Goal: Task Accomplishment & Management: Manage account settings

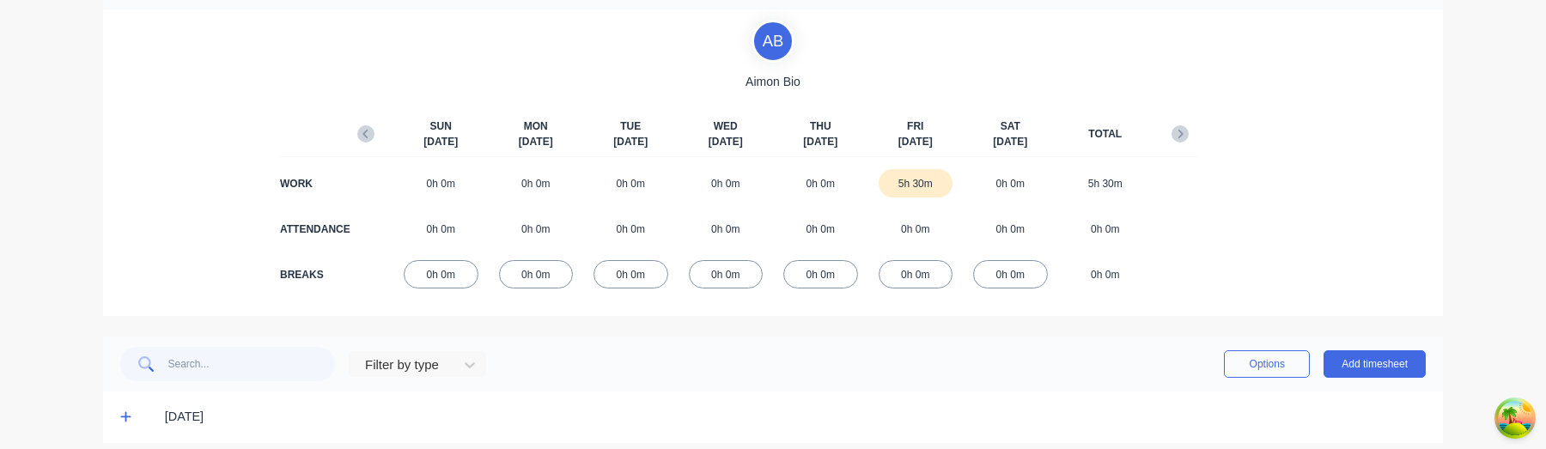
scroll to position [127, 0]
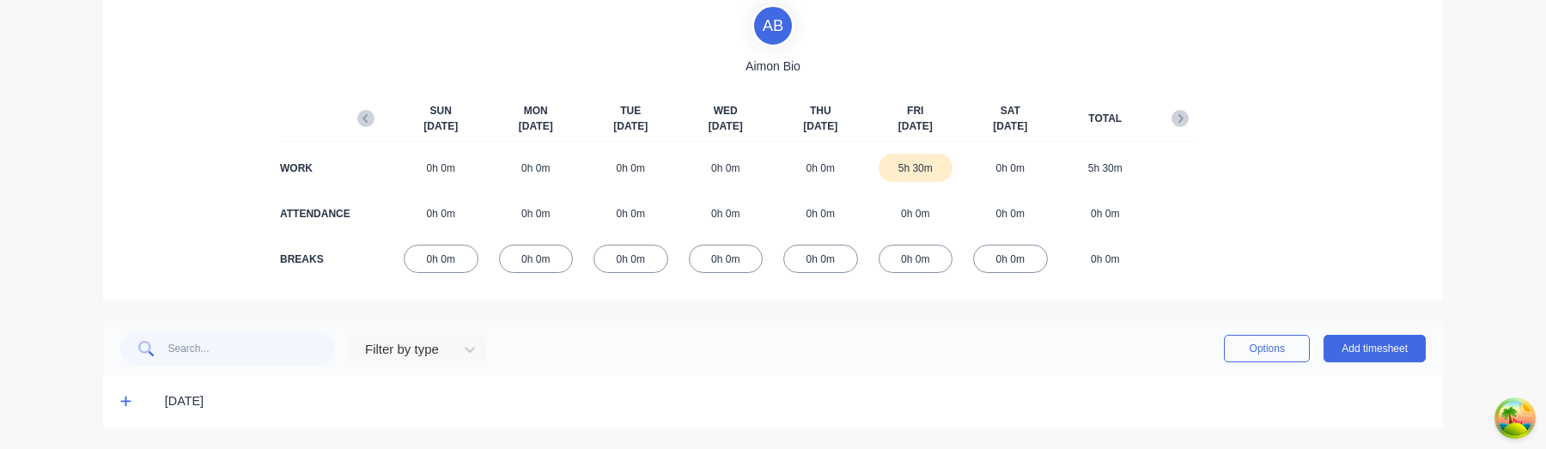
click at [127, 403] on icon at bounding box center [125, 401] width 11 height 12
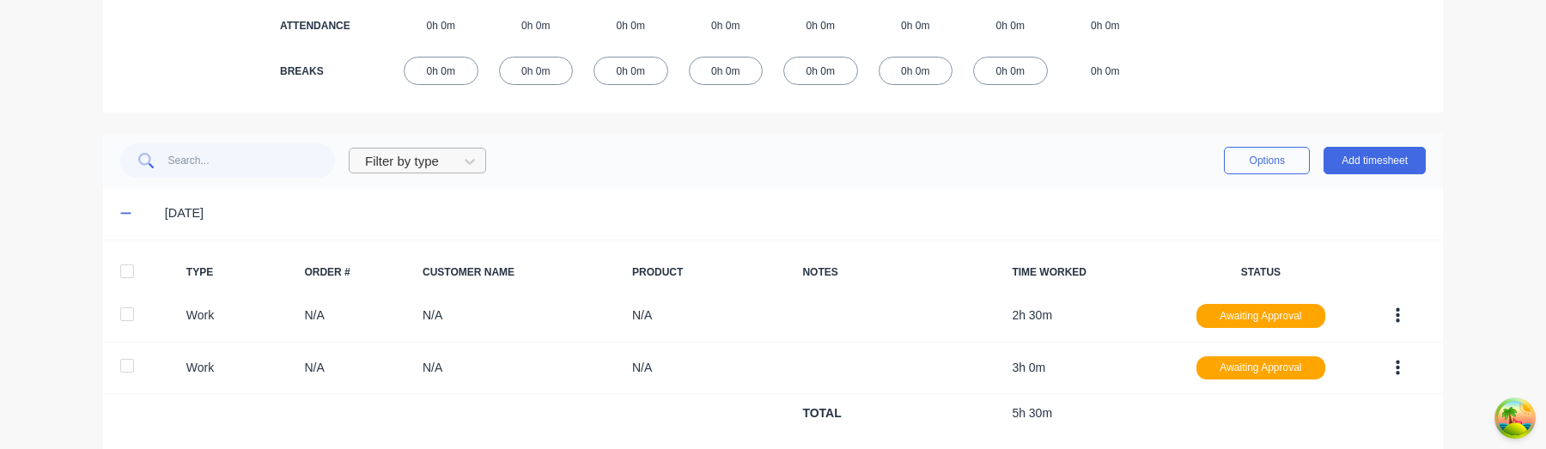
scroll to position [337, 0]
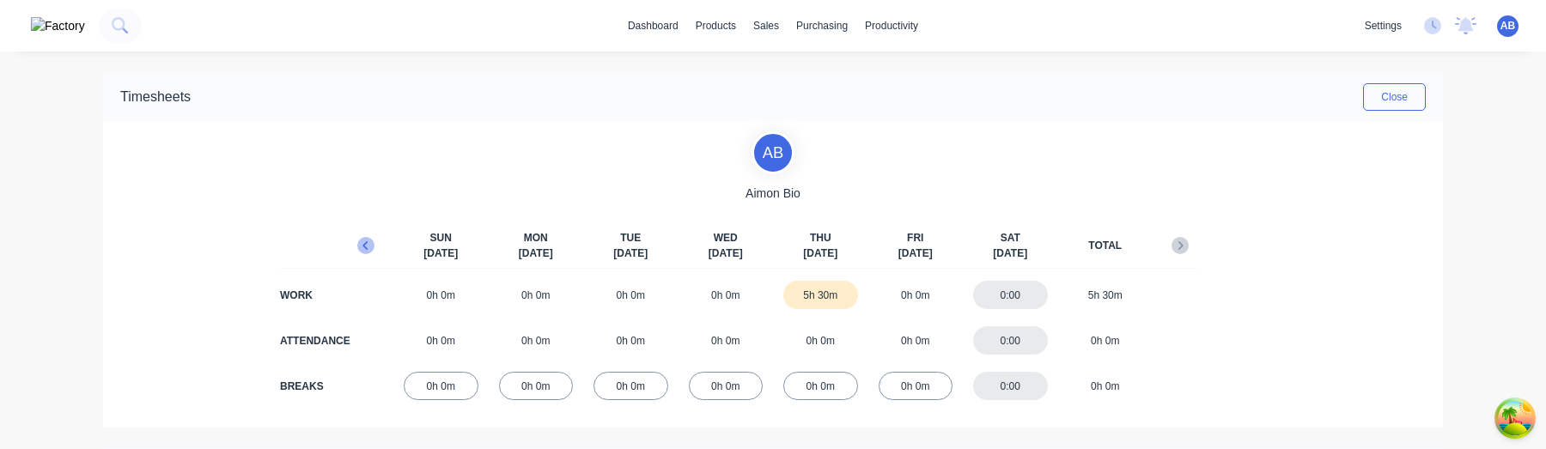
scroll to position [127, 0]
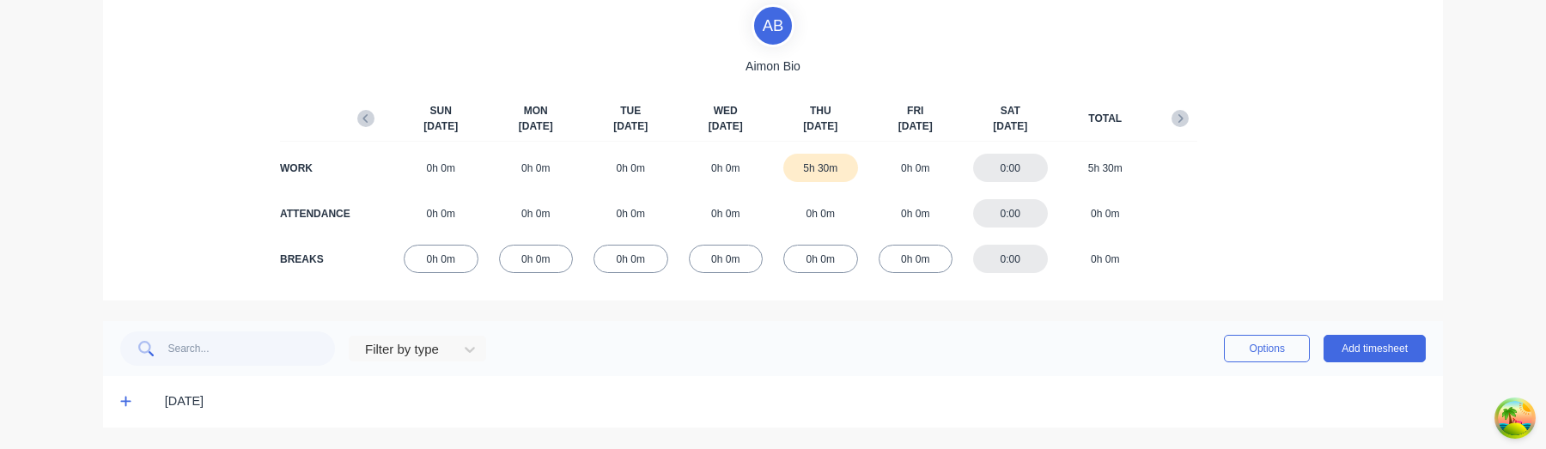
click at [125, 405] on icon at bounding box center [125, 402] width 10 height 10
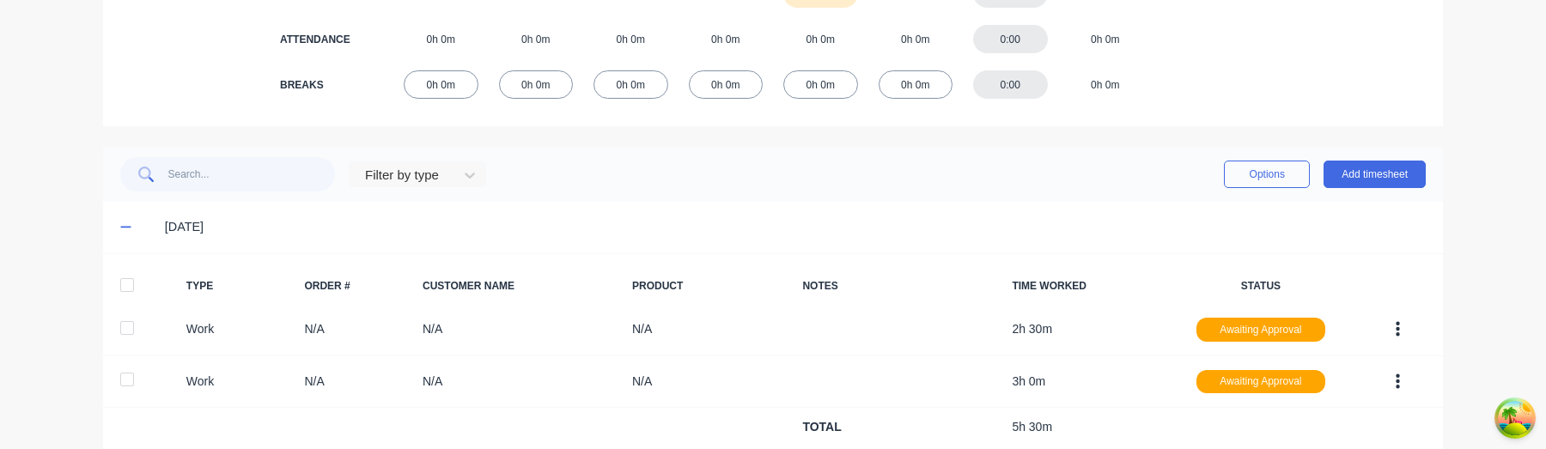
scroll to position [349, 0]
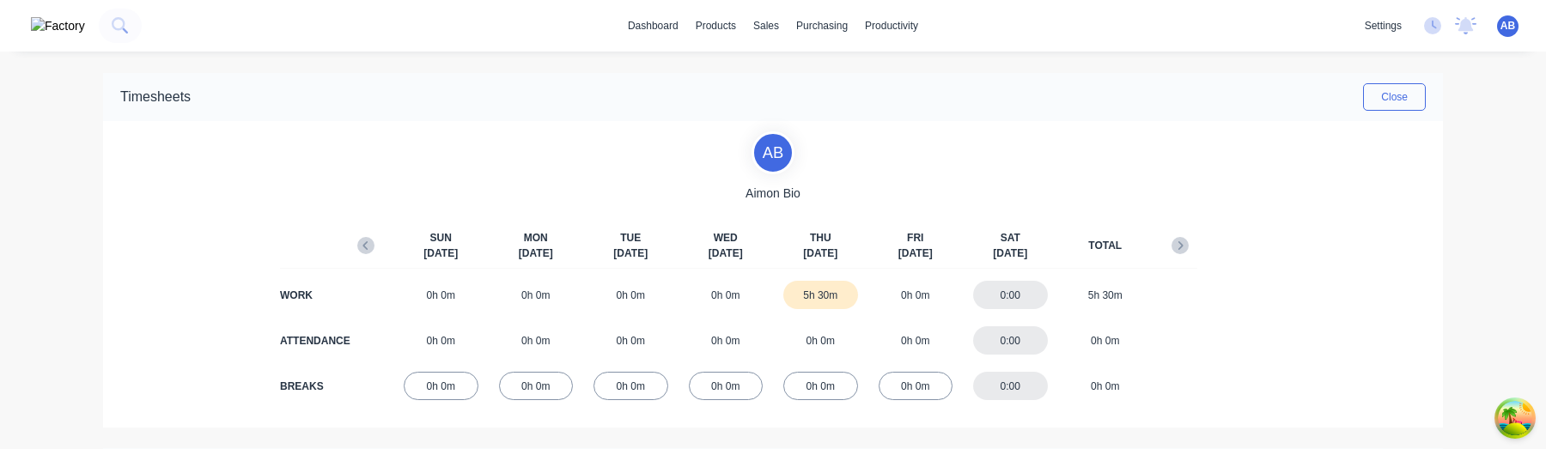
scroll to position [127, 0]
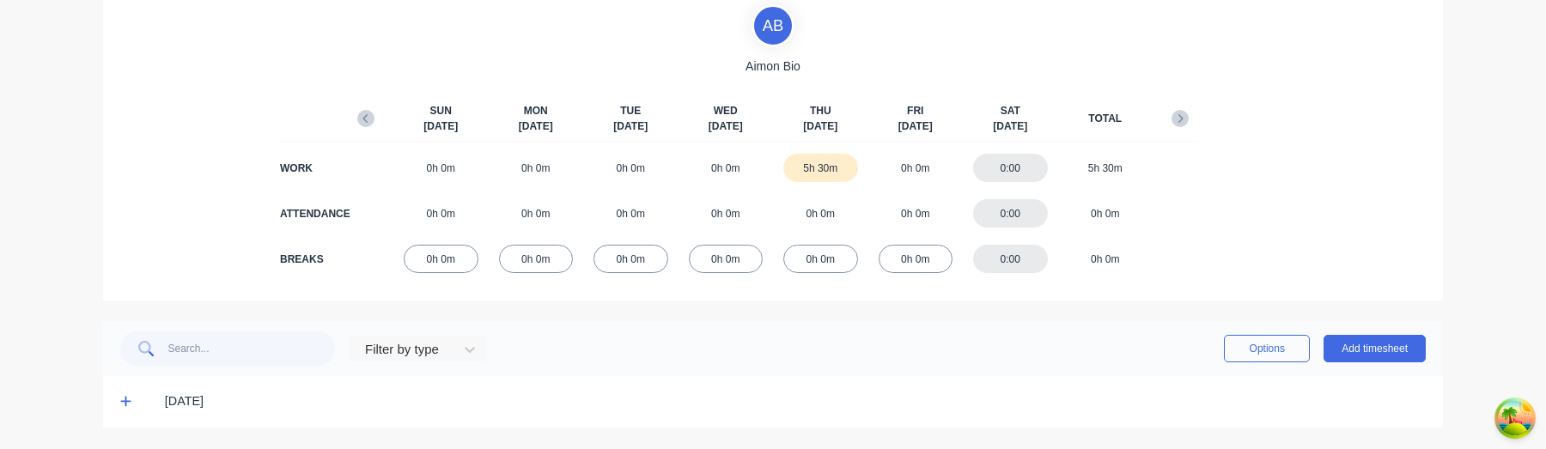
click at [125, 401] on icon at bounding box center [125, 402] width 10 height 10
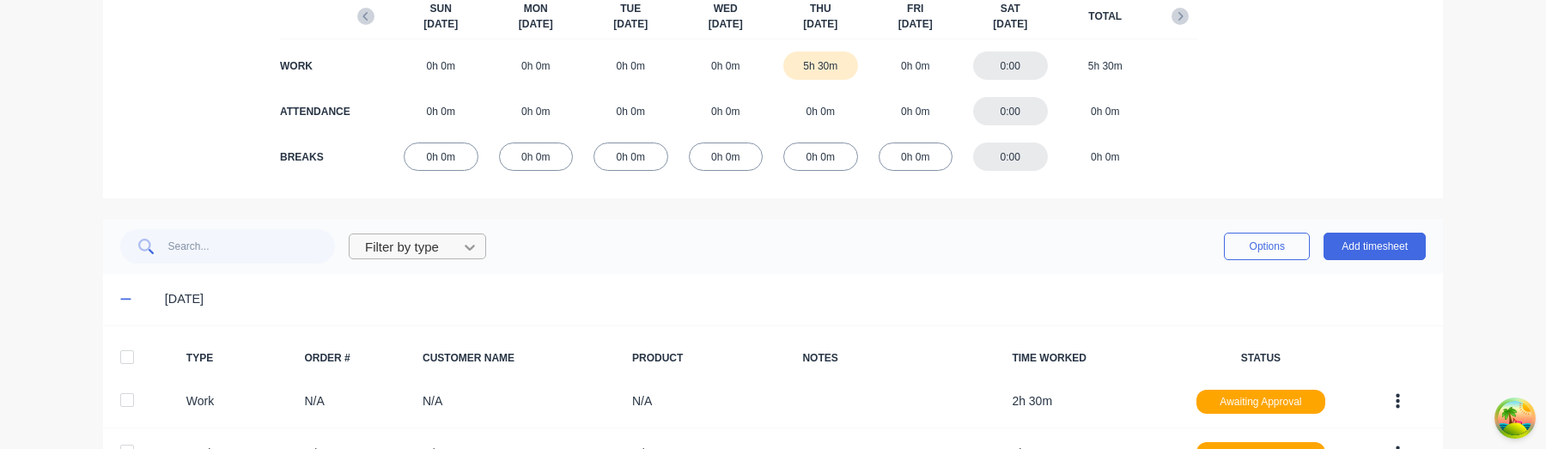
scroll to position [186, 0]
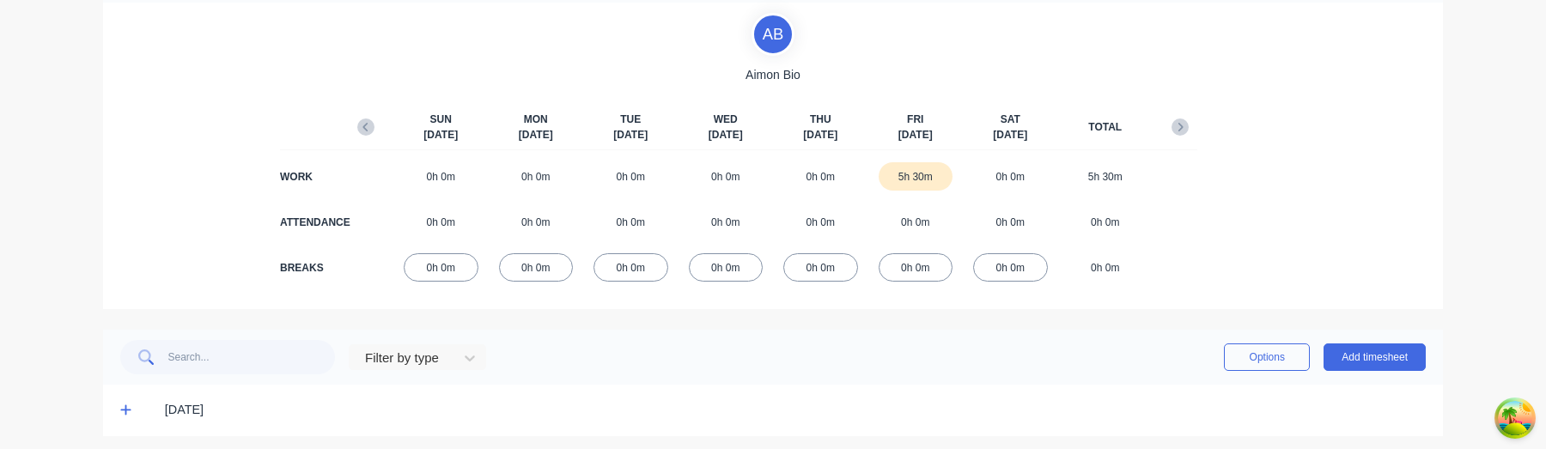
scroll to position [127, 0]
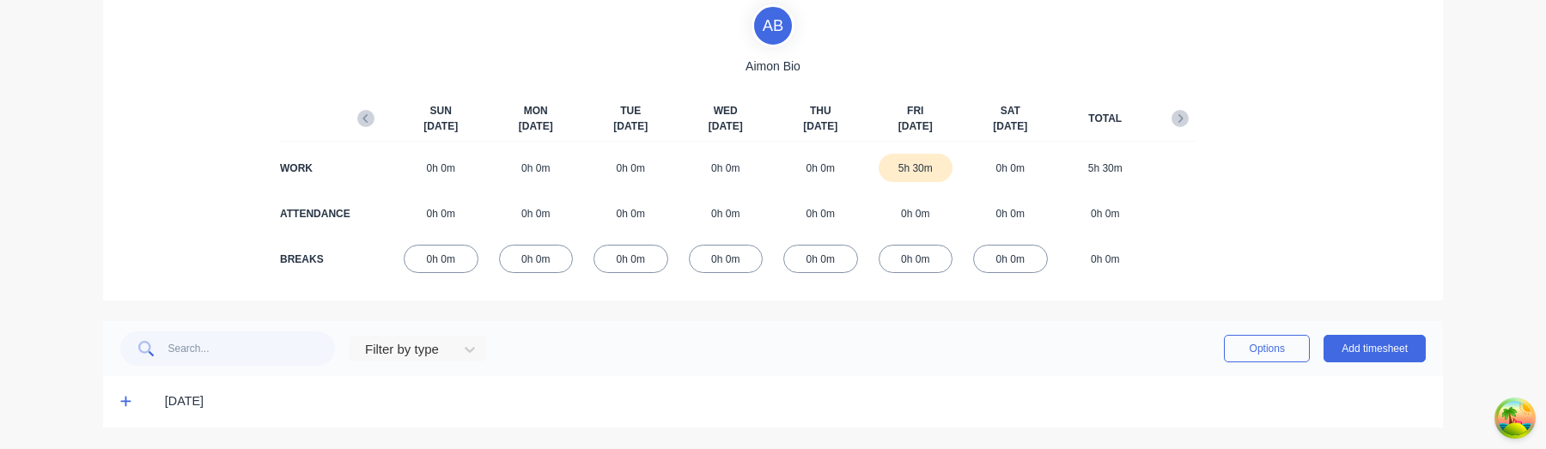
click at [126, 405] on icon at bounding box center [125, 401] width 11 height 12
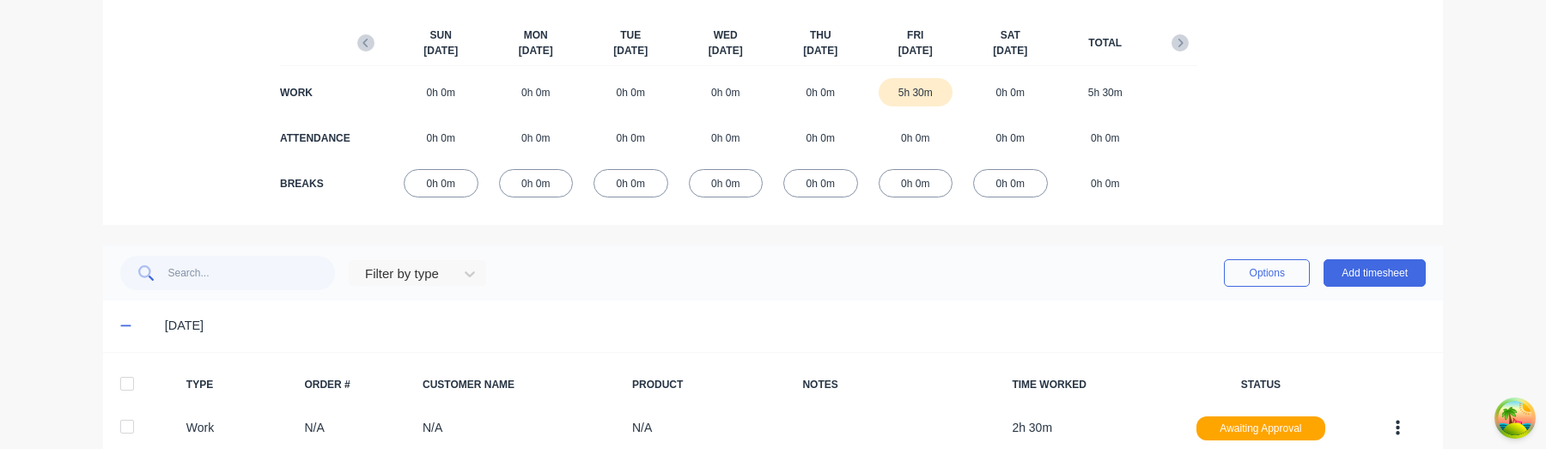
scroll to position [349, 0]
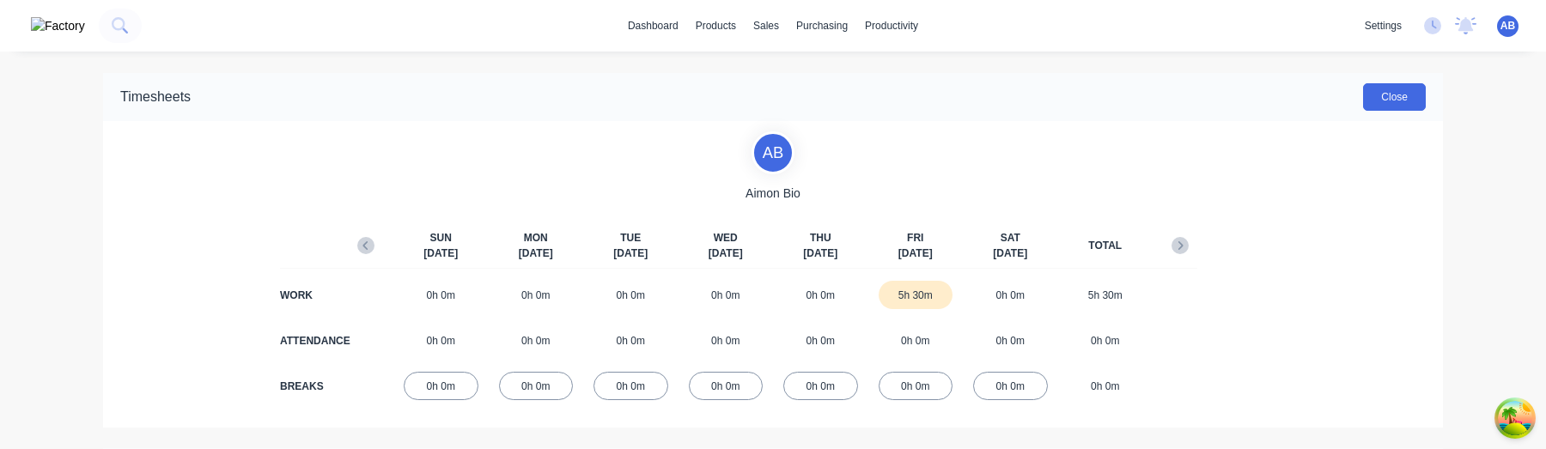
click at [1412, 88] on button "Close" at bounding box center [1394, 96] width 63 height 27
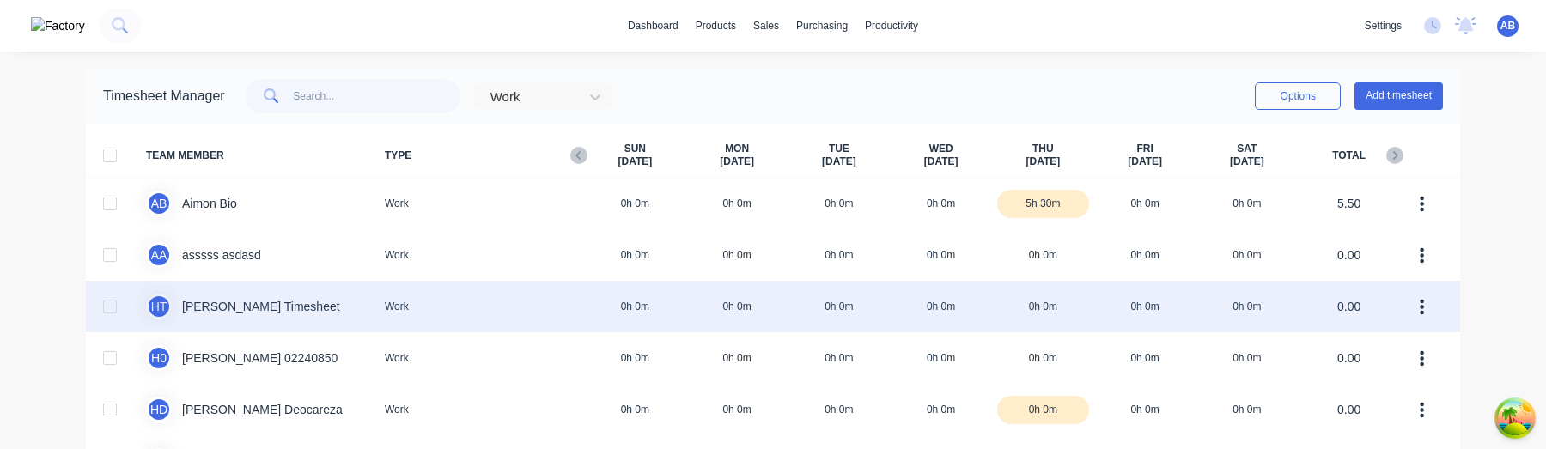
scroll to position [39, 0]
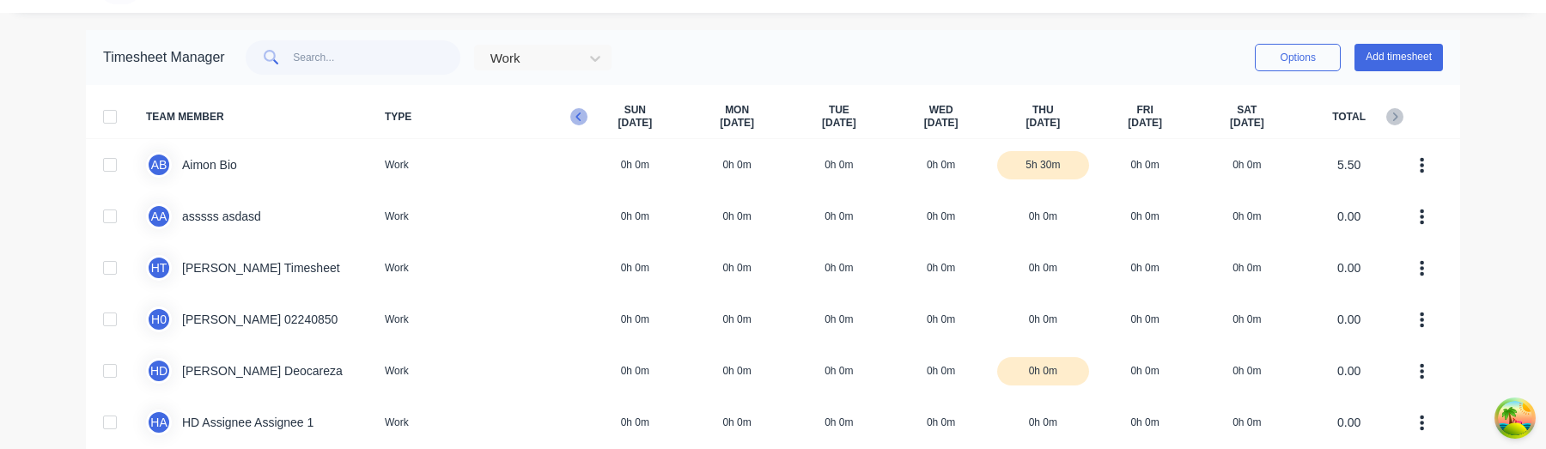
click at [580, 114] on icon "button" at bounding box center [578, 116] width 17 height 17
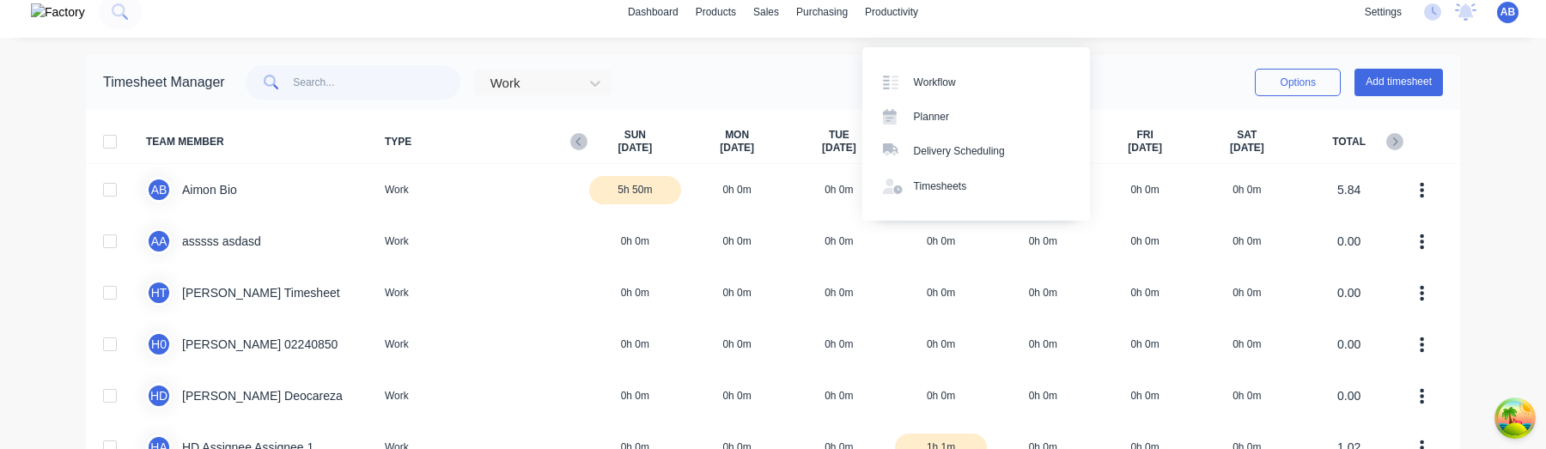
scroll to position [0, 0]
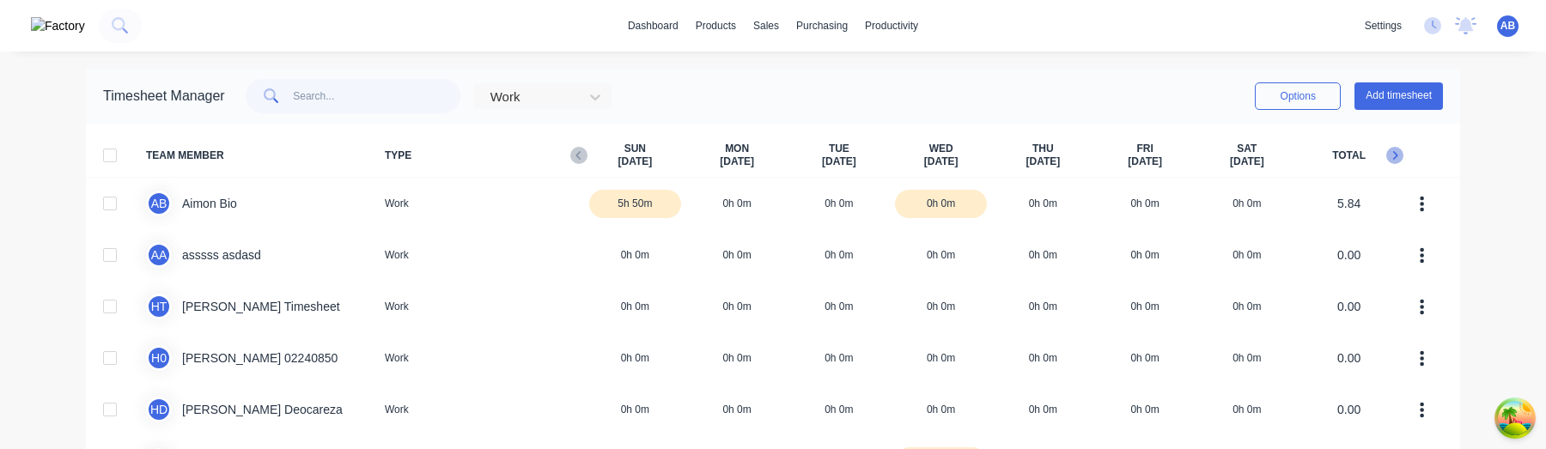
click at [1394, 157] on icon "button" at bounding box center [1395, 155] width 17 height 17
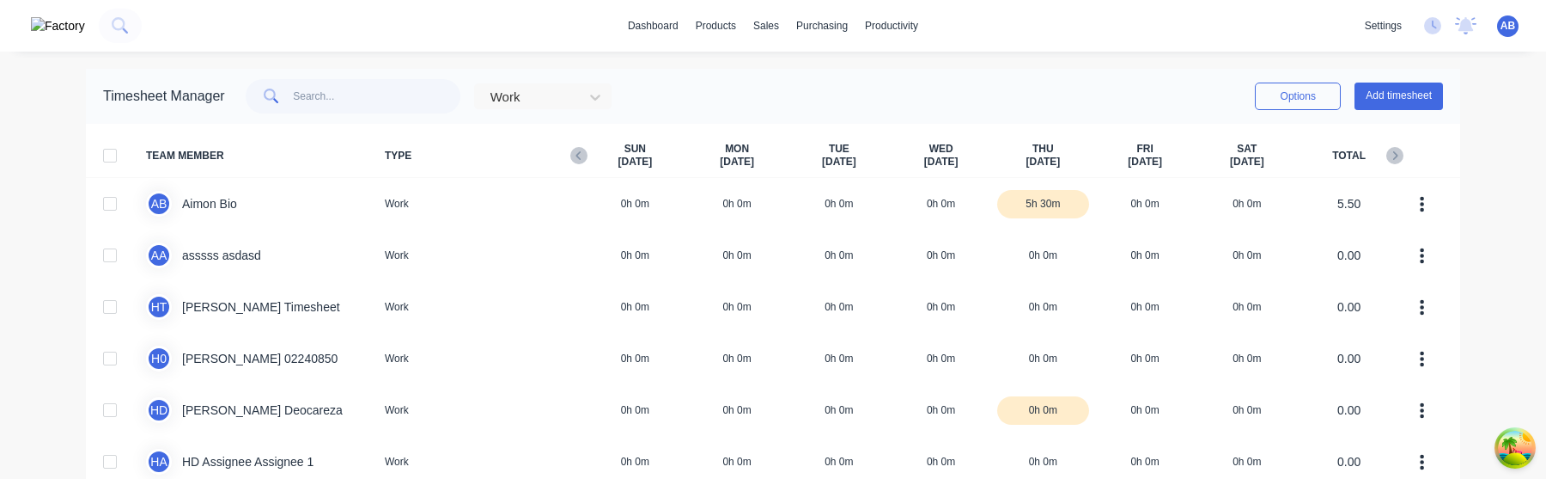
scroll to position [82, 0]
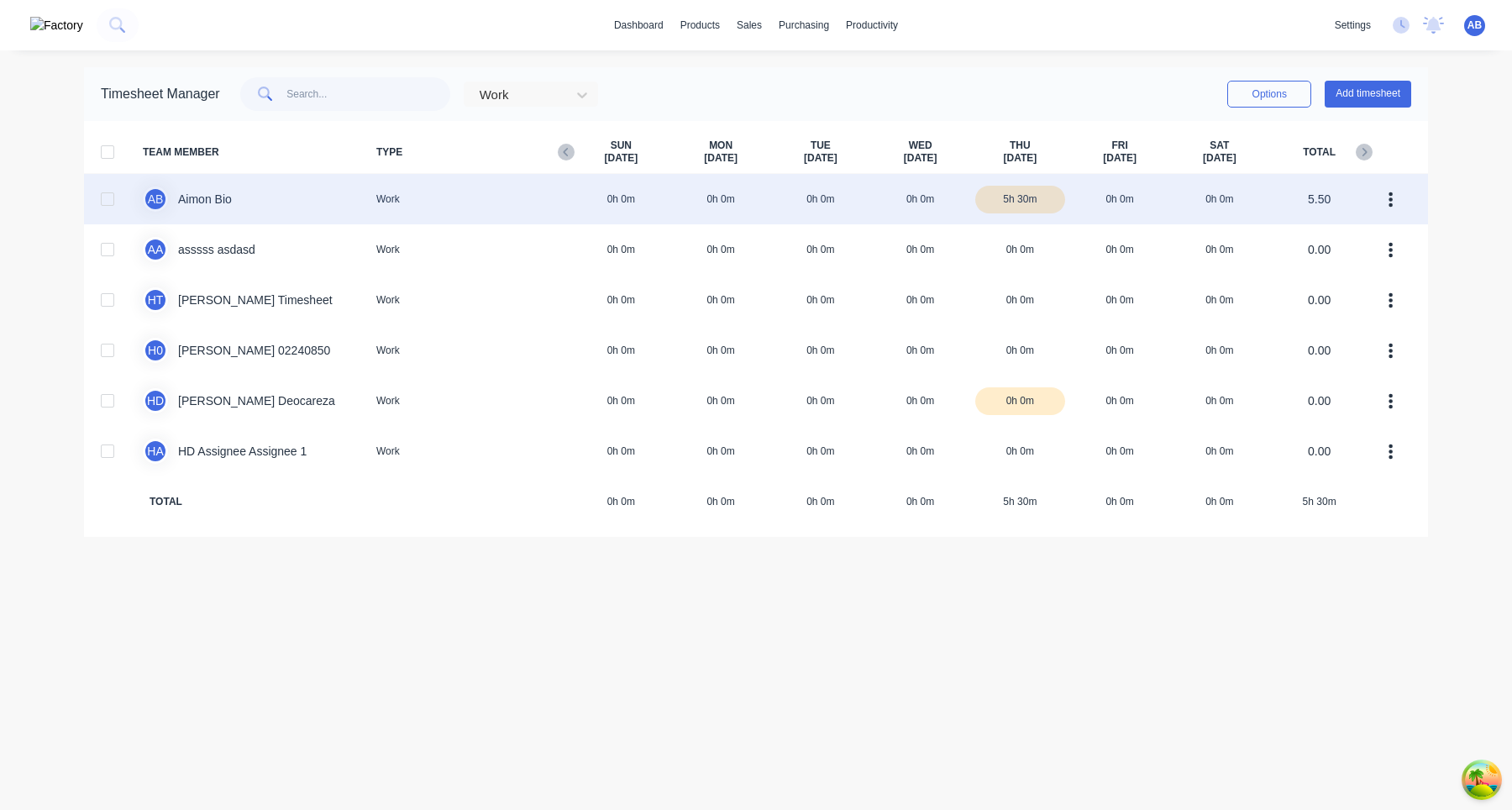
click at [937, 202] on div "A B Aimon Bio Work 0h 0m 0h 0m 0h 0m 0h 0m 5h 30m 0h 0m 0h 0m 5.50" at bounding box center [756, 200] width 1345 height 51
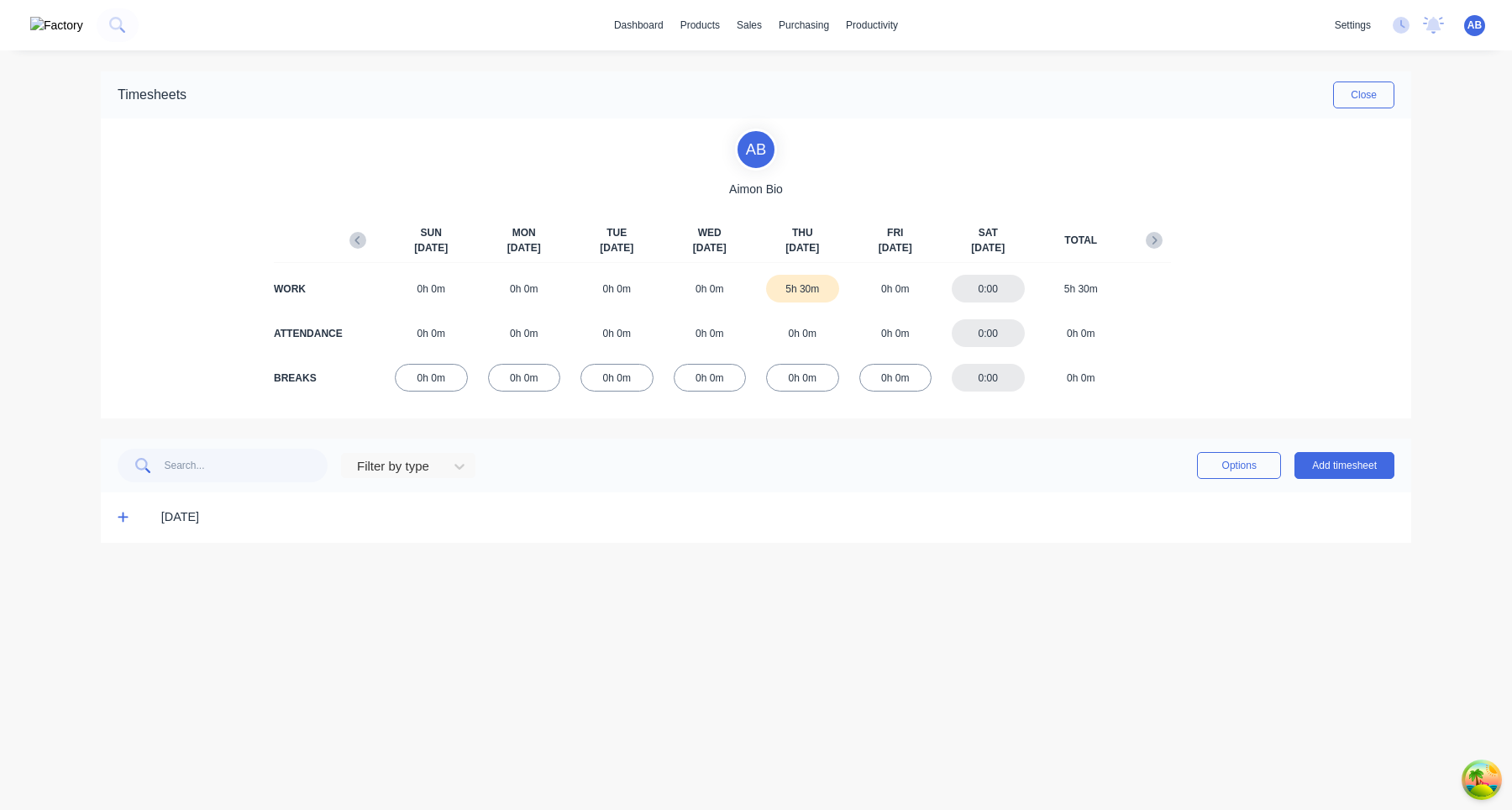
click at [117, 524] on span at bounding box center [125, 518] width 17 height 17
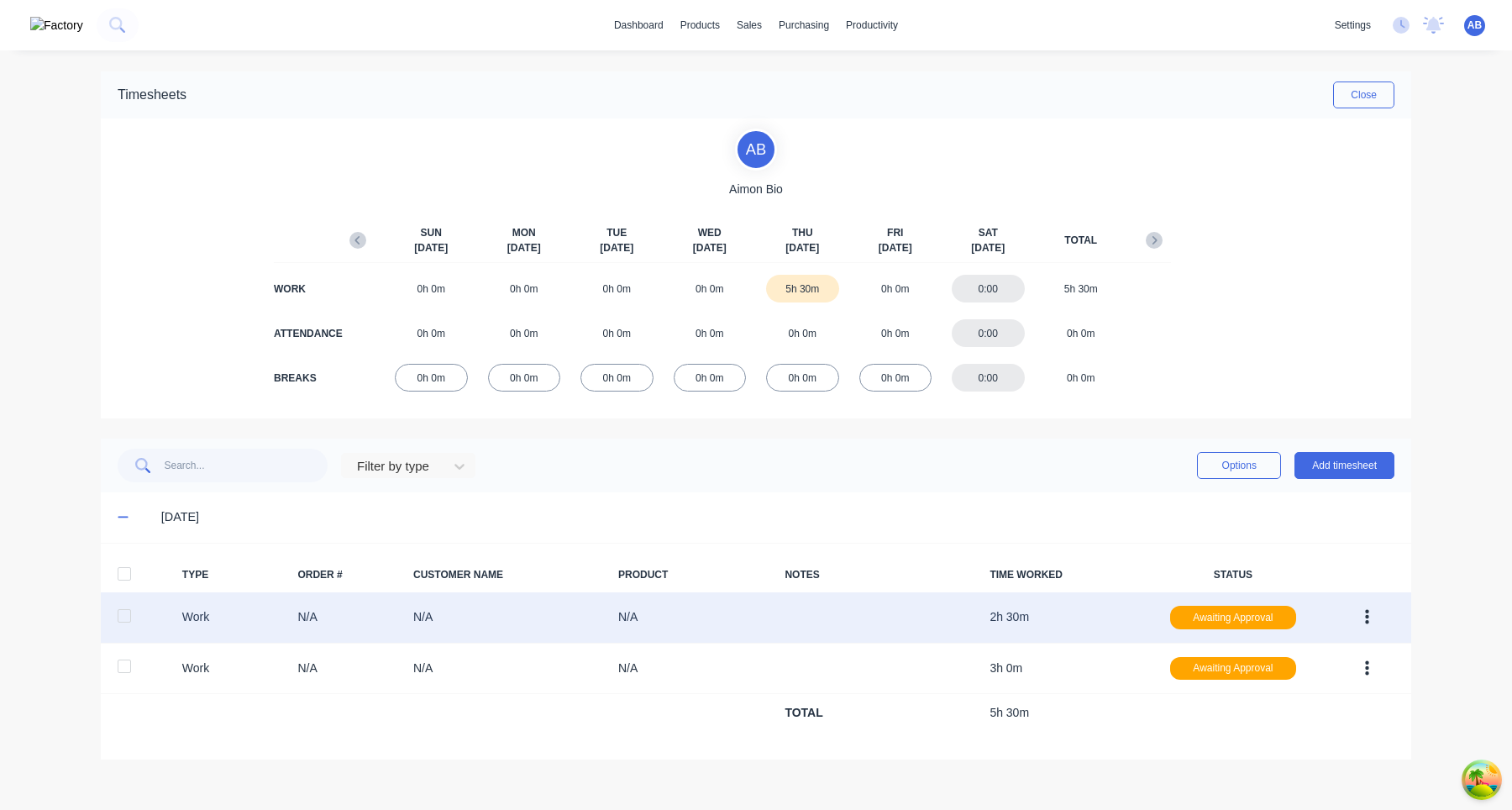
click at [1362, 618] on button "button" at bounding box center [1367, 617] width 39 height 30
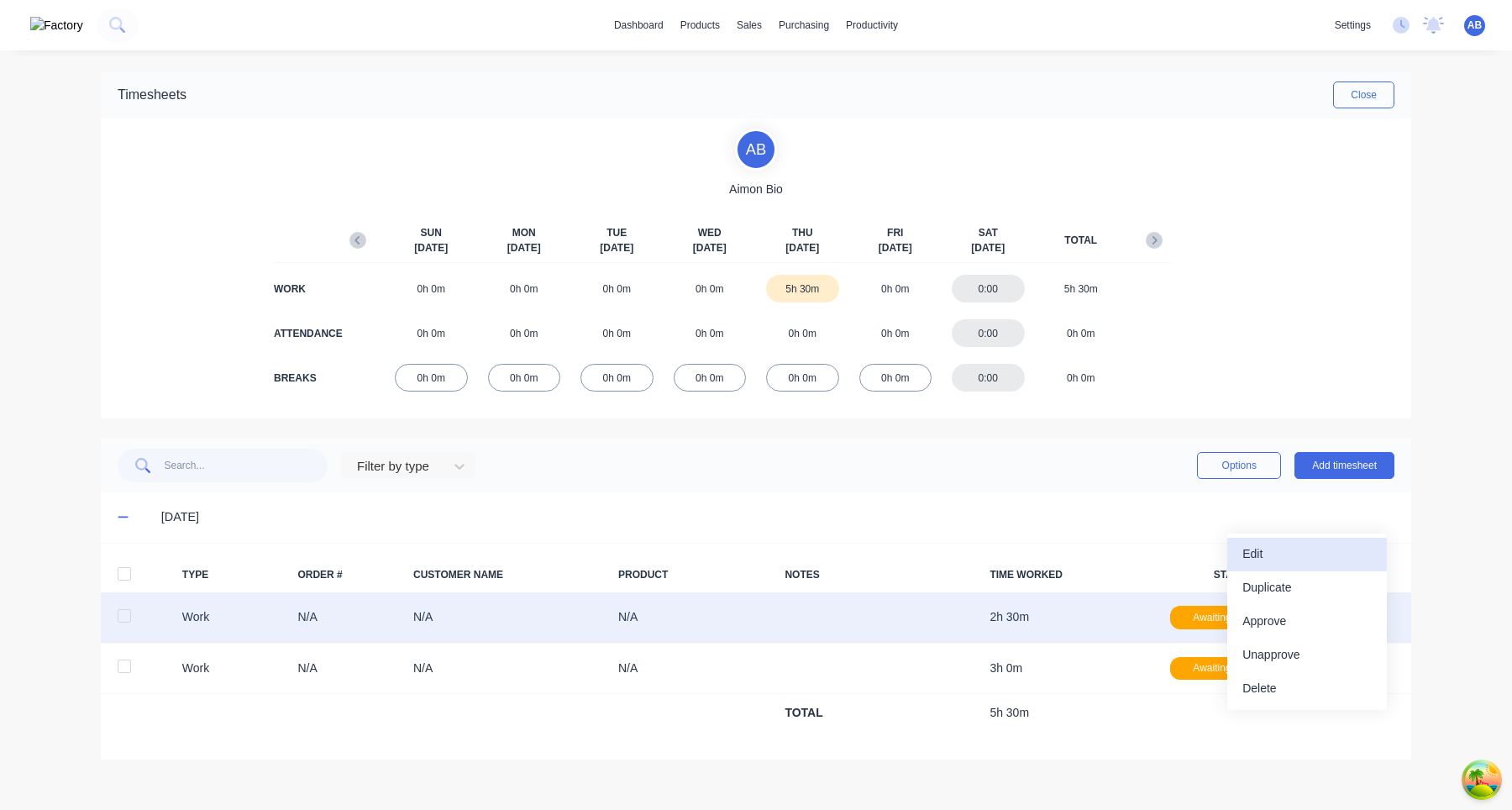
click at [1319, 562] on div "Edit" at bounding box center [1308, 554] width 129 height 24
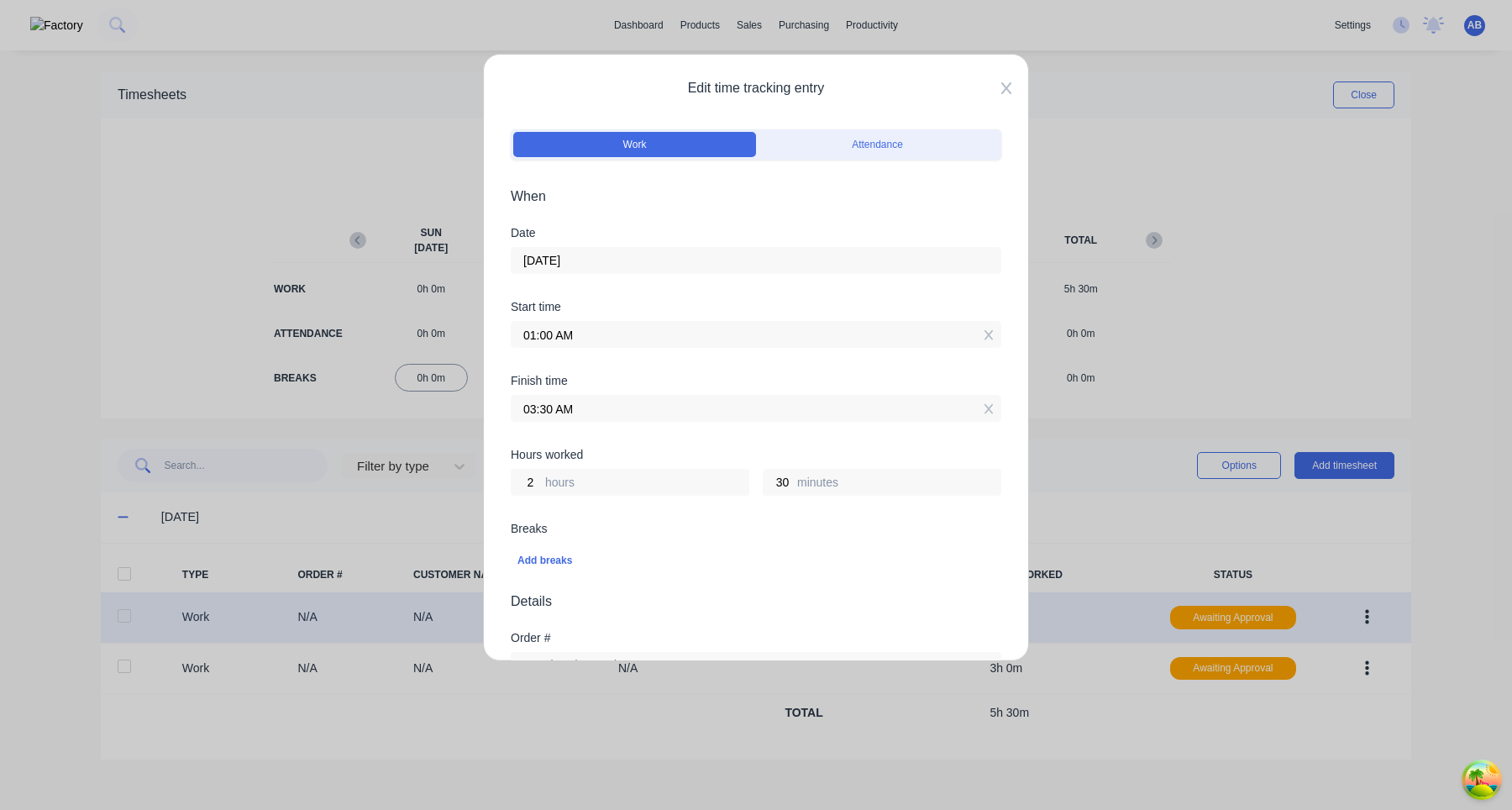
click at [1003, 87] on icon at bounding box center [1006, 88] width 10 height 14
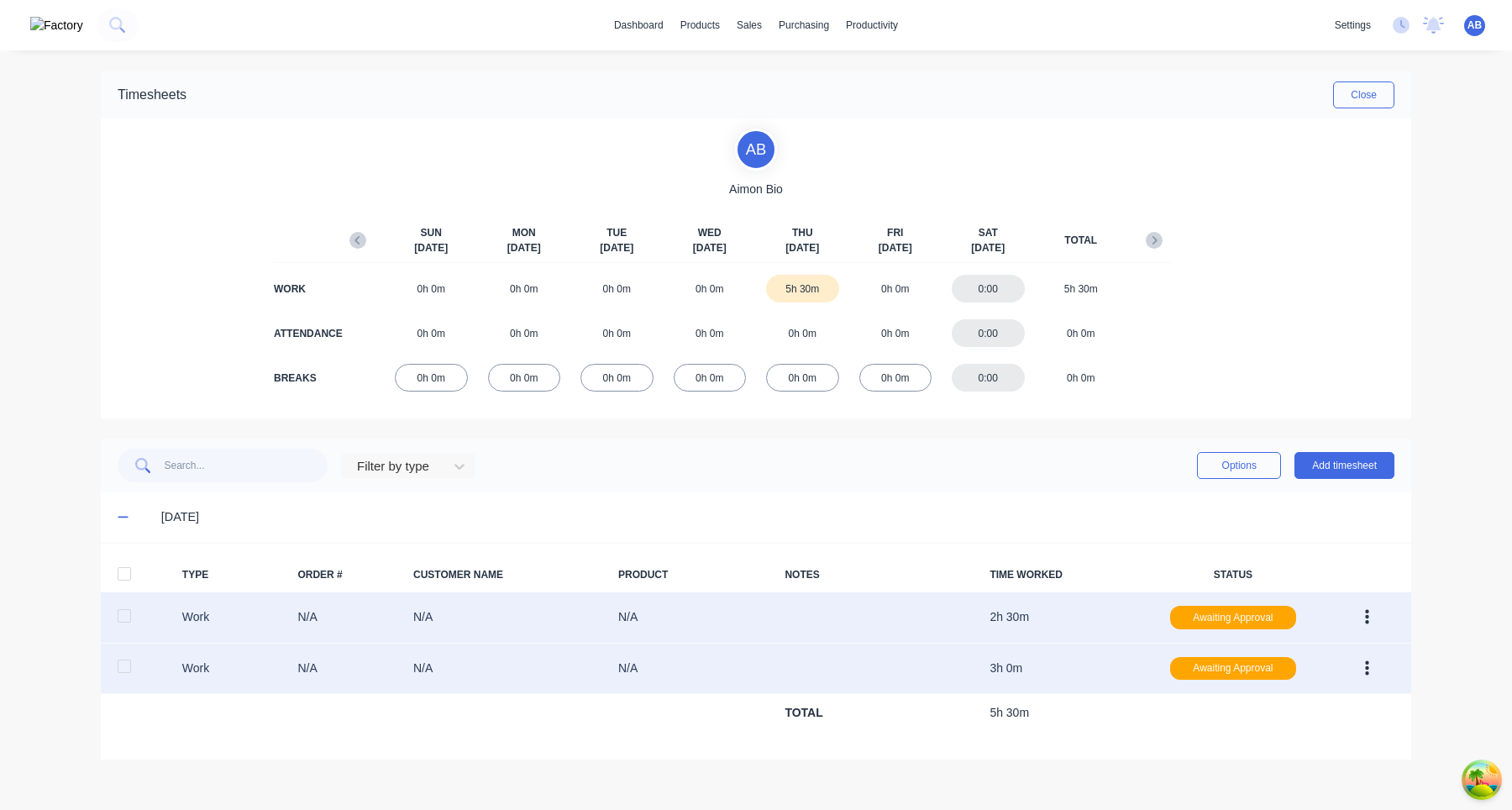
click at [1372, 668] on button "button" at bounding box center [1367, 668] width 39 height 30
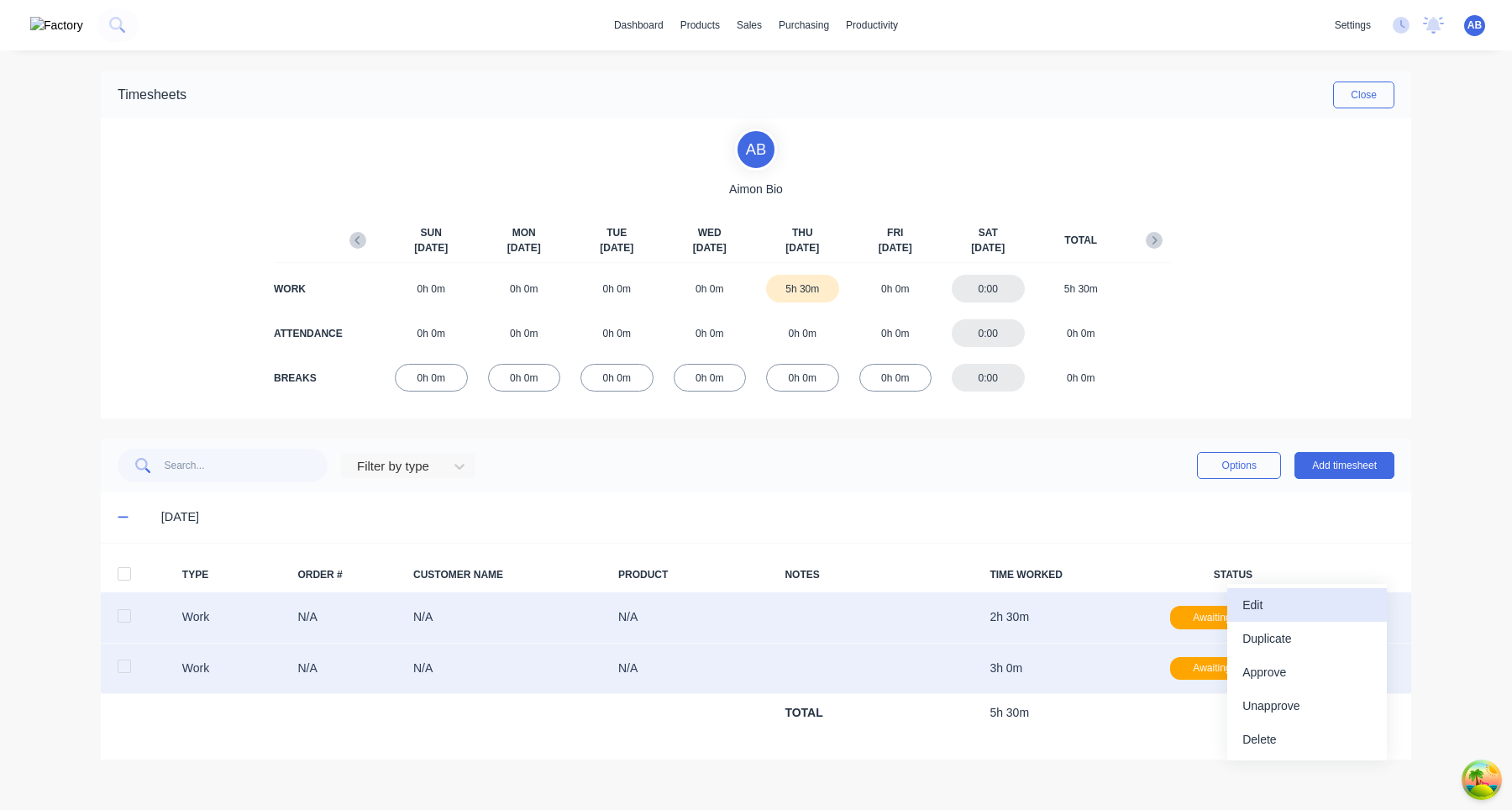
click at [1315, 599] on div "Edit" at bounding box center [1308, 606] width 129 height 24
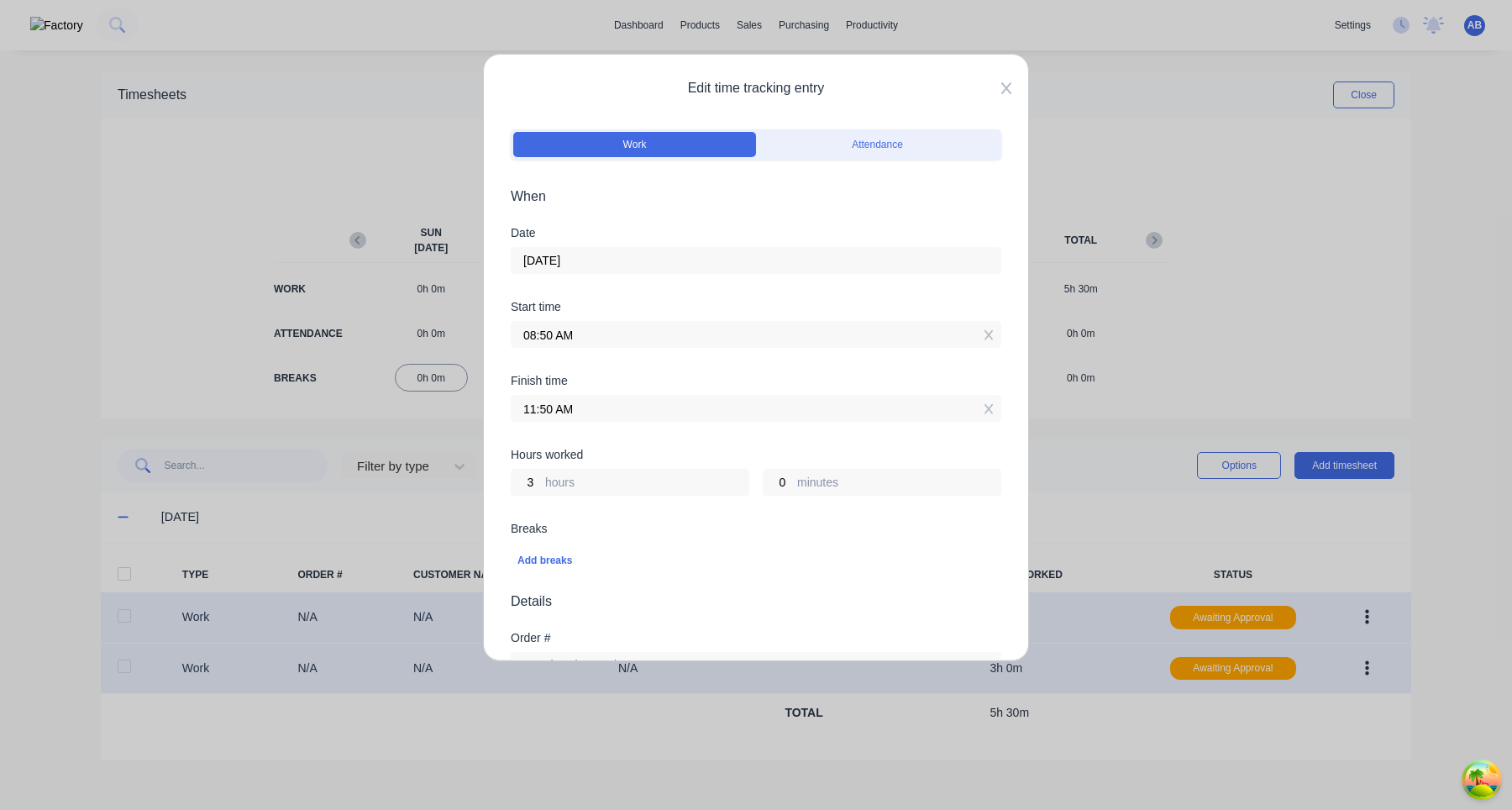
click at [1006, 93] on icon at bounding box center [1006, 88] width 10 height 14
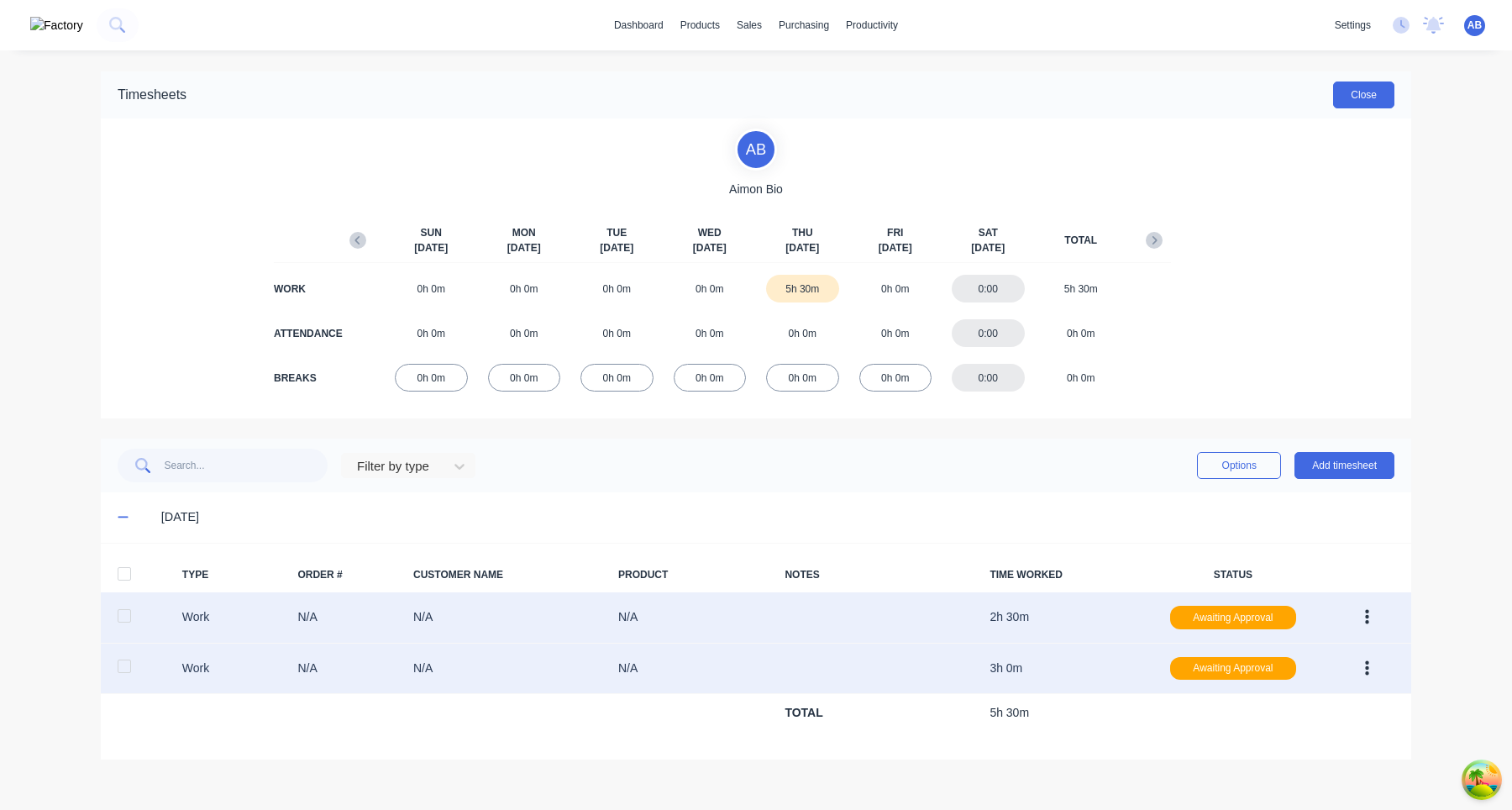
click at [1380, 94] on button "Close" at bounding box center [1363, 94] width 62 height 26
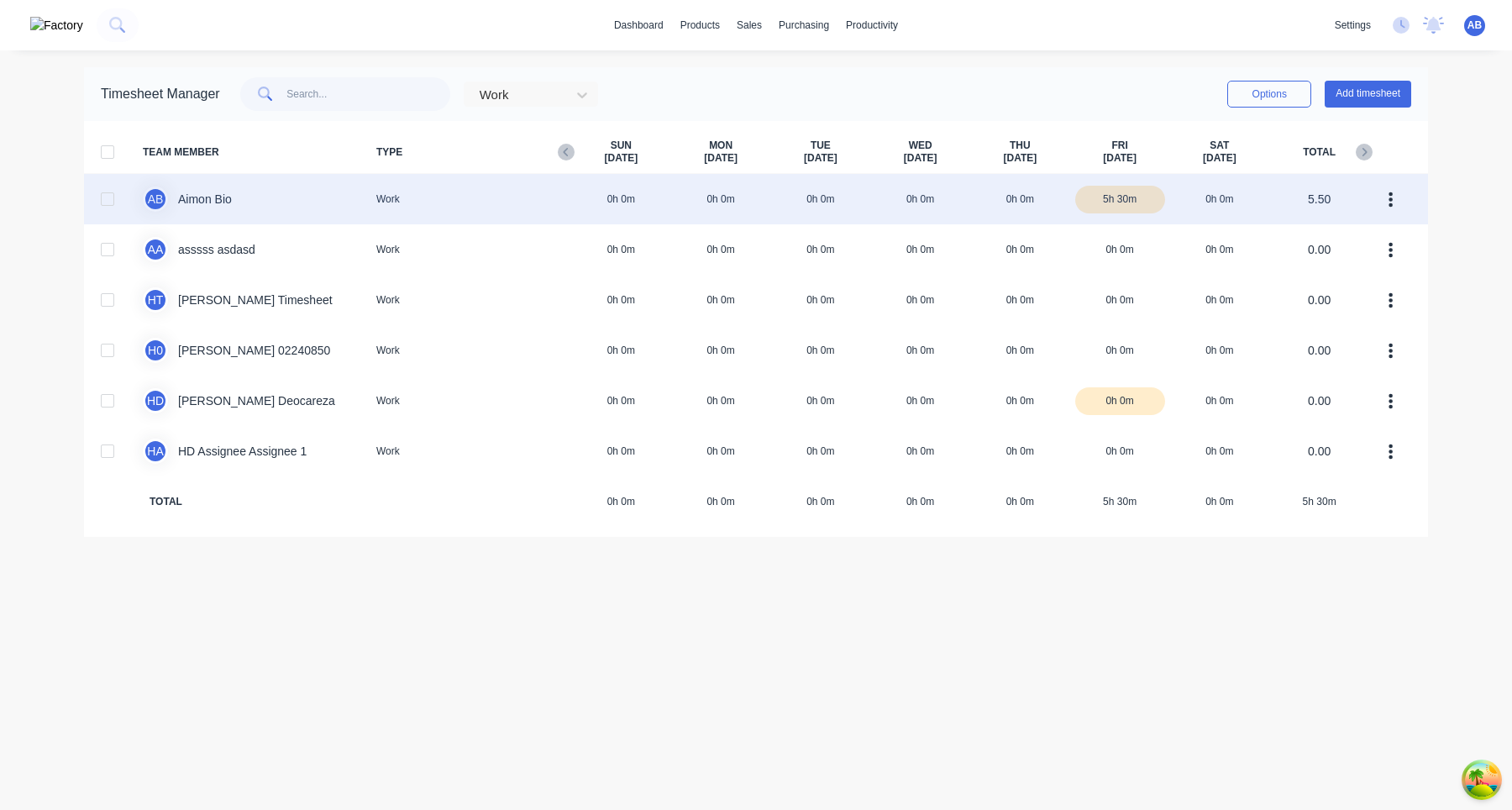
click at [964, 204] on div "A B Aimon Bio Work 0h 0m 0h 0m 0h 0m 0h 0m 0h 0m 5h 30m 0h 0m 5.50" at bounding box center [756, 200] width 1345 height 51
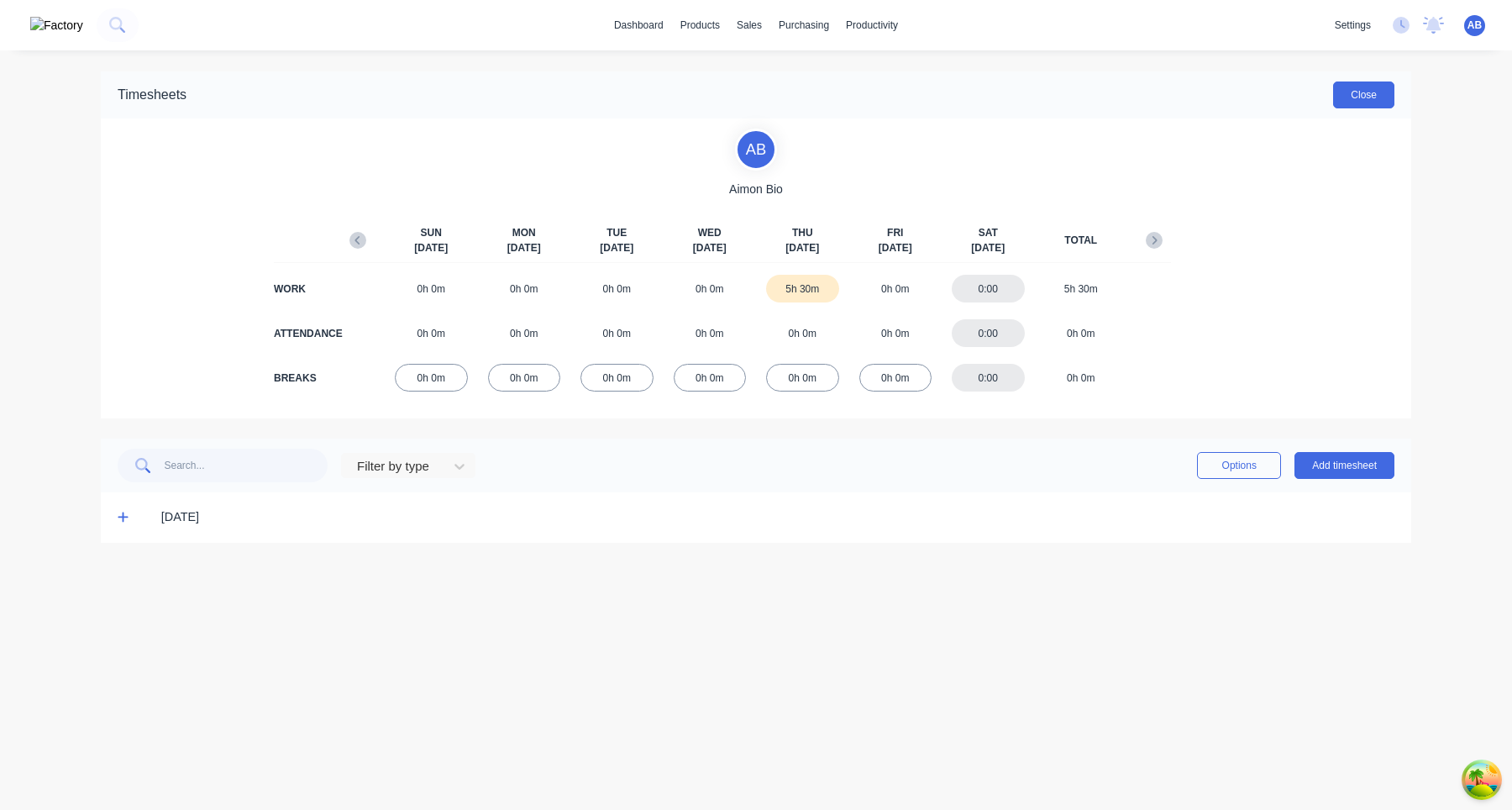
click at [1384, 105] on button "Close" at bounding box center [1363, 94] width 62 height 26
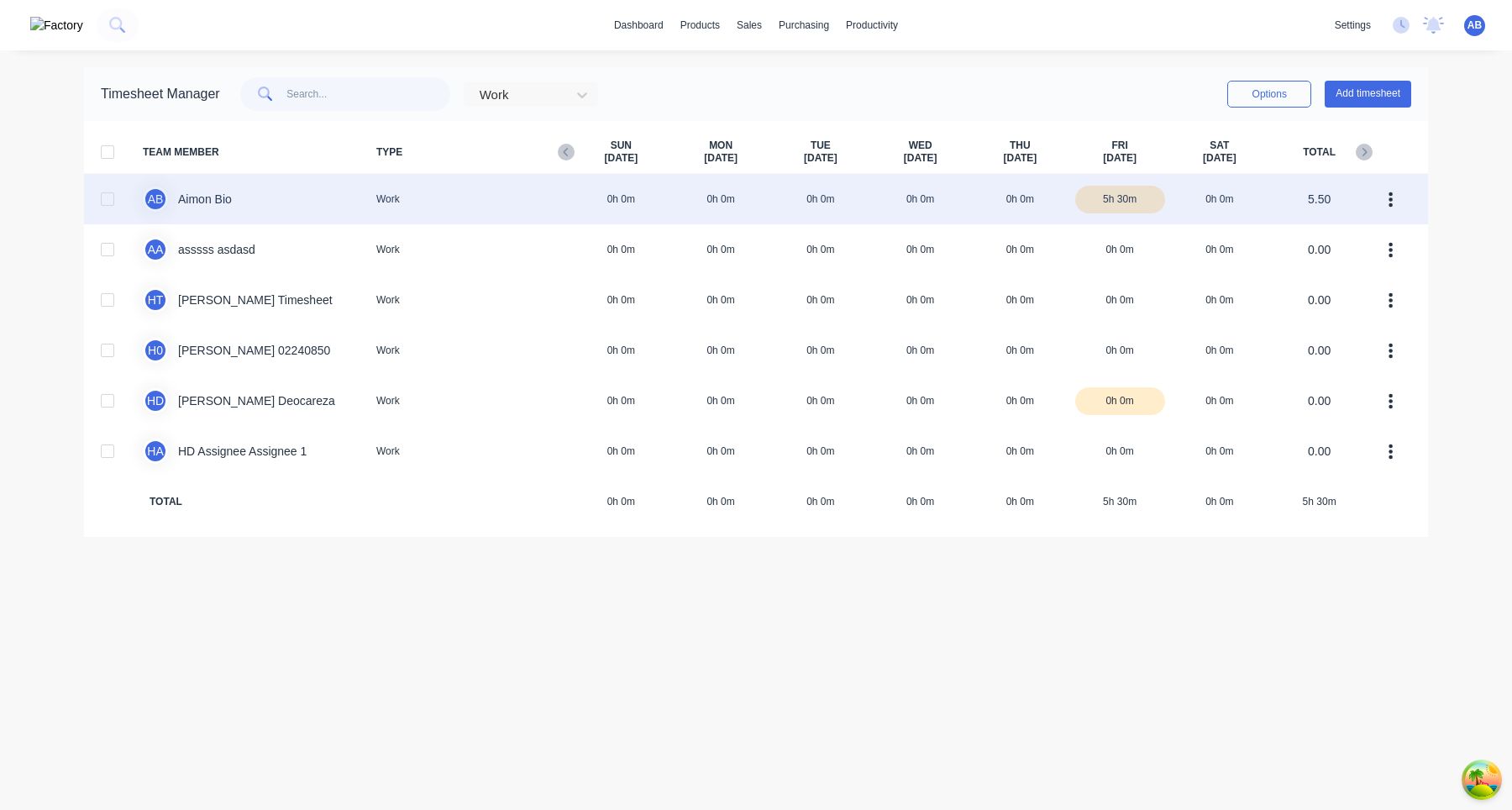
click at [1058, 197] on div "A B Aimon Bio Work 0h 0m 0h 0m 0h 0m 0h 0m 0h 0m 5h 30m 0h 0m 5.50" at bounding box center [756, 200] width 1345 height 51
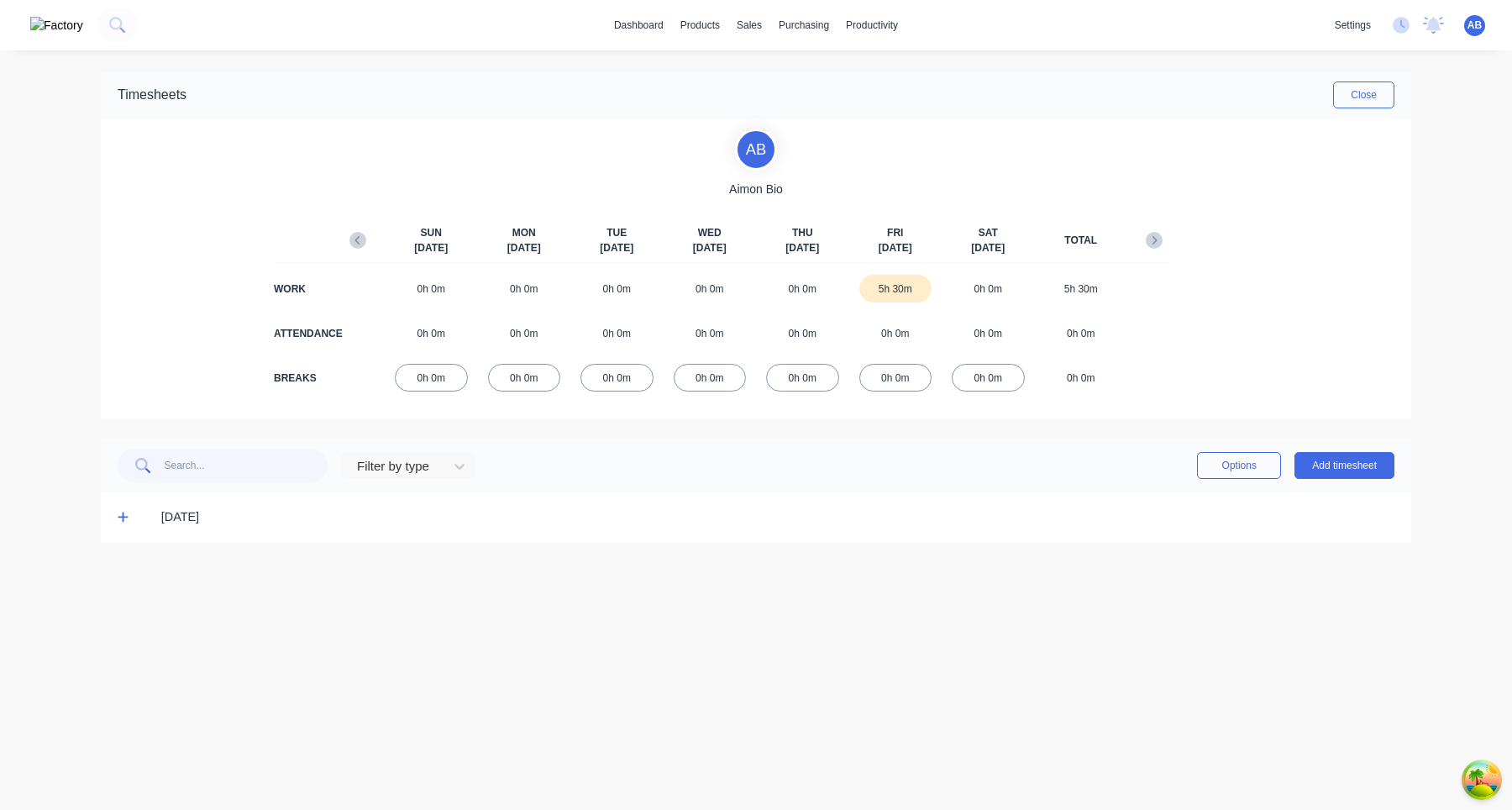
click at [118, 524] on span at bounding box center [125, 518] width 17 height 17
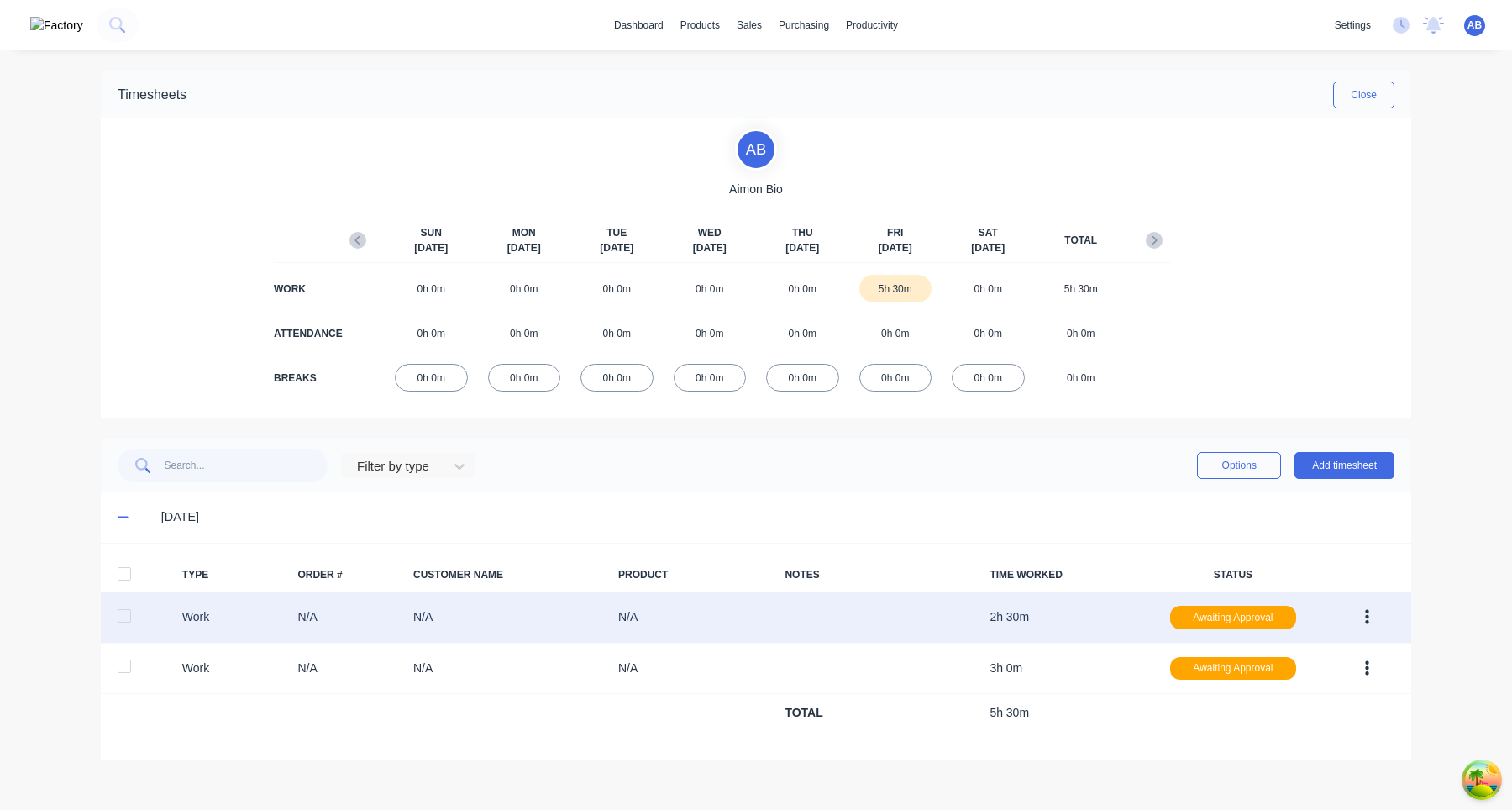
click at [1365, 618] on icon "button" at bounding box center [1367, 617] width 4 height 19
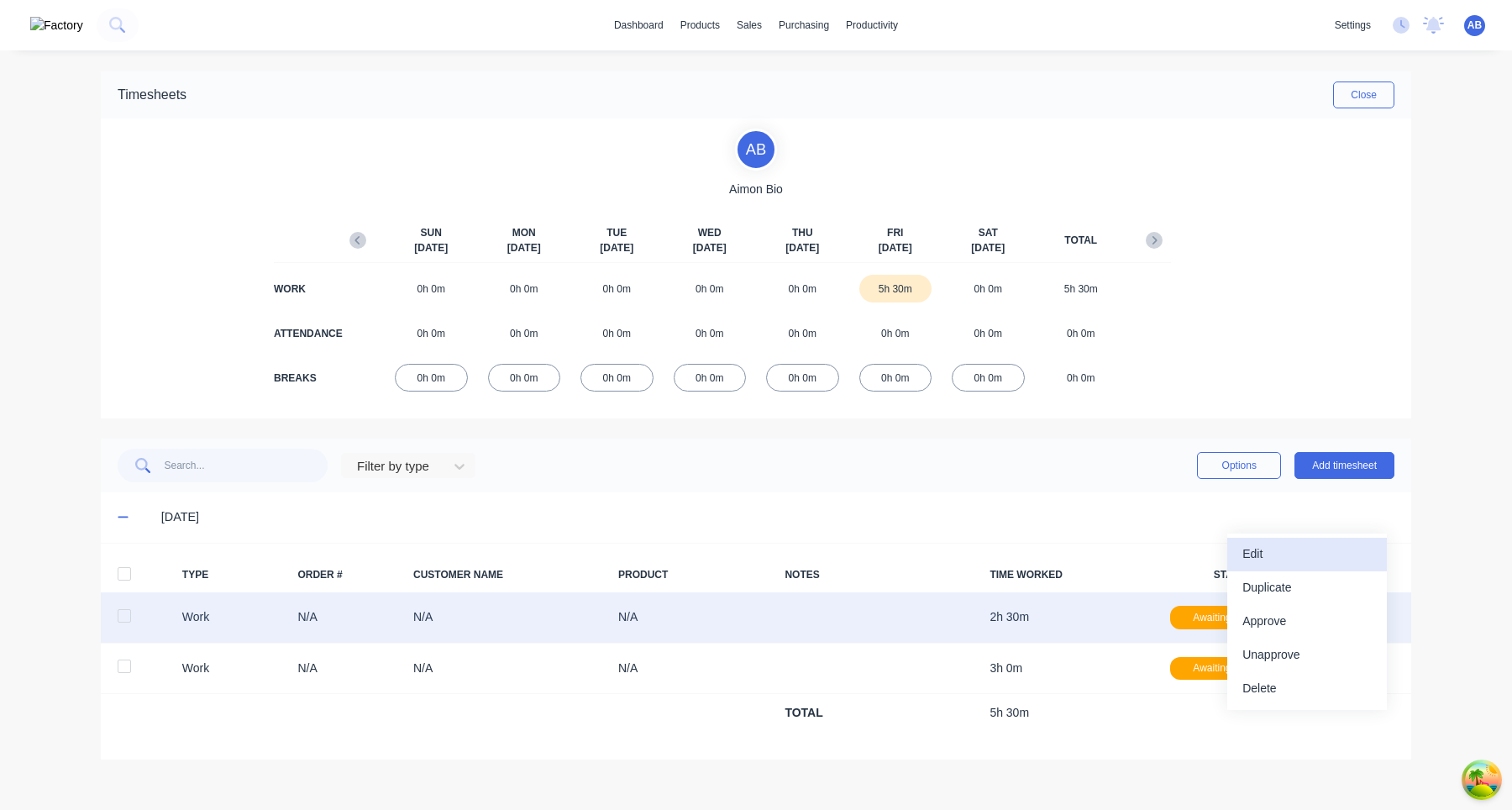
click at [1326, 558] on div "Edit" at bounding box center [1308, 554] width 129 height 24
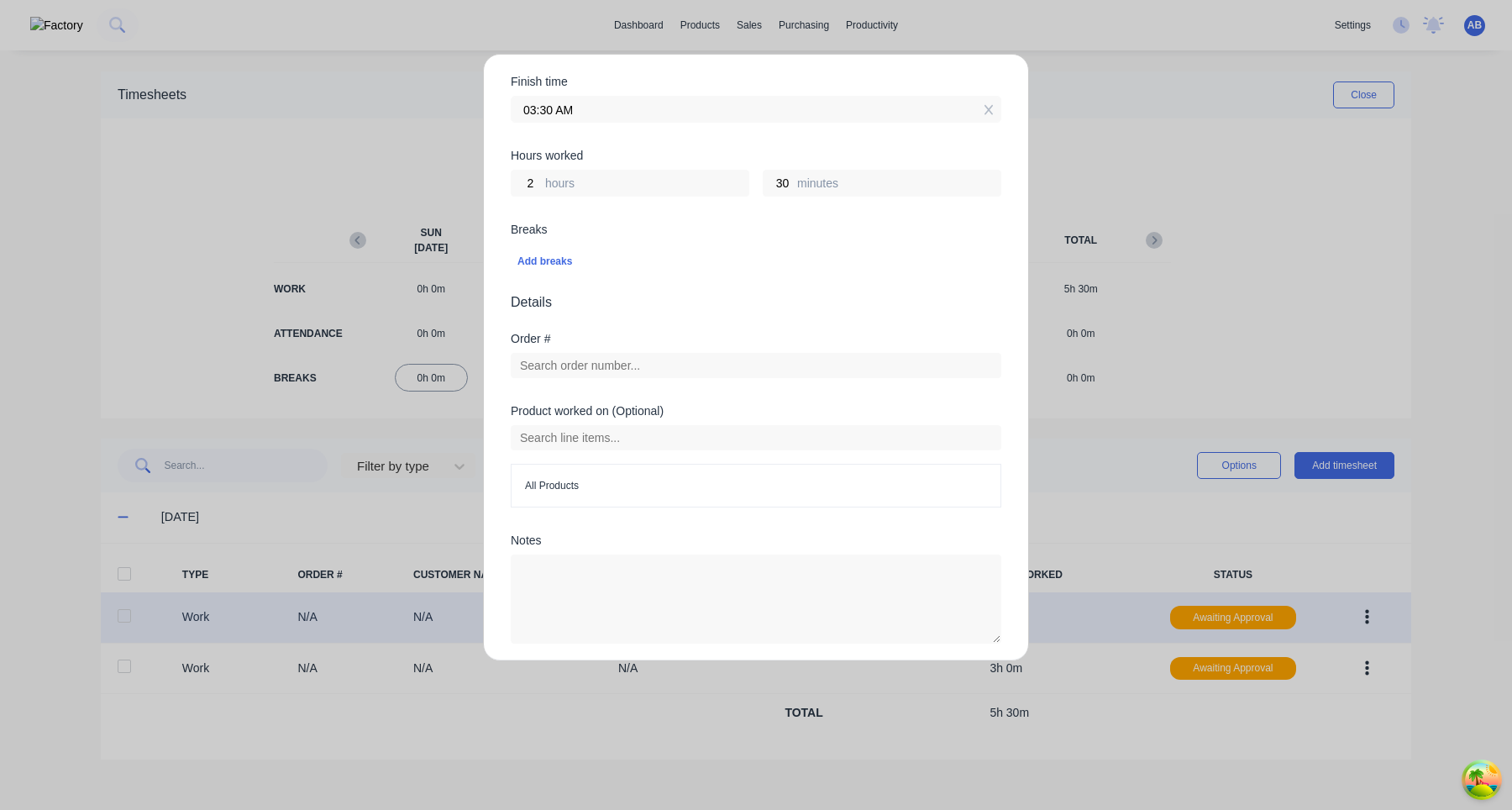
scroll to position [360, 0]
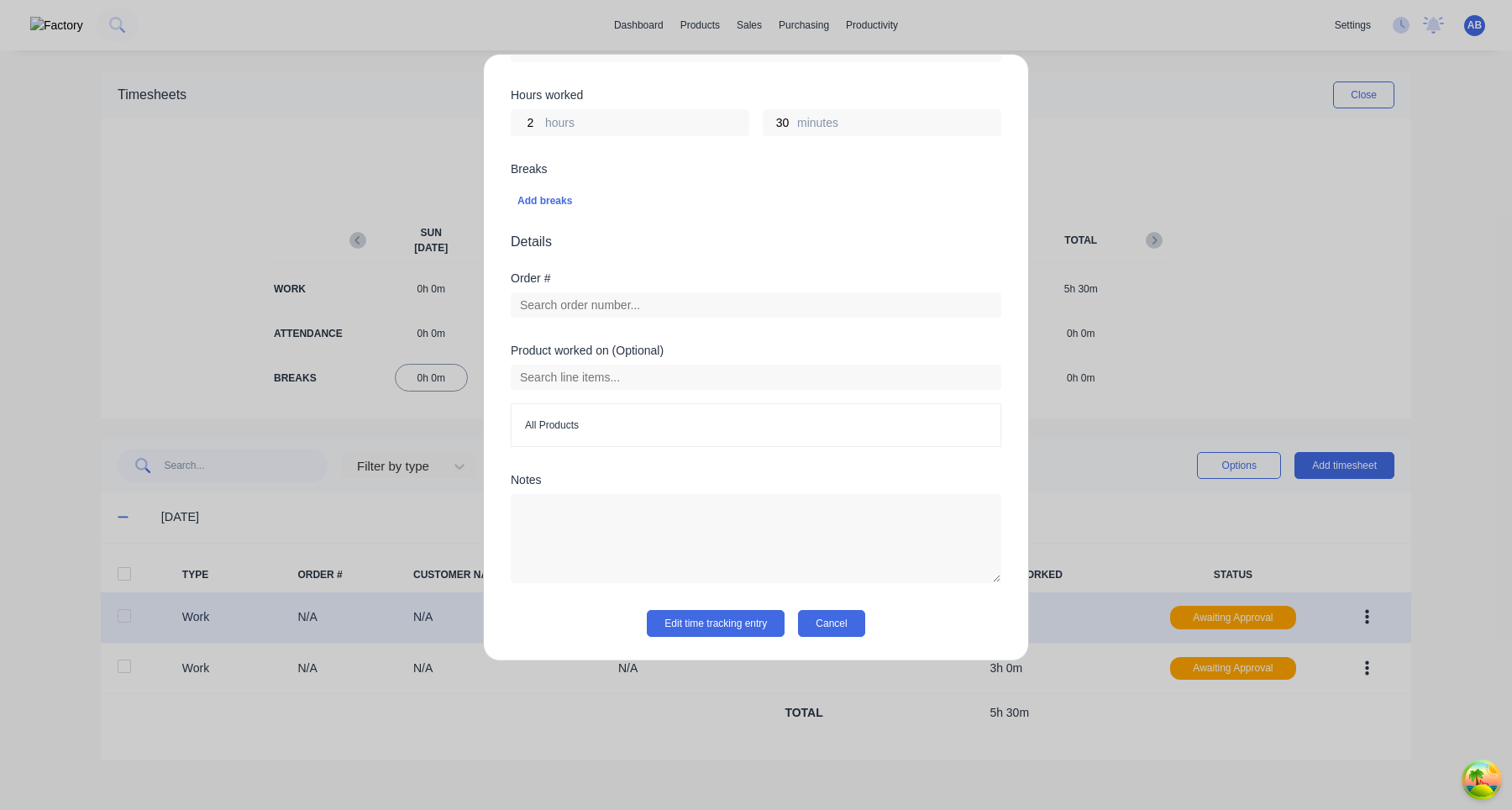
click at [844, 619] on button "Cancel" at bounding box center [831, 623] width 67 height 26
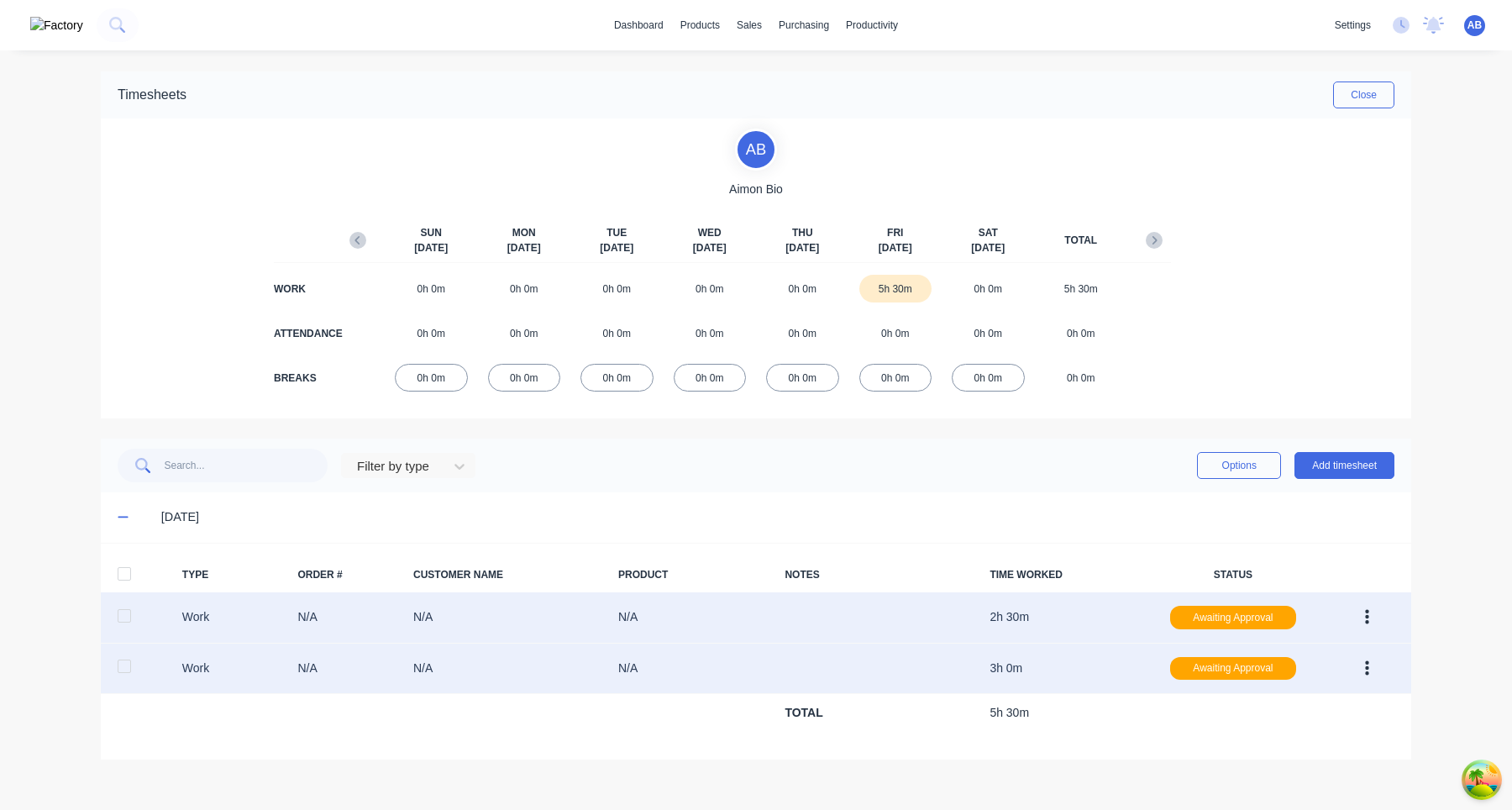
click at [1366, 667] on icon "button" at bounding box center [1367, 667] width 4 height 15
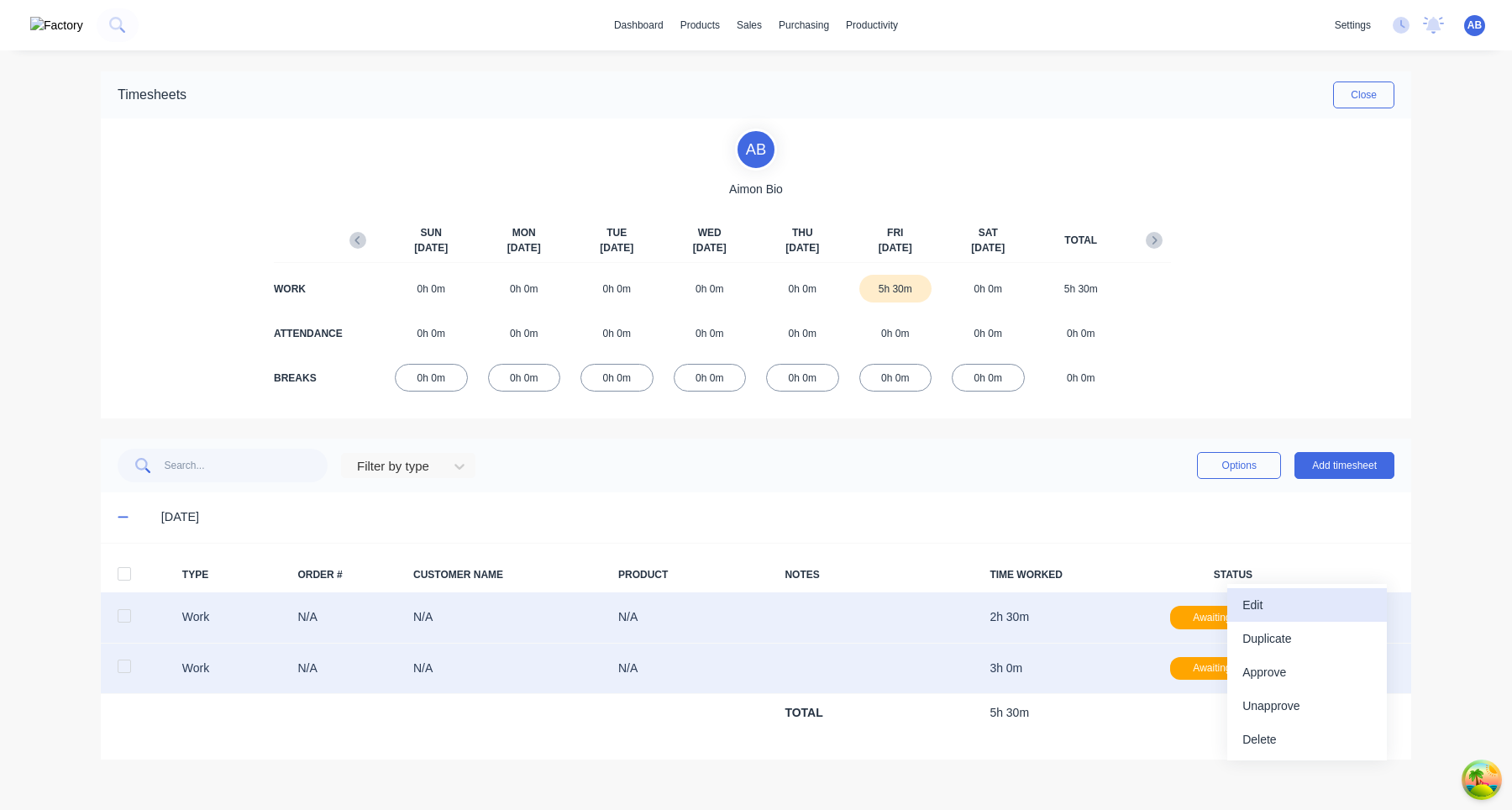
click at [1312, 608] on div "Edit" at bounding box center [1308, 606] width 129 height 24
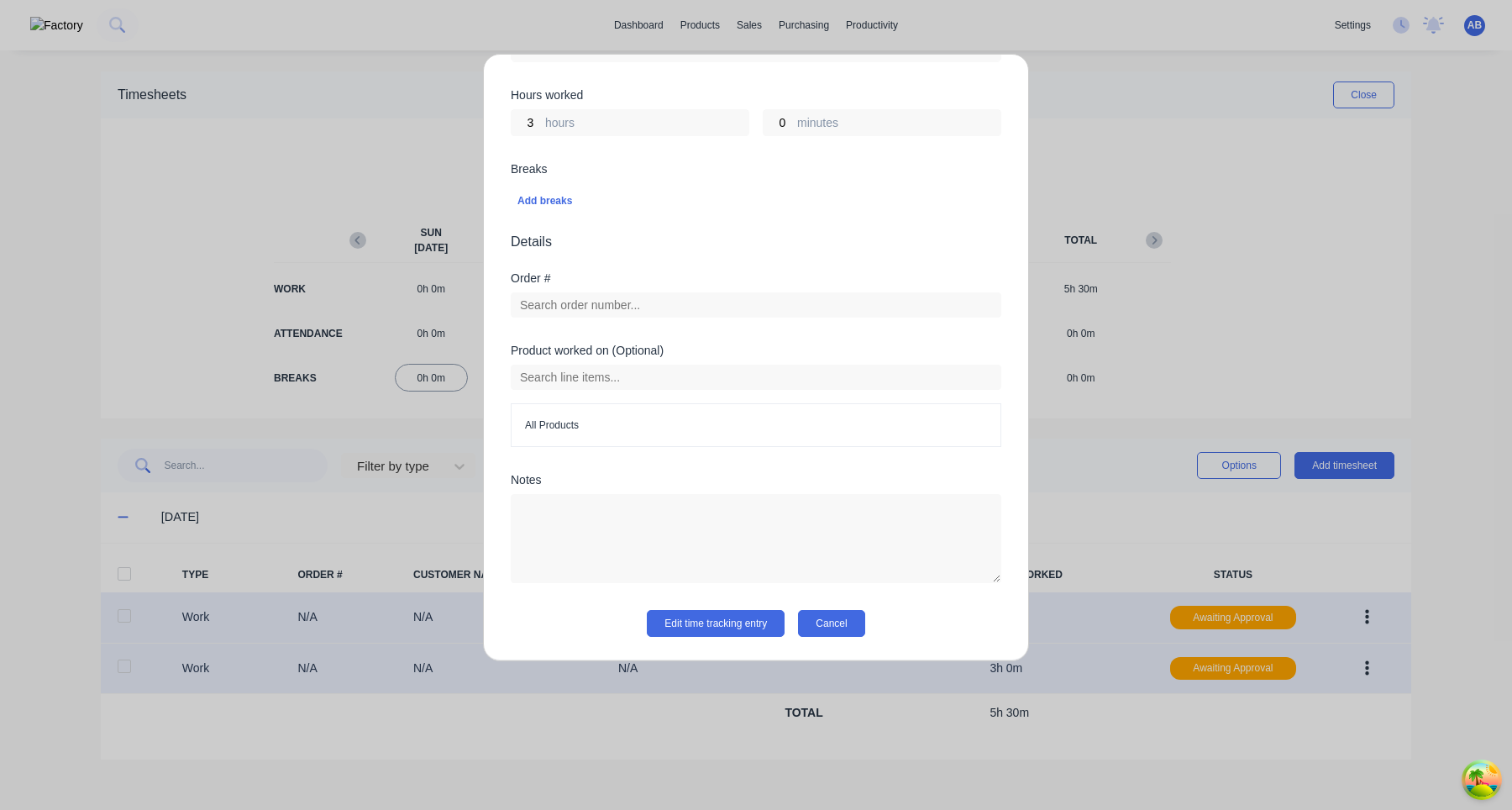
click at [845, 626] on button "Cancel" at bounding box center [831, 623] width 67 height 26
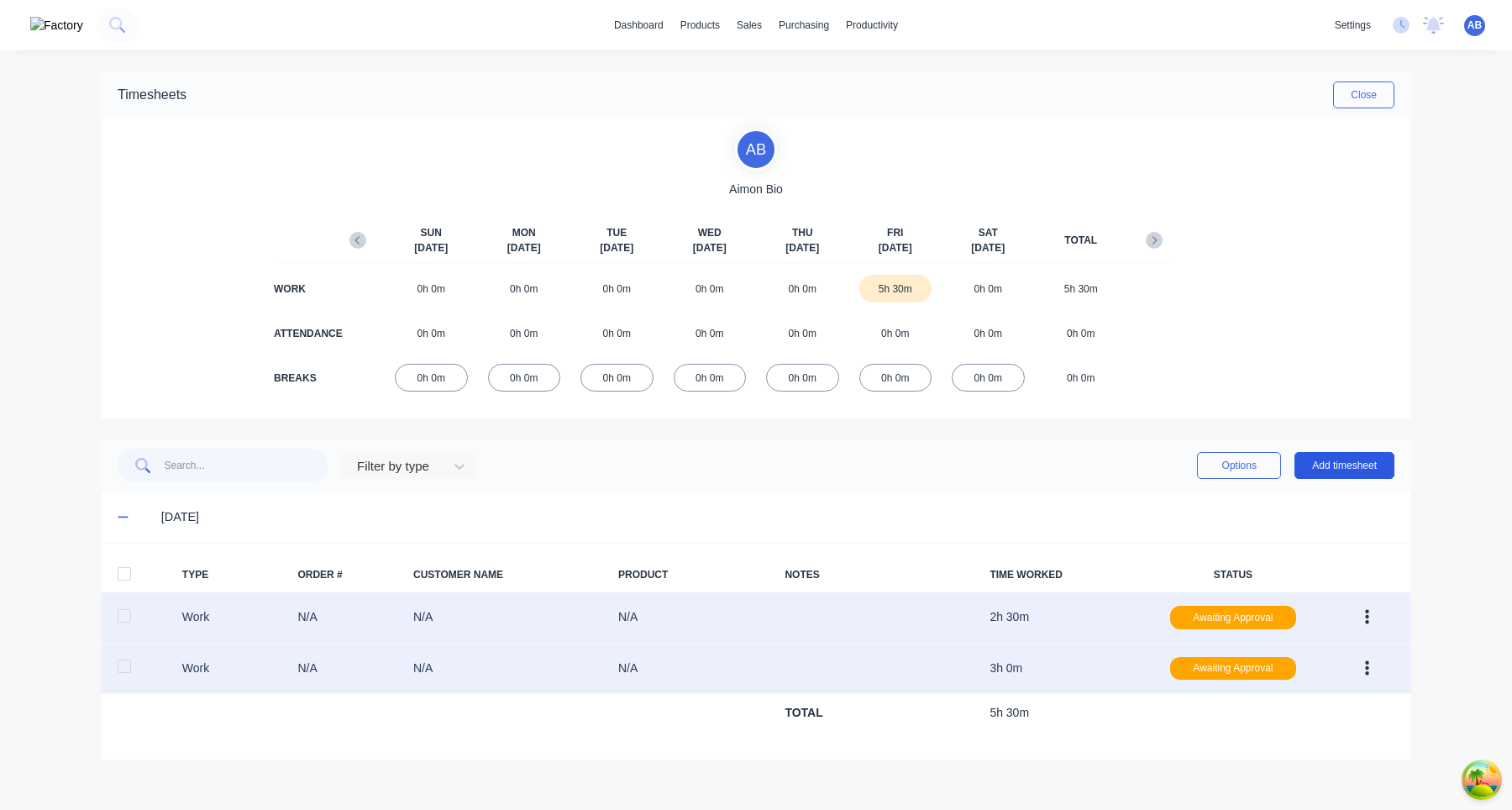
click at [1362, 454] on button "Add timesheet" at bounding box center [1345, 465] width 100 height 26
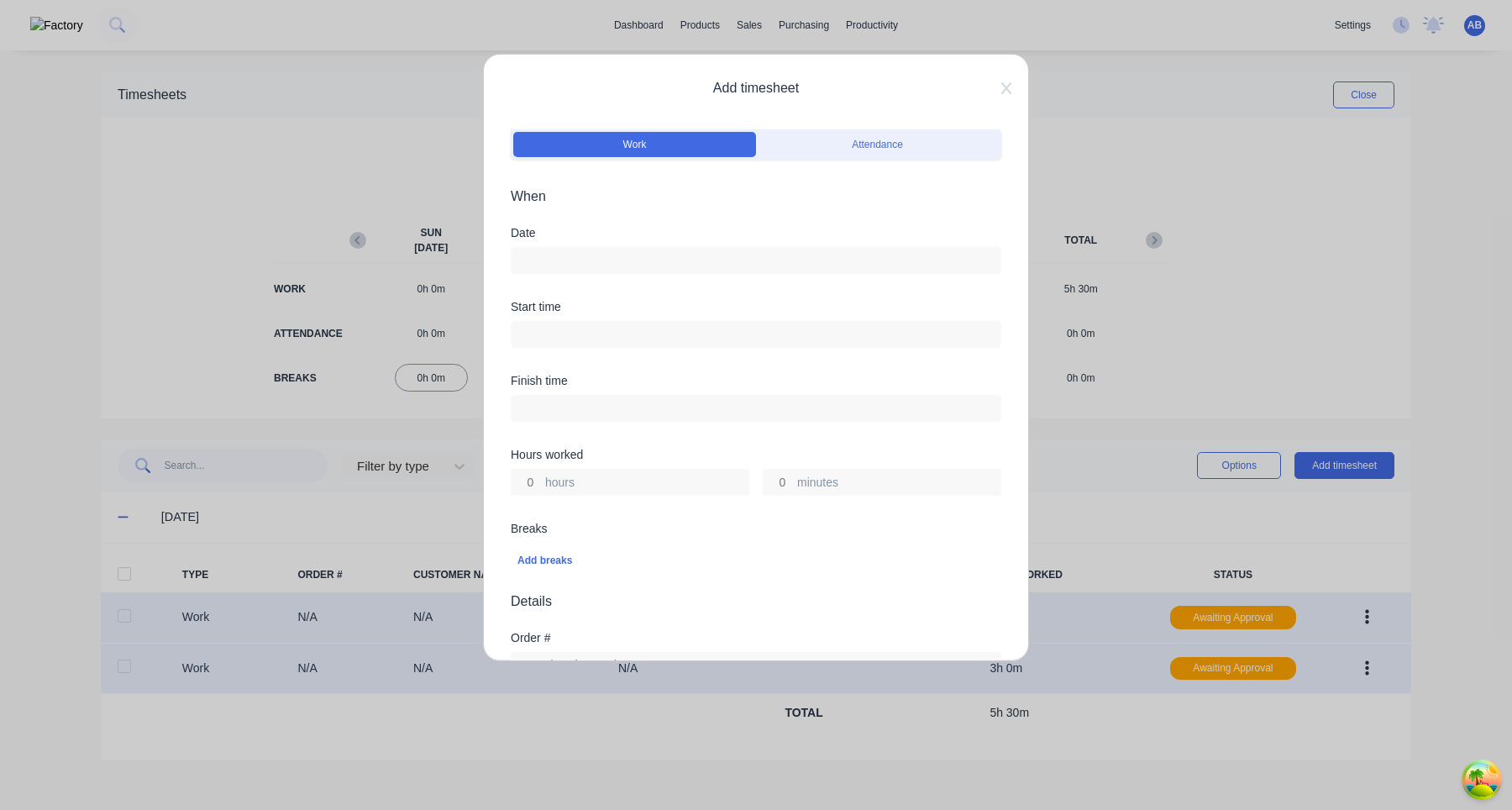
click at [611, 271] on label at bounding box center [756, 260] width 491 height 26
click at [611, 271] on input at bounding box center [756, 260] width 489 height 25
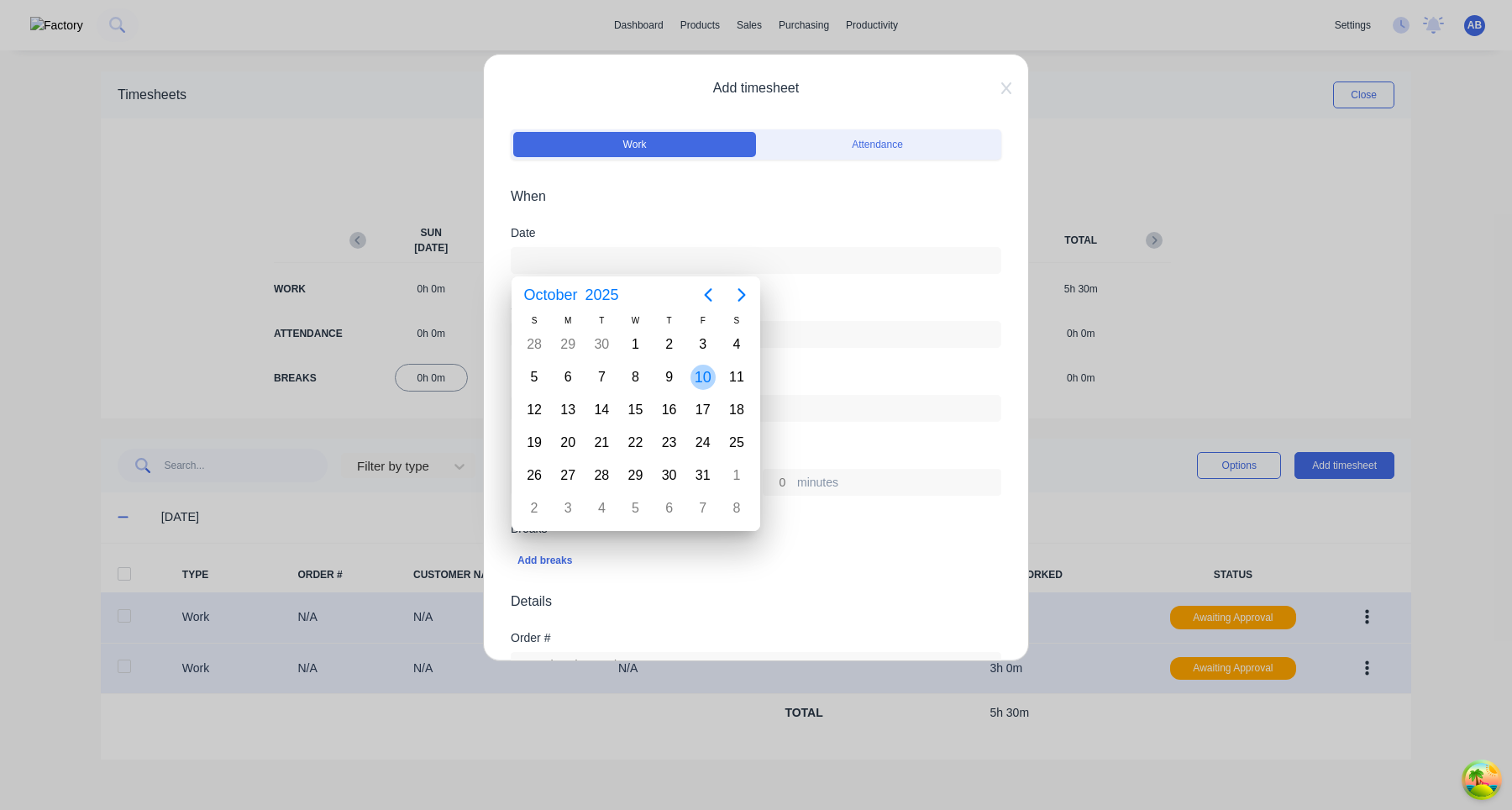
click at [700, 385] on div "10" at bounding box center [703, 378] width 25 height 25
type input "10/10/2025"
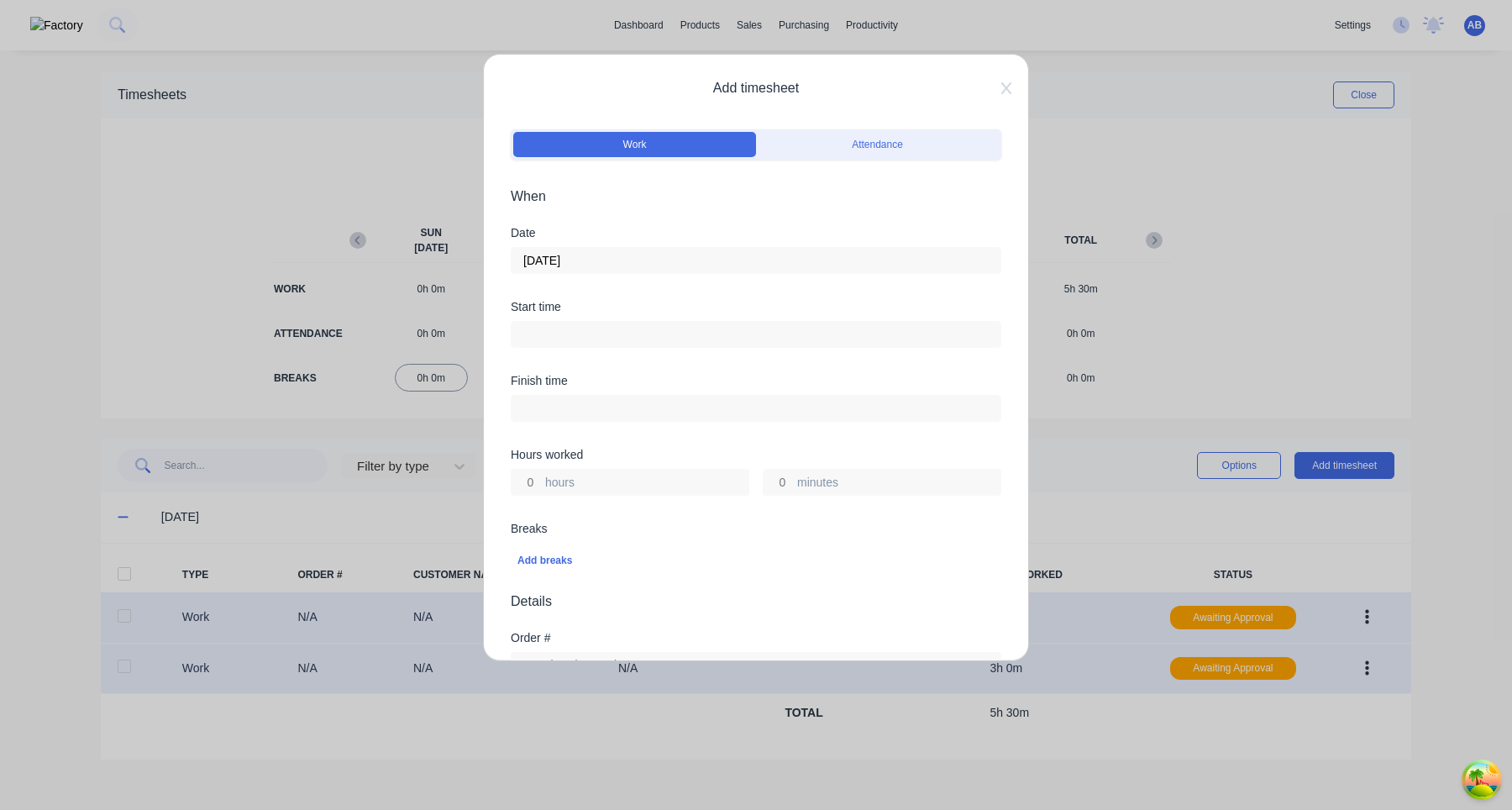
click at [564, 340] on input at bounding box center [756, 335] width 489 height 25
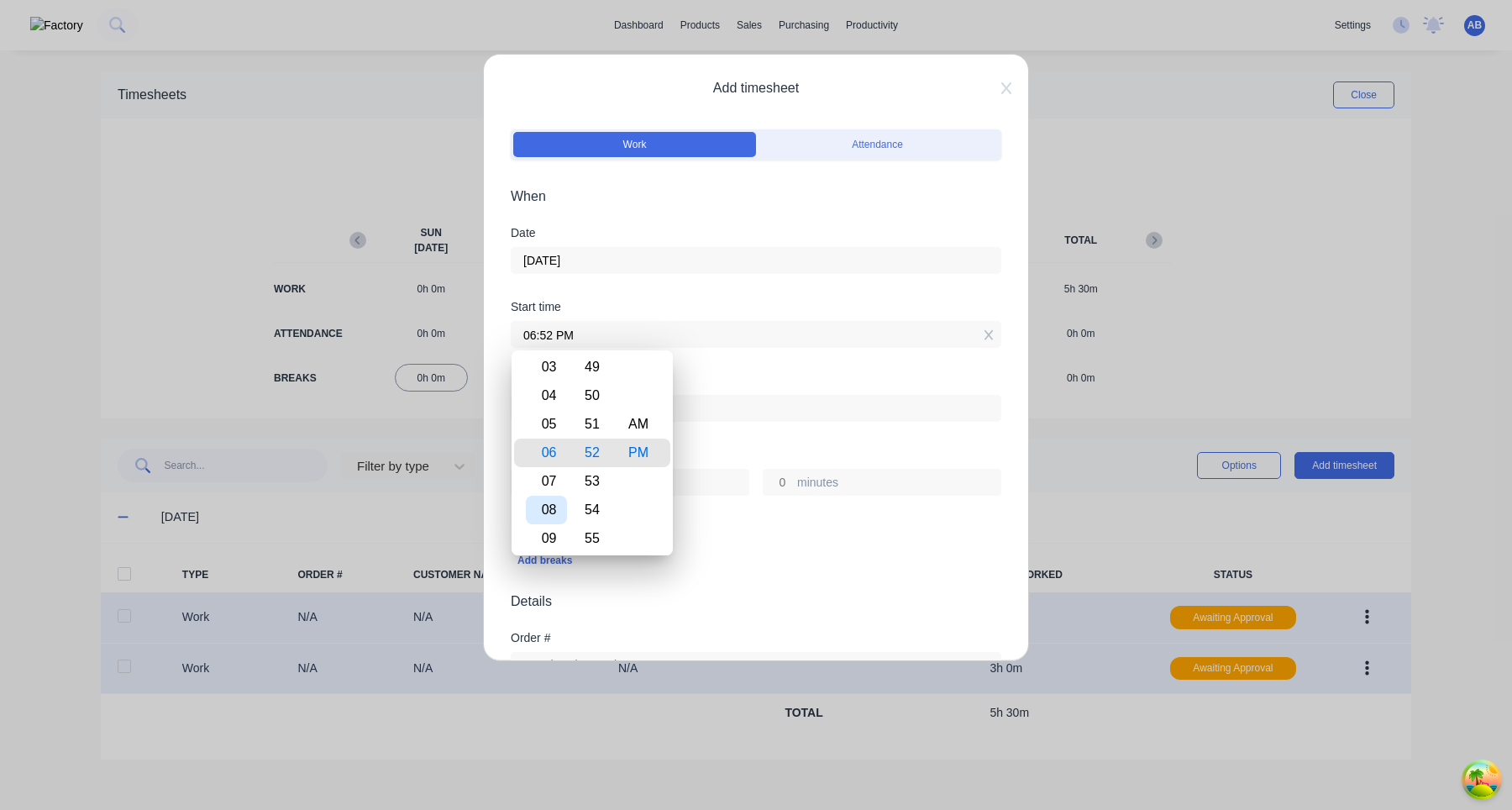
click at [552, 508] on div "08" at bounding box center [547, 510] width 41 height 28
click at [650, 419] on div "AM" at bounding box center [639, 424] width 41 height 28
type input "08:52 AM"
click at [748, 444] on div "Finish time" at bounding box center [756, 412] width 491 height 74
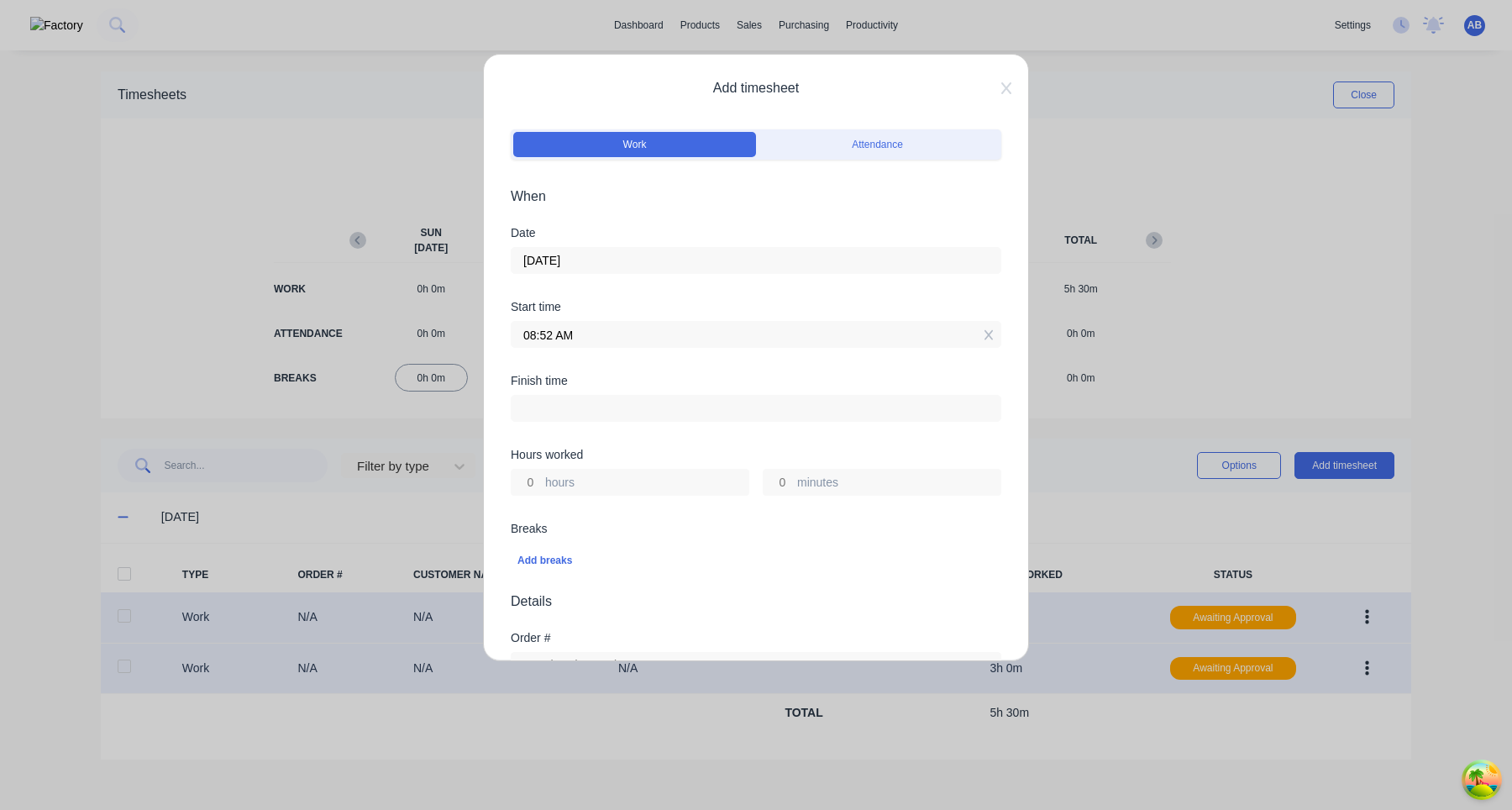
click at [531, 478] on input "hours" at bounding box center [526, 482] width 29 height 25
type input "5"
type input "01:52 PM"
type input "0"
click at [612, 532] on div "Breaks" at bounding box center [756, 528] width 491 height 12
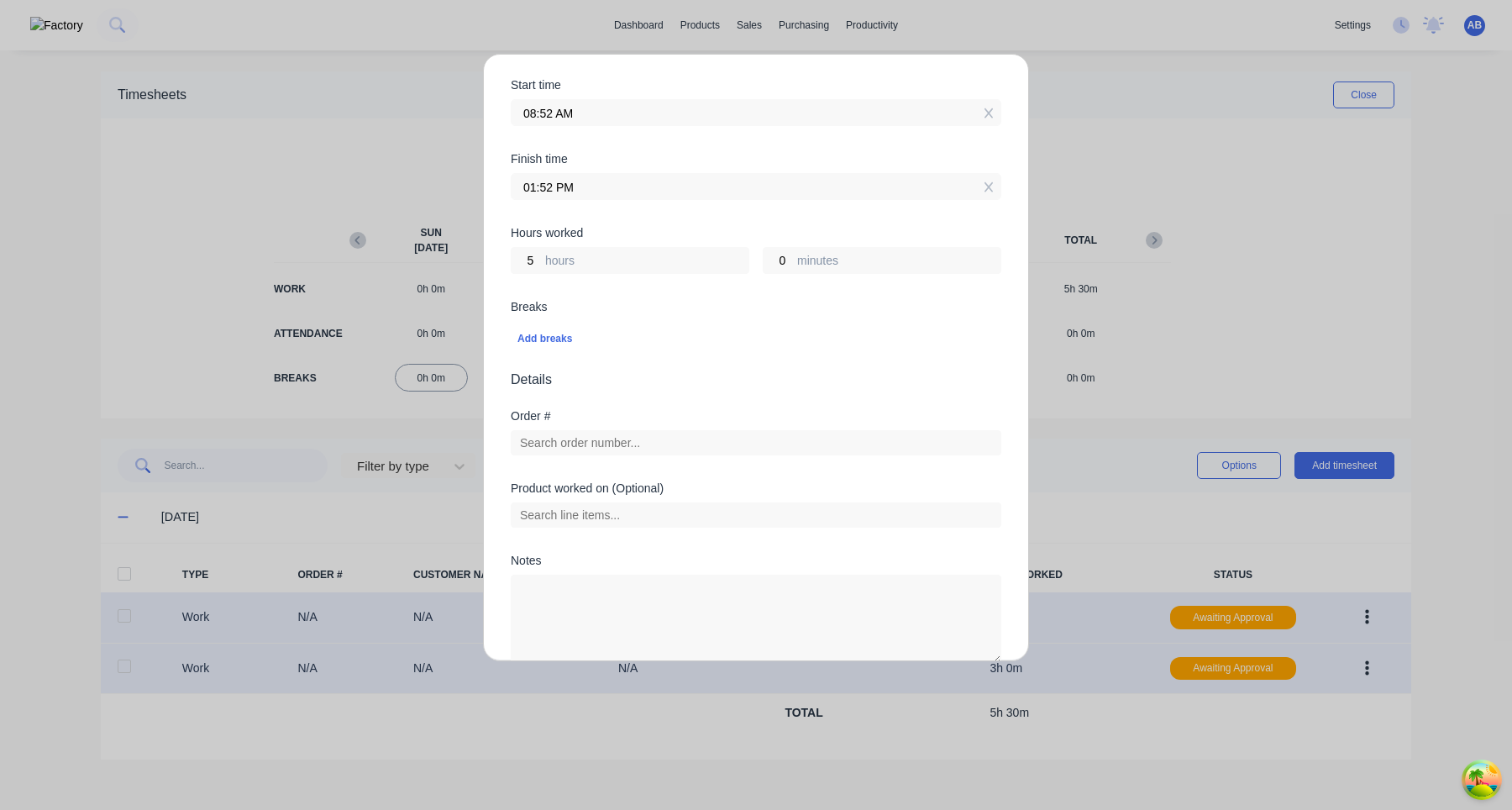
scroll to position [278, 0]
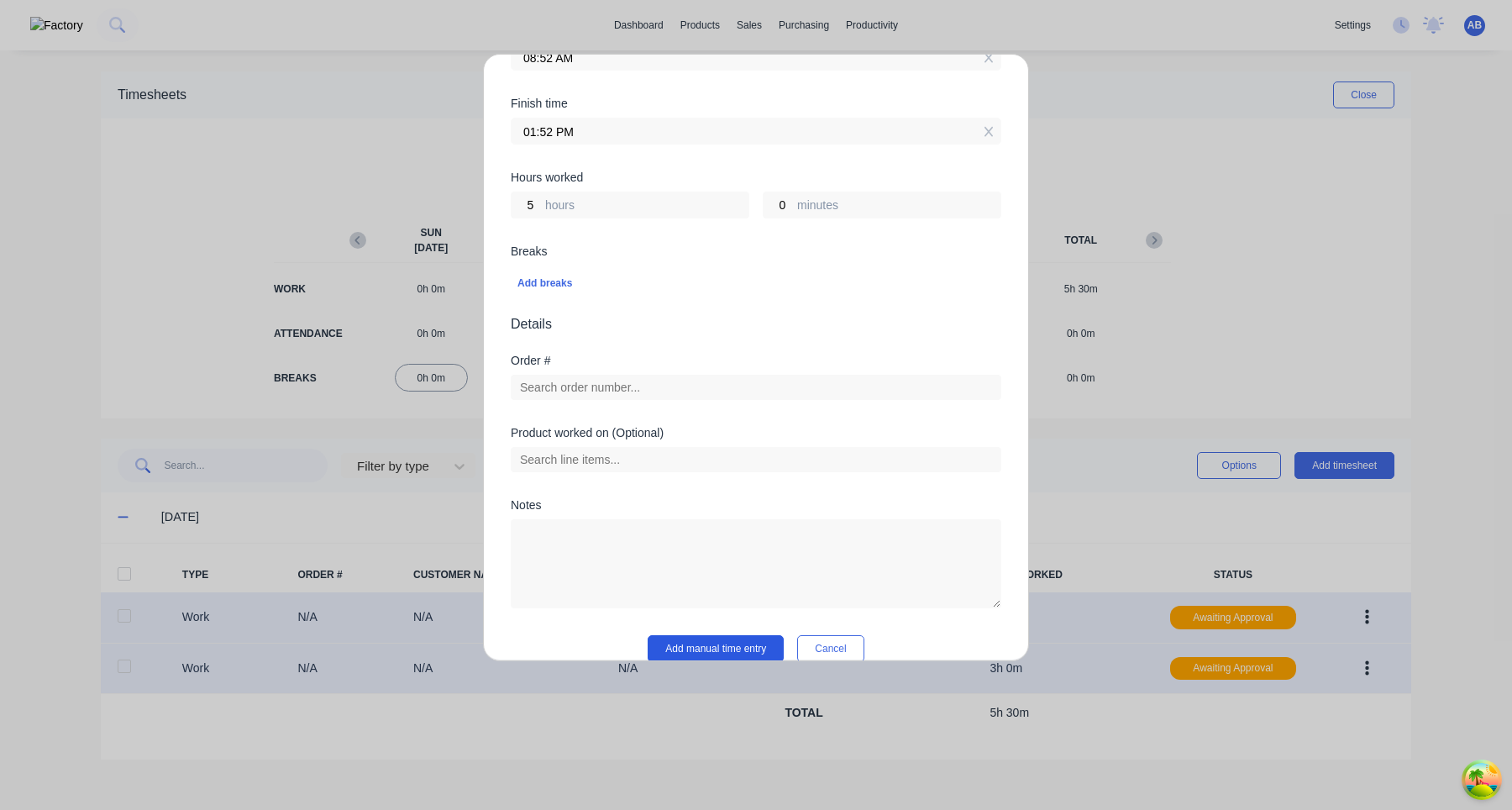
click at [738, 655] on button "Add manual time entry" at bounding box center [715, 648] width 136 height 26
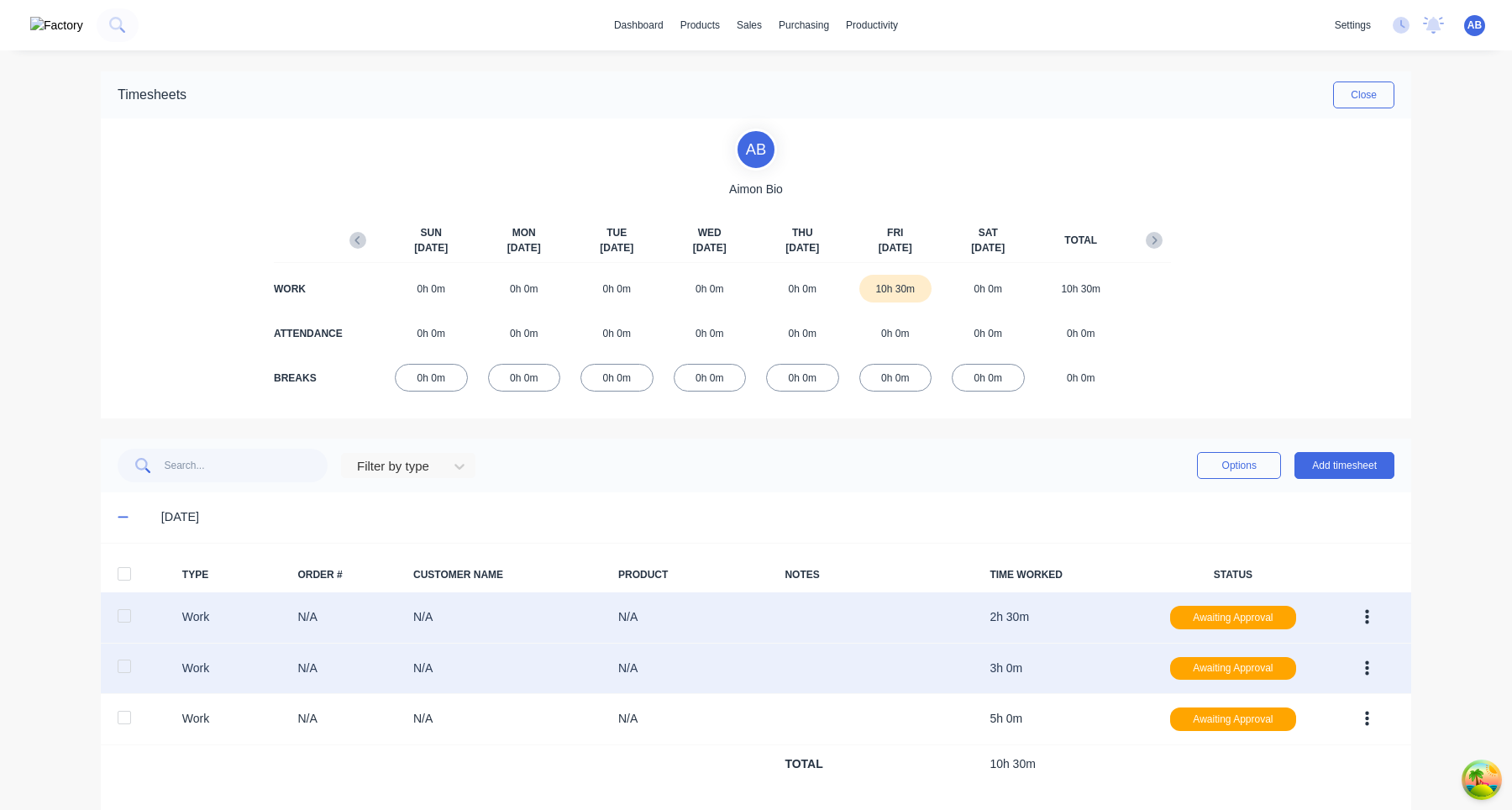
scroll to position [22, 0]
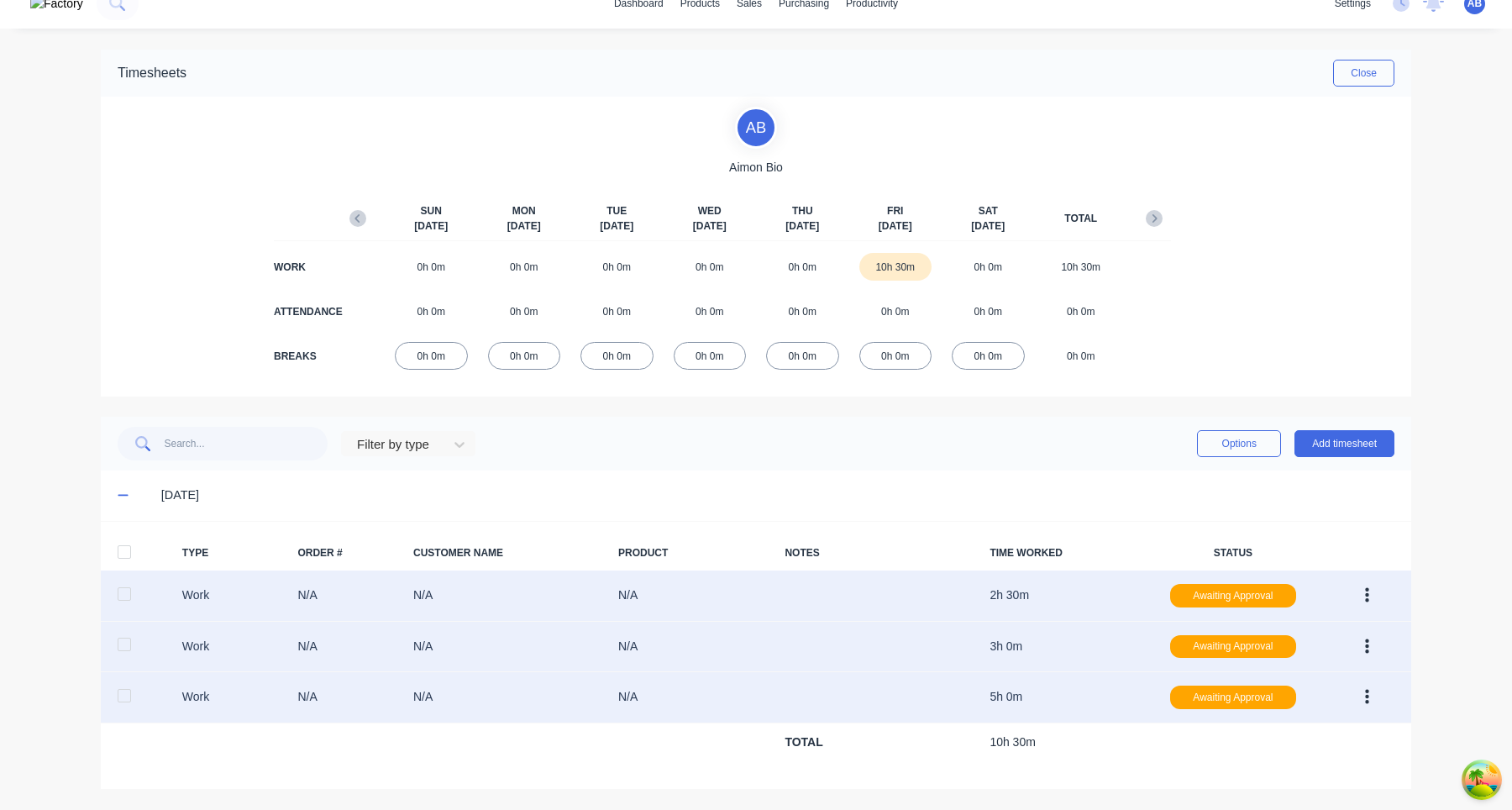
click at [1375, 702] on button "button" at bounding box center [1367, 698] width 39 height 30
click at [1312, 640] on div "Edit" at bounding box center [1308, 634] width 129 height 24
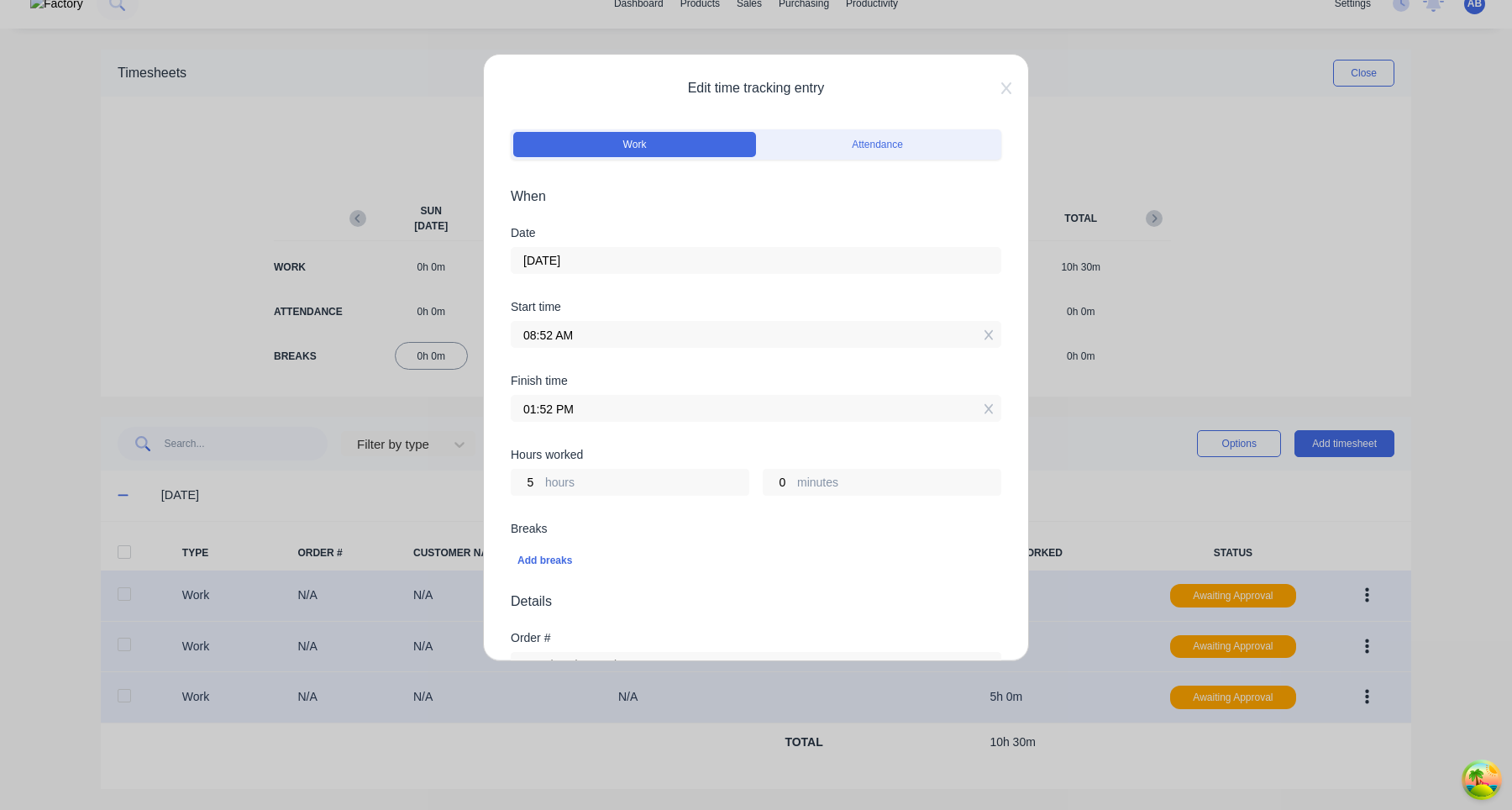
scroll to position [360, 0]
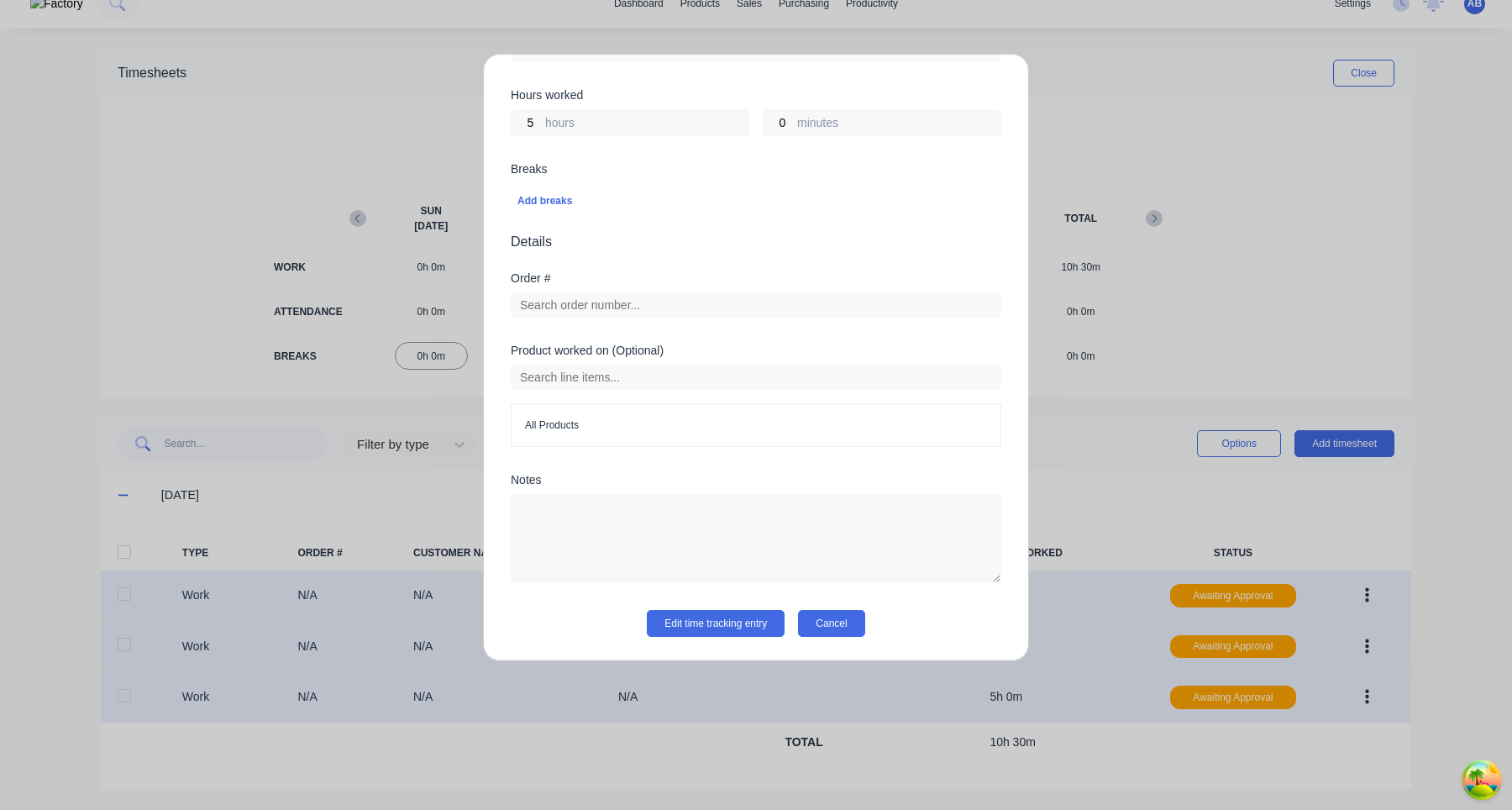
click at [838, 623] on button "Cancel" at bounding box center [831, 623] width 67 height 26
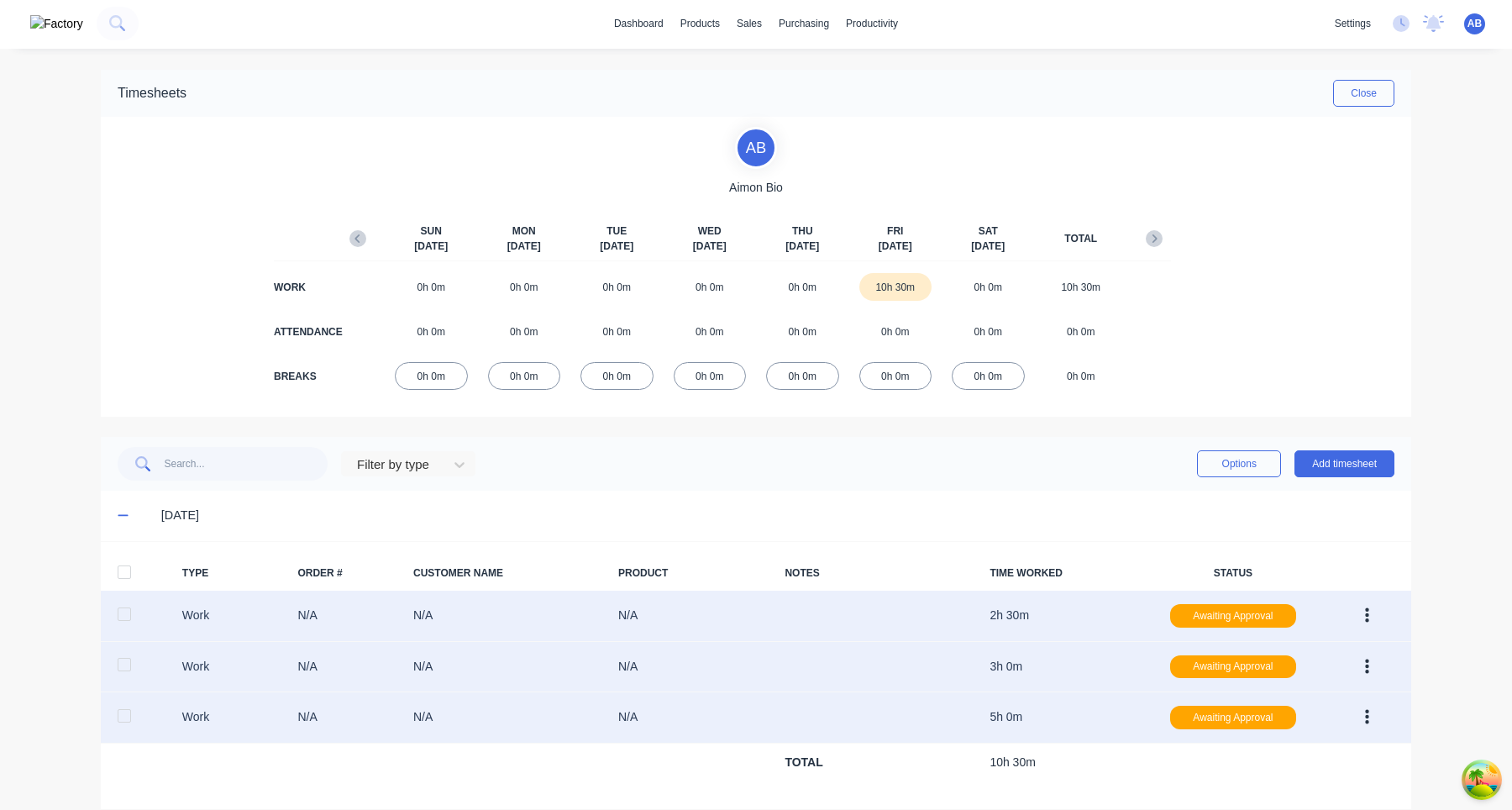
scroll to position [0, 0]
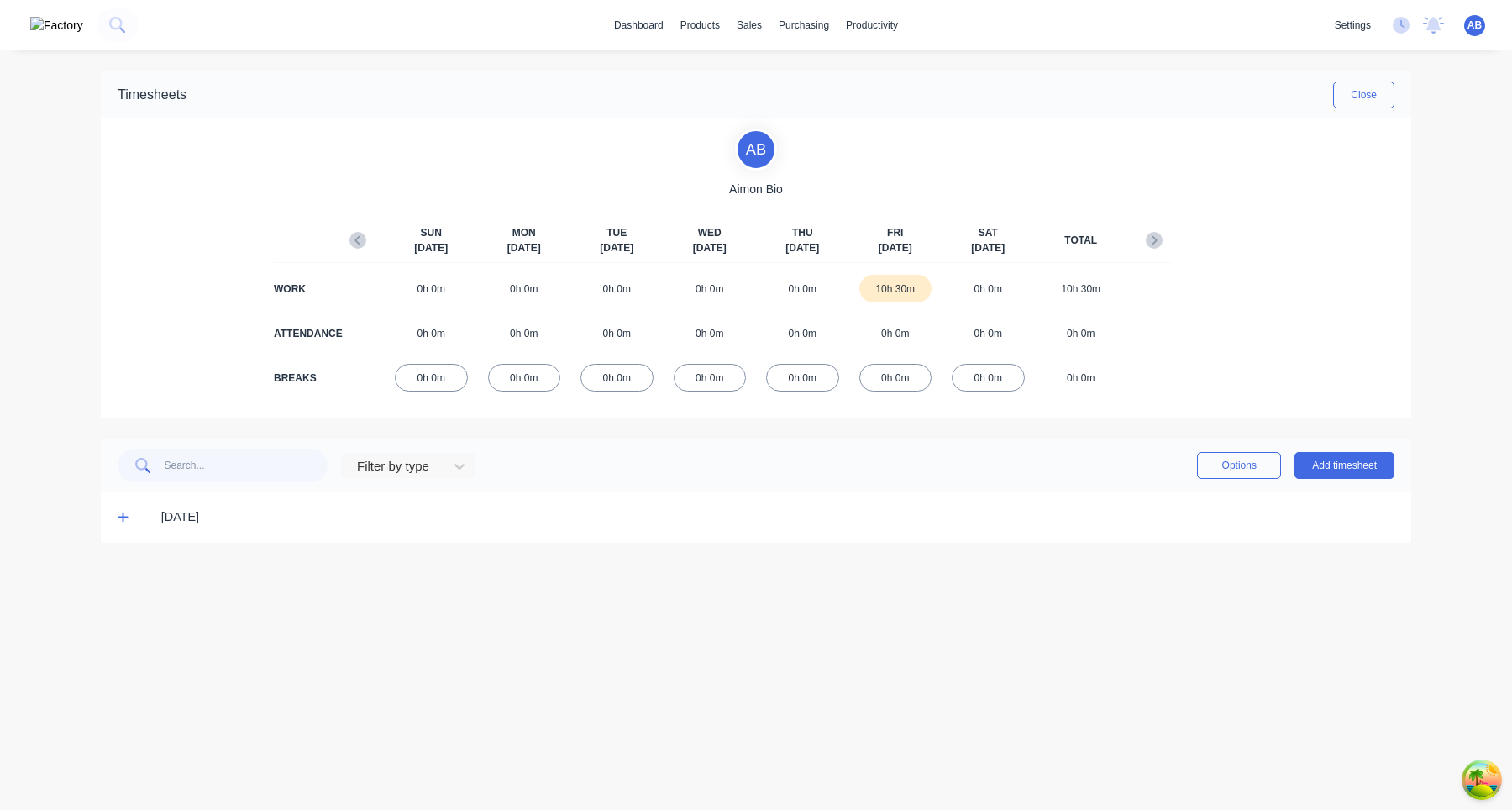
click at [118, 520] on icon at bounding box center [122, 517] width 11 height 12
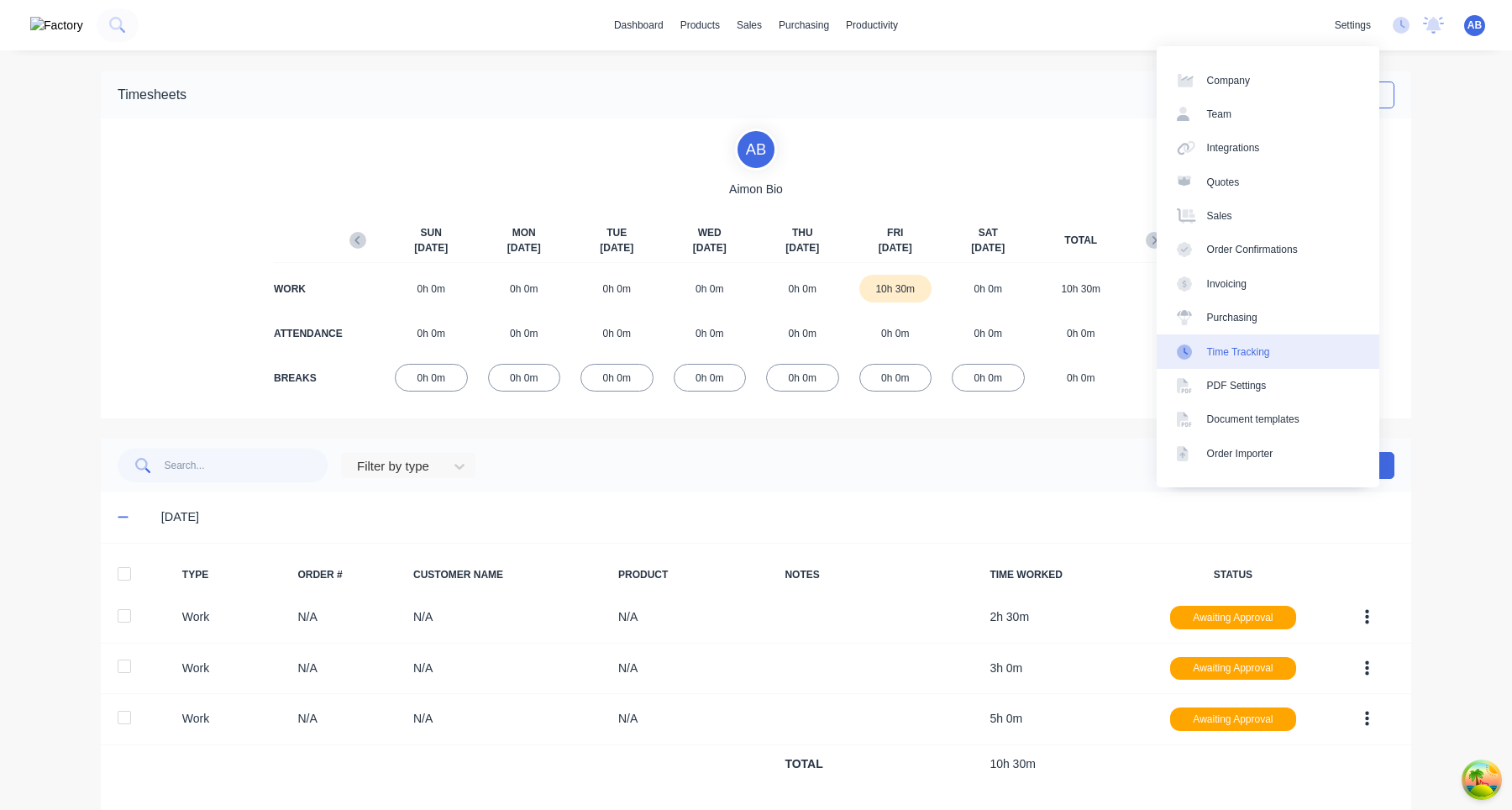
click at [1267, 343] on link "Time Tracking" at bounding box center [1268, 351] width 223 height 33
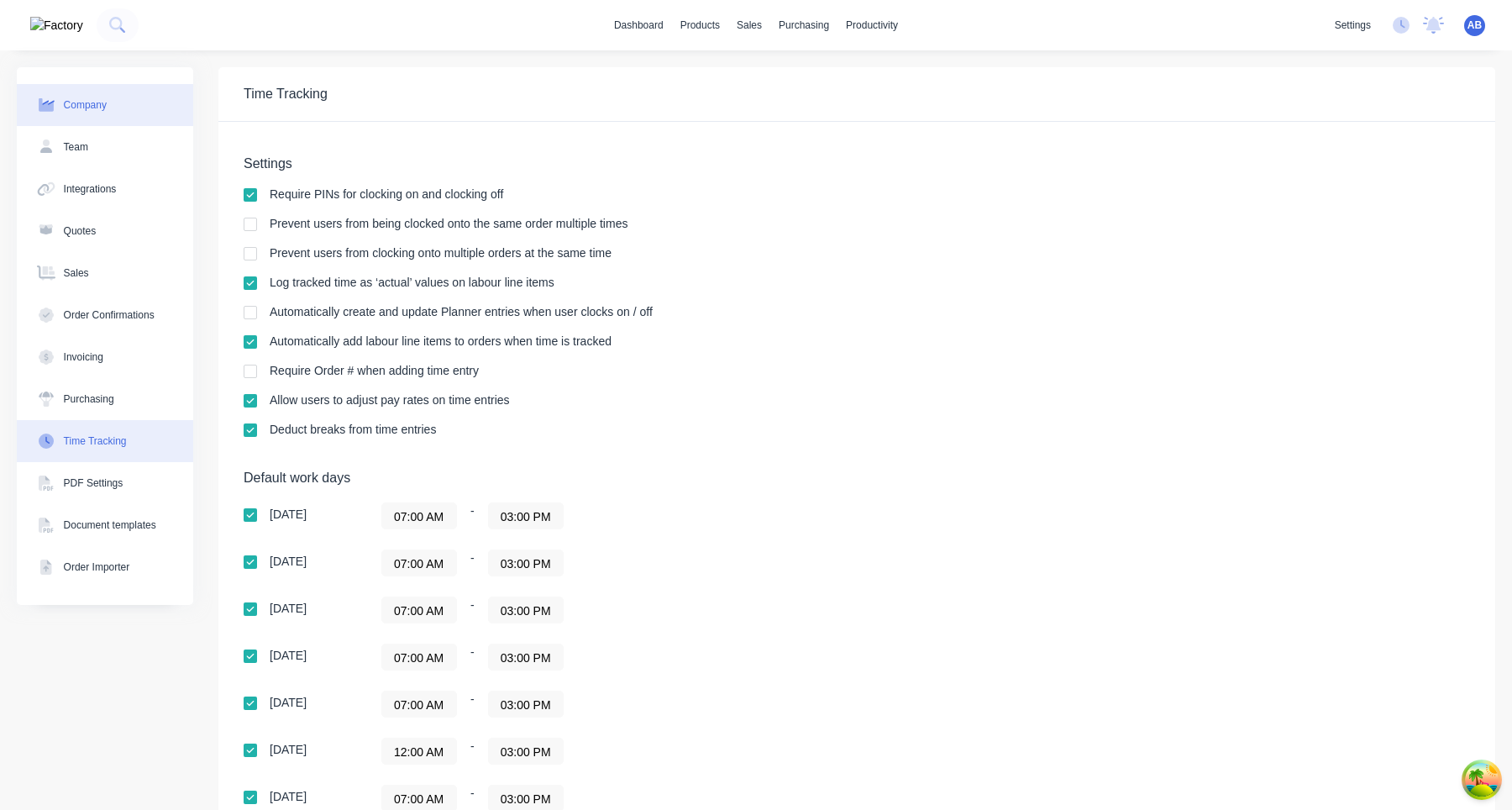
click at [105, 115] on button "Company" at bounding box center [105, 105] width 176 height 42
select select "AU"
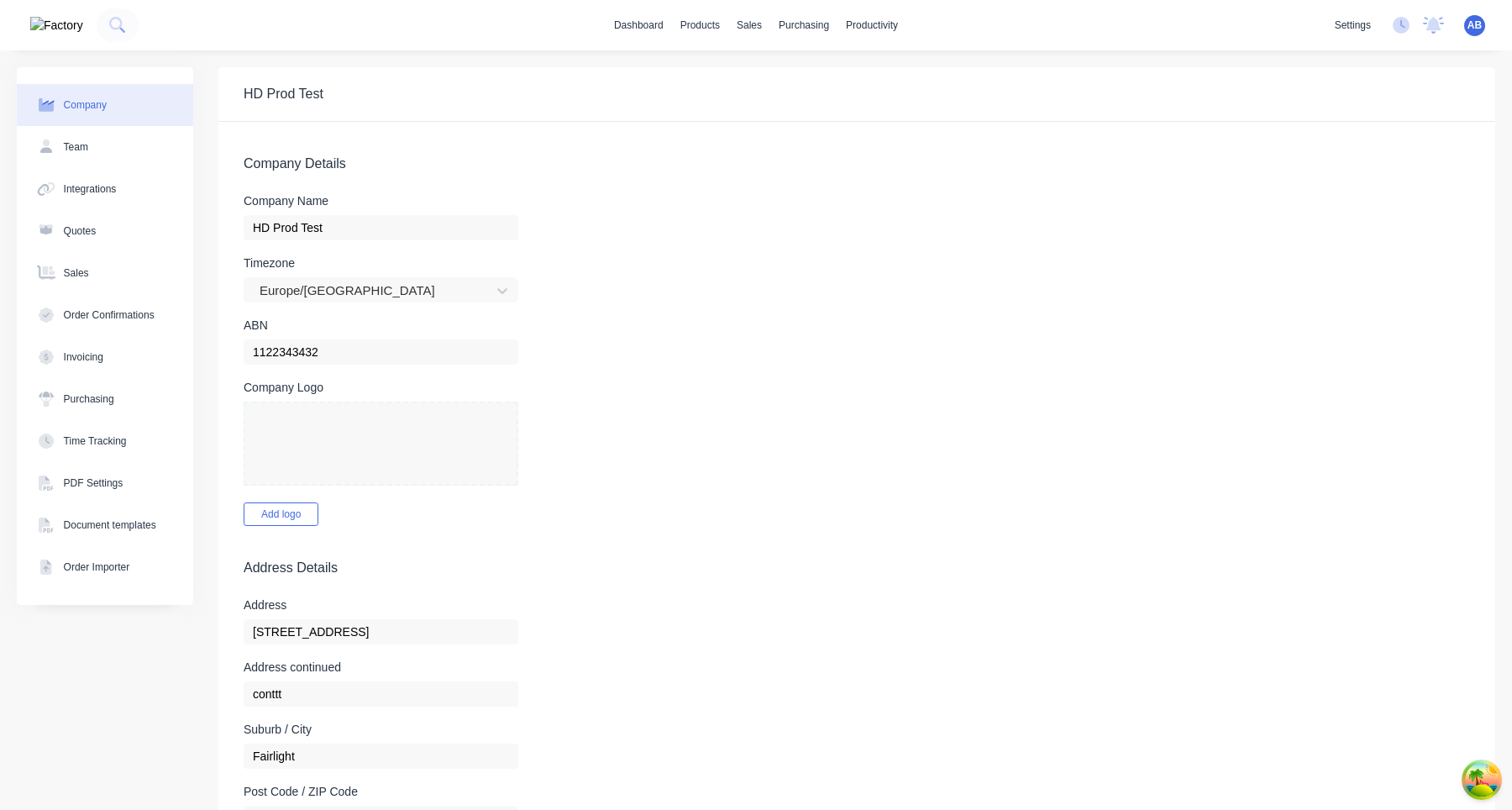
click at [1472, 22] on span "AB" at bounding box center [1475, 24] width 15 height 15
click at [1347, 171] on button "Profile" at bounding box center [1370, 177] width 223 height 33
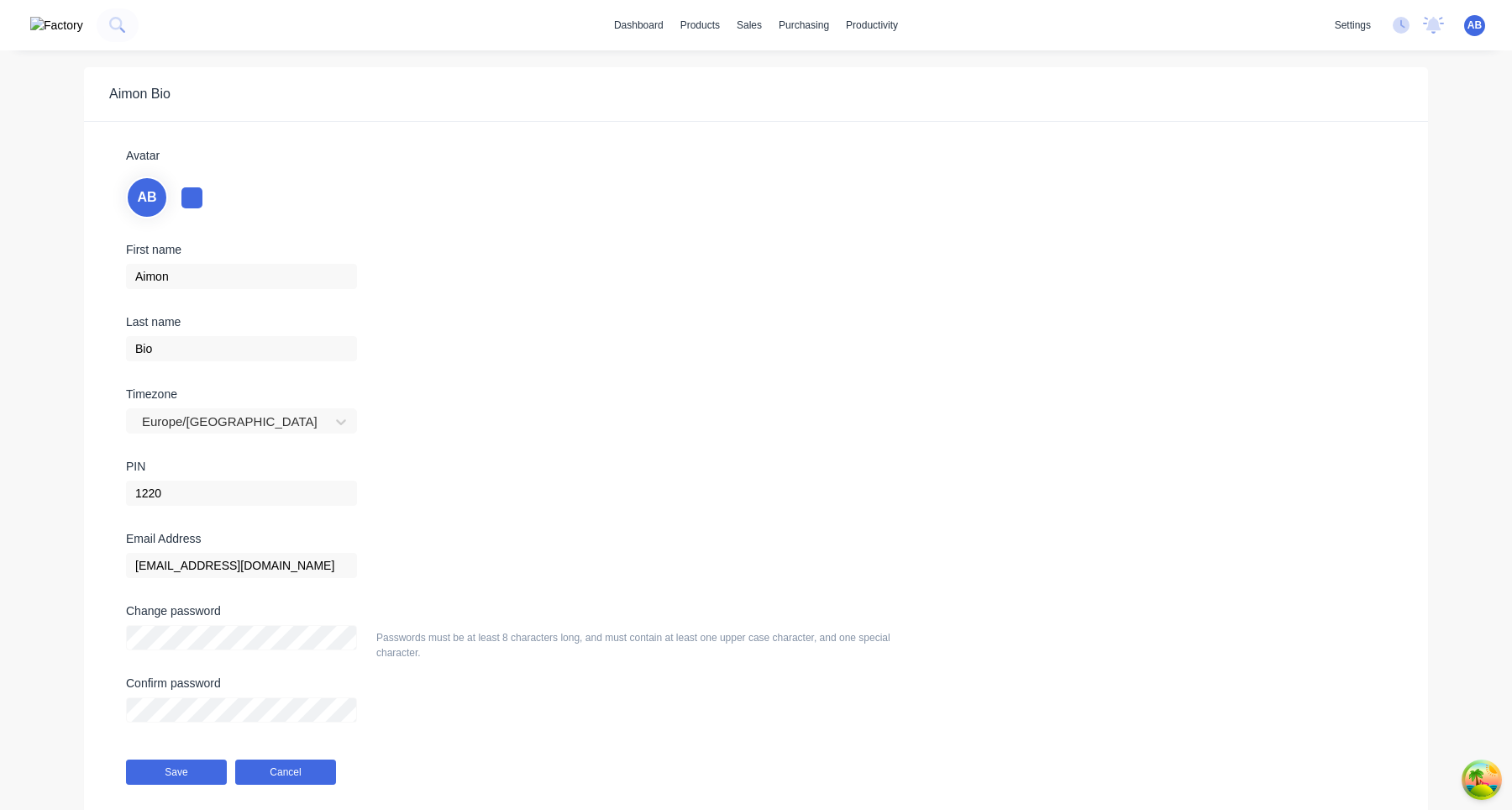
click at [289, 768] on button "Cancel" at bounding box center [286, 773] width 101 height 25
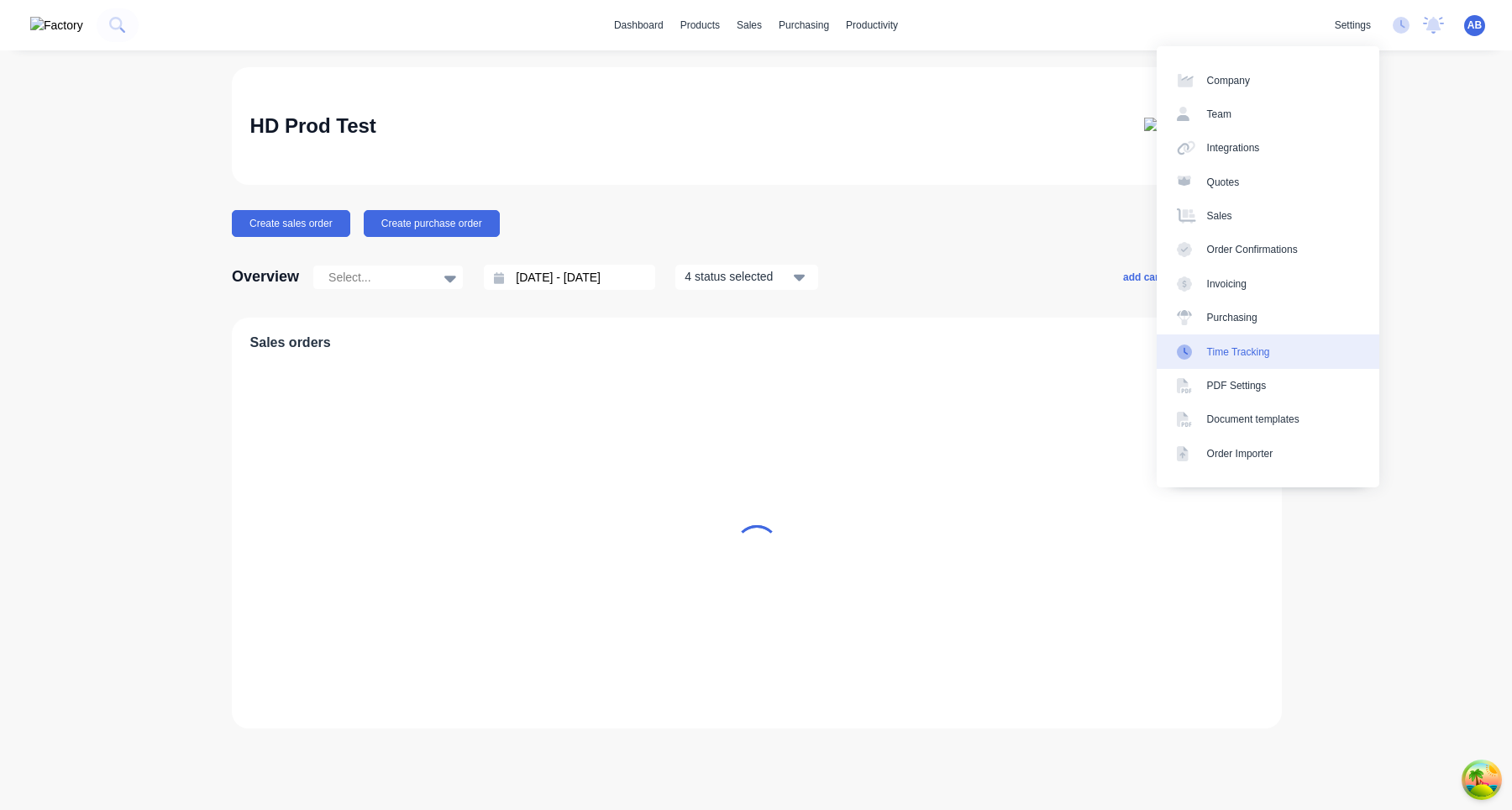
click at [1256, 357] on div "Time Tracking" at bounding box center [1239, 351] width 63 height 15
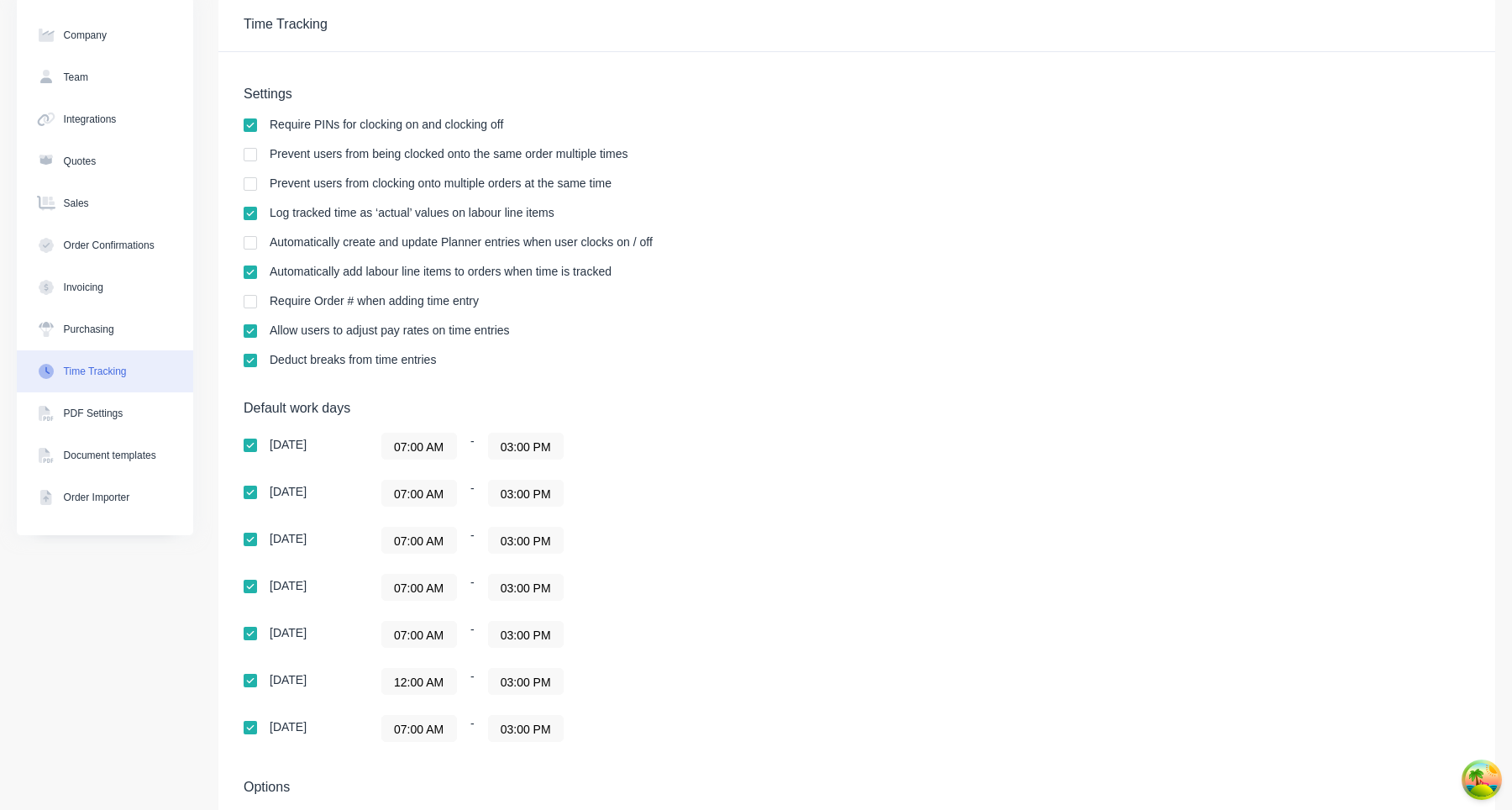
scroll to position [68, 0]
click at [422, 683] on input "12:00 AM" at bounding box center [420, 684] width 74 height 25
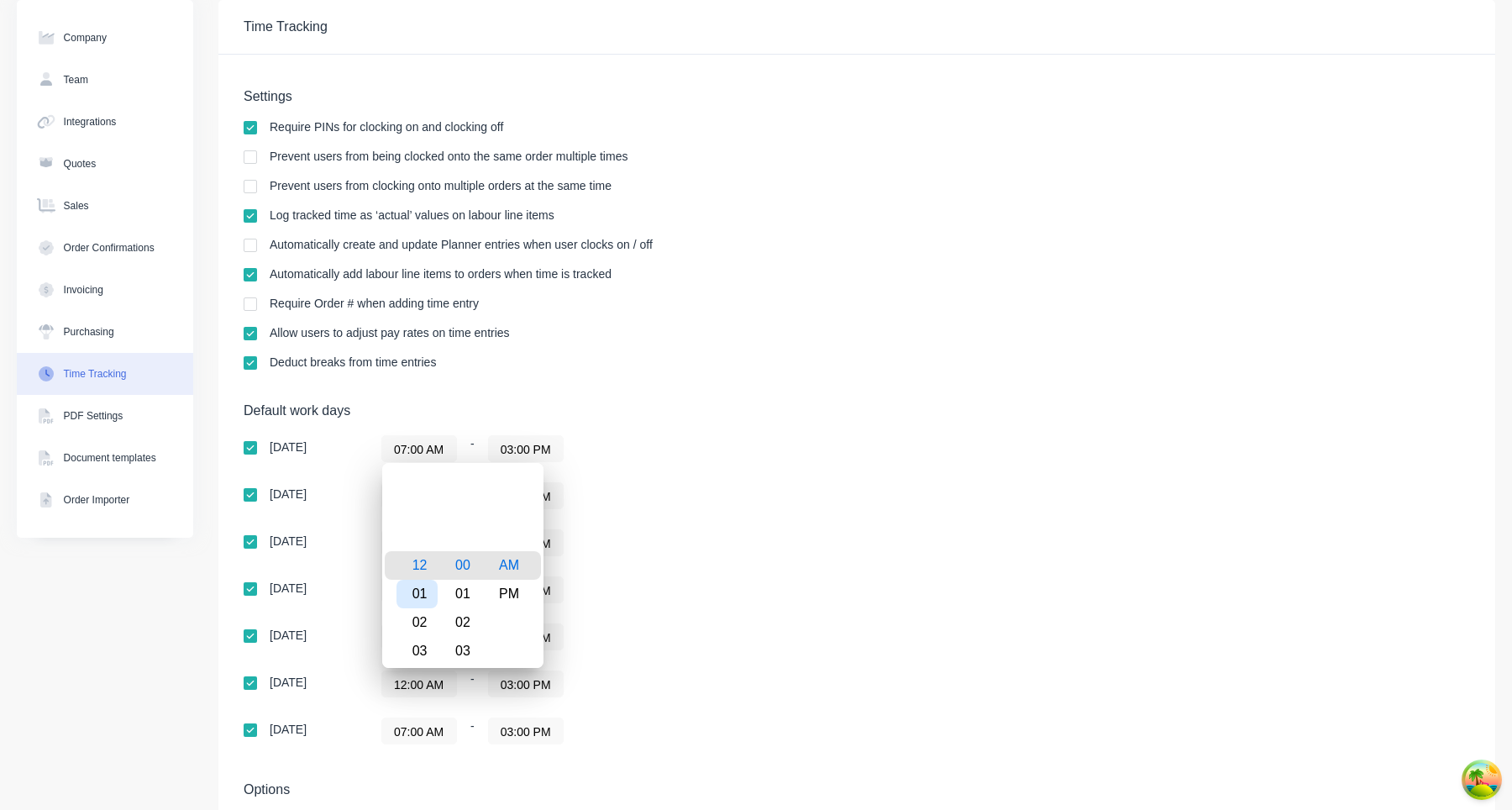
click at [424, 593] on div "01" at bounding box center [417, 594] width 41 height 28
type input "01:00 AM"
click at [751, 587] on div "07:00 AM - 03:00 PM" at bounding box center [592, 589] width 421 height 26
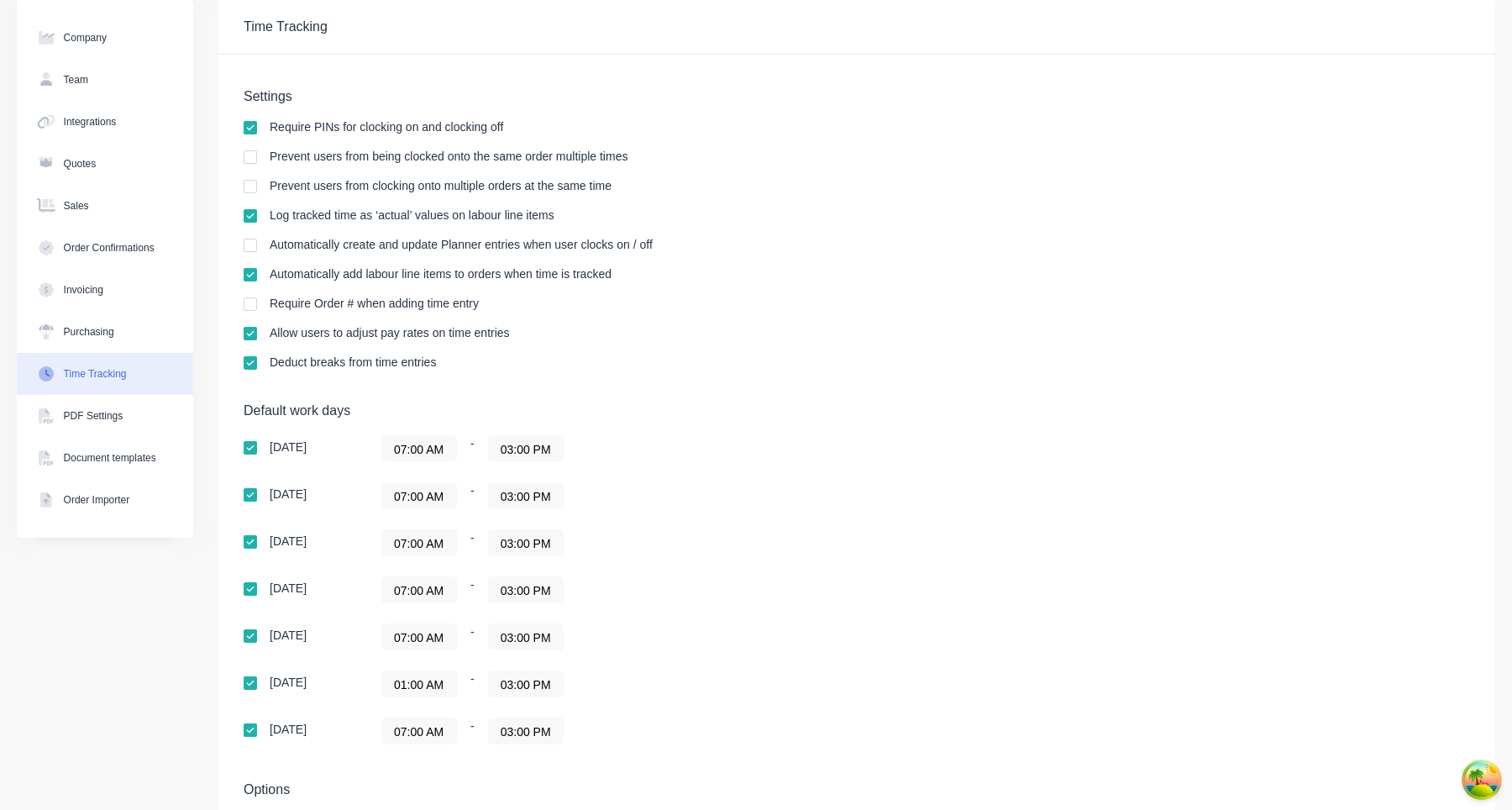
click at [700, 652] on div "Sunday 07:00 AM - 03:00 PM Monday 07:00 AM - 03:00 PM Tuesday 07:00 AM - 03:00 …" at bounding box center [537, 590] width 588 height 309
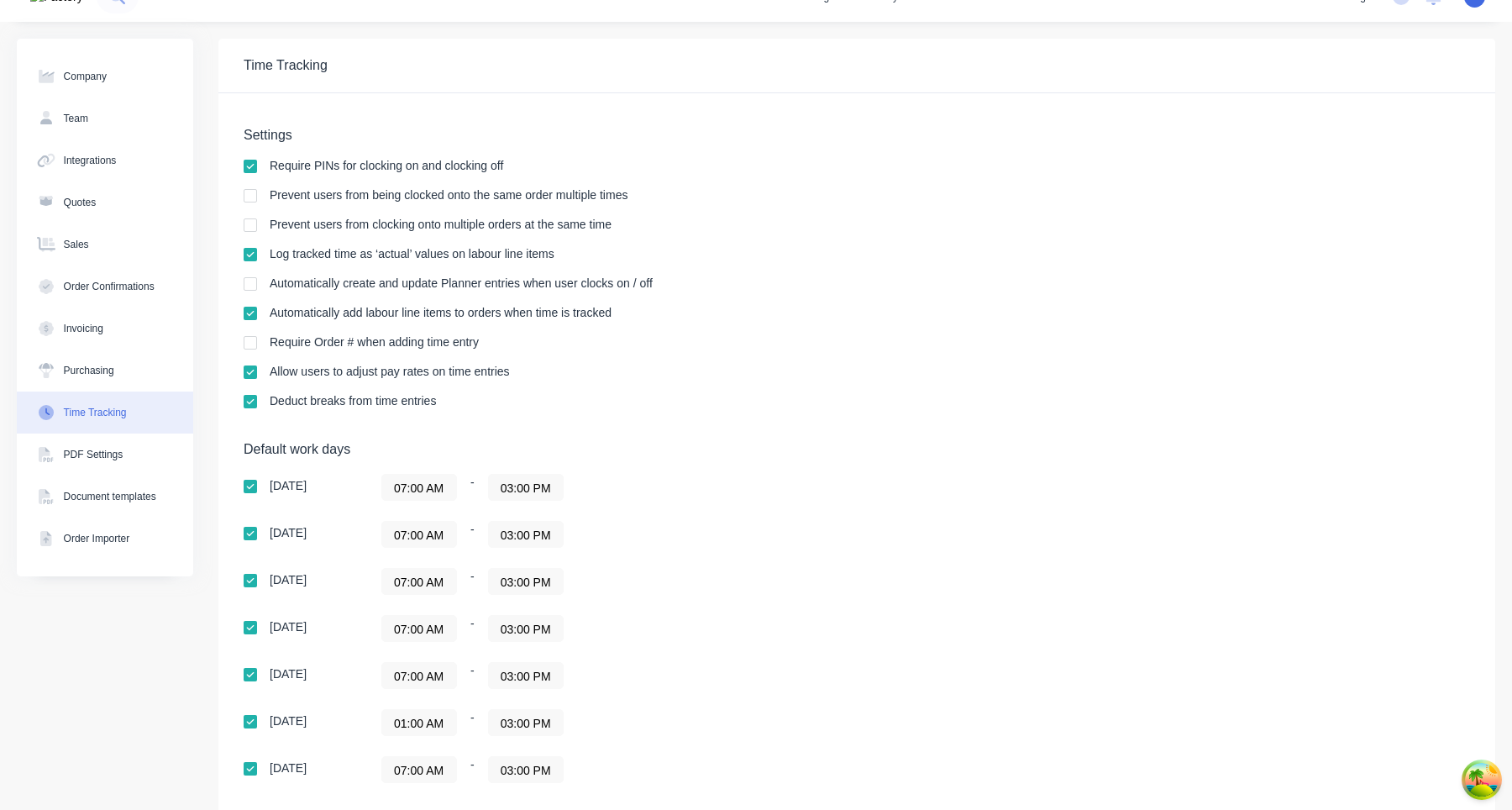
scroll to position [0, 0]
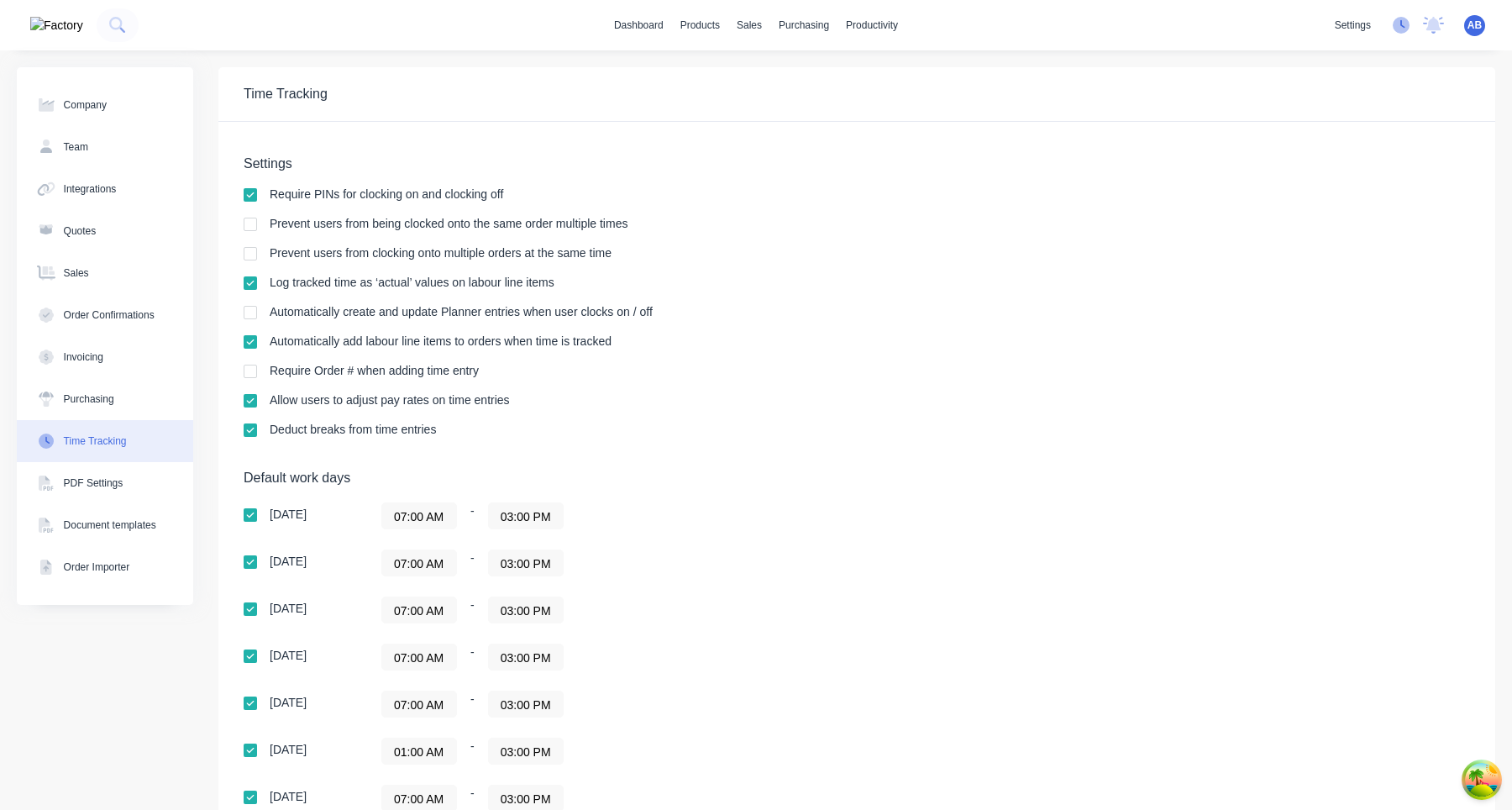
click at [1401, 26] on icon at bounding box center [1401, 24] width 17 height 17
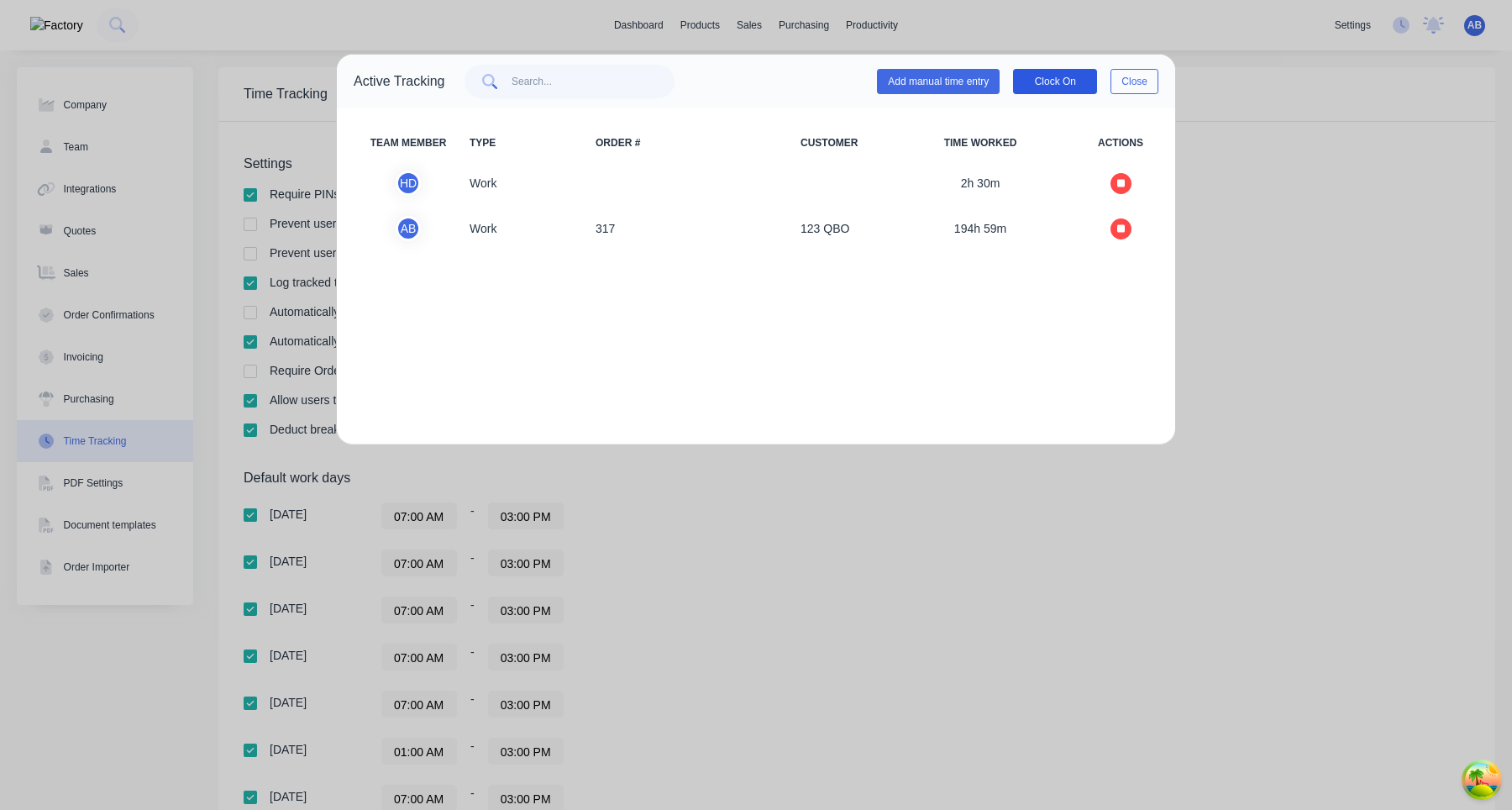
click at [1067, 86] on button "Clock On" at bounding box center [1055, 81] width 84 height 25
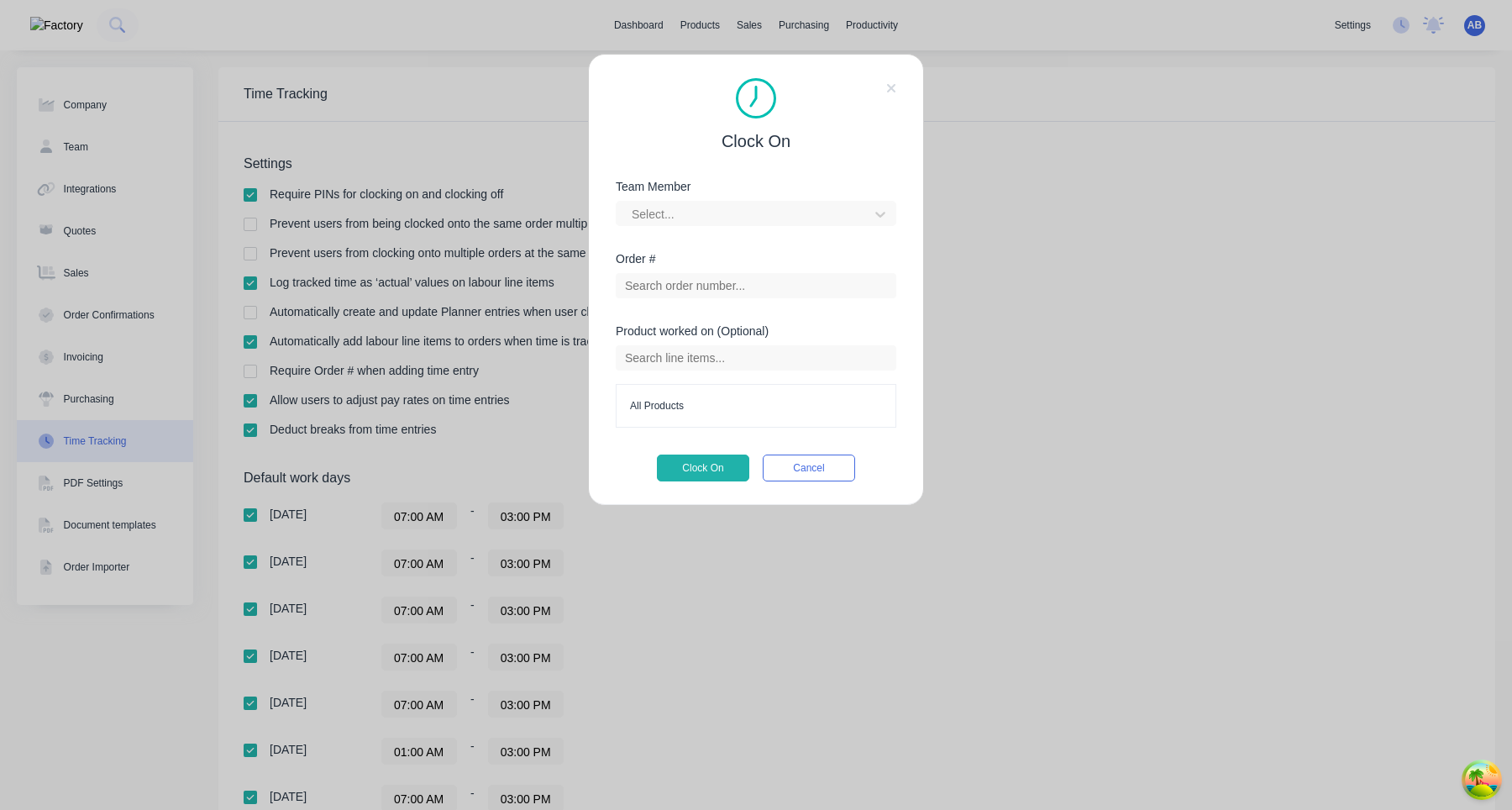
click at [731, 193] on div "Team Member Select..." at bounding box center [756, 203] width 281 height 45
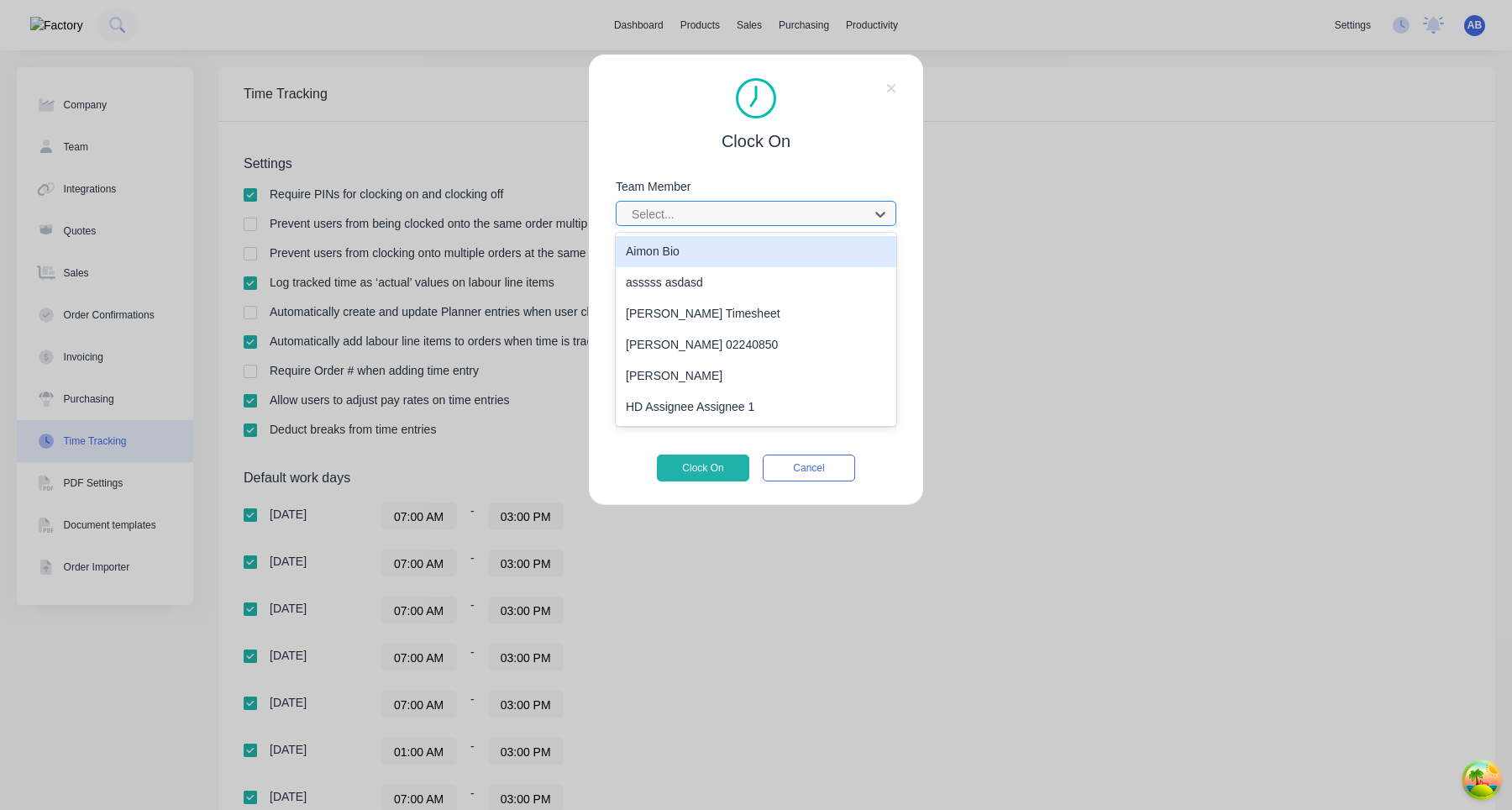
click at [731, 205] on div at bounding box center [744, 214] width 230 height 21
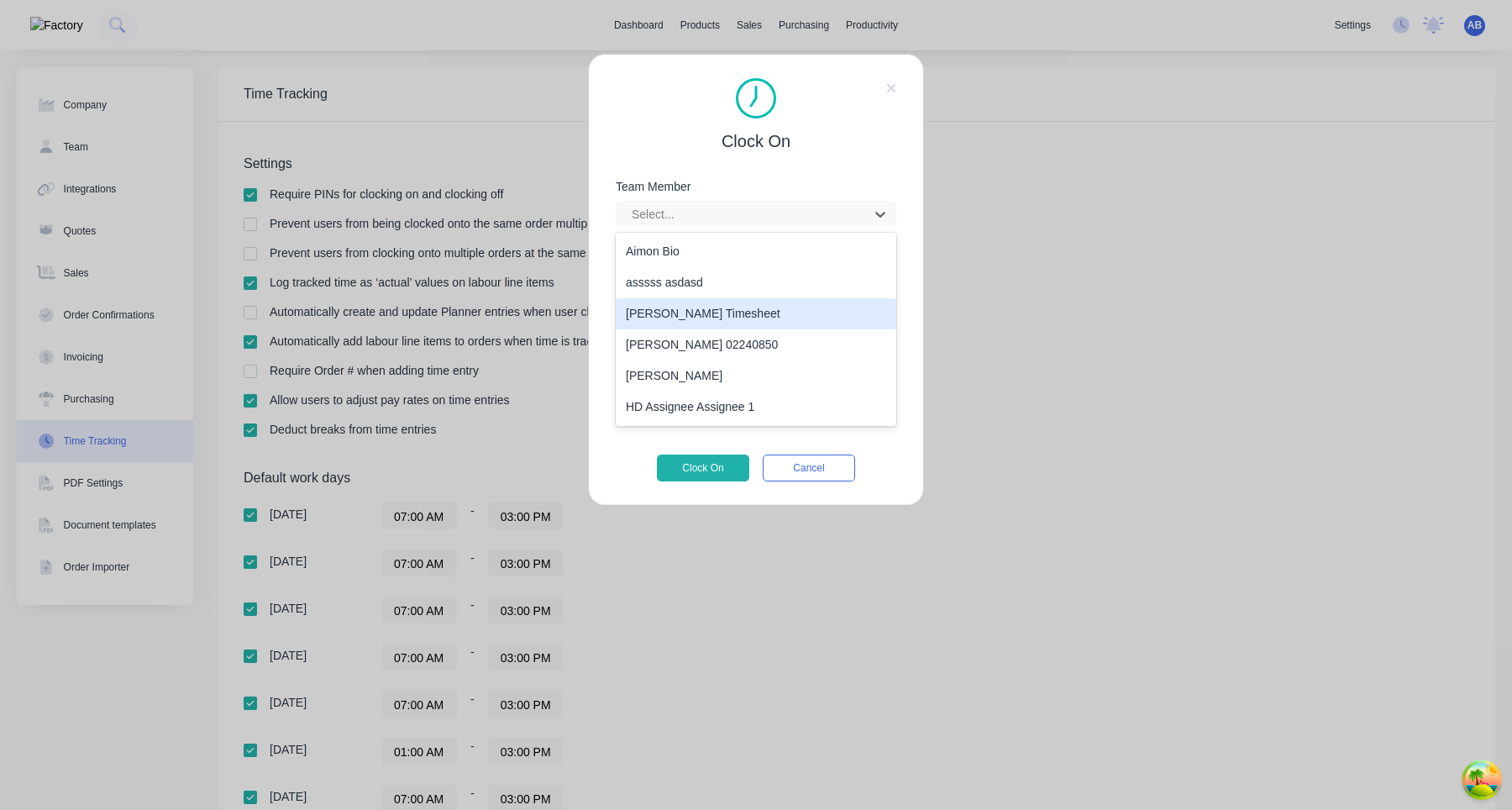
click at [685, 309] on div "[PERSON_NAME] Timesheet" at bounding box center [756, 314] width 281 height 31
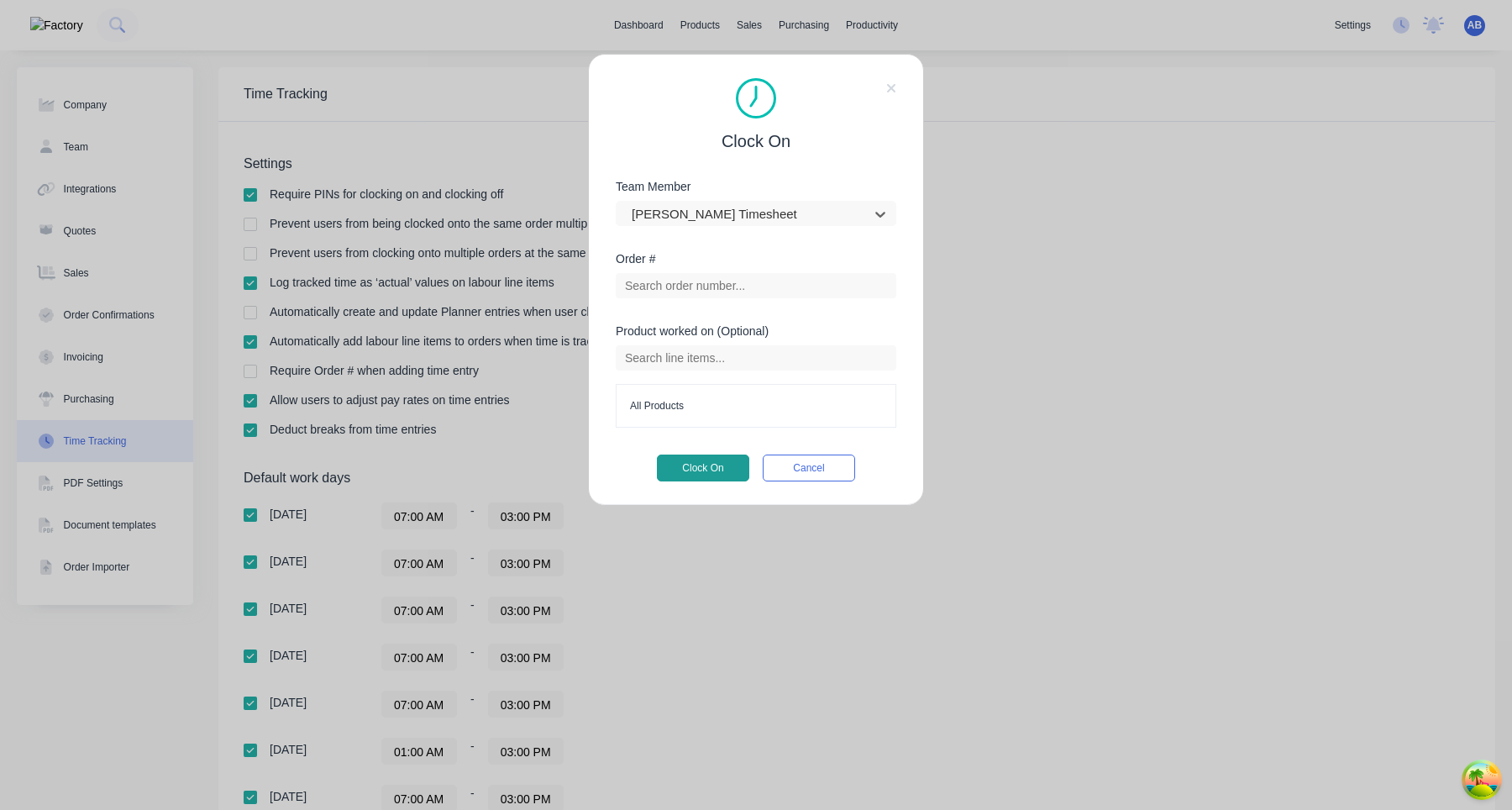
click at [699, 472] on button "Clock On" at bounding box center [703, 468] width 93 height 26
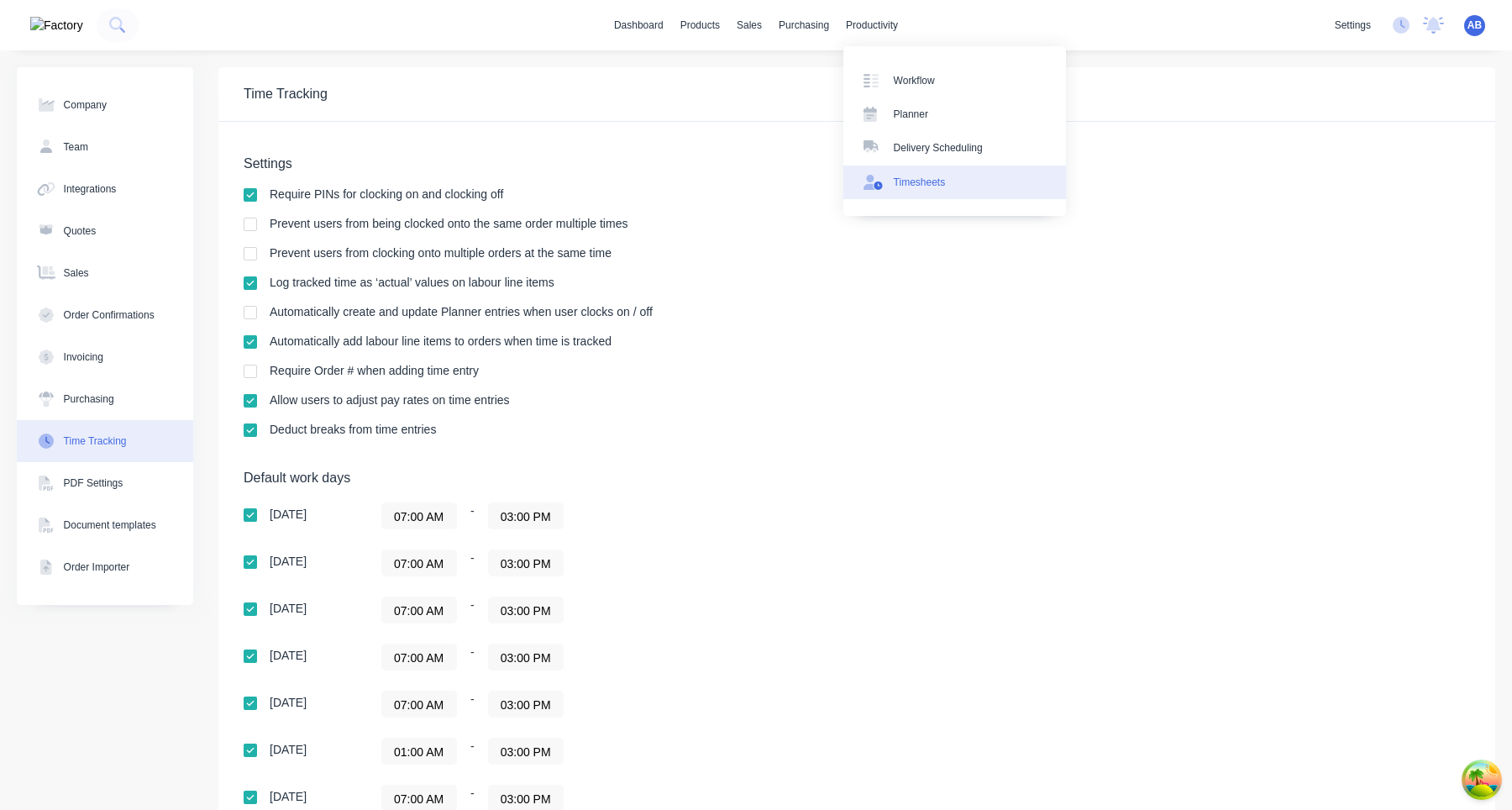
click at [907, 183] on div "Timesheets" at bounding box center [919, 182] width 52 height 15
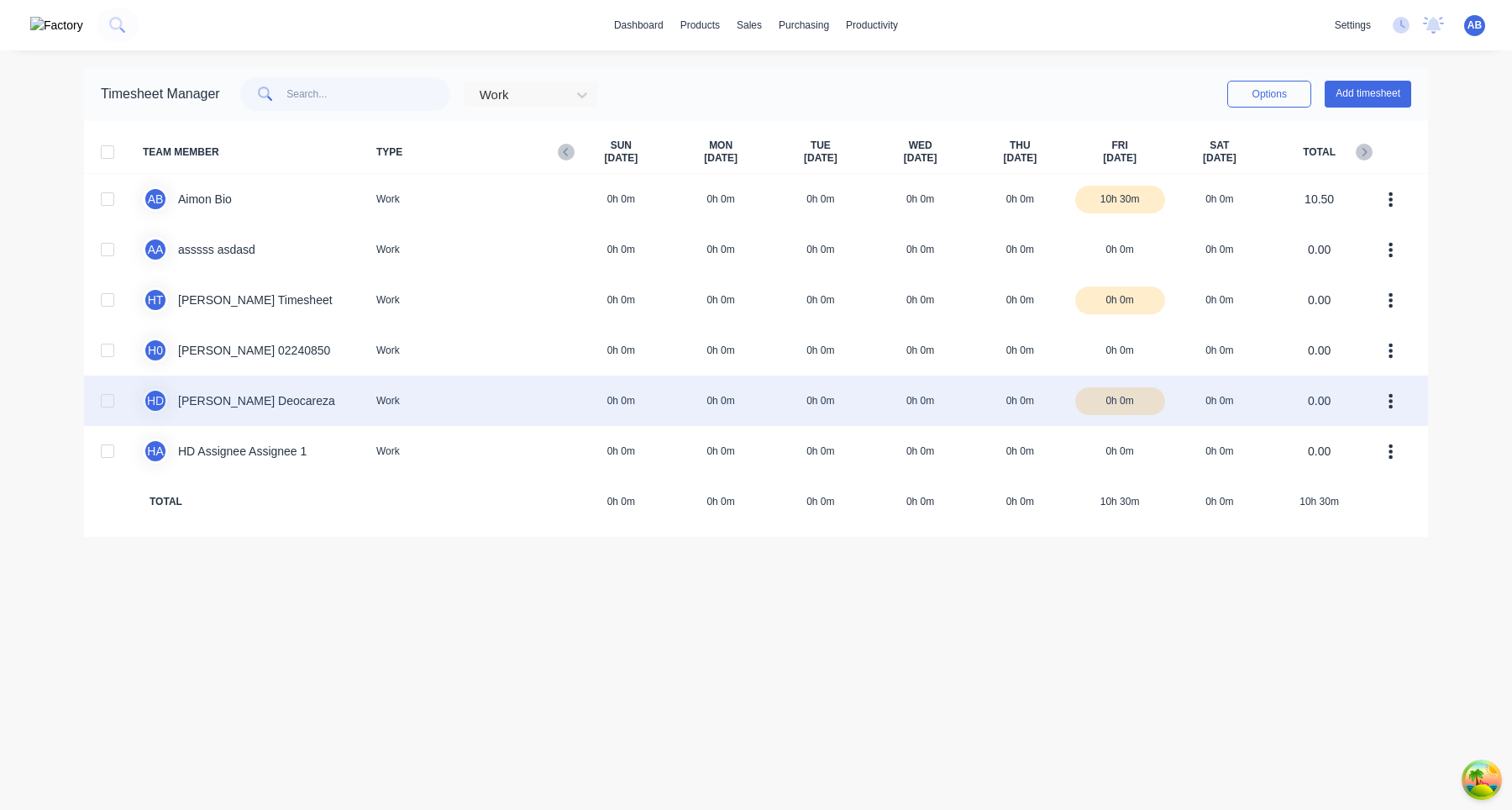
click at [582, 413] on div "H D Harry Deocareza Work 0h 0m 0h 0m 0h 0m 0h 0m 0h 0m 0h 0m 0h 0m 0.00" at bounding box center [756, 401] width 1345 height 51
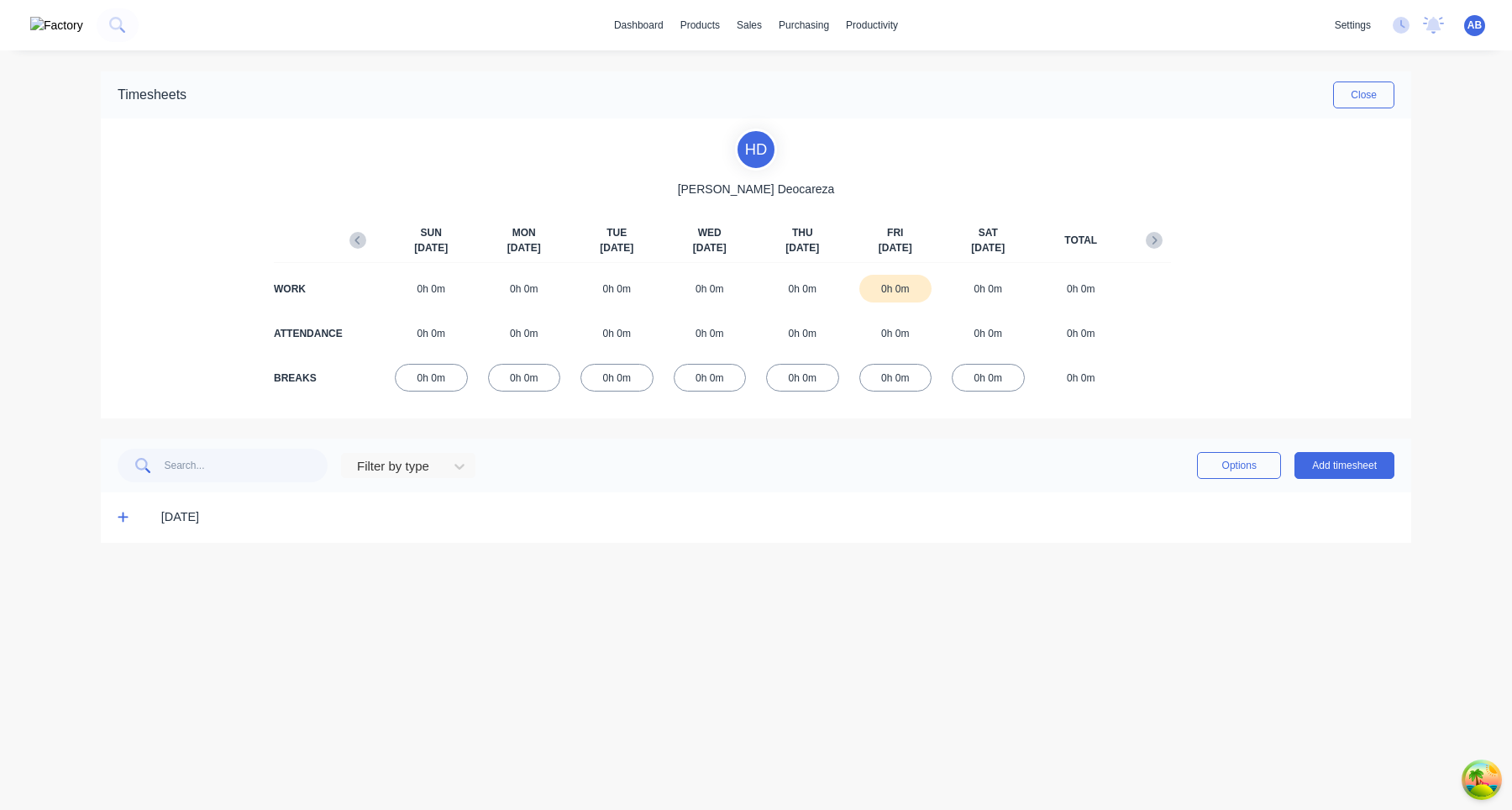
click at [127, 516] on icon at bounding box center [122, 517] width 11 height 12
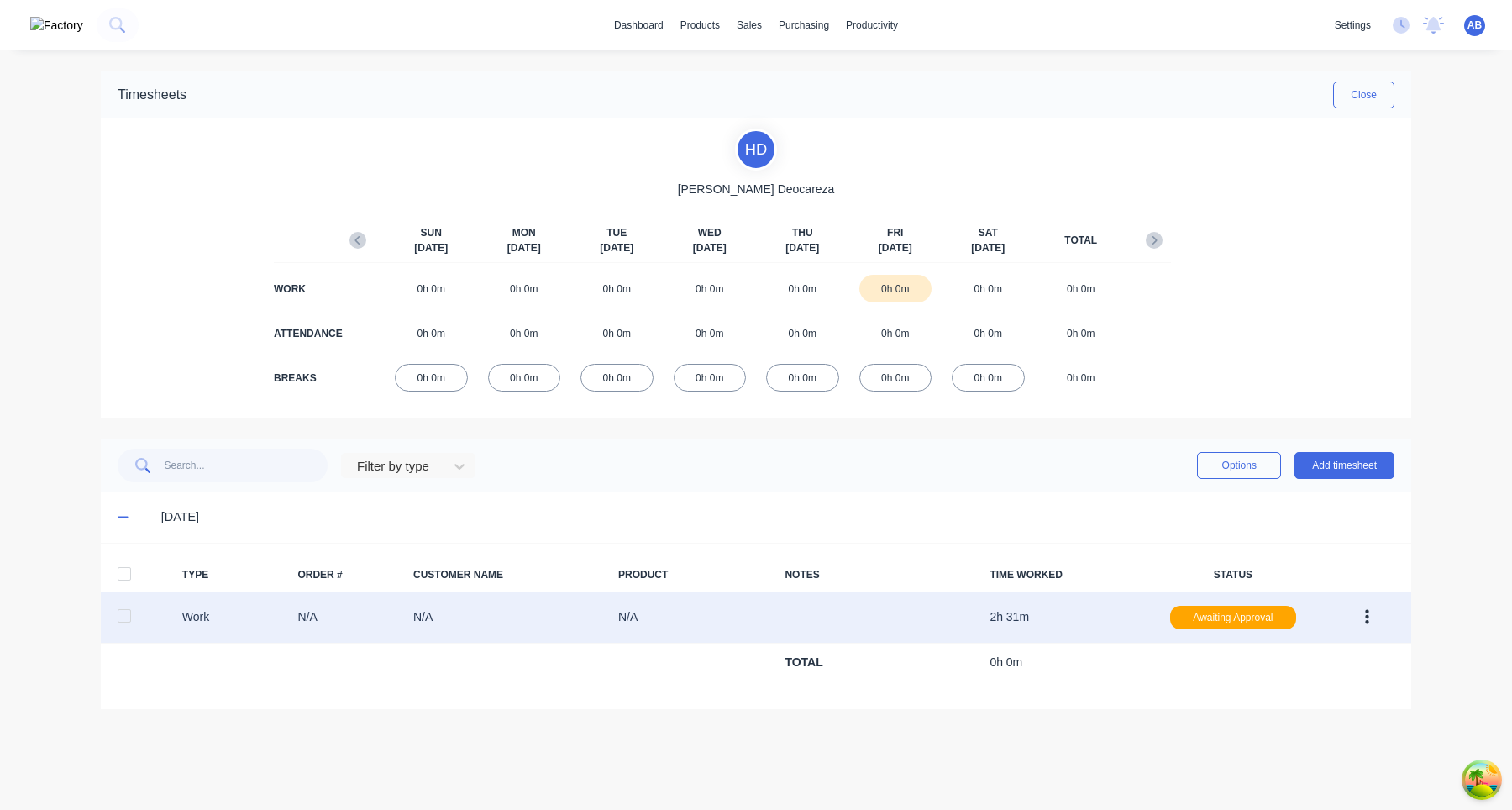
click at [1366, 617] on icon "button" at bounding box center [1367, 617] width 4 height 15
click at [1339, 565] on div "Edit" at bounding box center [1308, 554] width 129 height 24
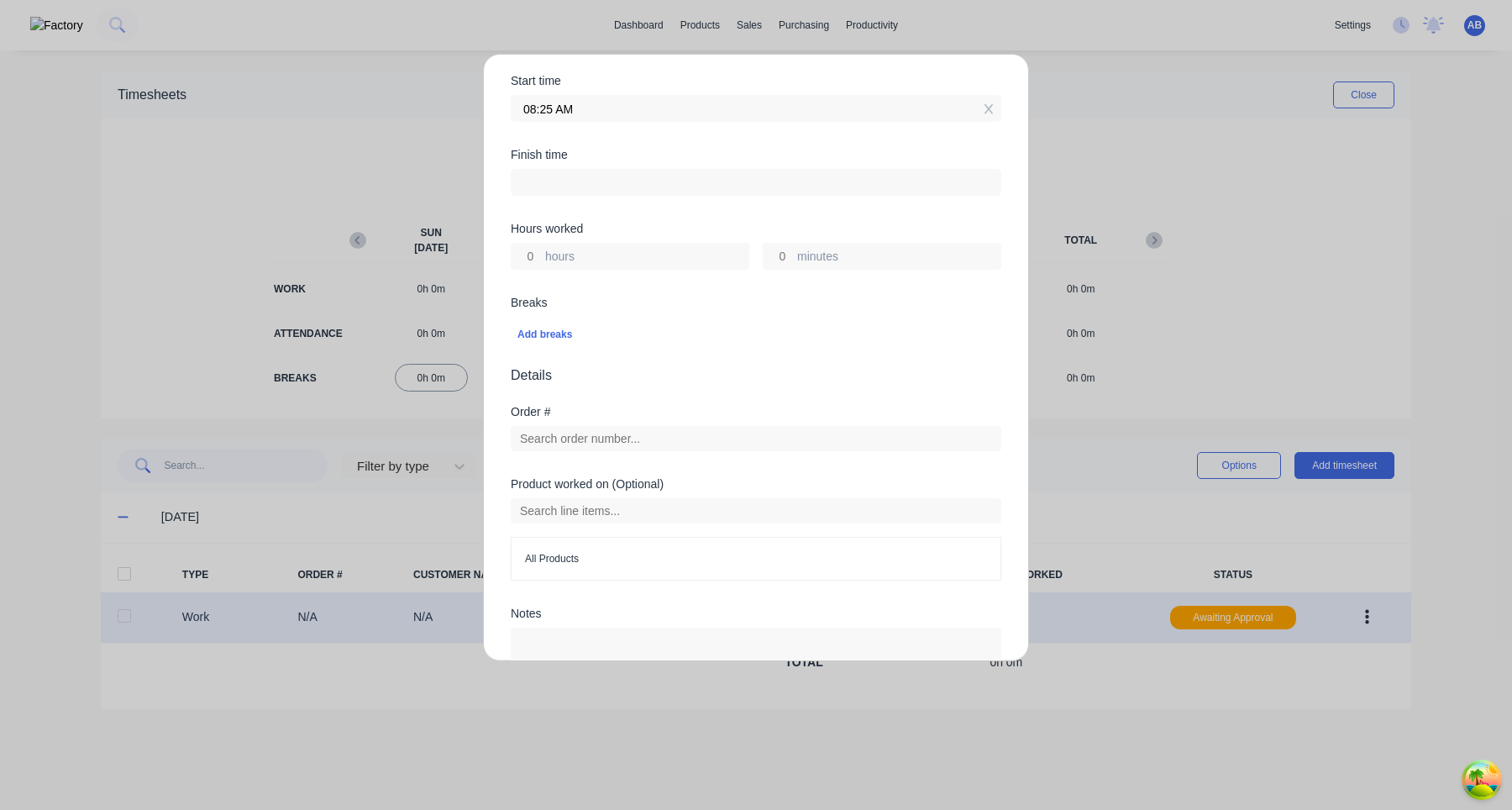
scroll to position [171, 0]
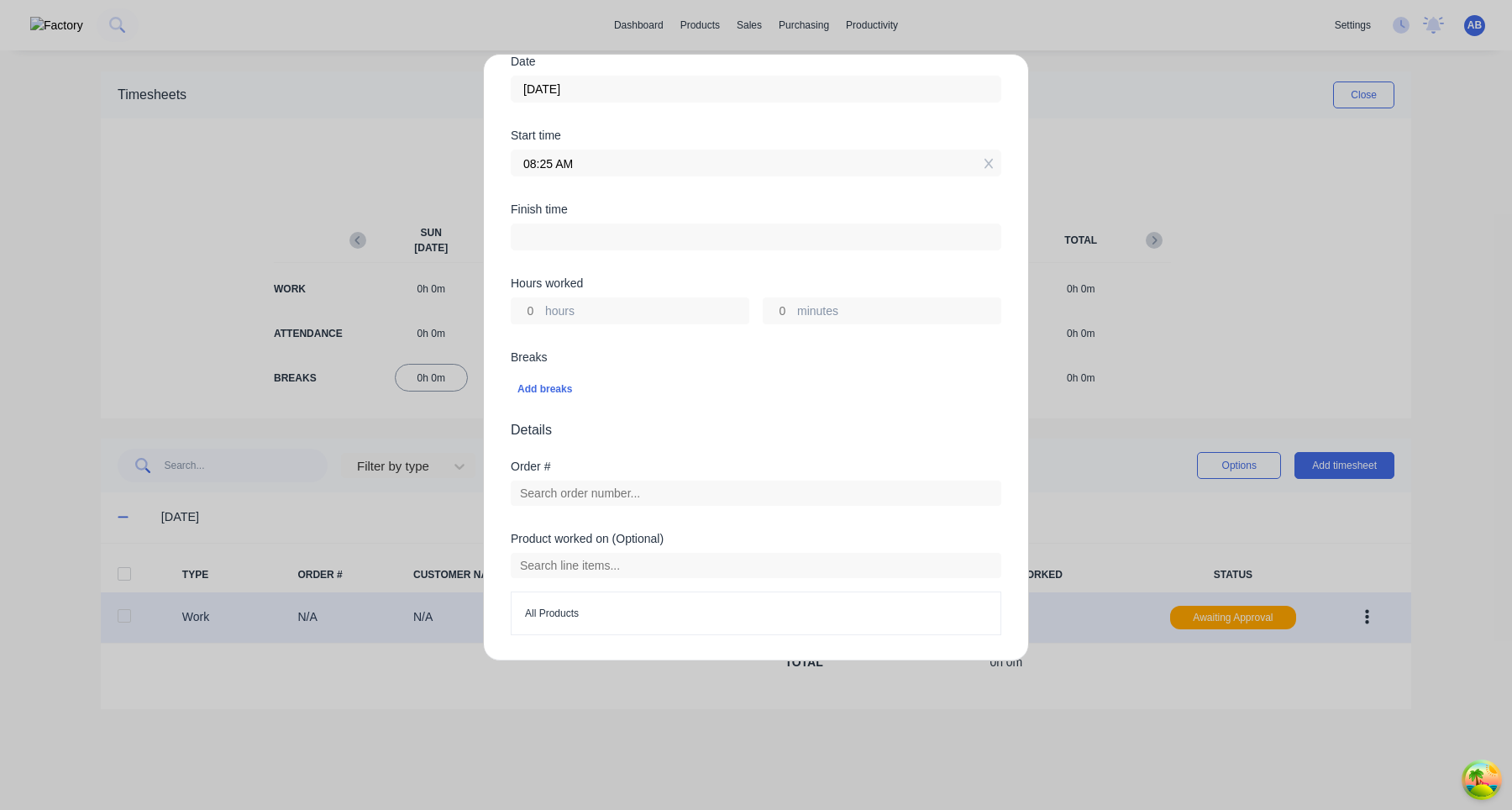
click at [528, 308] on input "hours" at bounding box center [526, 311] width 29 height 25
type input "3"
type input "11:25 AM"
type input "0"
click at [724, 417] on div "Breaks Add breaks" at bounding box center [756, 385] width 491 height 68
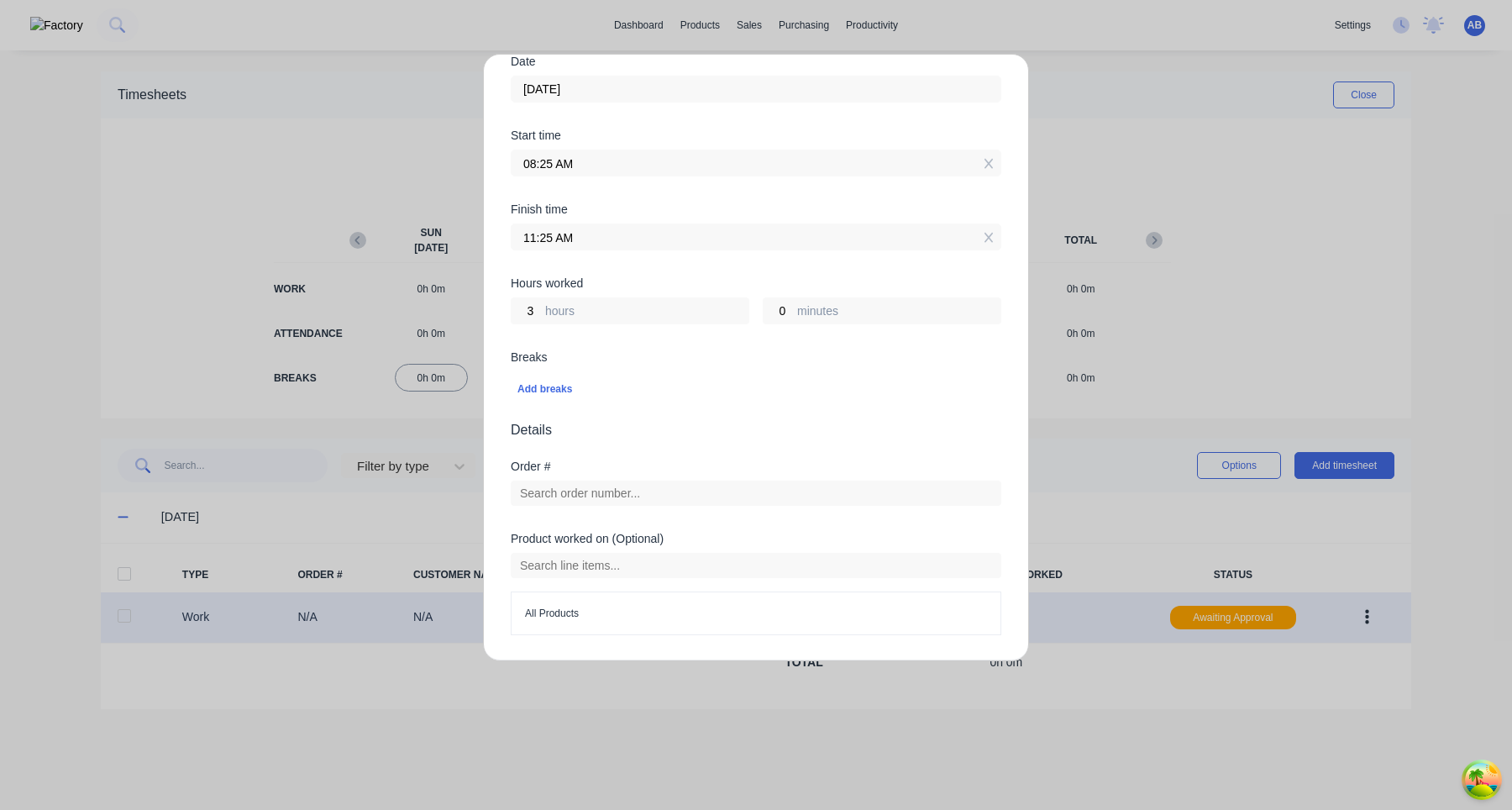
scroll to position [360, 0]
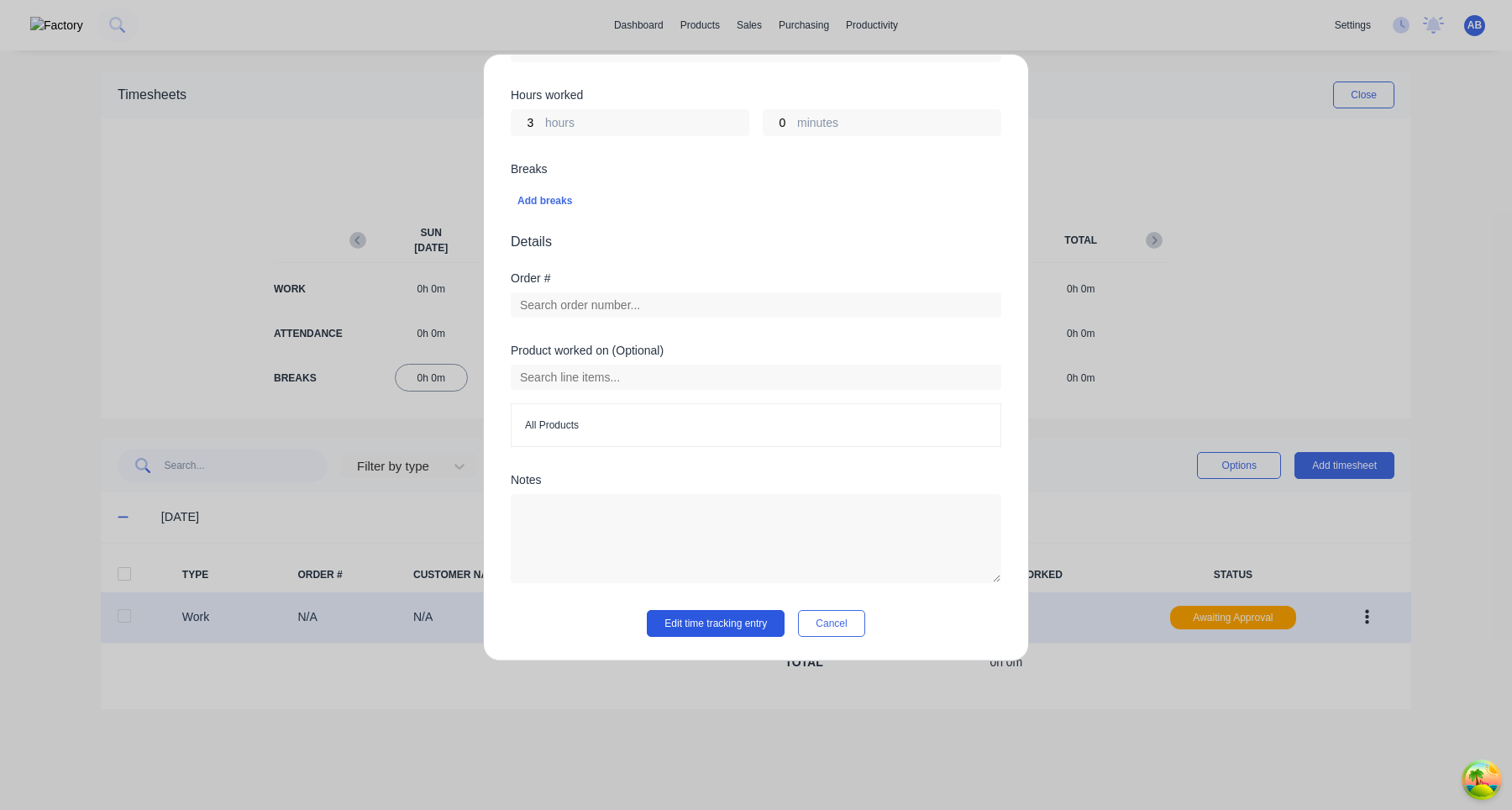
click at [701, 629] on button "Edit time tracking entry" at bounding box center [716, 623] width 138 height 26
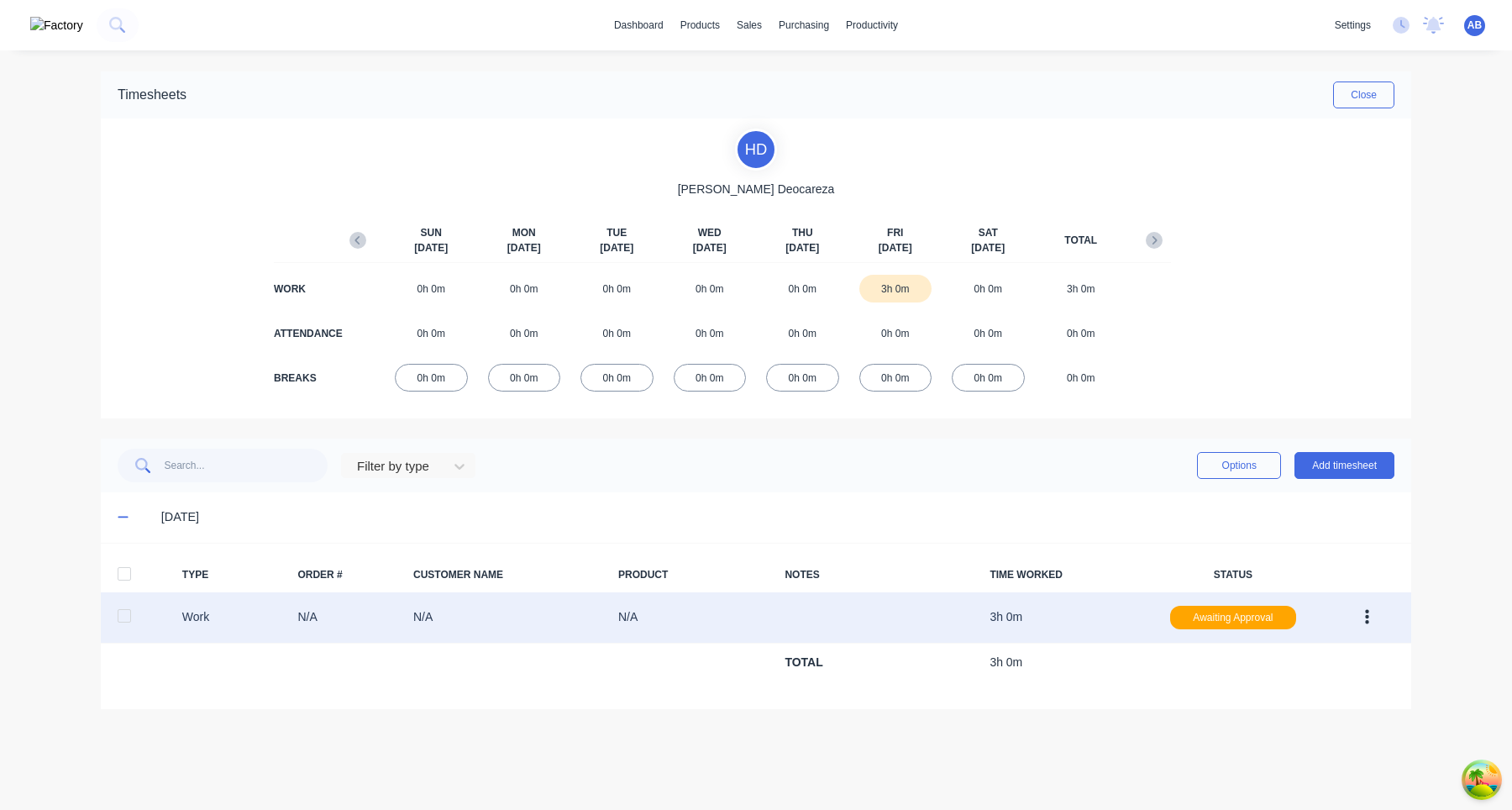
click at [1374, 617] on button "button" at bounding box center [1367, 617] width 39 height 30
click at [1319, 569] on button "Edit" at bounding box center [1307, 555] width 159 height 33
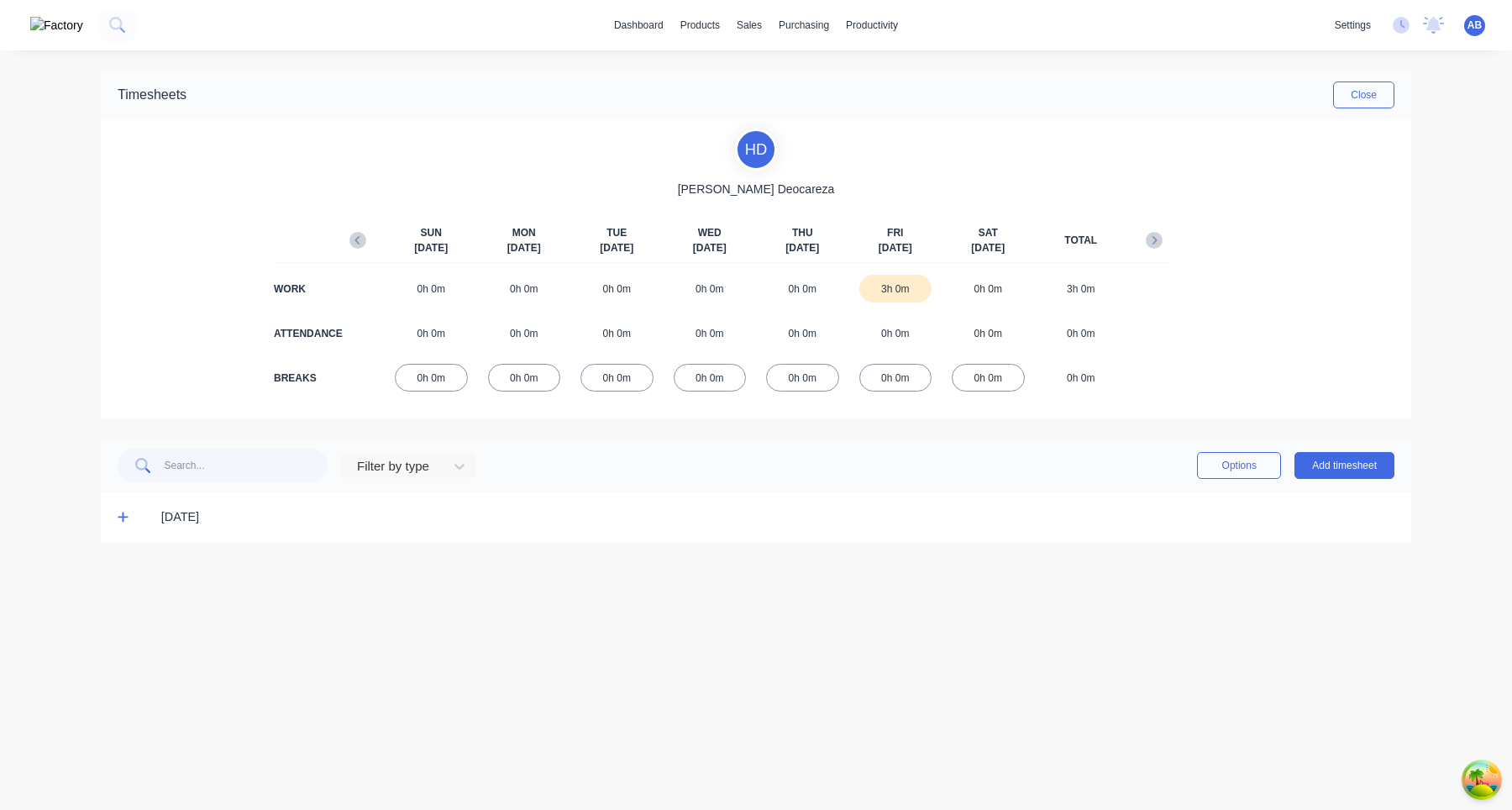
click at [123, 518] on icon at bounding box center [122, 518] width 10 height 10
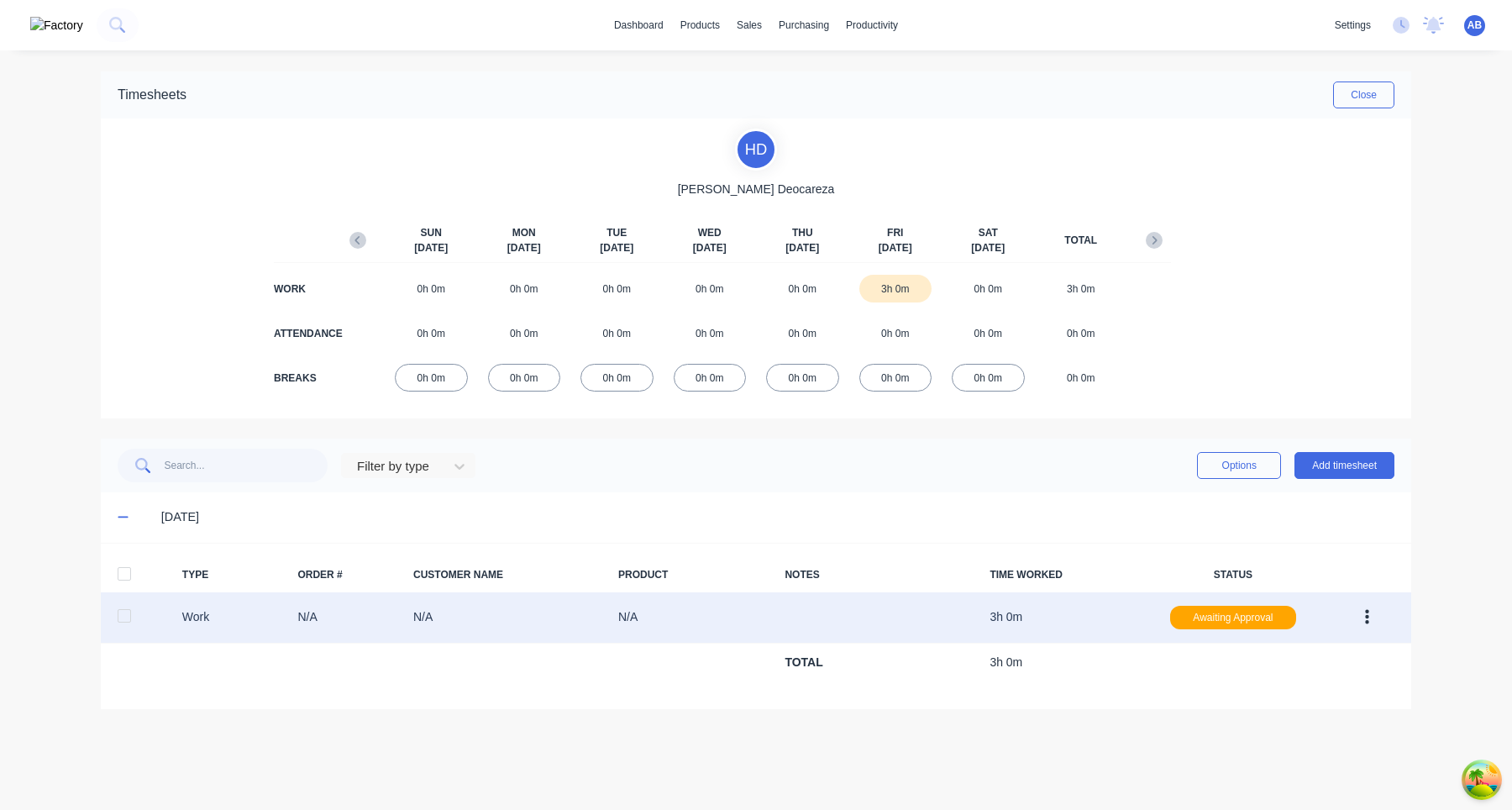
click at [129, 616] on div at bounding box center [124, 616] width 33 height 33
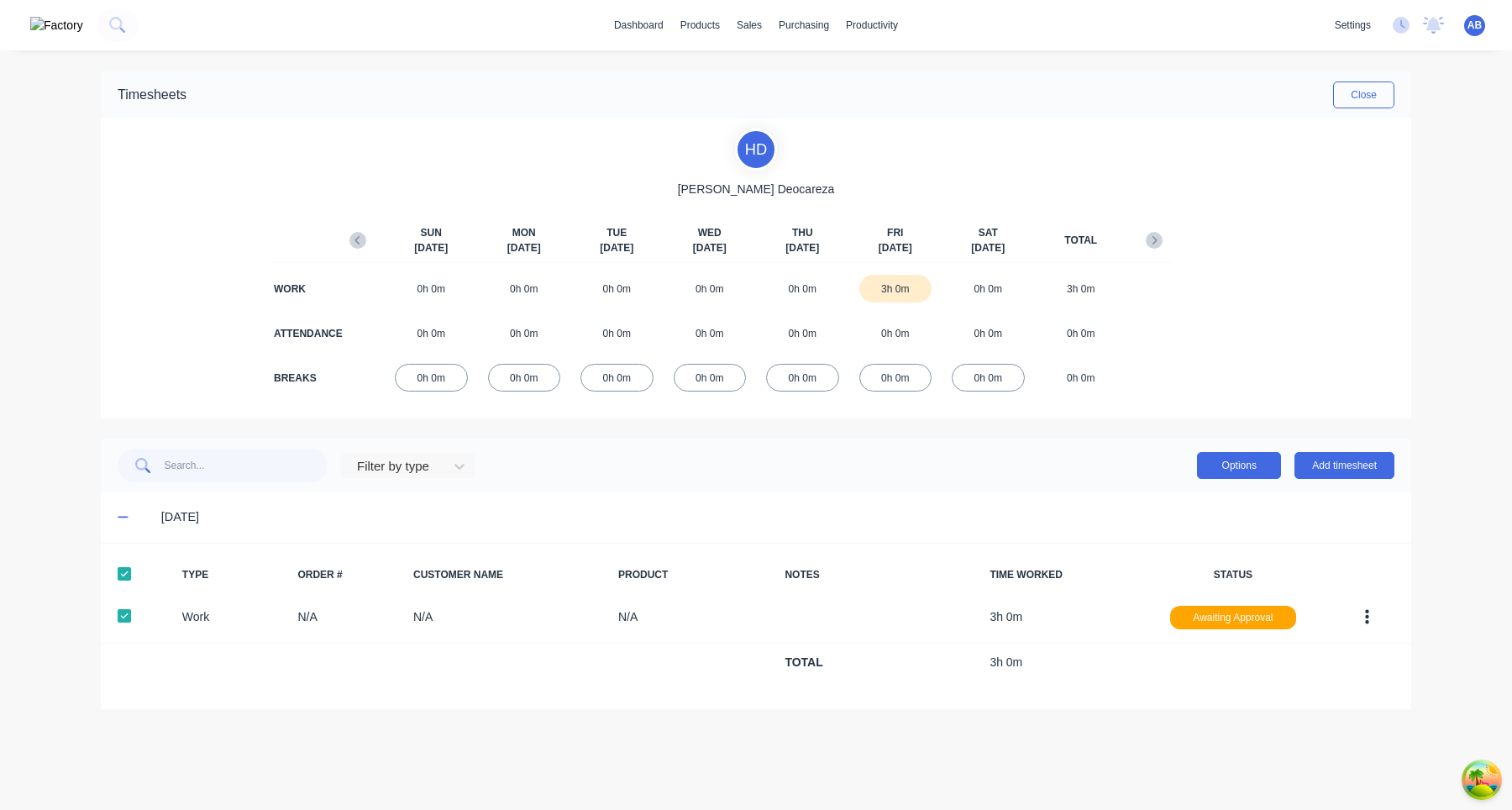
click at [1255, 469] on button "Options" at bounding box center [1239, 465] width 84 height 26
click at [1200, 576] on div "Delete" at bounding box center [1201, 575] width 129 height 24
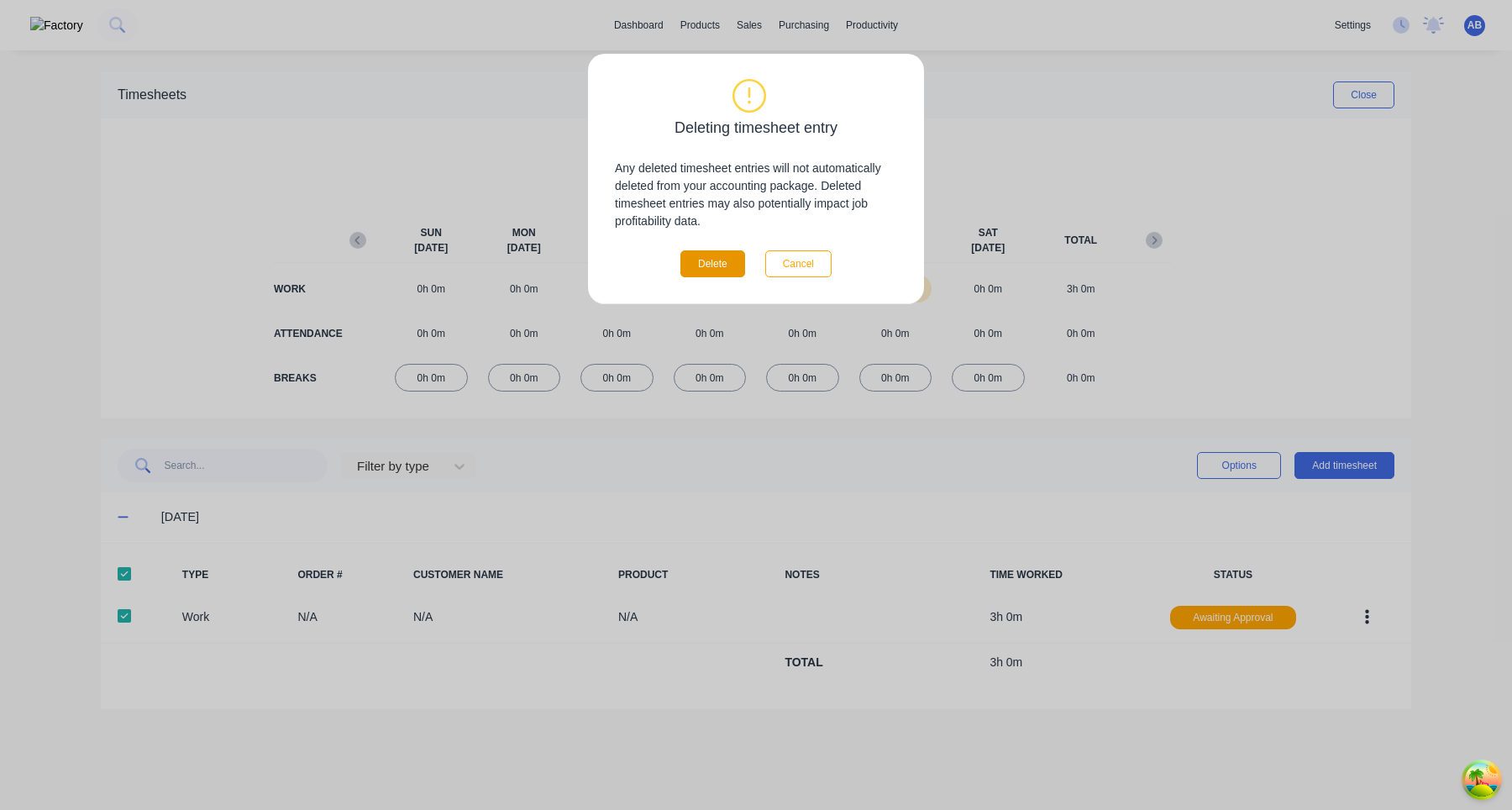
click at [726, 263] on button "Delete" at bounding box center [713, 263] width 65 height 26
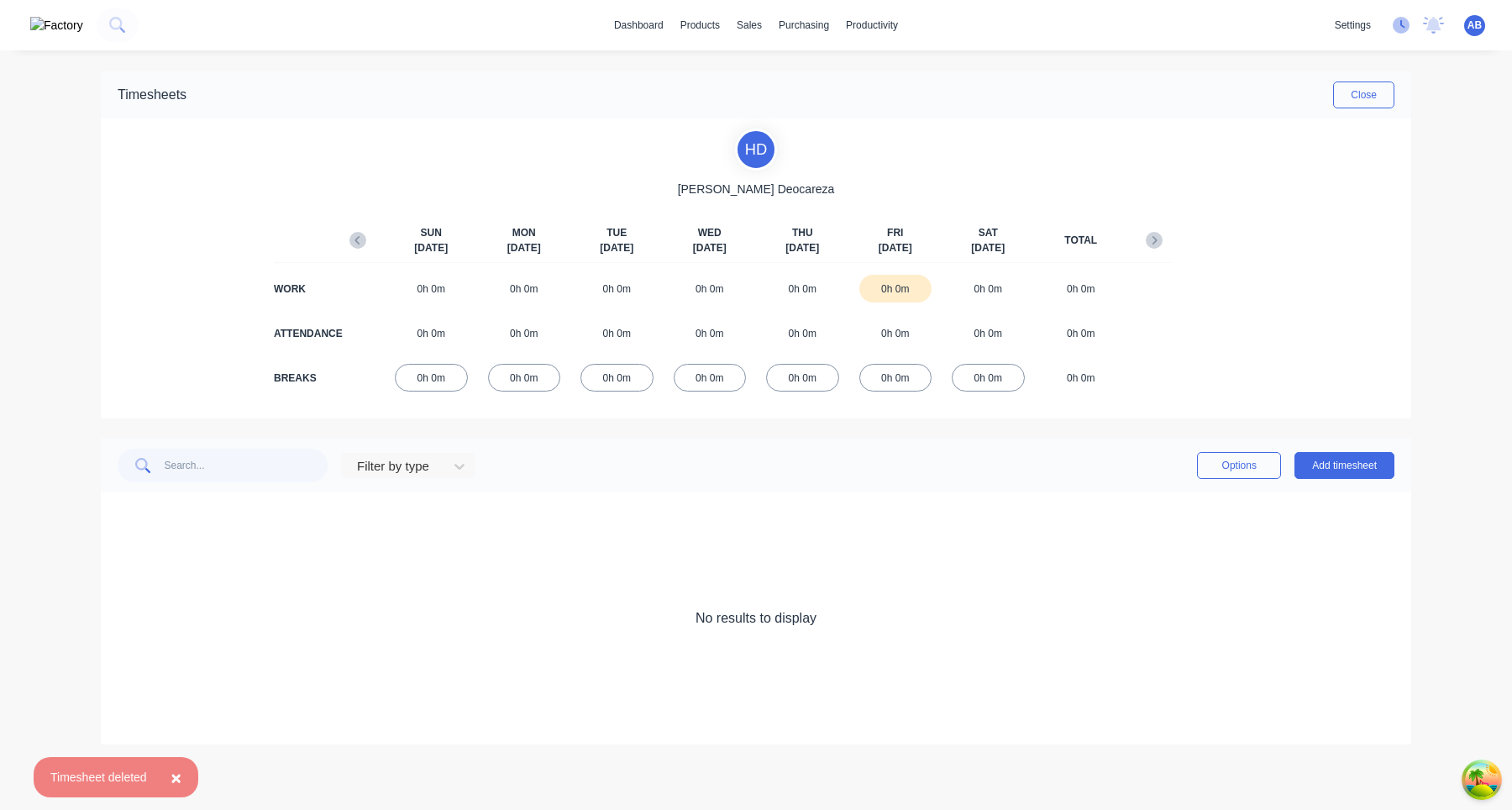
click at [1403, 27] on icon at bounding box center [1401, 24] width 17 height 17
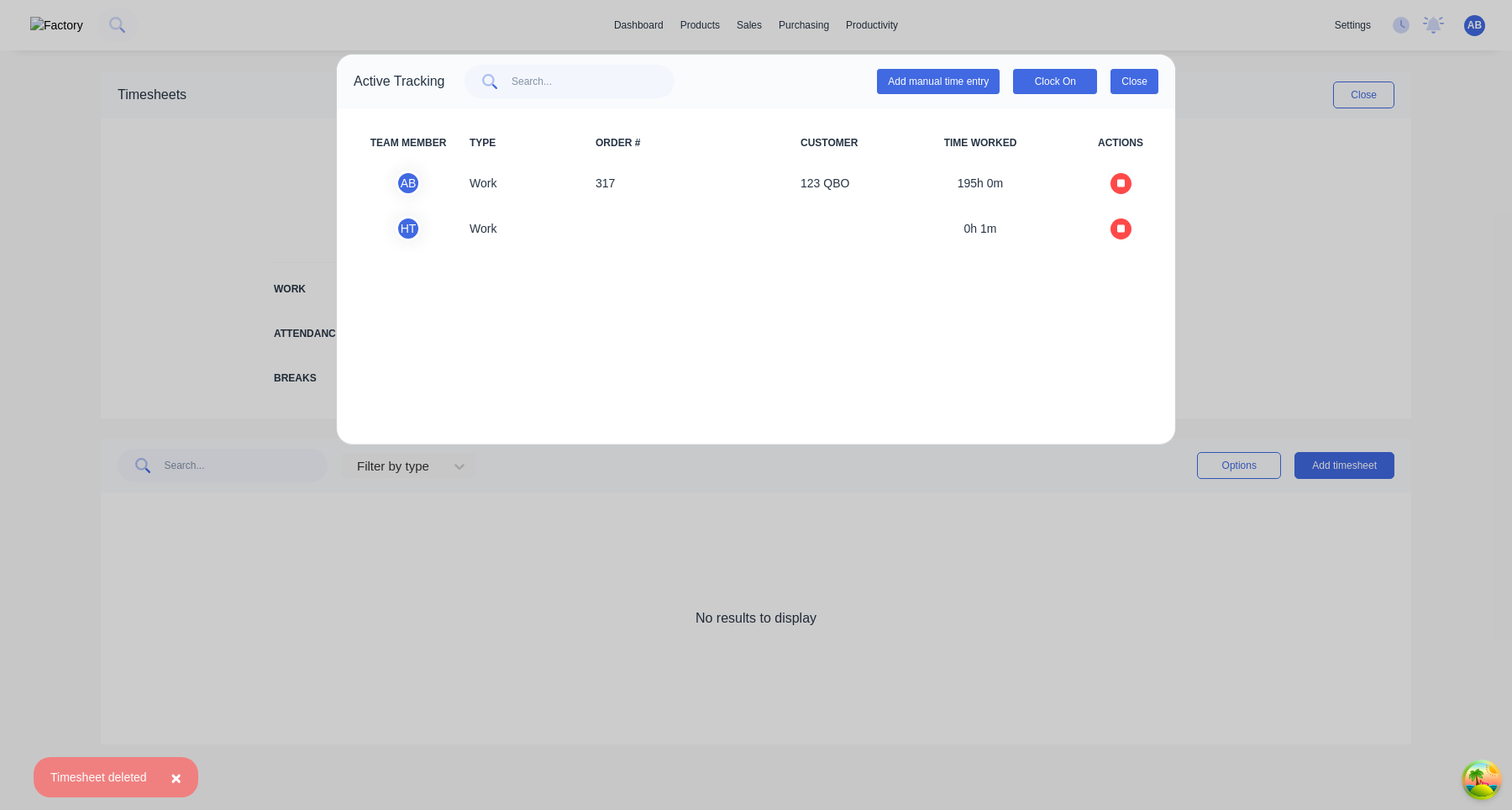
click at [1142, 93] on button "Close" at bounding box center [1134, 81] width 48 height 25
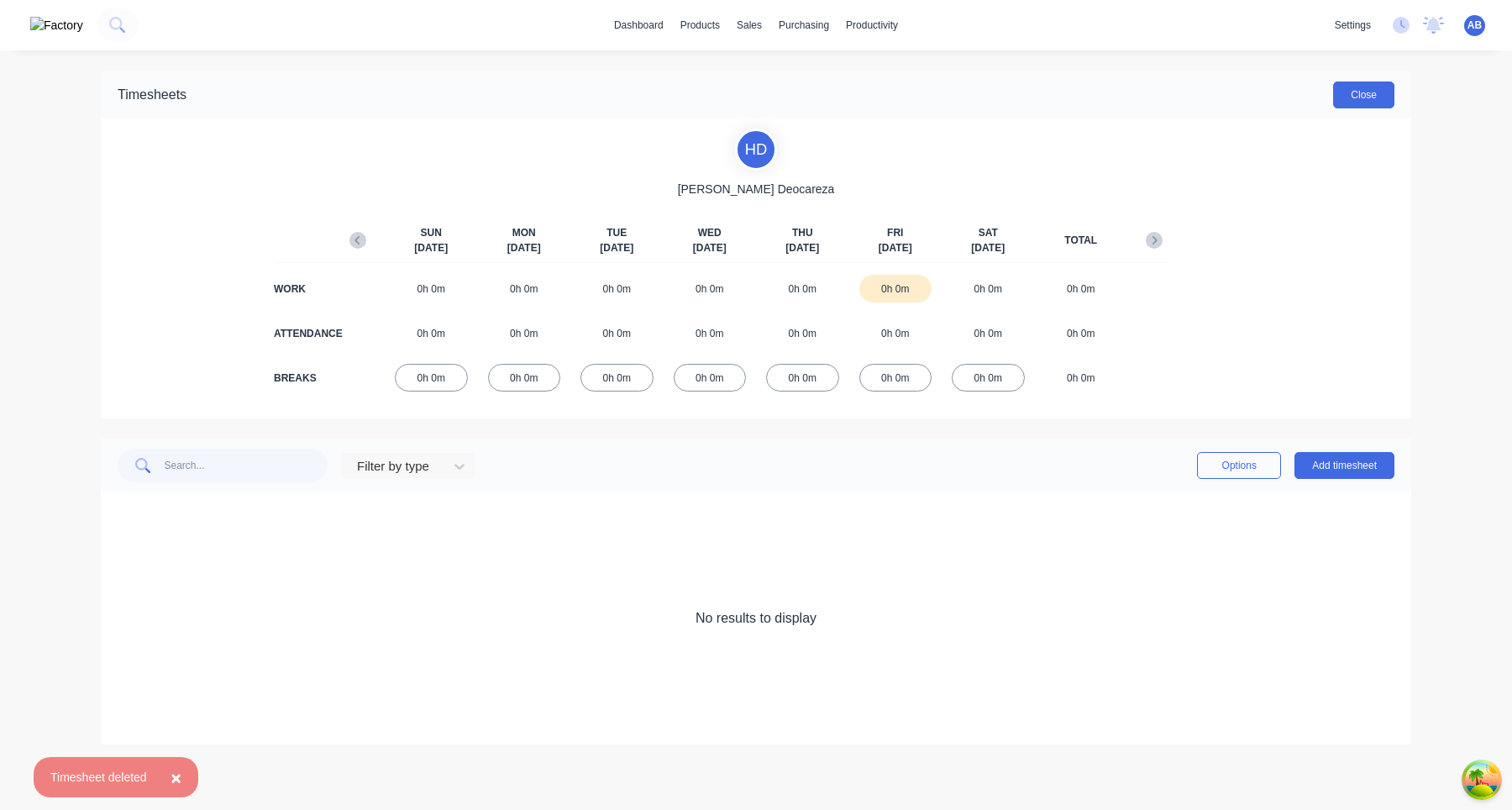
click at [1384, 96] on button "Close" at bounding box center [1363, 94] width 62 height 26
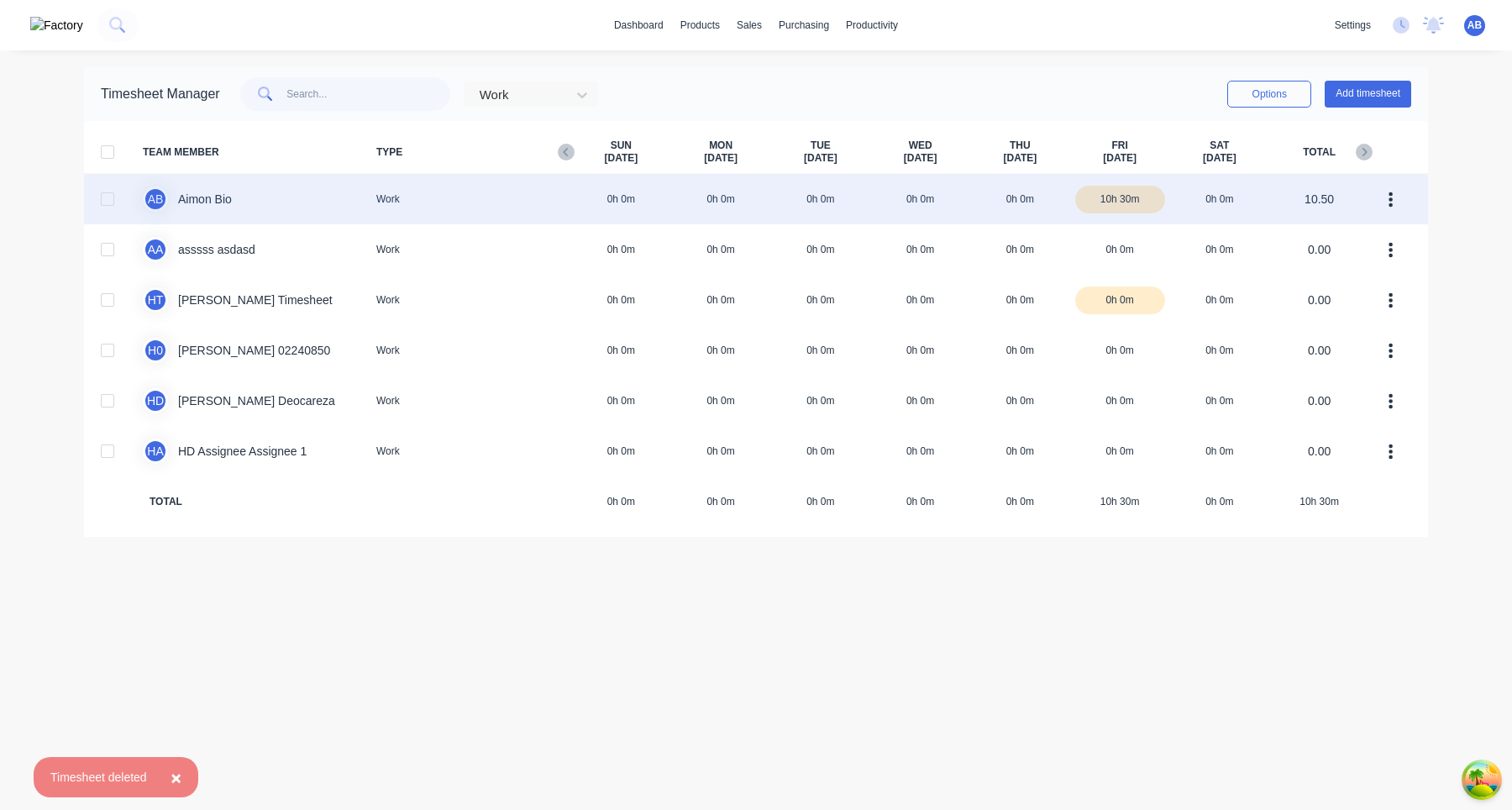
click at [679, 216] on div "A B Aimon Bio Work 0h 0m 0h 0m 0h 0m 0h 0m 0h 0m 10h 30m 0h 0m 10.50" at bounding box center [756, 200] width 1345 height 51
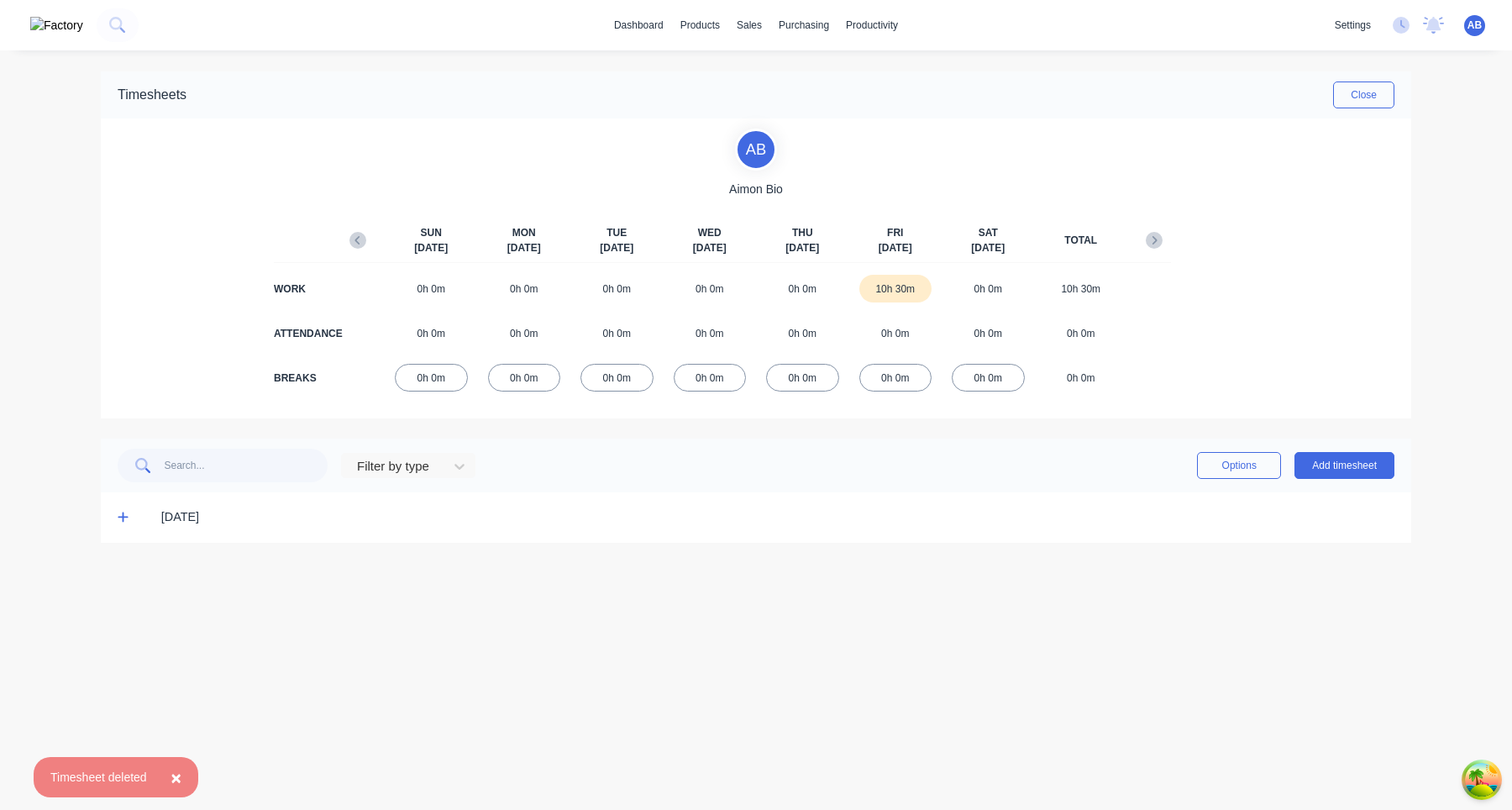
click at [120, 520] on icon at bounding box center [122, 517] width 11 height 12
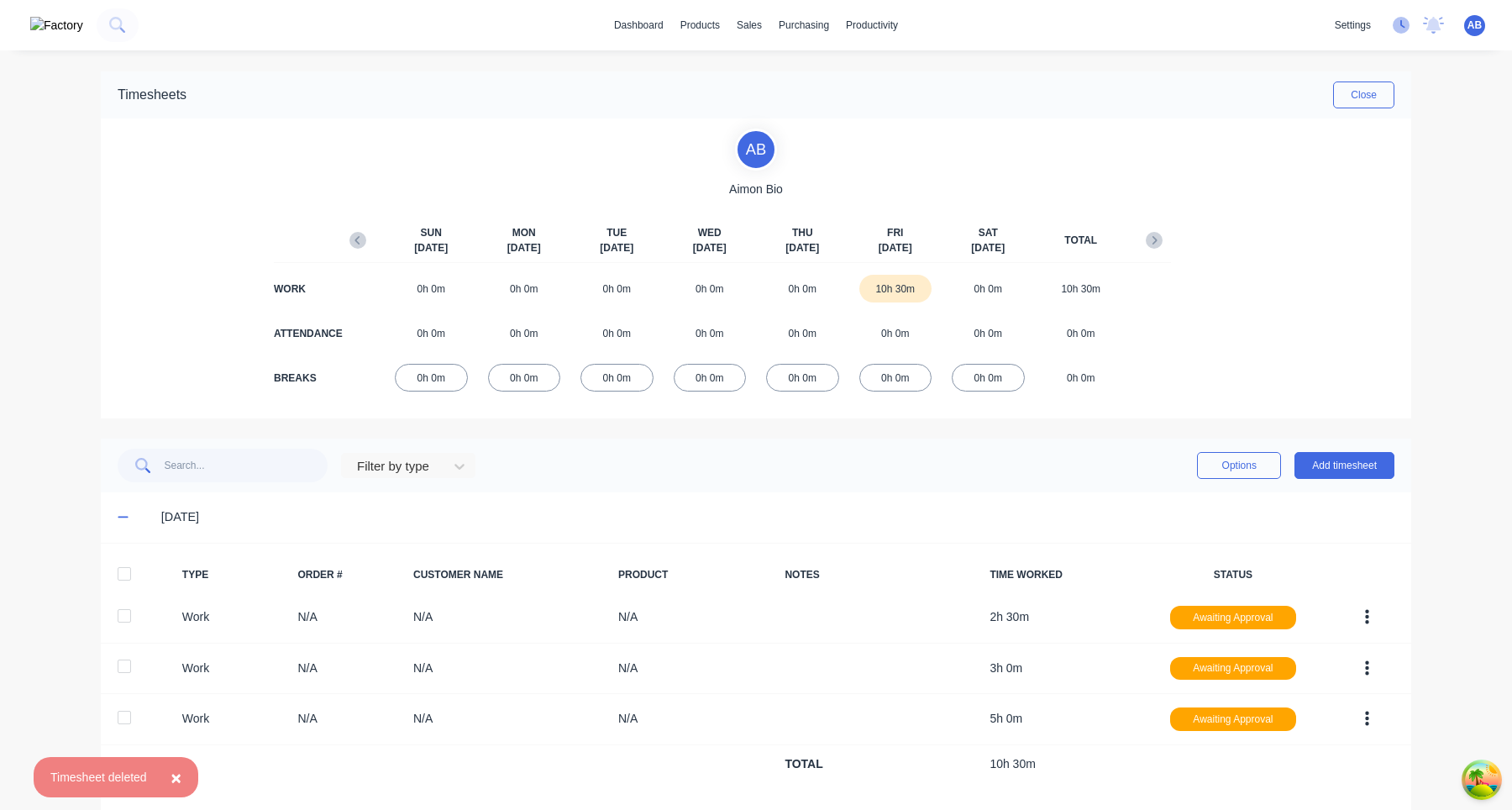
click at [1405, 27] on icon at bounding box center [1401, 24] width 17 height 17
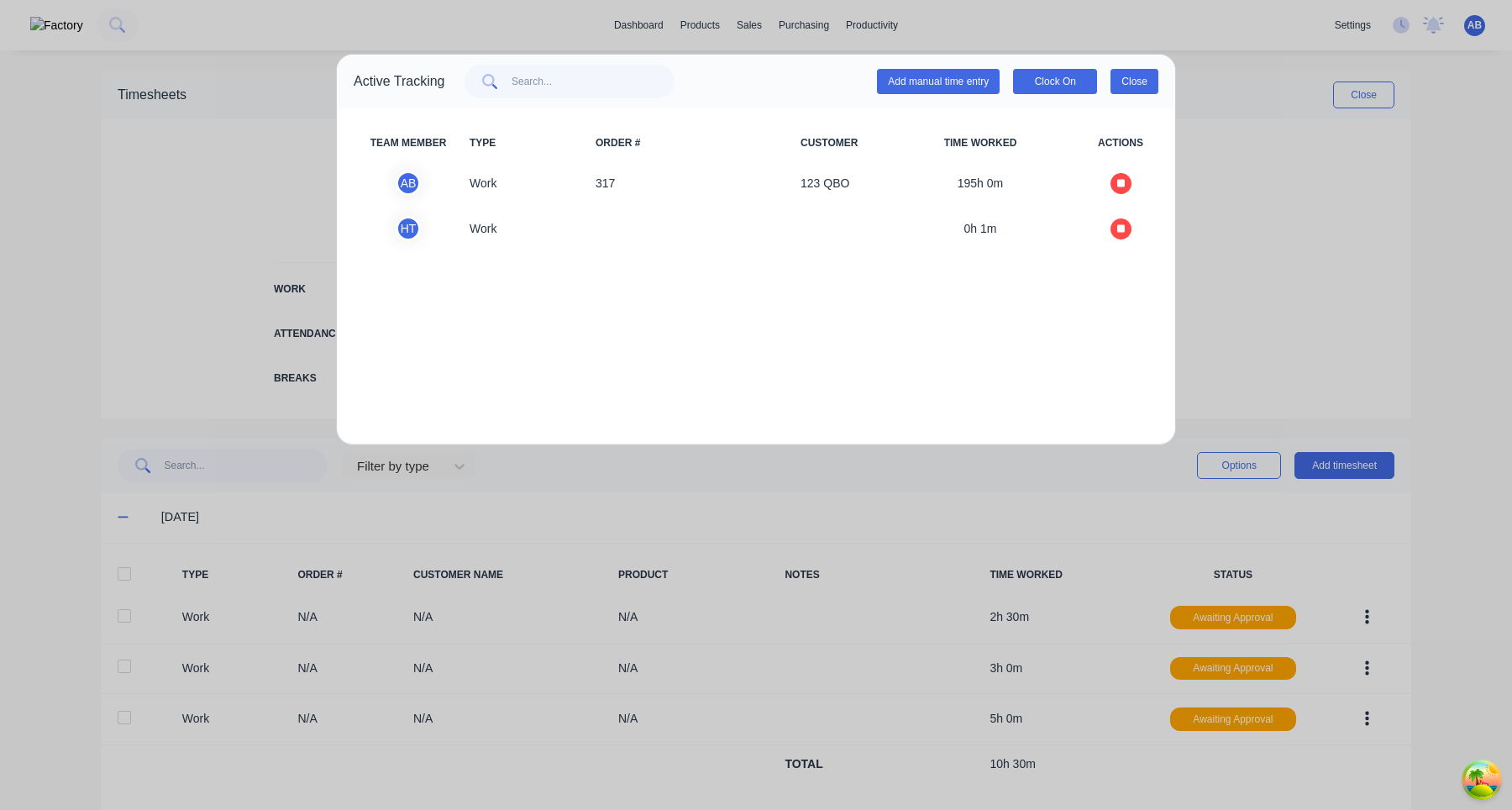
click at [1132, 86] on button "Close" at bounding box center [1134, 81] width 48 height 25
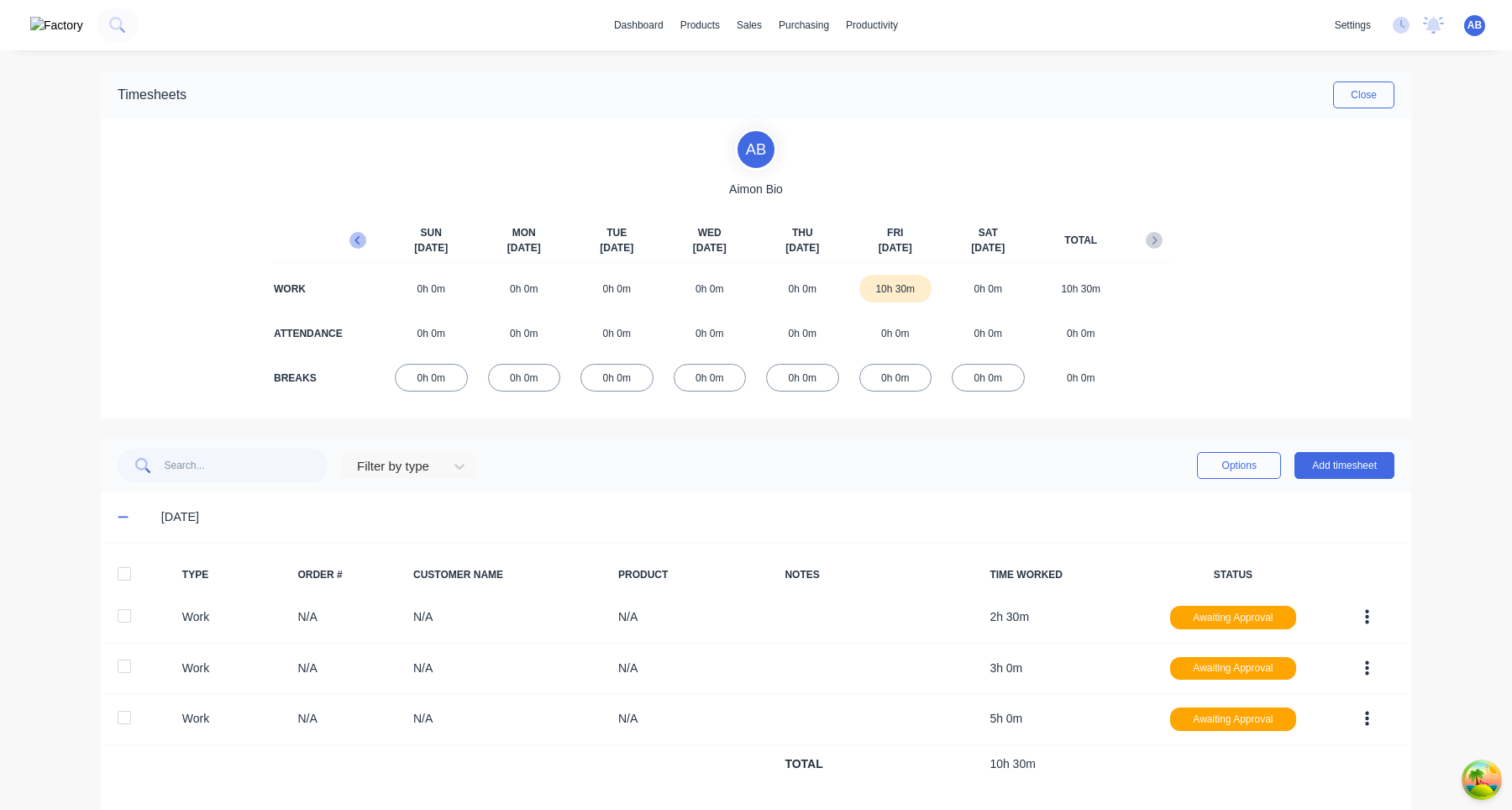
click at [358, 236] on icon "button" at bounding box center [357, 240] width 17 height 17
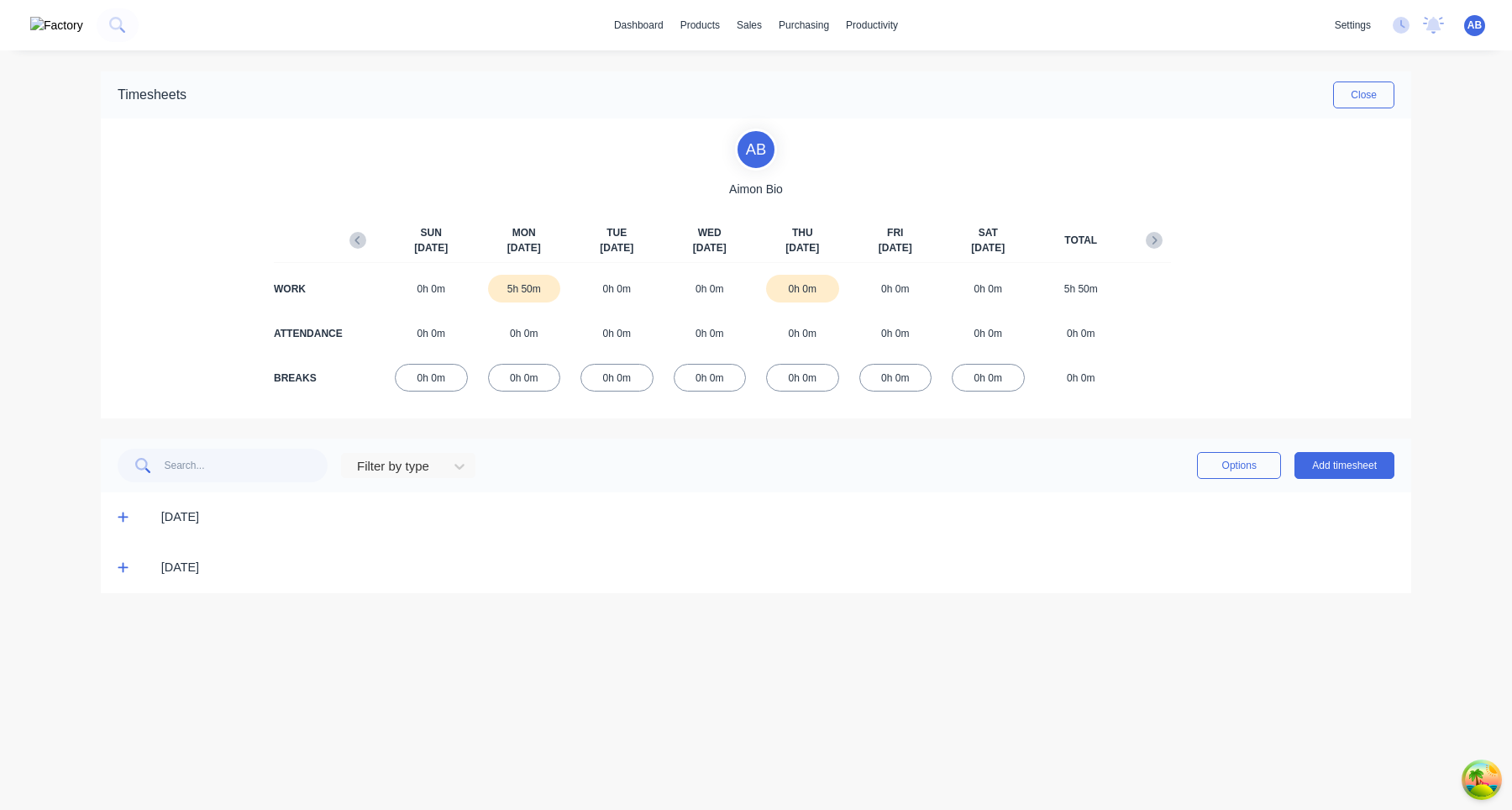
click at [358, 236] on icon "button" at bounding box center [357, 240] width 17 height 17
click at [1151, 242] on icon "button" at bounding box center [1154, 240] width 17 height 17
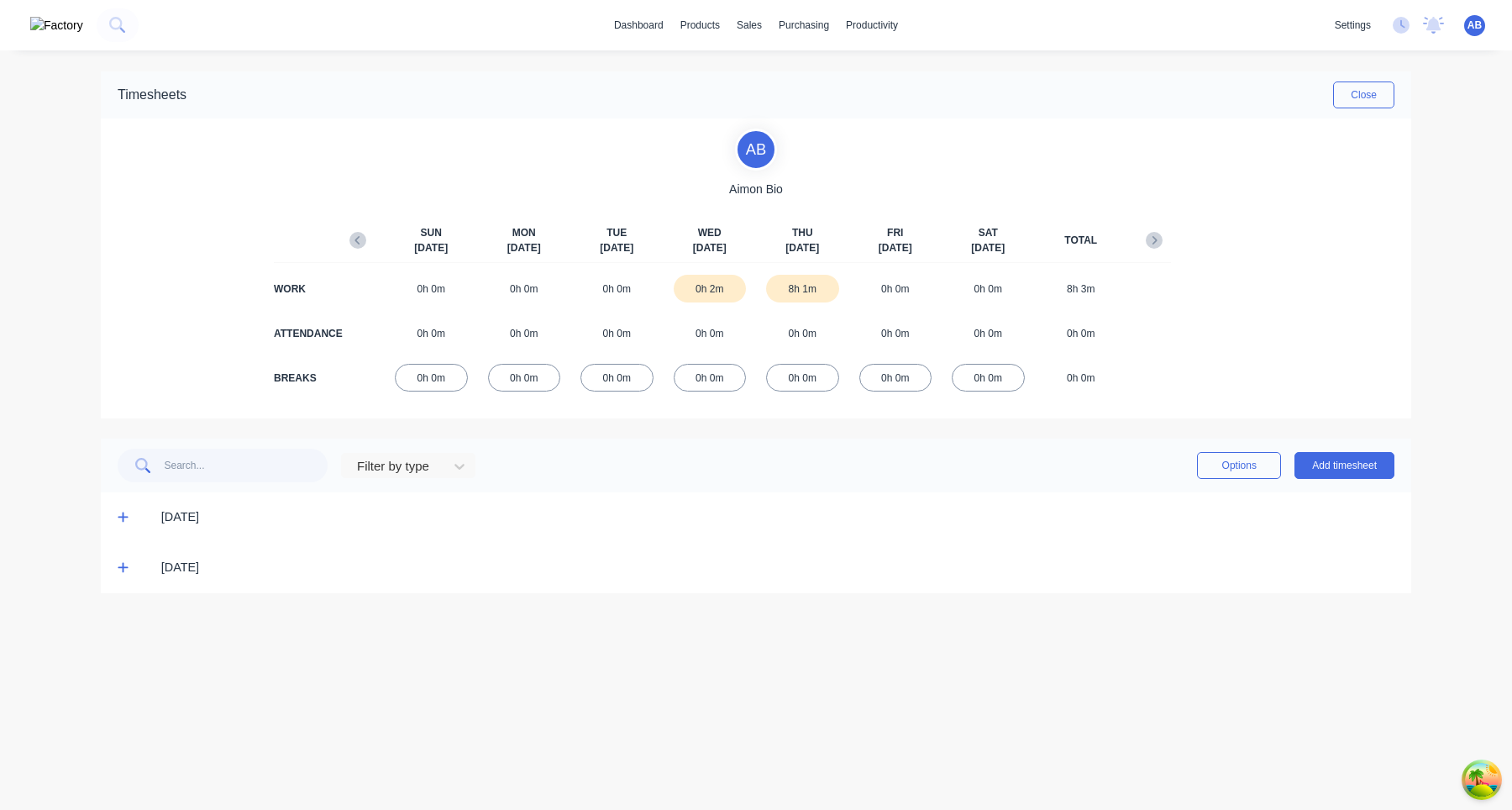
click at [1151, 242] on icon "button" at bounding box center [1154, 240] width 17 height 17
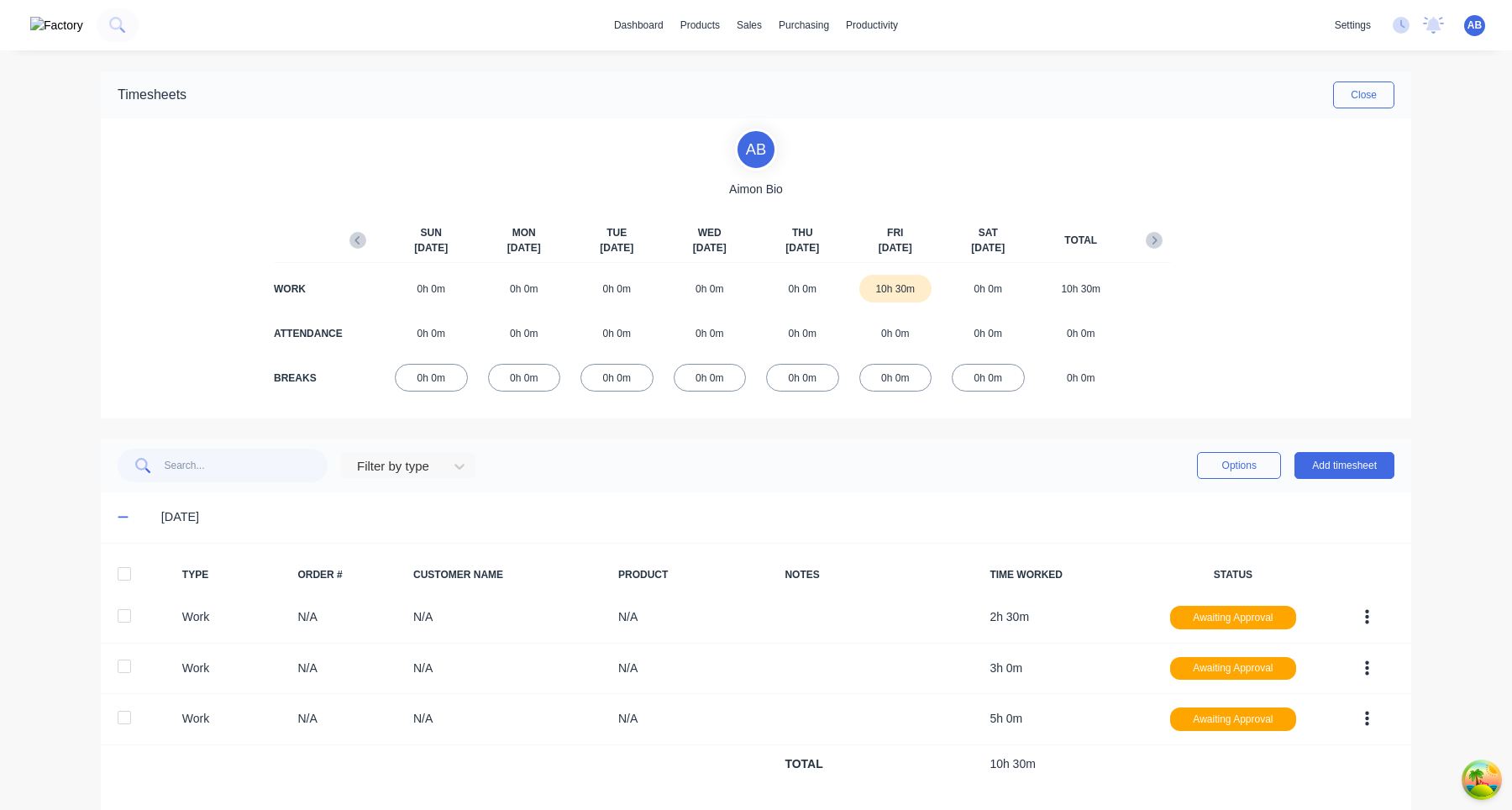
scroll to position [22, 0]
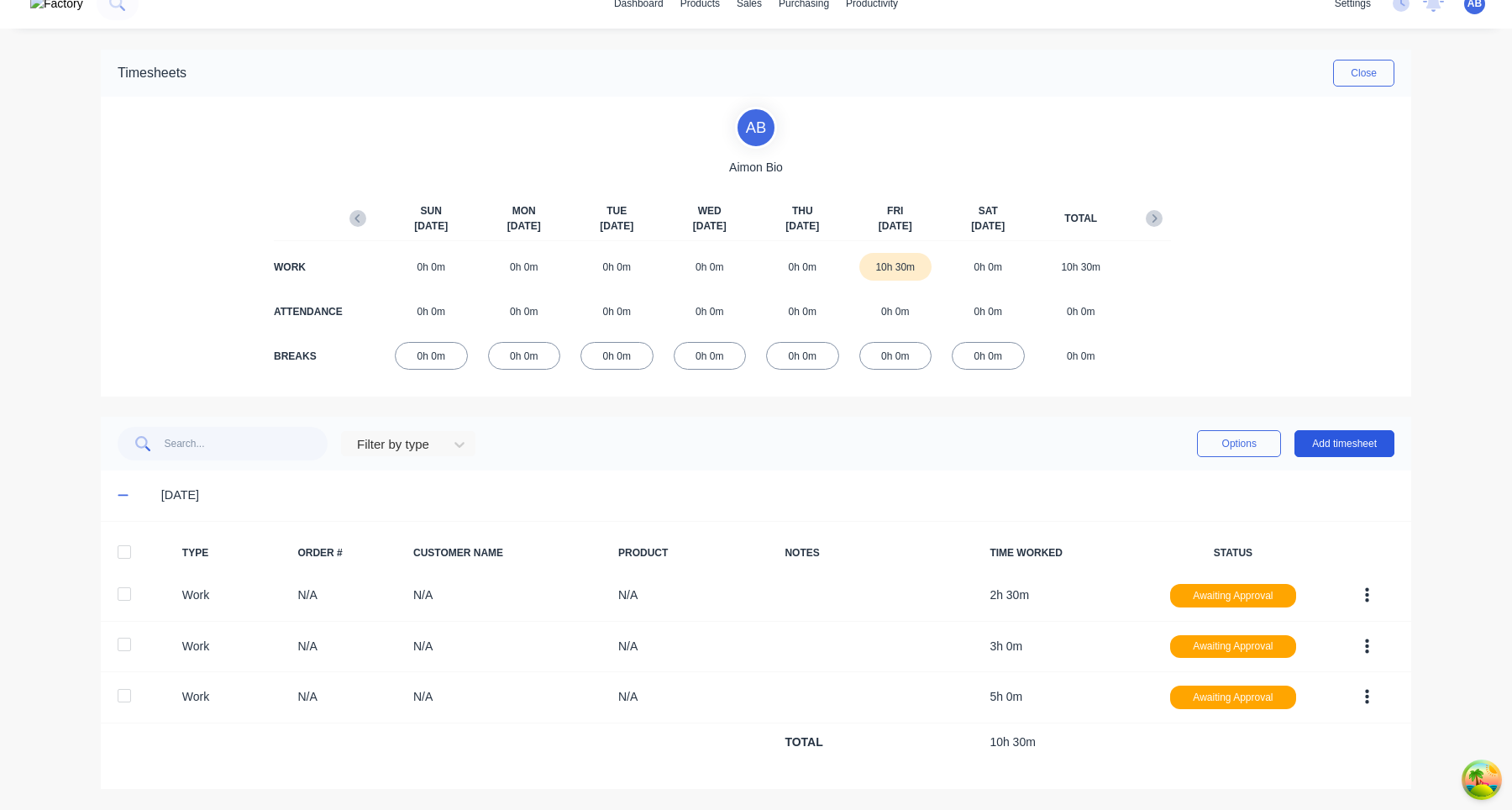
click at [1333, 450] on button "Add timesheet" at bounding box center [1345, 443] width 100 height 26
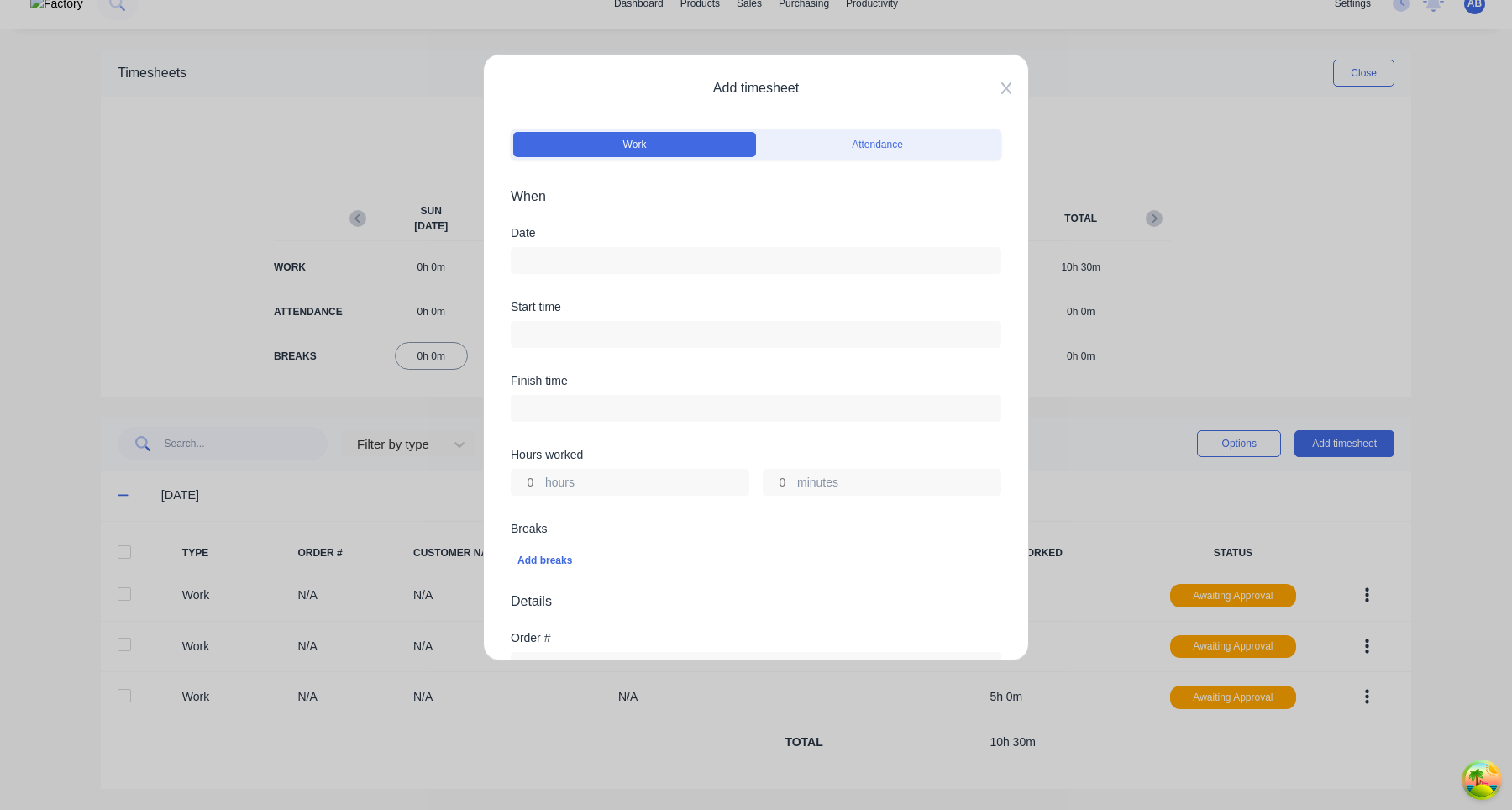
click at [1003, 85] on icon at bounding box center [1006, 88] width 10 height 12
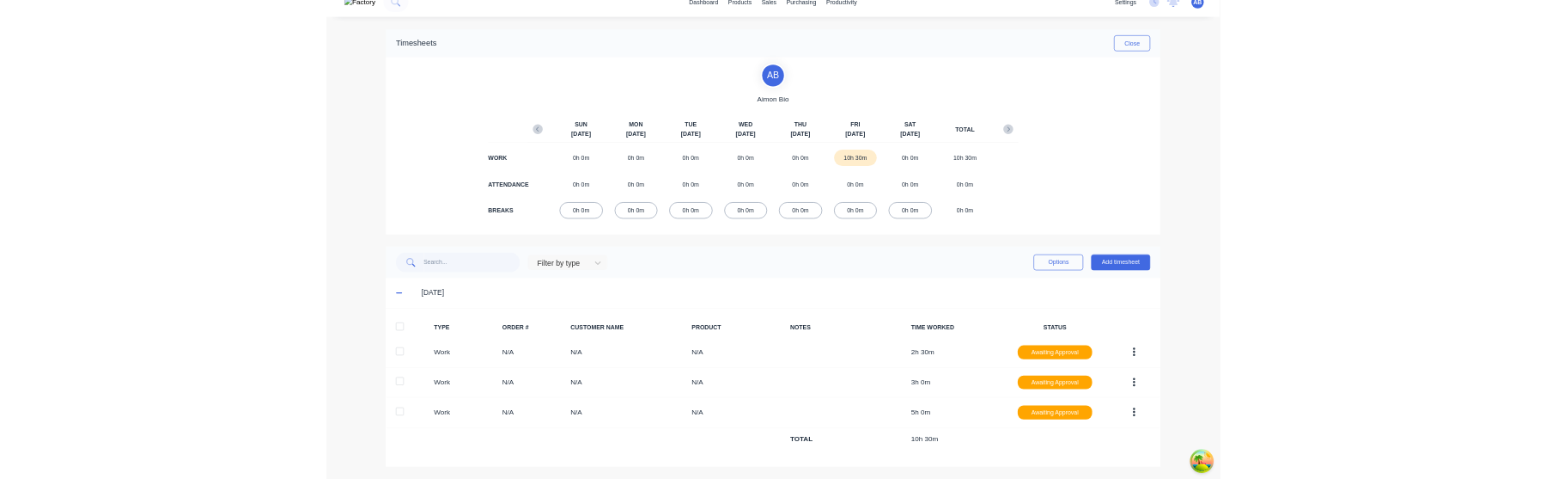
scroll to position [0, 0]
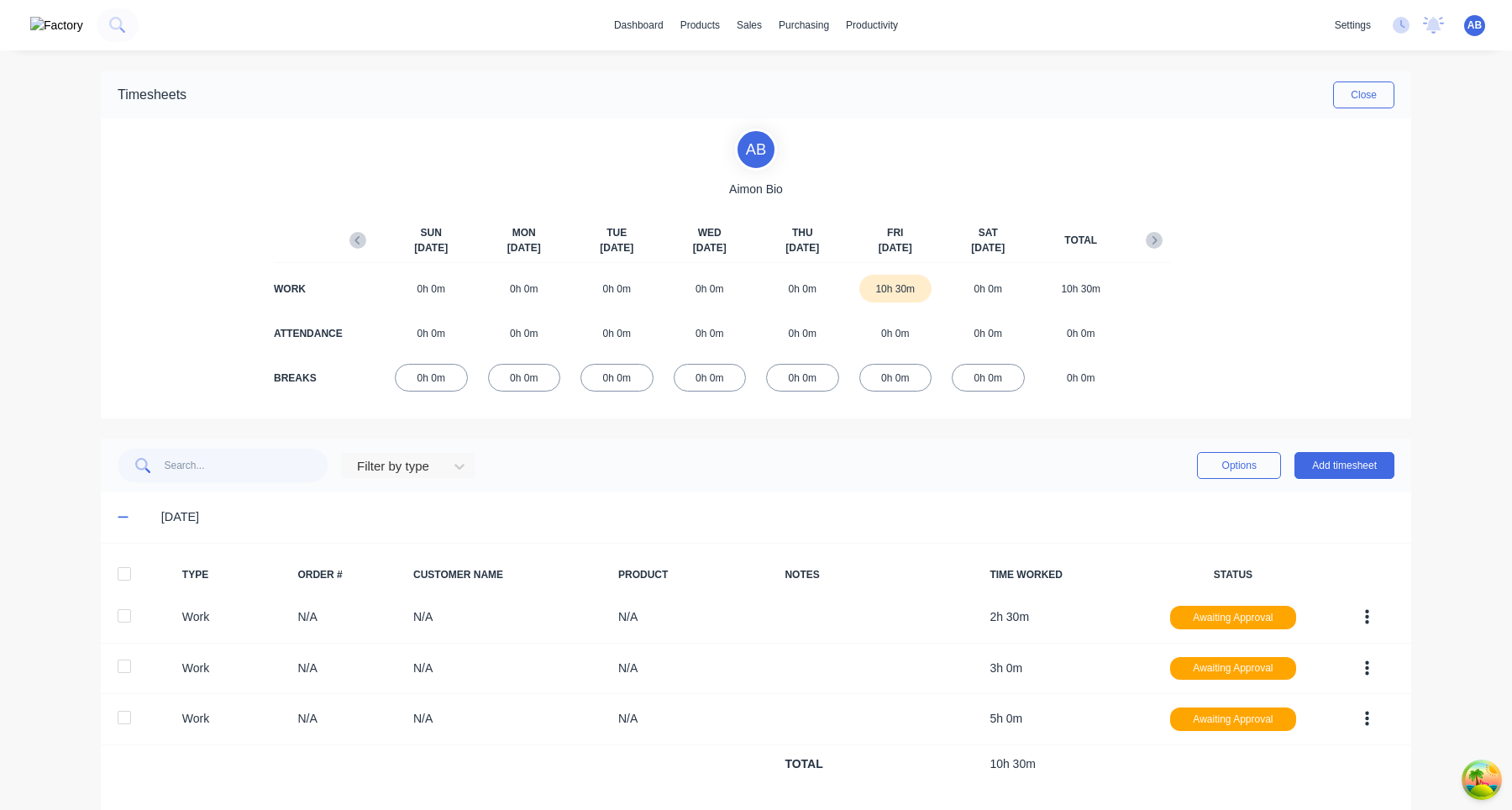
click at [1410, 24] on div "settings No new notifications Mark all as read Aimon mentioned you in a message…" at bounding box center [1420, 25] width 186 height 25
click at [1399, 23] on icon at bounding box center [1401, 24] width 17 height 17
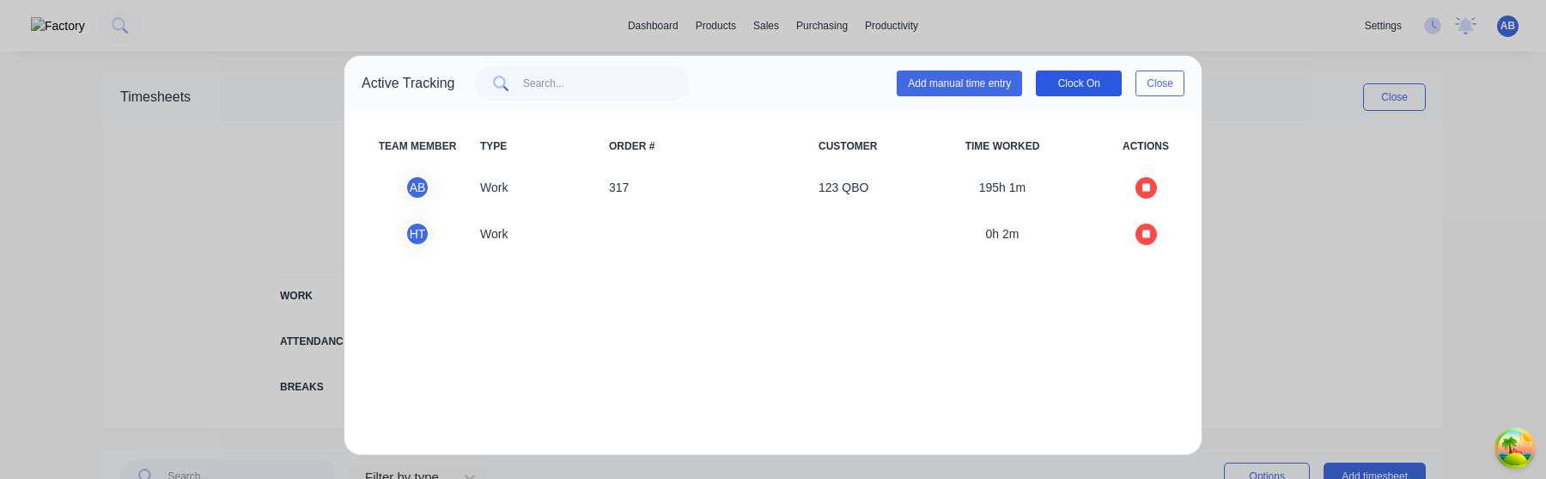
click at [1085, 80] on button "Clock On" at bounding box center [1079, 83] width 86 height 26
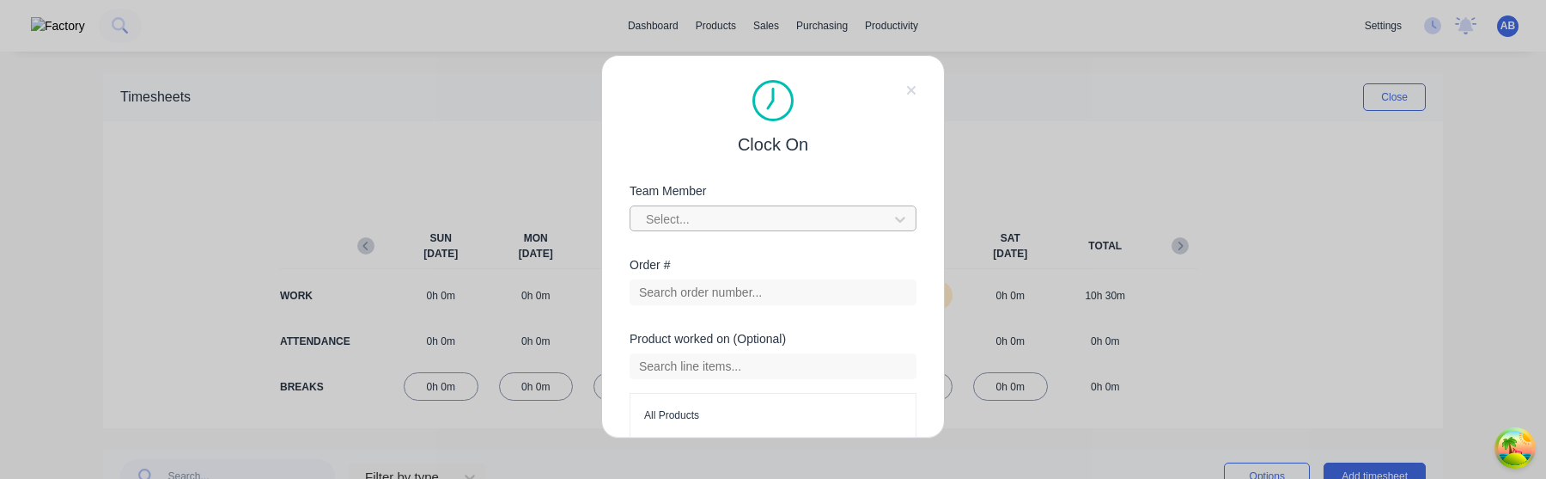
click at [833, 213] on div at bounding box center [761, 219] width 235 height 21
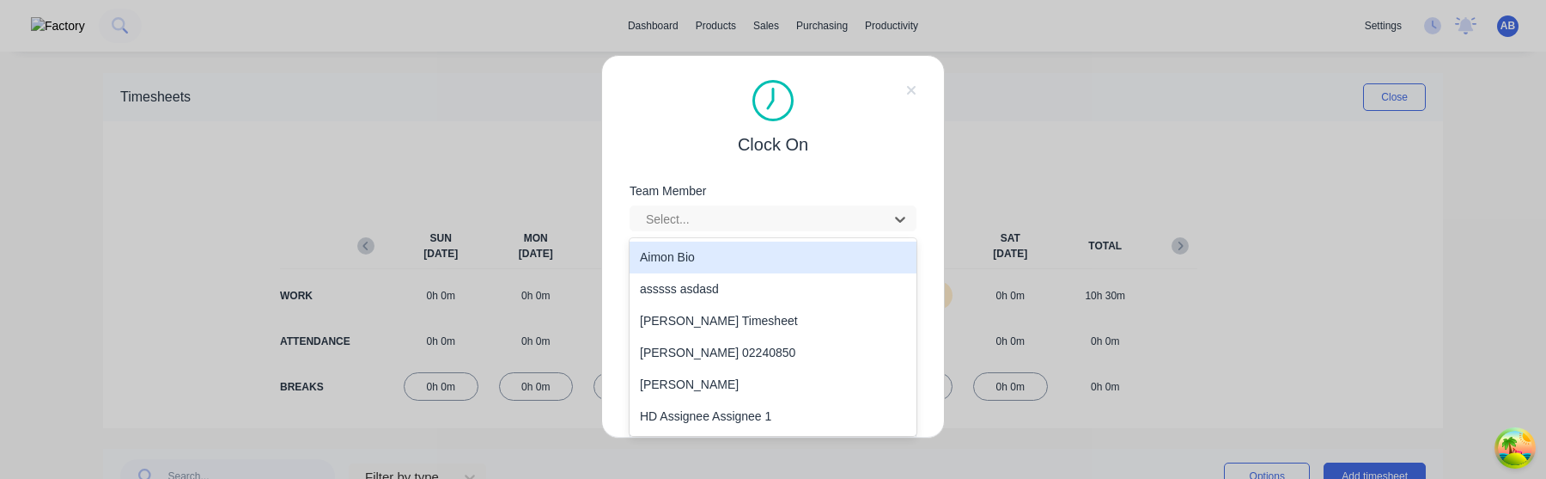
click at [768, 258] on div "Aimon Bio" at bounding box center [773, 257] width 287 height 32
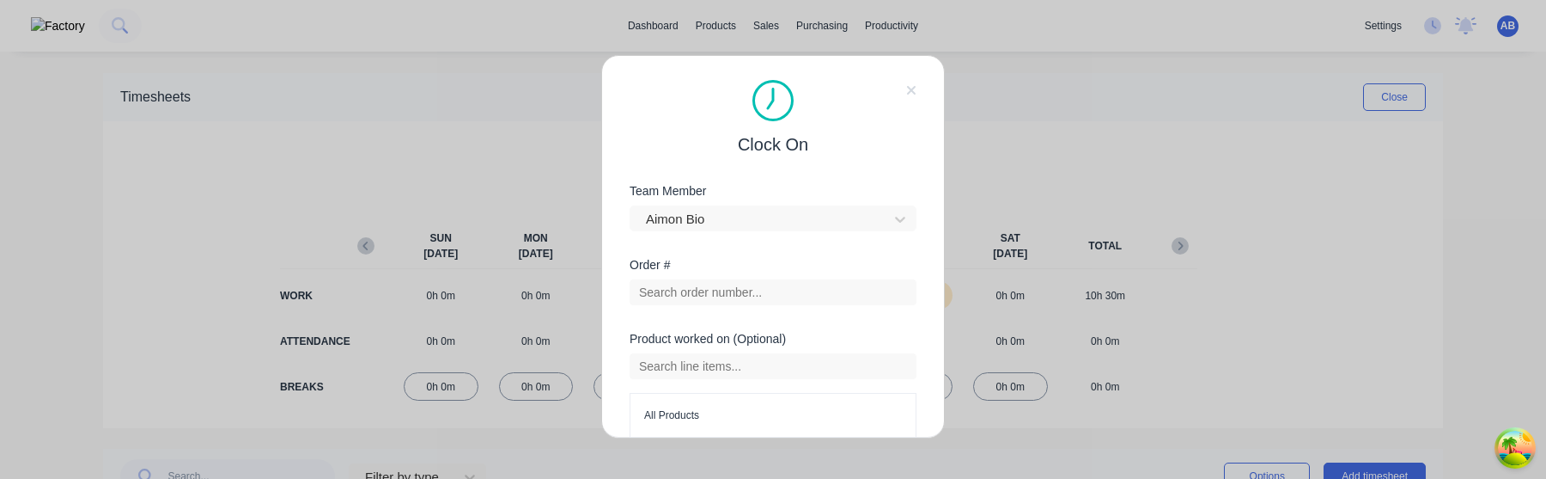
scroll to position [79, 0]
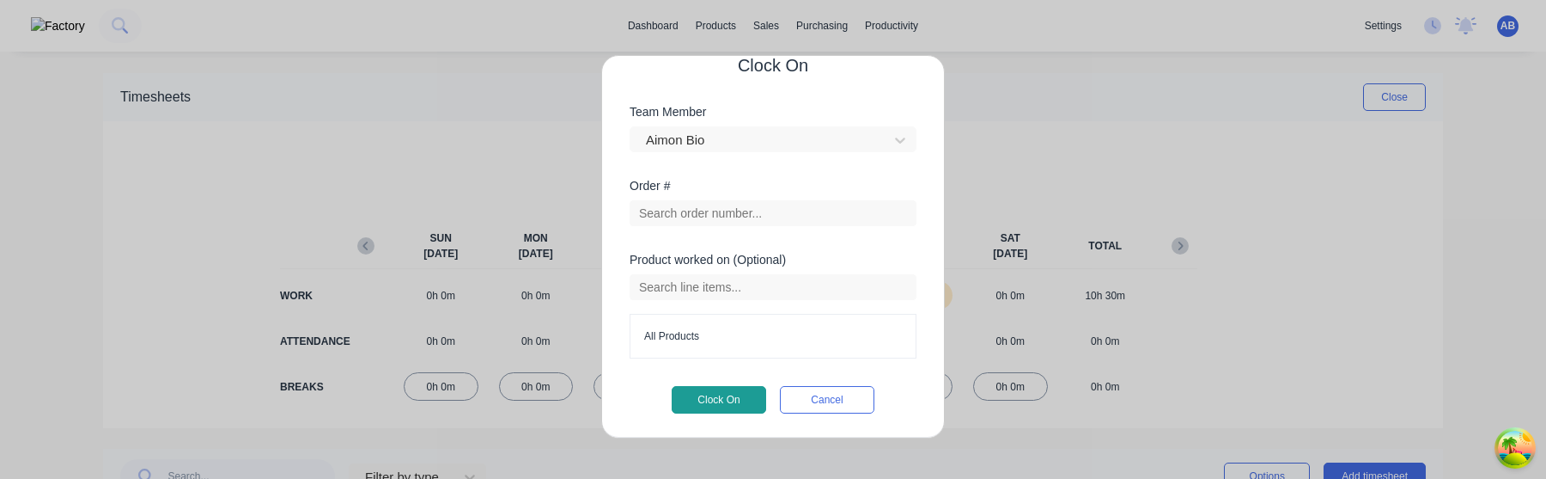
click at [727, 402] on button "Clock On" at bounding box center [719, 399] width 95 height 27
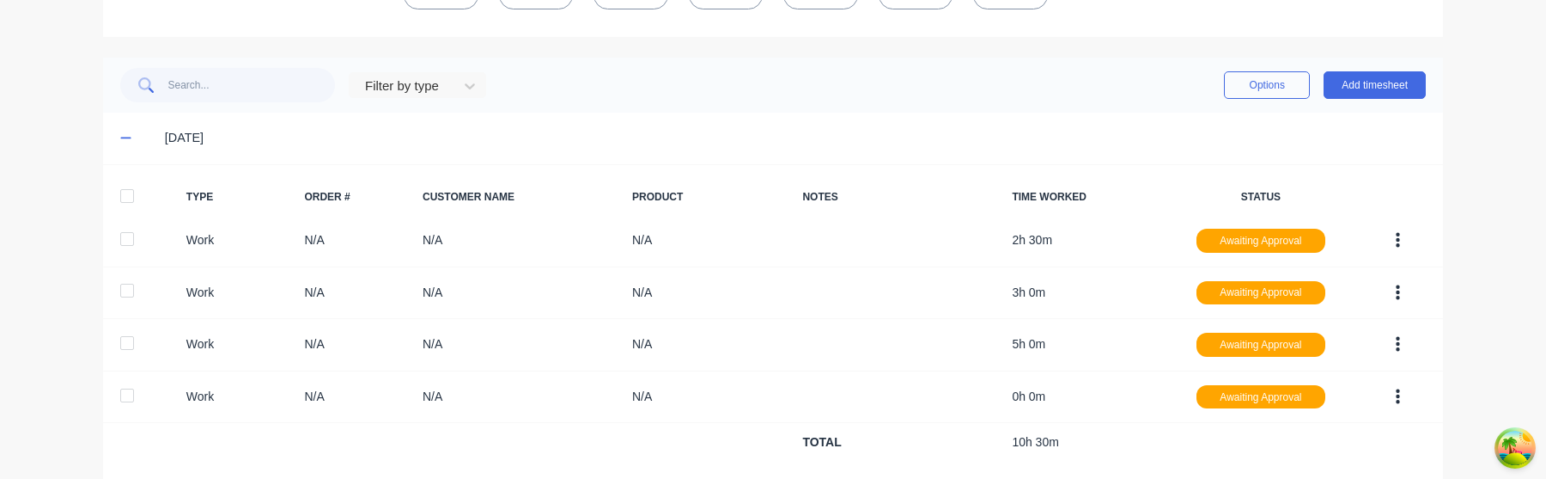
scroll to position [424, 0]
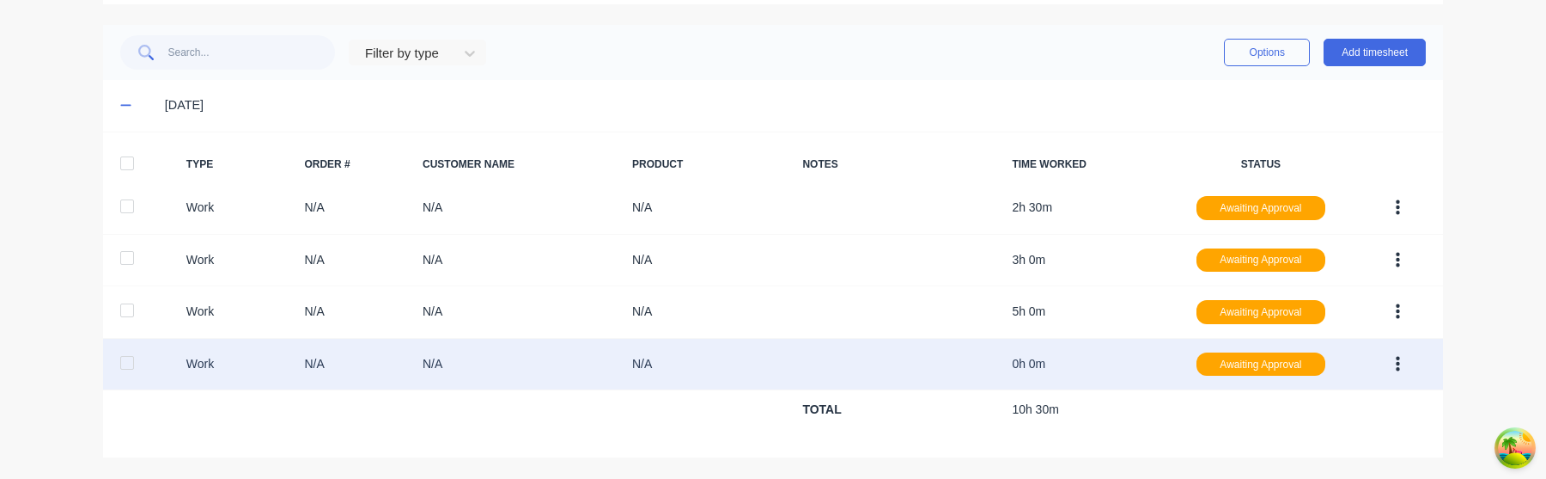
click at [1394, 361] on button "button" at bounding box center [1398, 364] width 40 height 31
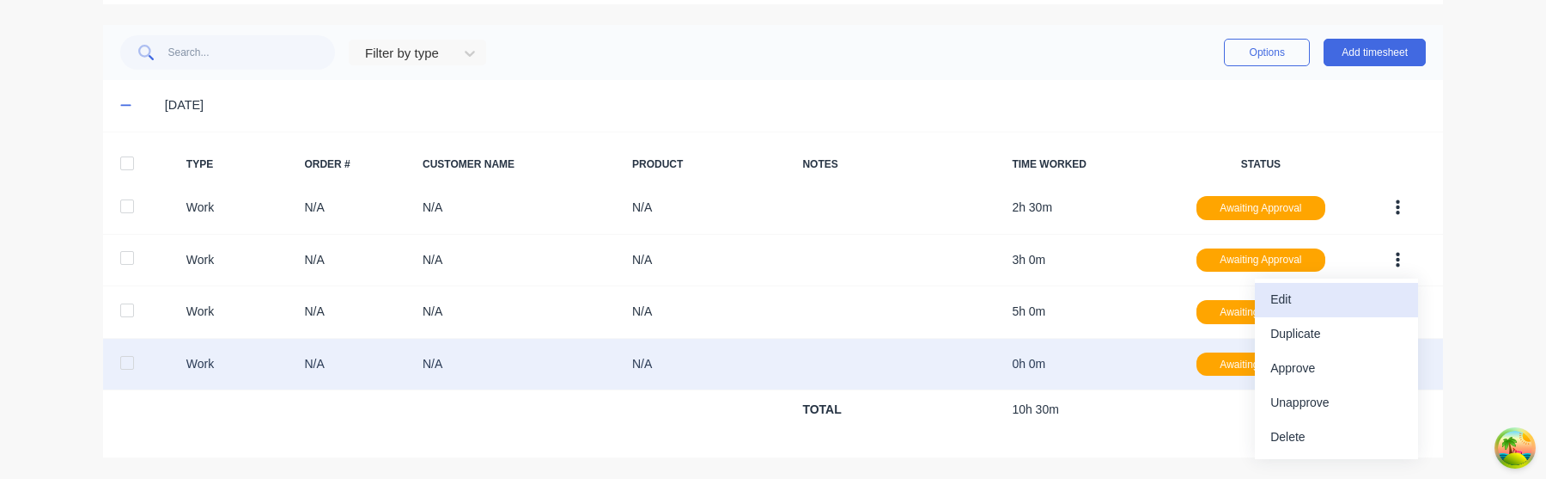
click at [1377, 289] on div "Edit" at bounding box center [1337, 299] width 132 height 25
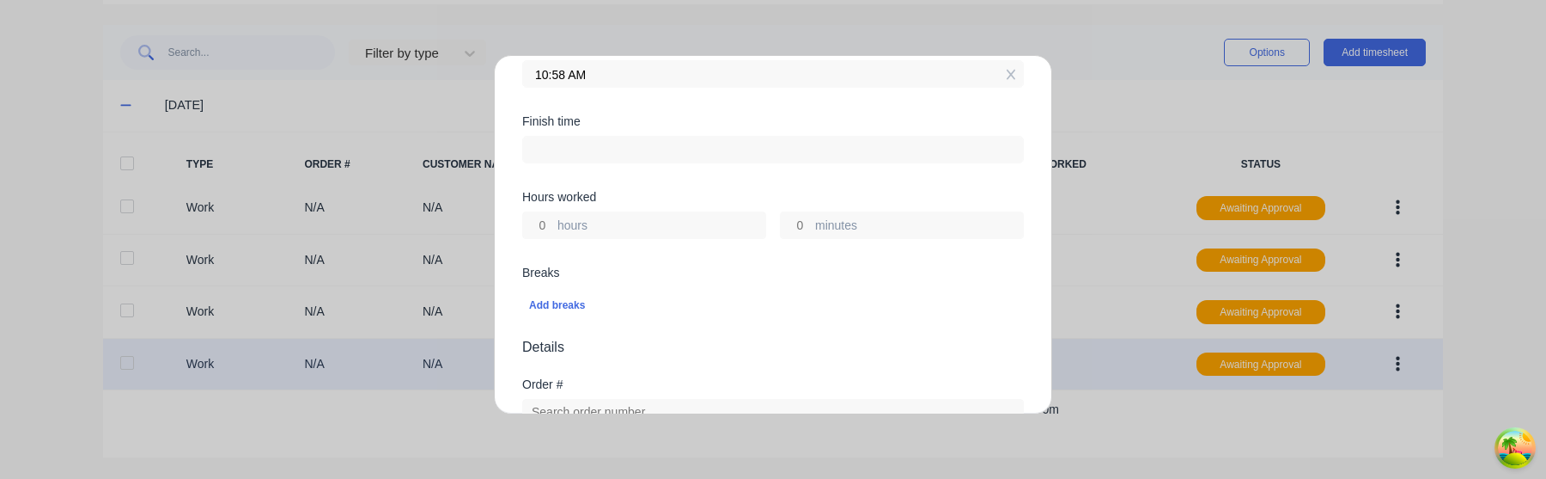
scroll to position [265, 0]
click at [541, 224] on input "hours" at bounding box center [538, 229] width 30 height 26
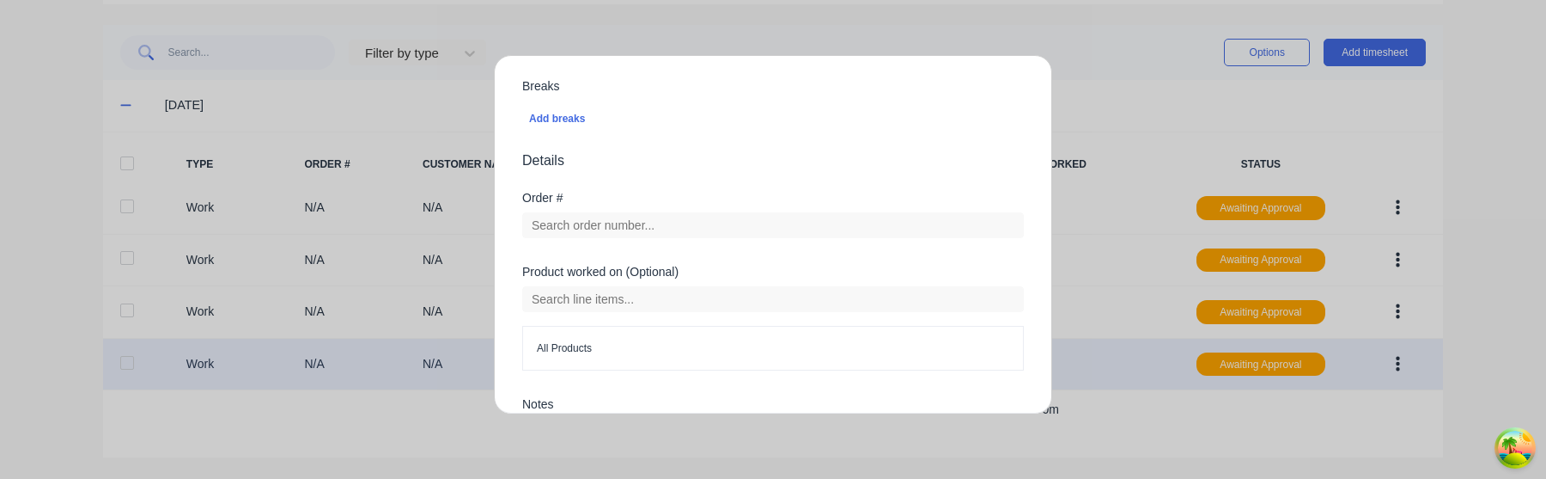
scroll to position [630, 0]
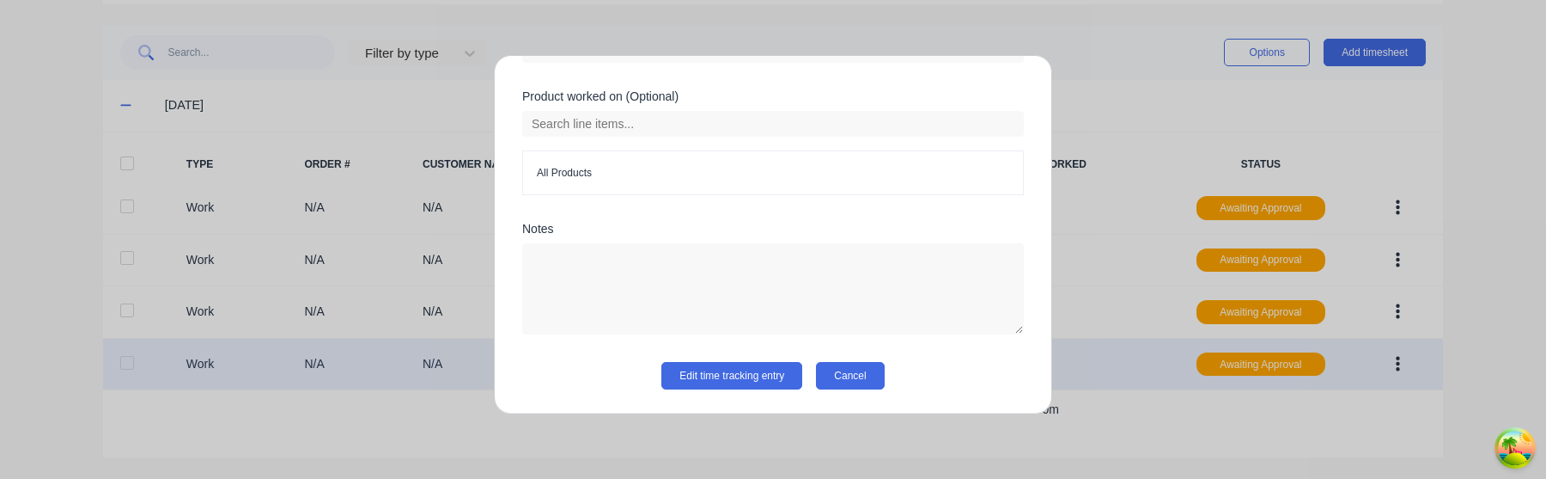
type input "10:58 AM"
type input "0"
click at [861, 383] on button "Cancel" at bounding box center [850, 375] width 68 height 27
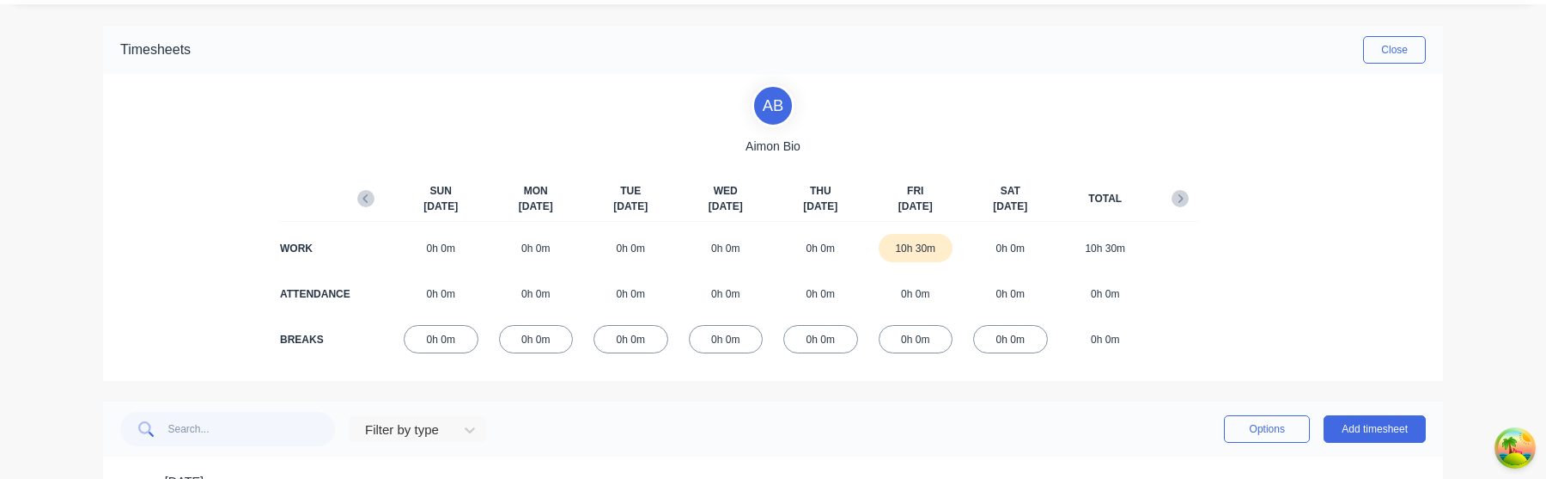
scroll to position [0, 0]
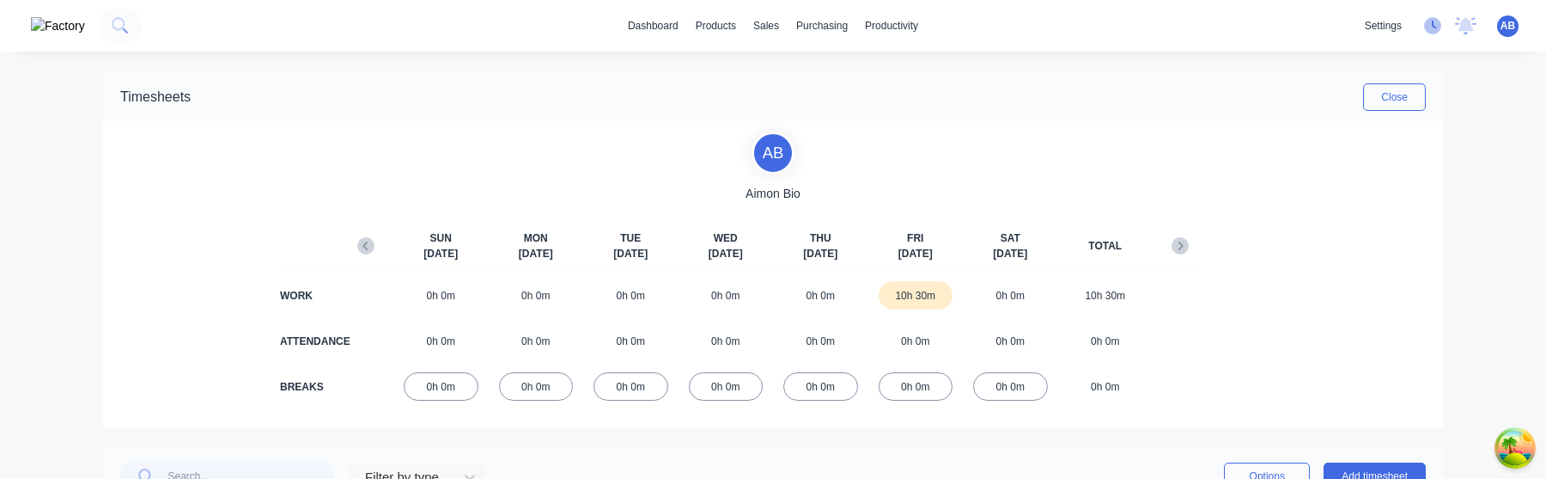
click at [1436, 20] on icon at bounding box center [1432, 25] width 17 height 17
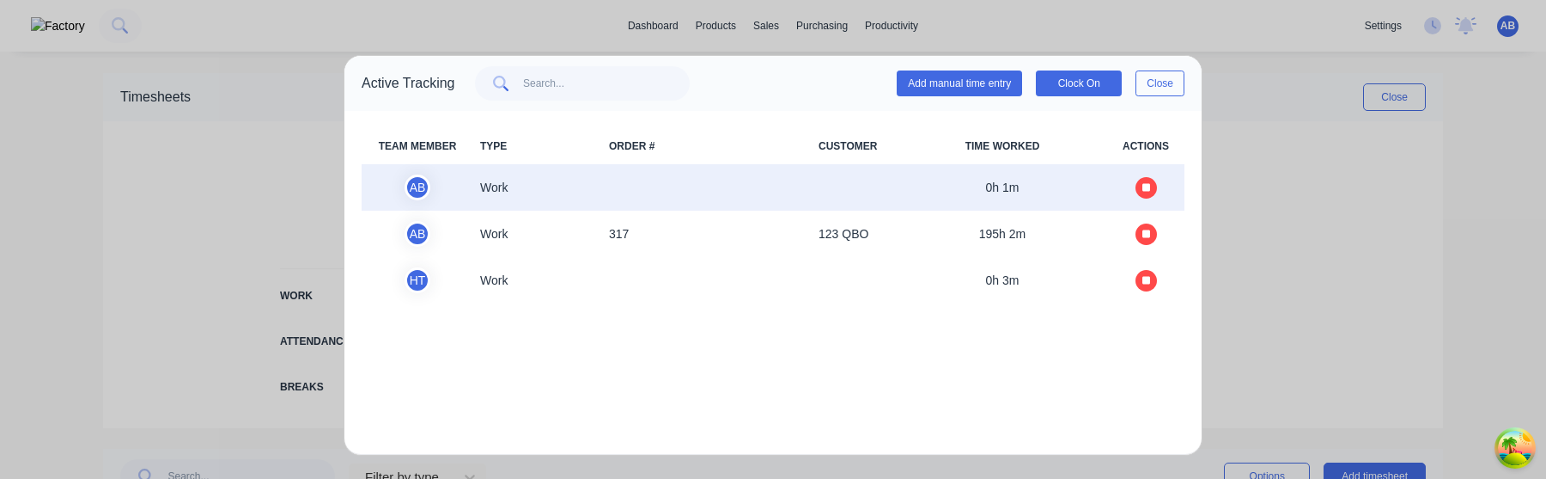
click at [1147, 183] on icon "button" at bounding box center [1147, 187] width 9 height 9
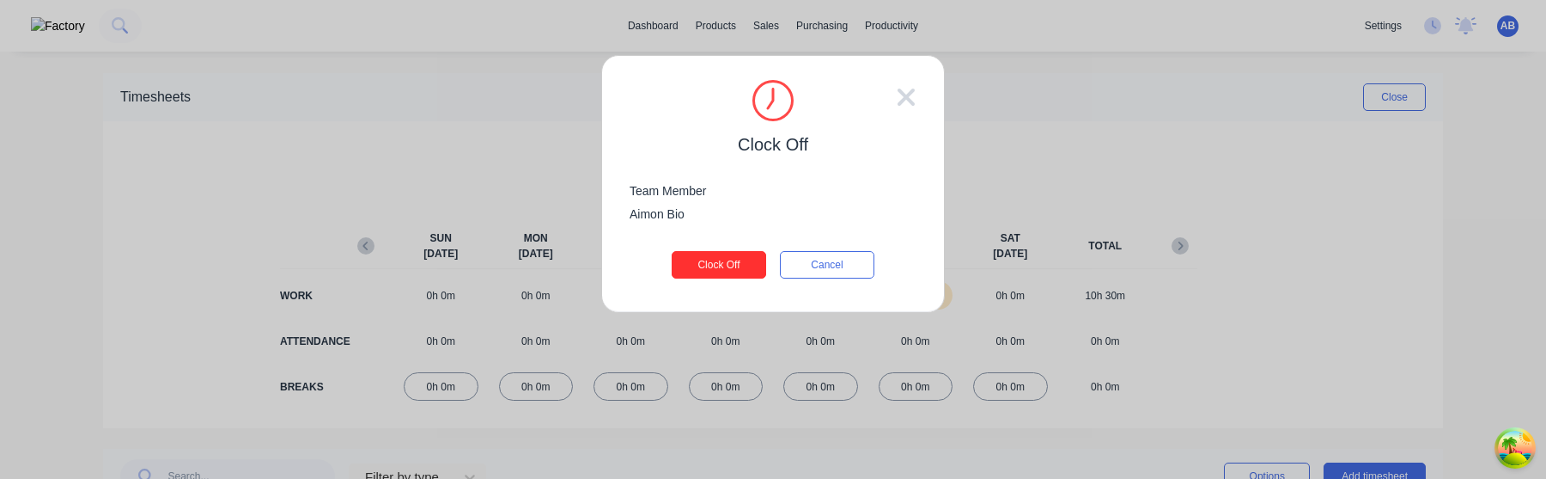
click at [708, 265] on button "Clock Off" at bounding box center [719, 264] width 95 height 27
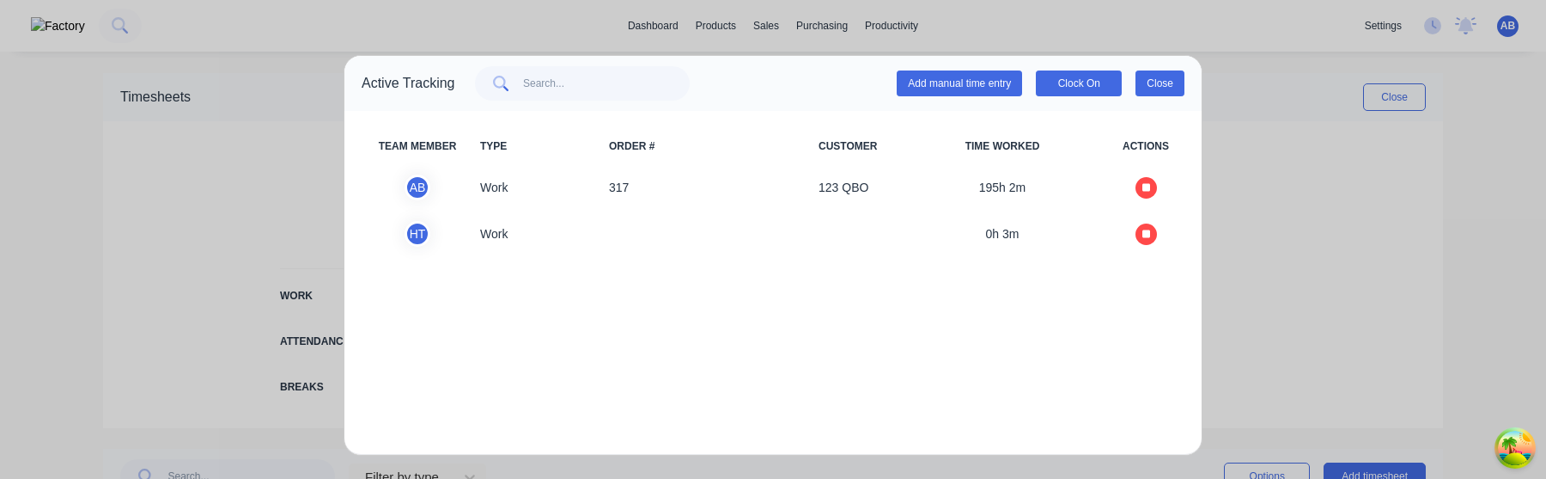
click at [1162, 77] on button "Close" at bounding box center [1160, 83] width 49 height 26
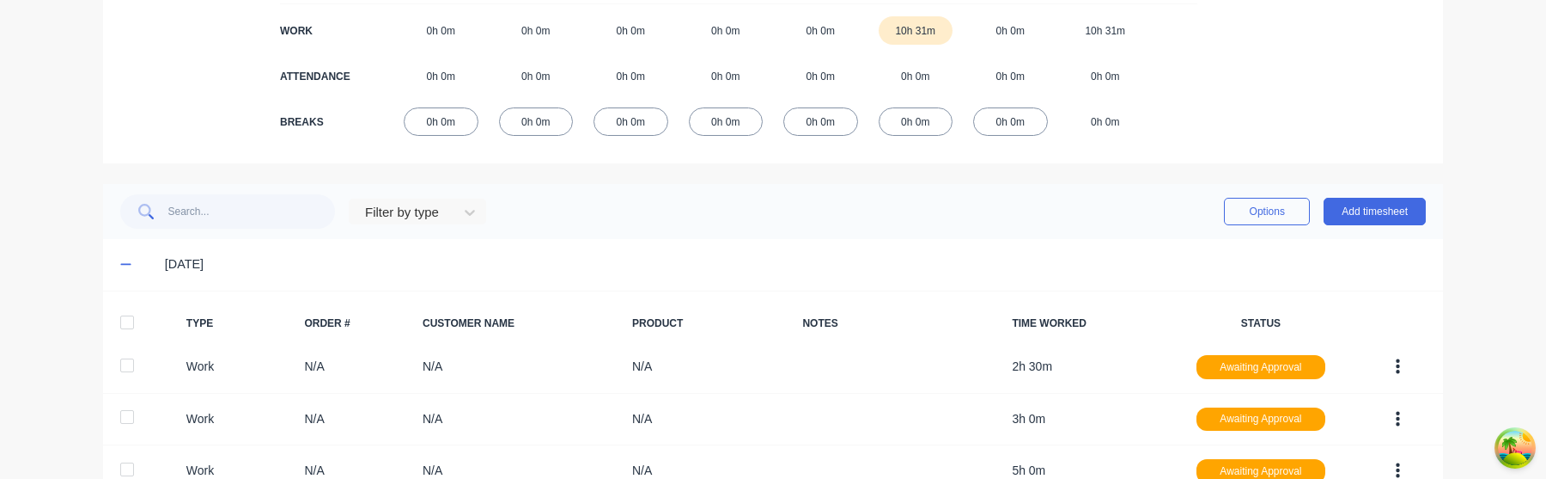
scroll to position [424, 0]
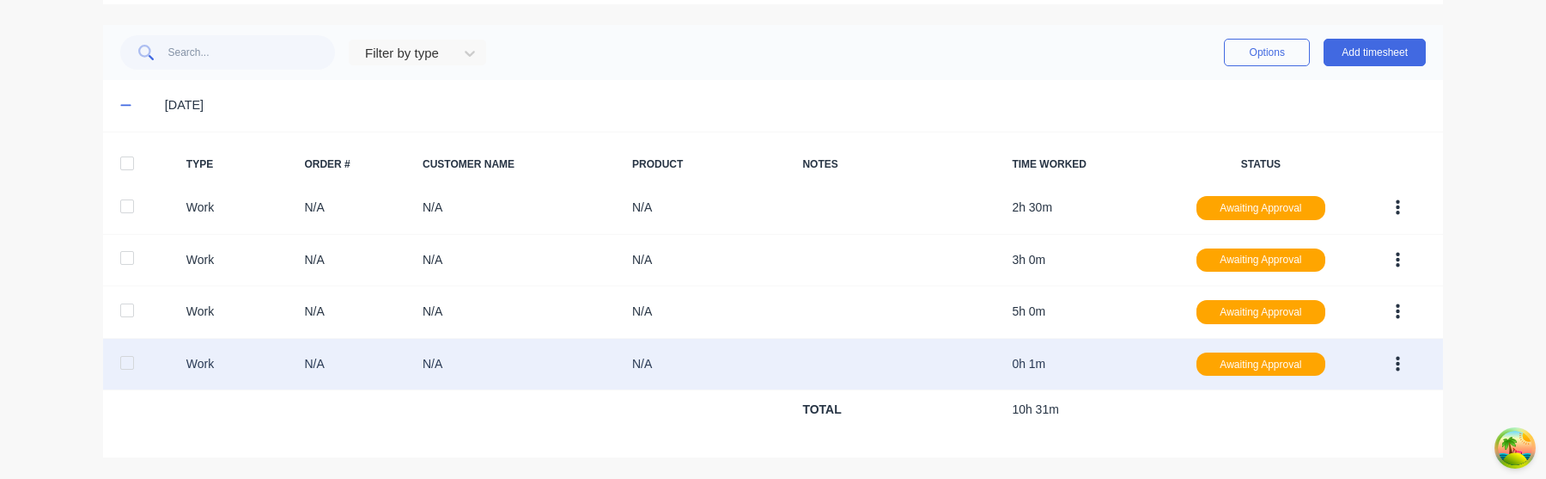
click at [1401, 363] on button "button" at bounding box center [1398, 364] width 40 height 31
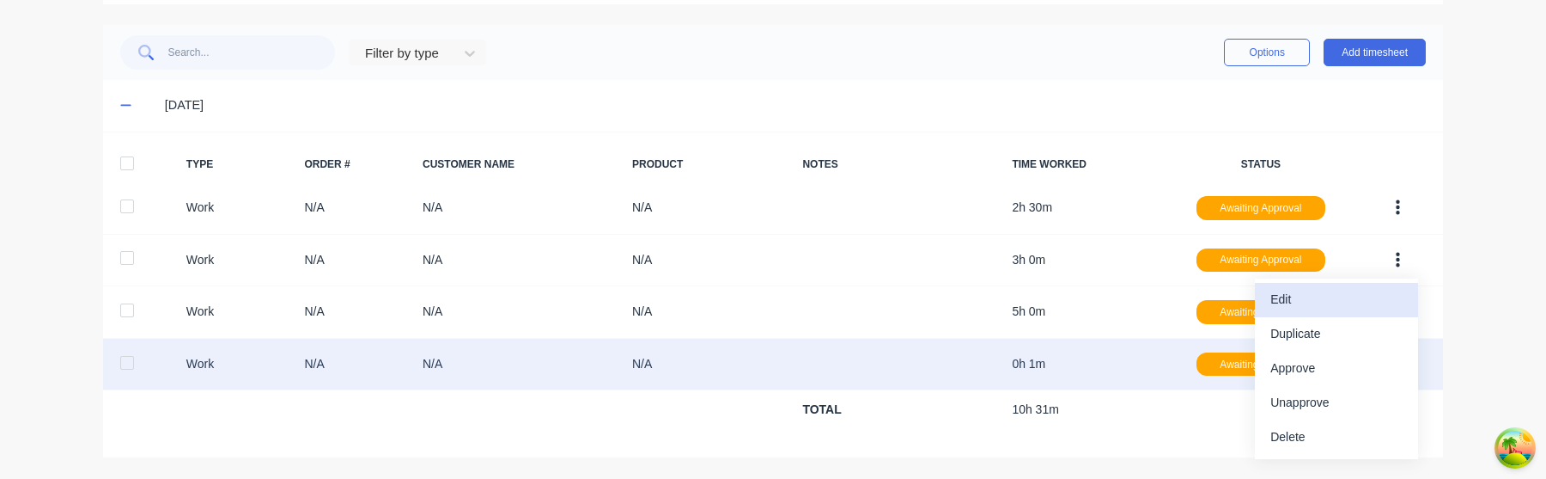
click at [1342, 305] on div "Edit" at bounding box center [1337, 299] width 132 height 25
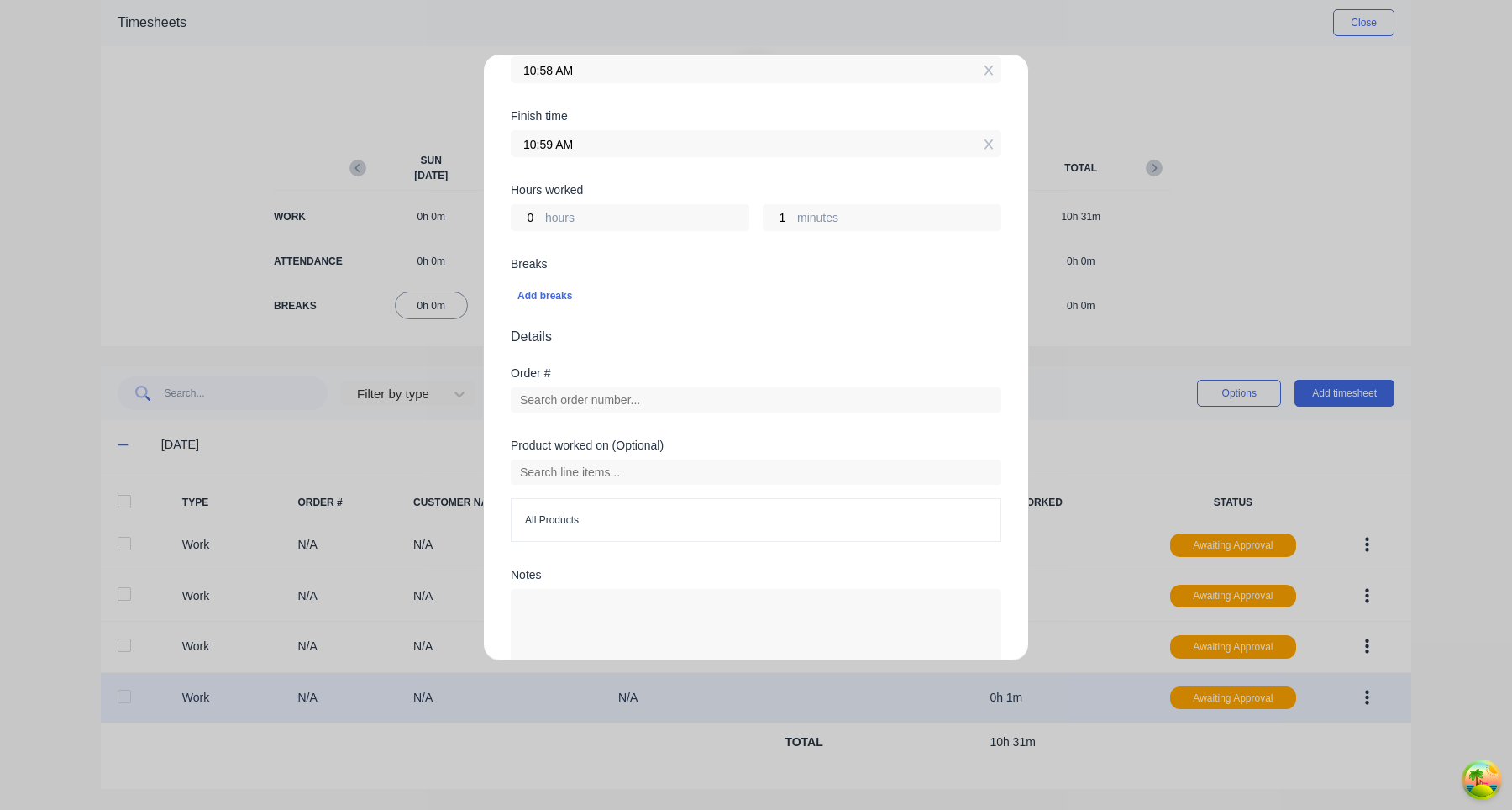
scroll to position [0, 0]
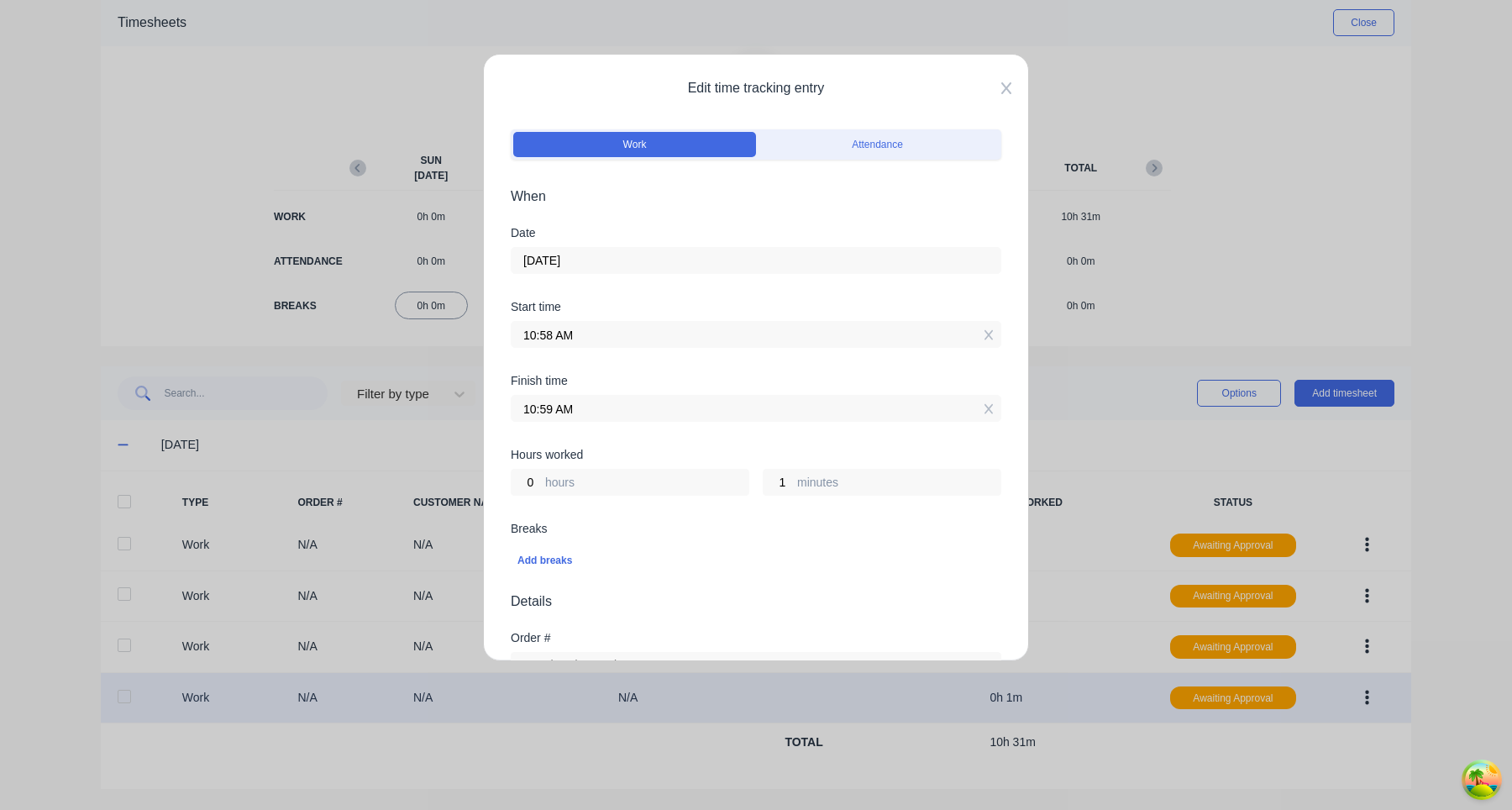
click at [1006, 87] on icon at bounding box center [1006, 88] width 10 height 12
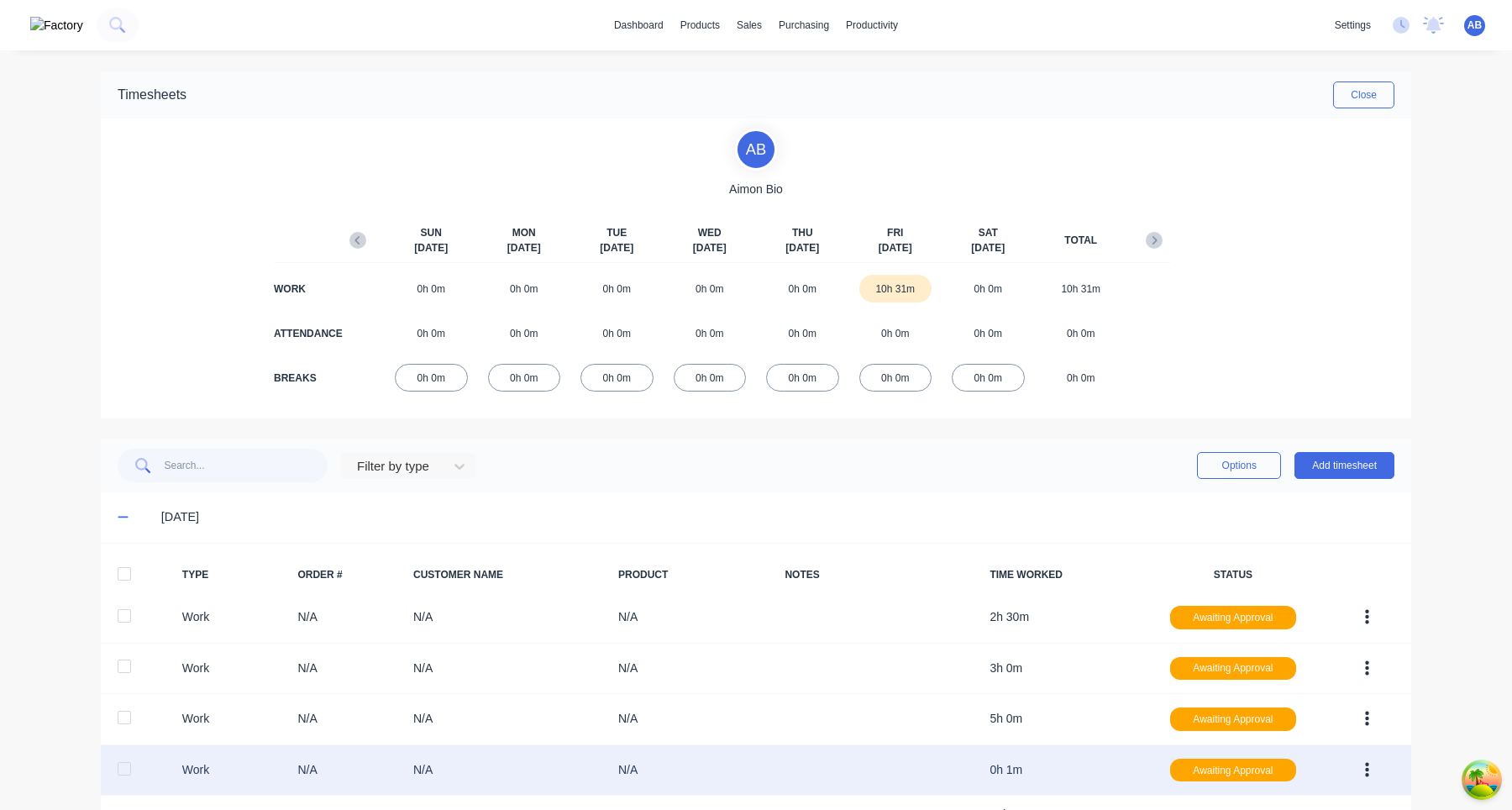
click at [117, 575] on div at bounding box center [124, 574] width 33 height 33
click at [1244, 472] on button "Options" at bounding box center [1239, 465] width 84 height 26
click at [1193, 569] on div "Delete" at bounding box center [1201, 575] width 129 height 24
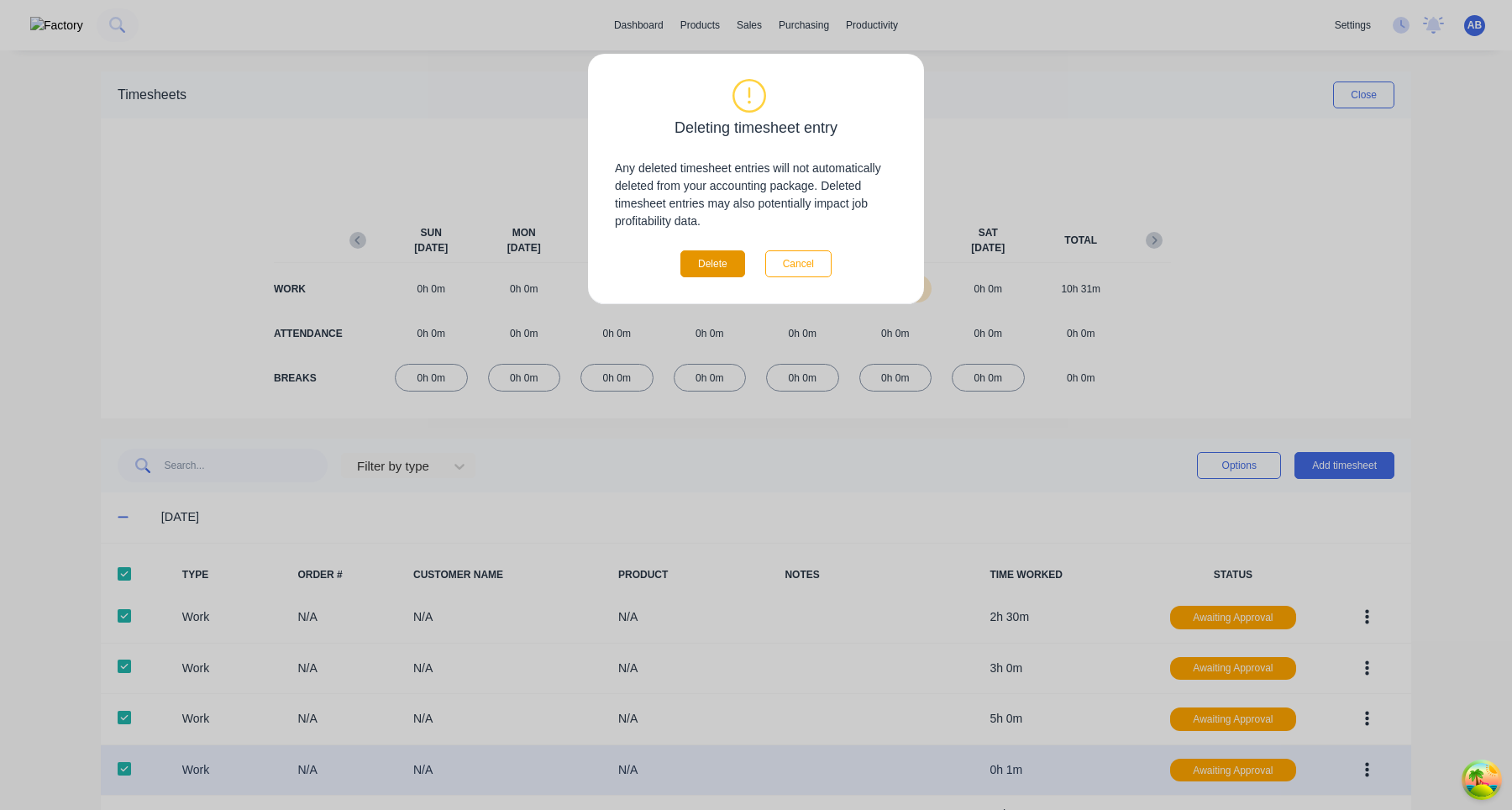
click at [723, 252] on button "Delete" at bounding box center [713, 263] width 65 height 26
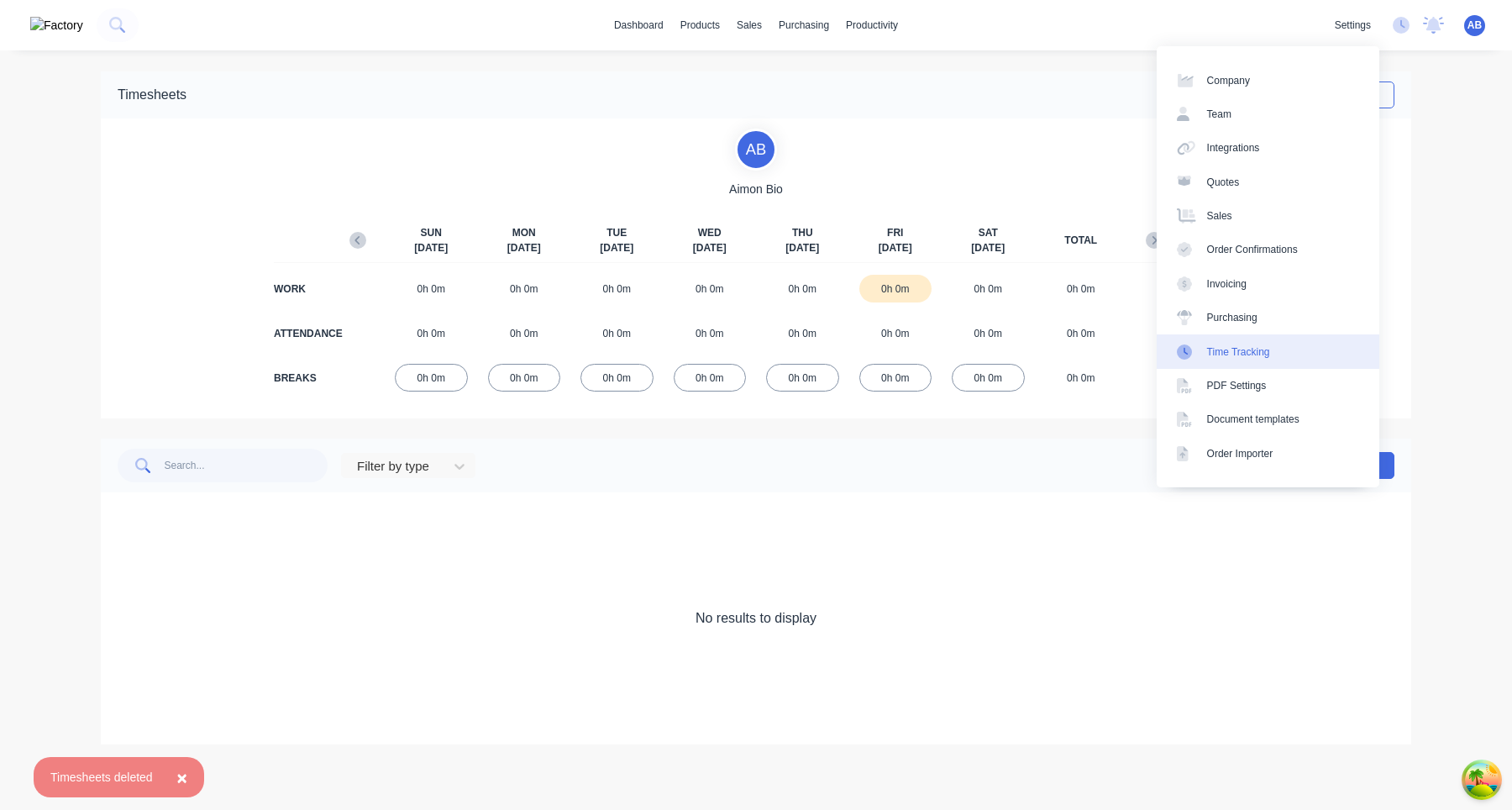
click at [1255, 341] on link "Time Tracking" at bounding box center [1268, 351] width 223 height 33
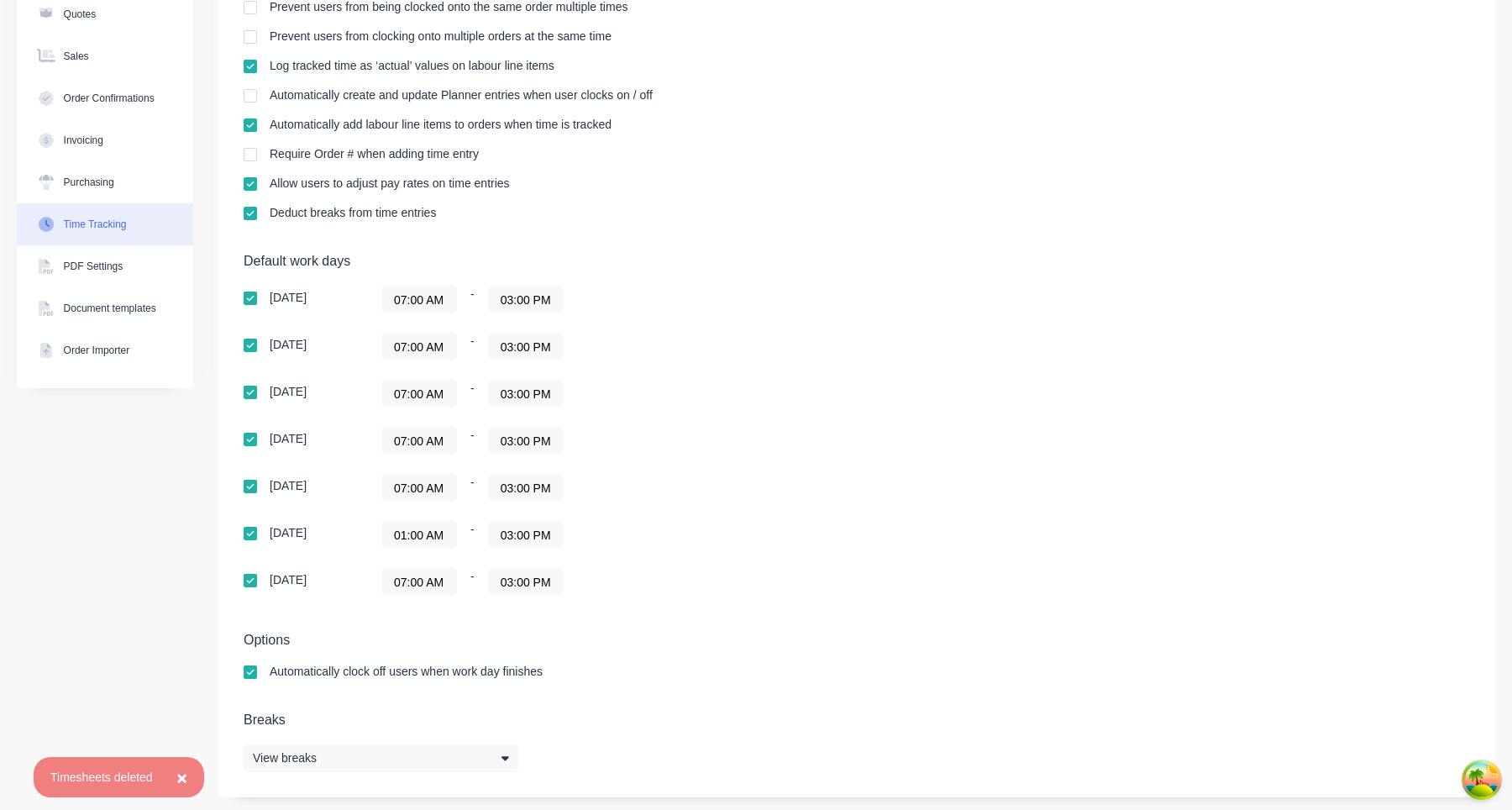
scroll to position [221, 0]
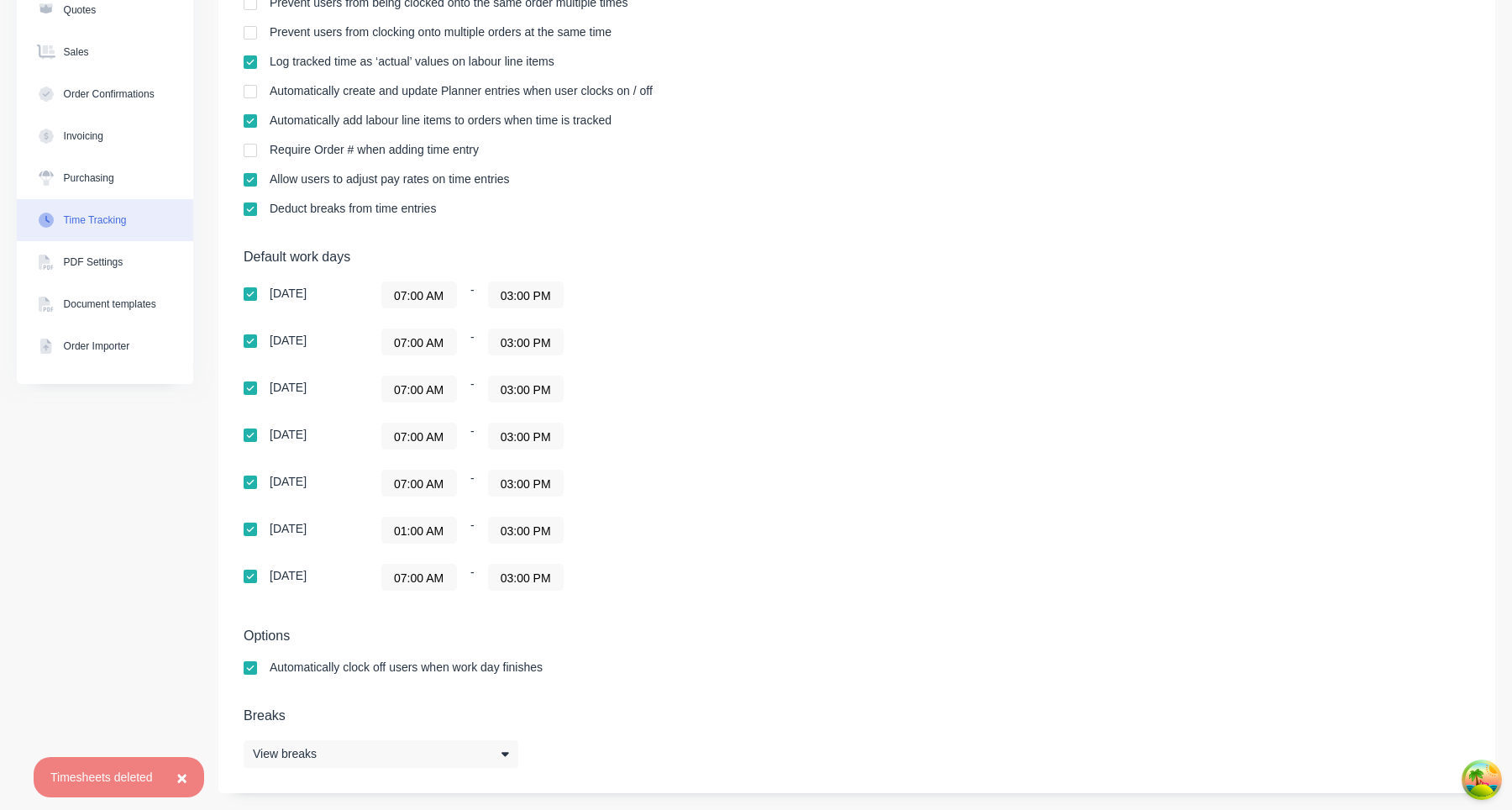
click at [187, 777] on span "×" at bounding box center [181, 778] width 10 height 20
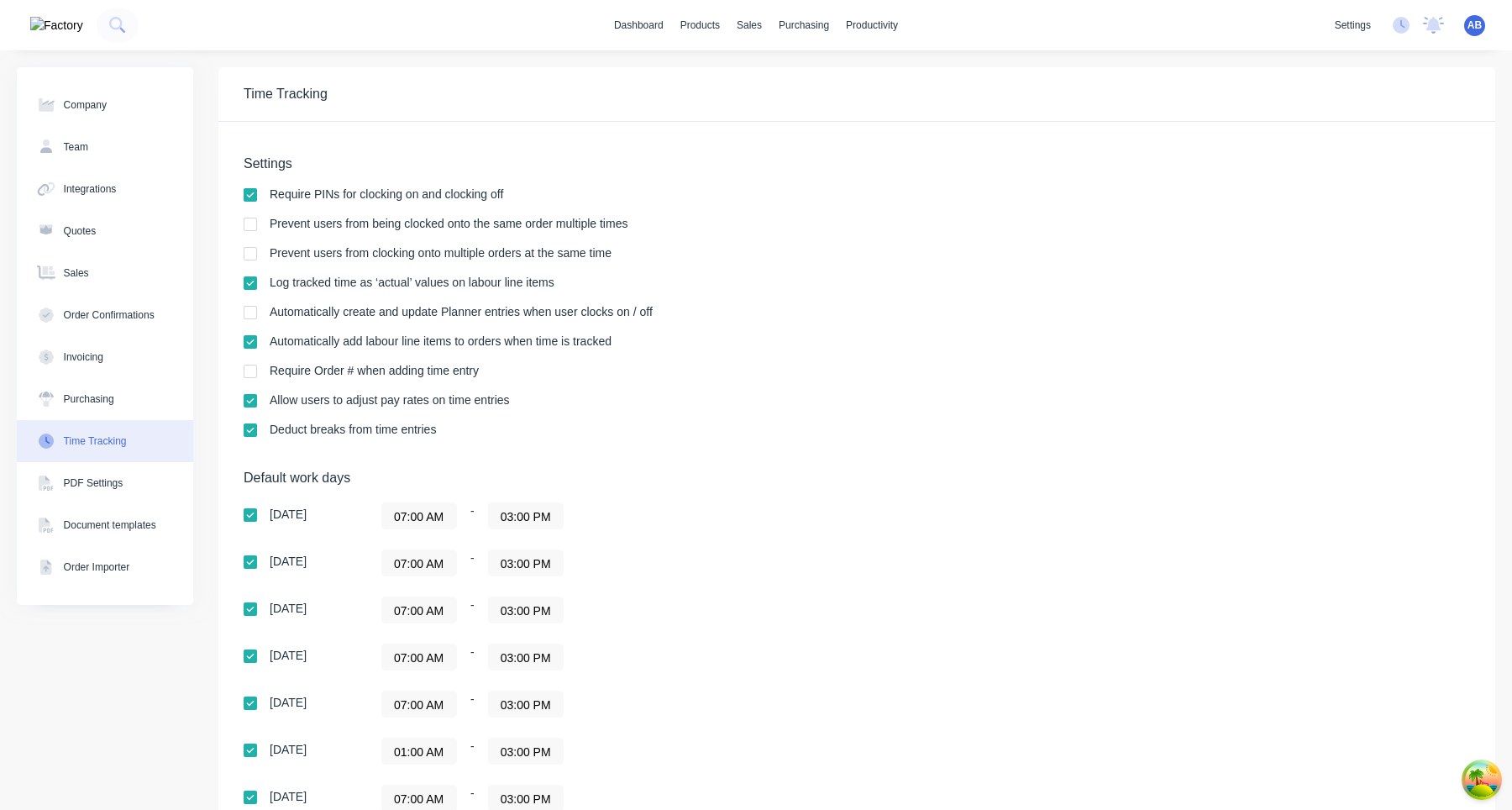
click at [1488, 16] on div "settings No new notifications Mark all as read Aimon mentioned you in a message…" at bounding box center [1420, 25] width 186 height 25
click at [1482, 23] on span "AB" at bounding box center [1475, 24] width 15 height 15
click at [1348, 182] on button "Profile" at bounding box center [1370, 177] width 223 height 33
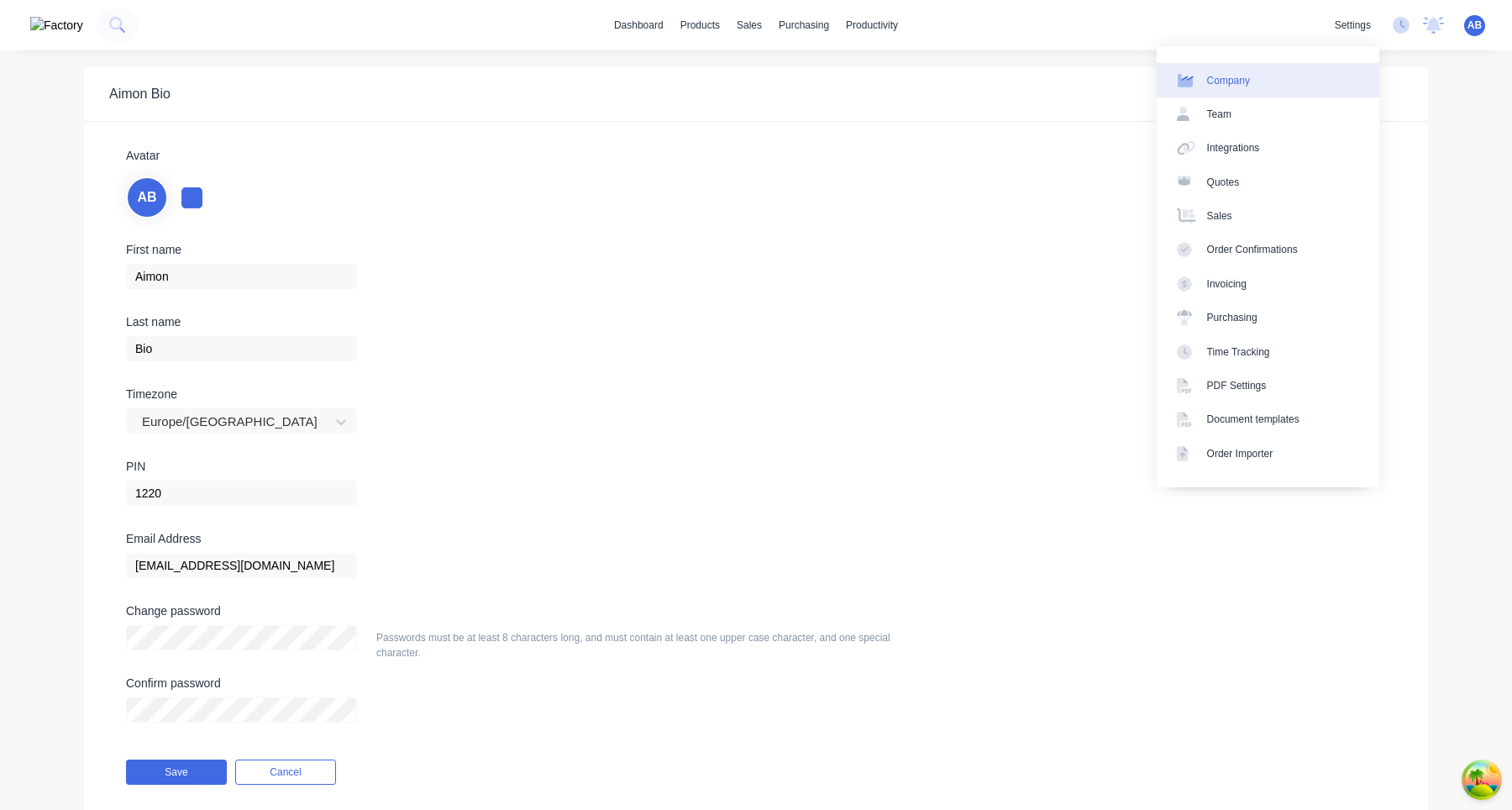
click at [1290, 94] on link "Company" at bounding box center [1268, 79] width 223 height 33
select select "AU"
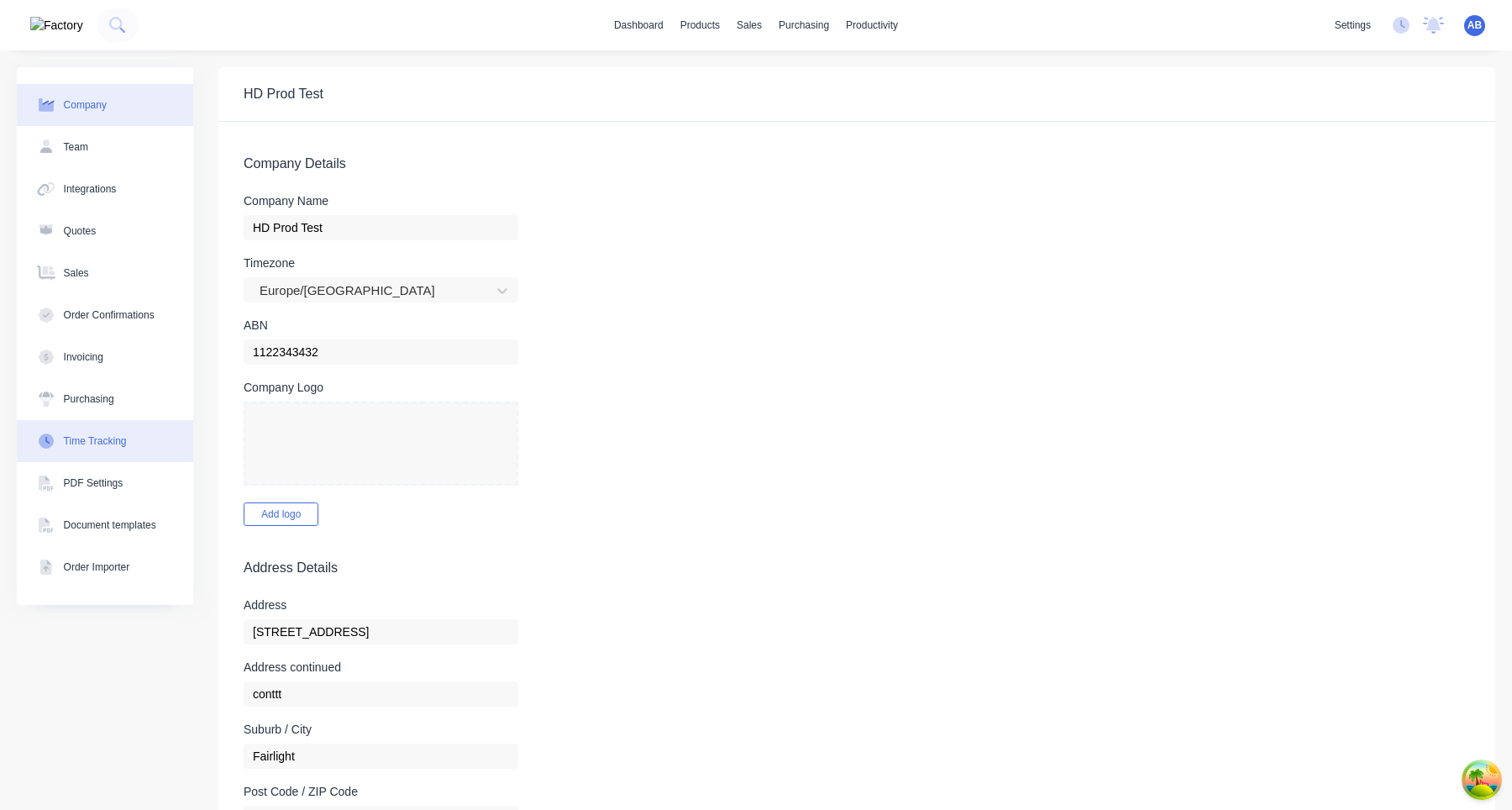
click at [99, 449] on button "Time Tracking" at bounding box center [105, 441] width 176 height 42
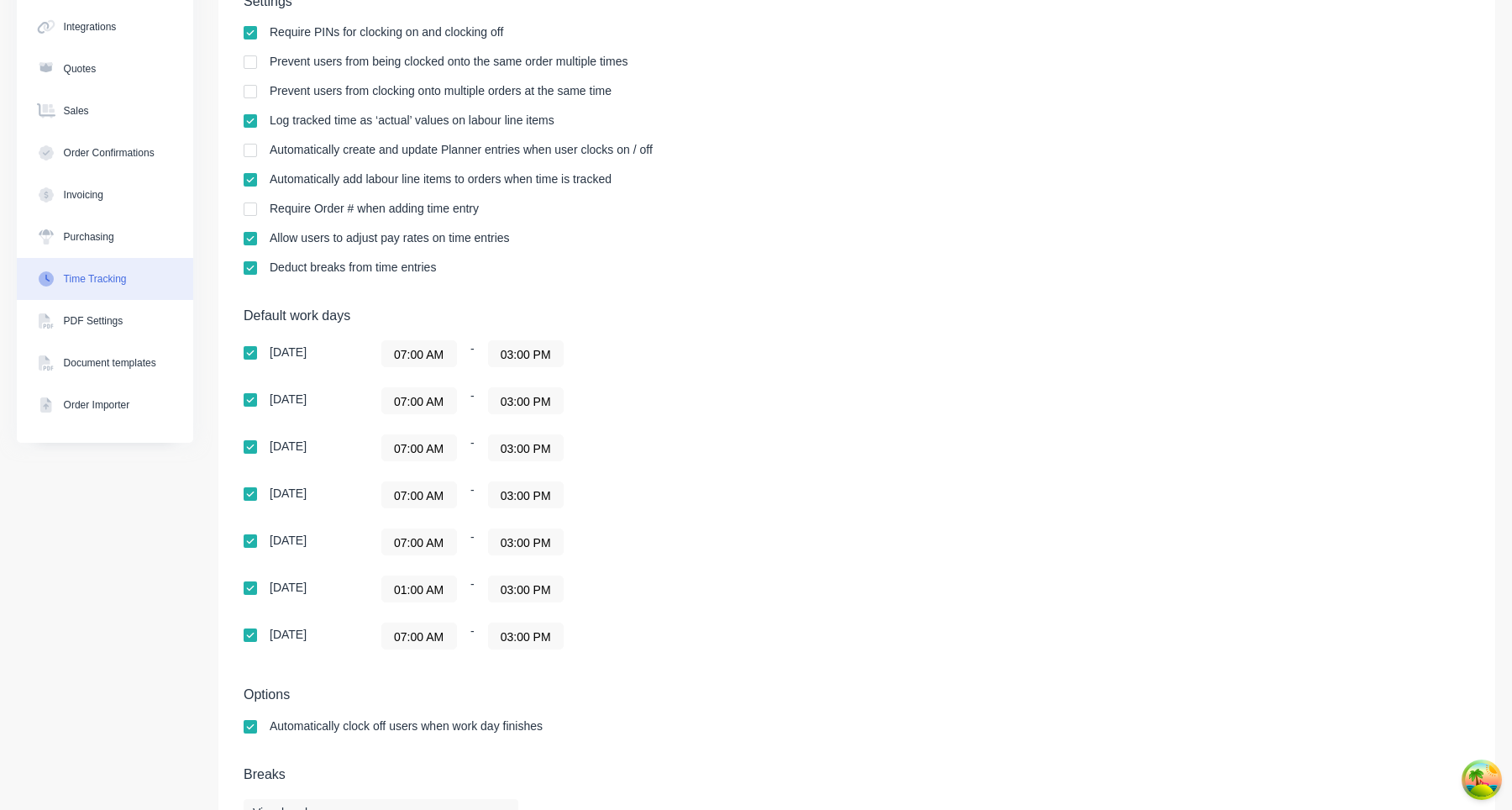
scroll to position [188, 0]
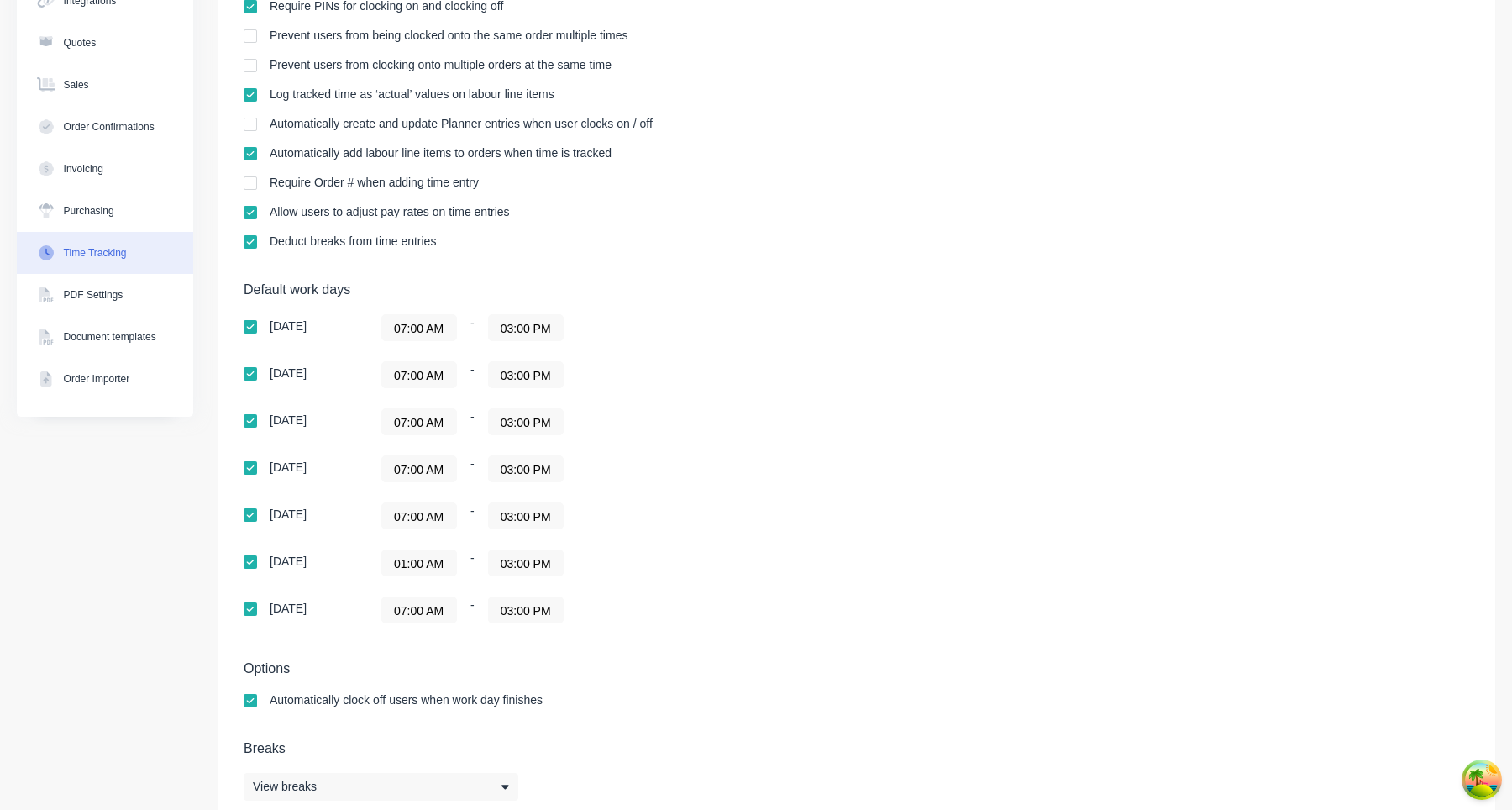
click at [422, 573] on input "01:00 AM" at bounding box center [420, 563] width 74 height 25
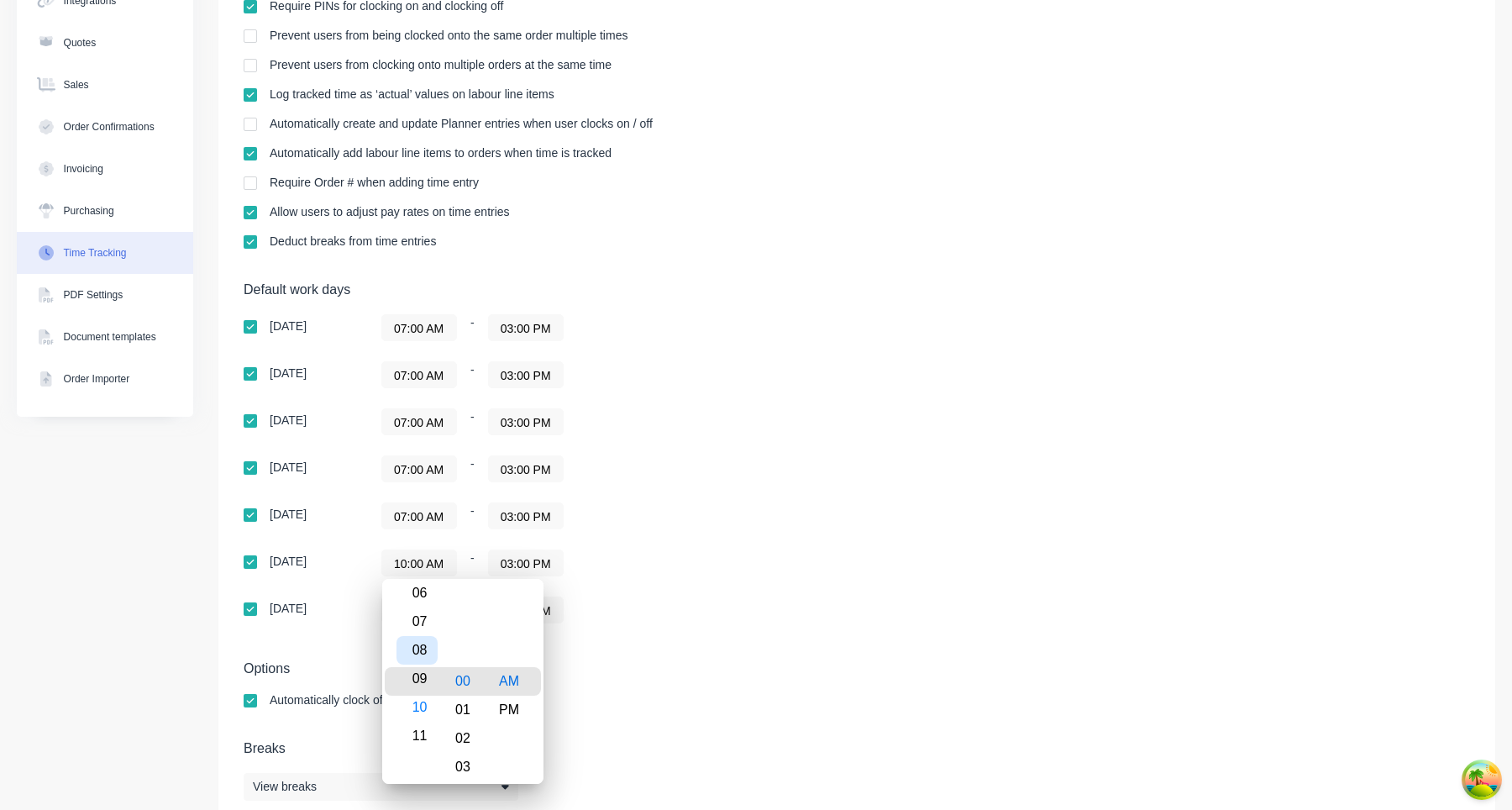
type input "09:00 AM"
click at [422, 680] on div "09" at bounding box center [417, 681] width 41 height 28
click at [673, 672] on h5 "Options" at bounding box center [857, 668] width 1226 height 16
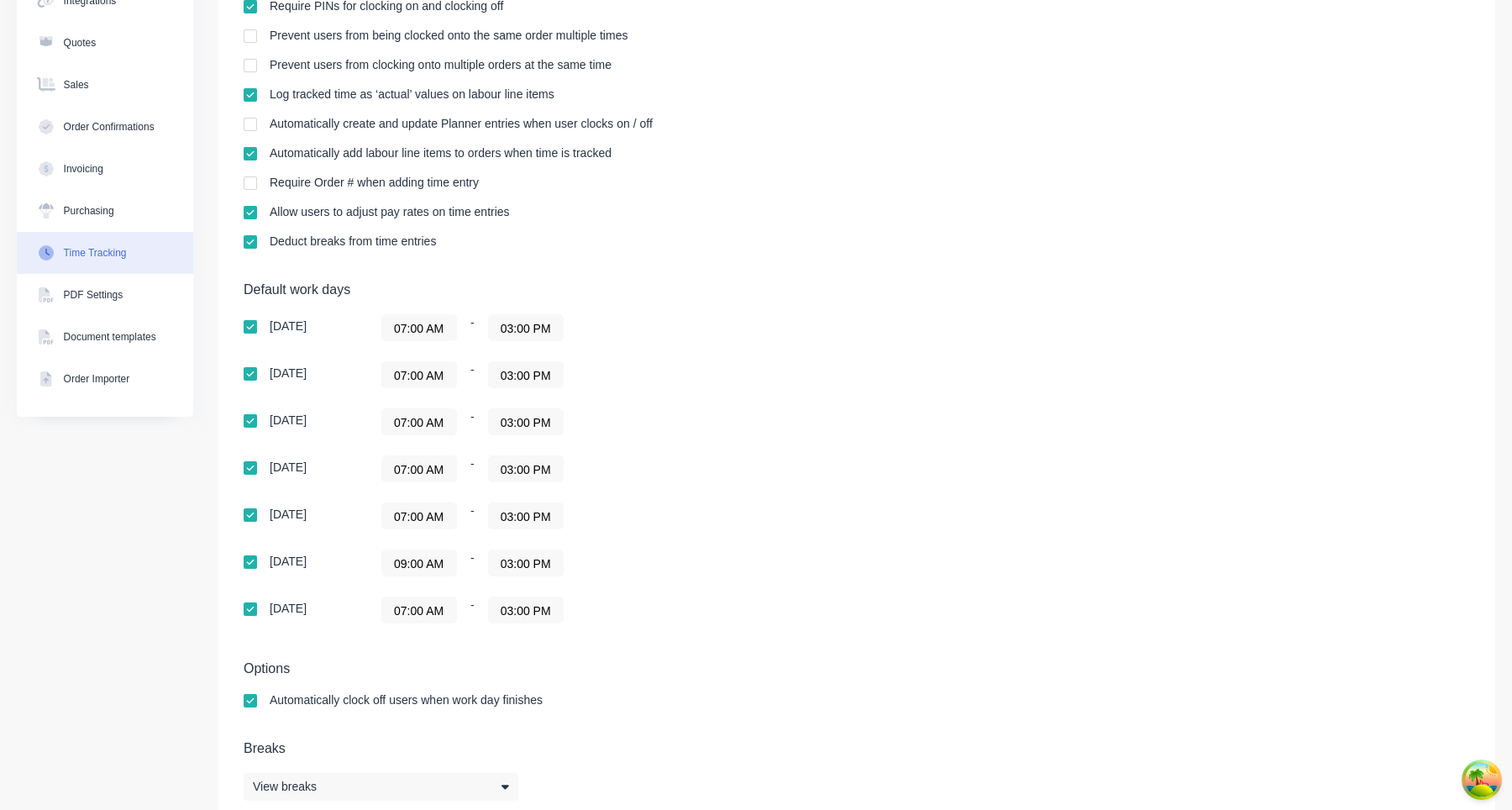
scroll to position [0, 0]
click at [536, 568] on input "03:00 PM" at bounding box center [526, 563] width 74 height 25
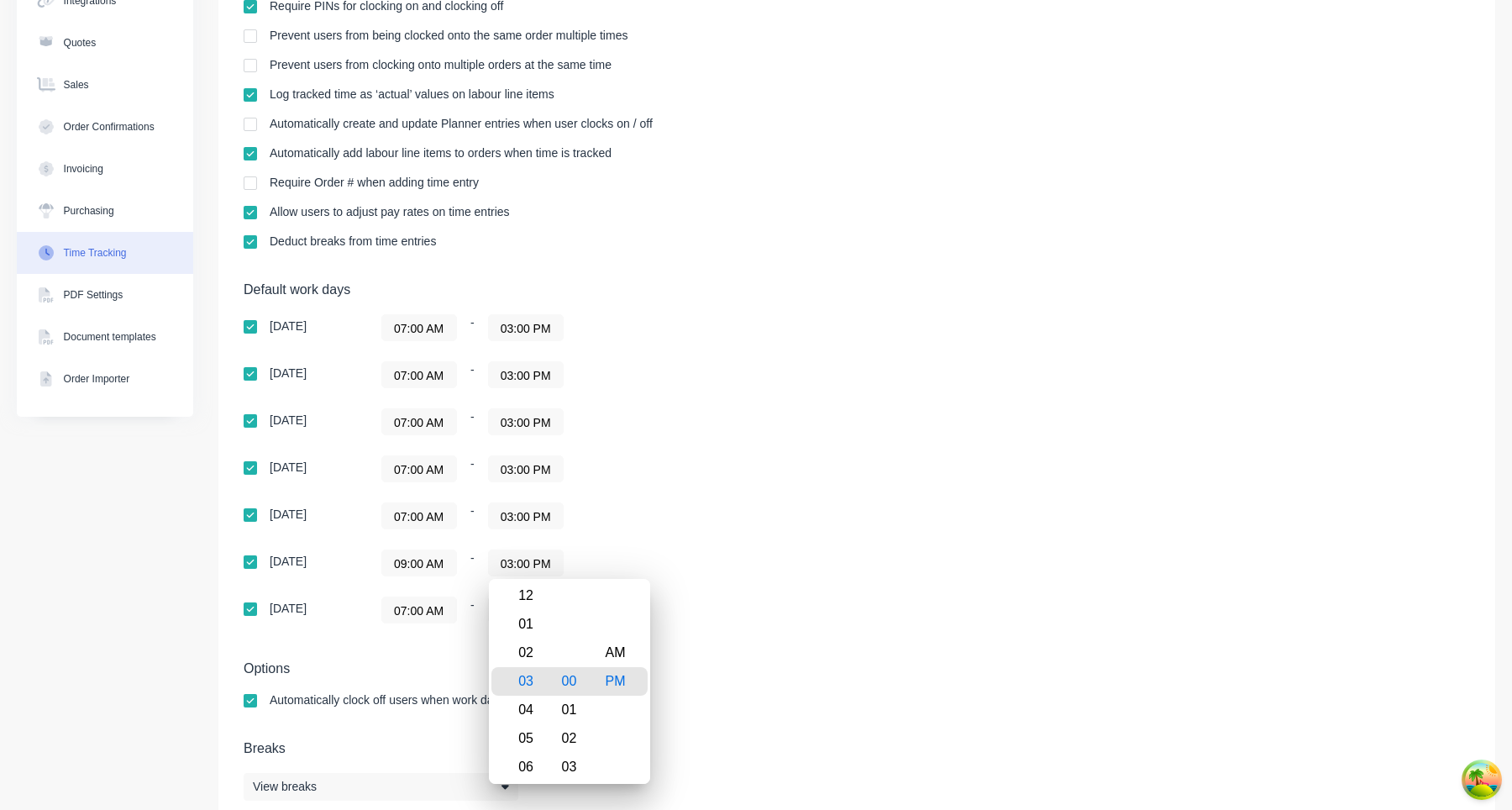
click at [830, 564] on div "Friday 09:00 AM - 03:00 PM" at bounding box center [537, 562] width 588 height 26
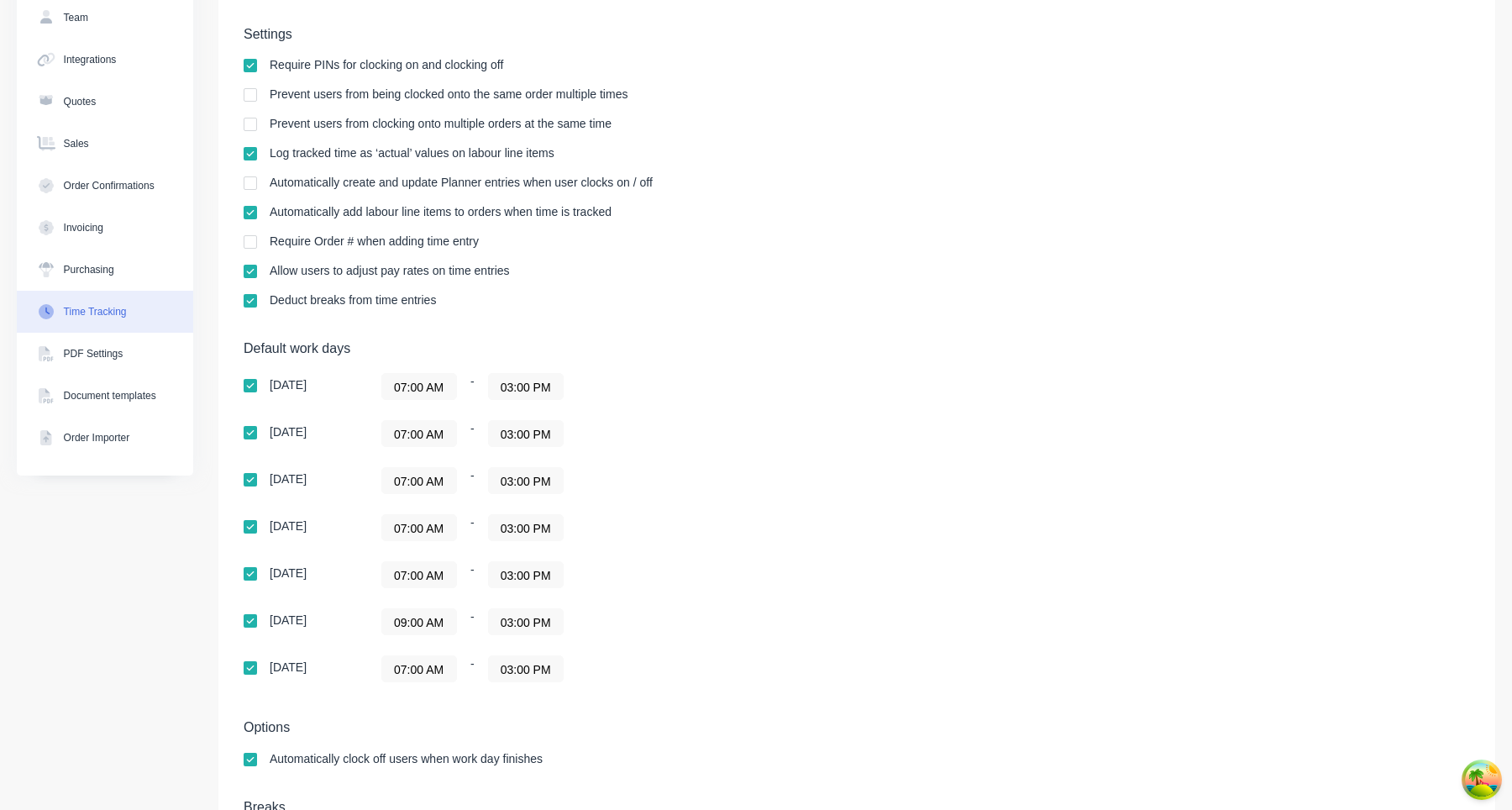
click at [831, 564] on div "Thursday 07:00 AM - 03:00 PM" at bounding box center [537, 574] width 588 height 26
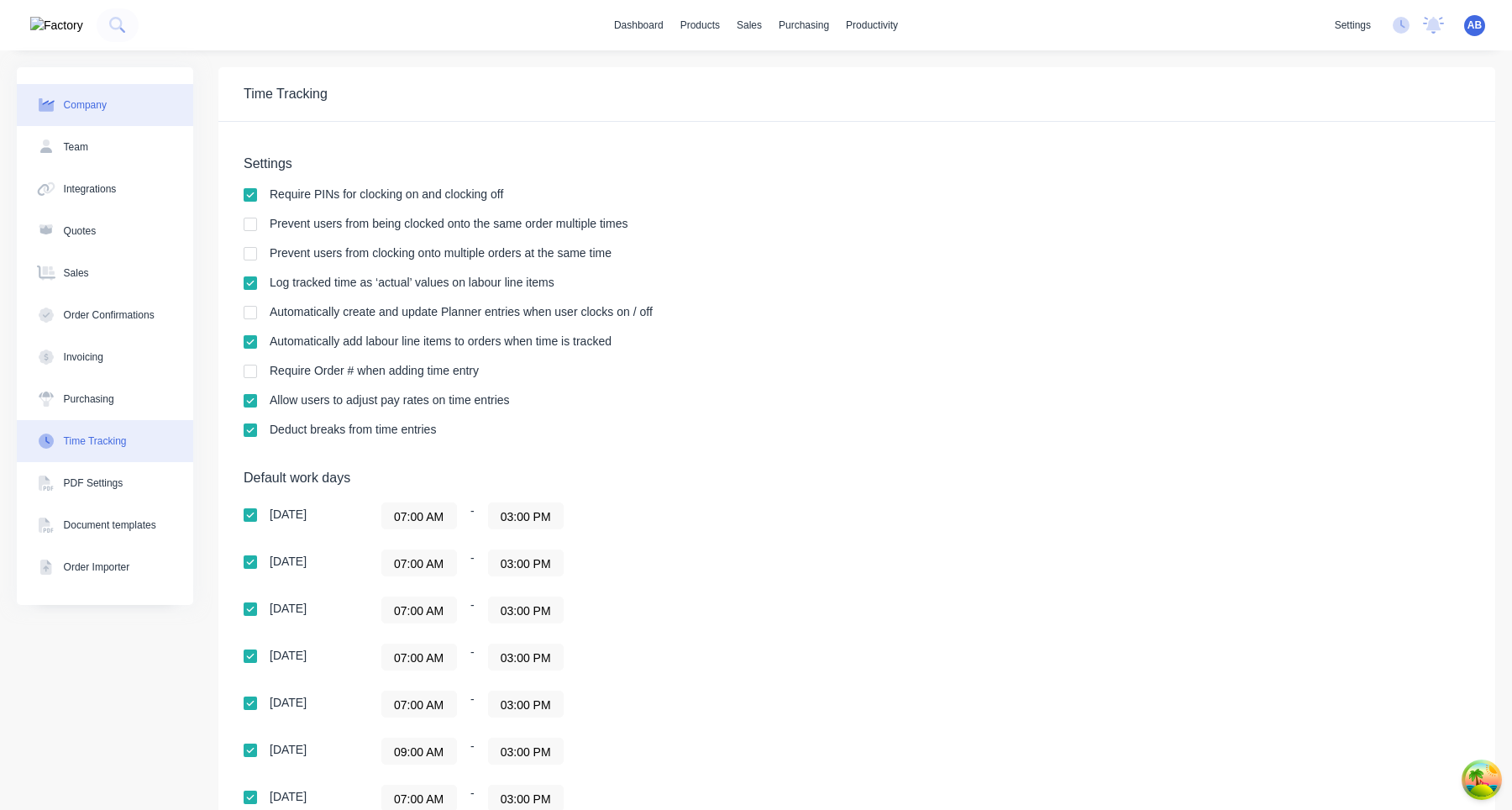
click at [107, 109] on div "Company" at bounding box center [85, 105] width 43 height 15
select select "AU"
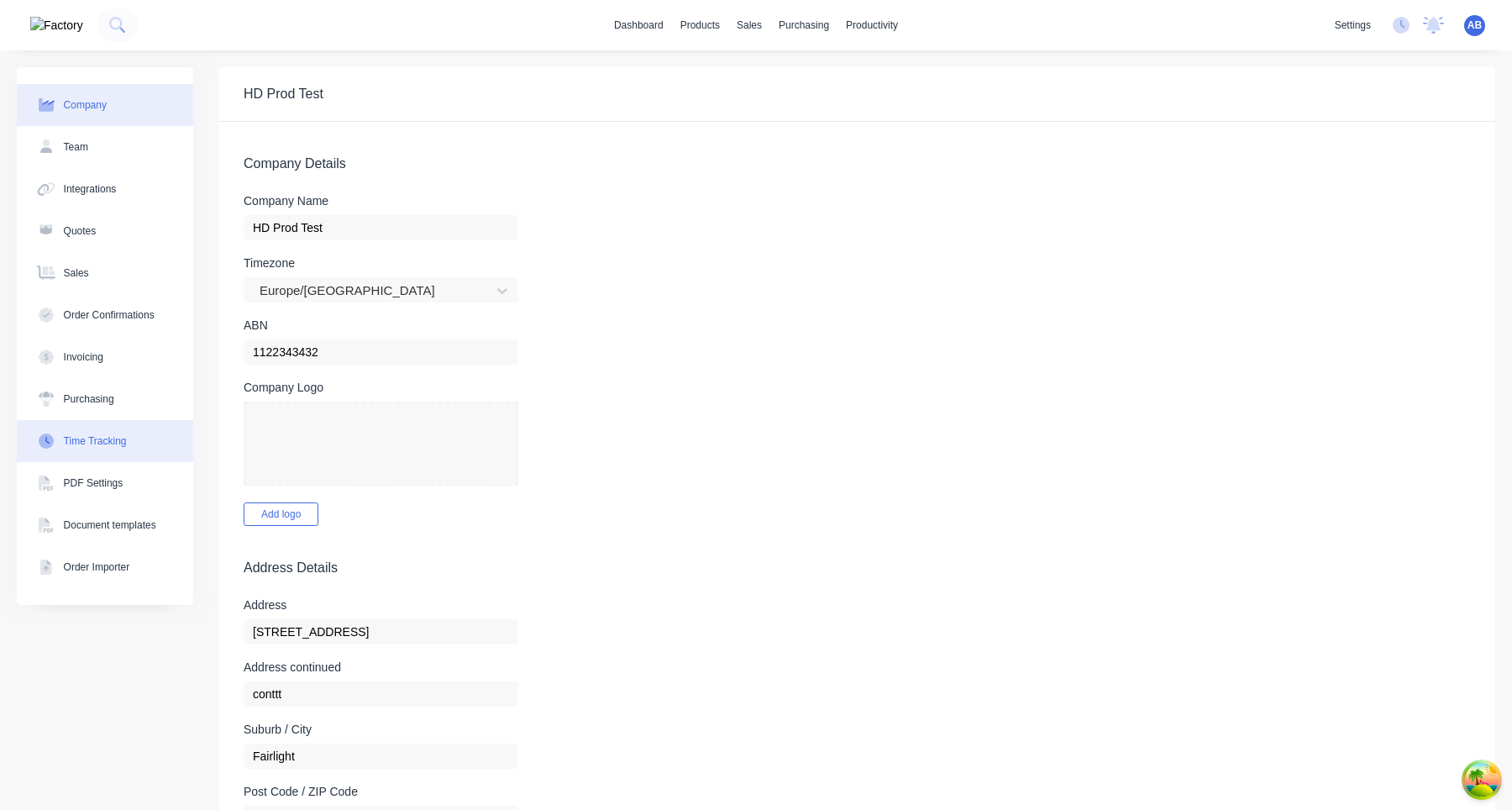
click at [127, 446] on div "Time Tracking" at bounding box center [95, 440] width 63 height 15
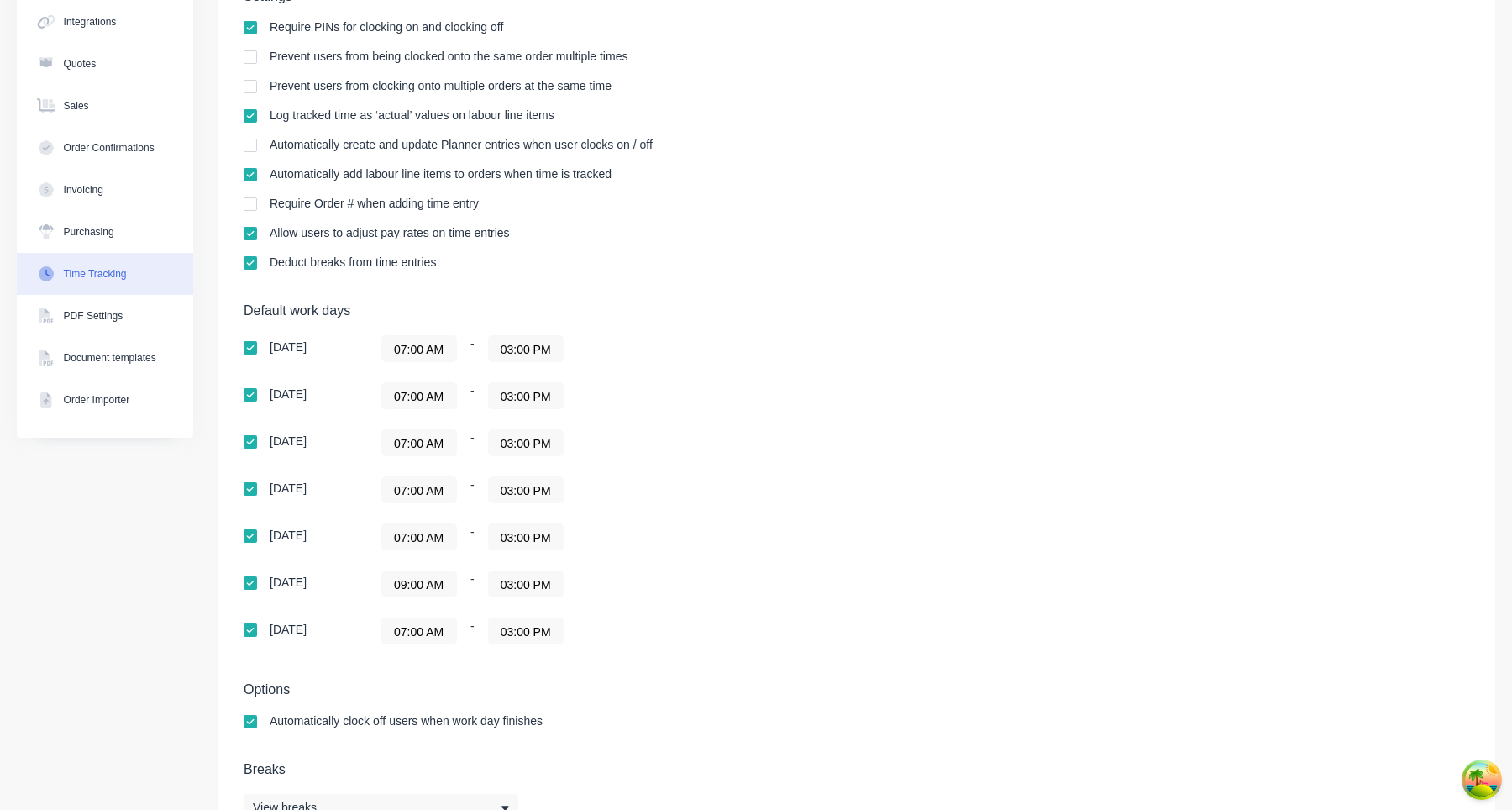
scroll to position [165, 0]
click at [414, 591] on input "09:00 AM" at bounding box center [420, 586] width 74 height 25
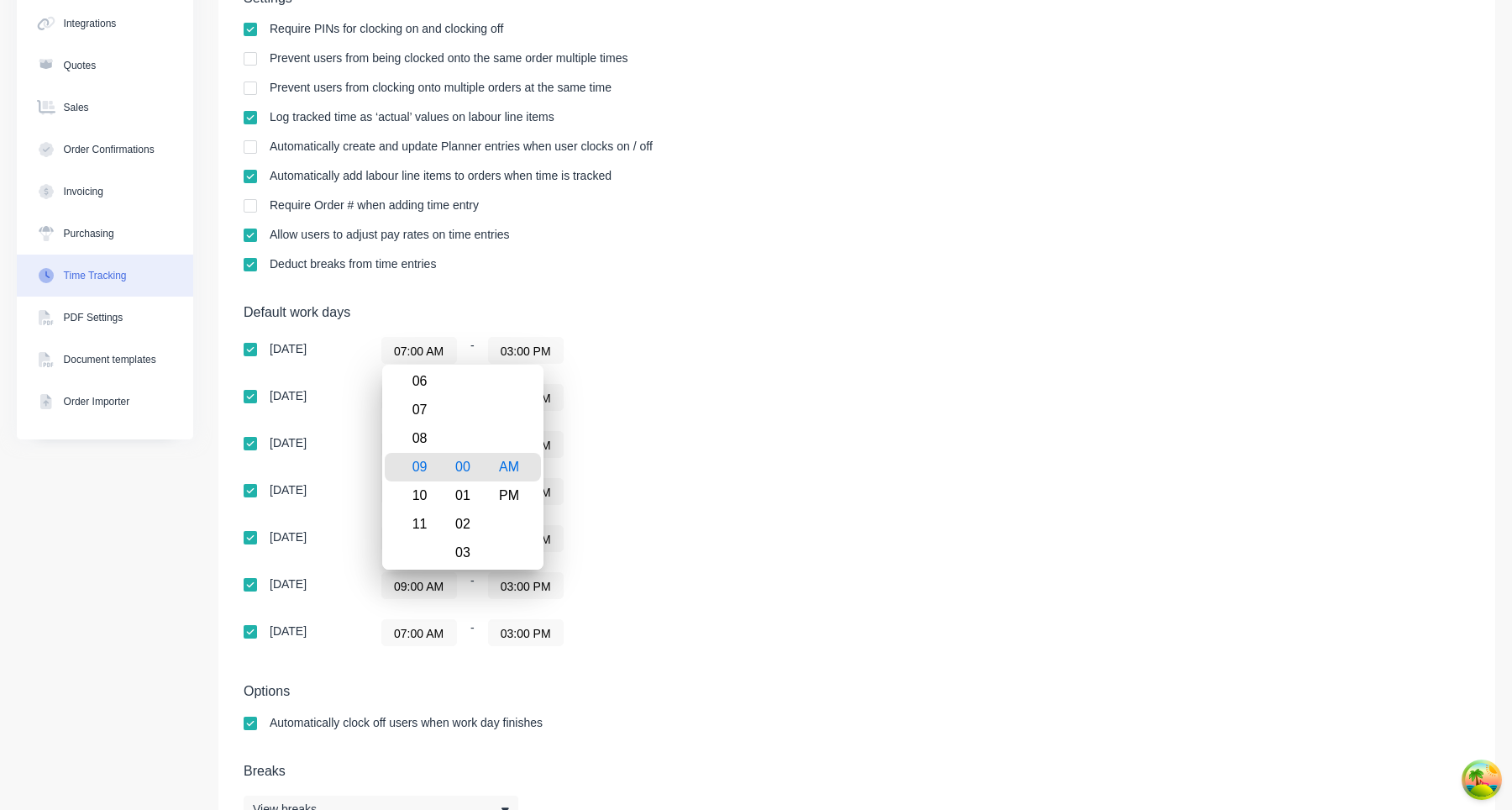
click at [728, 588] on div "09:00 AM - 03:00 PM" at bounding box center [592, 585] width 421 height 26
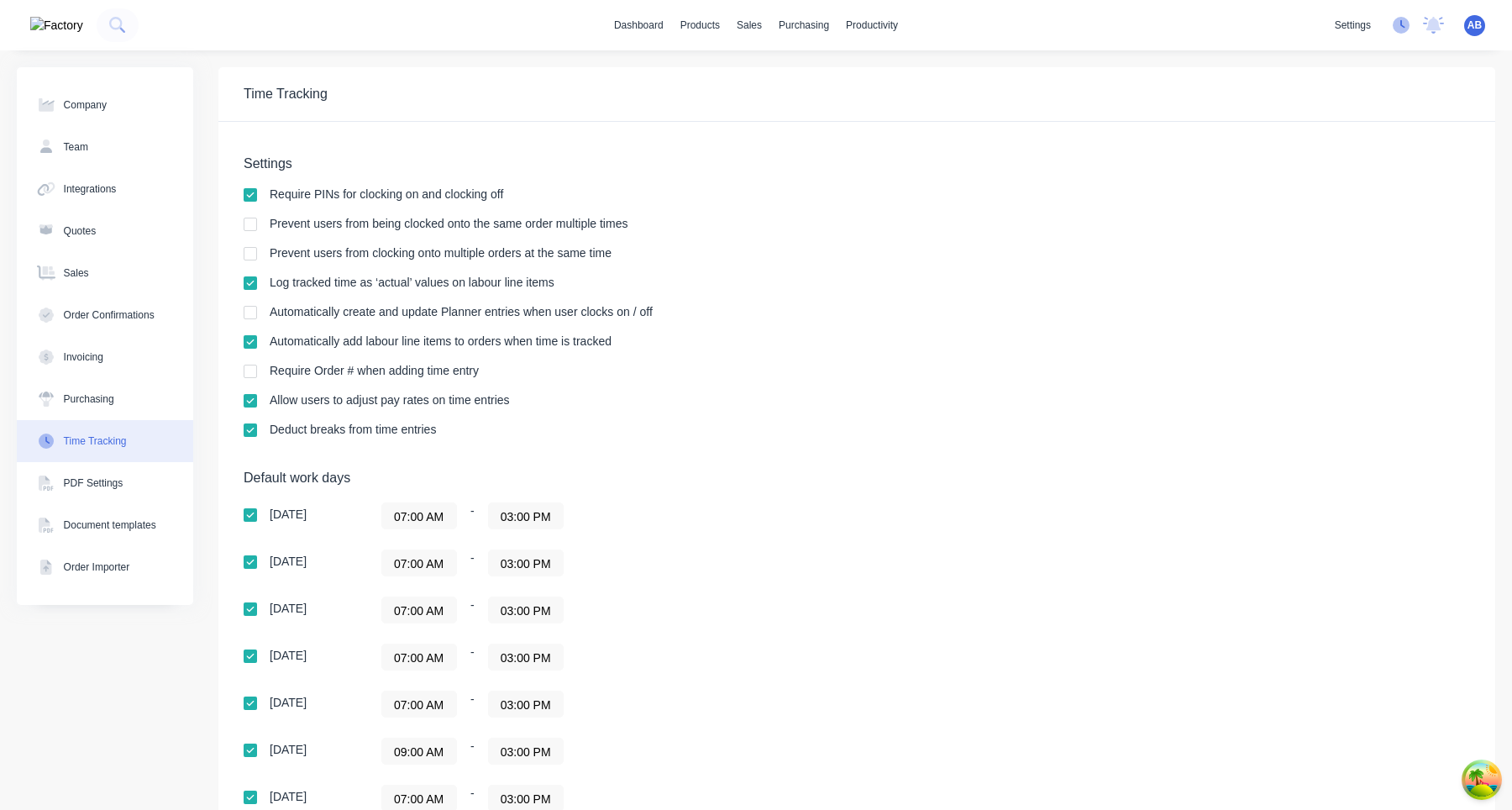
click at [1404, 29] on icon at bounding box center [1401, 24] width 17 height 17
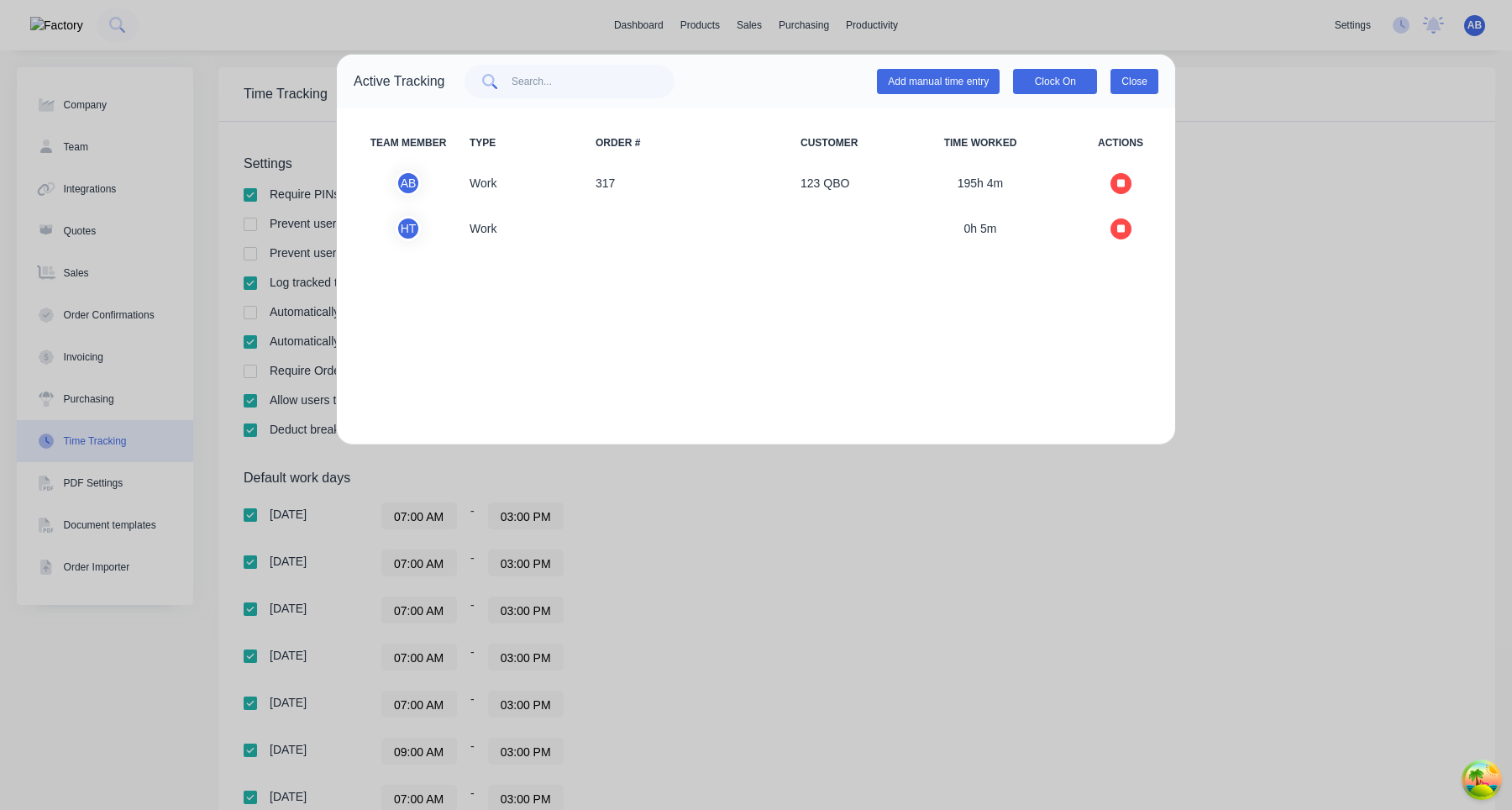
click at [1142, 80] on button "Close" at bounding box center [1134, 81] width 48 height 25
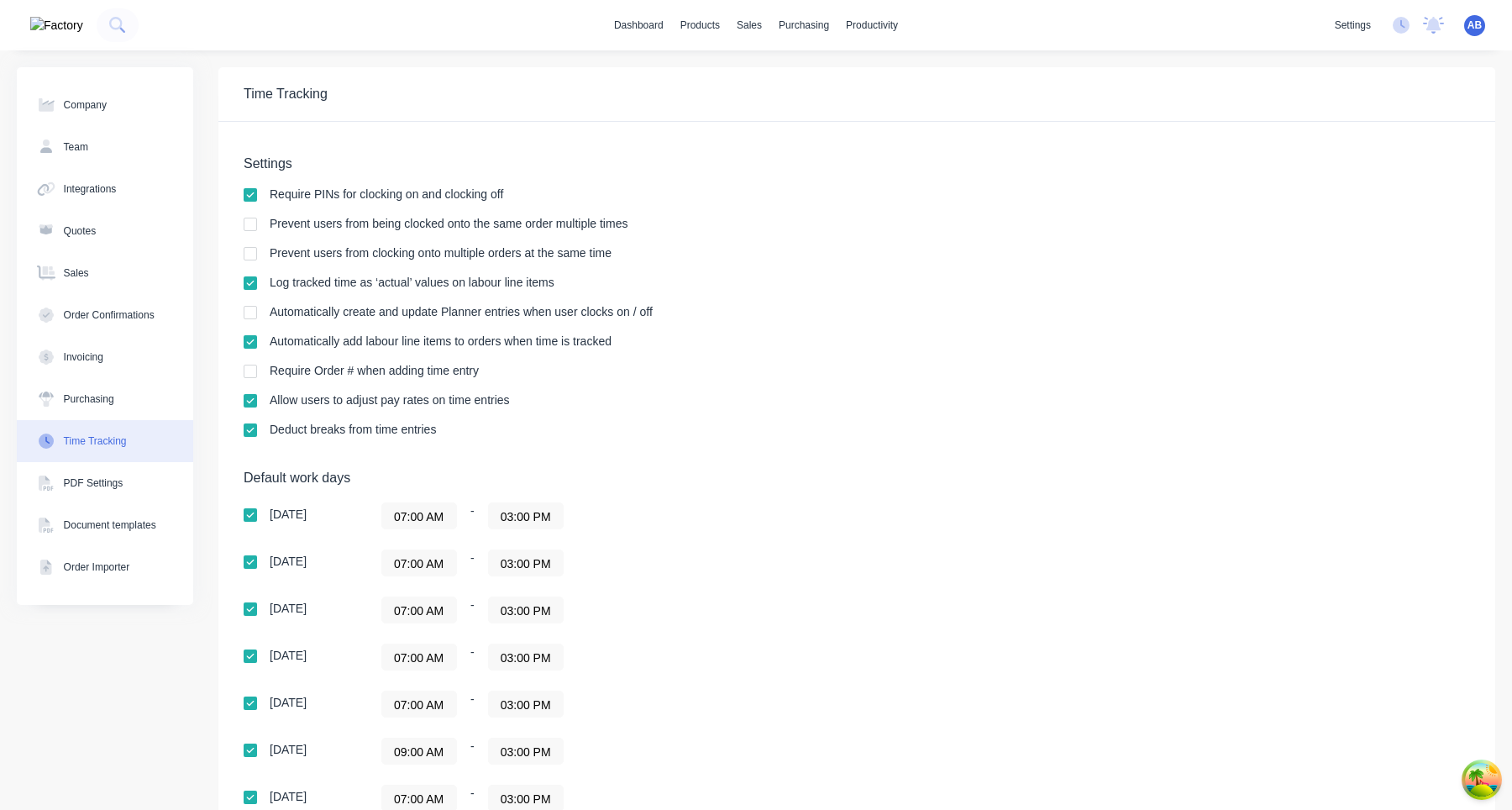
scroll to position [221, 0]
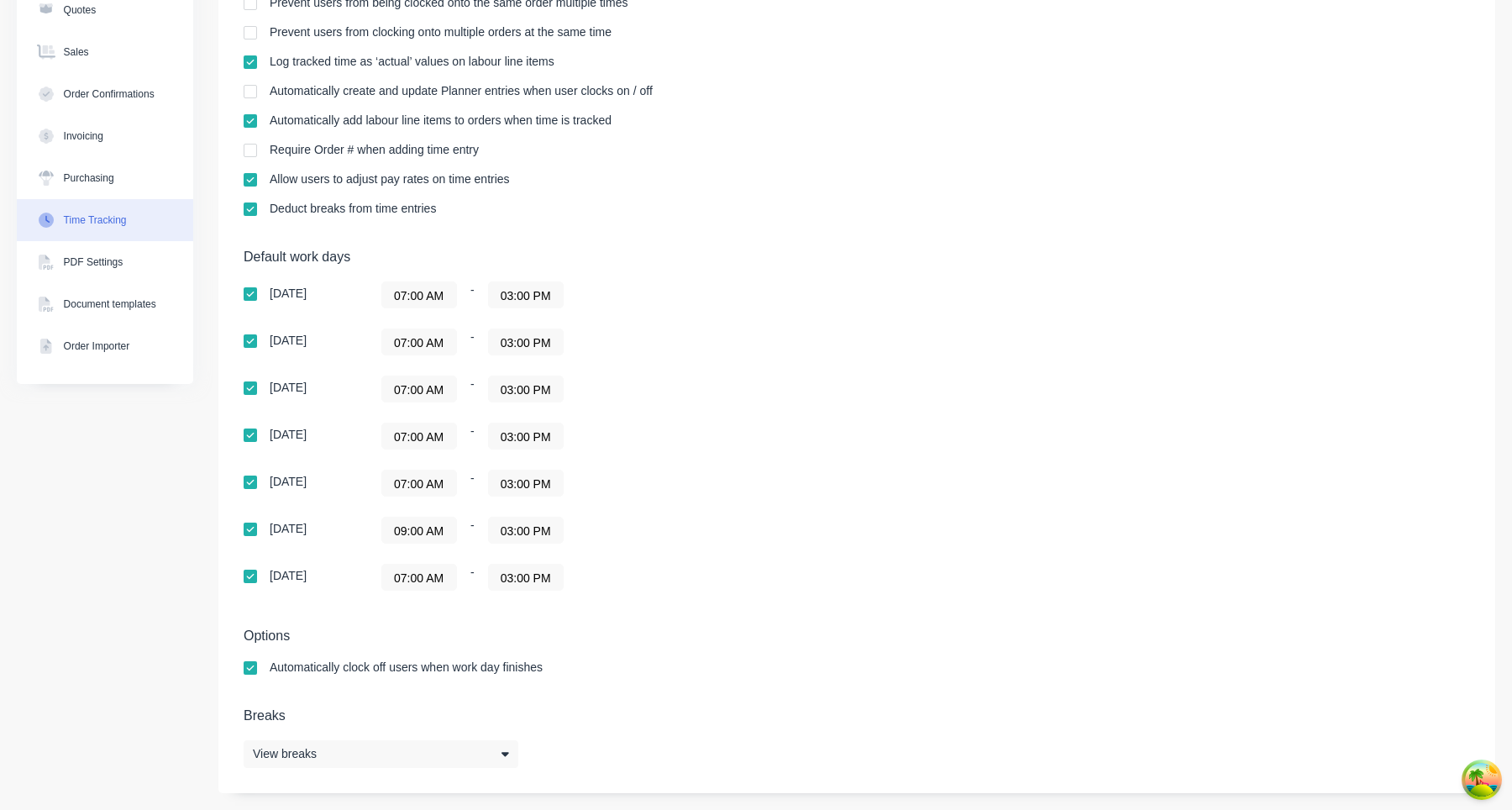
click at [422, 534] on input "09:00 AM" at bounding box center [420, 530] width 74 height 25
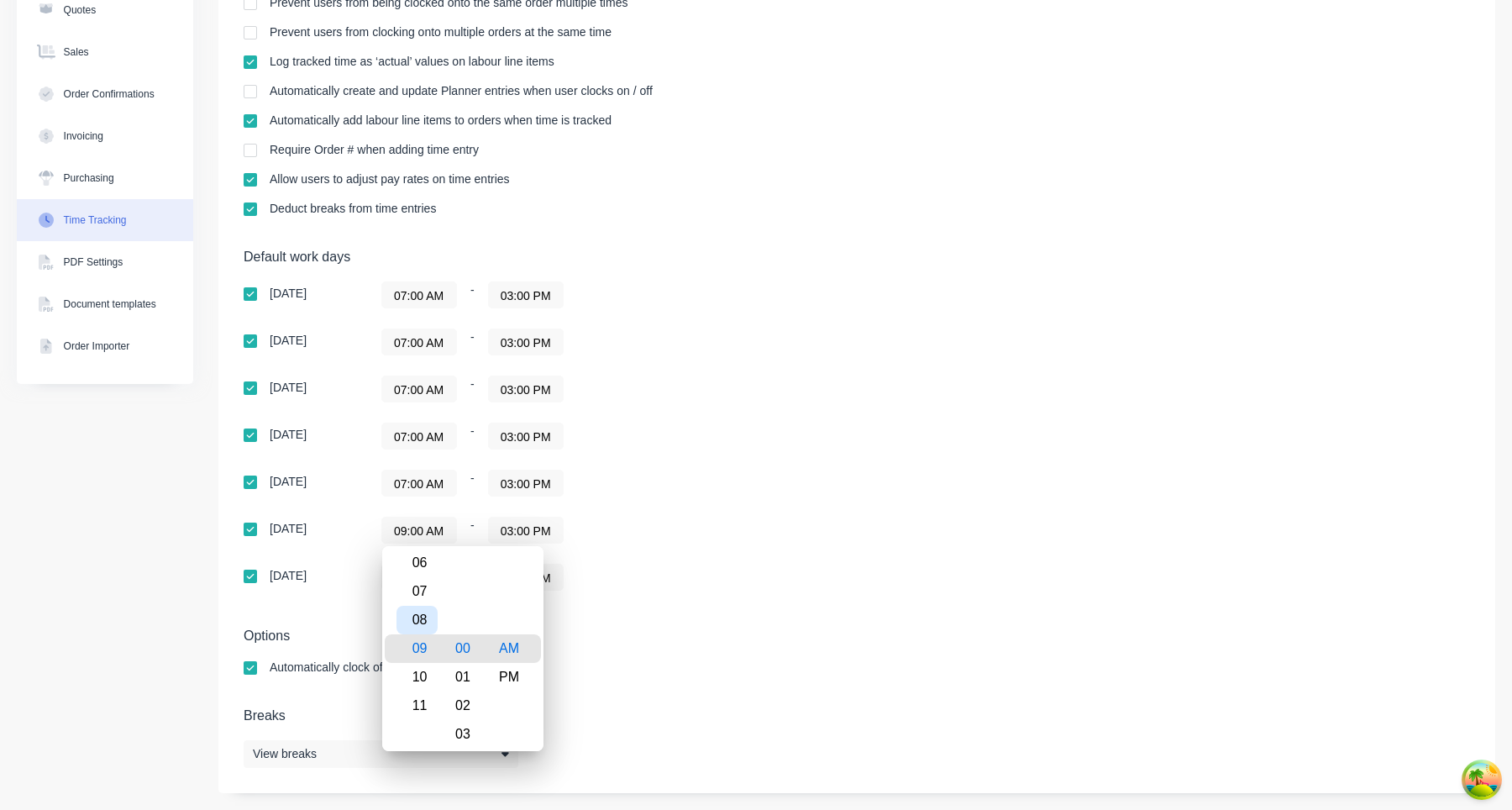
click at [426, 631] on div "08" at bounding box center [417, 619] width 41 height 28
type input "08:00 AM"
click at [722, 608] on div "Default work days [DATE] 07:00 AM - 03:00 PM [DATE] 07:00 AM - 03:00 PM [DATE] …" at bounding box center [857, 429] width 1226 height 362
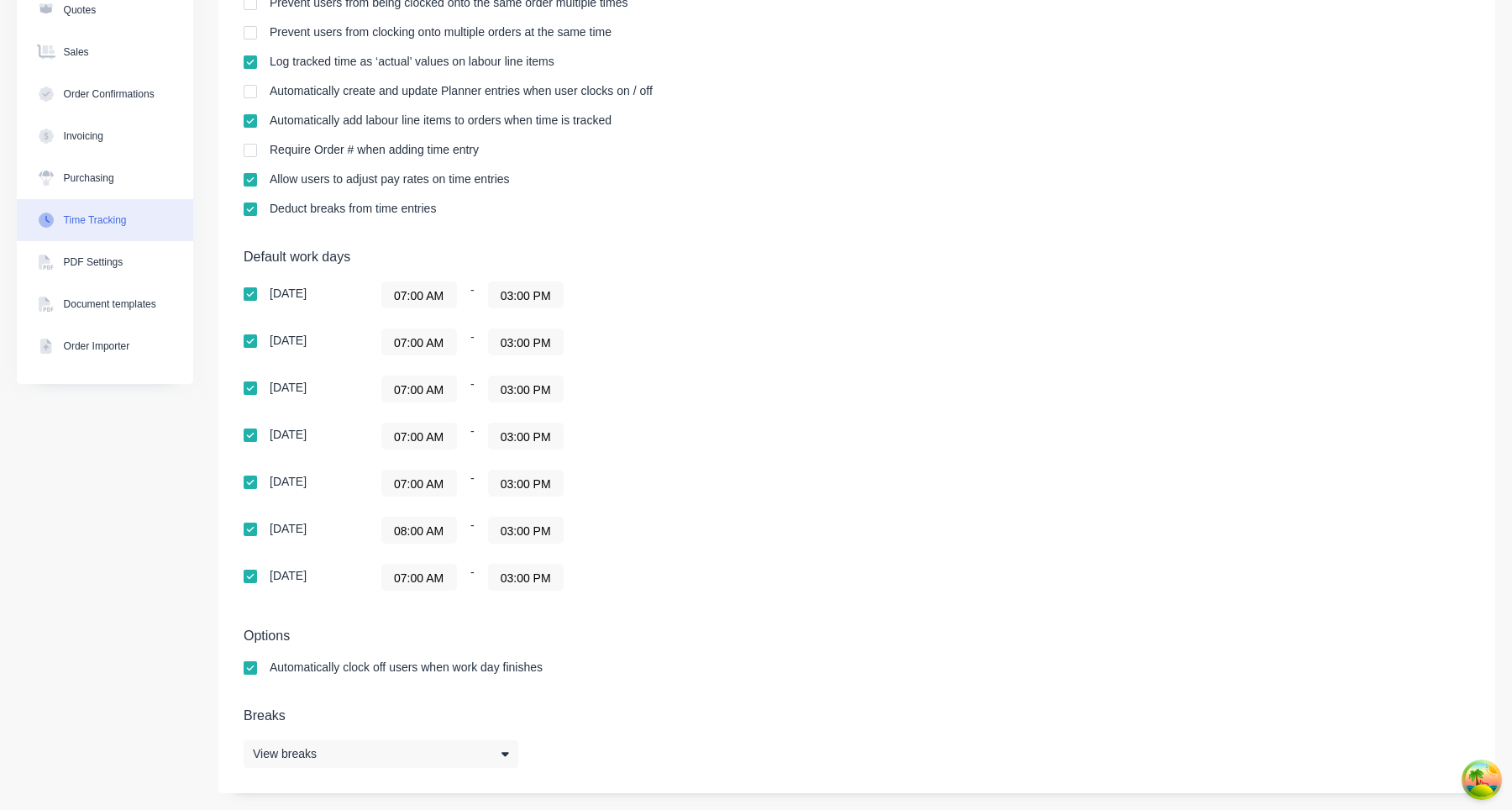
click at [957, 449] on div "Default work days [DATE] 07:00 AM - 03:00 PM [DATE] 07:00 AM - 03:00 PM [DATE] …" at bounding box center [857, 429] width 1226 height 362
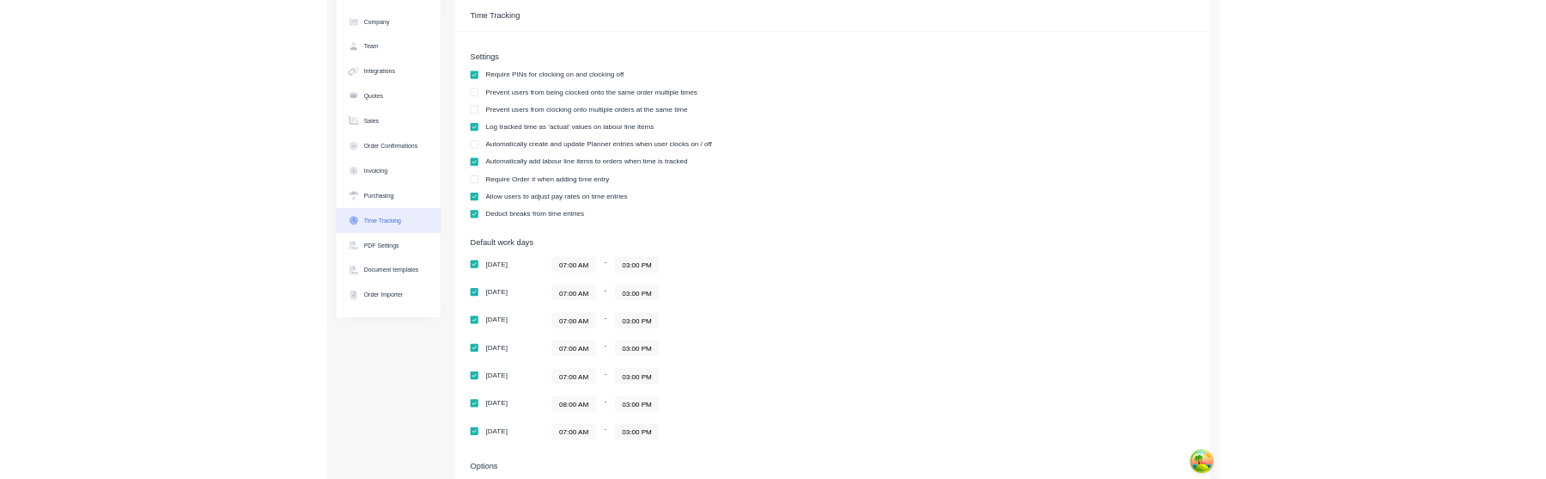
scroll to position [0, 0]
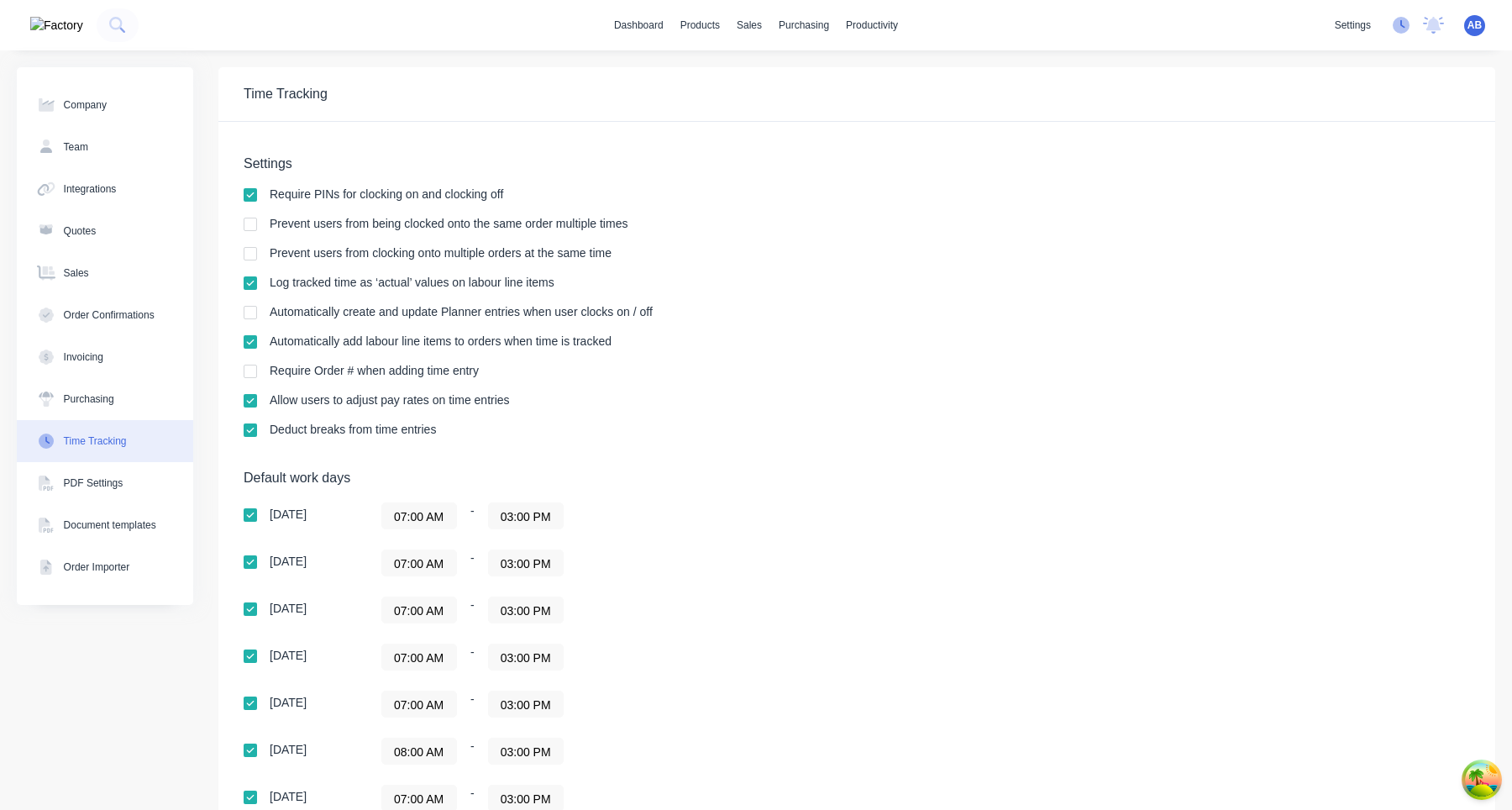
click at [1404, 23] on icon at bounding box center [1401, 24] width 17 height 17
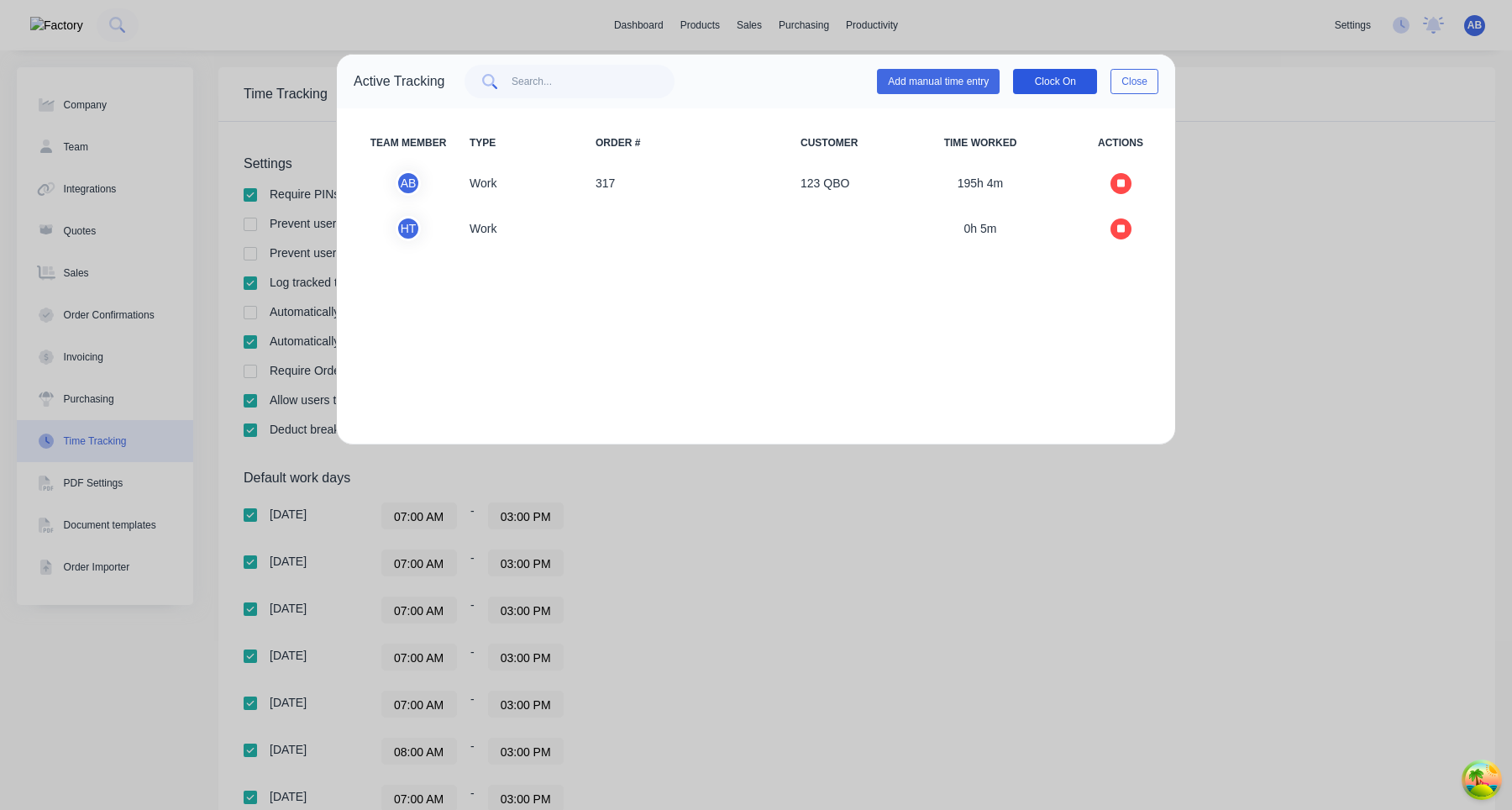
click at [1057, 82] on button "Clock On" at bounding box center [1055, 81] width 84 height 25
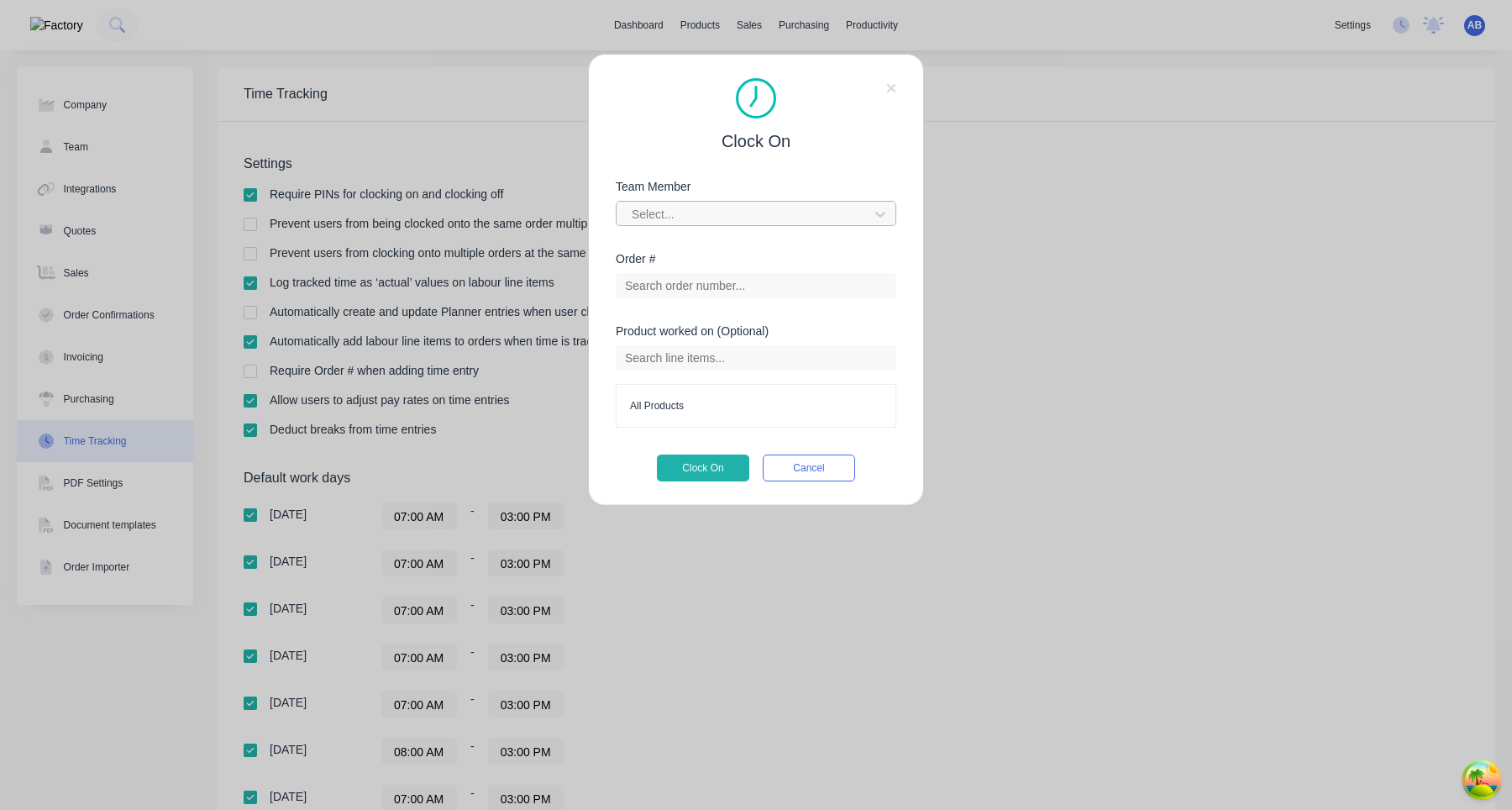
click at [814, 223] on div at bounding box center [744, 214] width 230 height 21
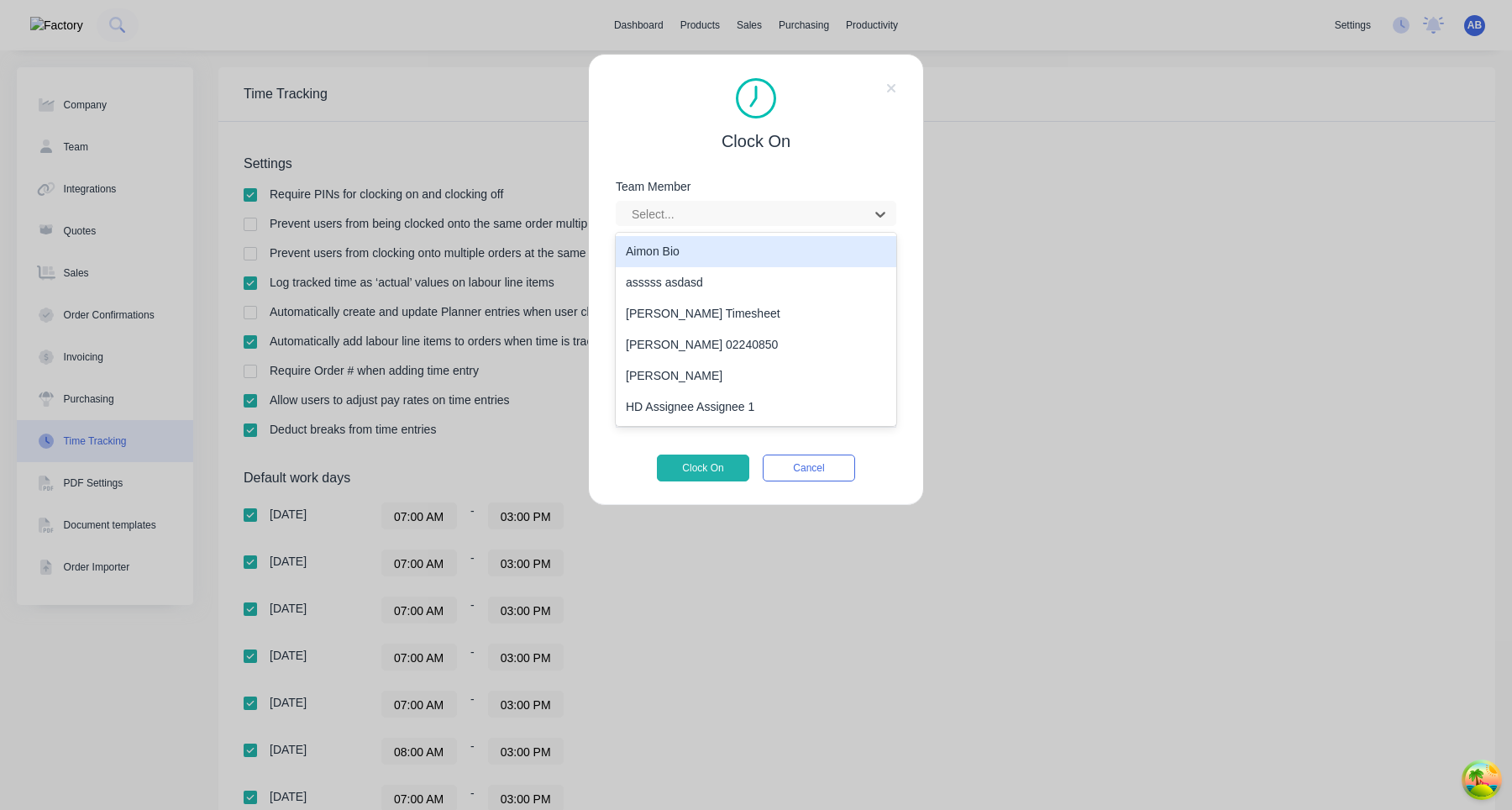
click at [772, 259] on div "Aimon Bio" at bounding box center [756, 251] width 281 height 31
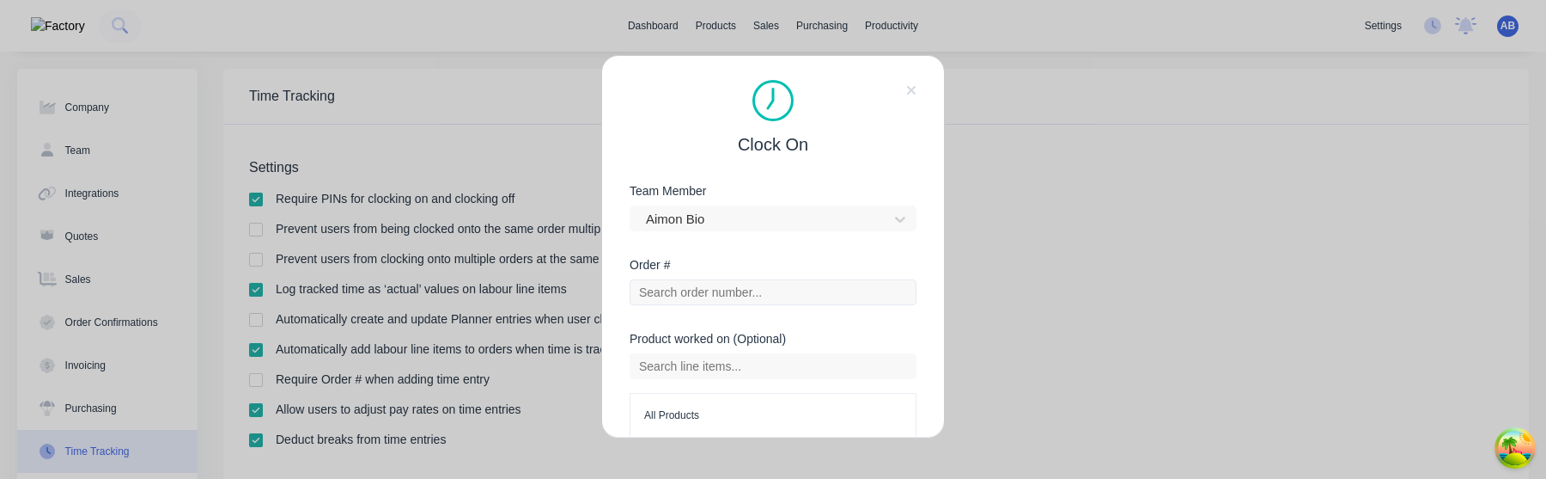
scroll to position [79, 0]
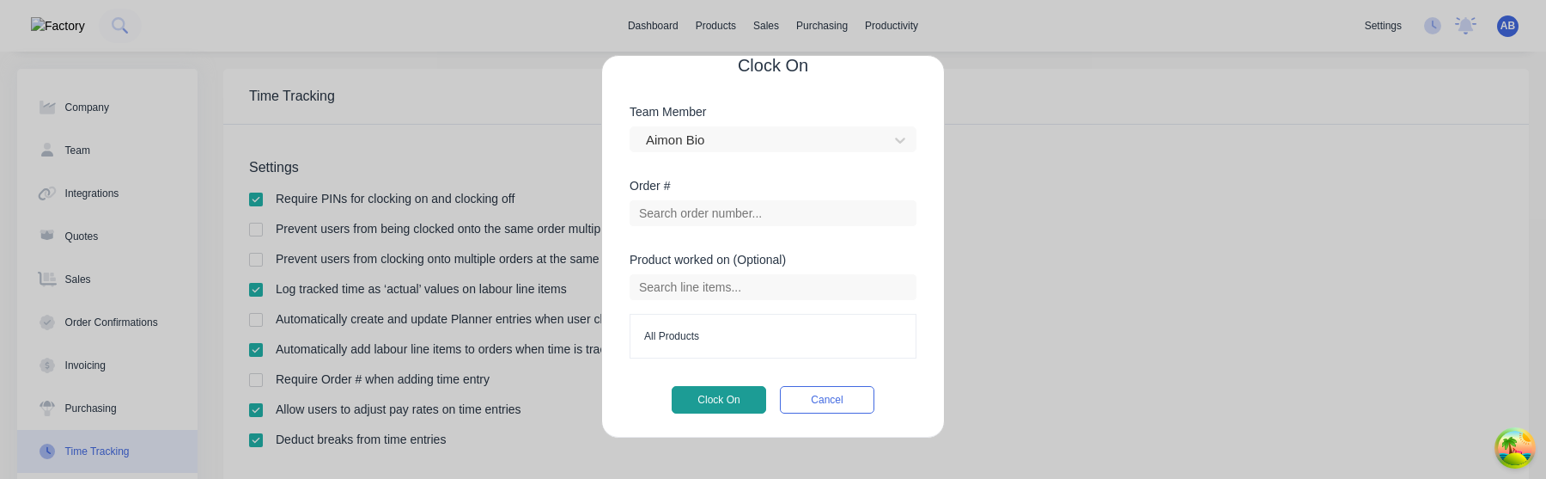
click at [727, 400] on button "Clock On" at bounding box center [719, 399] width 95 height 27
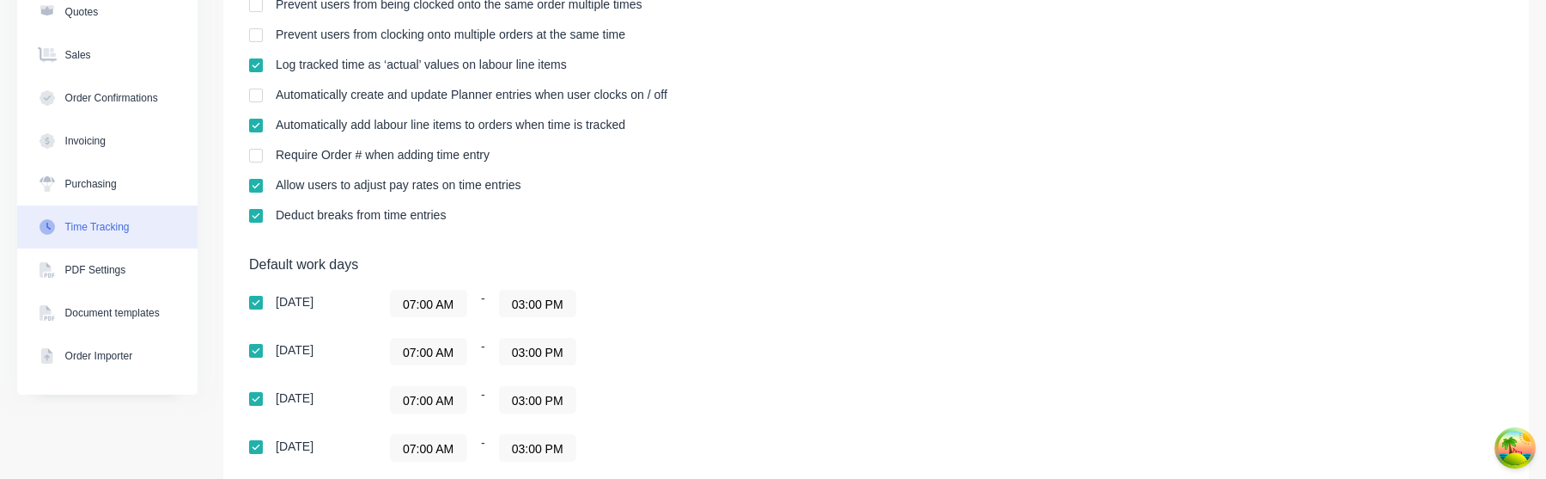
scroll to position [0, 0]
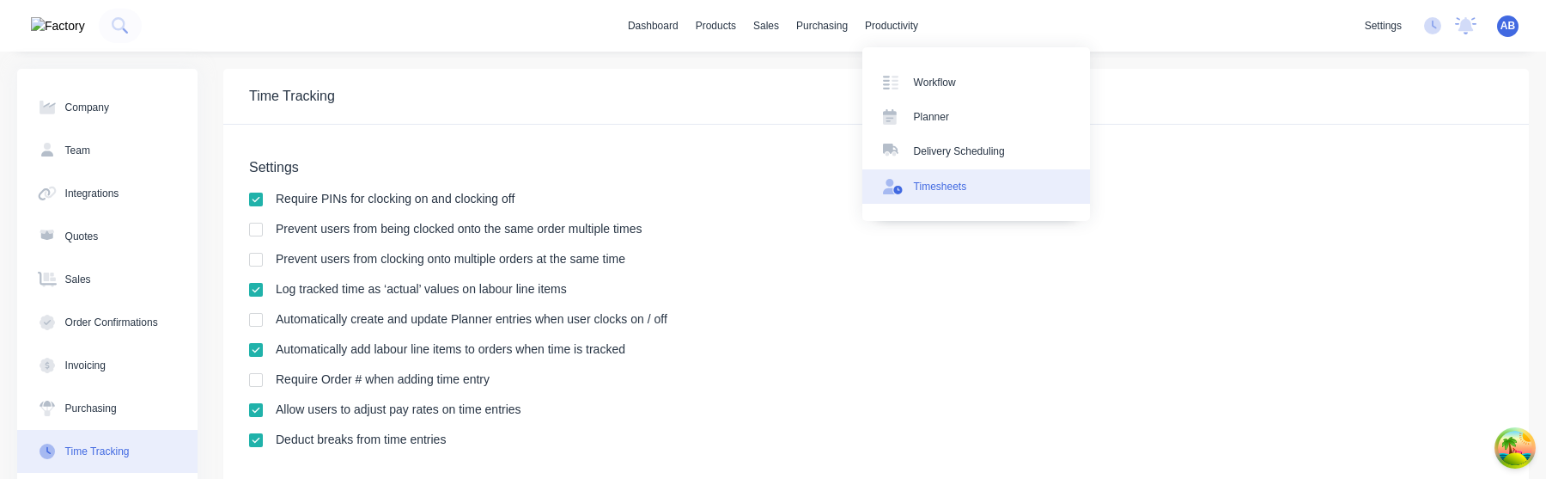
click at [951, 195] on link "Timesheets" at bounding box center [977, 186] width 228 height 34
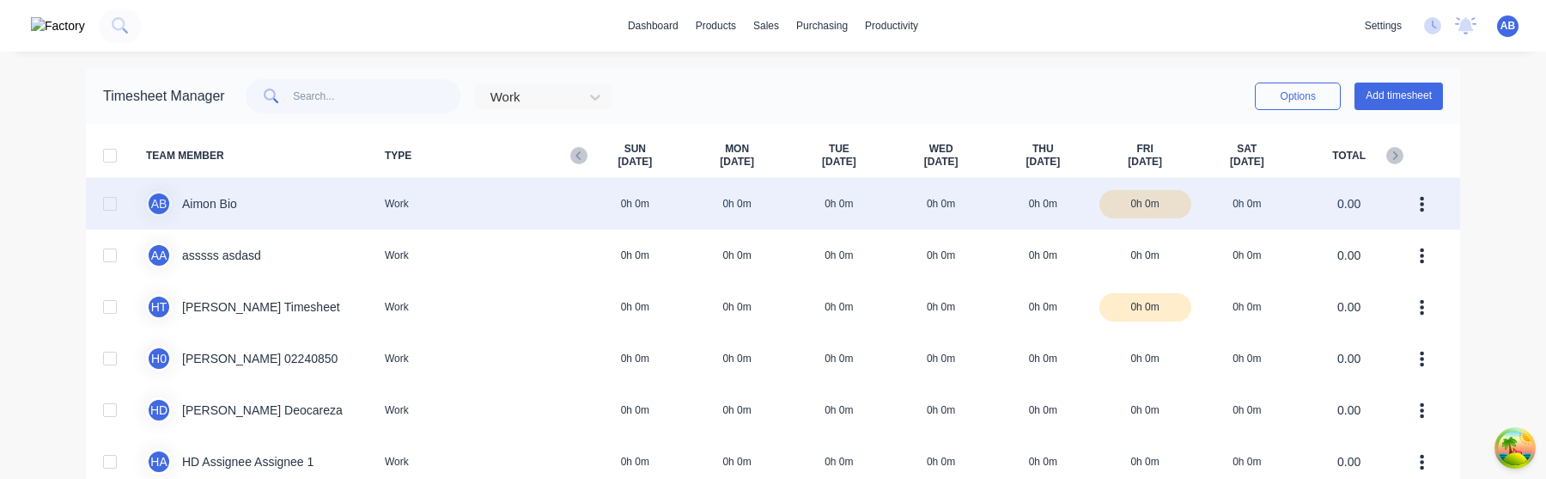
click at [322, 216] on div "A B Aimon Bio Work 0h 0m 0h 0m 0h 0m 0h 0m 0h 0m 0h 0m 0h 0m 0.00" at bounding box center [773, 204] width 1375 height 52
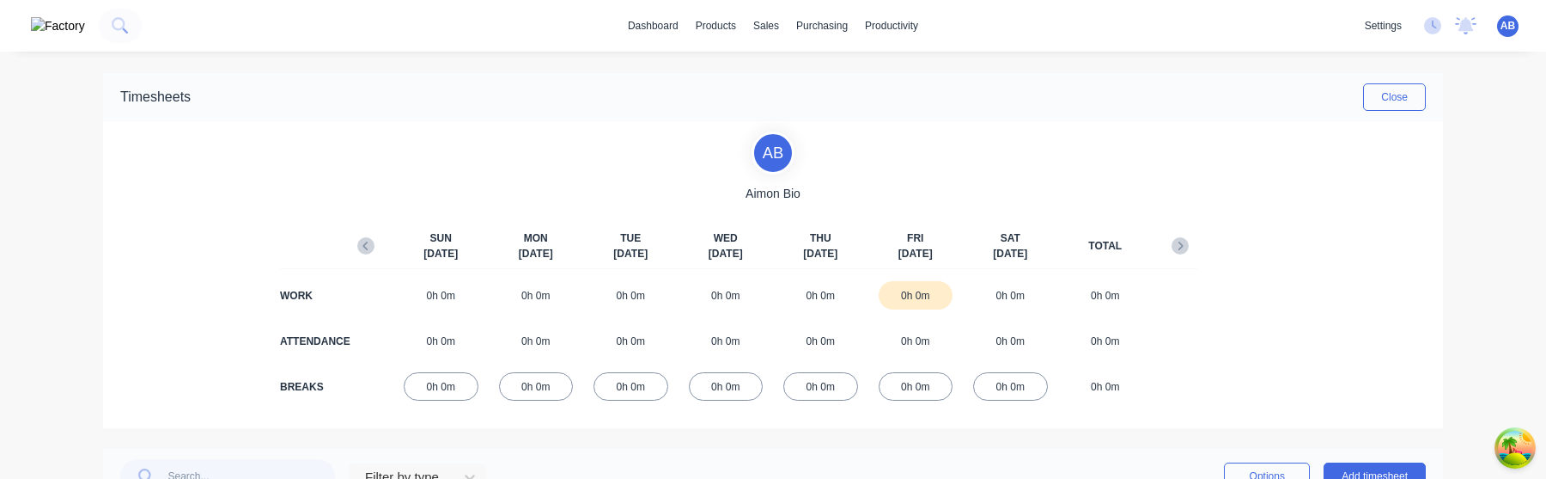
scroll to position [98, 0]
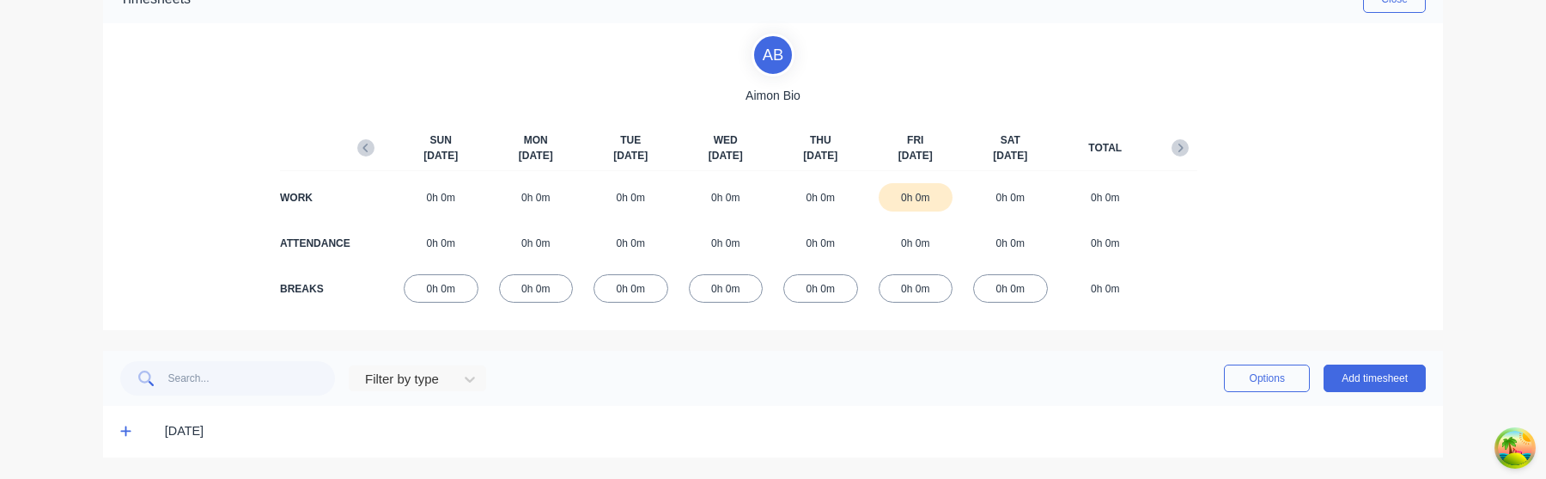
click at [120, 432] on icon at bounding box center [125, 430] width 11 height 12
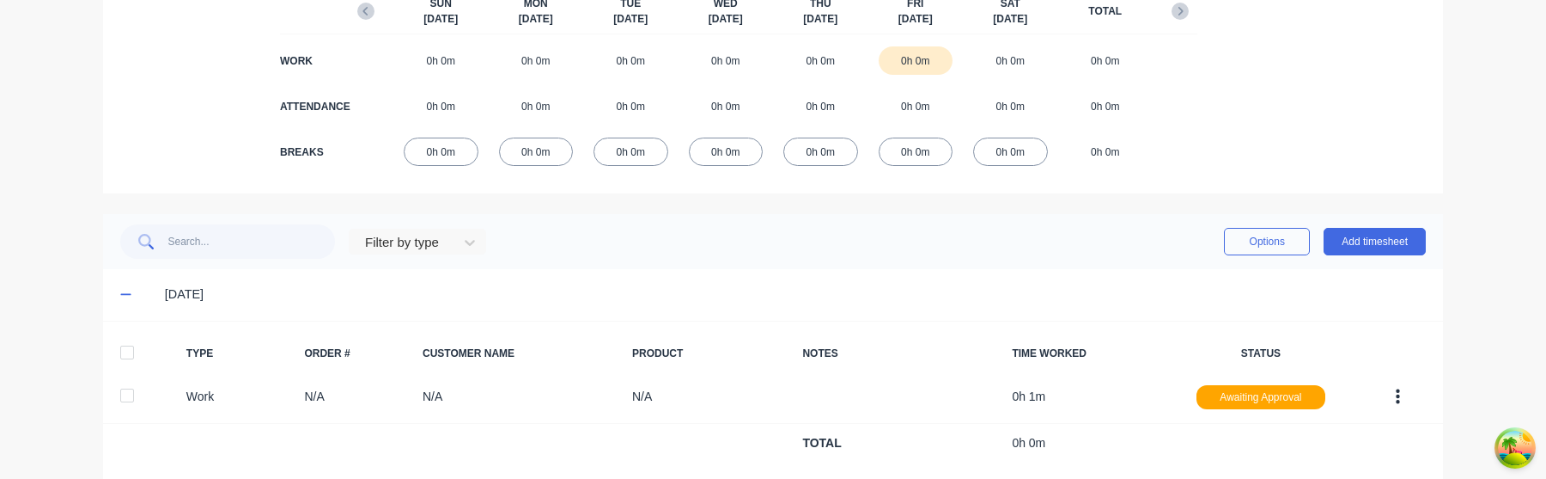
scroll to position [267, 0]
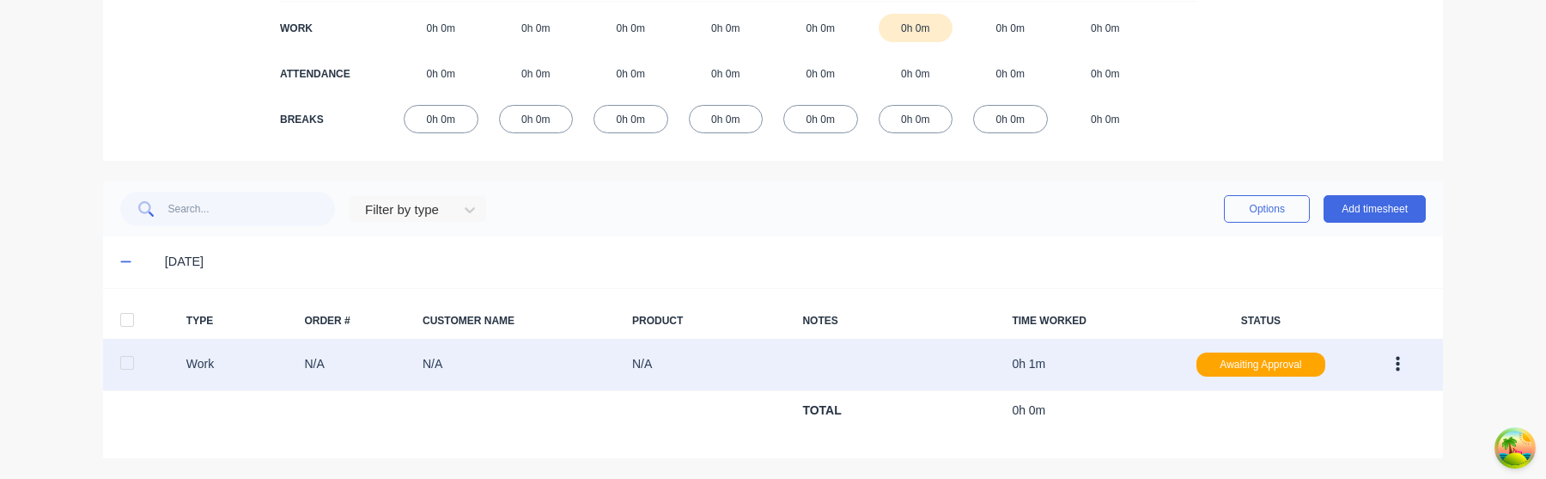
click at [1400, 370] on button "button" at bounding box center [1398, 364] width 40 height 31
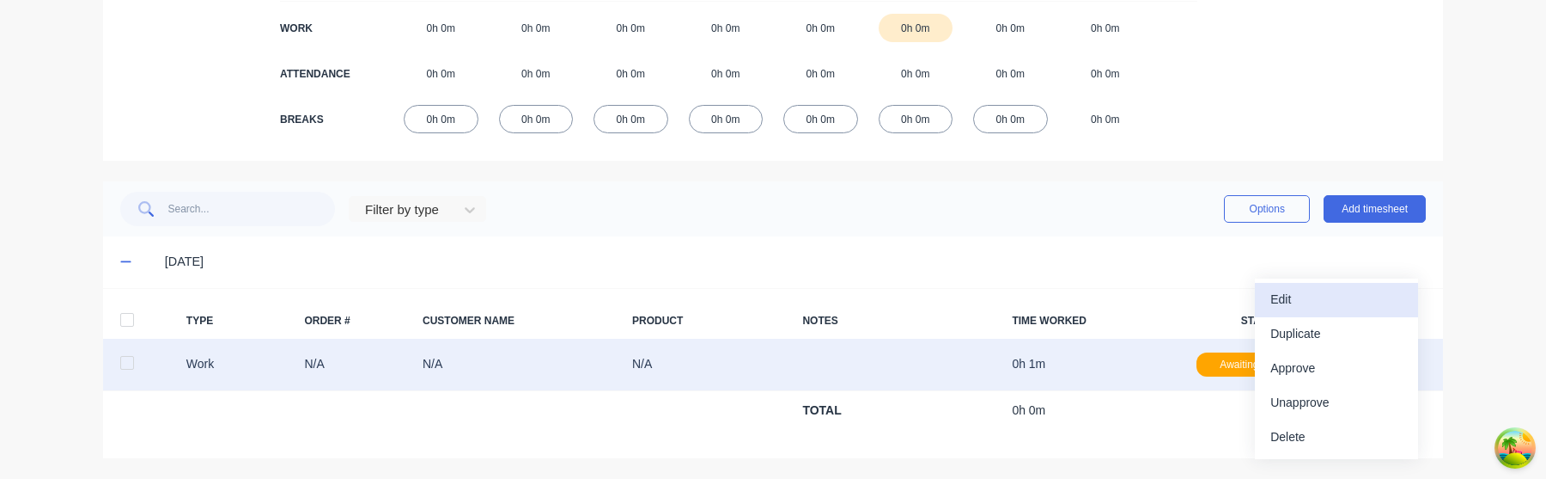
click at [1359, 283] on button "Edit" at bounding box center [1336, 300] width 163 height 34
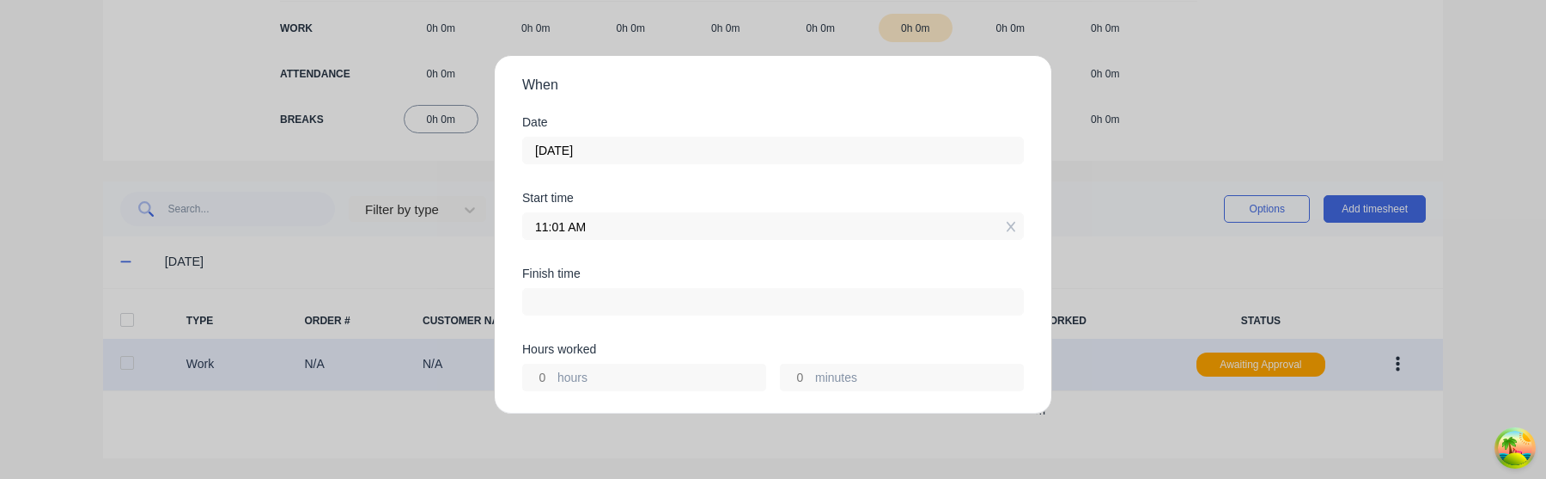
scroll to position [123, 0]
click at [619, 302] on input at bounding box center [773, 295] width 500 height 26
type input "06:02 PM"
type input "7"
type input "1"
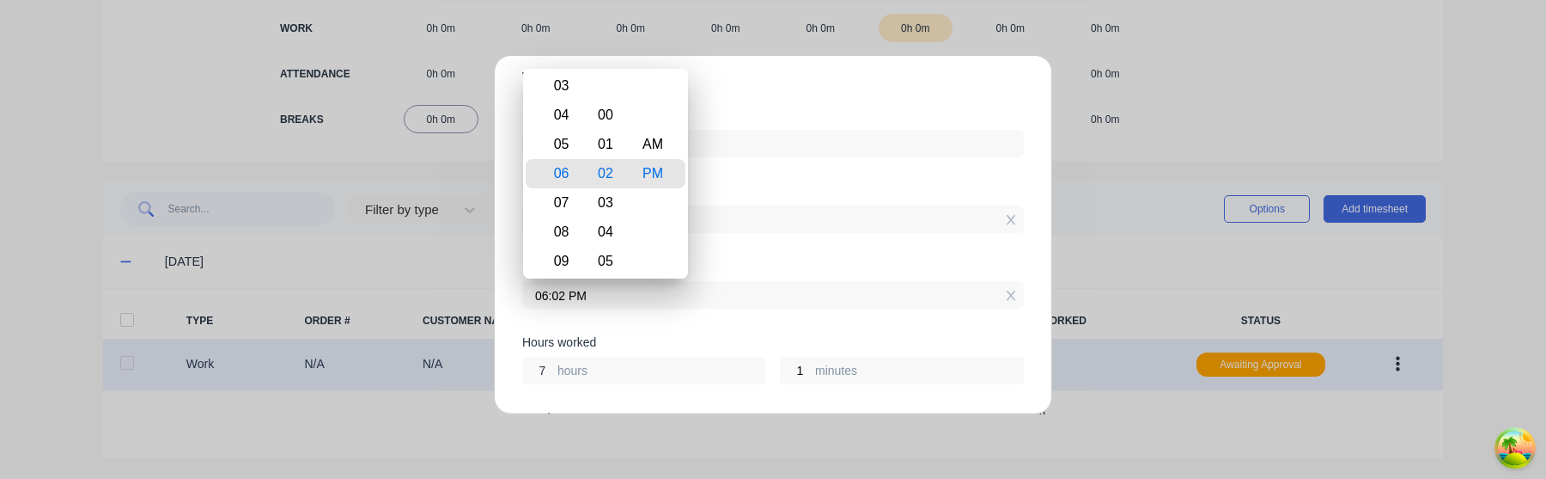
click at [538, 377] on input "7" at bounding box center [538, 370] width 30 height 26
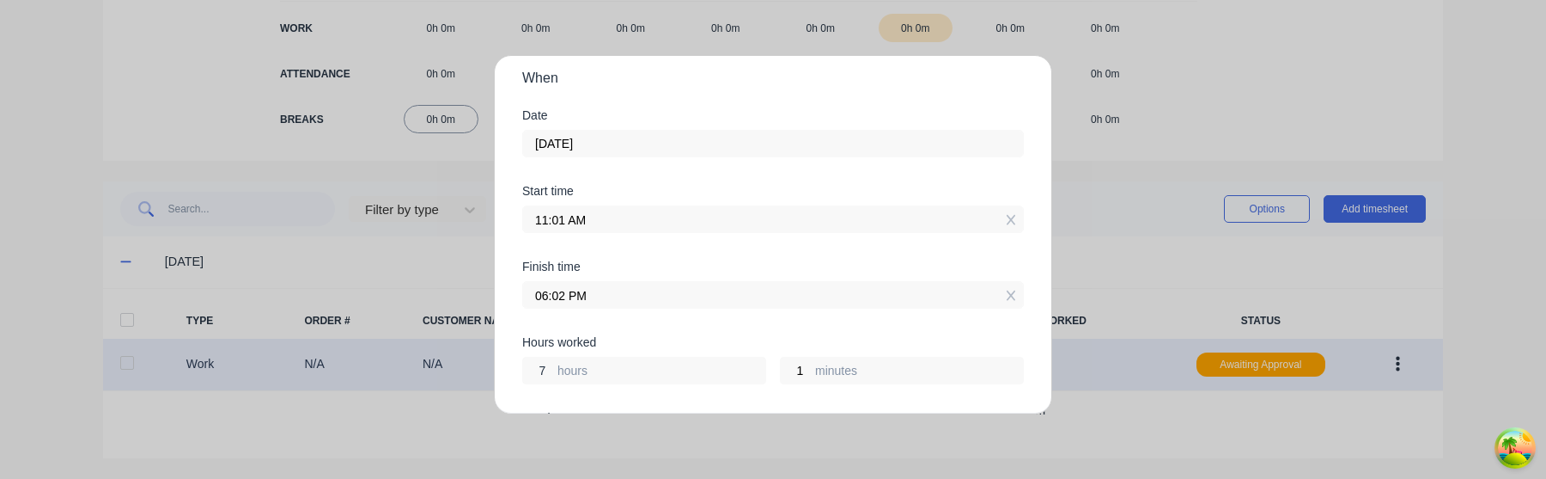
click at [546, 368] on input "7" at bounding box center [538, 370] width 30 height 26
type input "3"
type input "02:02 PM"
click at [606, 335] on div "Finish time 02:02 PM" at bounding box center [773, 298] width 502 height 76
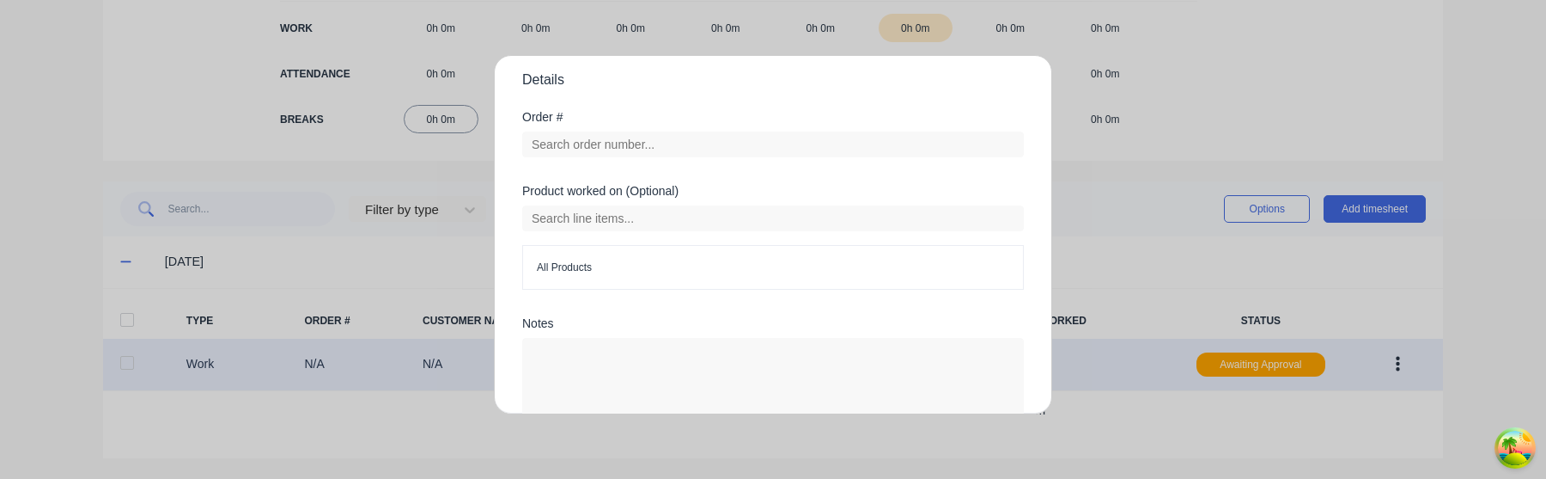
scroll to position [630, 0]
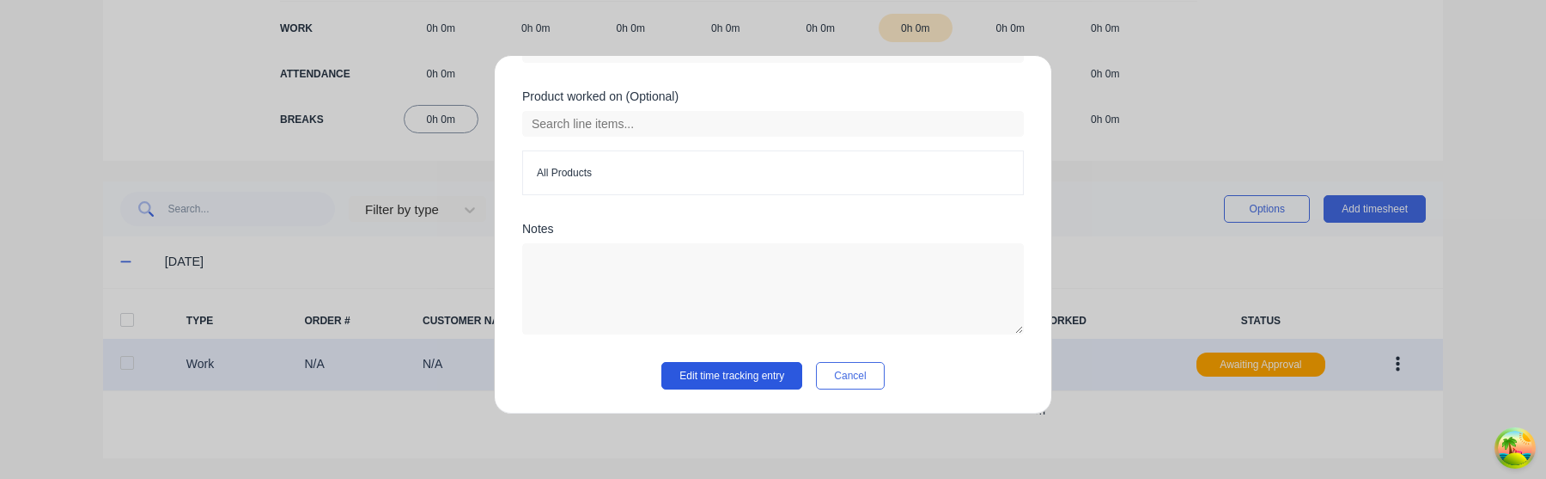
click at [754, 378] on button "Edit time tracking entry" at bounding box center [732, 375] width 141 height 27
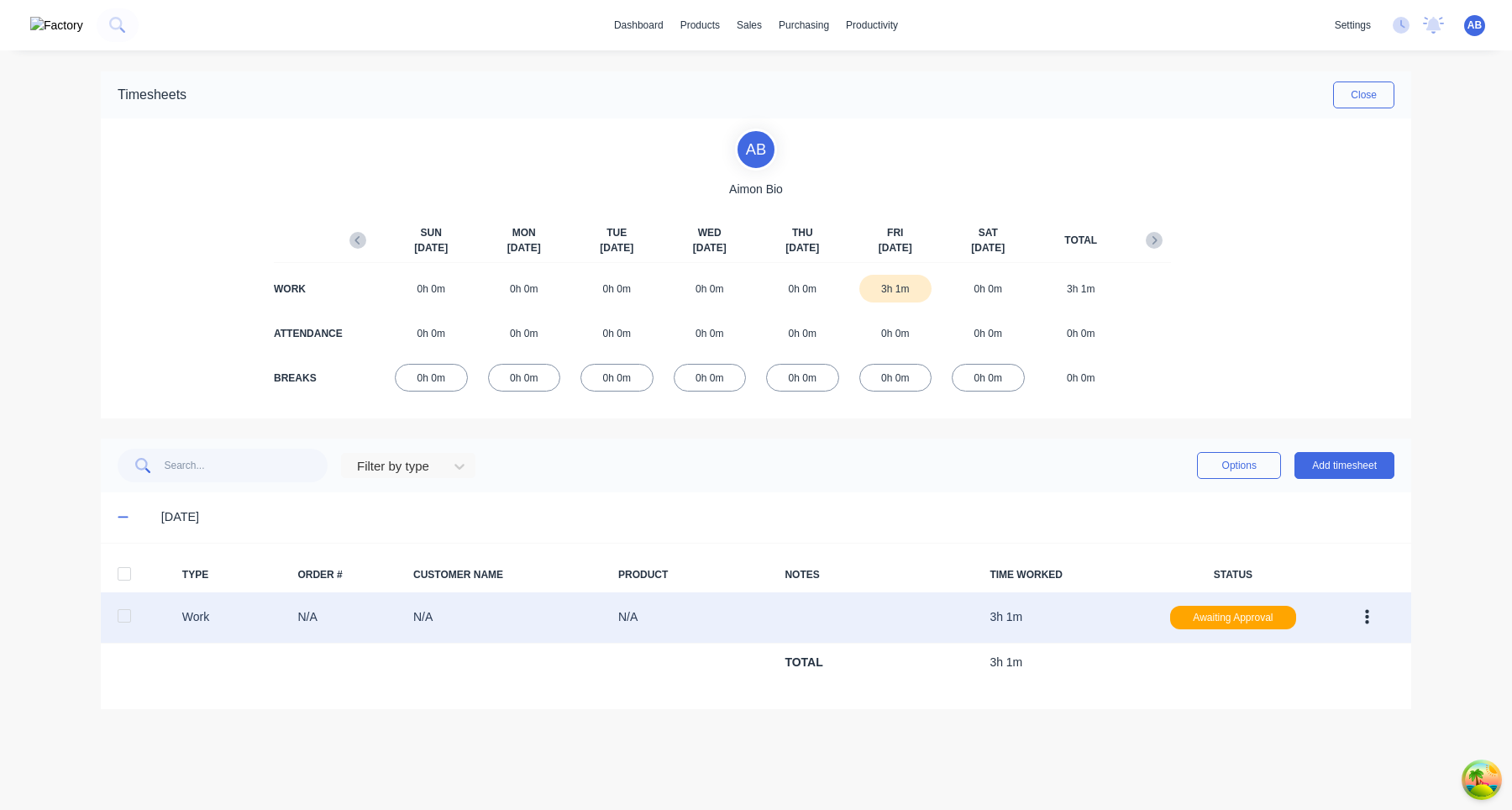
scroll to position [0, 0]
click at [129, 575] on div at bounding box center [124, 574] width 33 height 33
click at [1265, 463] on button "Options" at bounding box center [1239, 465] width 84 height 26
click at [1226, 589] on button "Delete" at bounding box center [1201, 575] width 159 height 33
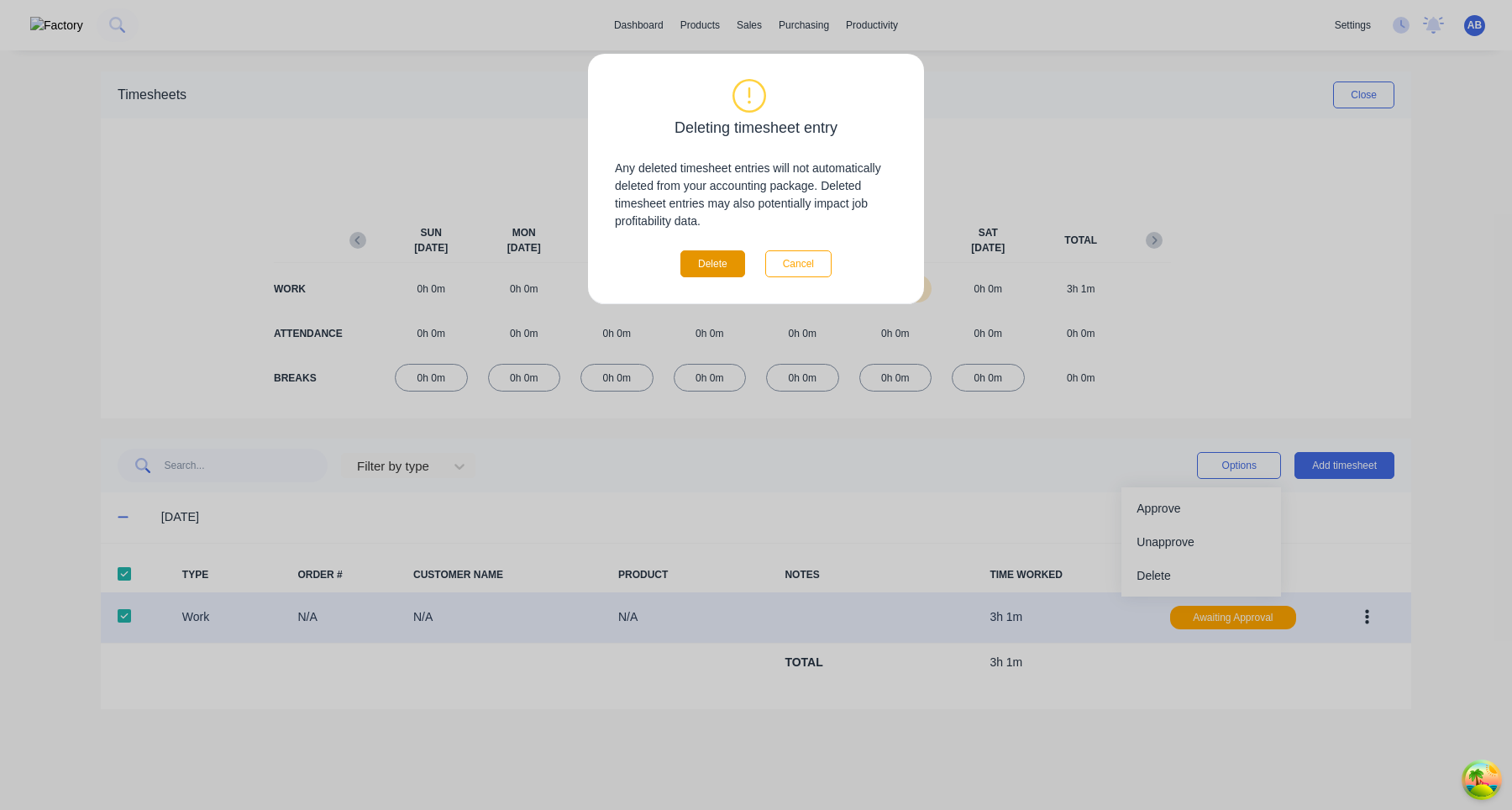
click at [708, 264] on button "Delete" at bounding box center [713, 263] width 65 height 26
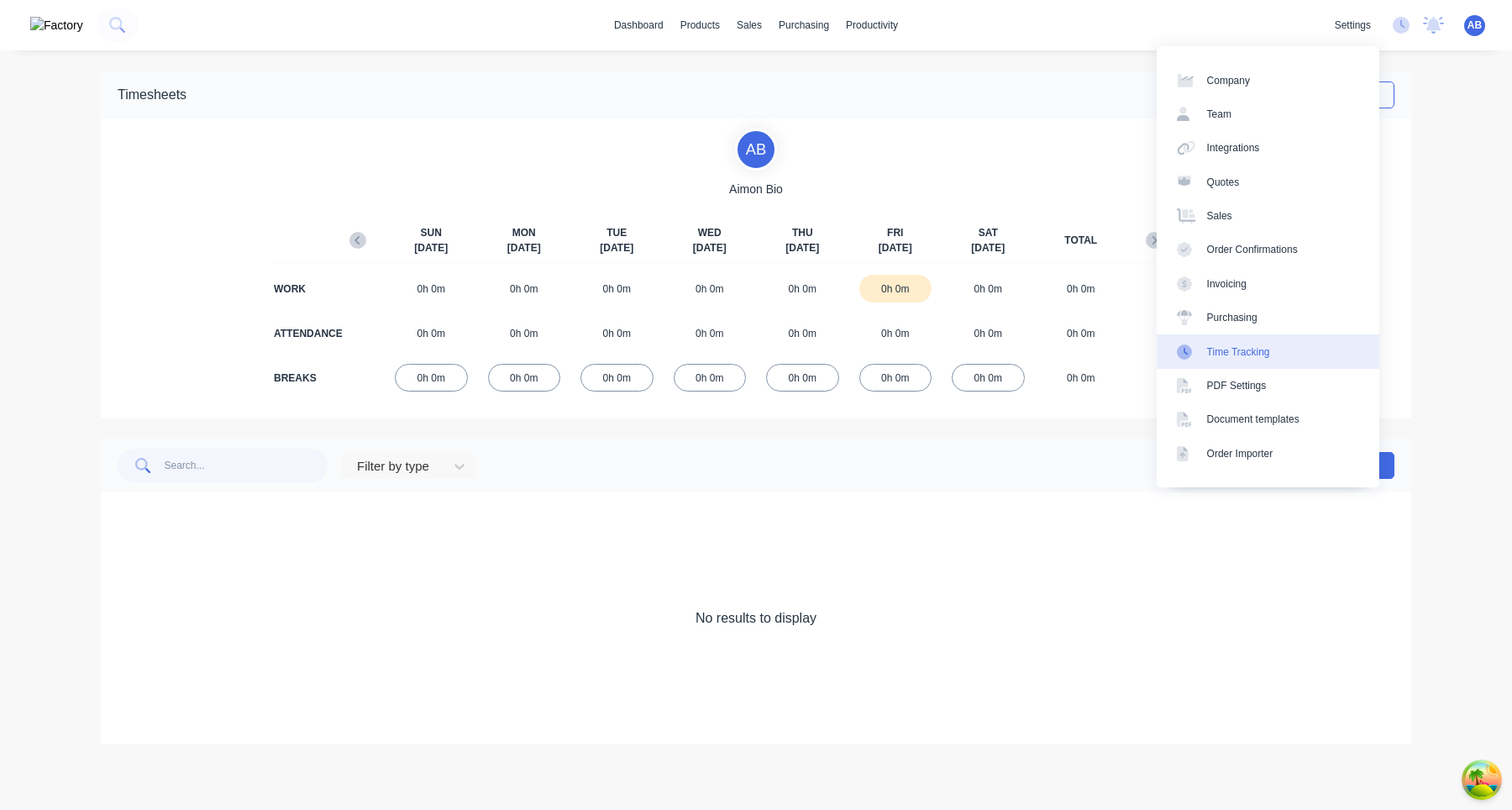
click at [1251, 354] on div "Time Tracking" at bounding box center [1239, 351] width 63 height 15
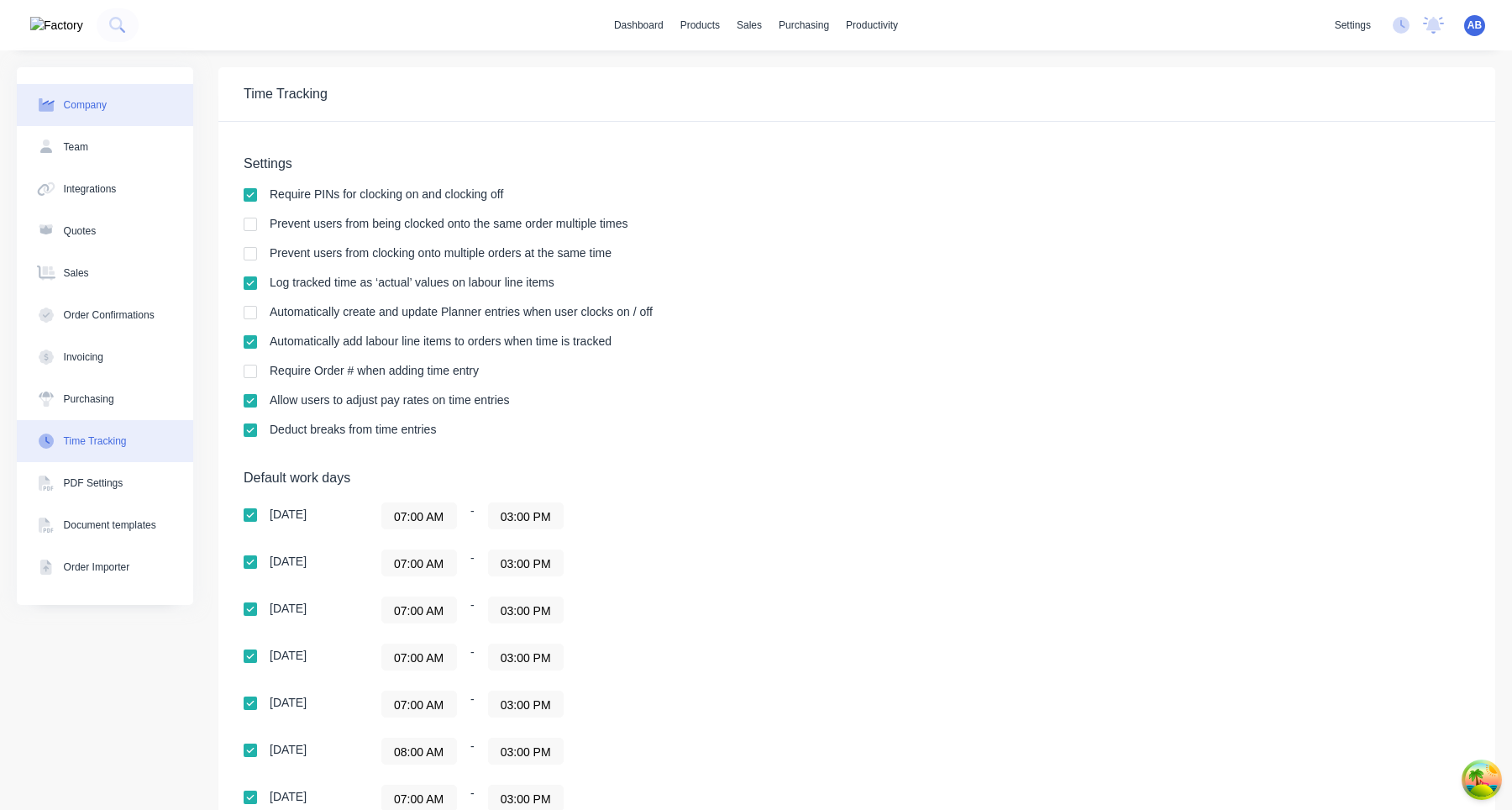
click at [115, 98] on button "Company" at bounding box center [105, 105] width 176 height 42
select select "AU"
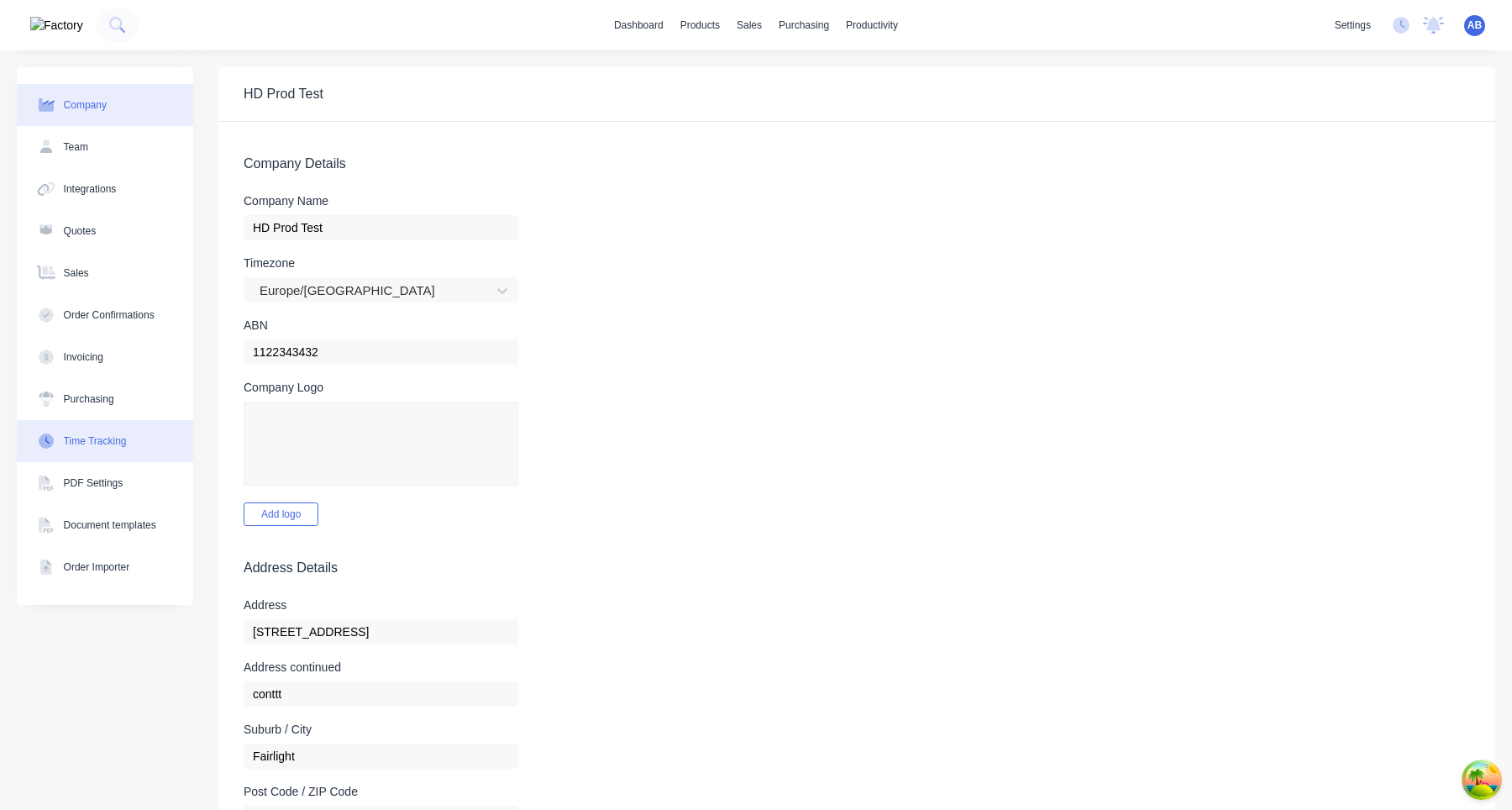
click at [120, 440] on div "Time Tracking" at bounding box center [95, 440] width 63 height 15
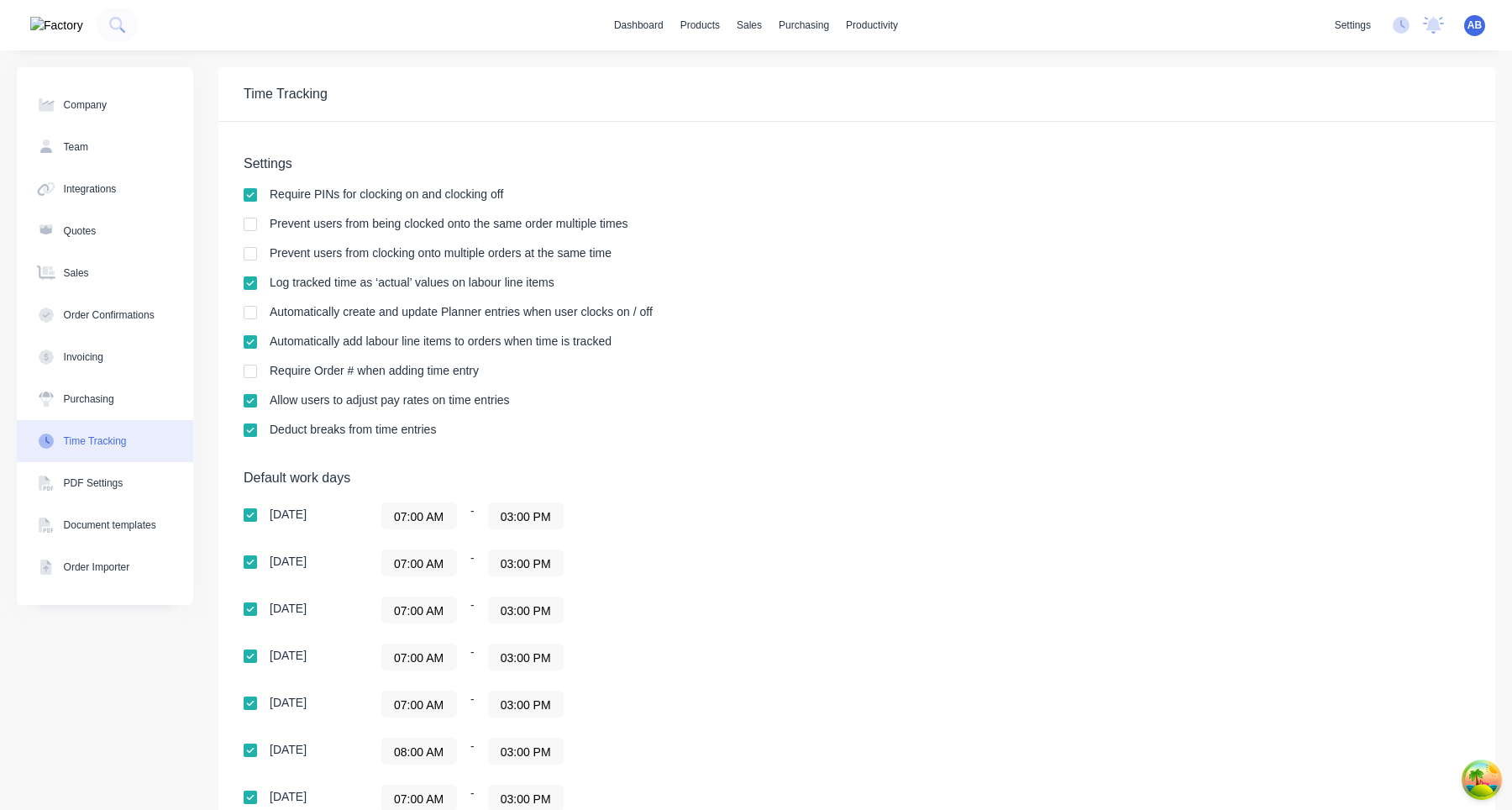
click at [1493, 13] on div "settings No new notifications Mark all as read Aimon mentioned you in a message…" at bounding box center [1420, 25] width 186 height 25
click at [1477, 20] on span "AB" at bounding box center [1475, 24] width 15 height 15
click at [1314, 166] on button "Profile" at bounding box center [1370, 177] width 223 height 33
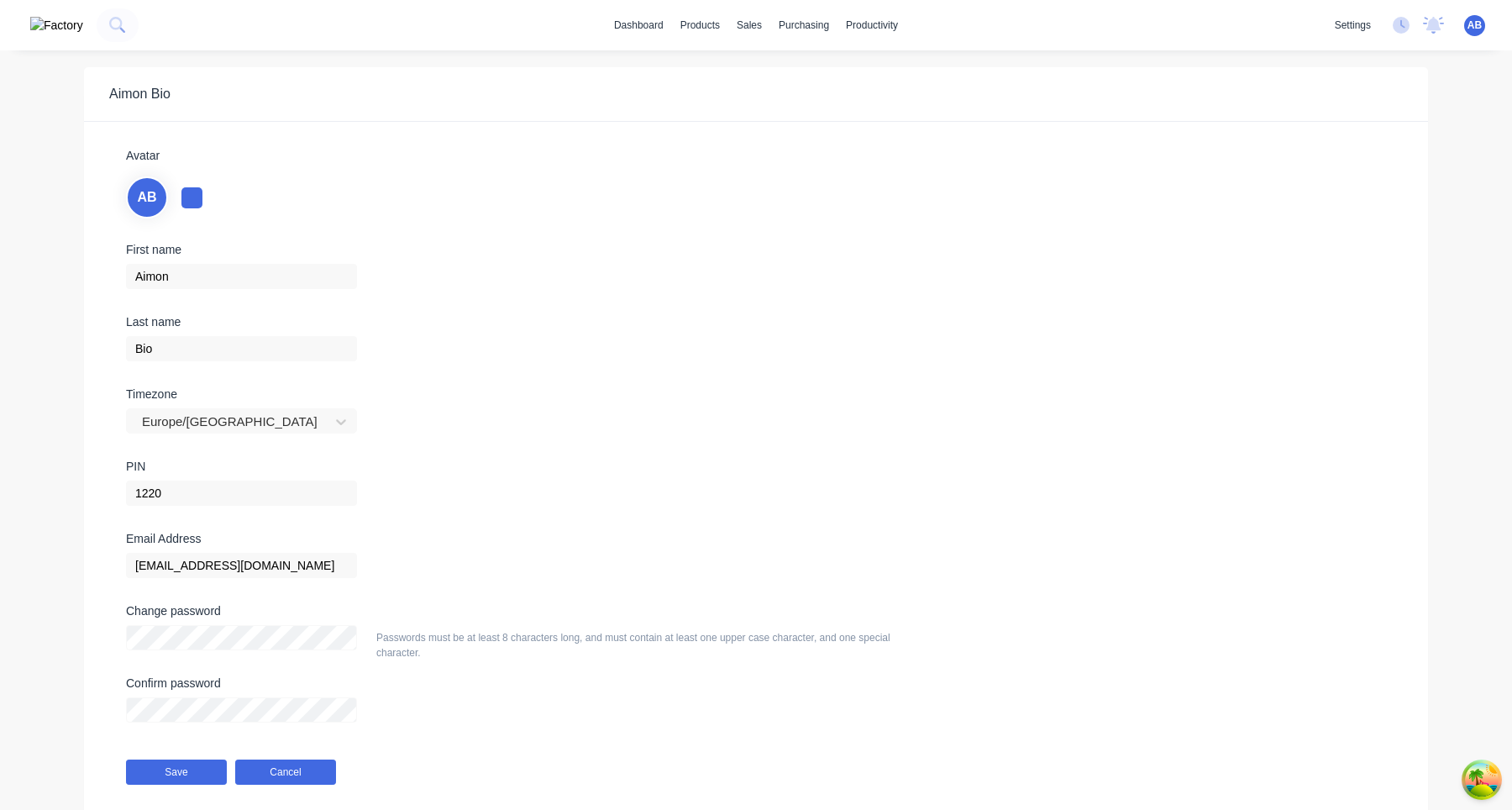
click at [283, 776] on button "Cancel" at bounding box center [286, 773] width 101 height 25
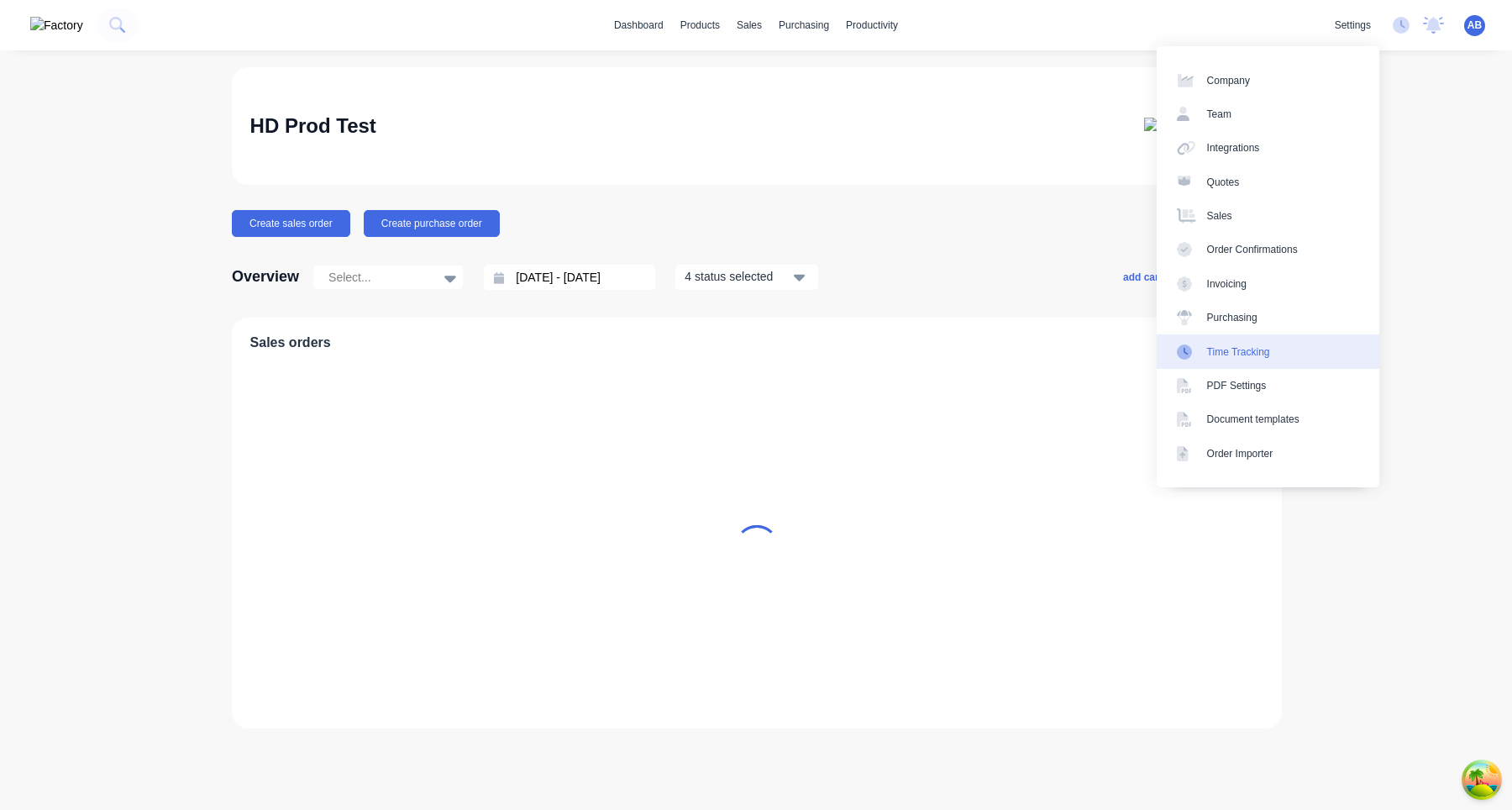
click at [1244, 360] on link "Time Tracking" at bounding box center [1268, 351] width 223 height 33
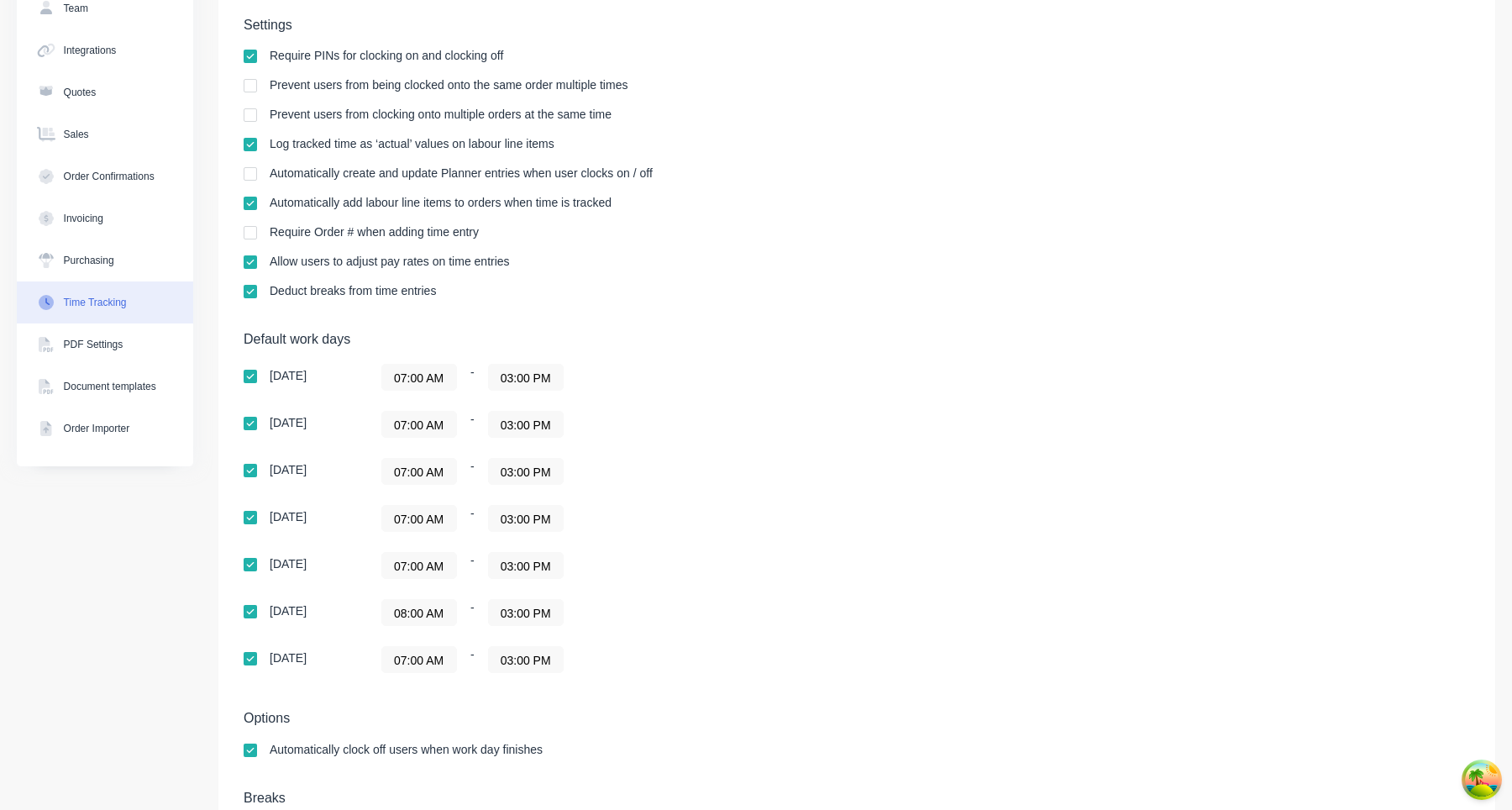
scroll to position [221, 0]
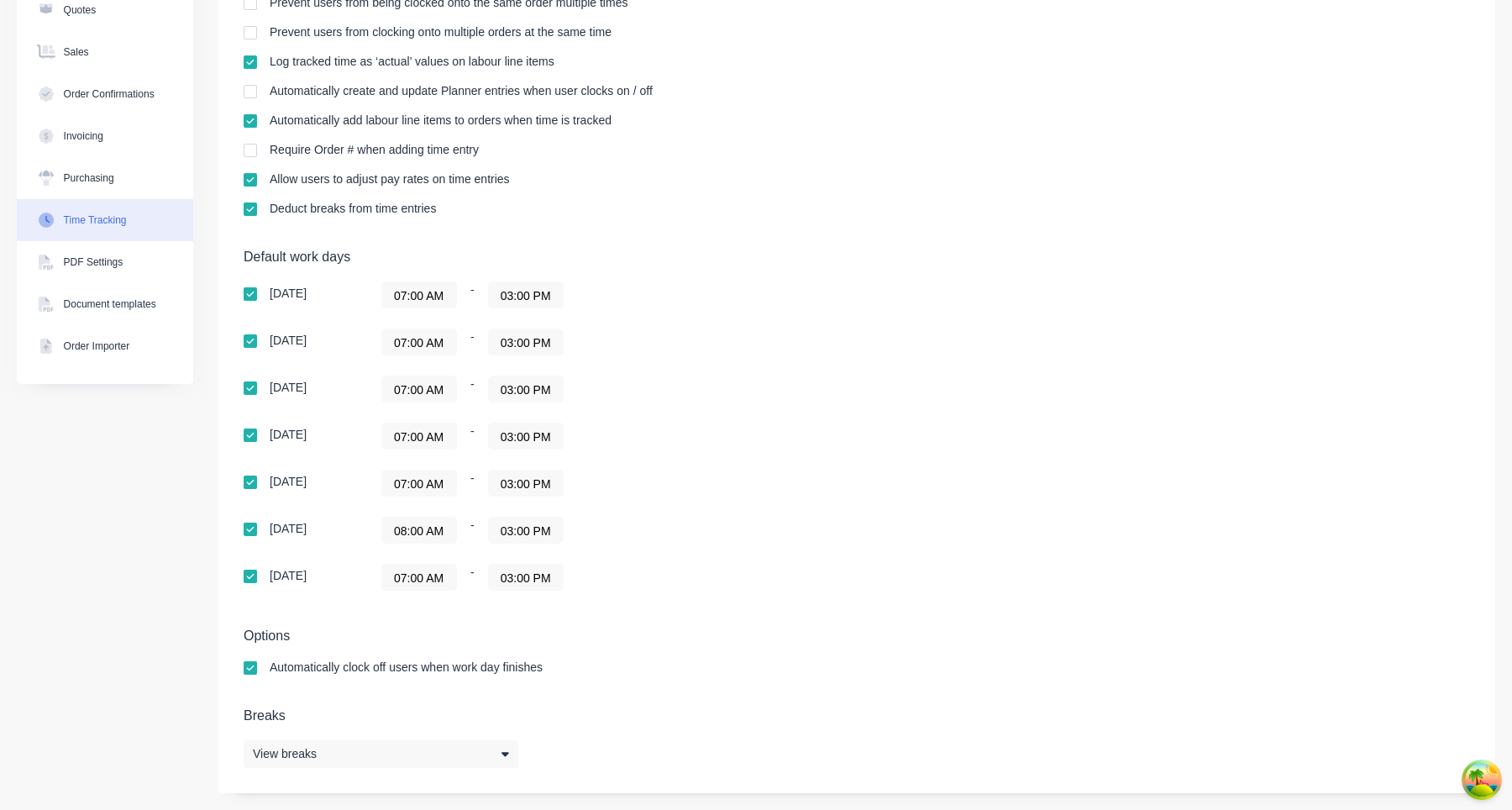
click at [427, 529] on input "08:00 AM" at bounding box center [420, 530] width 74 height 25
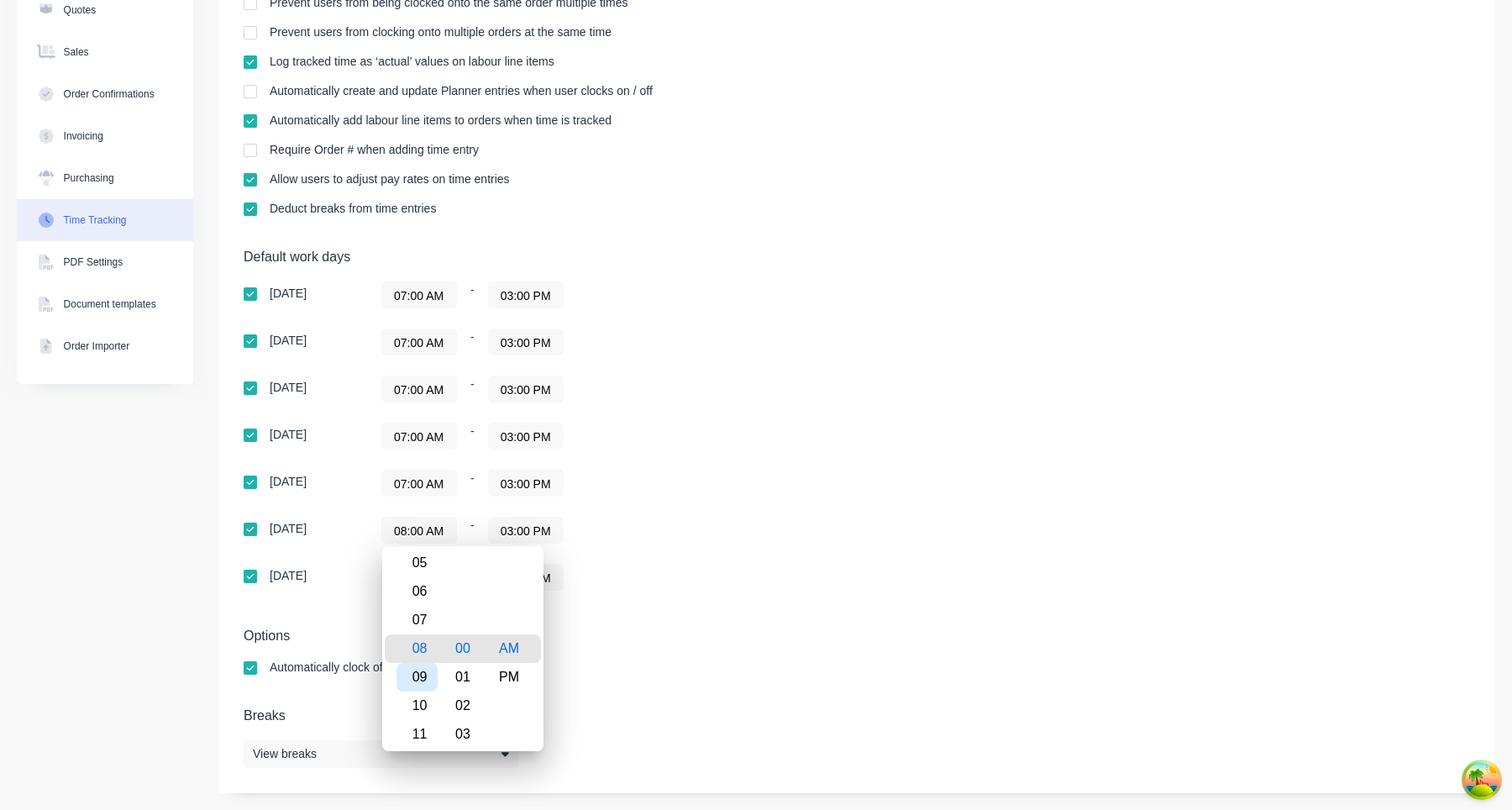
click at [418, 686] on div "09" at bounding box center [417, 677] width 41 height 28
type input "09:00 AM"
click at [702, 664] on div "Automatically clock off users when work day finishes" at bounding box center [857, 669] width 1226 height 16
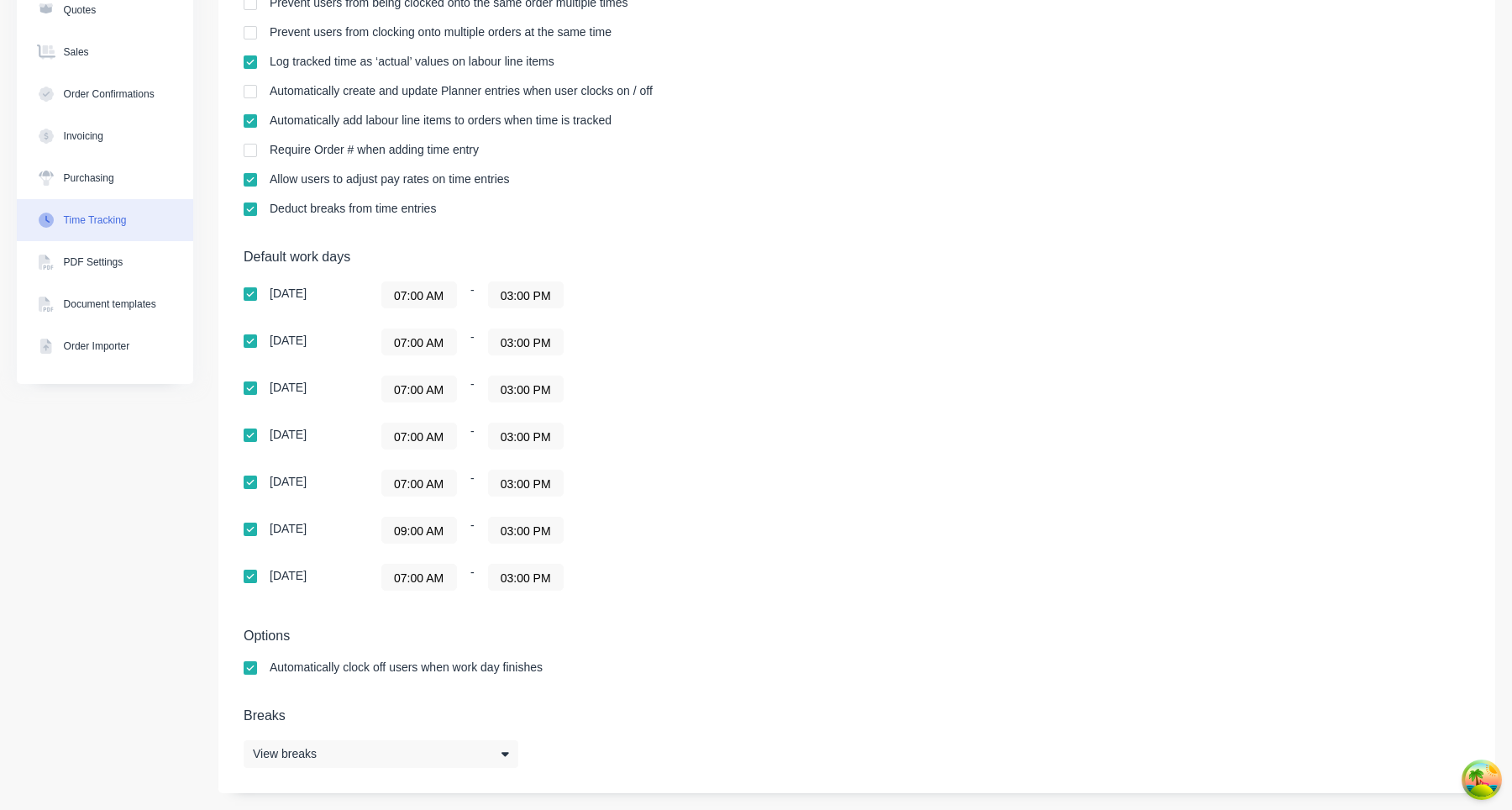
click at [532, 523] on input "03:00 PM" at bounding box center [526, 530] width 74 height 25
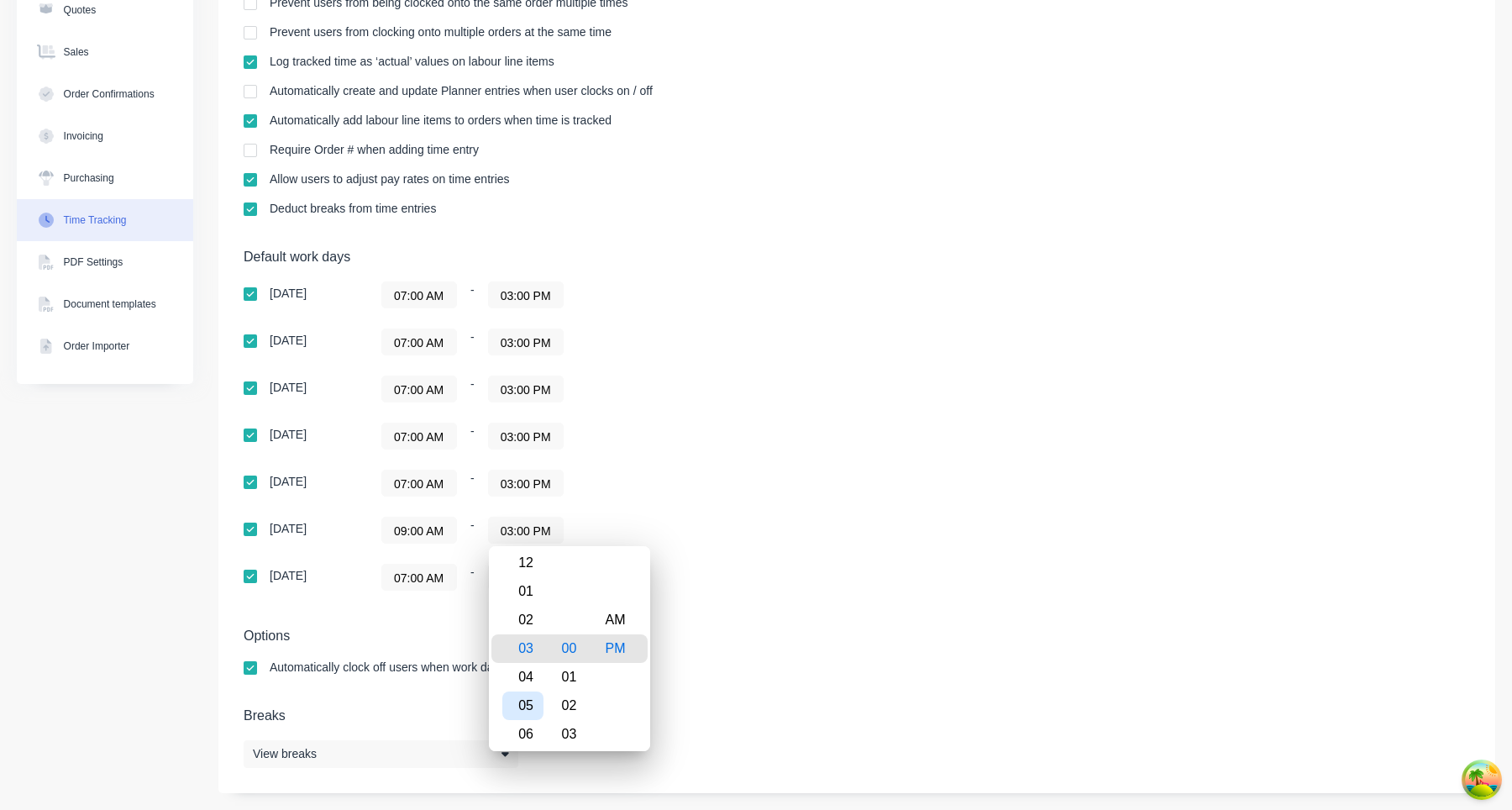
click at [528, 702] on div "05" at bounding box center [523, 705] width 41 height 28
type input "05:00 PM"
click at [862, 508] on div "Default work days Sunday 07:00 AM - 03:00 PM Monday 07:00 AM - 03:00 PM Tuesday…" at bounding box center [857, 429] width 1226 height 362
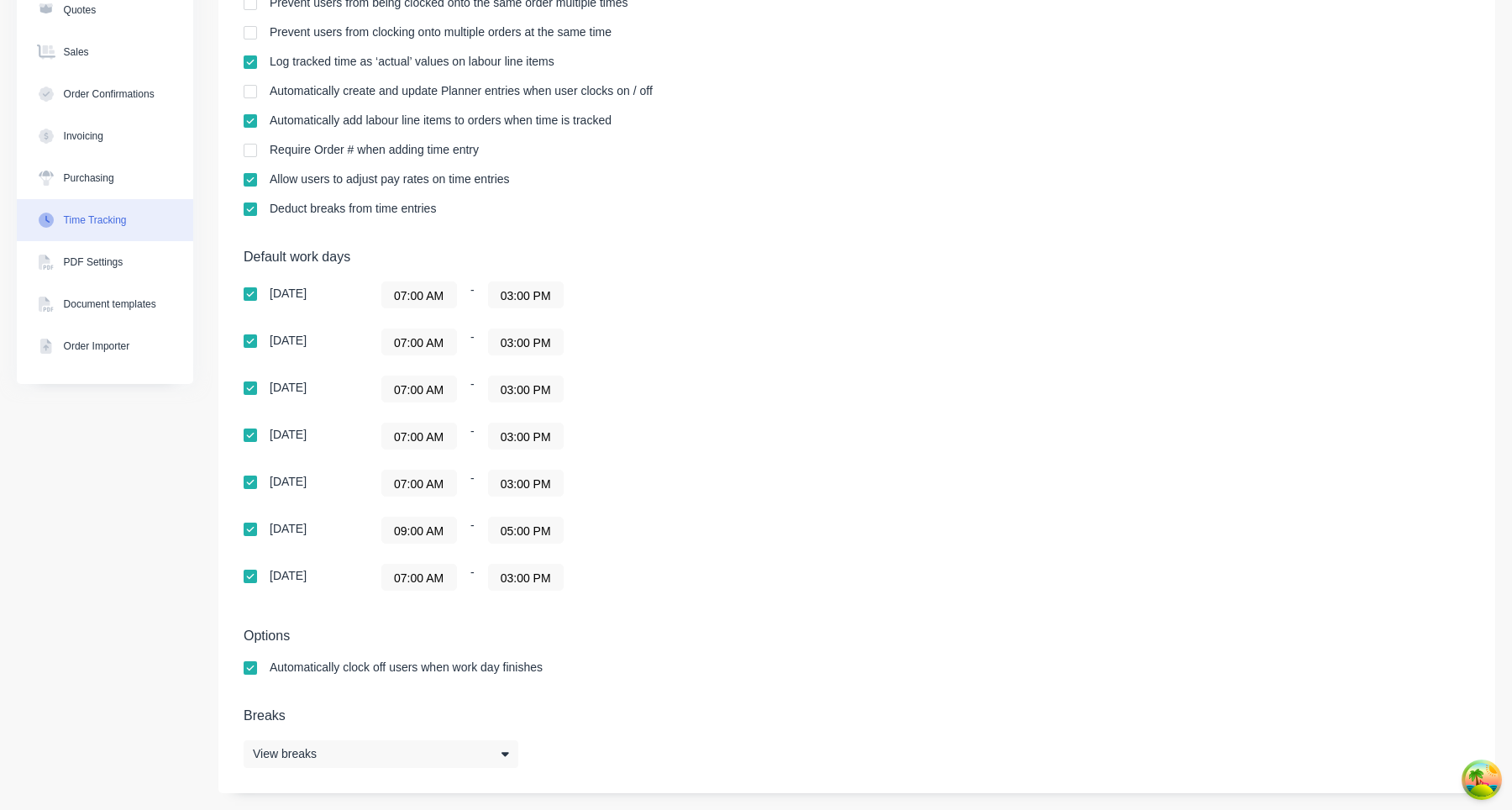
click at [761, 516] on div "Sunday 07:00 AM - 03:00 PM Monday 07:00 AM - 03:00 PM Tuesday 07:00 AM - 03:00 …" at bounding box center [537, 436] width 588 height 309
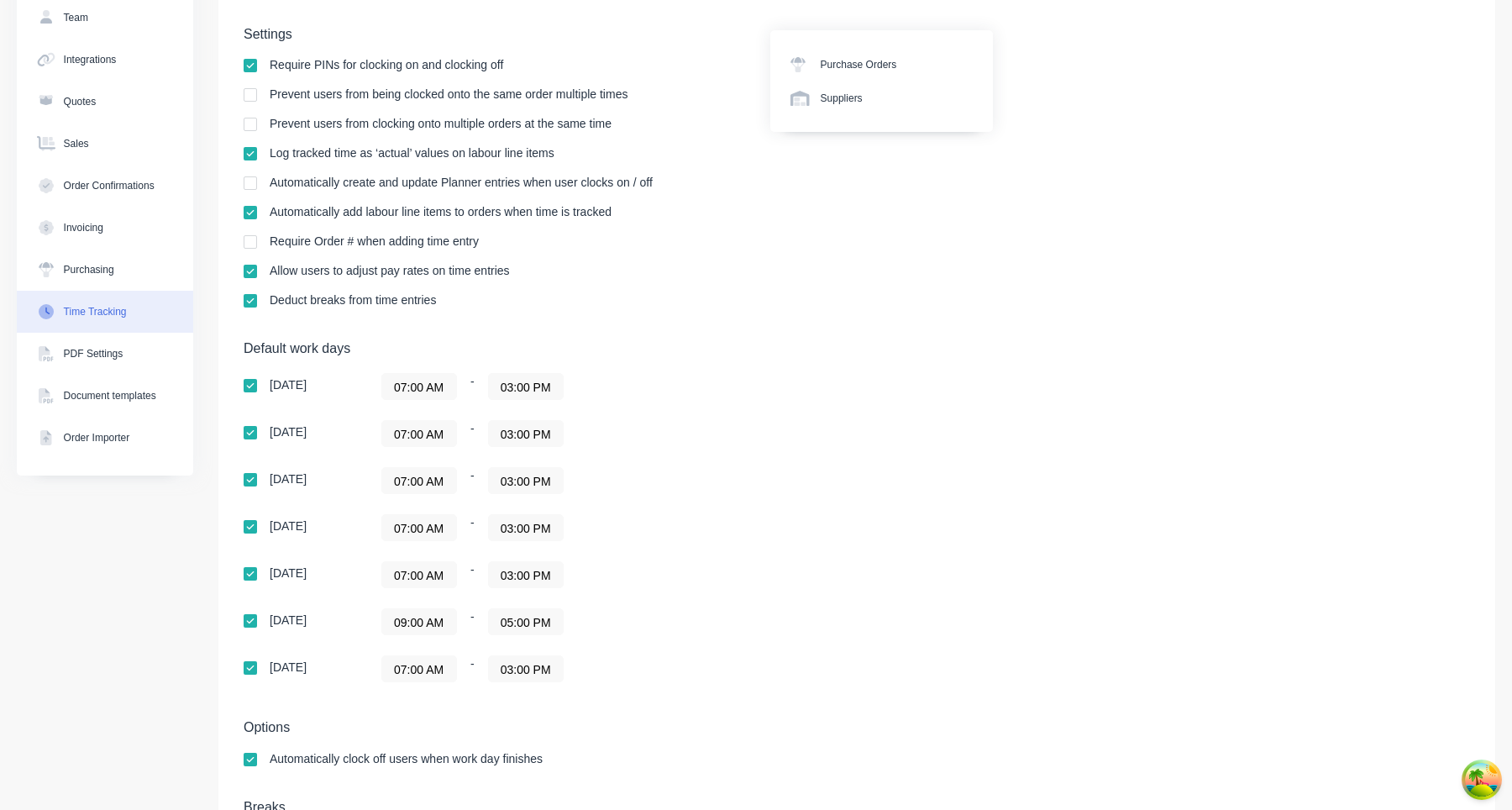
scroll to position [139, 0]
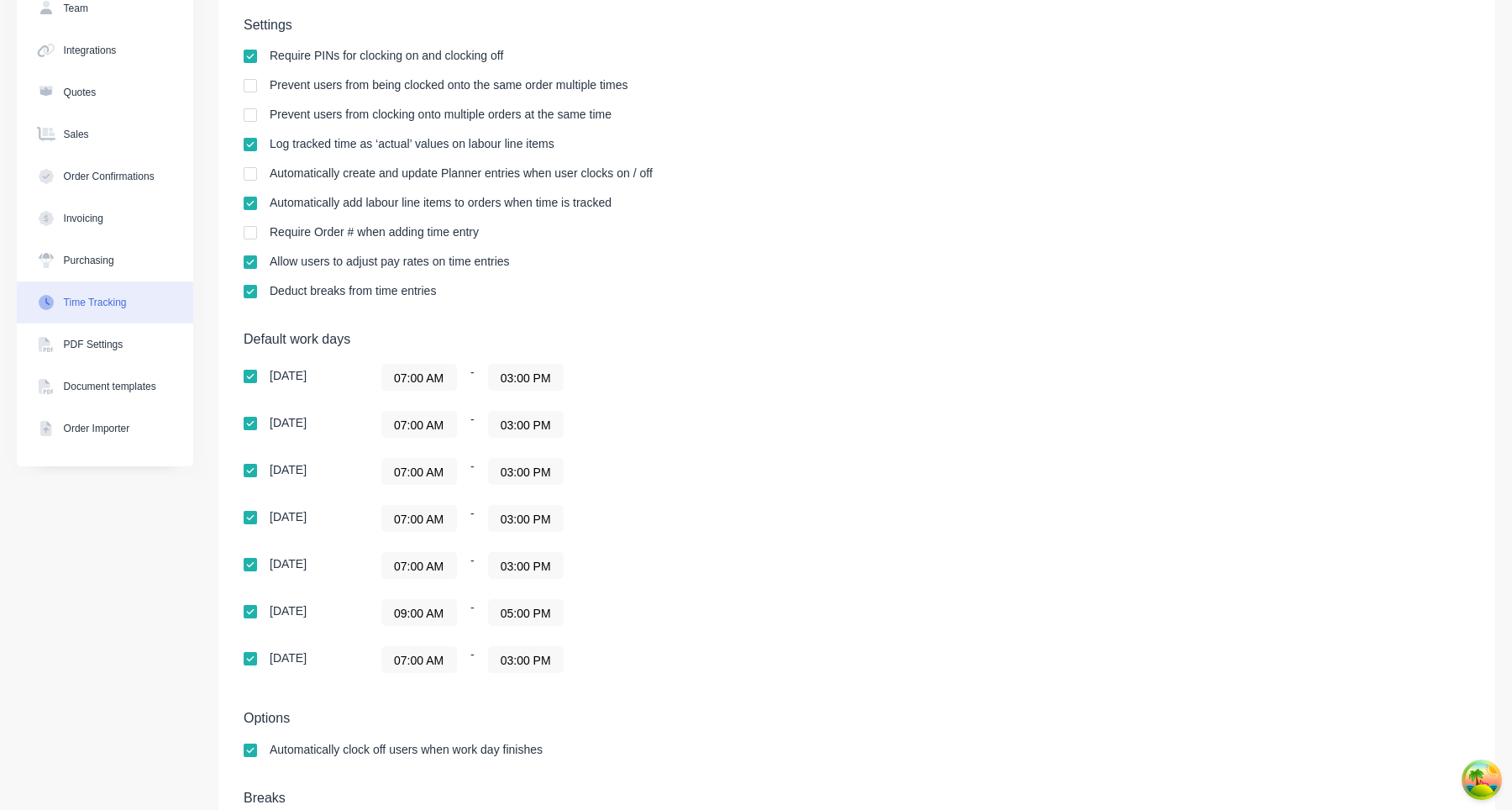
click at [432, 612] on input "09:00 AM" at bounding box center [420, 612] width 74 height 25
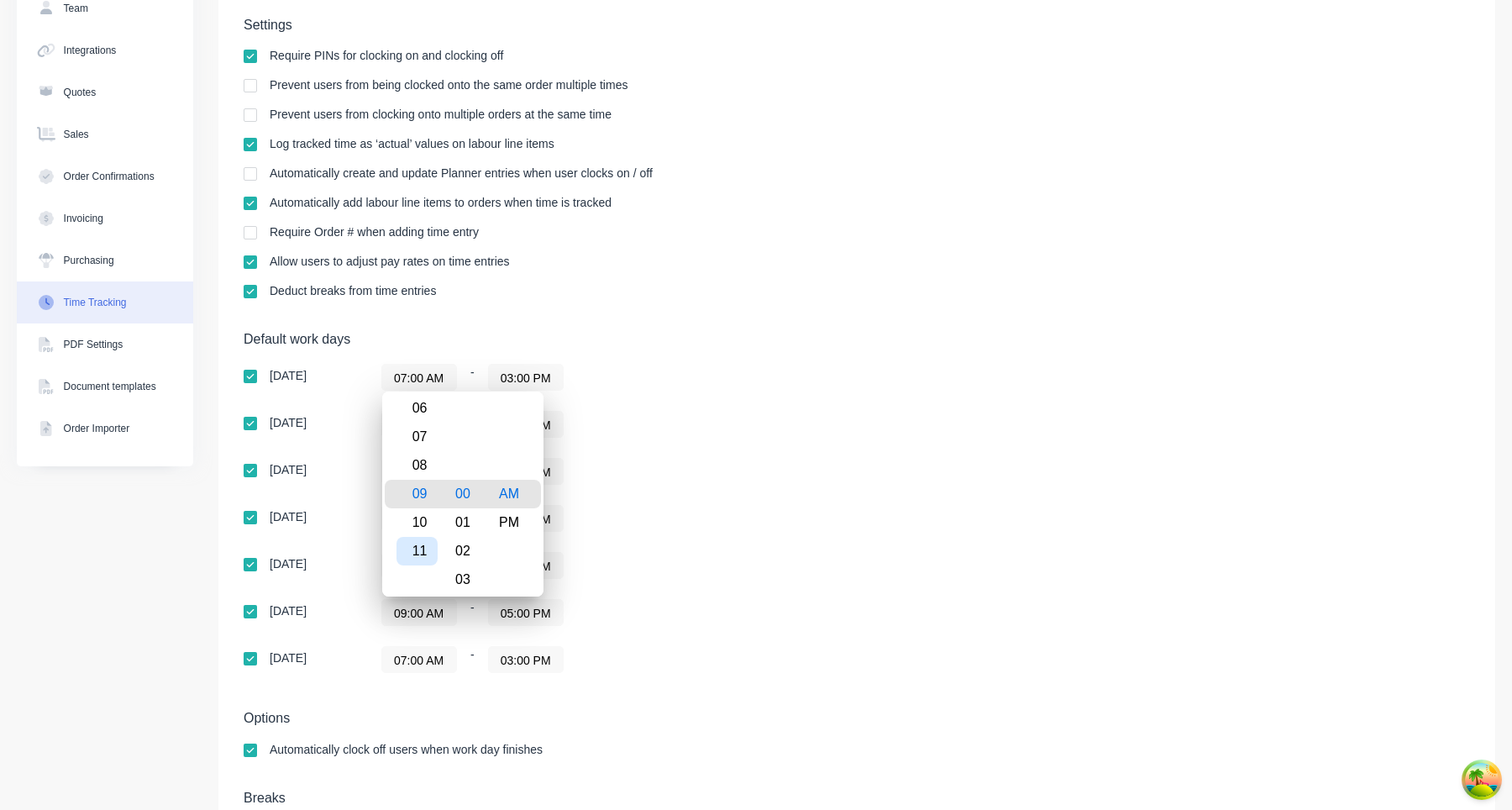
click at [424, 555] on div "11" at bounding box center [417, 551] width 41 height 28
click at [463, 574] on div "15" at bounding box center [464, 579] width 41 height 28
click at [806, 486] on div "Sunday 07:00 AM - 03:00 PM Monday 07:00 AM - 03:00 PM Tuesday 07:00 AM - 03:00 …" at bounding box center [537, 518] width 588 height 309
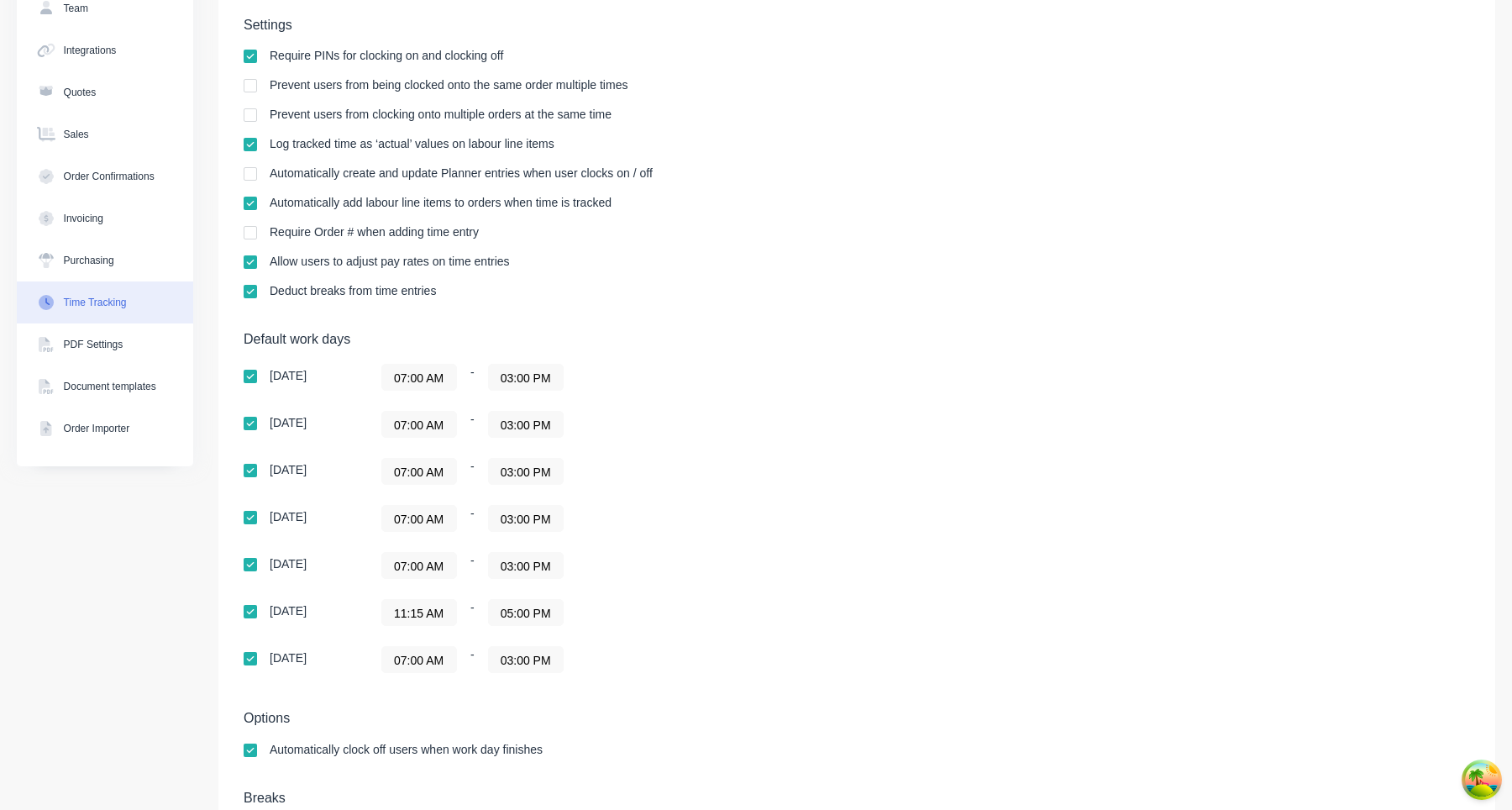
click at [804, 486] on div "Sunday 07:00 AM - 03:00 PM Monday 07:00 AM - 03:00 PM Tuesday 07:00 AM - 03:00 …" at bounding box center [537, 518] width 588 height 309
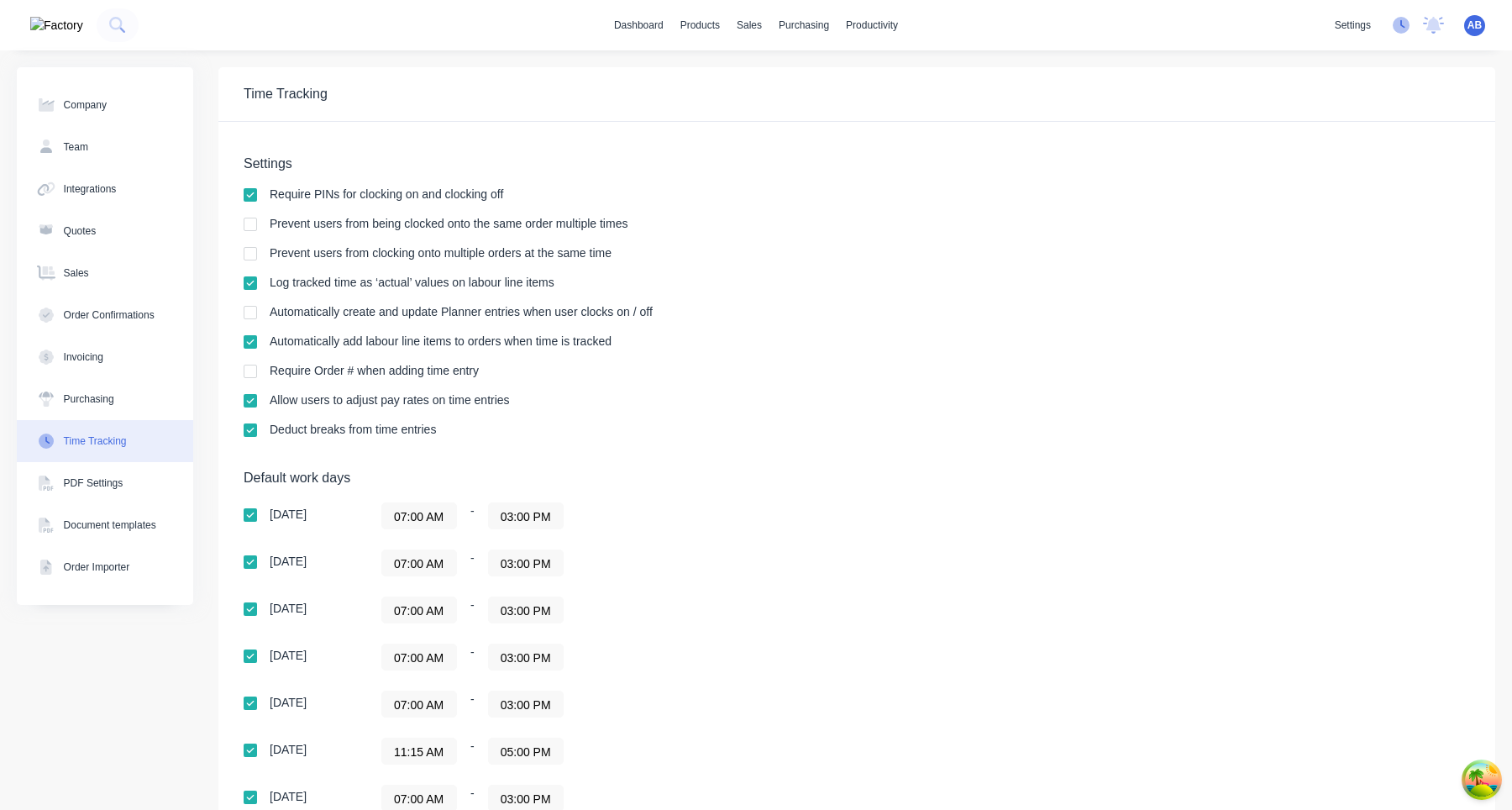
click at [1401, 32] on icon at bounding box center [1401, 24] width 17 height 17
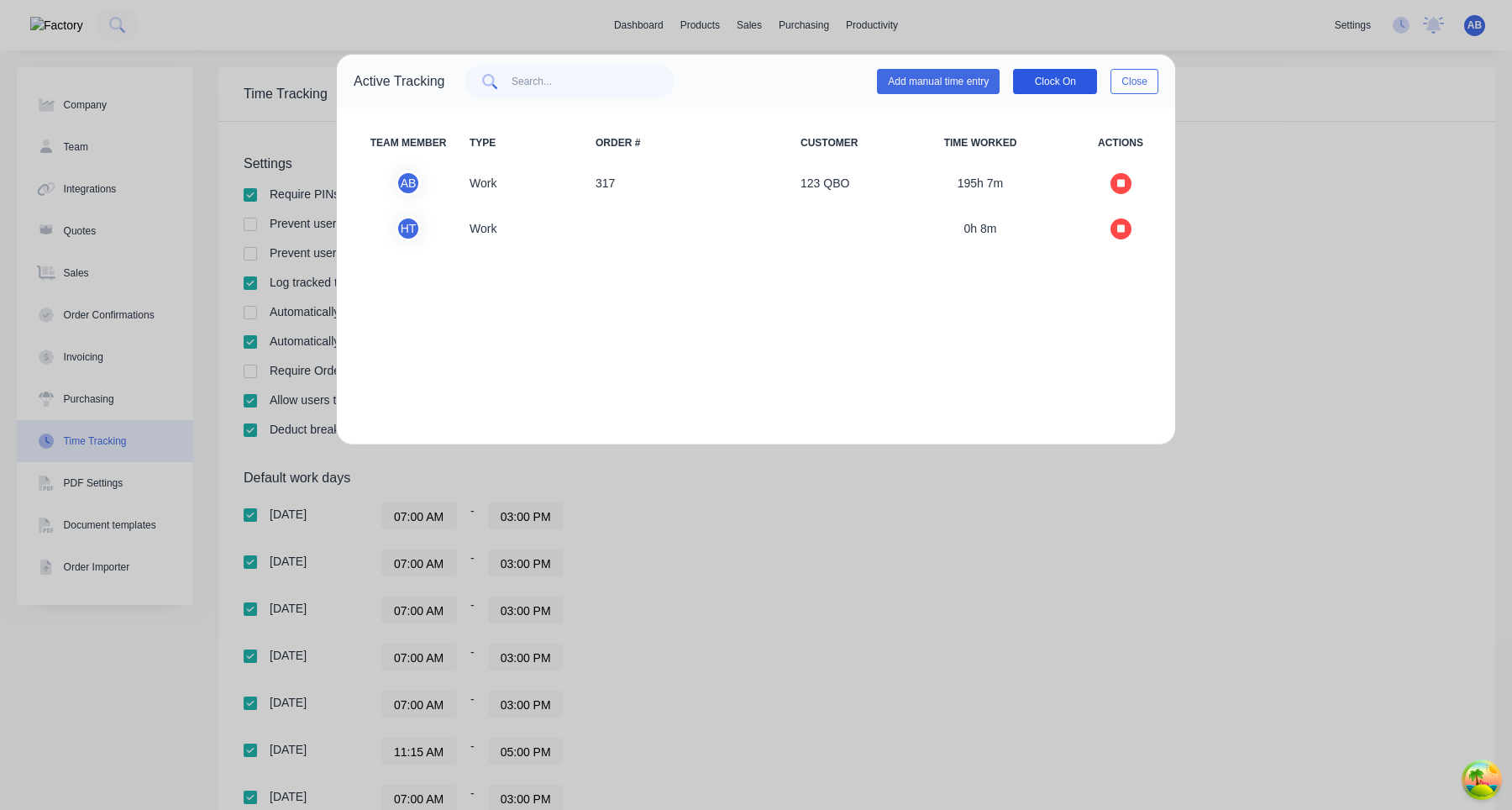
click at [1060, 87] on button "Clock On" at bounding box center [1055, 81] width 84 height 25
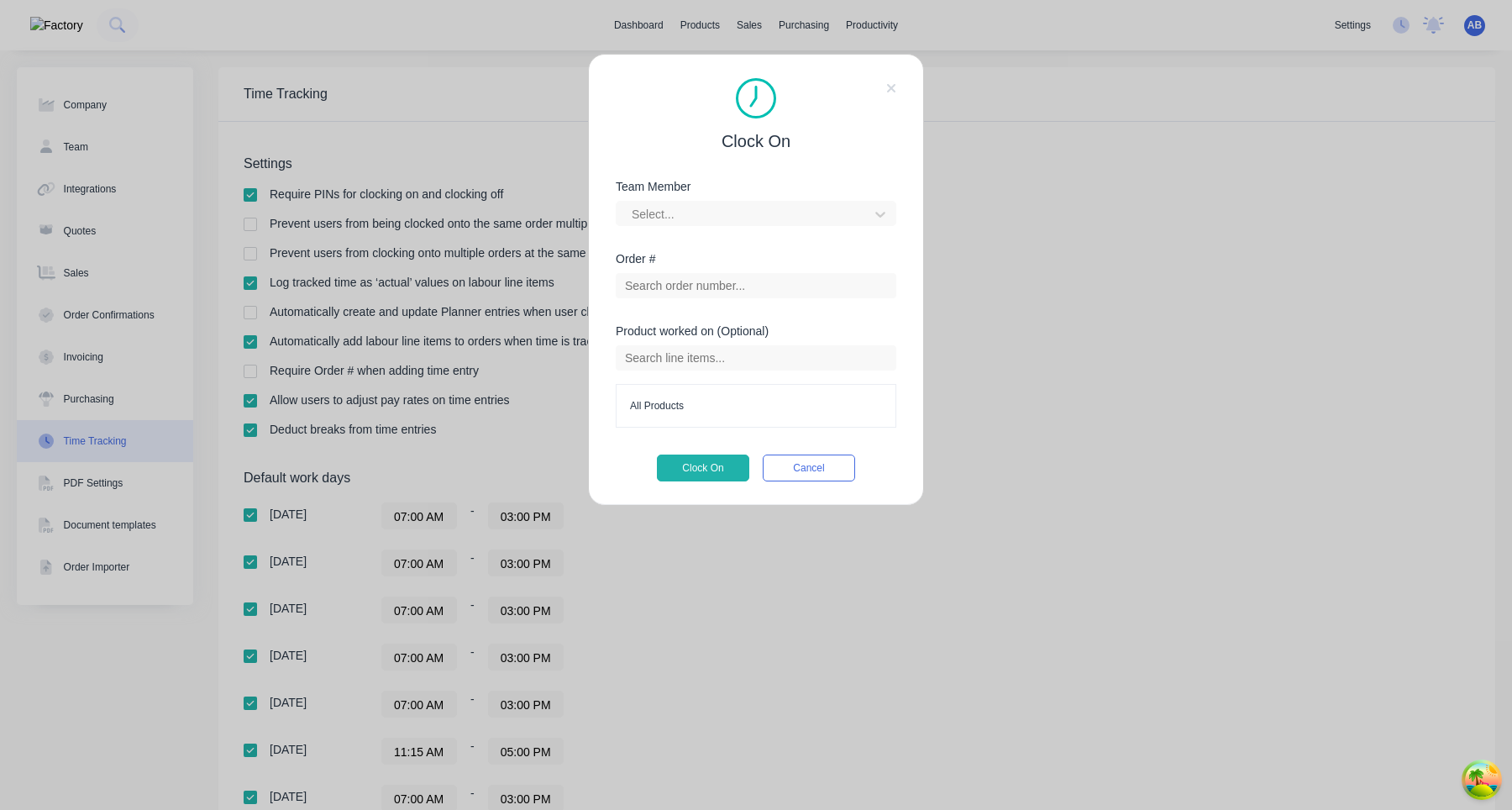
click at [746, 227] on div "Team Member Select..." at bounding box center [756, 217] width 281 height 72
click at [743, 214] on div at bounding box center [744, 214] width 230 height 21
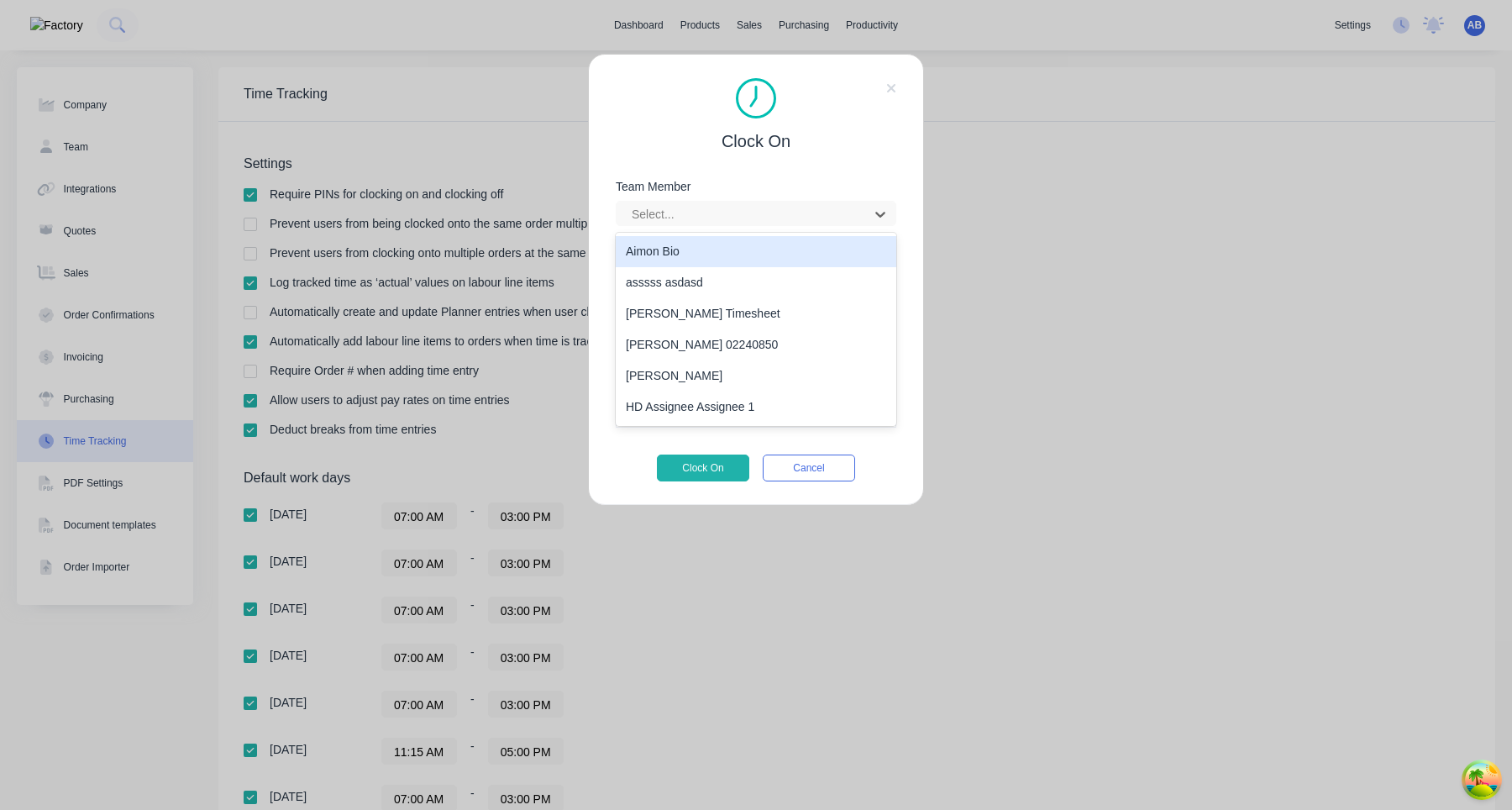
click at [723, 250] on div "Aimon Bio" at bounding box center [756, 251] width 281 height 31
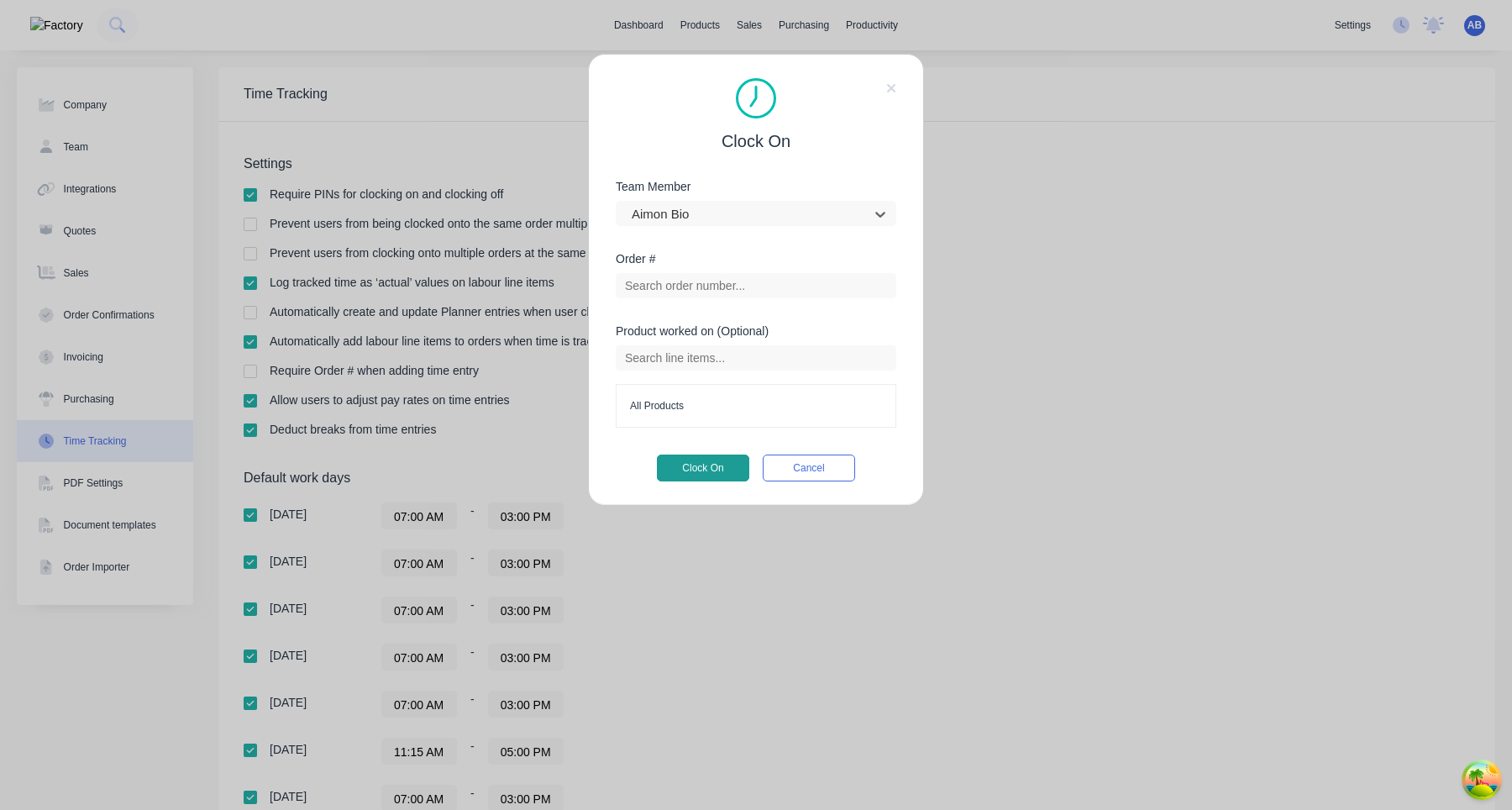
click at [699, 463] on button "Clock On" at bounding box center [703, 468] width 93 height 26
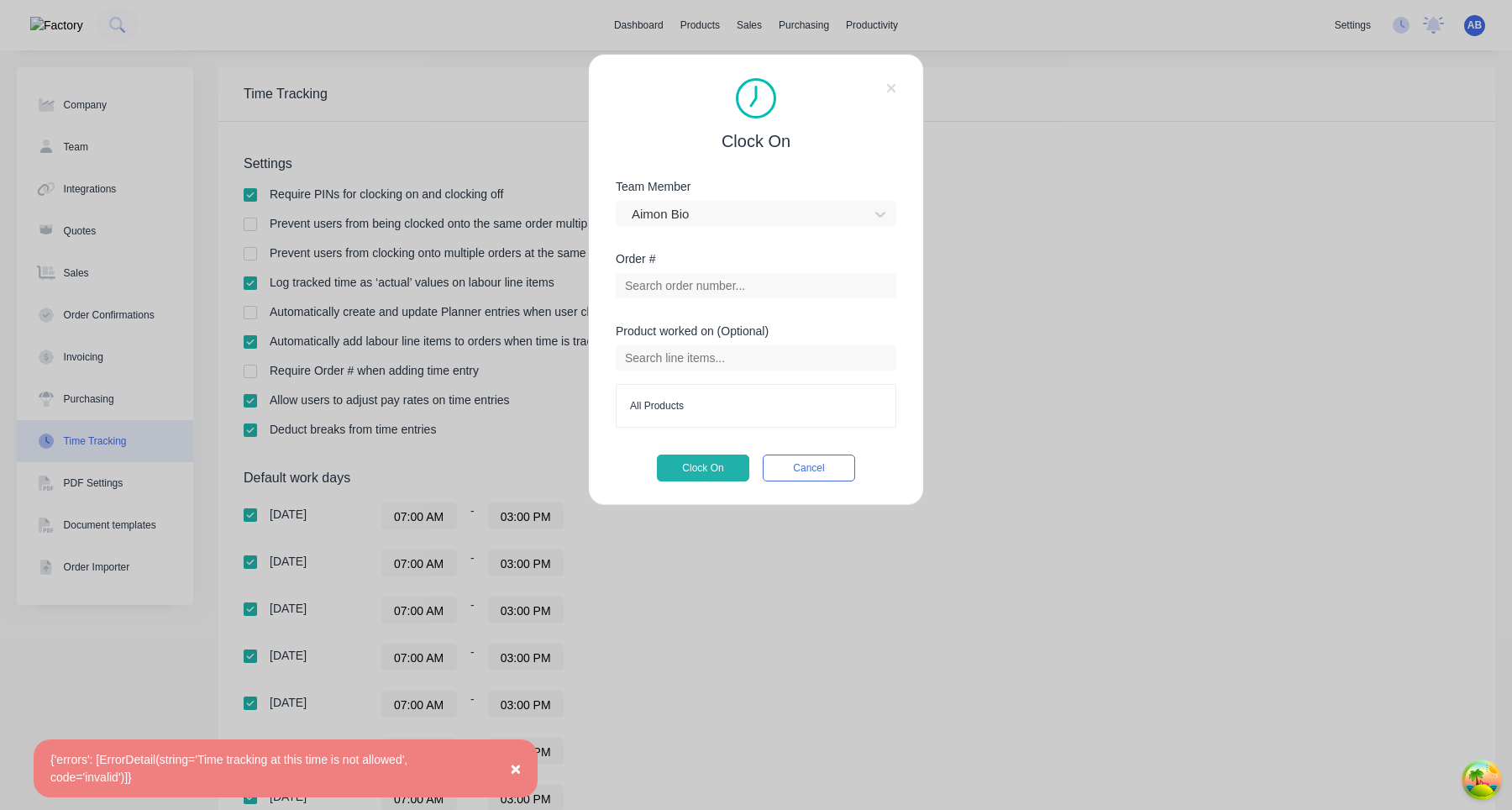
click at [64, 769] on div "{'errors': [ErrorDetail(string='Time tracking at this time is not allowed', cod…" at bounding box center [269, 769] width 436 height 35
click at [425, 760] on div "{'errors': [ErrorDetail(string='Time tracking at this time is not allowed', cod…" at bounding box center [269, 769] width 436 height 35
click at [838, 468] on button "Cancel" at bounding box center [809, 468] width 93 height 26
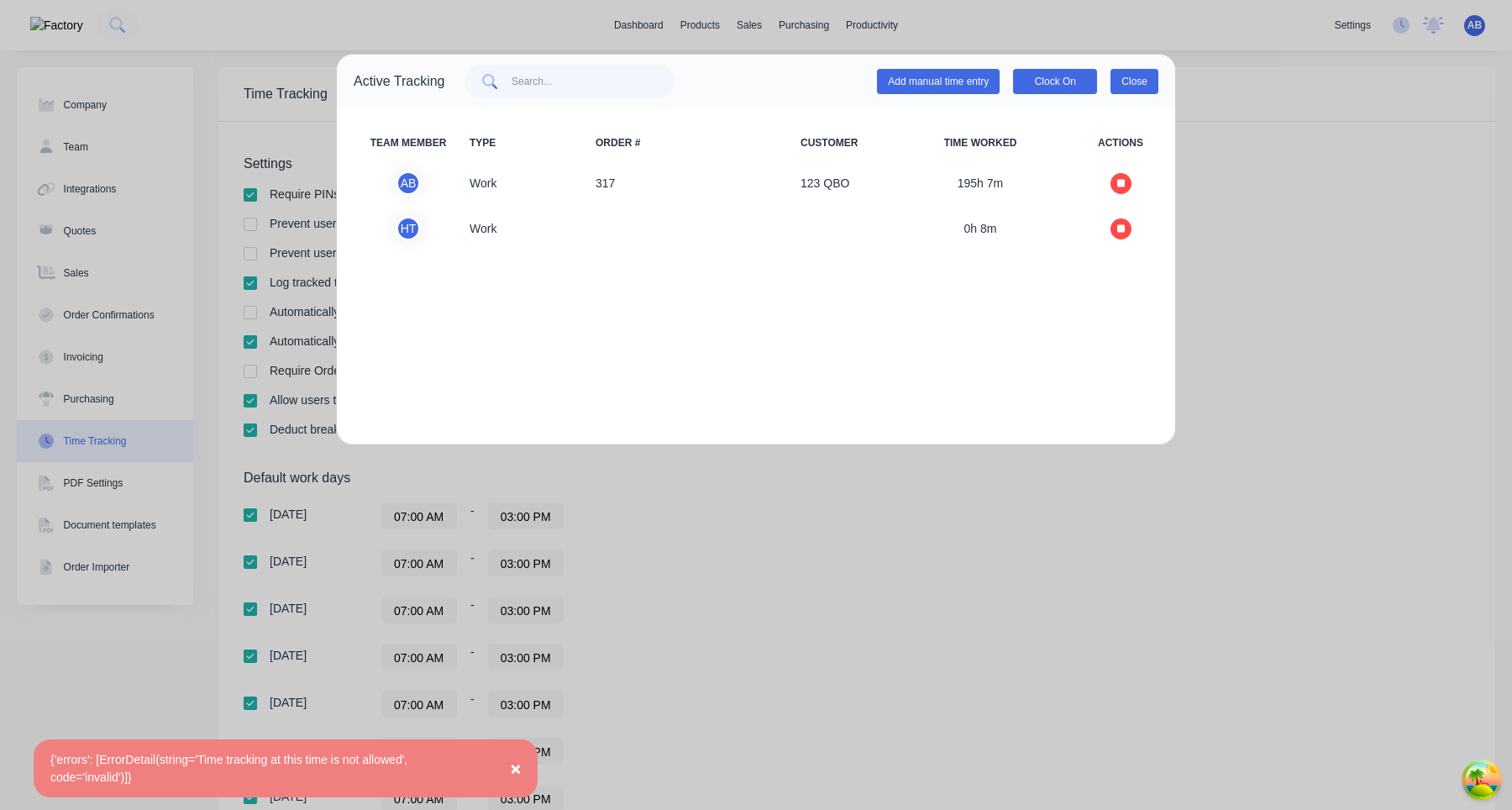
click at [1150, 77] on button "Close" at bounding box center [1134, 81] width 48 height 25
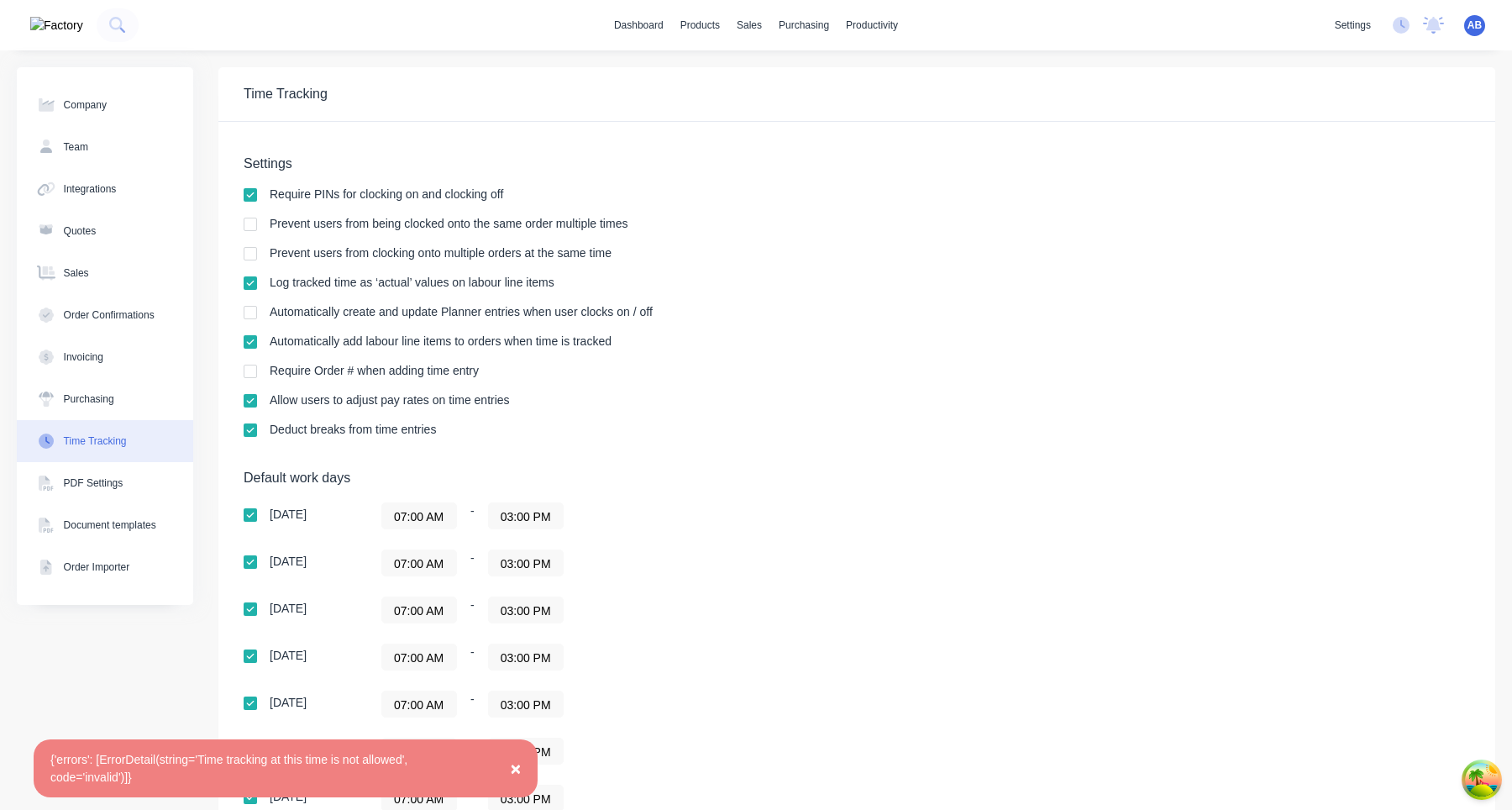
scroll to position [221, 0]
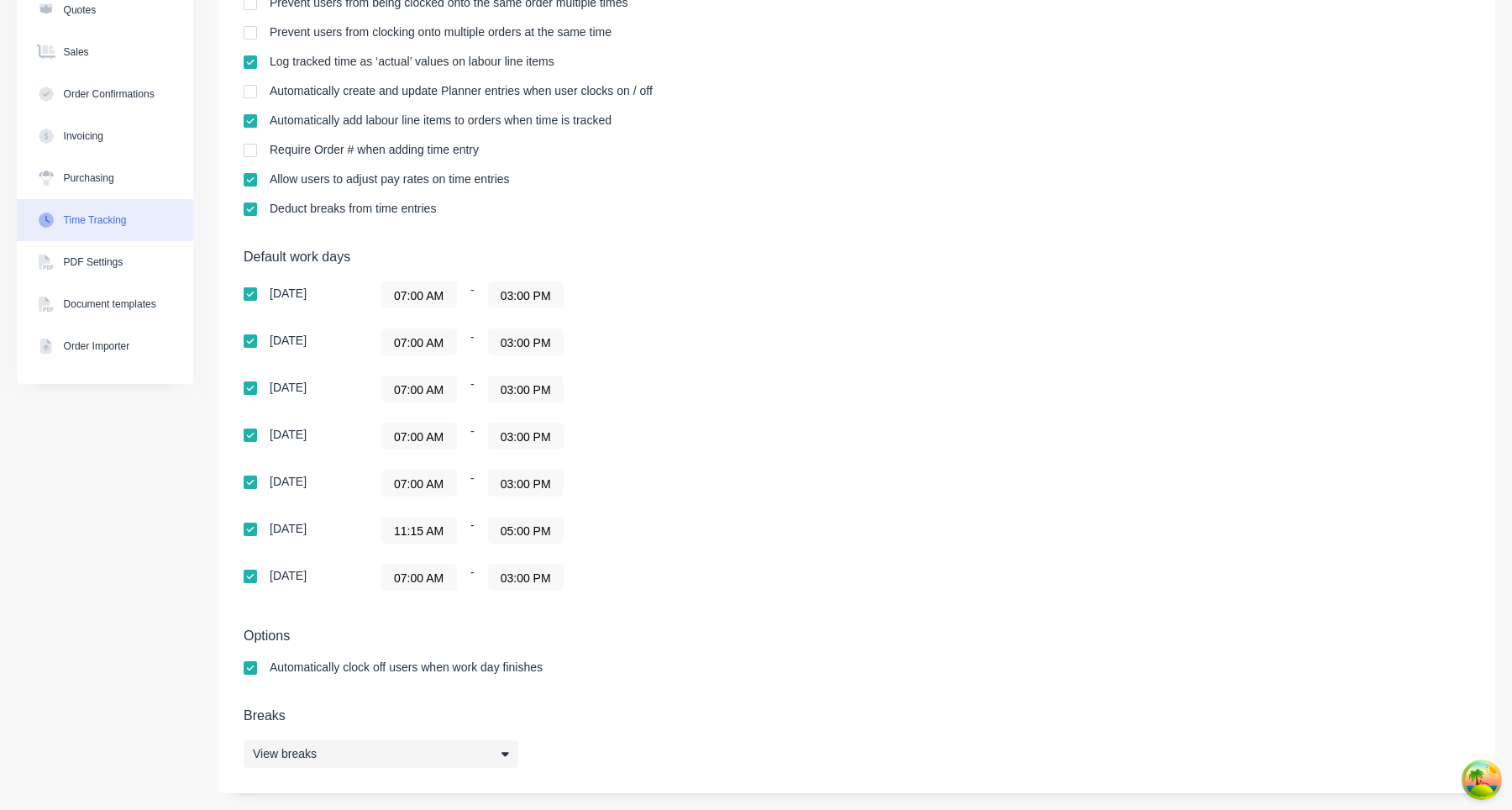
click at [509, 760] on div "View breaks" at bounding box center [380, 754] width 275 height 27
click at [432, 524] on input "11:15 AM" at bounding box center [420, 530] width 74 height 25
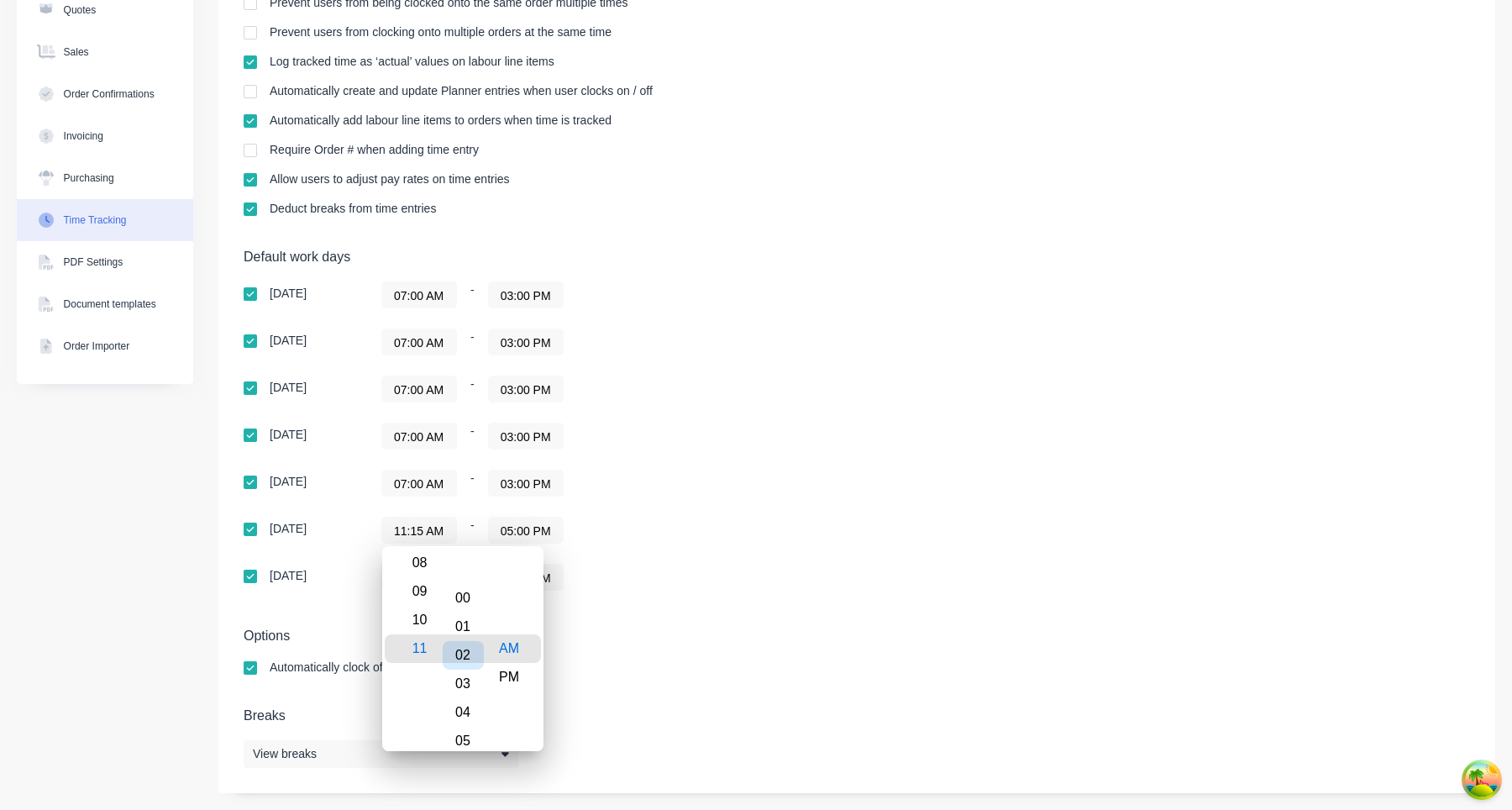
type input "11:00 AM"
click at [464, 654] on div "00" at bounding box center [464, 649] width 41 height 28
click at [719, 588] on div "07:00 AM - 03:00 PM" at bounding box center [592, 576] width 421 height 26
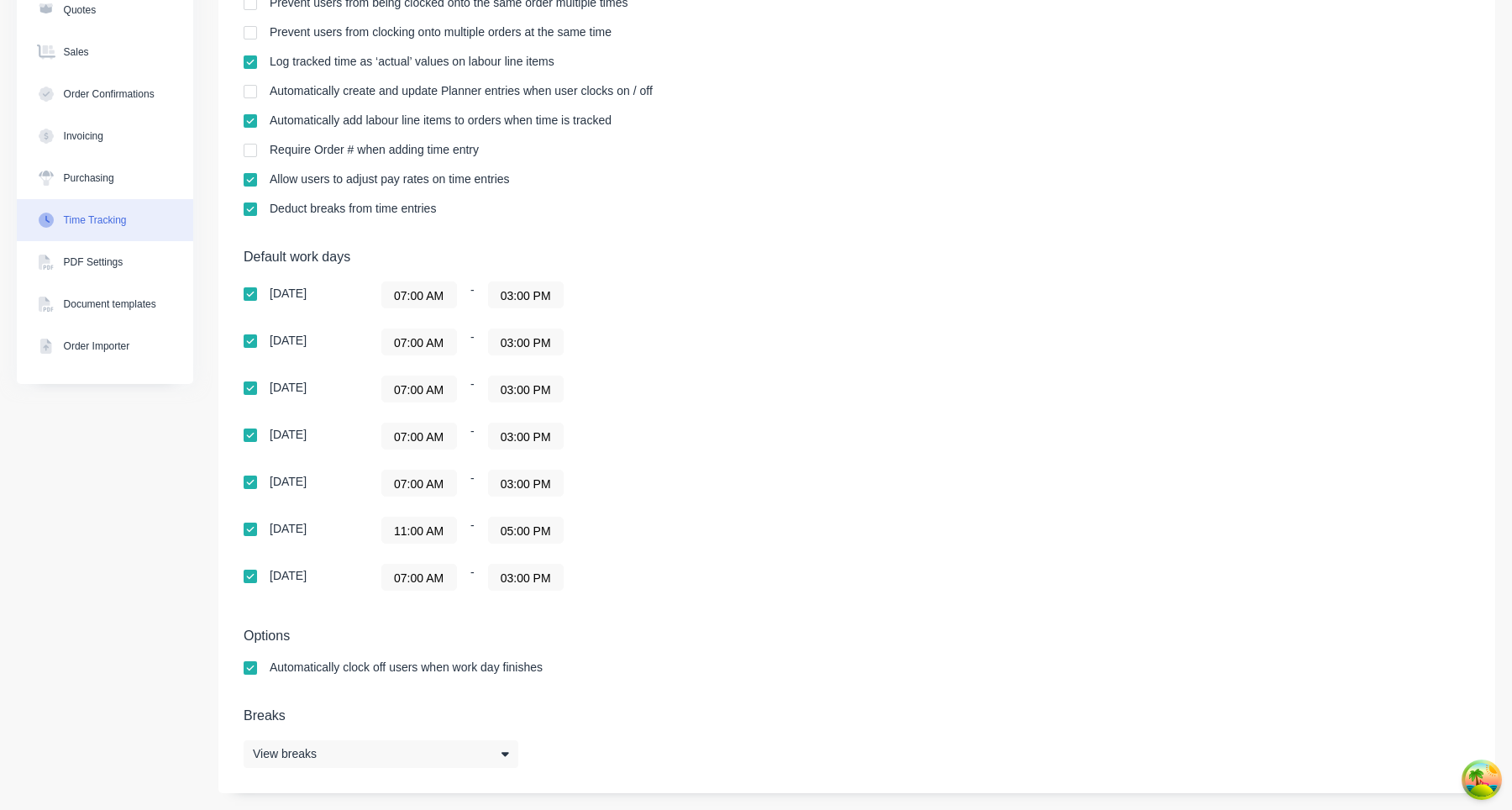
scroll to position [0, 0]
click at [998, 512] on div "Default work days Sunday 07:00 AM - 03:00 PM Monday 07:00 AM - 03:00 PM Tuesday…" at bounding box center [857, 429] width 1226 height 362
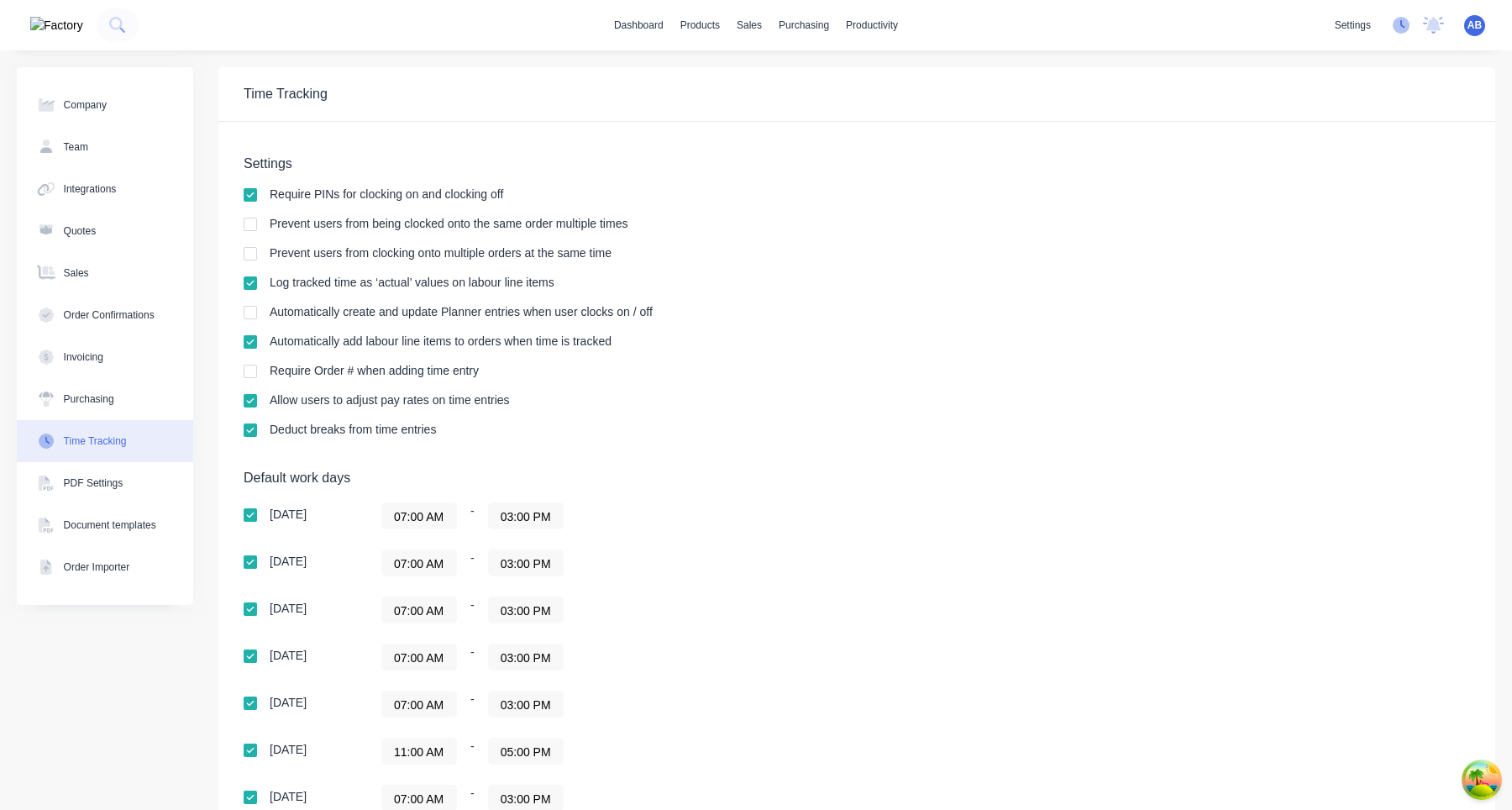
click at [1406, 26] on icon at bounding box center [1401, 24] width 17 height 17
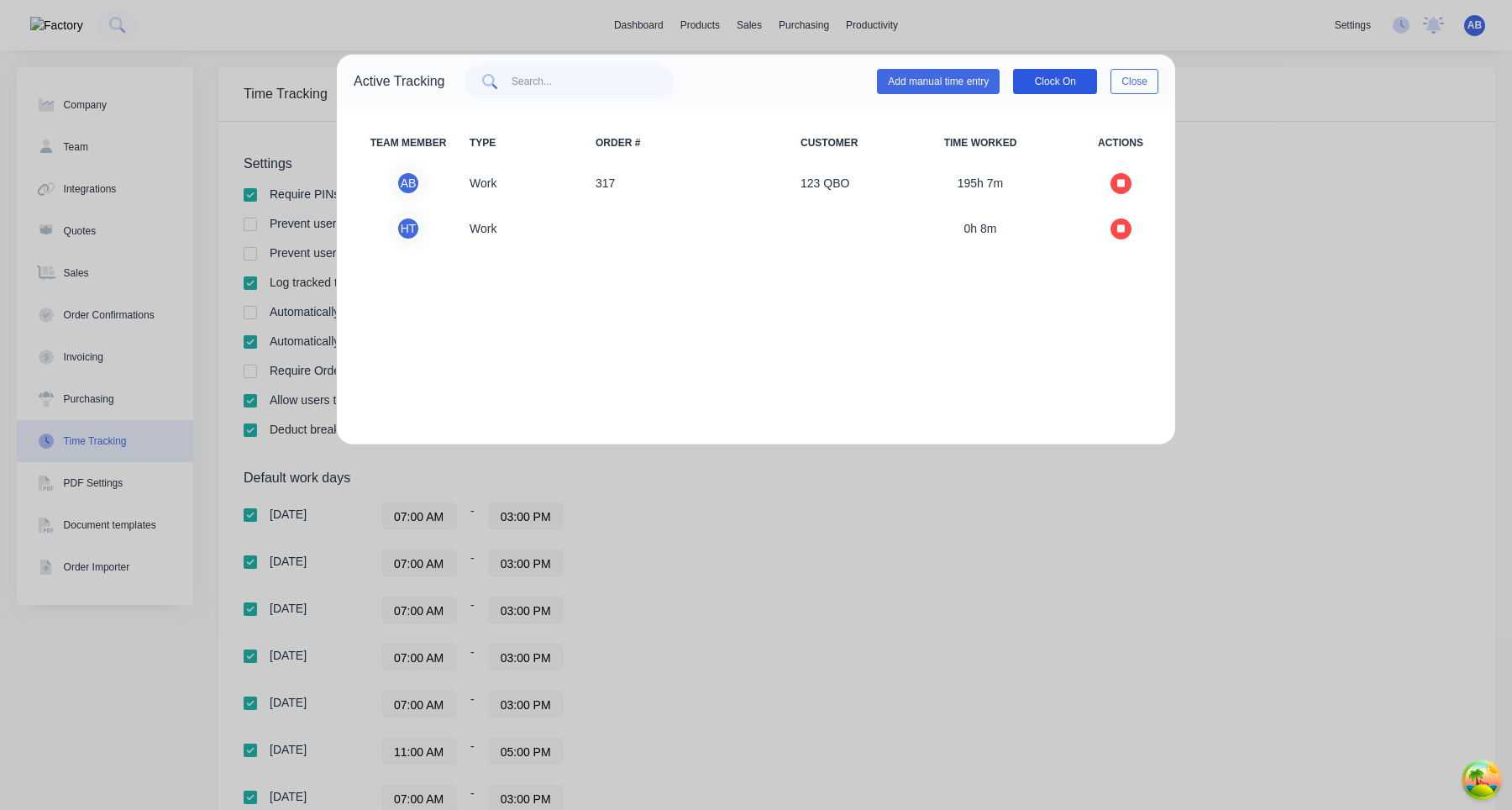
click at [1052, 82] on button "Clock On" at bounding box center [1055, 81] width 84 height 25
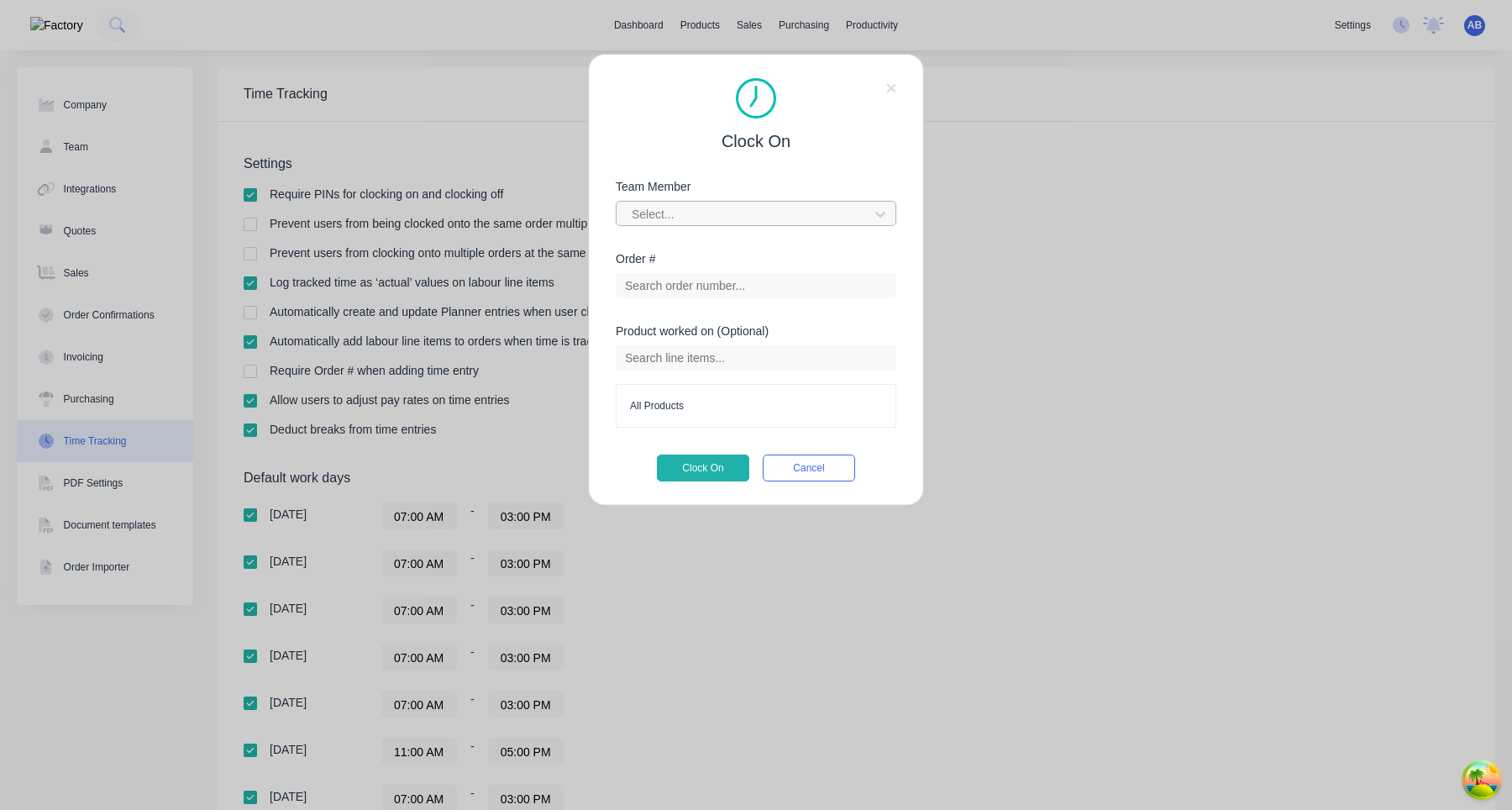
click at [771, 221] on div at bounding box center [744, 214] width 230 height 21
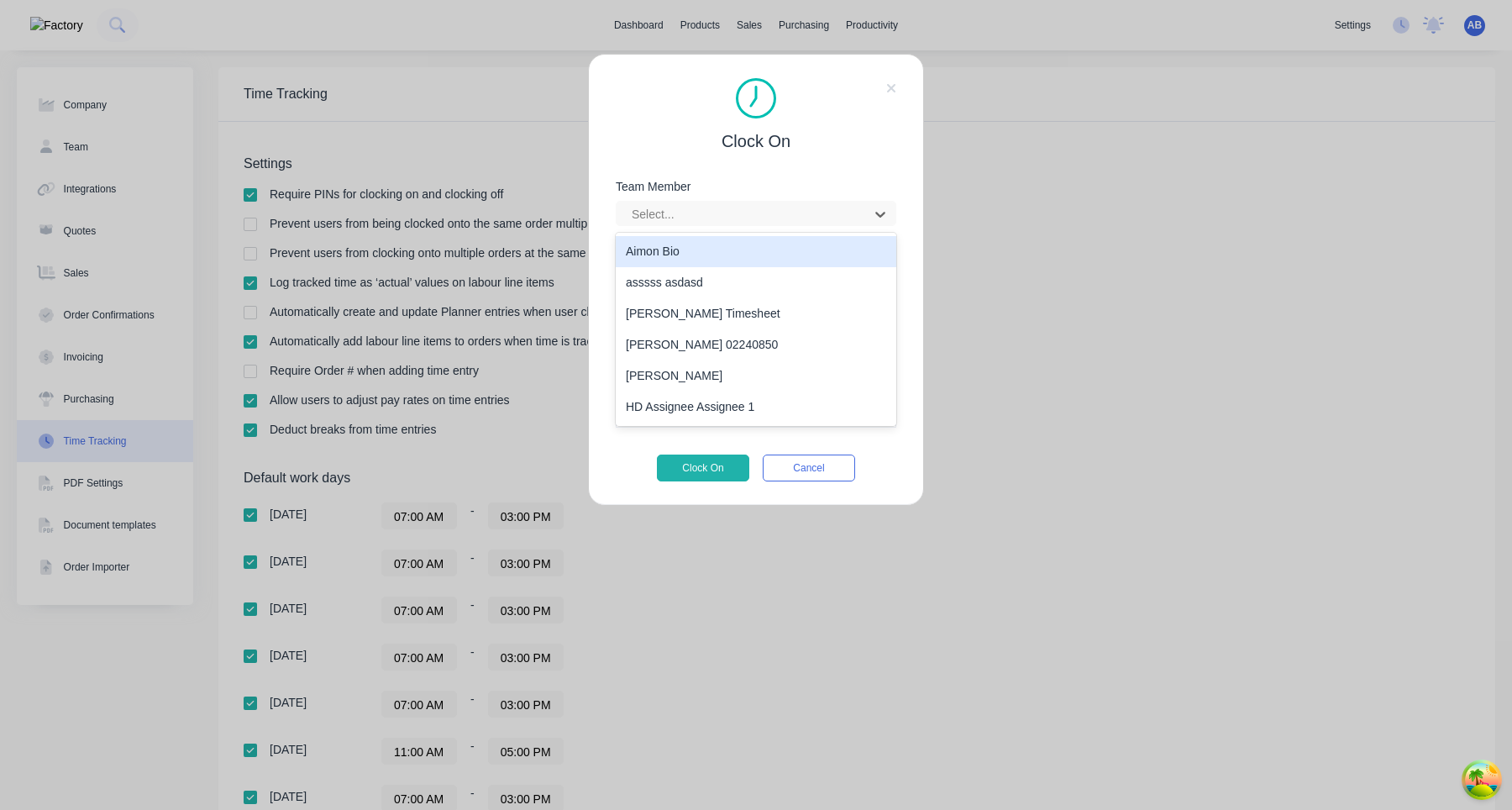
click at [719, 262] on div "Aimon Bio" at bounding box center [756, 251] width 281 height 31
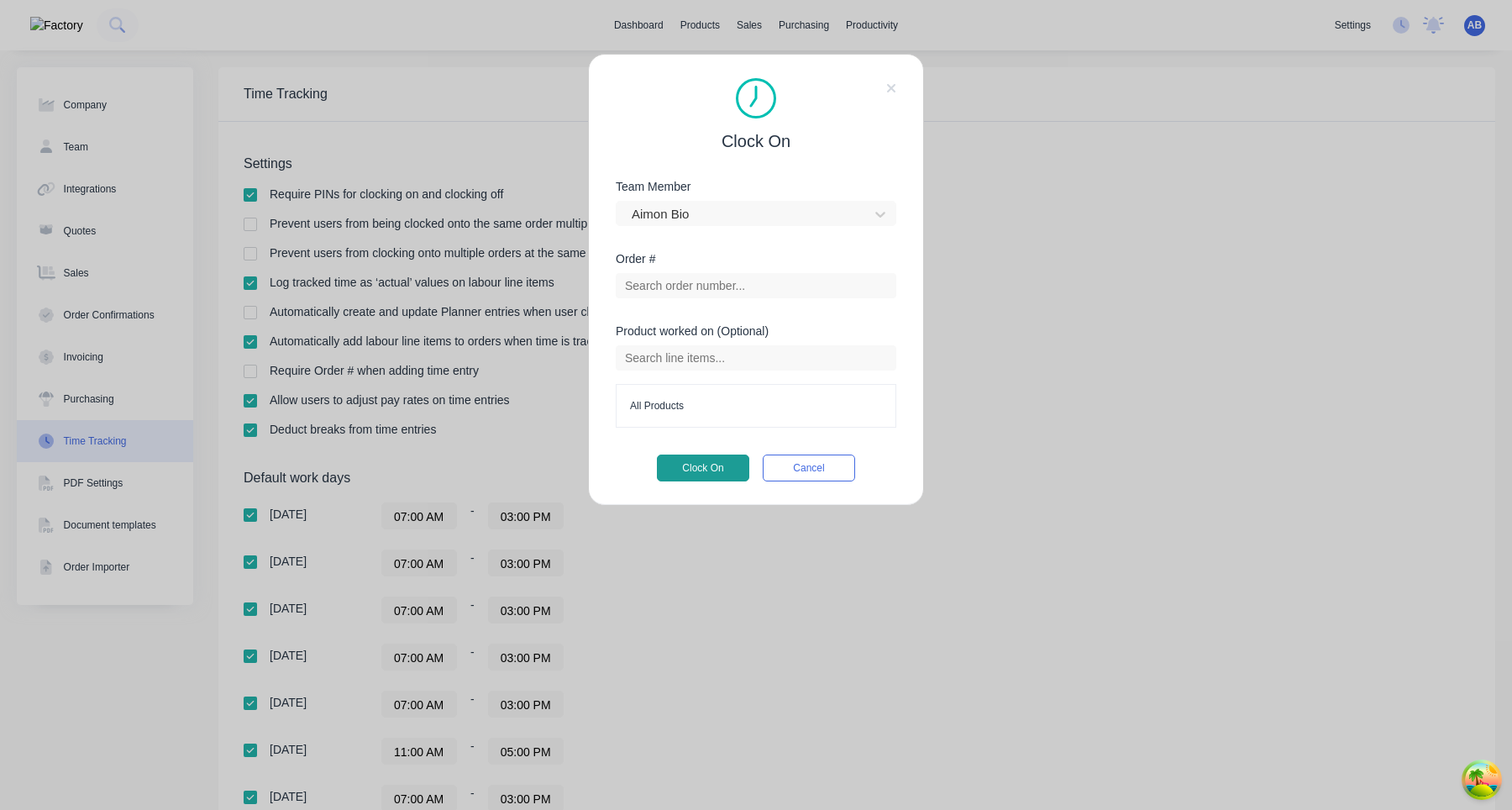
click at [684, 472] on button "Clock On" at bounding box center [703, 468] width 93 height 26
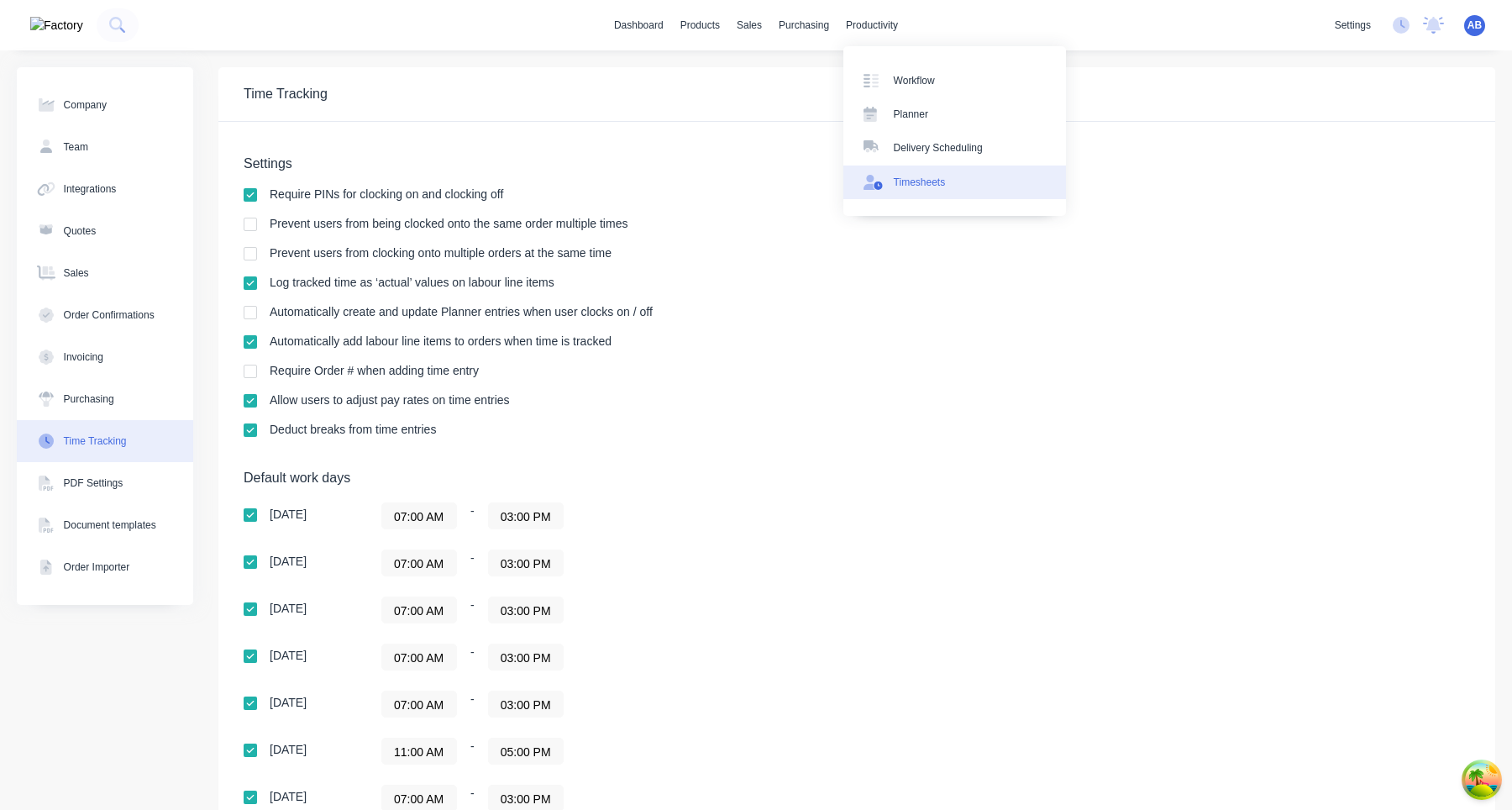
click at [912, 185] on div "Timesheets" at bounding box center [919, 182] width 52 height 15
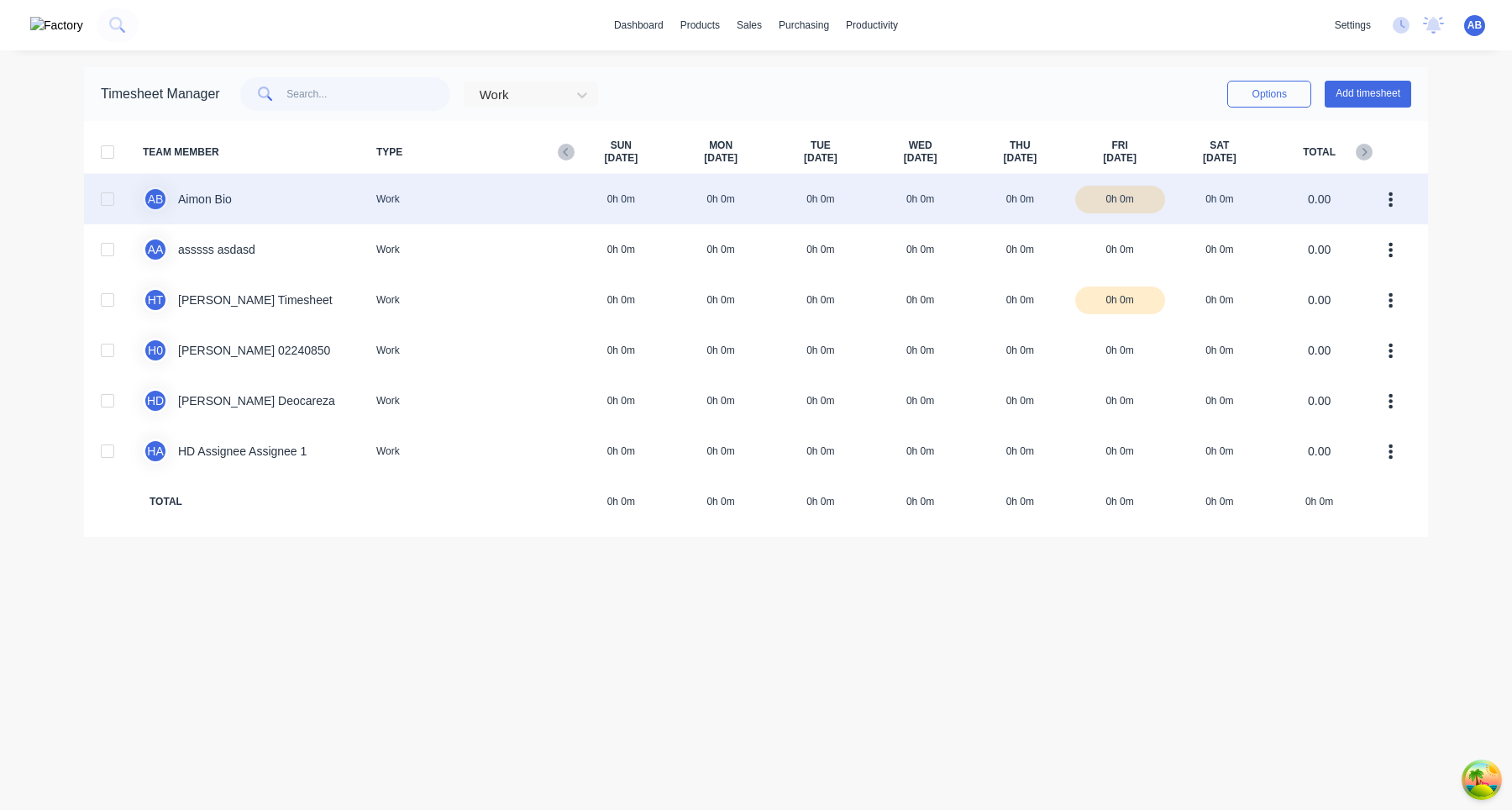
click at [808, 205] on div "A B Aimon Bio Work 0h 0m 0h 0m 0h 0m 0h 0m 0h 0m 0h 0m 0h 0m 0.00" at bounding box center [756, 200] width 1345 height 51
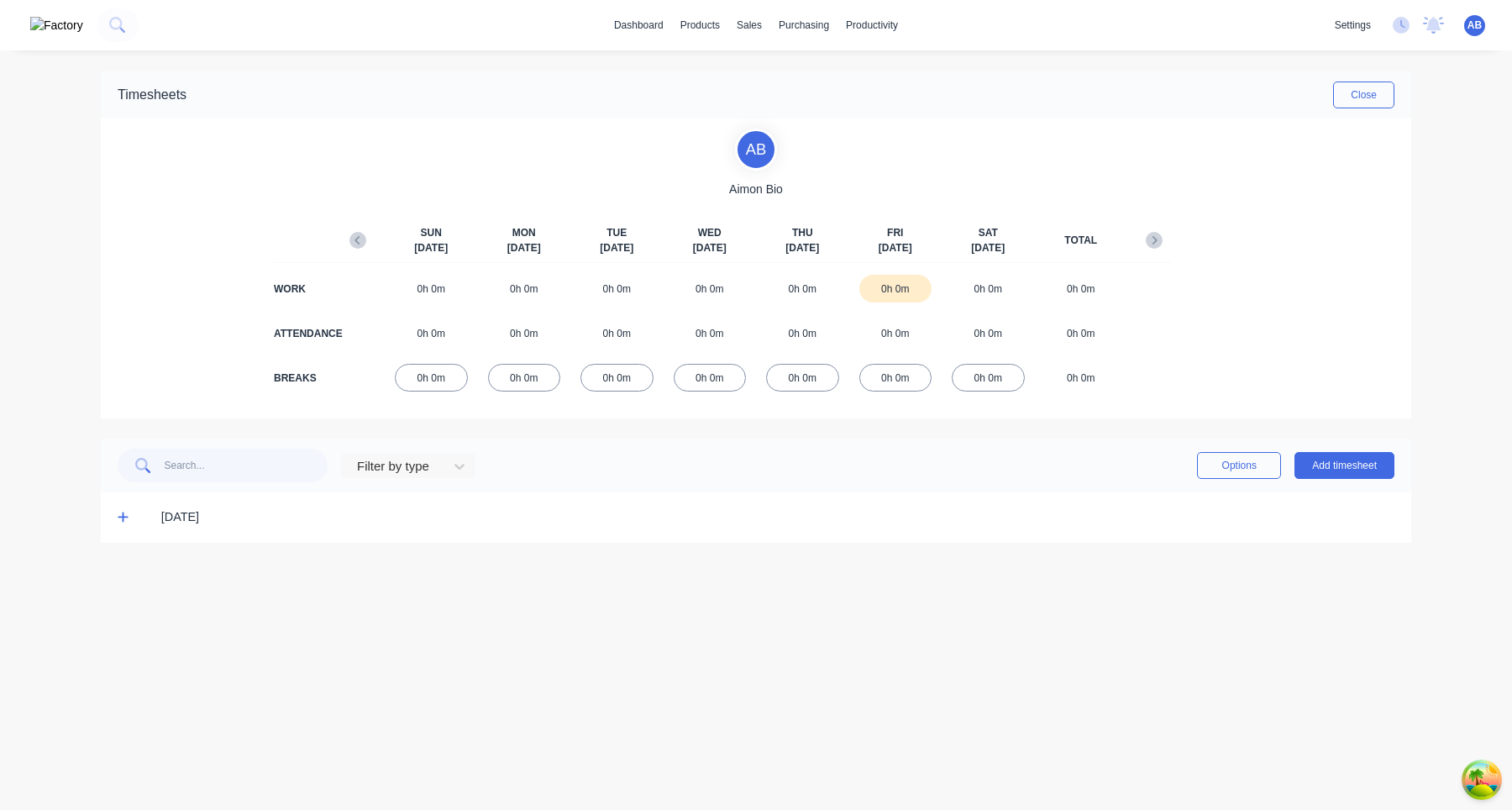
click at [125, 522] on icon at bounding box center [122, 517] width 11 height 12
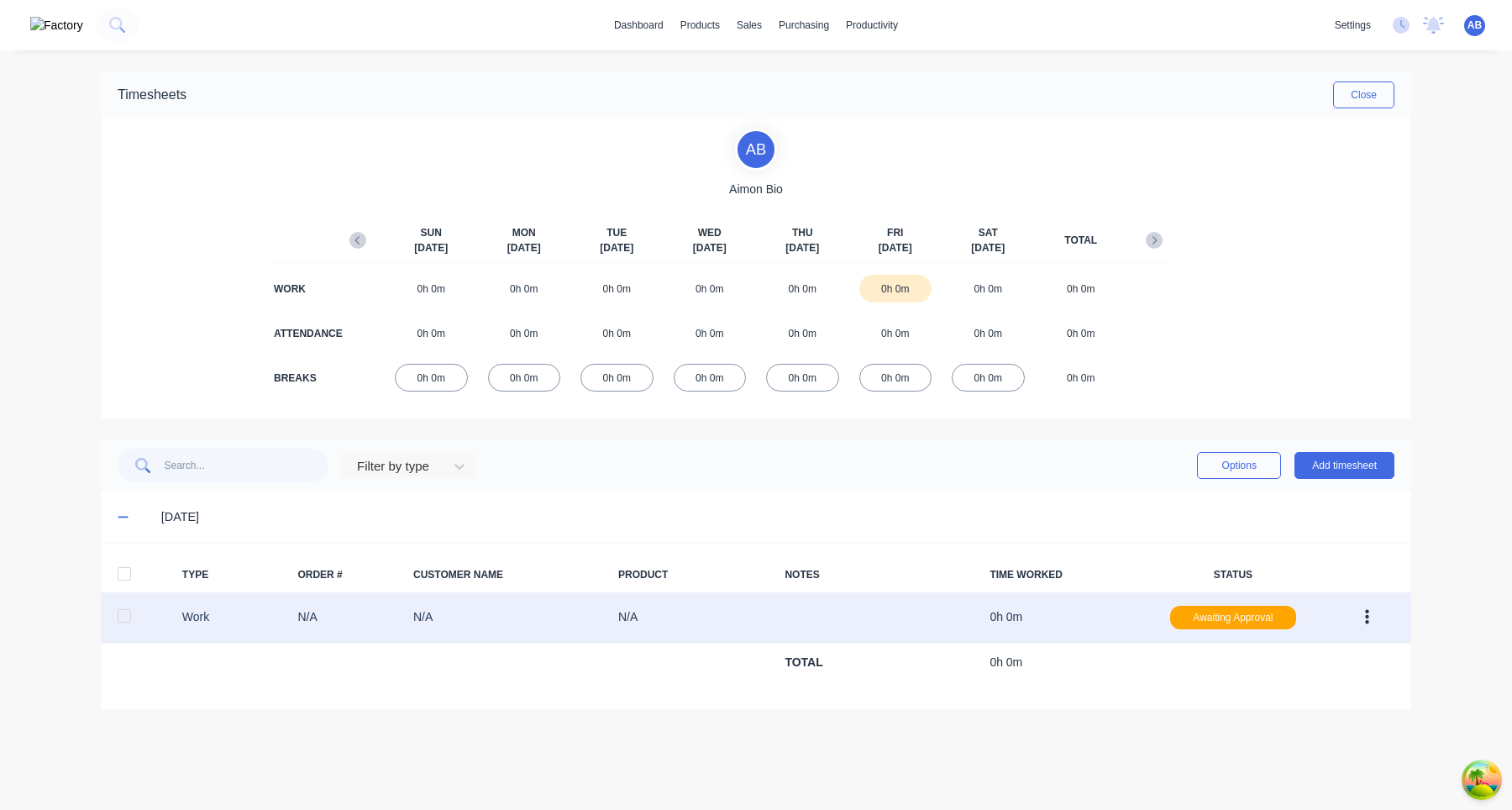
click at [1365, 616] on icon "button" at bounding box center [1367, 617] width 4 height 19
click at [1334, 549] on div "Edit" at bounding box center [1308, 554] width 129 height 24
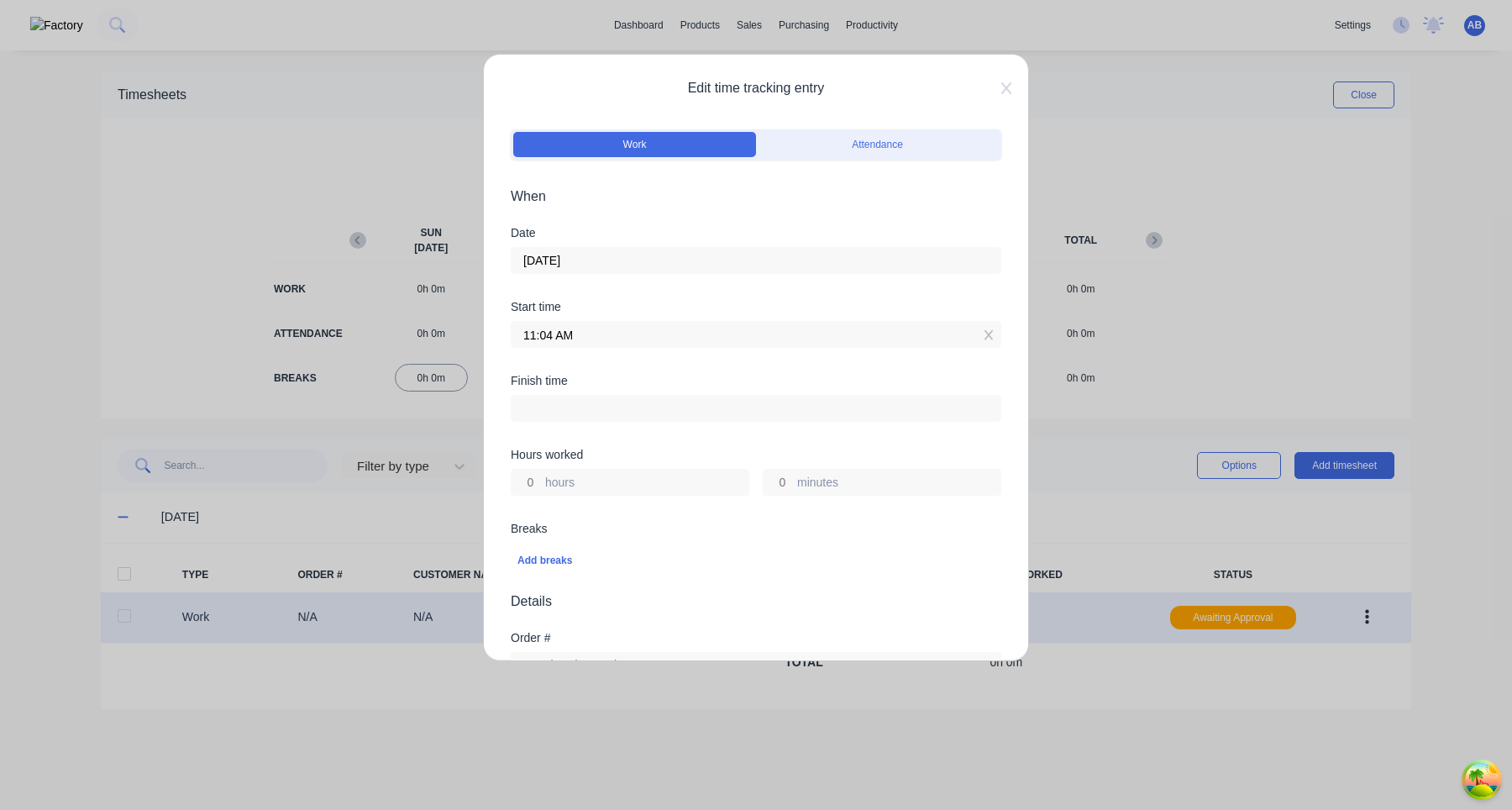
scroll to position [13, 0]
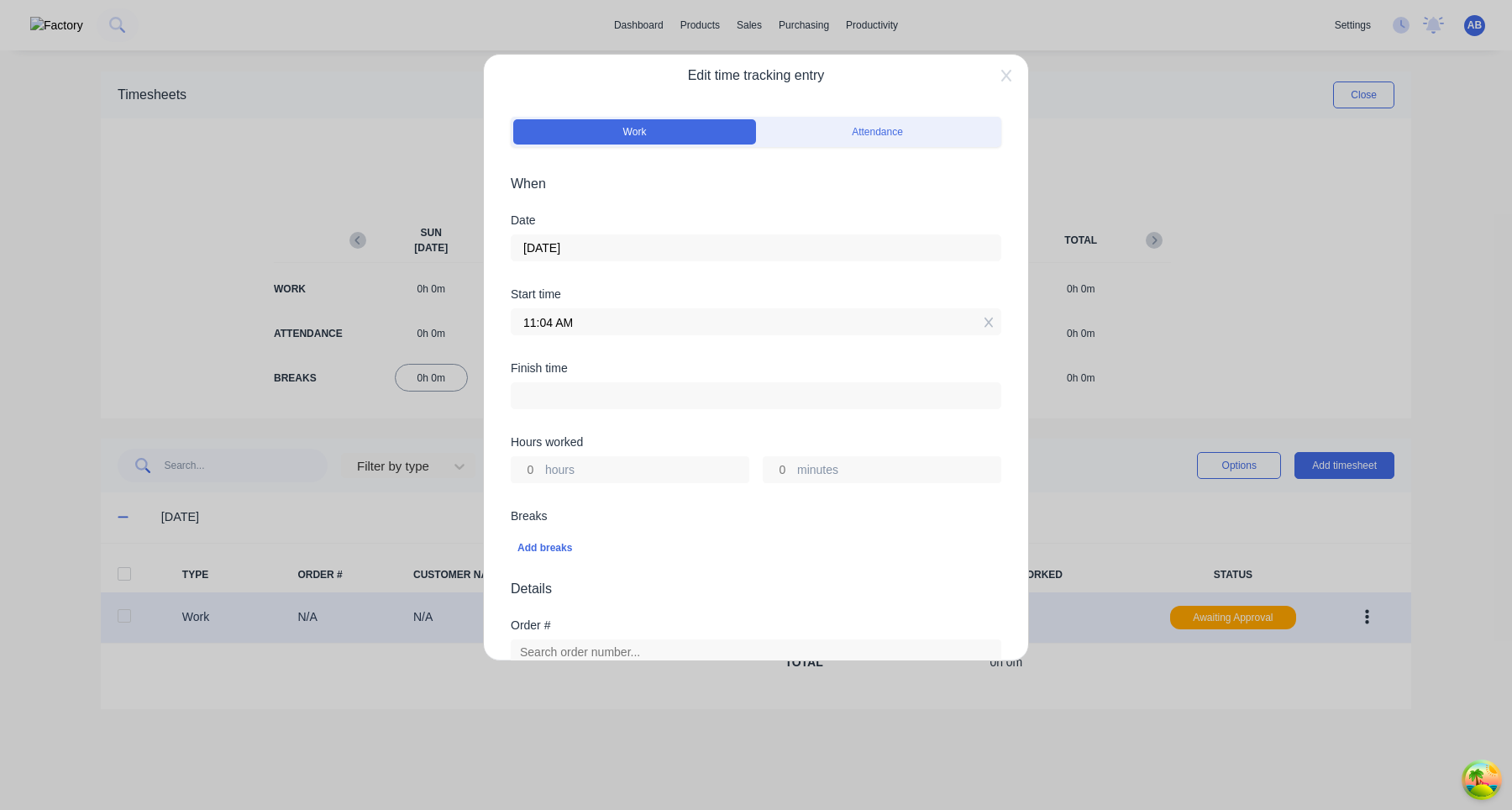
click at [530, 471] on input "hours" at bounding box center [526, 470] width 29 height 25
type input "5"
type input "04:04 PM"
type input "0"
click at [596, 528] on div "Add breaks" at bounding box center [756, 546] width 491 height 39
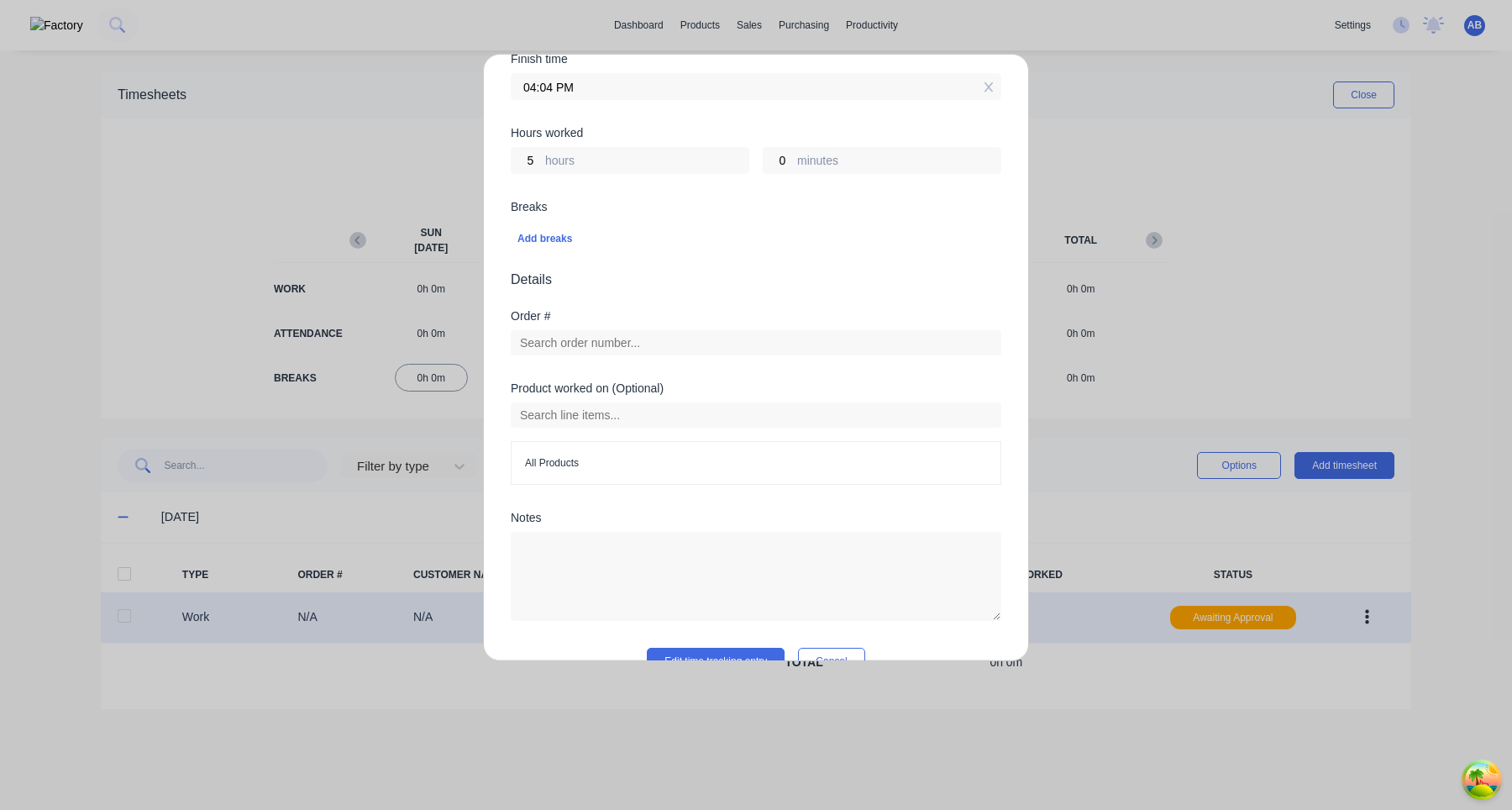
scroll to position [360, 0]
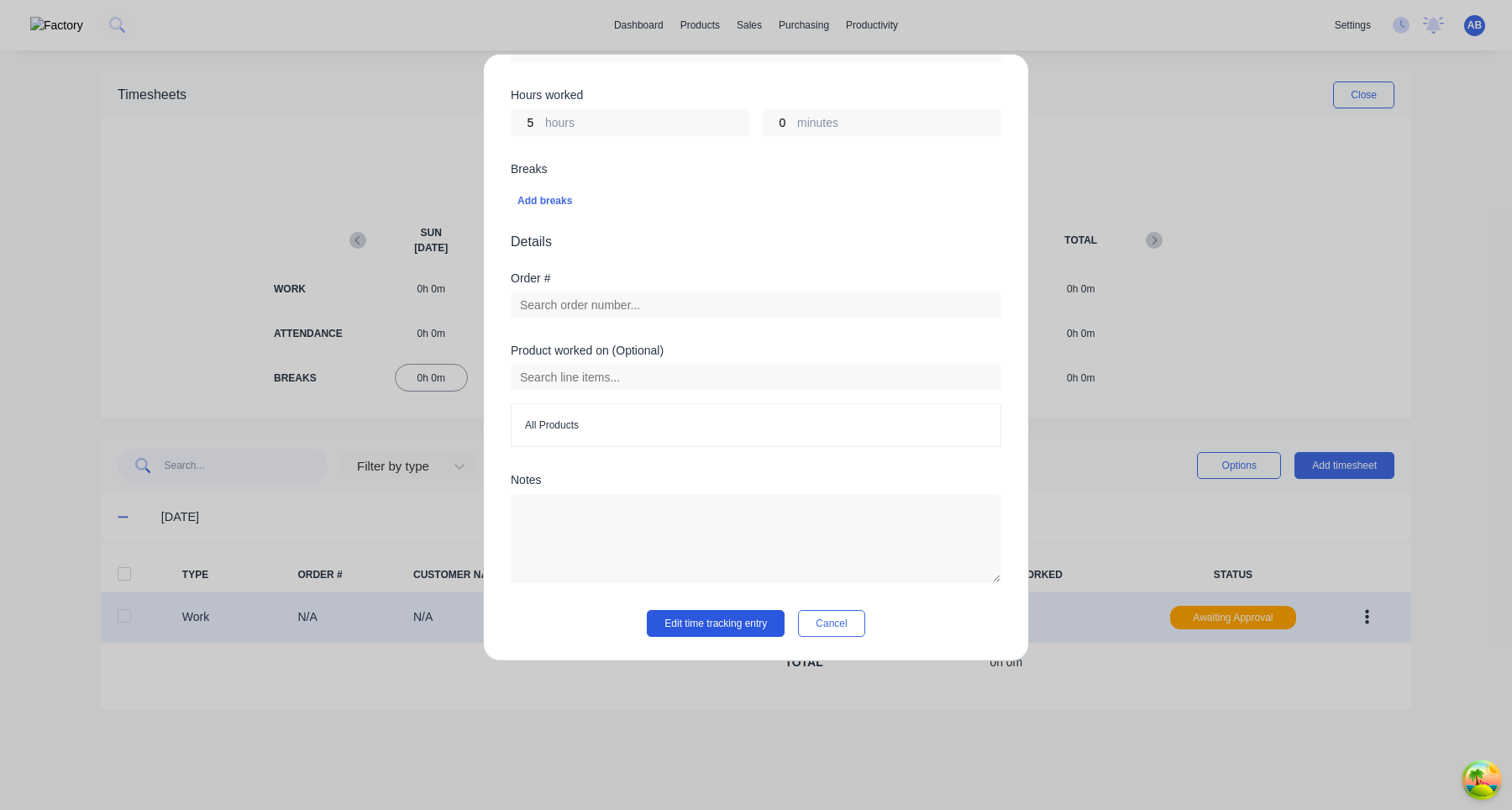
click at [707, 631] on button "Edit time tracking entry" at bounding box center [716, 623] width 138 height 26
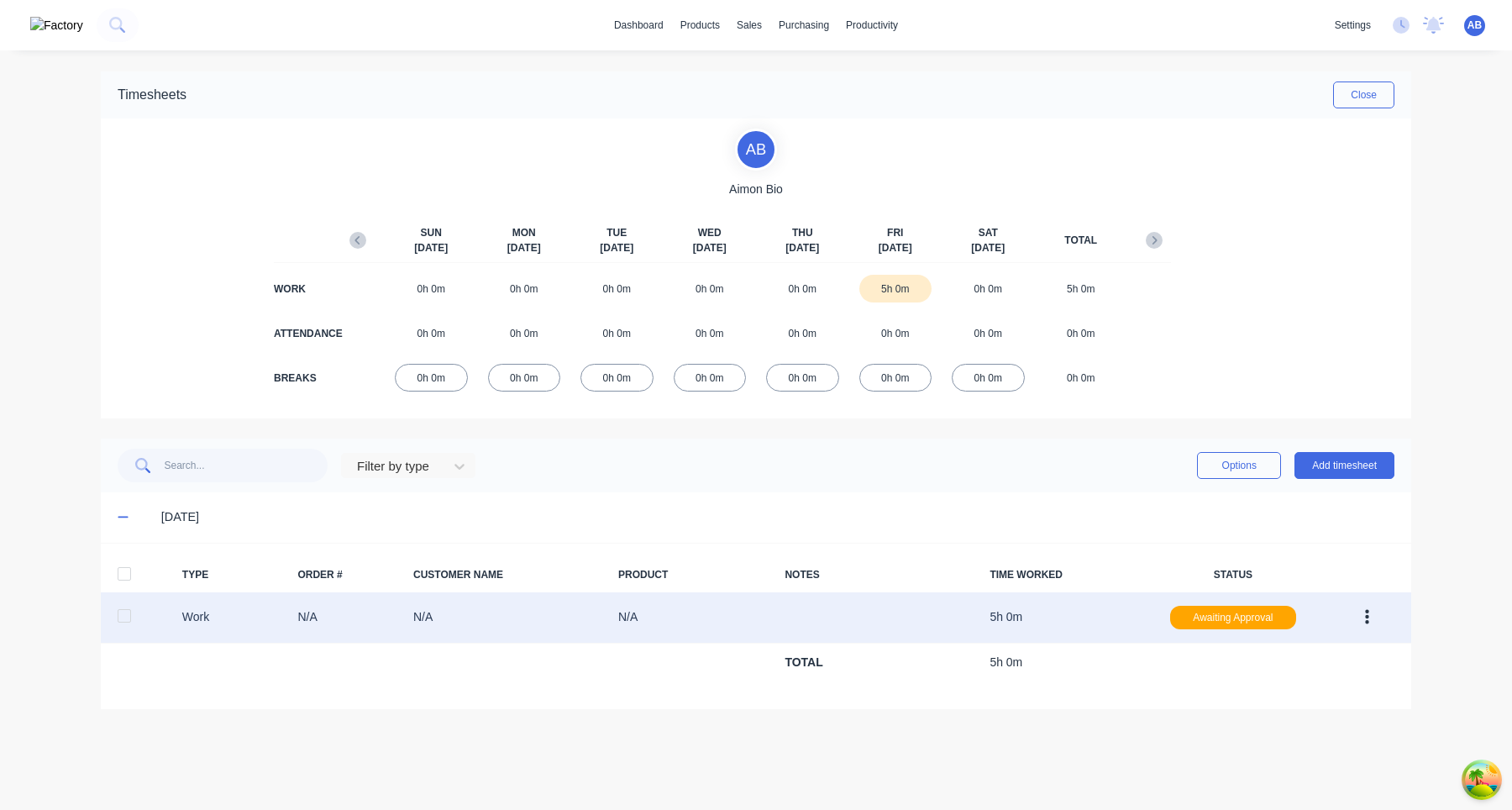
click at [136, 611] on div at bounding box center [124, 616] width 33 height 33
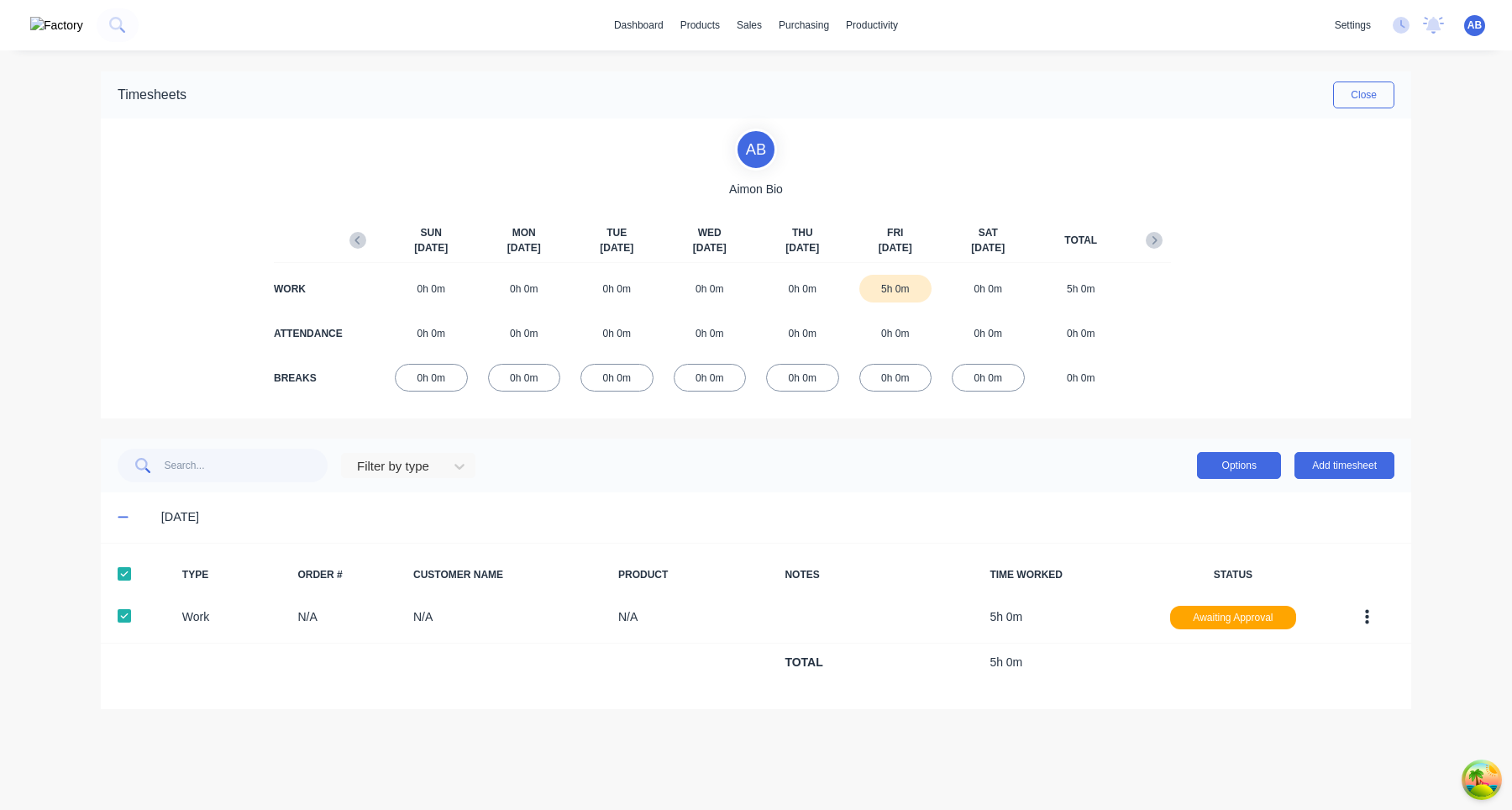
click at [1271, 463] on button "Options" at bounding box center [1239, 465] width 84 height 26
click at [1181, 568] on div "Delete" at bounding box center [1201, 575] width 129 height 24
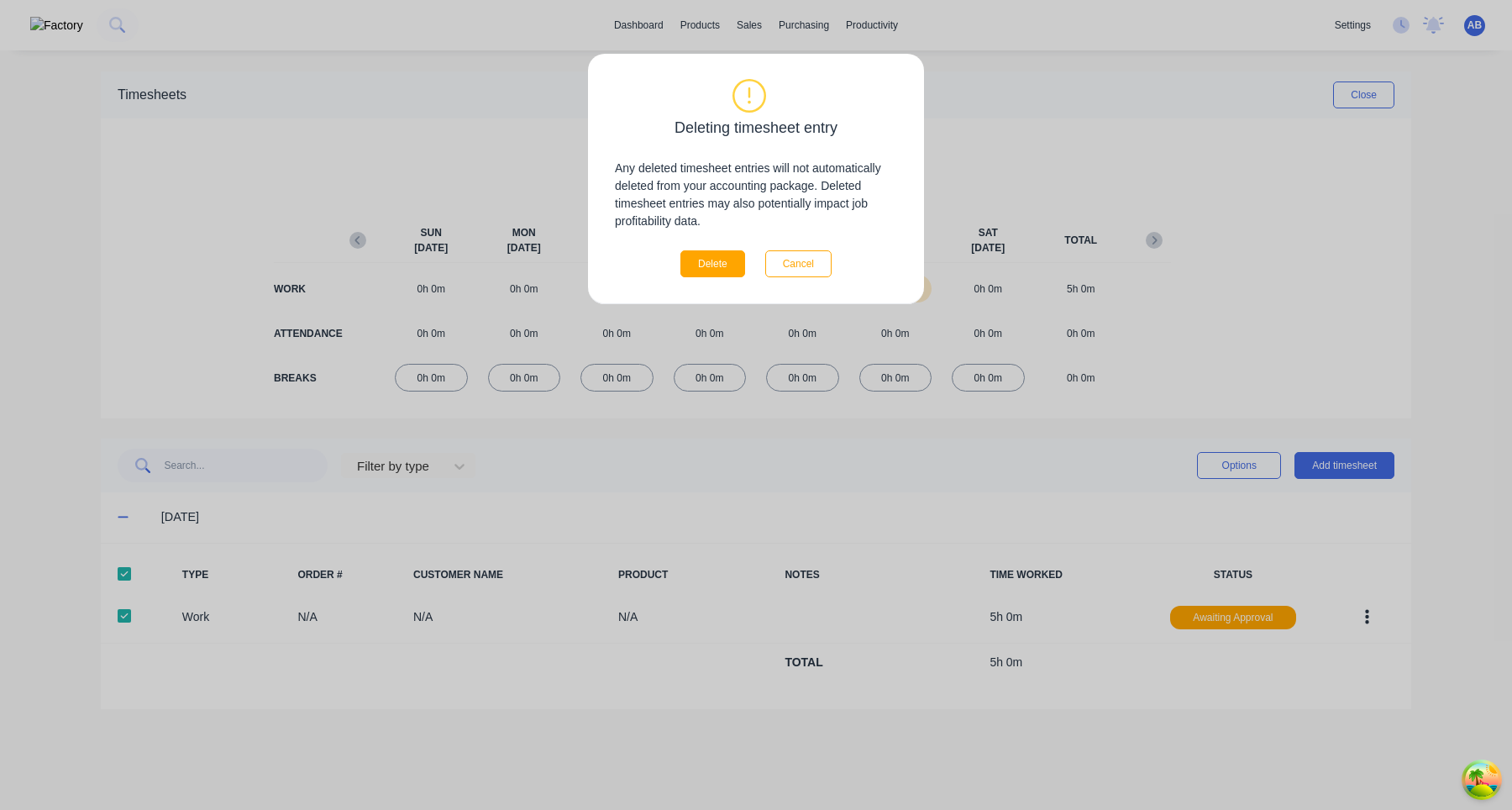
click at [729, 248] on div "Deleting timesheet entry Any deleted timesheet entries will not automatically d…" at bounding box center [756, 178] width 283 height 197
click at [729, 264] on button "Delete" at bounding box center [713, 263] width 65 height 26
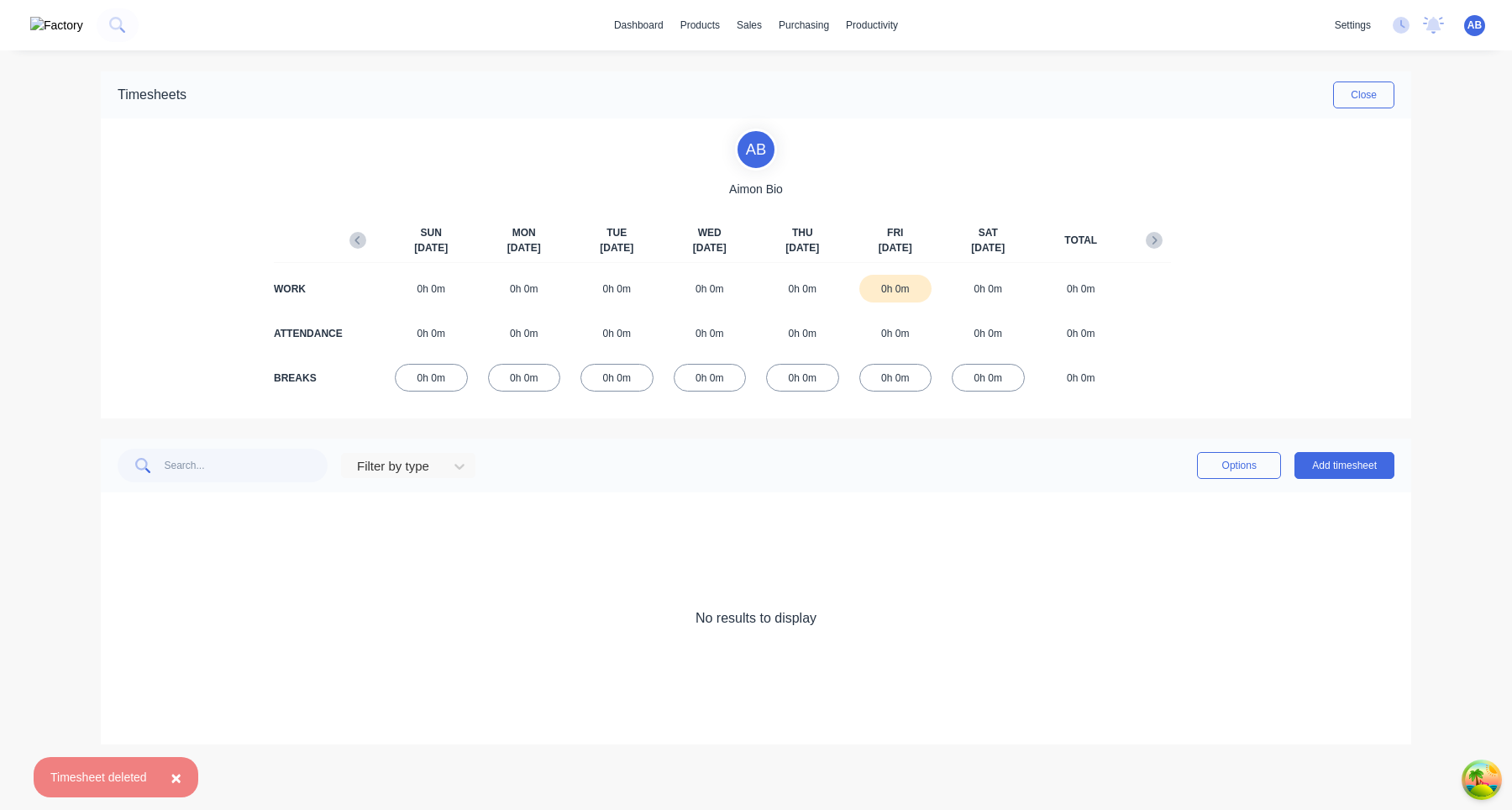
click at [1482, 31] on div "AB HD Prod Test Aimon Bio Administrator Profile Sign out" at bounding box center [1474, 24] width 21 height 21
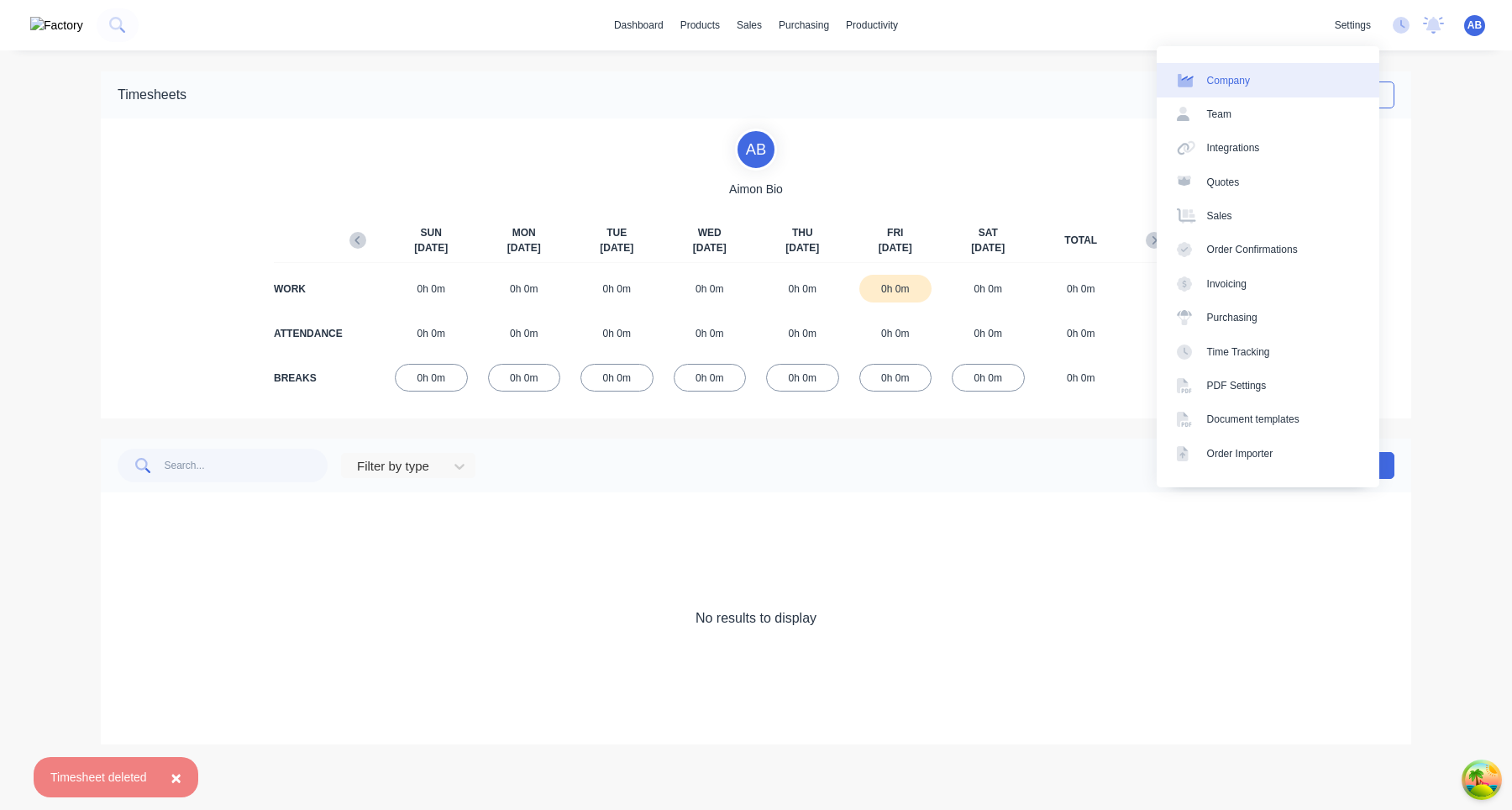
click at [1288, 92] on link "Company" at bounding box center [1268, 79] width 223 height 33
select select "AU"
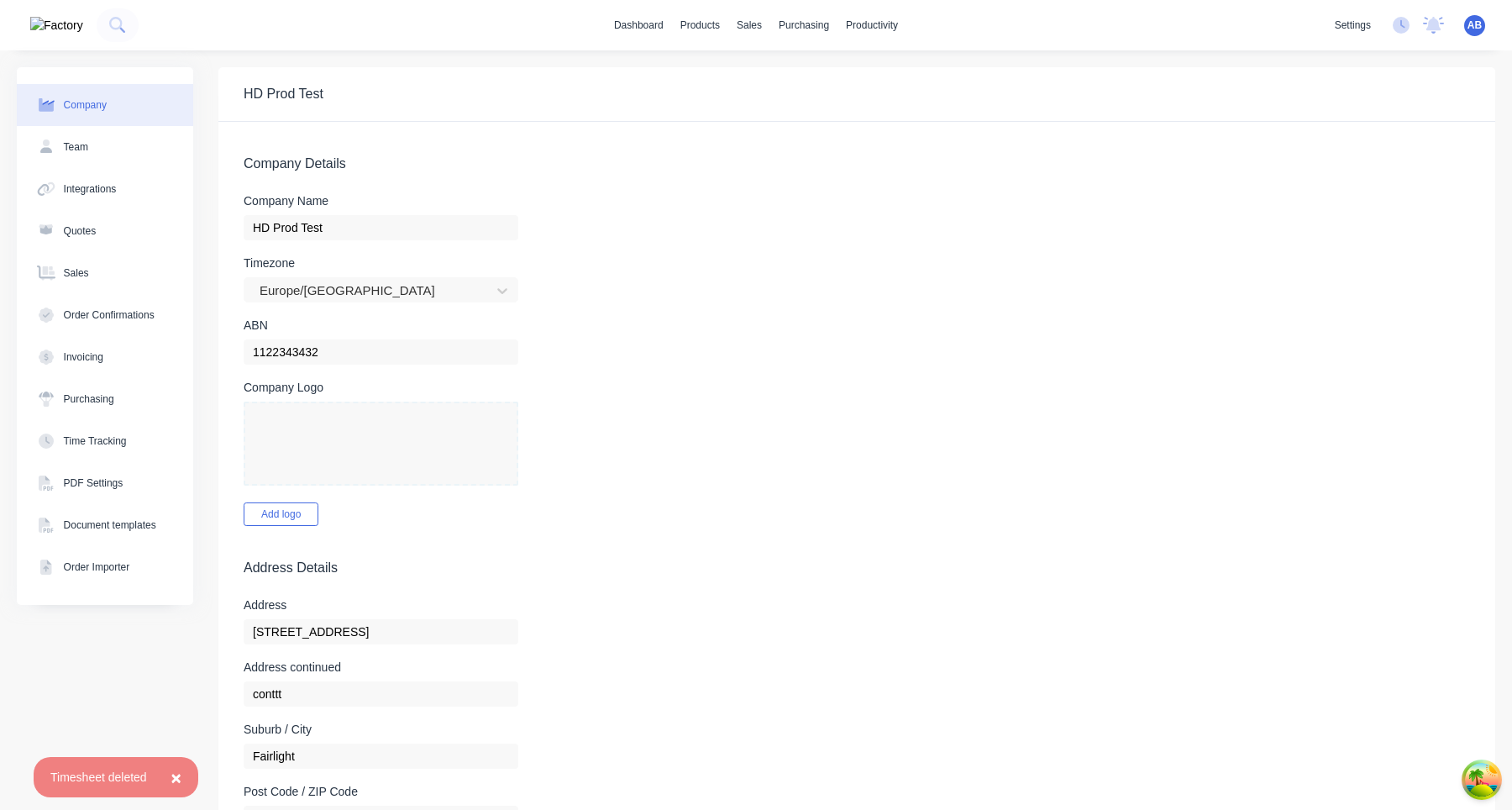
click at [189, 775] on button "×" at bounding box center [175, 777] width 44 height 40
click at [1464, 24] on div "AB HD Prod Test Aimon Bio Administrator Profile Sign out" at bounding box center [1474, 24] width 21 height 21
click at [1479, 27] on span "AB" at bounding box center [1475, 24] width 15 height 15
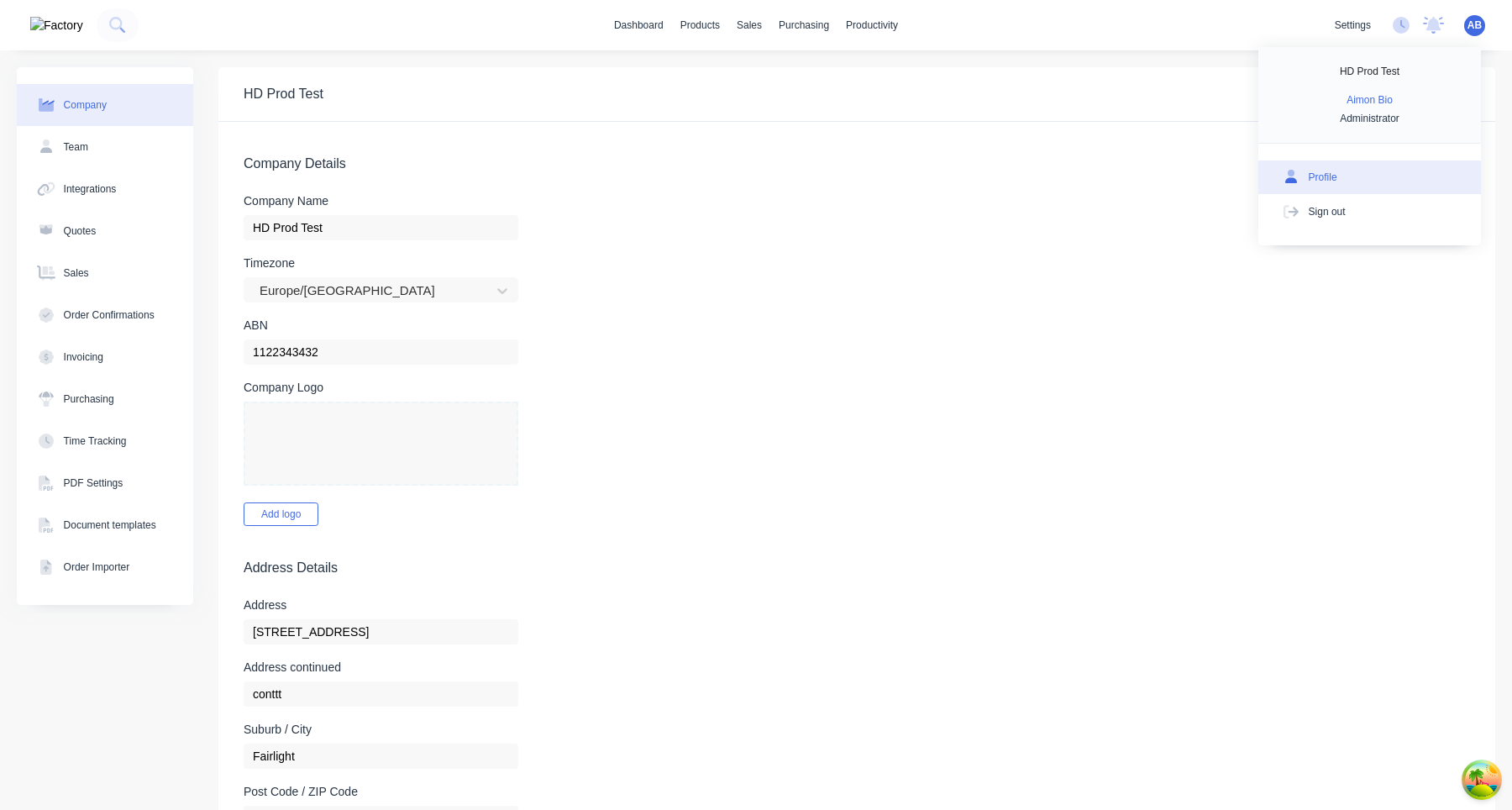
click at [1314, 180] on div "Profile" at bounding box center [1322, 177] width 28 height 15
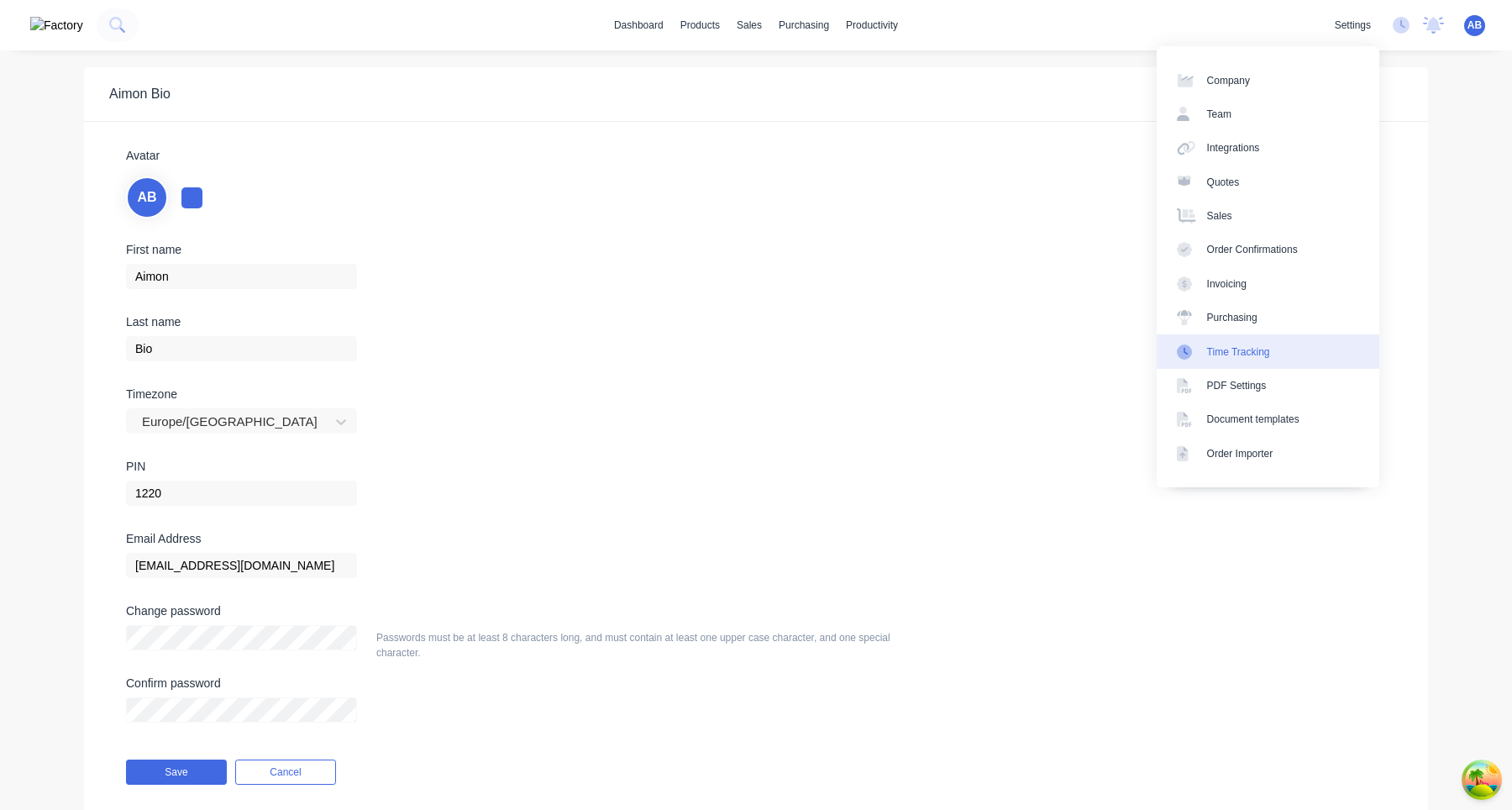
click at [1244, 352] on div "Time Tracking" at bounding box center [1239, 351] width 63 height 15
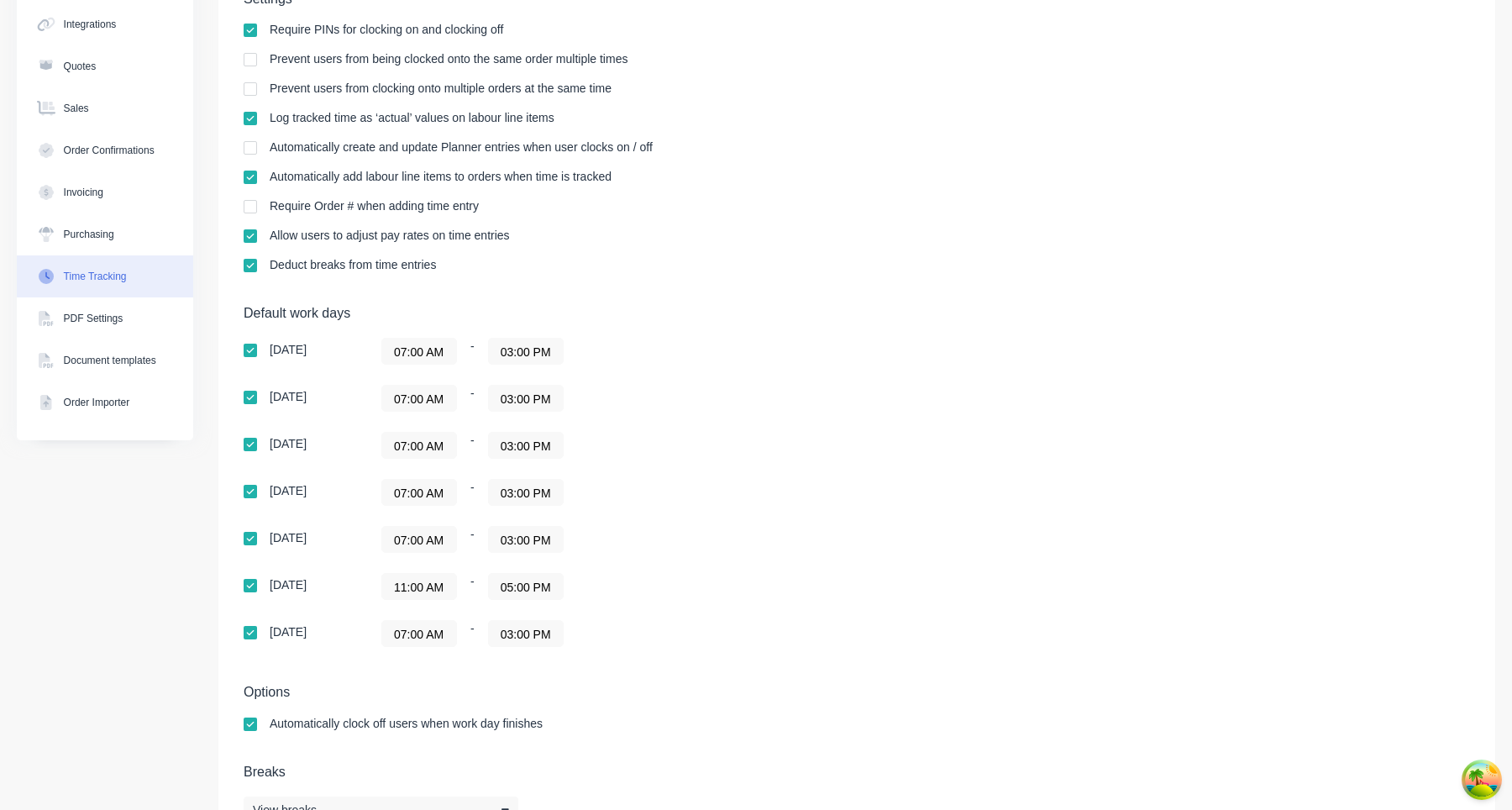
scroll to position [176, 0]
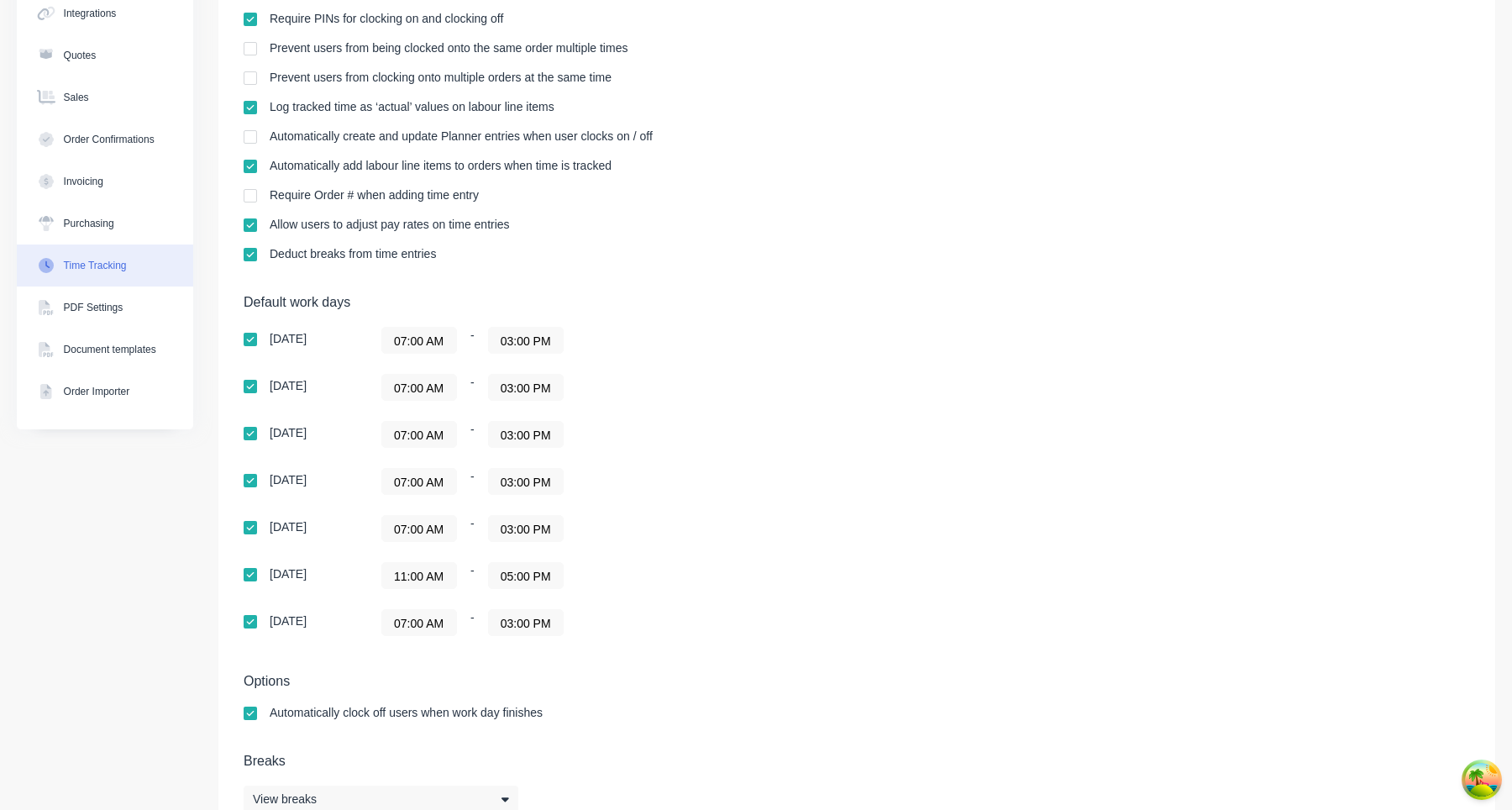
click at [282, 576] on div "[DATE]" at bounding box center [289, 574] width 37 height 12
click at [359, 576] on div "Friday 11:00 AM - 05:00 PM" at bounding box center [537, 575] width 588 height 26
click at [426, 576] on input "11:00 AM" at bounding box center [420, 576] width 74 height 25
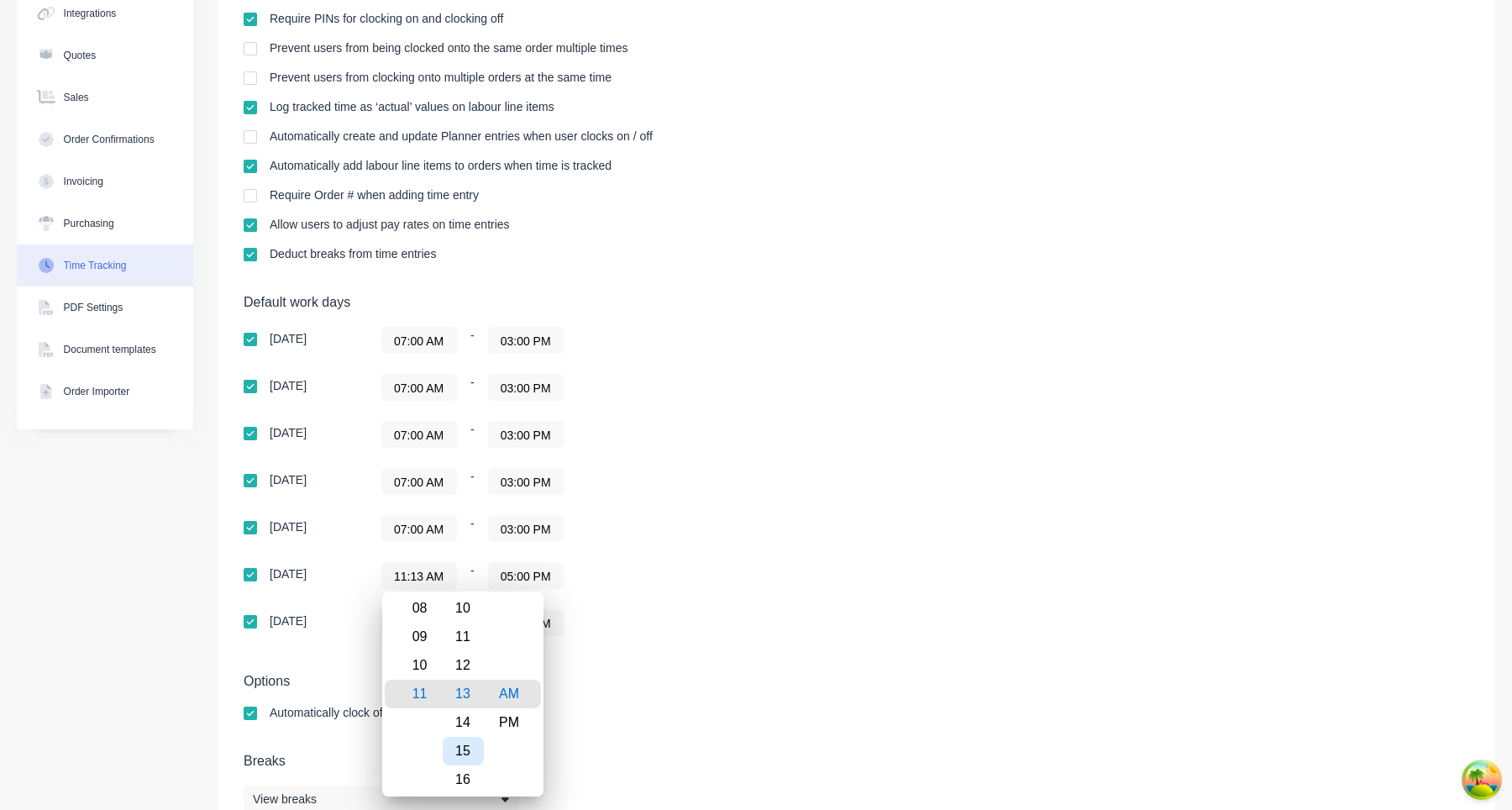
click at [468, 760] on div "15" at bounding box center [464, 750] width 41 height 28
click at [700, 695] on div "Options Automatically clock off users when work day finishes" at bounding box center [857, 704] width 1226 height 63
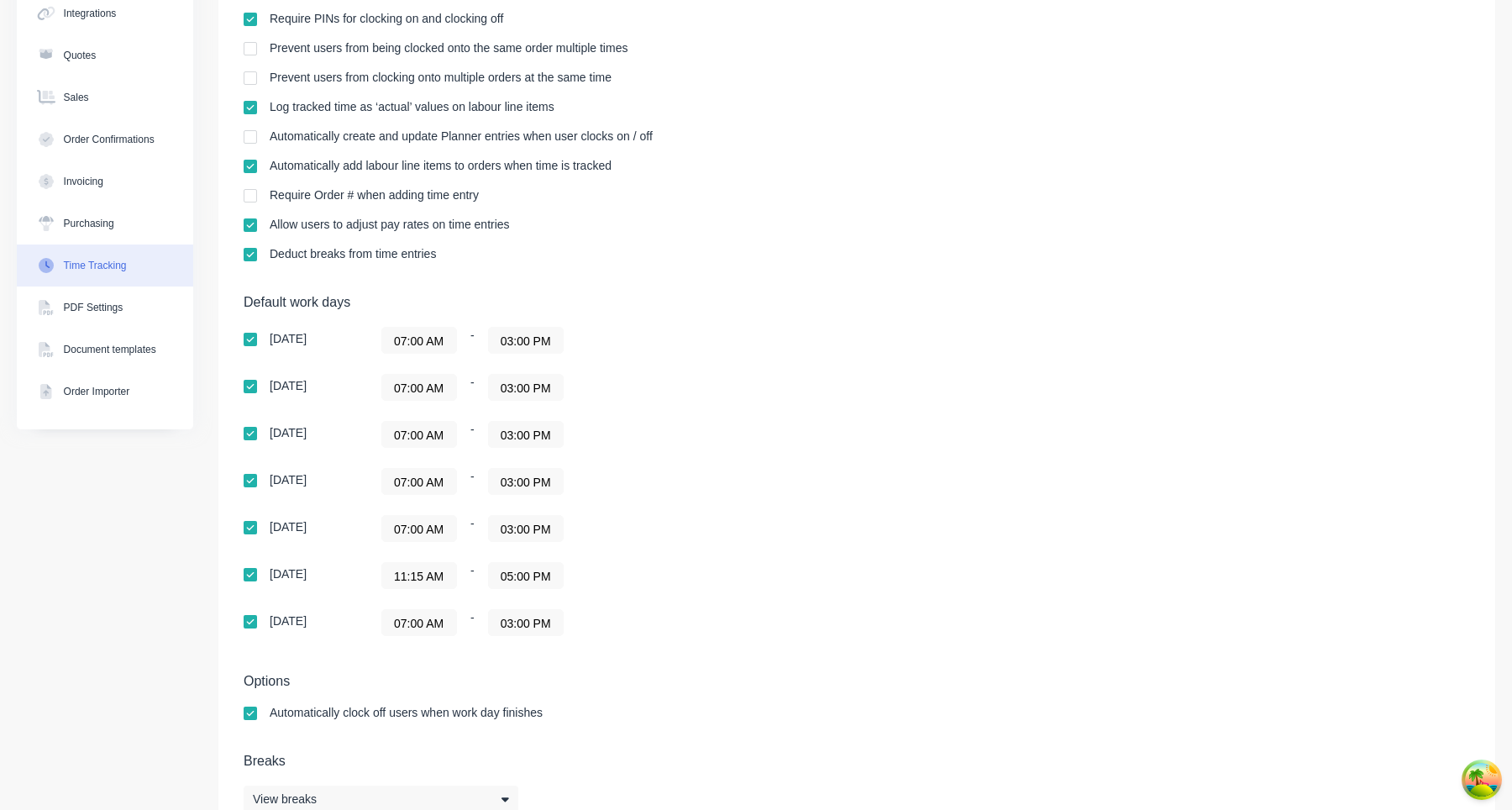
click at [1027, 625] on div "Default work days Sunday 07:00 AM - 03:00 PM Monday 07:00 AM - 03:00 PM Tuesday…" at bounding box center [857, 475] width 1226 height 362
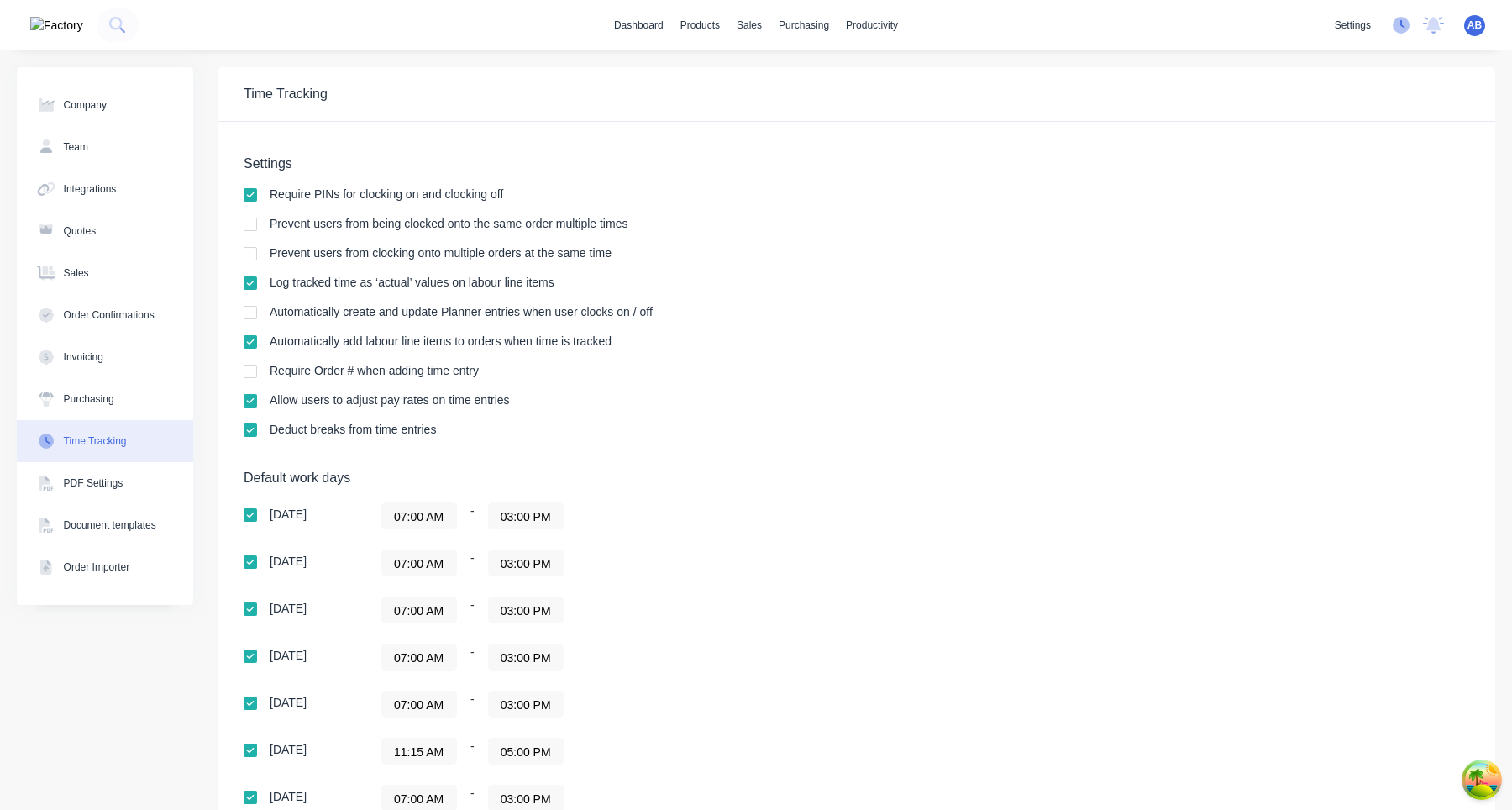
click at [1402, 21] on icon at bounding box center [1401, 24] width 17 height 17
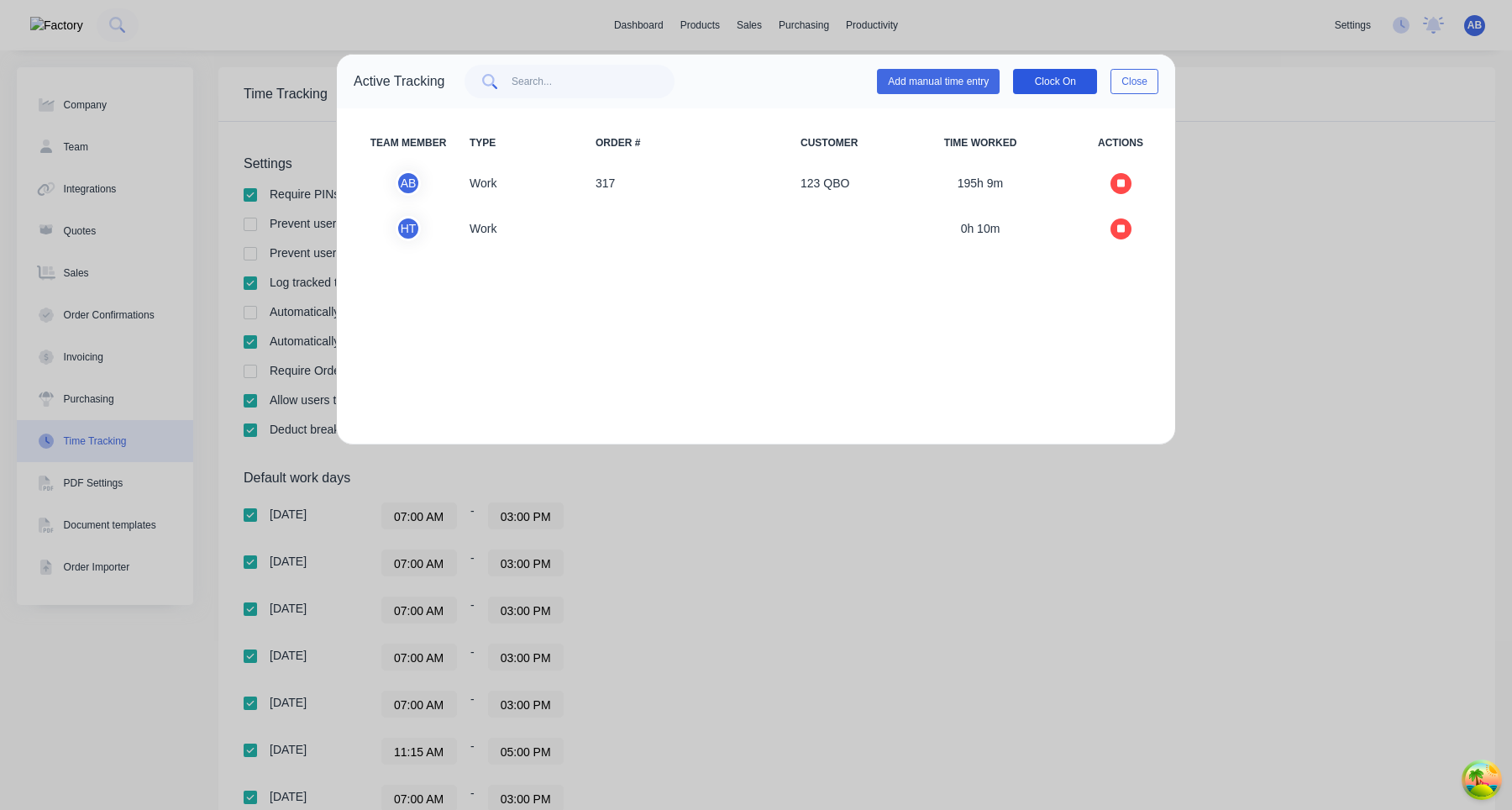
click at [1046, 78] on button "Clock On" at bounding box center [1055, 81] width 84 height 25
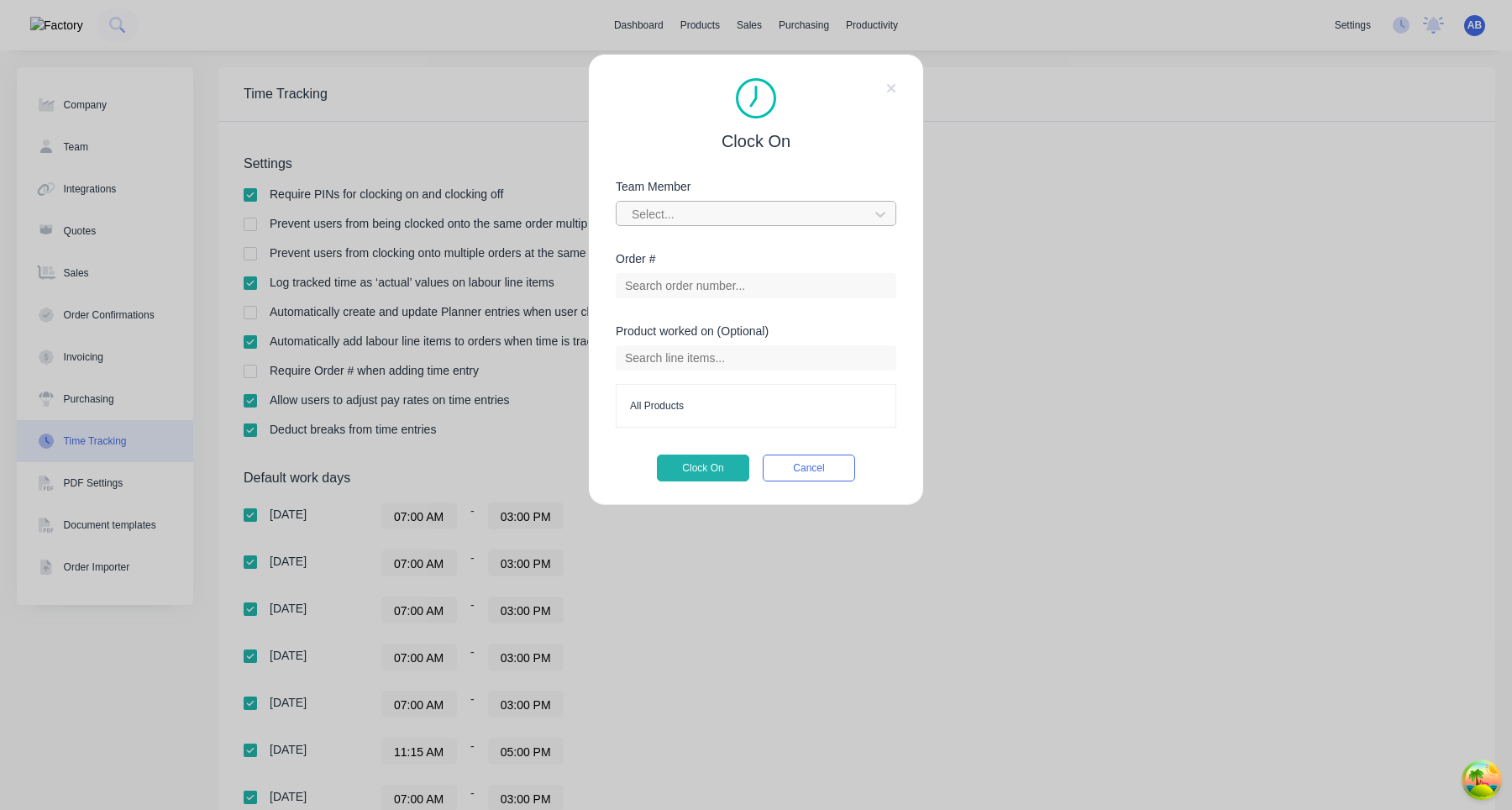
click at [738, 219] on div at bounding box center [744, 214] width 230 height 21
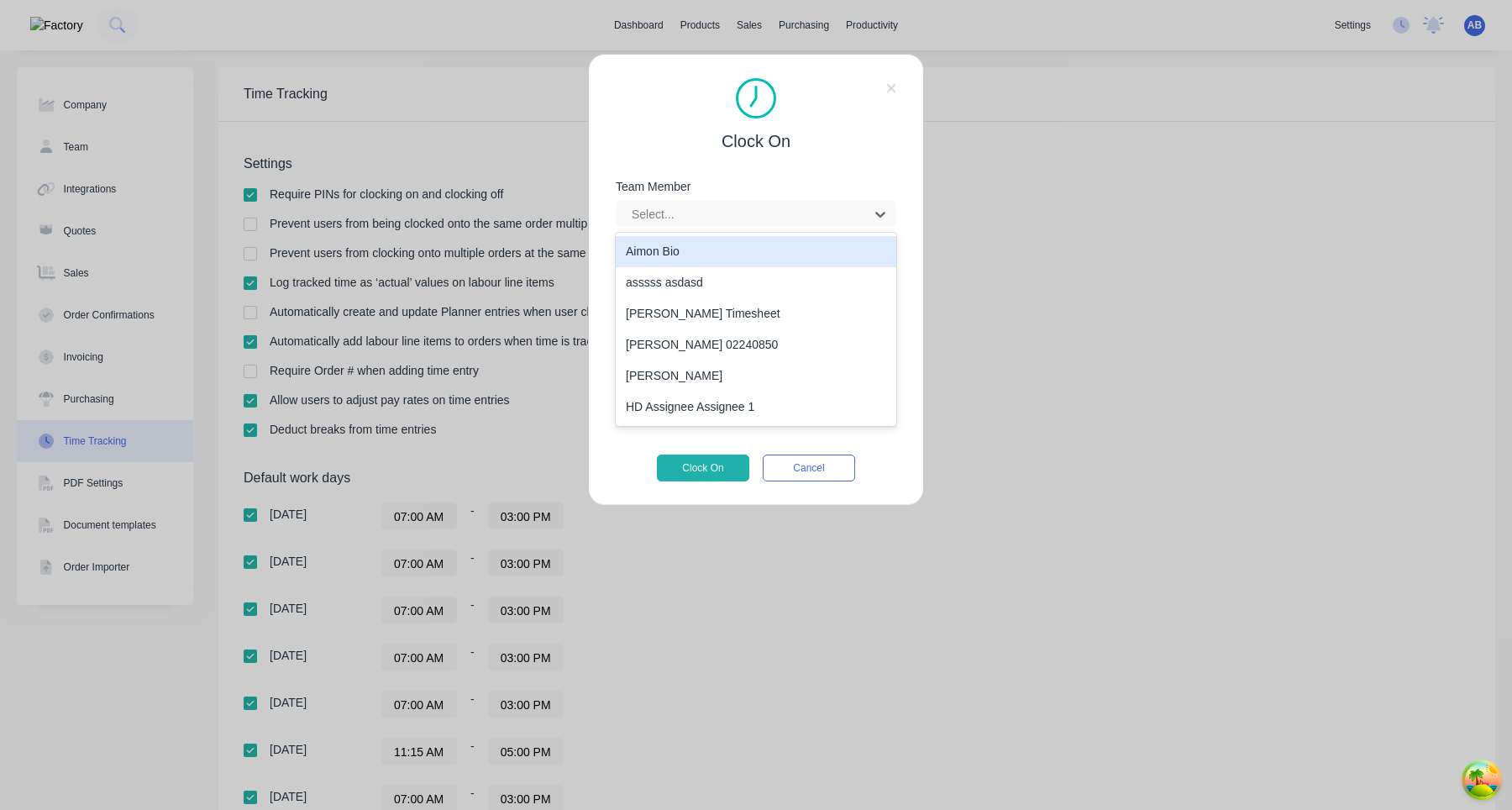
click at [682, 253] on div "Aimon Bio" at bounding box center [756, 251] width 281 height 31
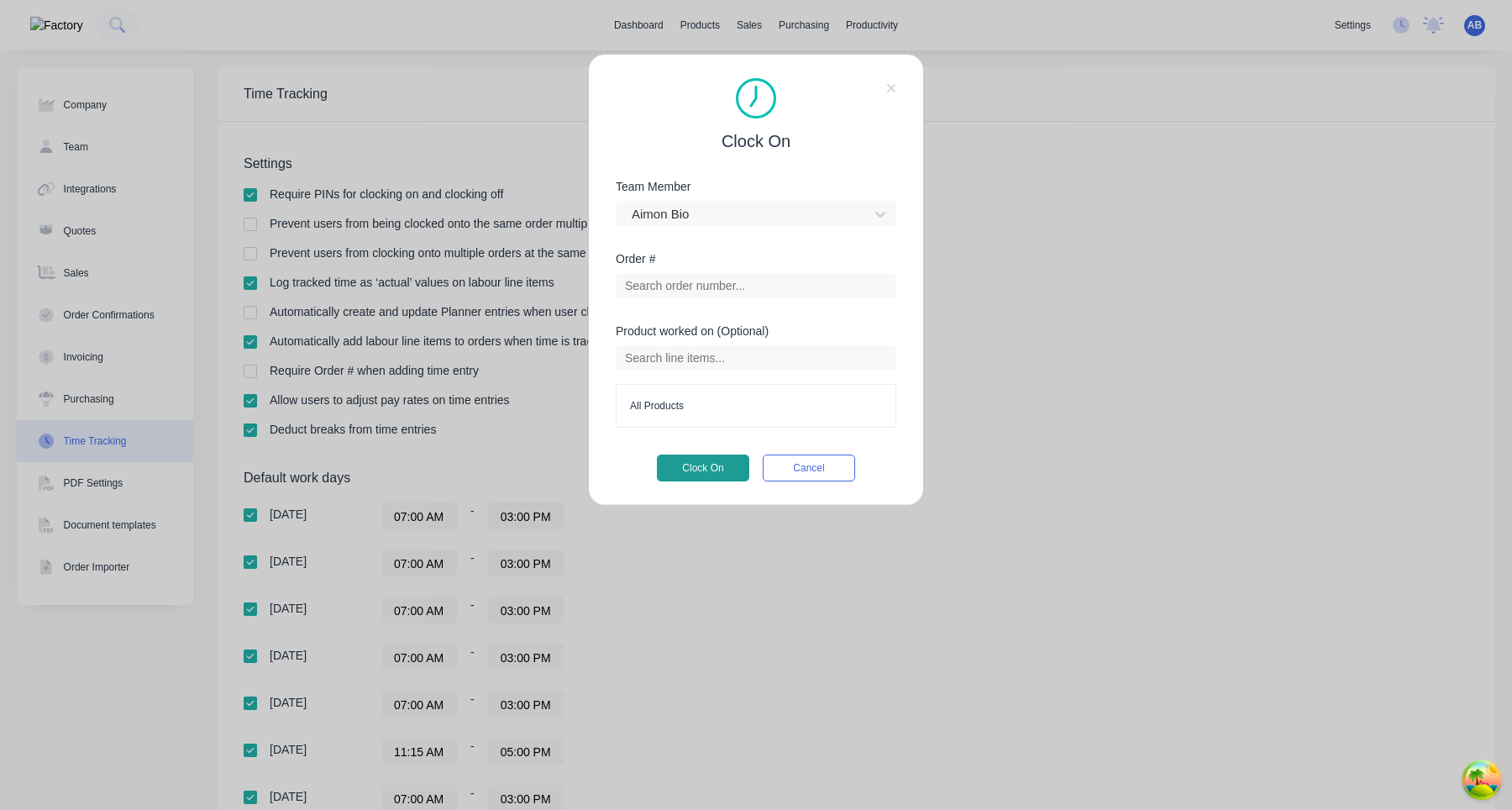
click at [693, 474] on button "Clock On" at bounding box center [703, 468] width 93 height 26
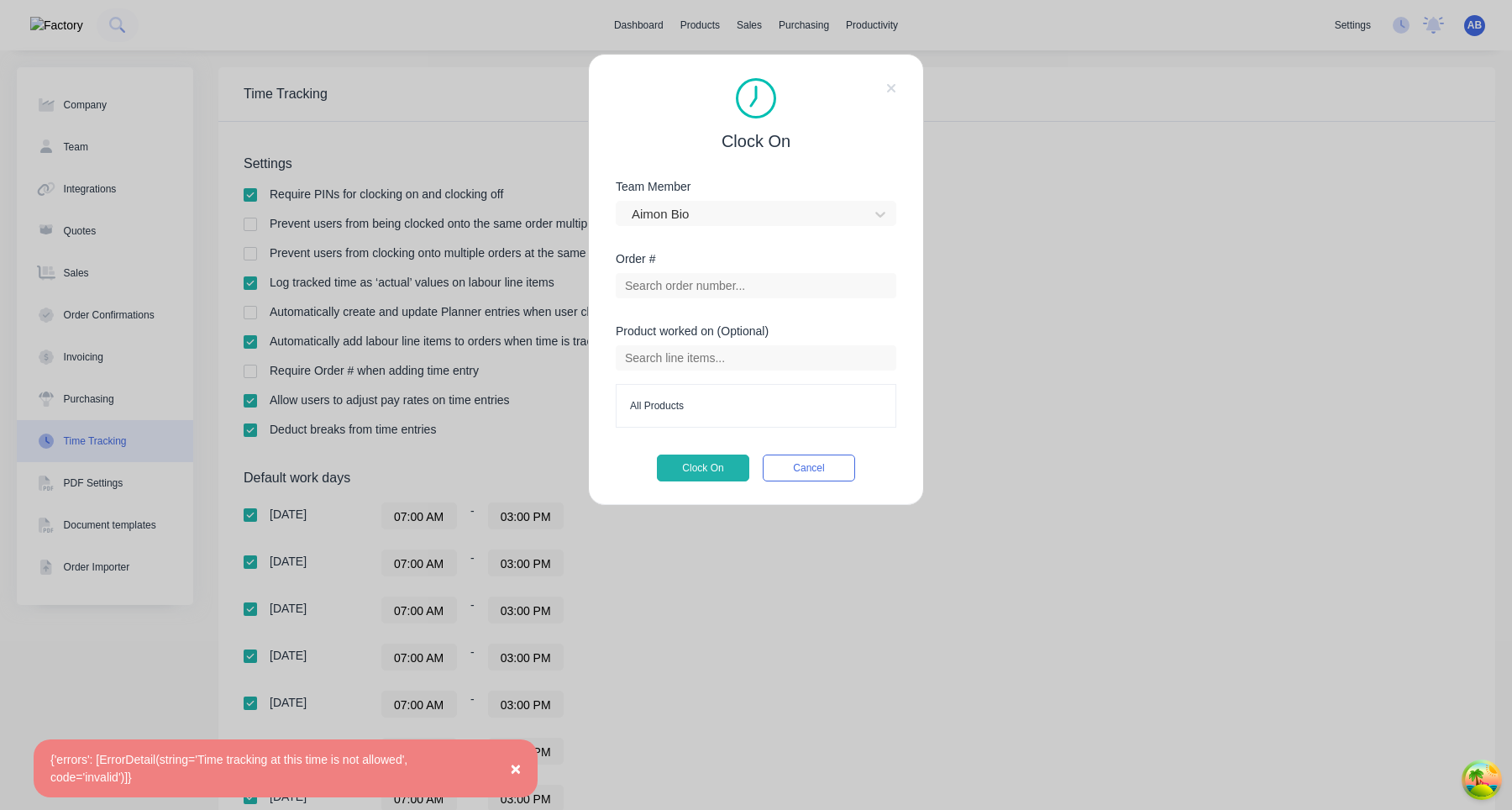
click at [224, 759] on div "{'errors': [ErrorDetail(string='Time tracking at this time is not allowed', cod…" at bounding box center [269, 769] width 436 height 35
click at [289, 759] on div "{'errors': [ErrorDetail(string='Time tracking at this time is not allowed', cod…" at bounding box center [269, 769] width 436 height 35
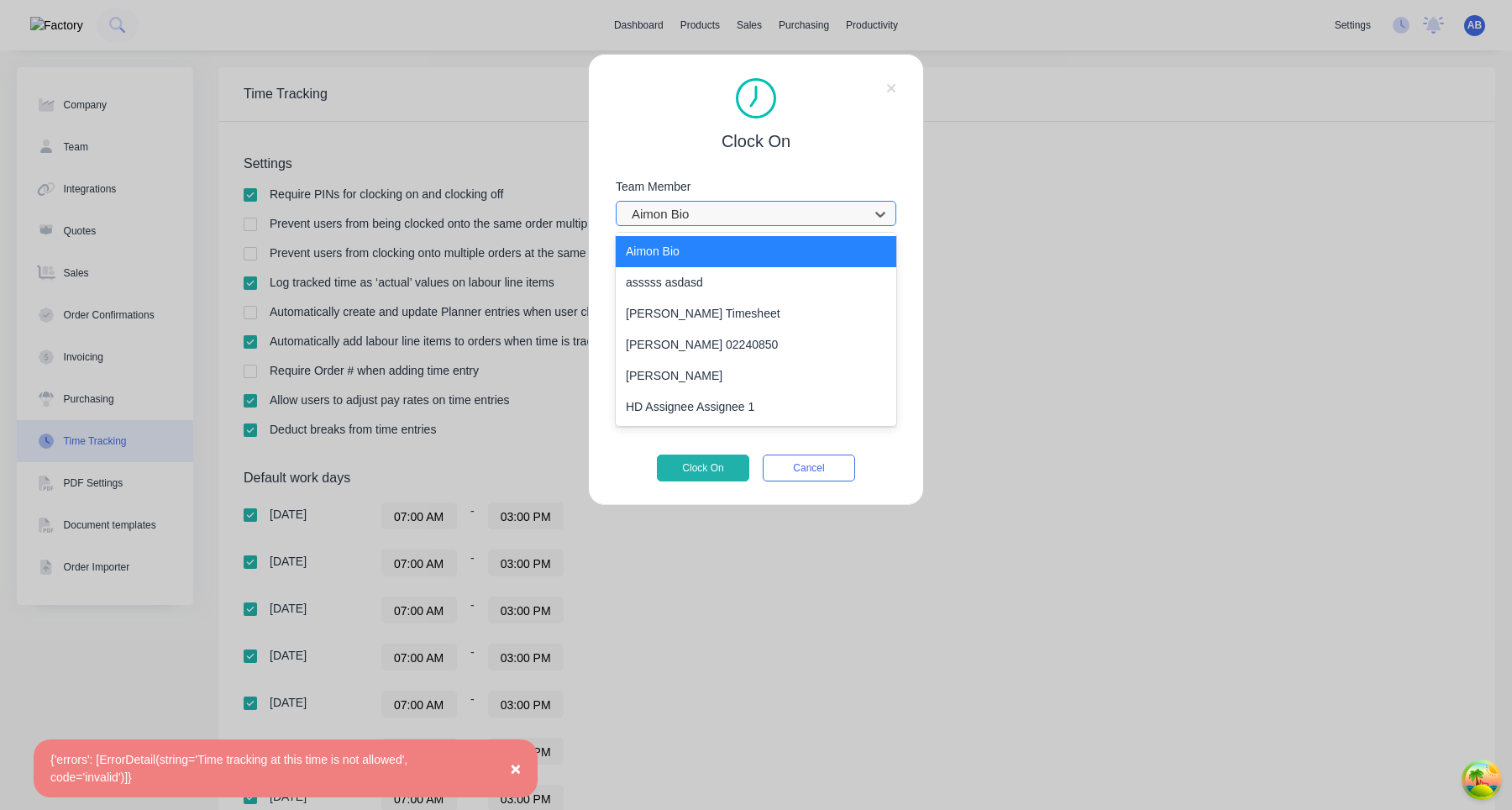
click at [766, 213] on div at bounding box center [744, 214] width 230 height 21
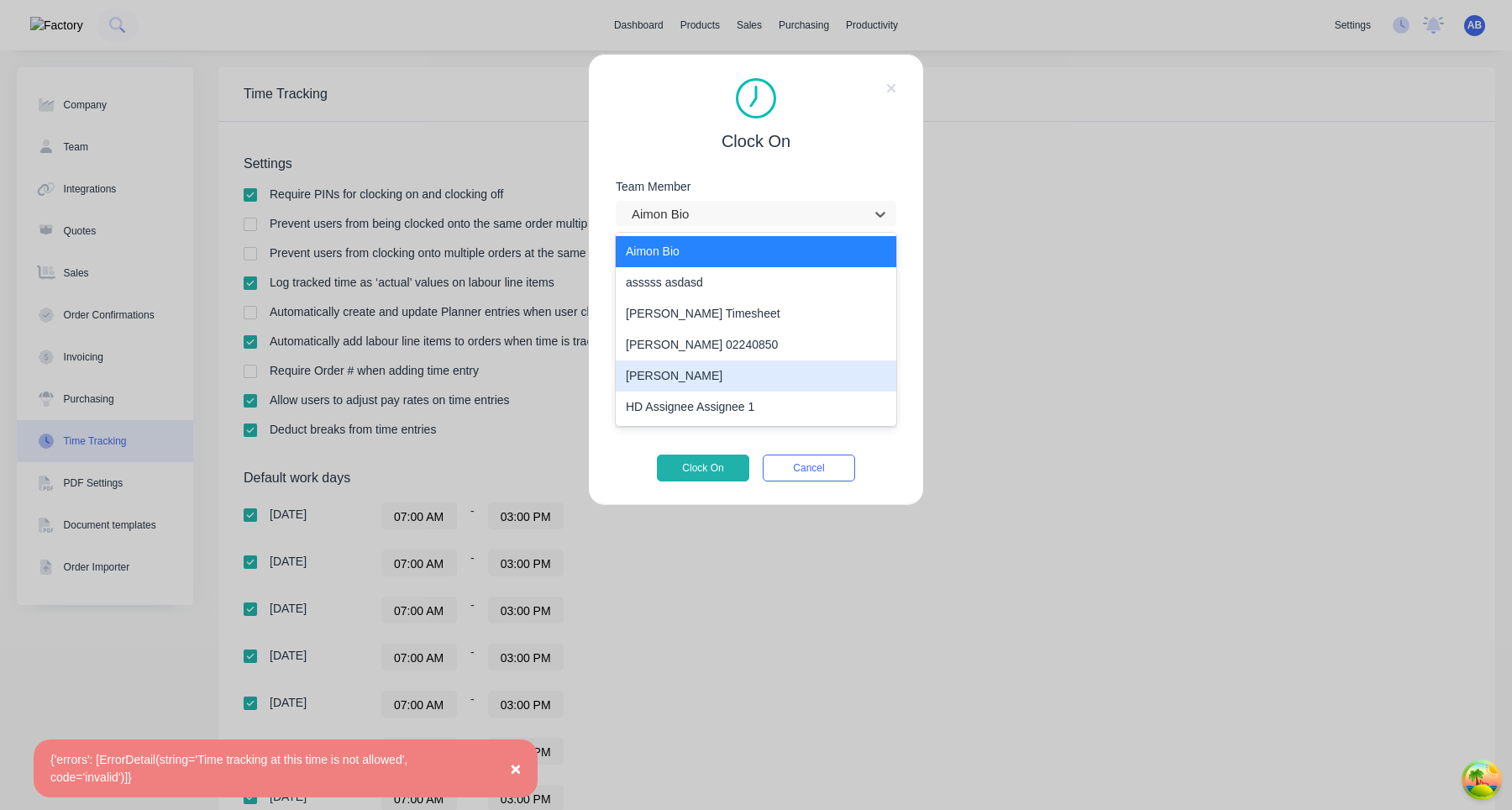
click at [698, 379] on div "Harry Deocareza" at bounding box center [756, 377] width 281 height 31
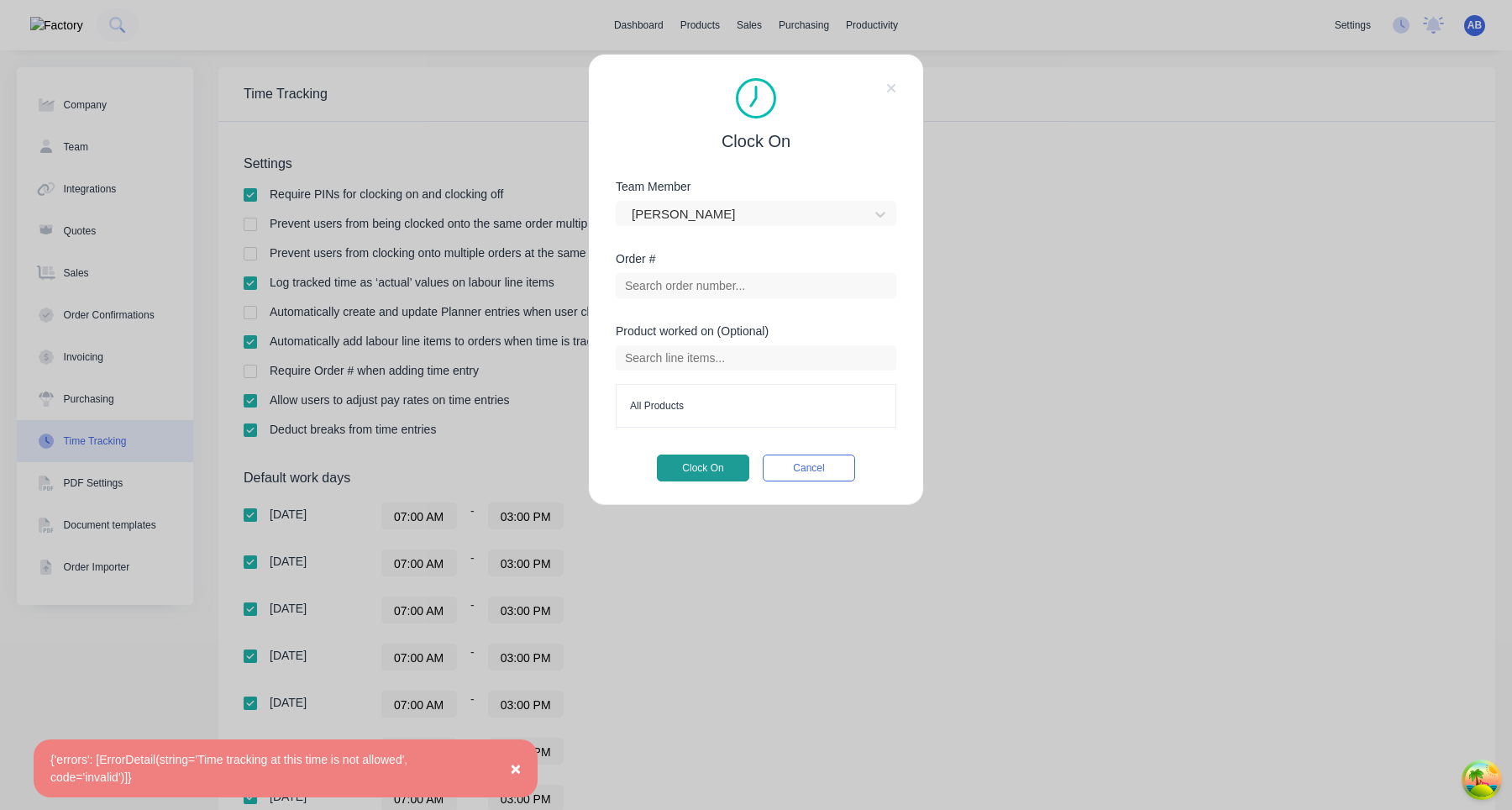
click at [700, 466] on button "Clock On" at bounding box center [703, 468] width 93 height 26
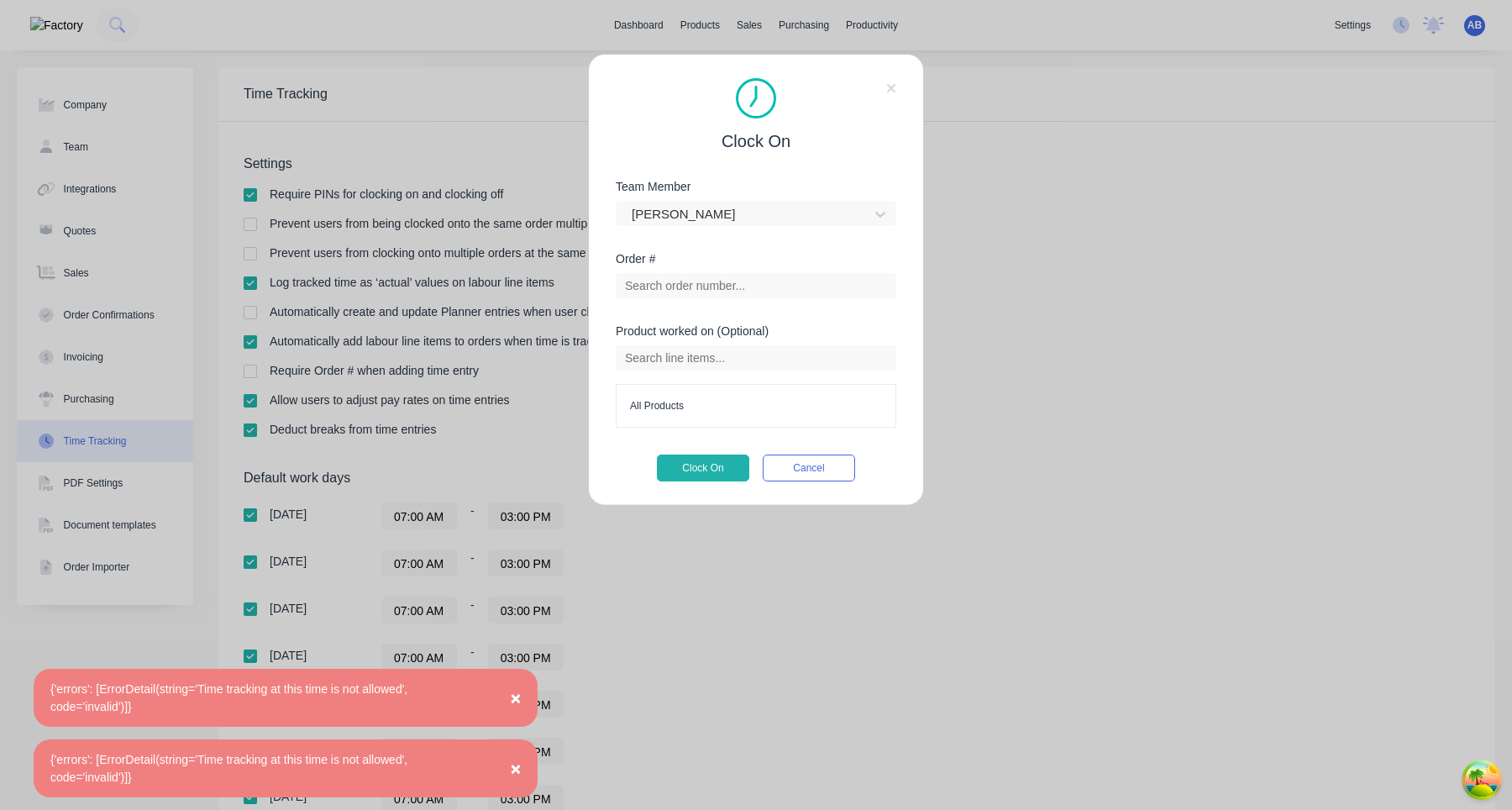
click at [513, 700] on span "×" at bounding box center [515, 698] width 10 height 20
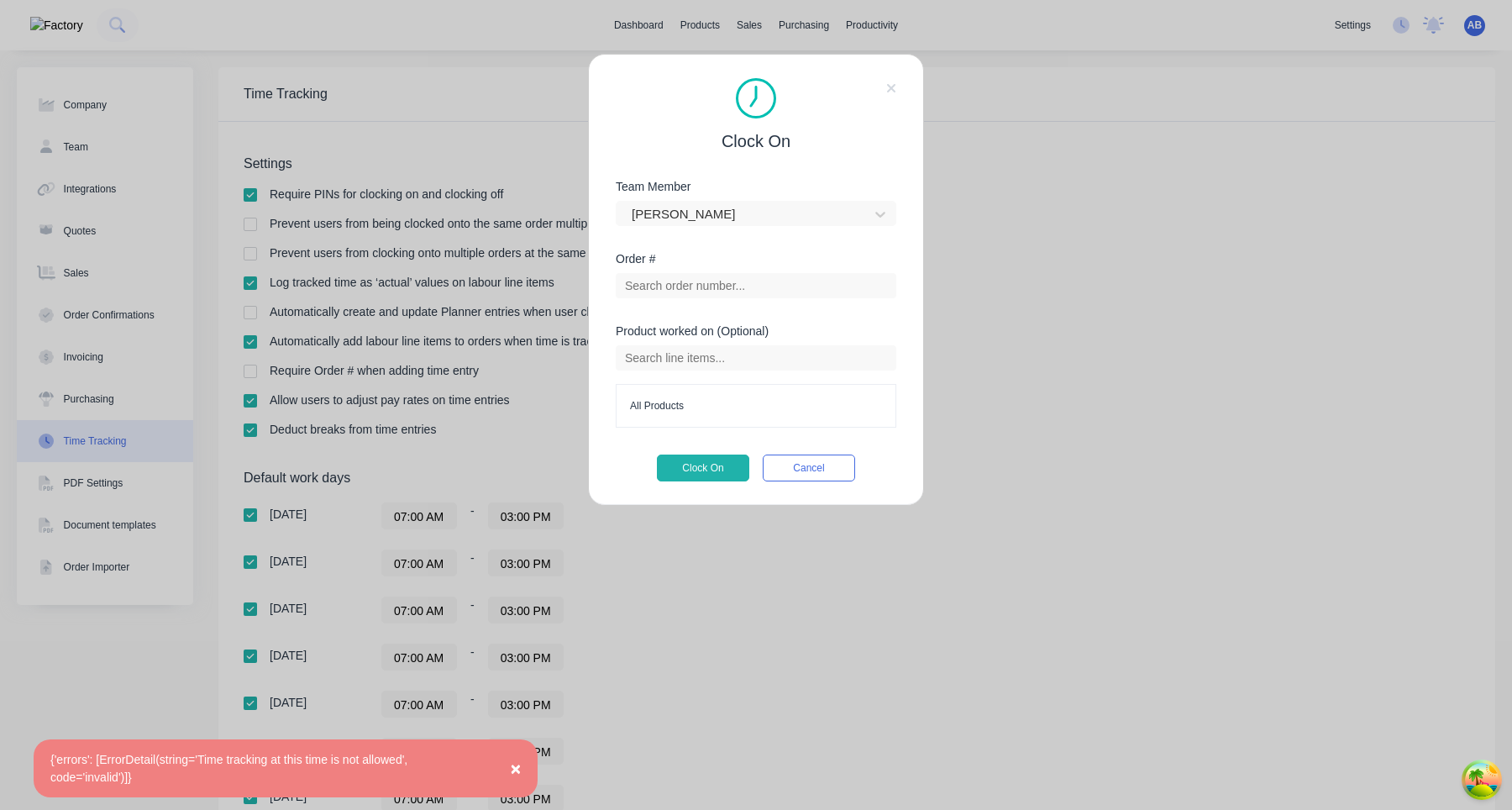
click at [515, 764] on span "×" at bounding box center [515, 769] width 10 height 20
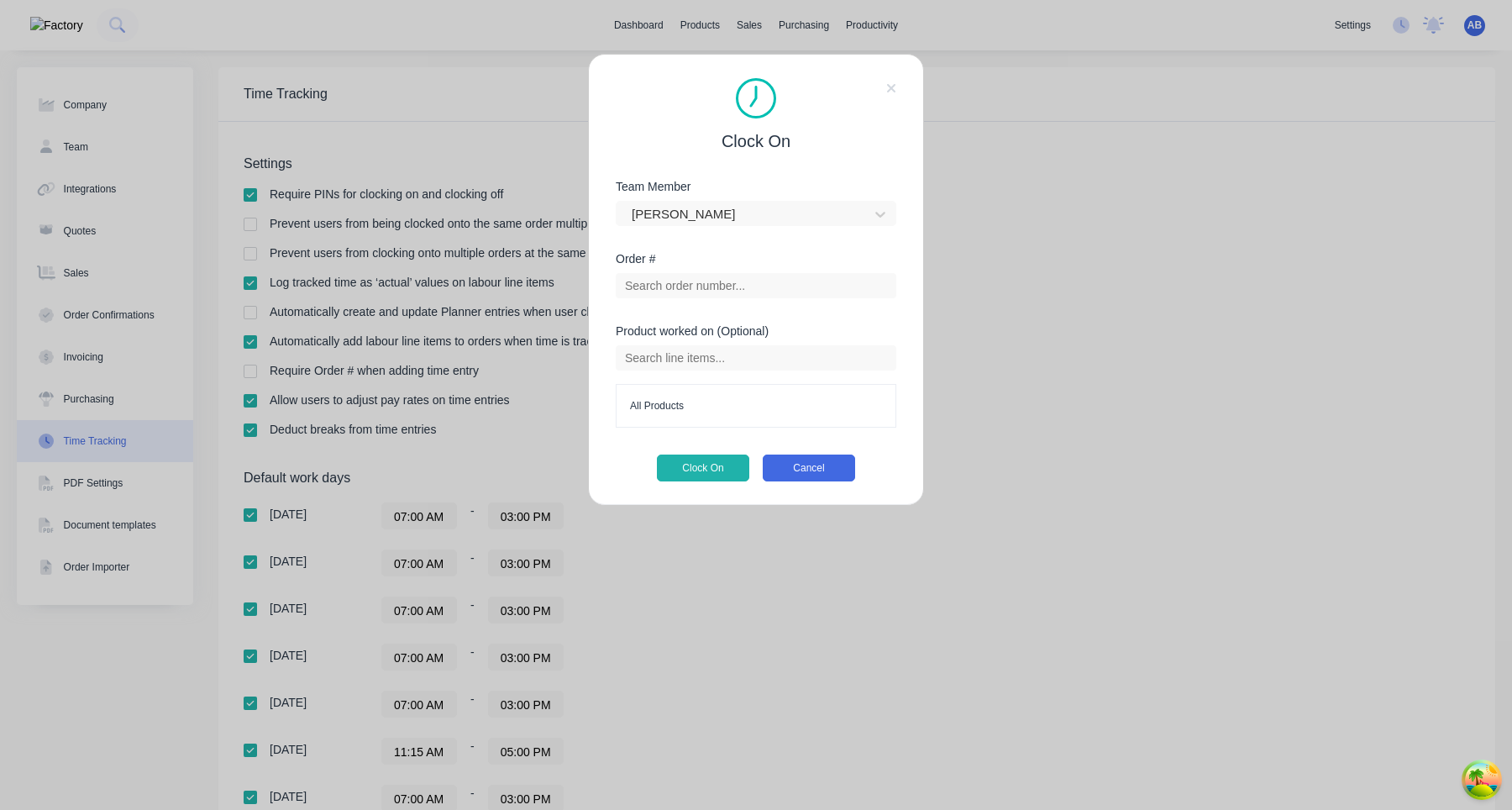
click at [821, 463] on button "Cancel" at bounding box center [809, 468] width 93 height 26
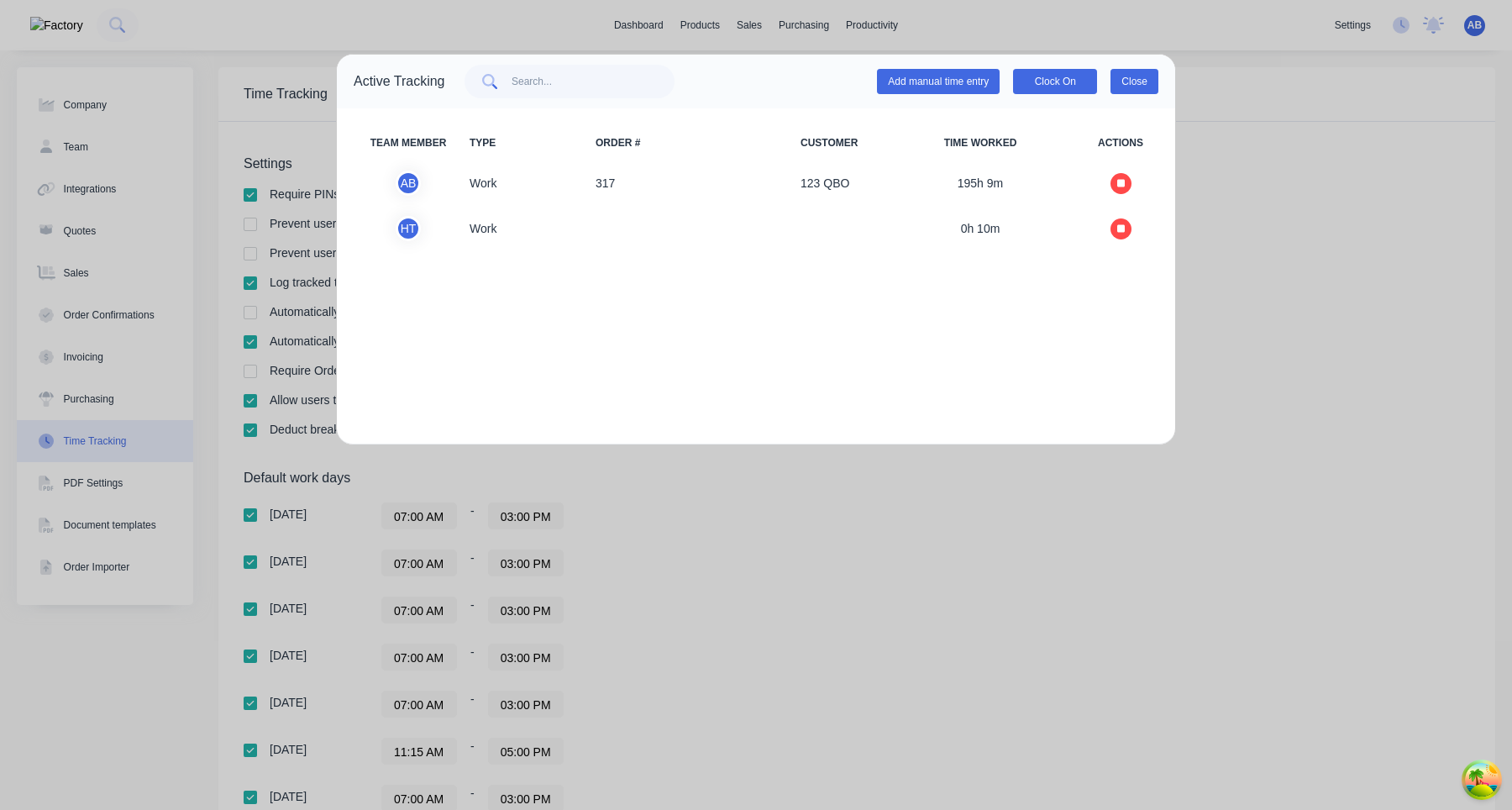
click at [1139, 87] on button "Close" at bounding box center [1134, 81] width 48 height 25
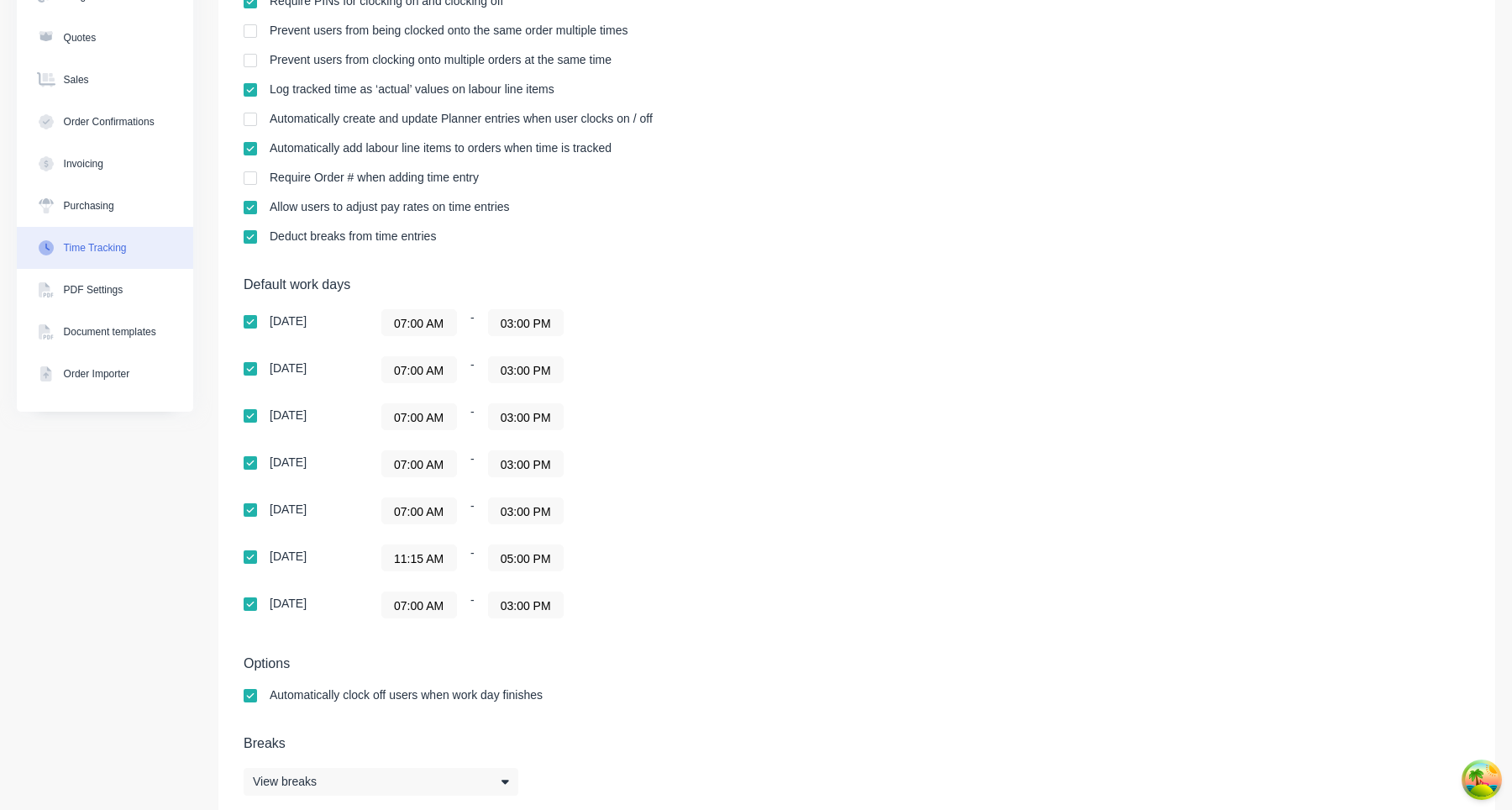
scroll to position [221, 0]
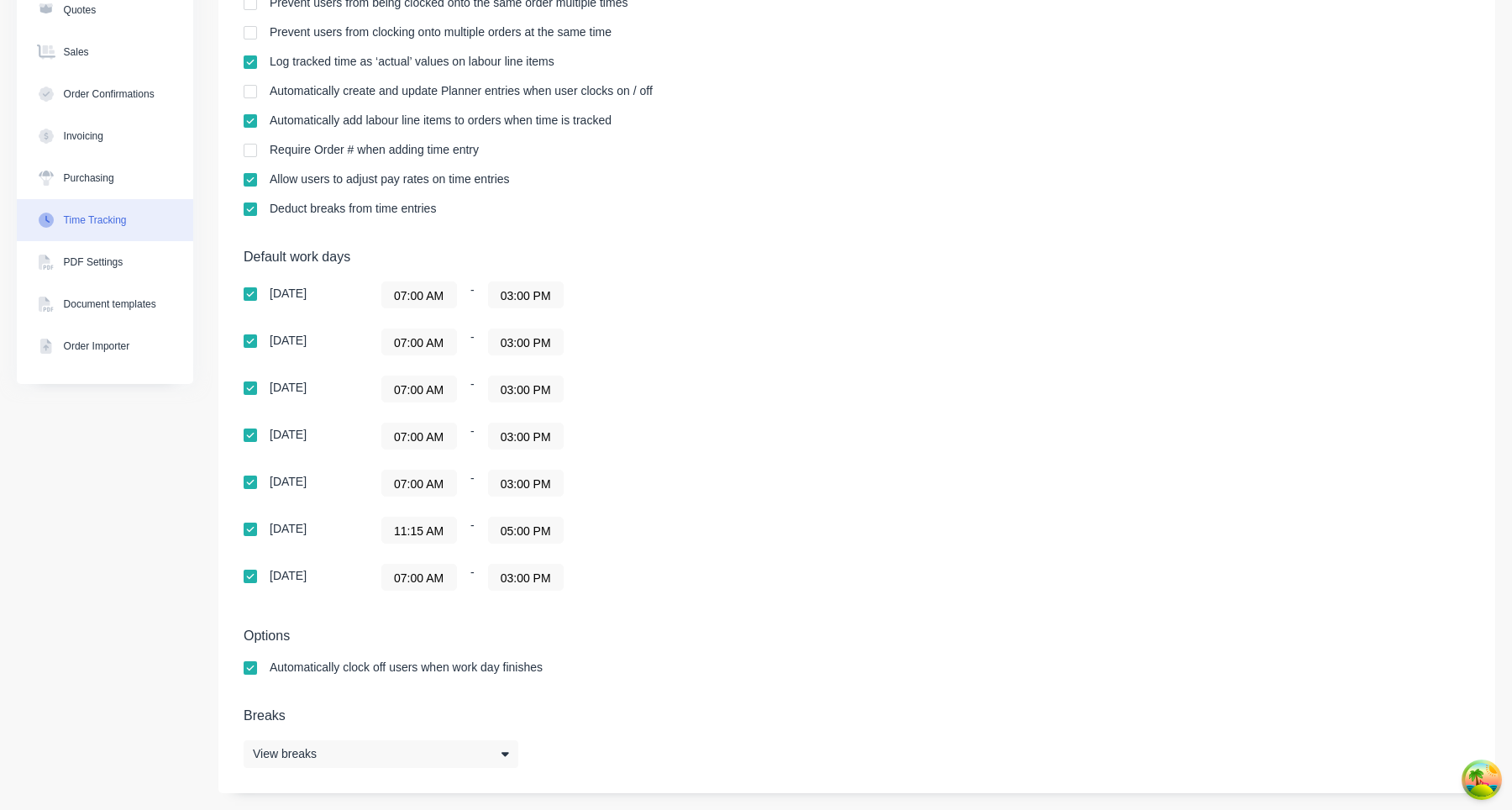
click at [420, 537] on input "11:15 AM" at bounding box center [420, 530] width 74 height 25
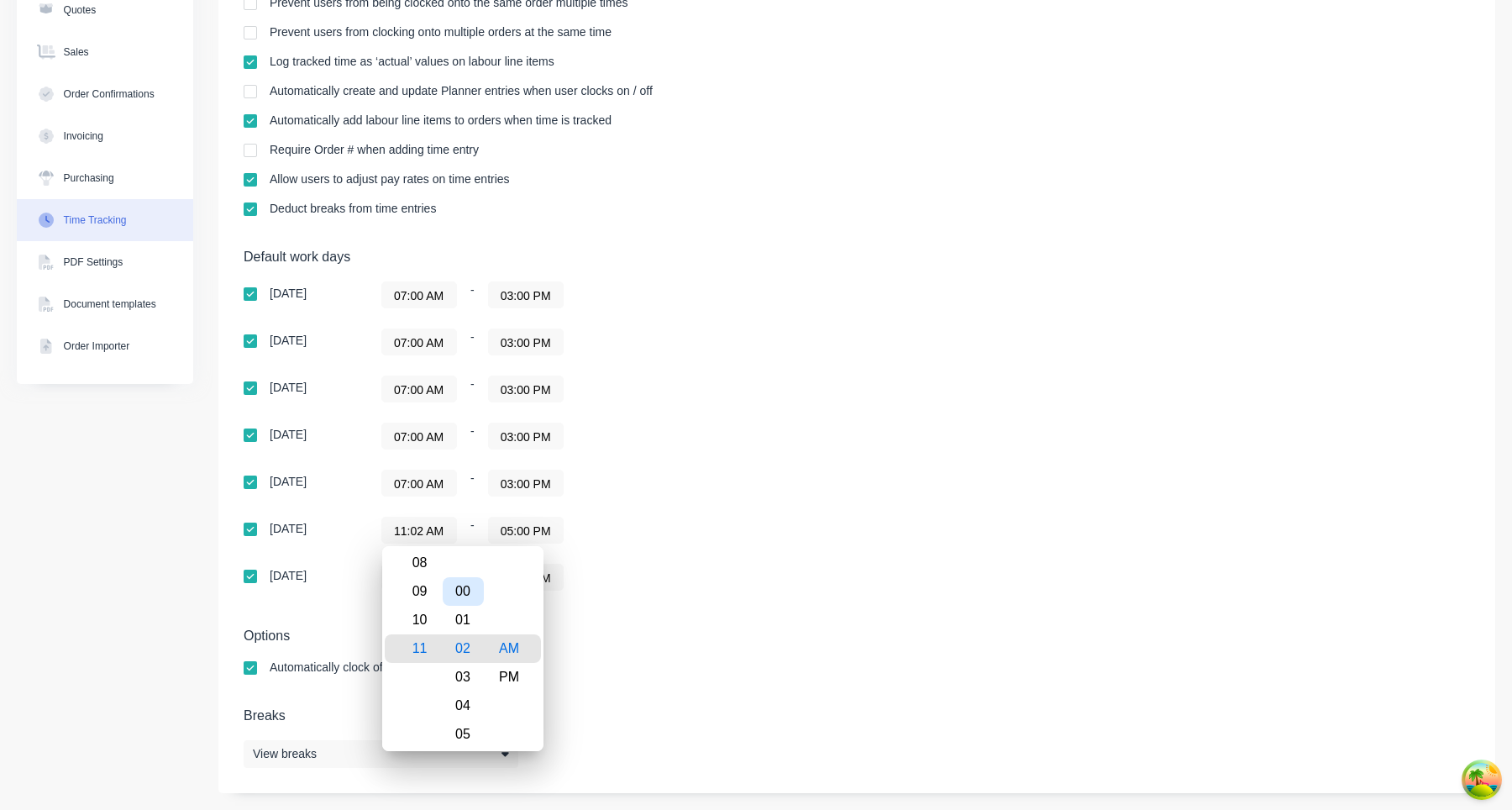
click at [467, 597] on div "00" at bounding box center [464, 591] width 41 height 28
type input "11:00 AM"
click at [868, 559] on div "Default work days Sunday 07:00 AM - 03:00 PM Monday 07:00 AM - 03:00 PM Tuesday…" at bounding box center [857, 429] width 1226 height 362
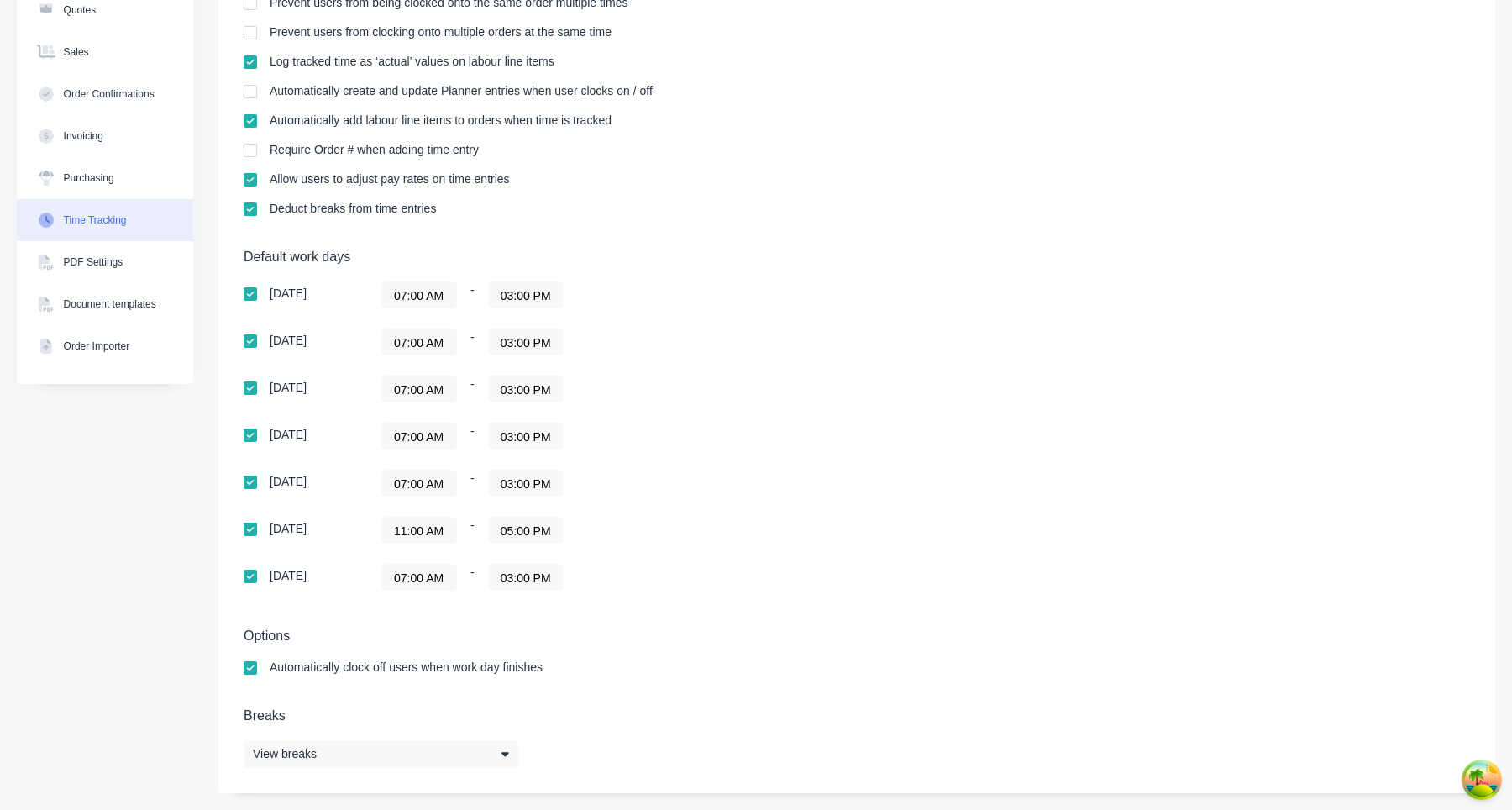
click at [882, 568] on div "Default work days Sunday 07:00 AM - 03:00 PM Monday 07:00 AM - 03:00 PM Tuesday…" at bounding box center [857, 429] width 1226 height 362
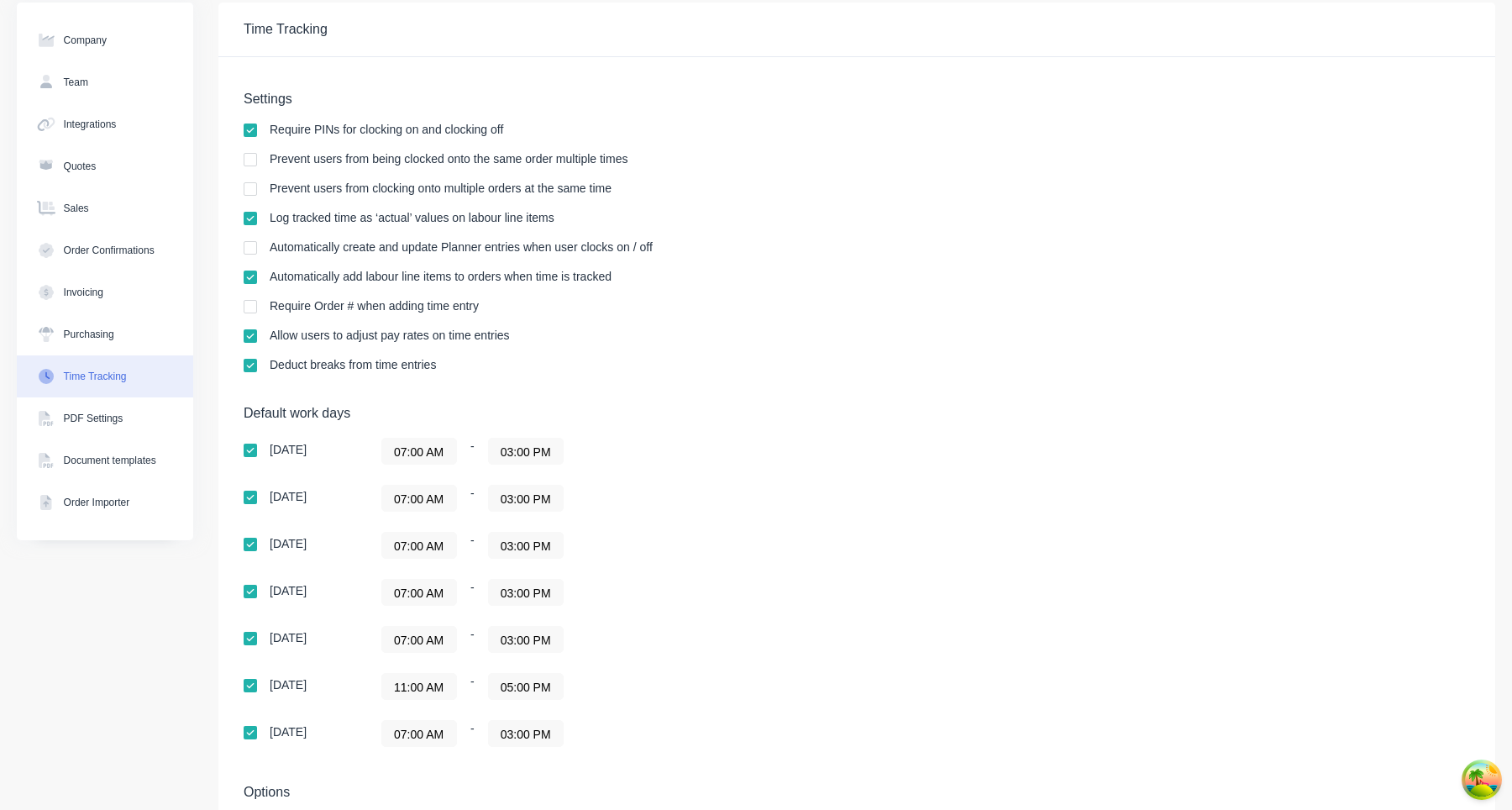
scroll to position [0, 0]
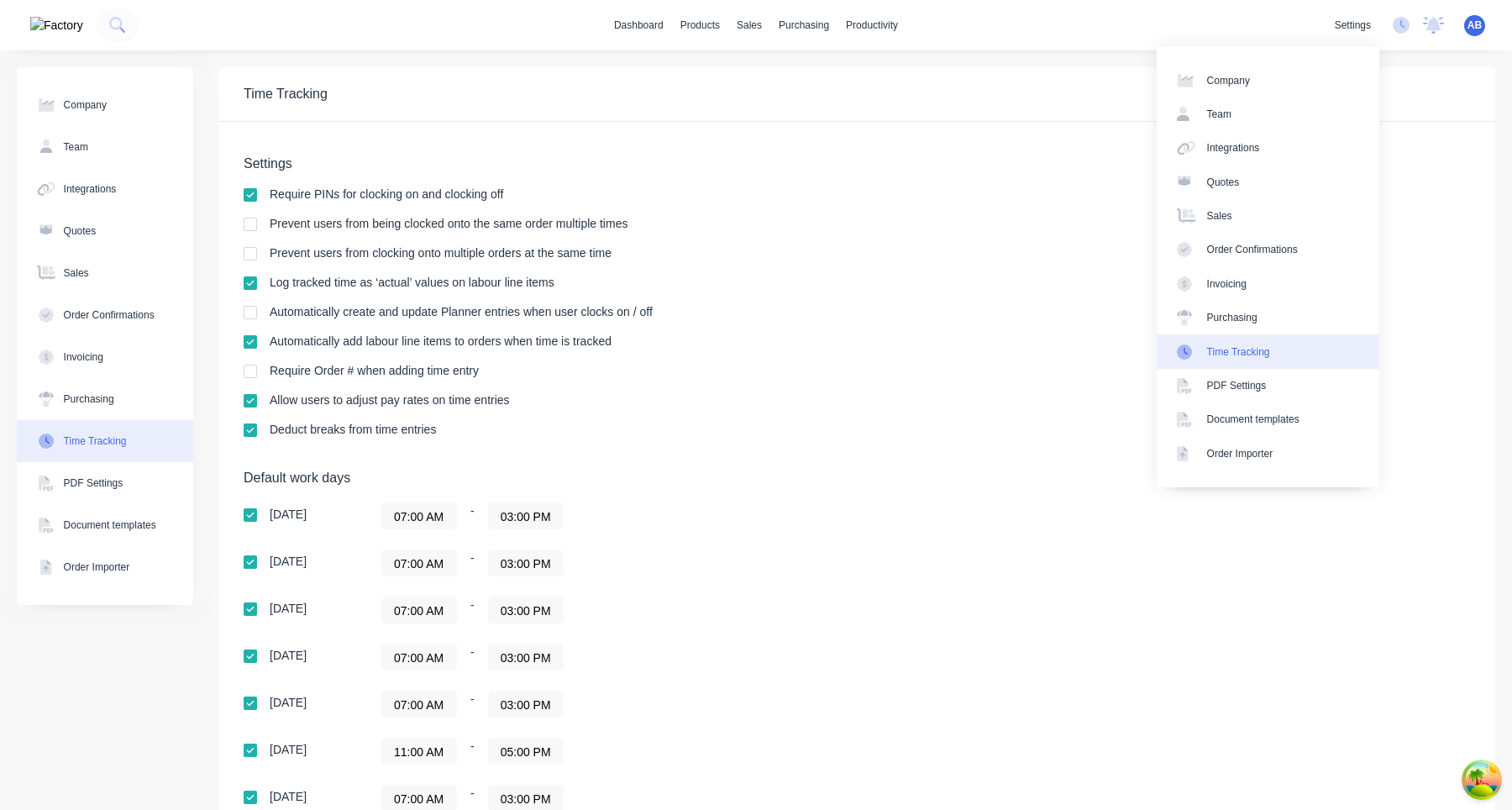
click at [1412, 26] on div "settings No new notifications Mark all as read Aimon mentioned you in a message…" at bounding box center [1420, 25] width 186 height 25
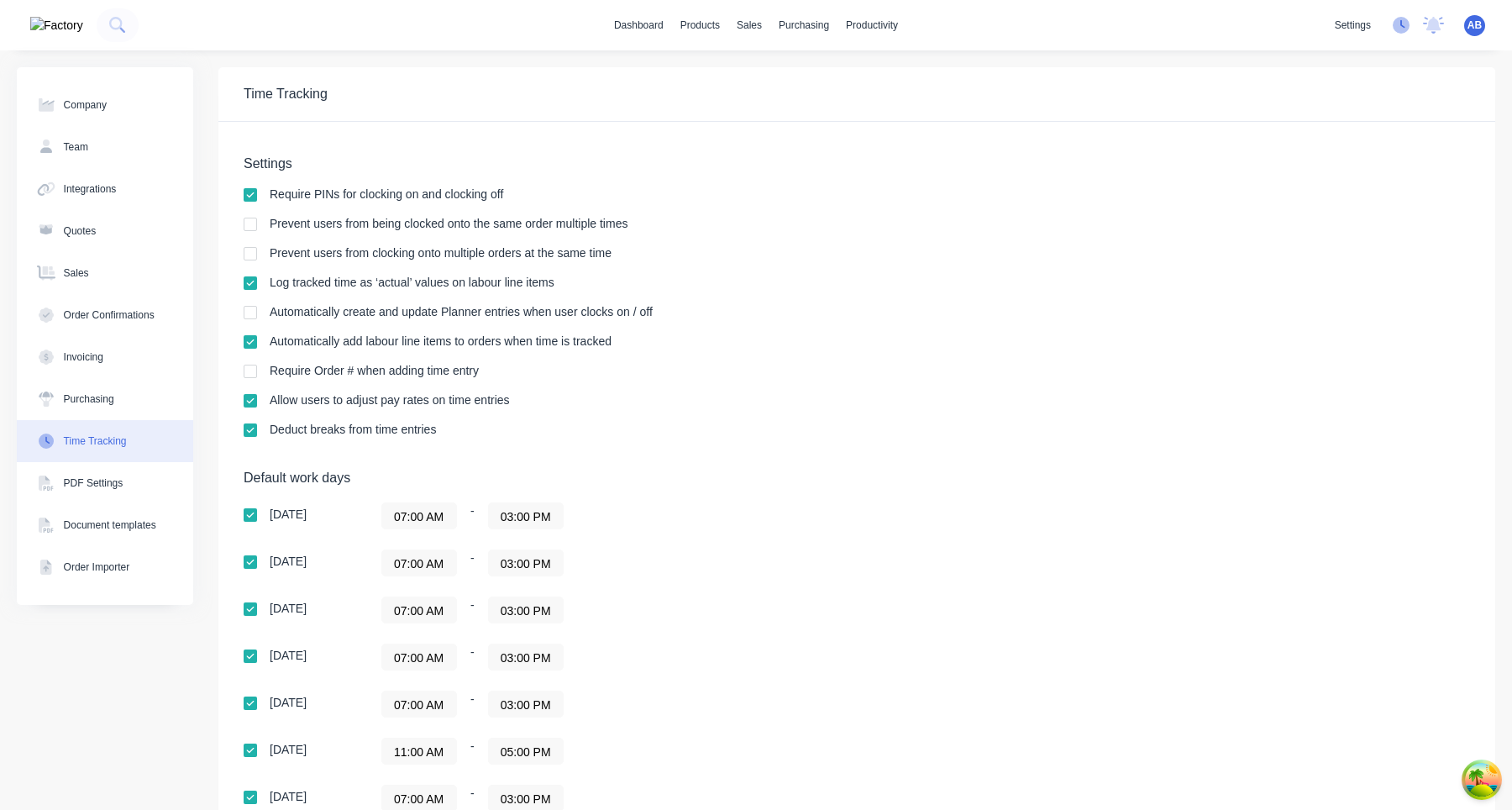
click at [1404, 26] on icon at bounding box center [1402, 24] width 5 height 9
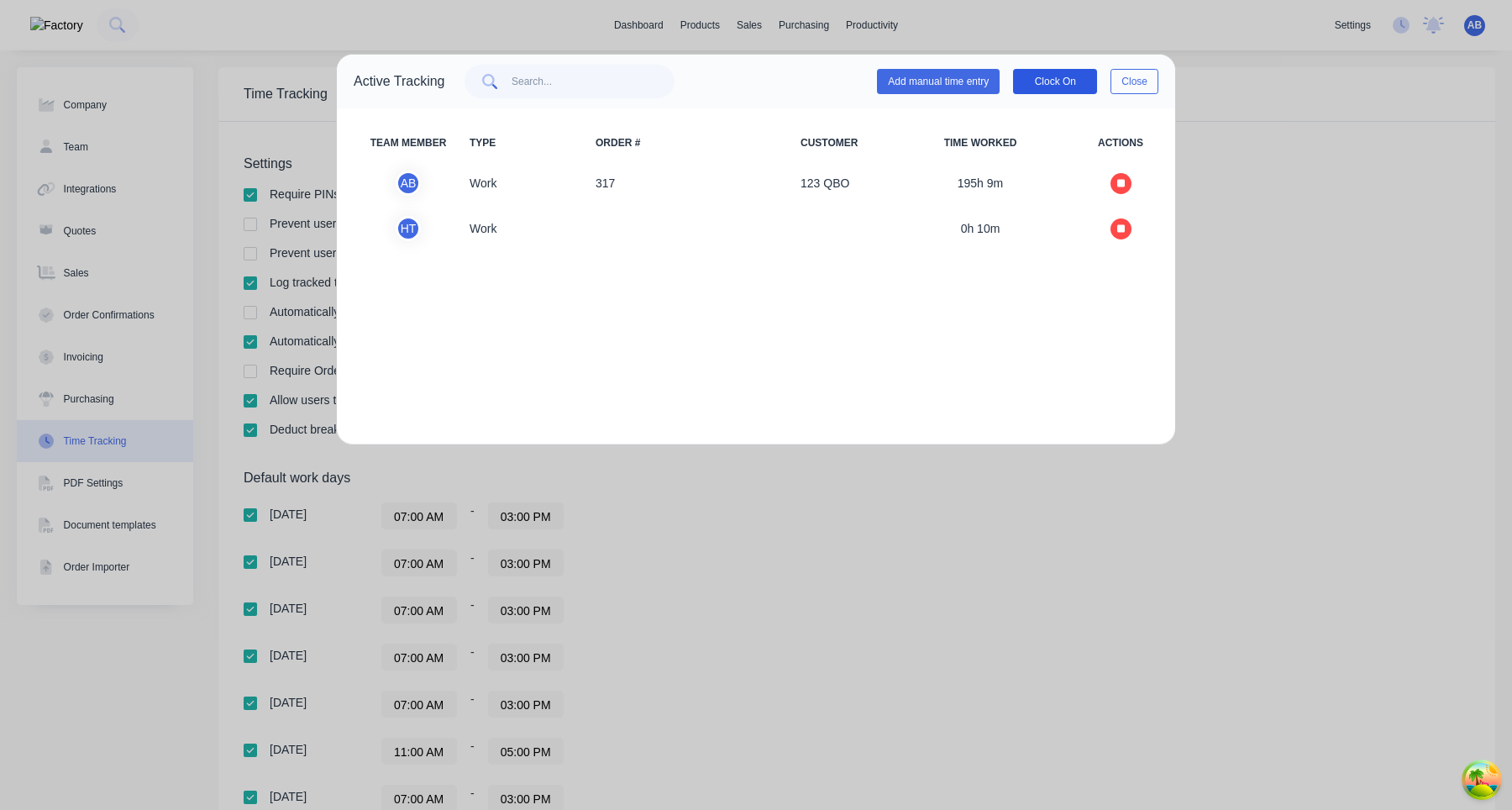
click at [1055, 71] on button "Clock On" at bounding box center [1055, 81] width 84 height 25
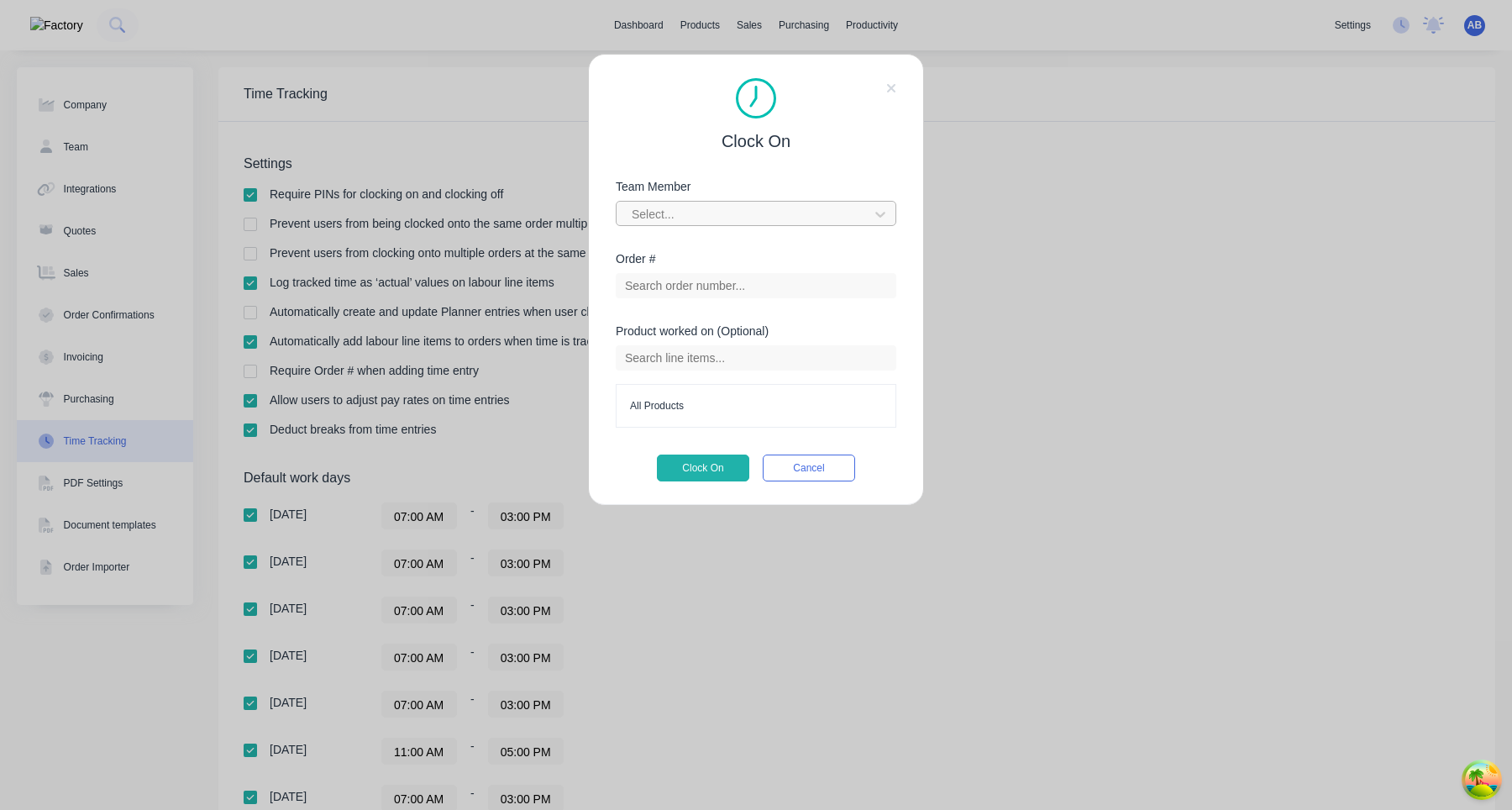
click at [798, 207] on div at bounding box center [744, 214] width 230 height 21
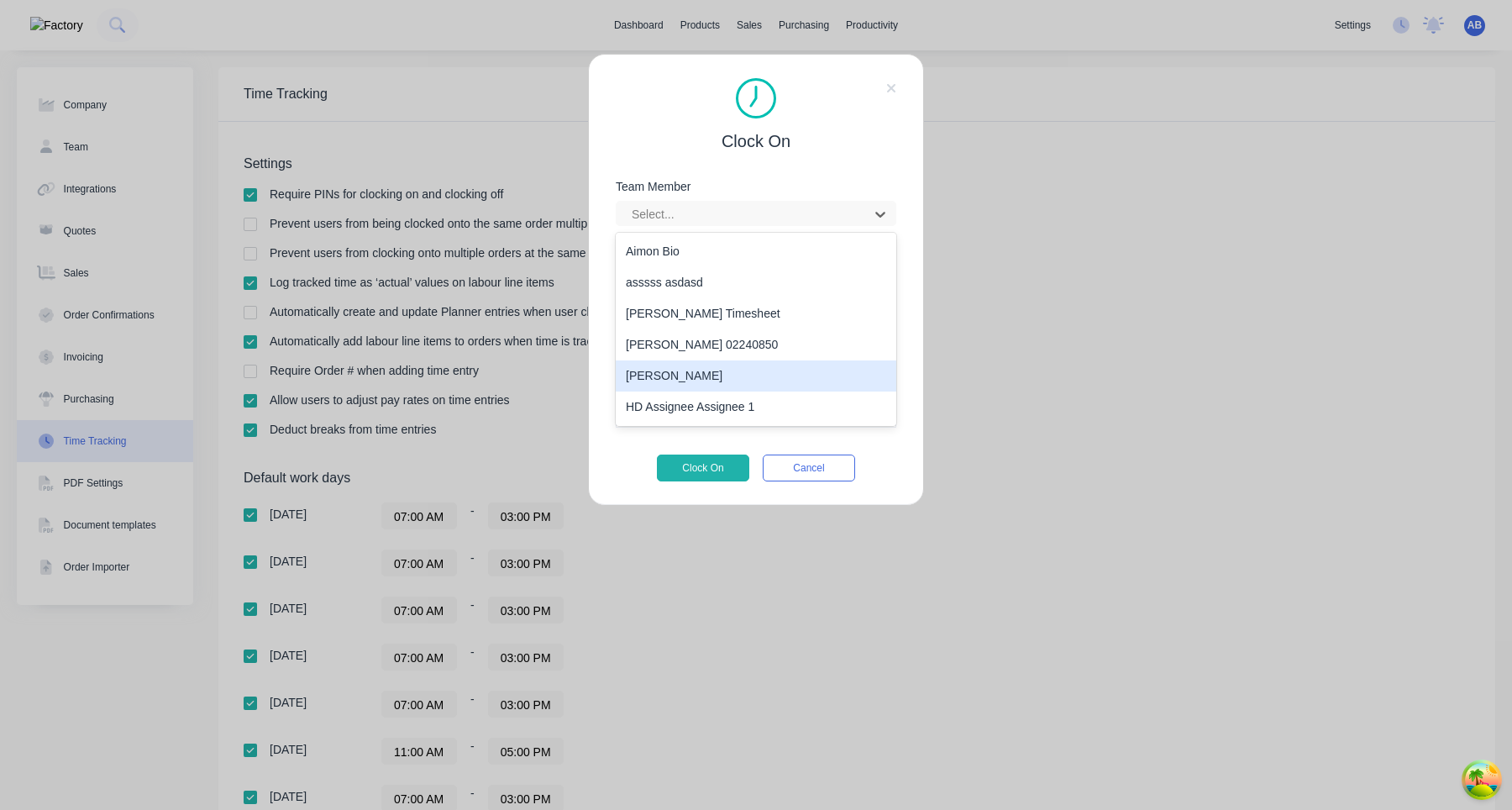
click at [719, 363] on div "Harry Deocareza" at bounding box center [756, 377] width 281 height 31
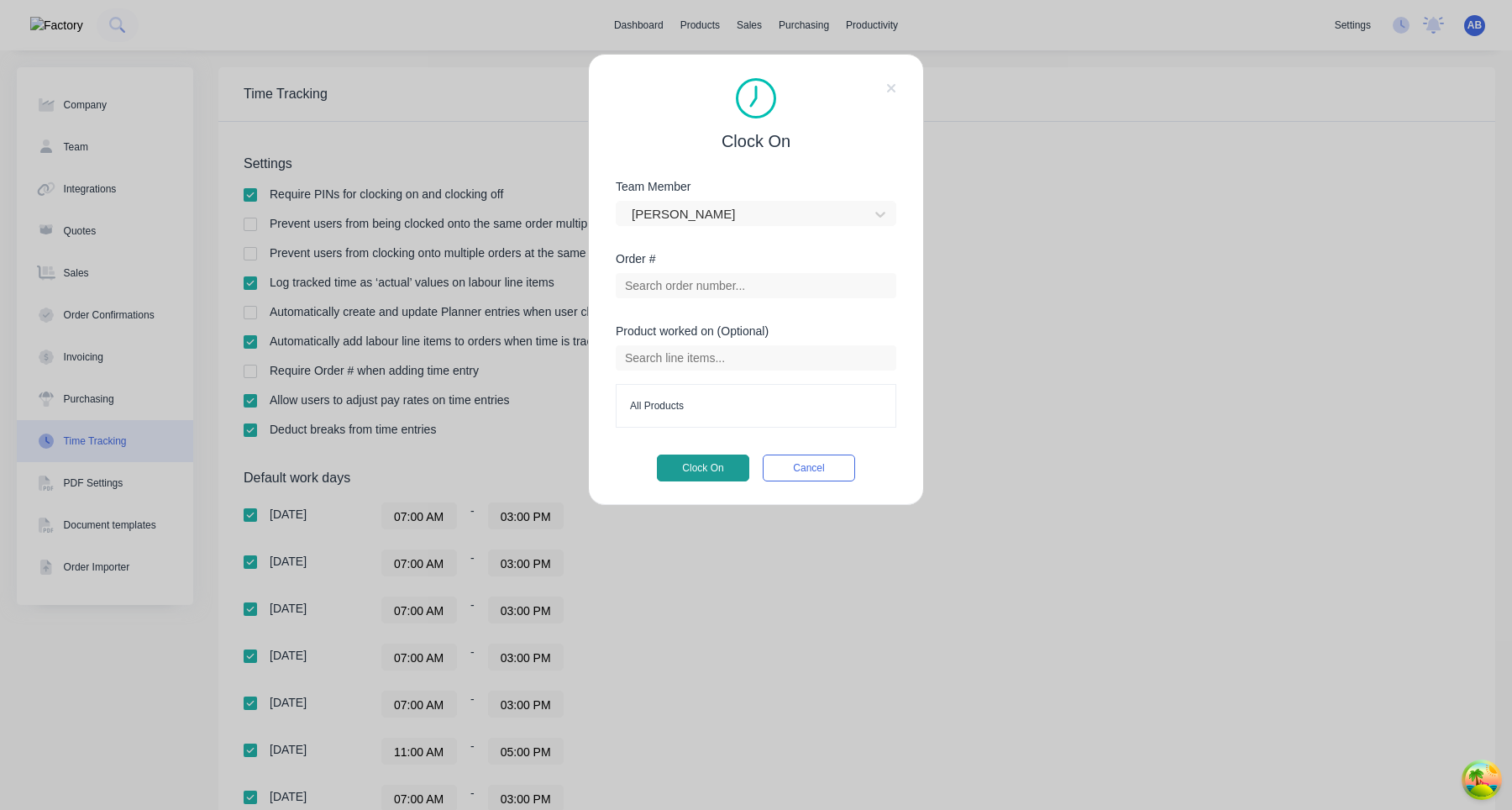
click at [689, 465] on button "Clock On" at bounding box center [703, 468] width 93 height 26
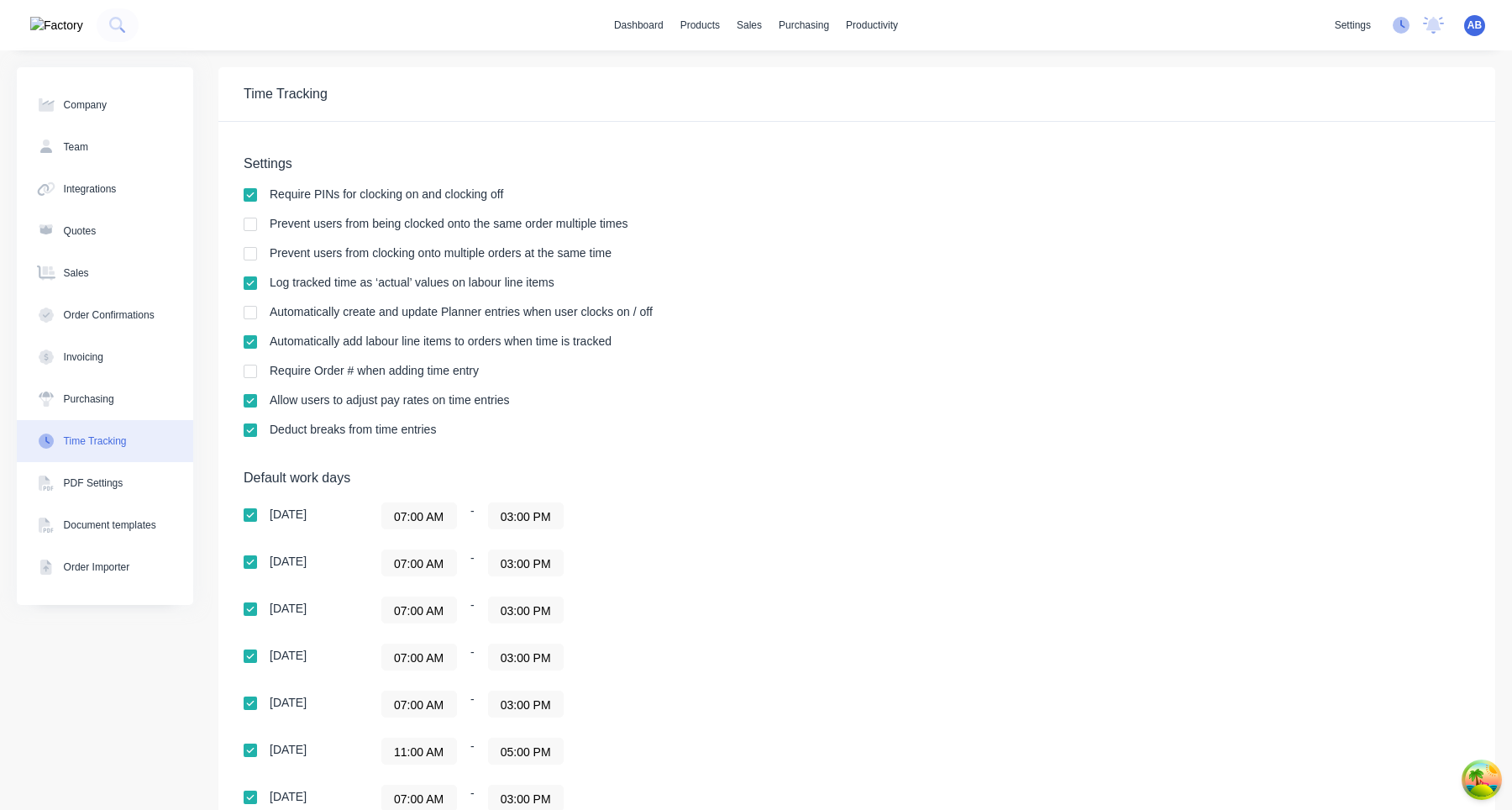
click at [1401, 29] on icon at bounding box center [1401, 24] width 17 height 17
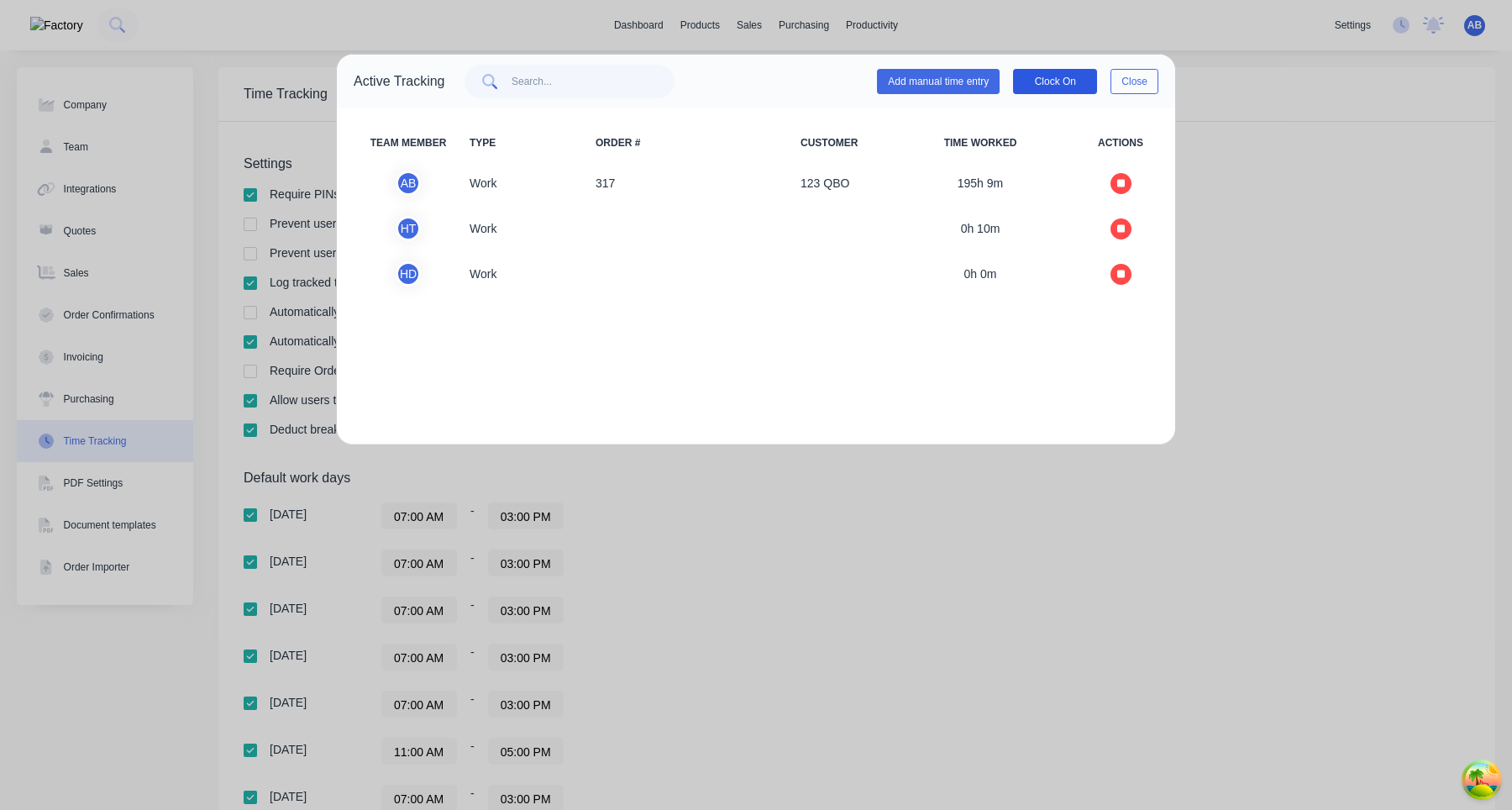
click at [1045, 78] on button "Clock On" at bounding box center [1055, 81] width 84 height 25
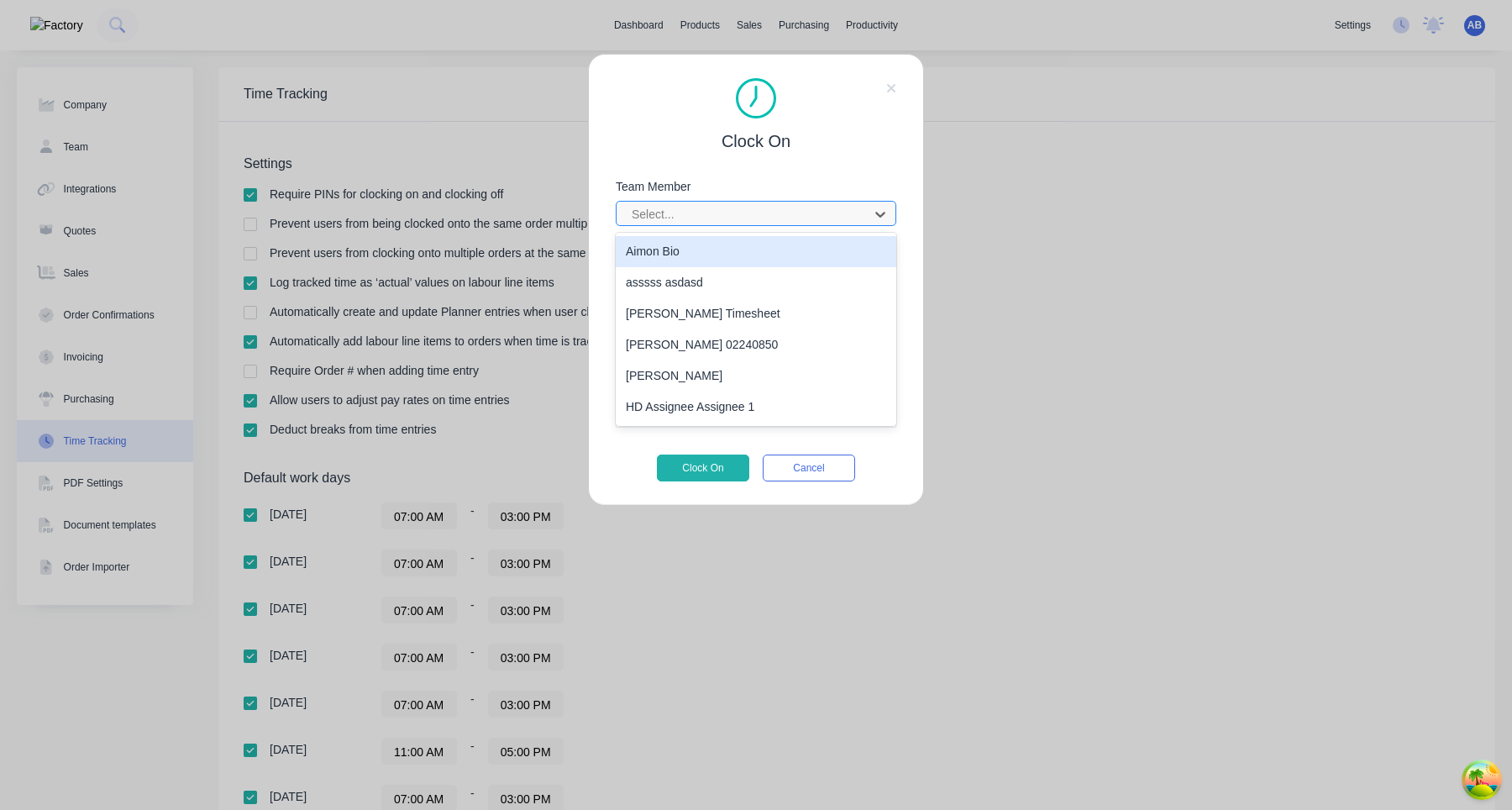
click at [672, 215] on div at bounding box center [744, 214] width 230 height 21
click at [662, 243] on div "Aimon Bio" at bounding box center [756, 251] width 281 height 31
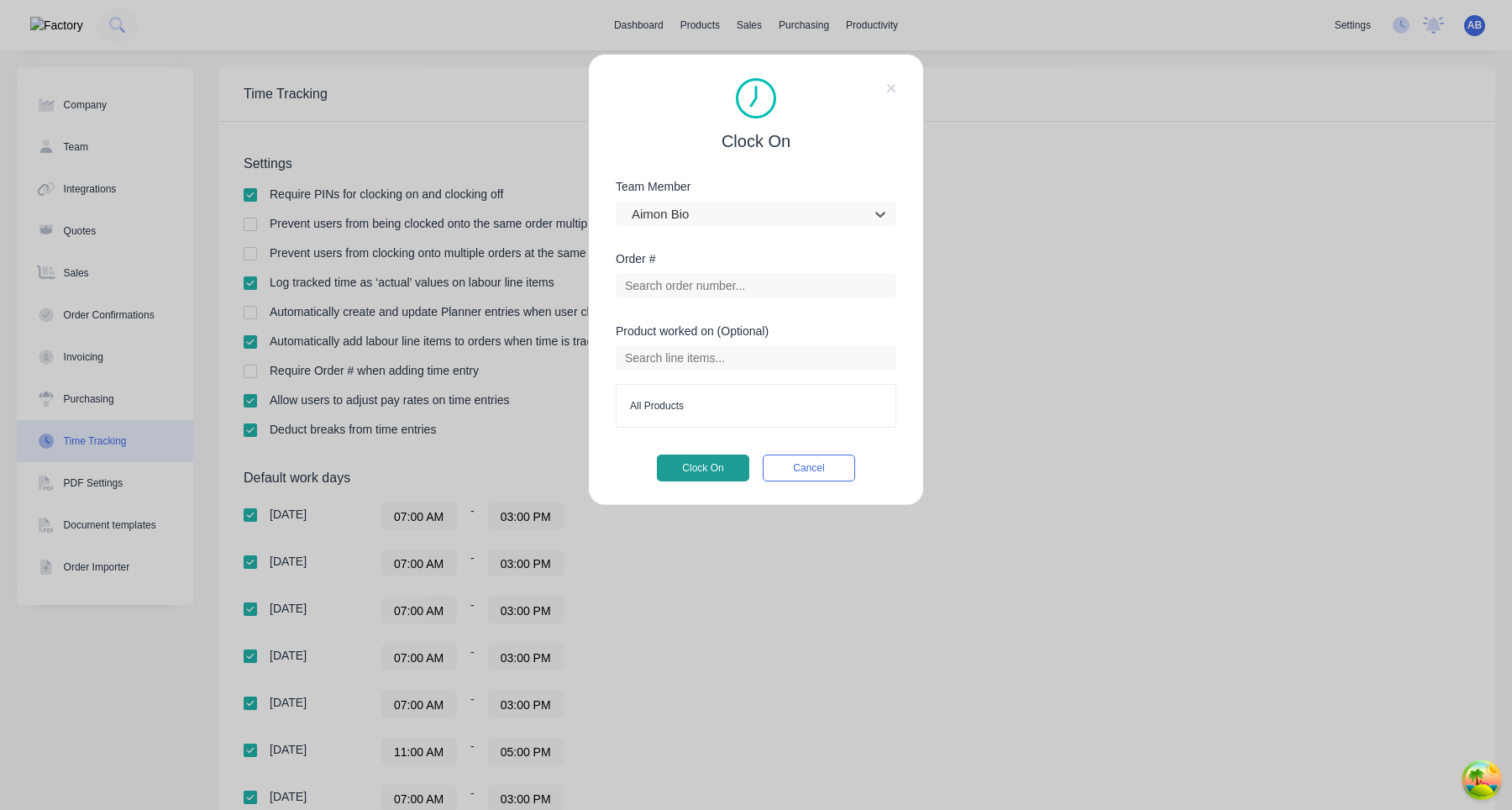
click at [694, 473] on button "Clock On" at bounding box center [703, 468] width 93 height 26
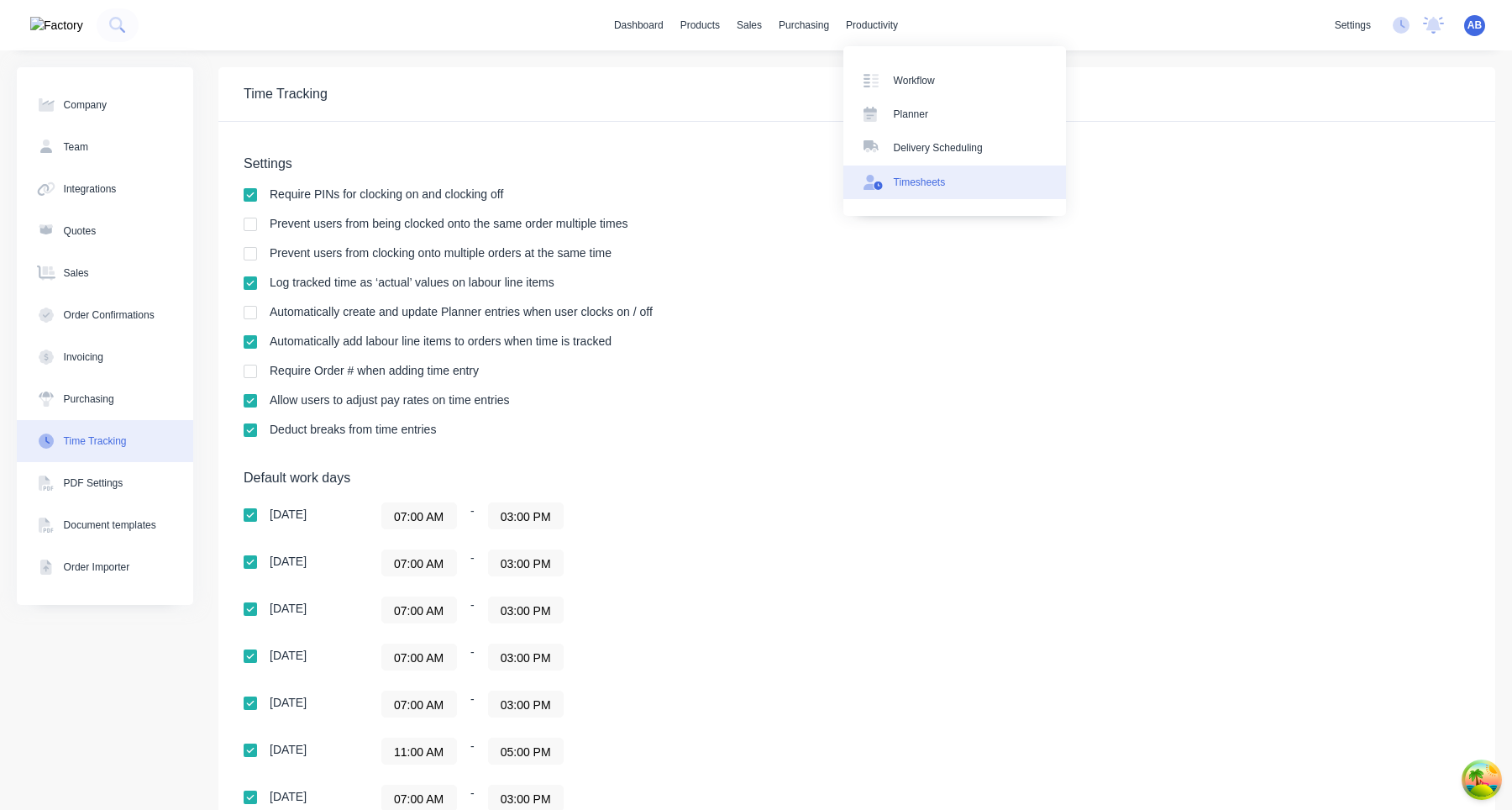
click at [939, 193] on link "Timesheets" at bounding box center [956, 182] width 223 height 33
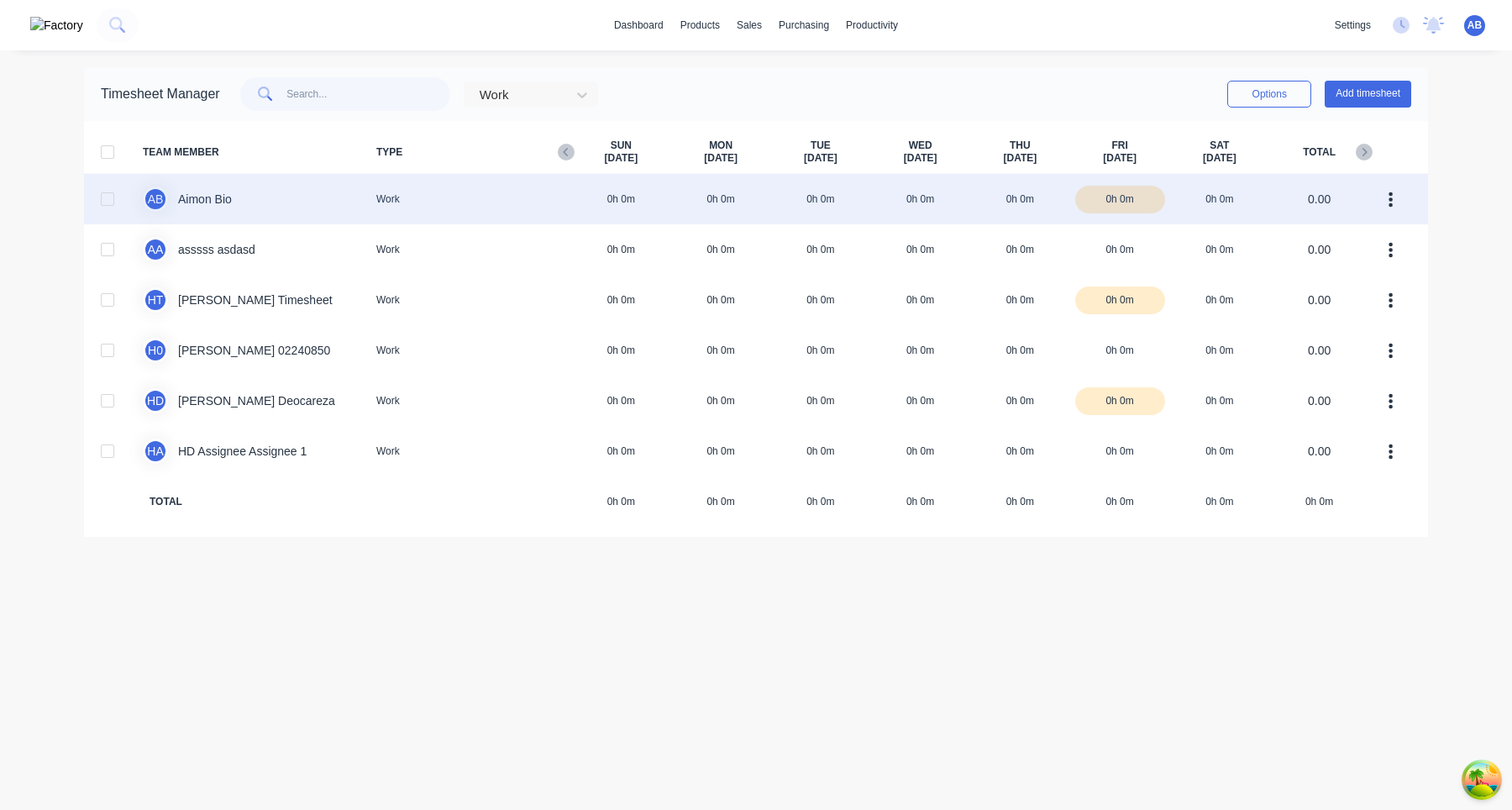
click at [303, 208] on div "A B Aimon Bio Work 0h 0m 0h 0m 0h 0m 0h 0m 0h 0m 0h 0m 0h 0m 0.00" at bounding box center [756, 200] width 1345 height 51
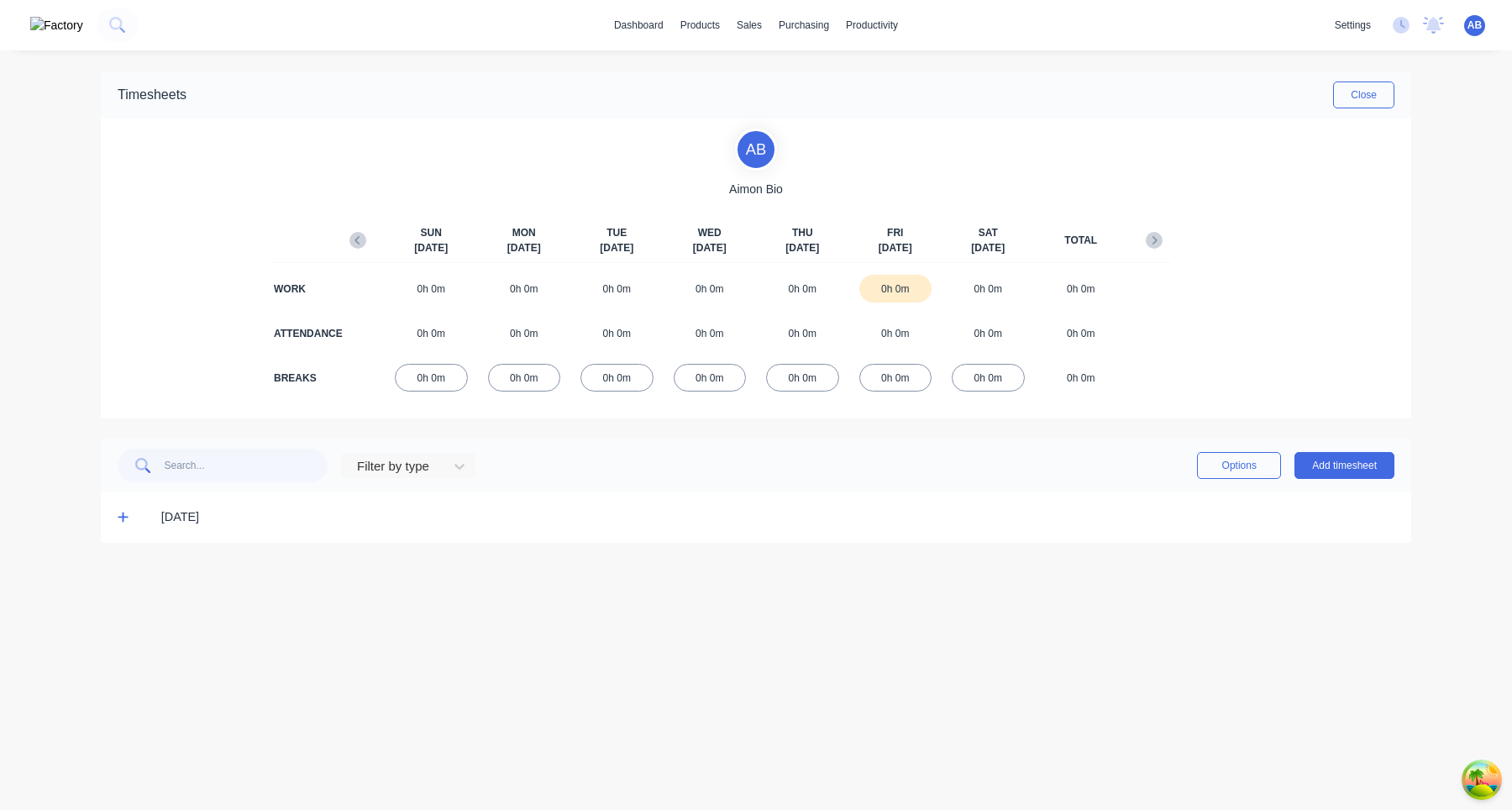
click at [118, 515] on icon at bounding box center [122, 517] width 11 height 12
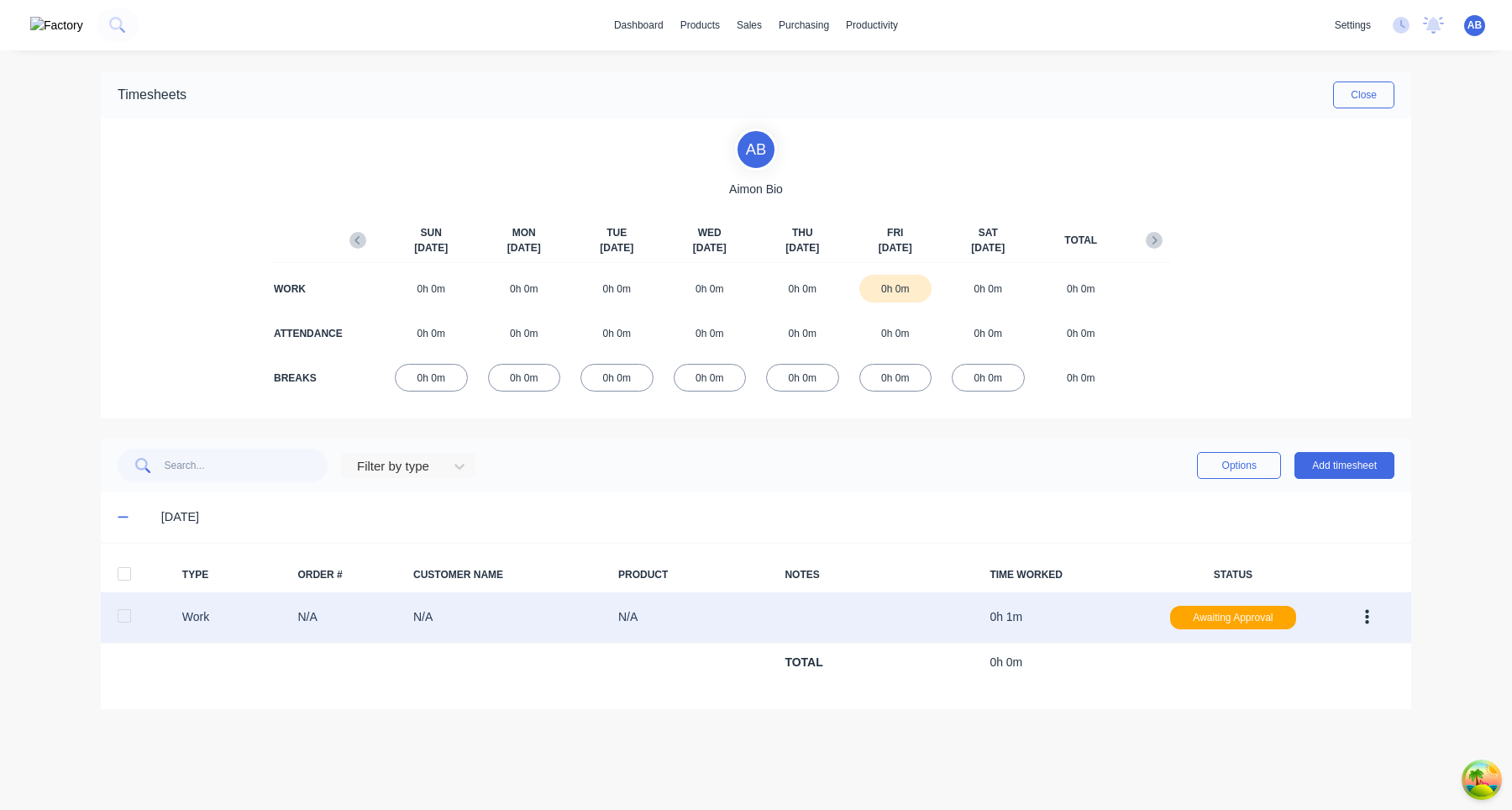
click at [1368, 614] on icon "button" at bounding box center [1367, 617] width 4 height 19
click at [1327, 562] on div "Edit" at bounding box center [1308, 554] width 129 height 24
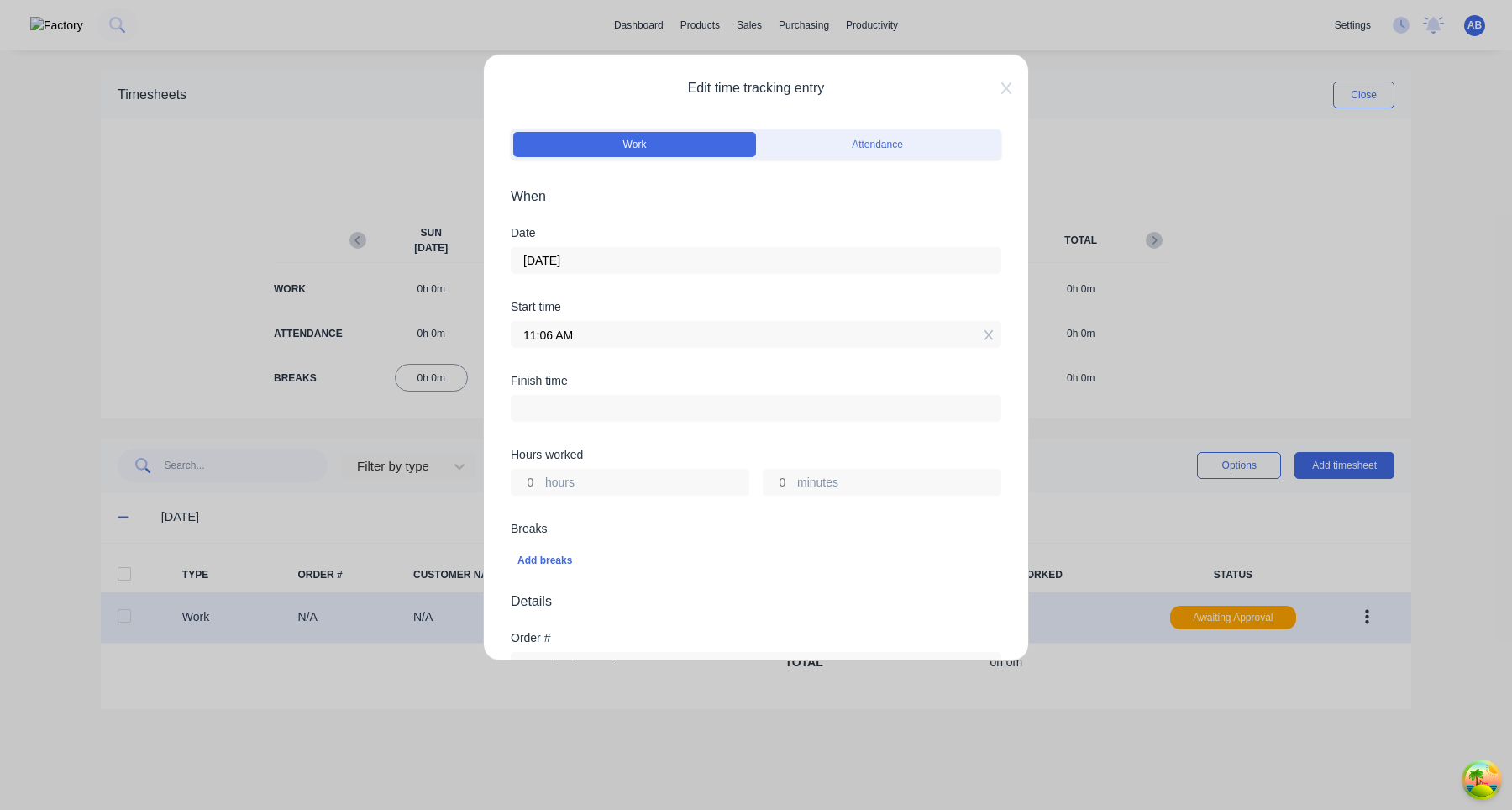
click at [535, 335] on input "11:06 AM" at bounding box center [756, 335] width 489 height 25
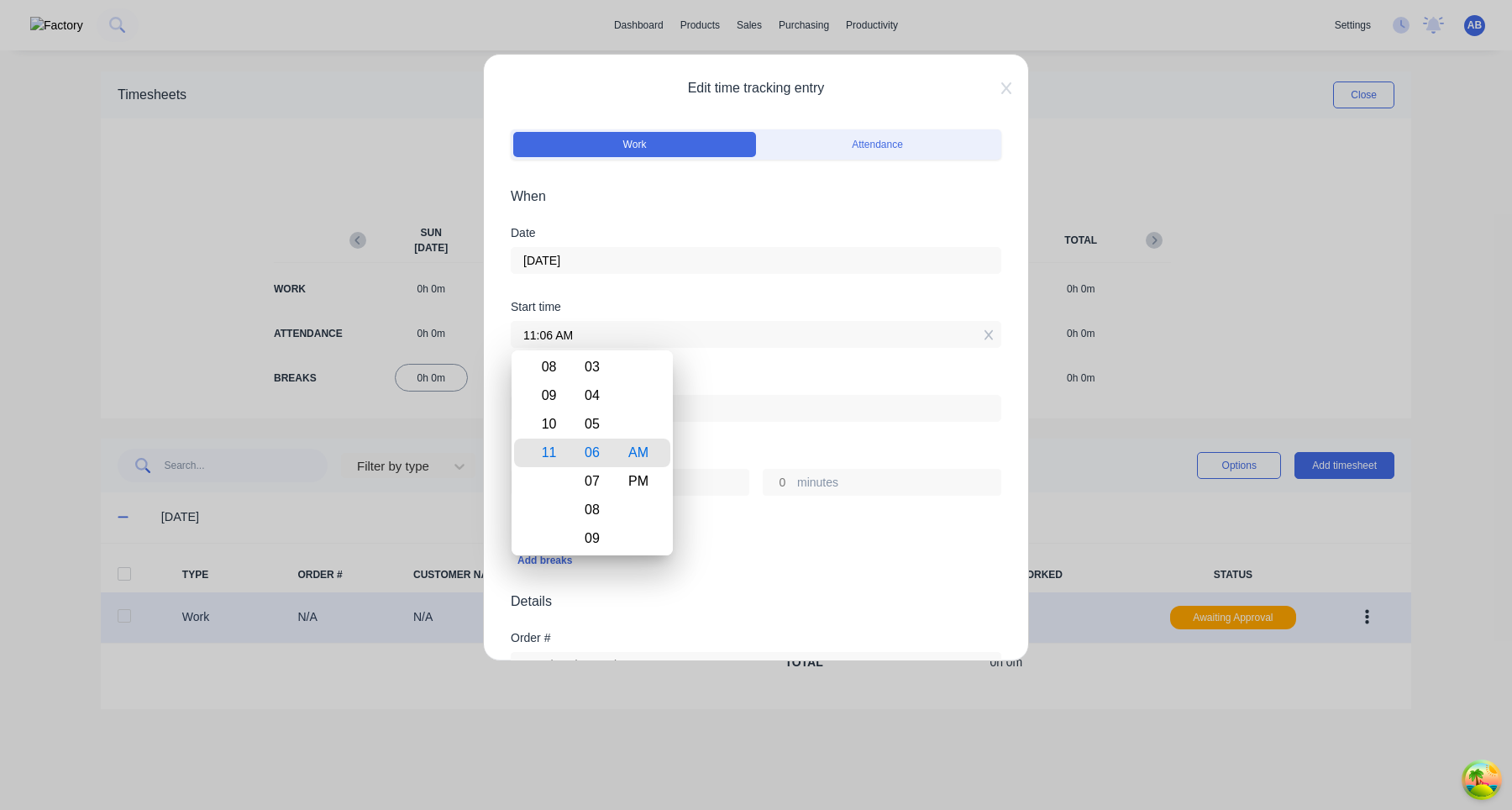
click at [535, 335] on input "11:06 AM" at bounding box center [756, 335] width 489 height 25
click at [629, 292] on div "Date 10/10/2025" at bounding box center [756, 264] width 491 height 74
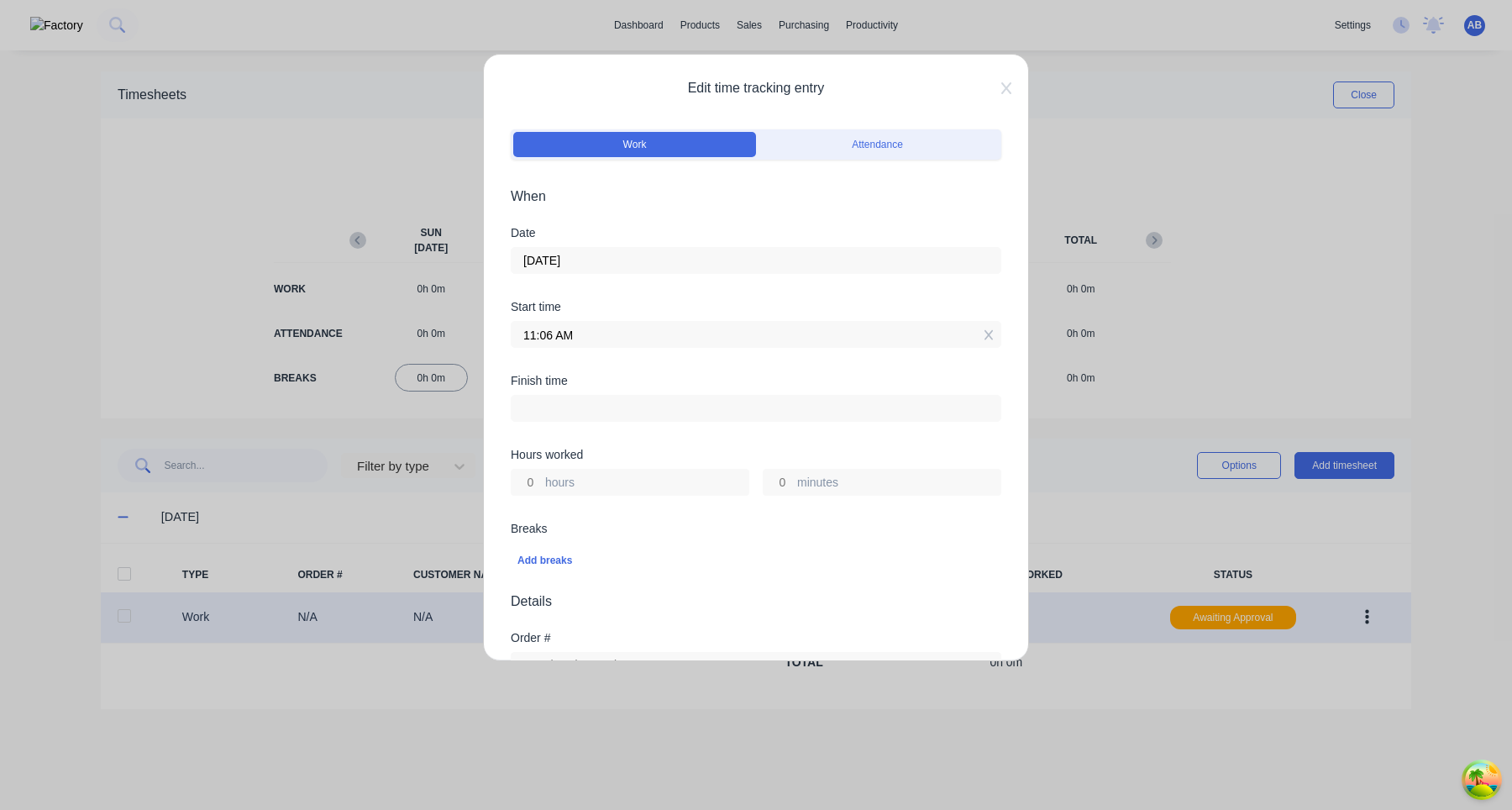
click at [530, 492] on input "hours" at bounding box center [526, 482] width 29 height 25
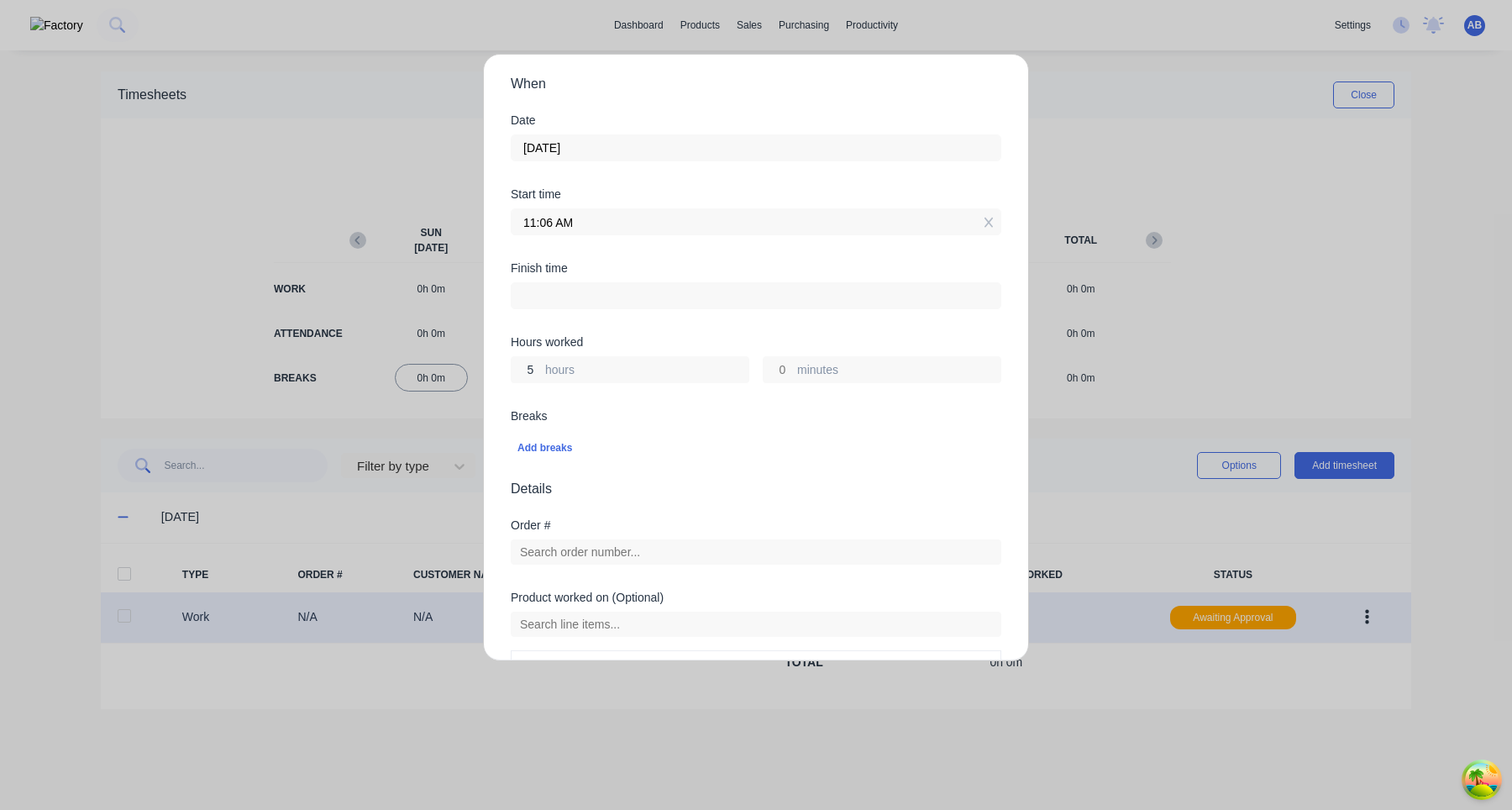
type input "5"
type input "04:06 PM"
type input "0"
click at [657, 427] on div "Add breaks" at bounding box center [756, 446] width 491 height 39
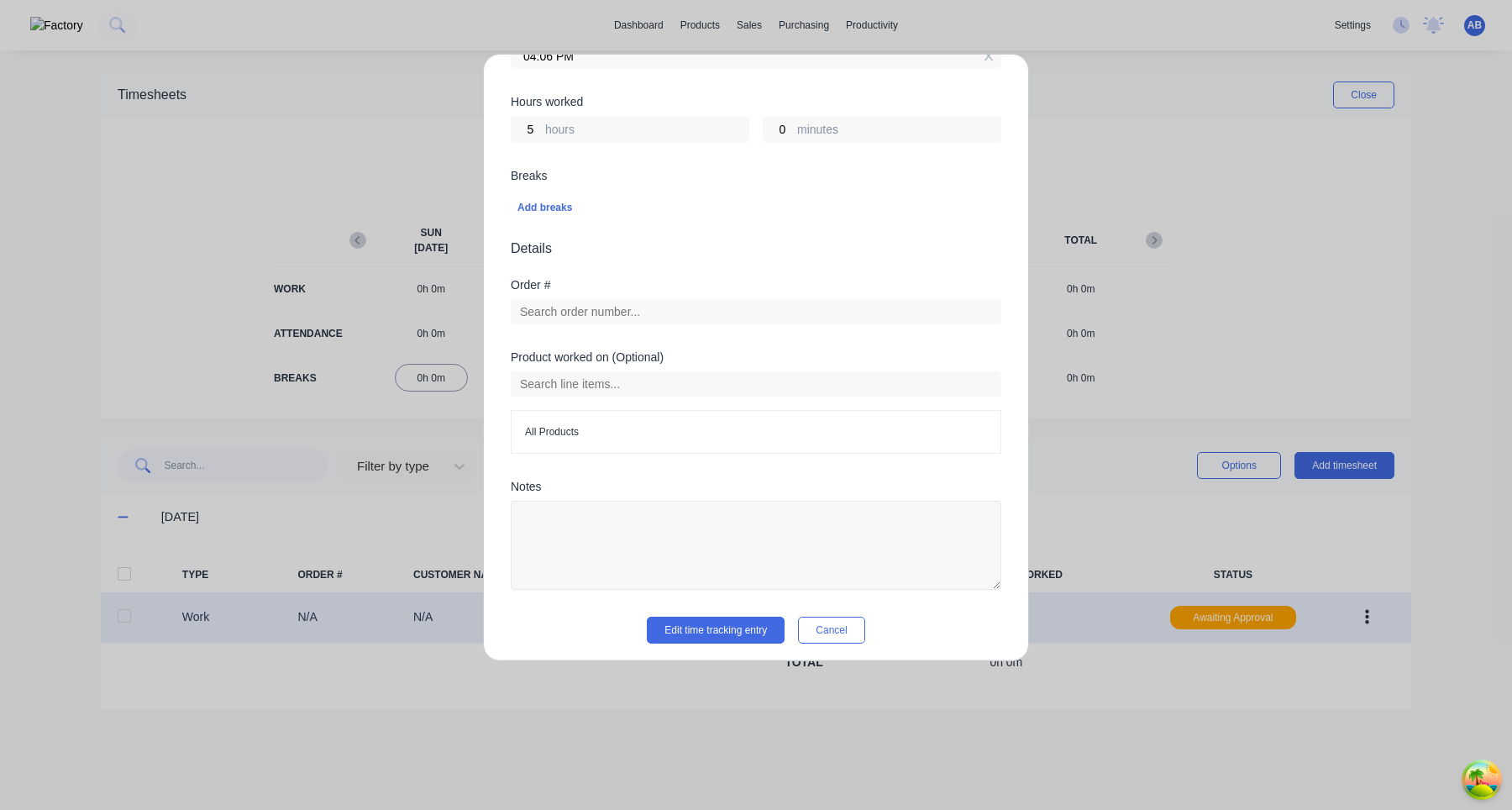
scroll to position [360, 0]
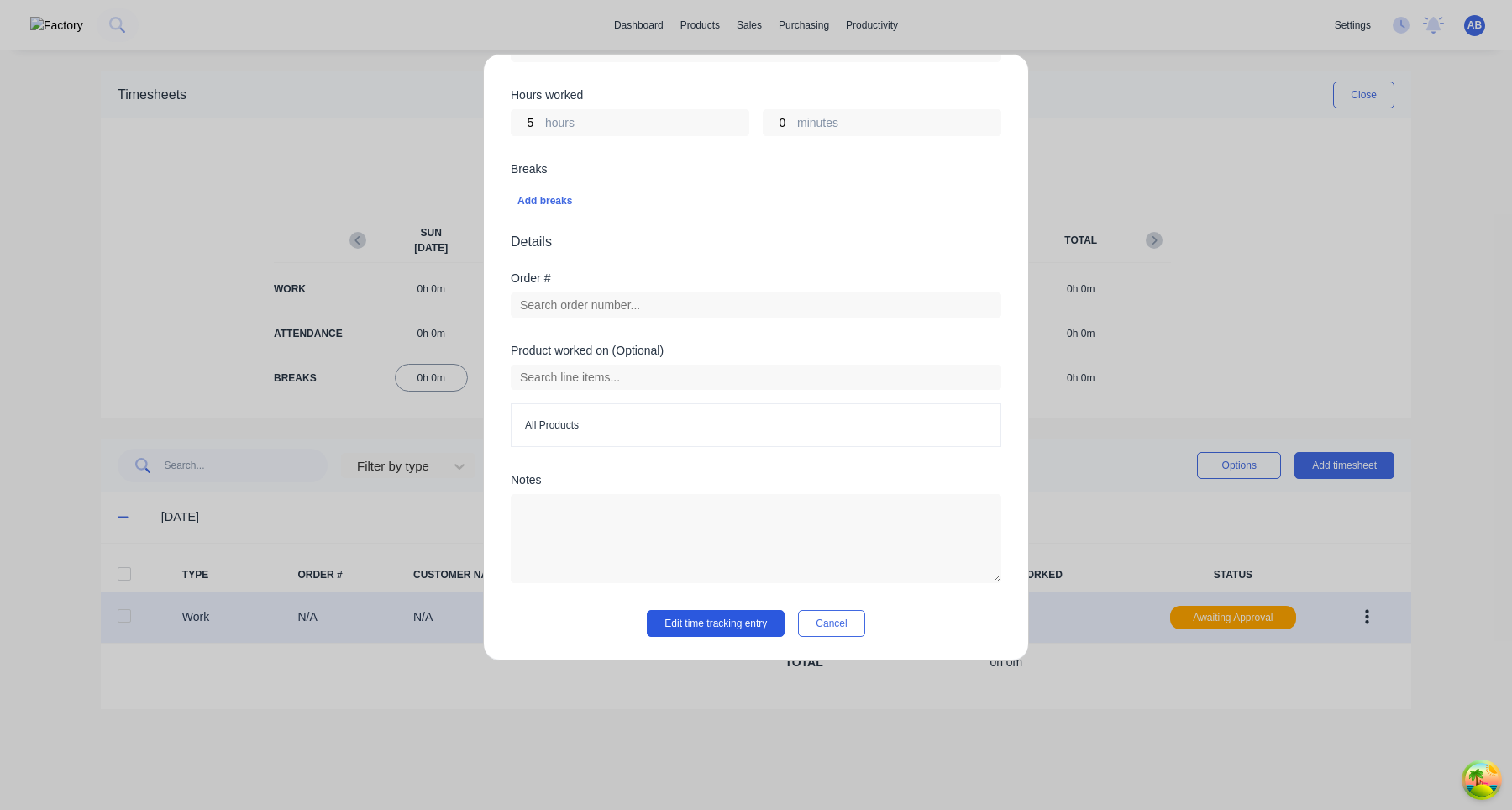
click at [714, 635] on button "Edit time tracking entry" at bounding box center [716, 623] width 138 height 26
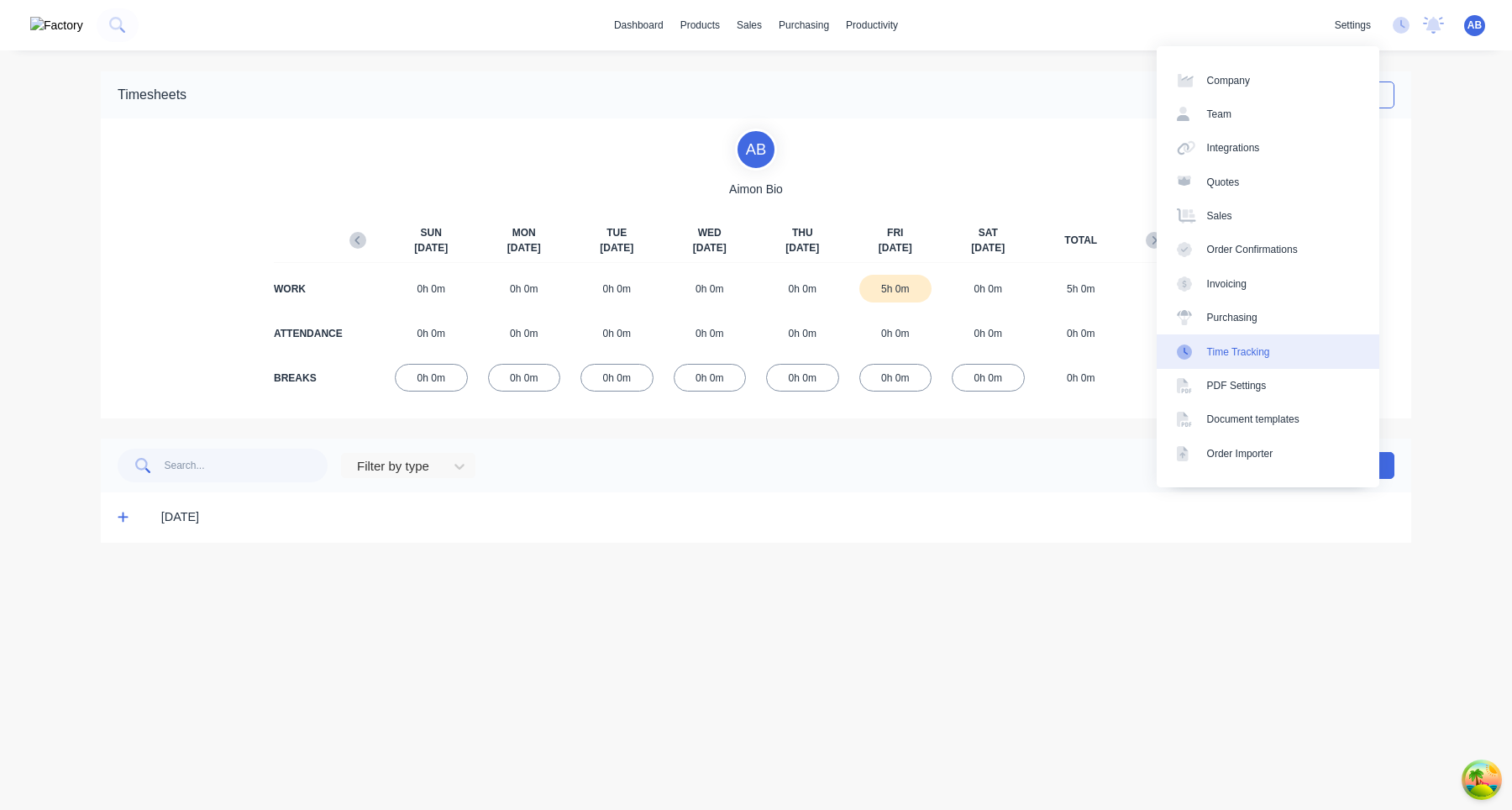
click at [1262, 354] on div "Time Tracking" at bounding box center [1239, 351] width 63 height 15
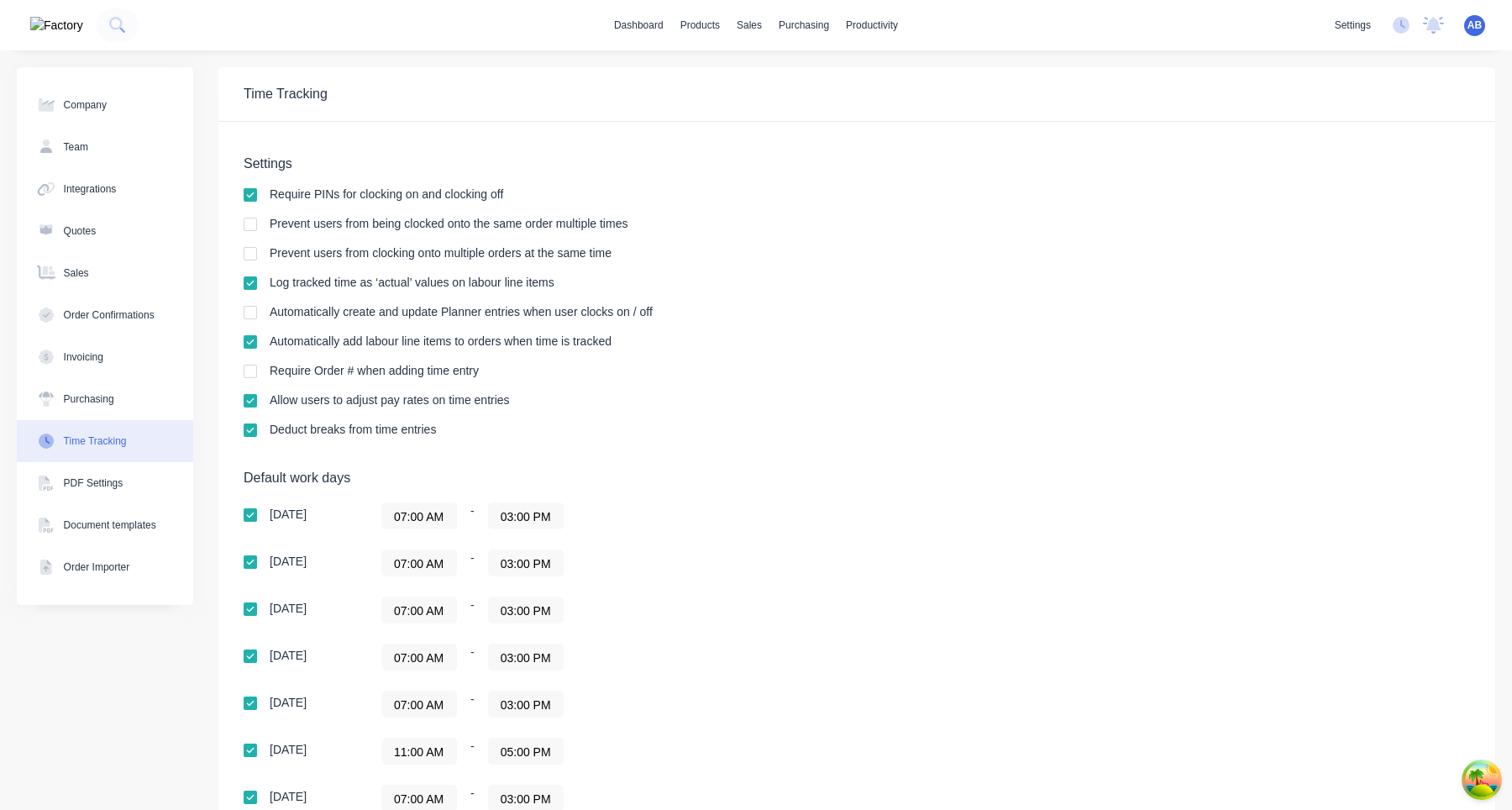
scroll to position [221, 0]
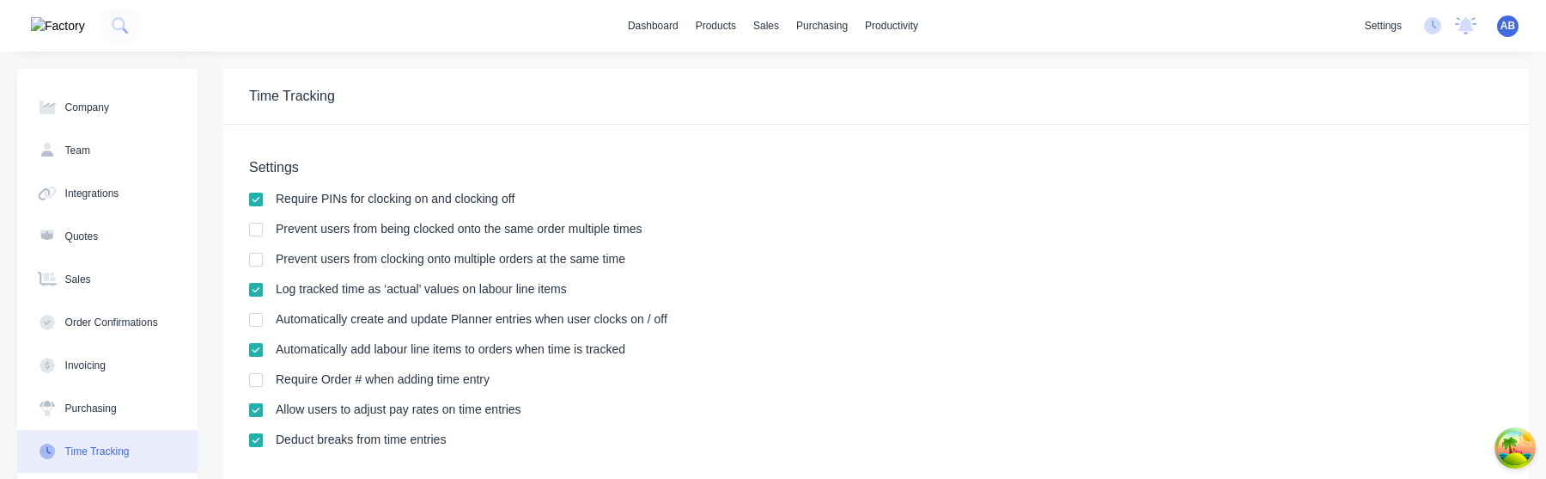
scroll to position [499, 0]
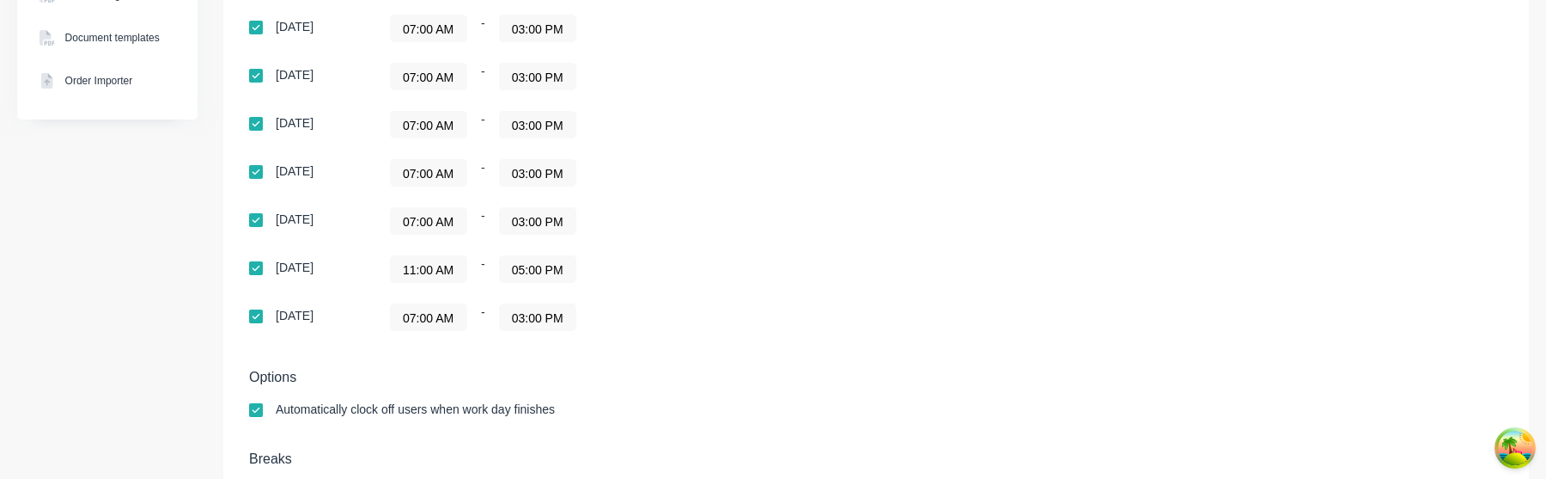
click at [435, 227] on input "07:00 AM" at bounding box center [429, 221] width 76 height 26
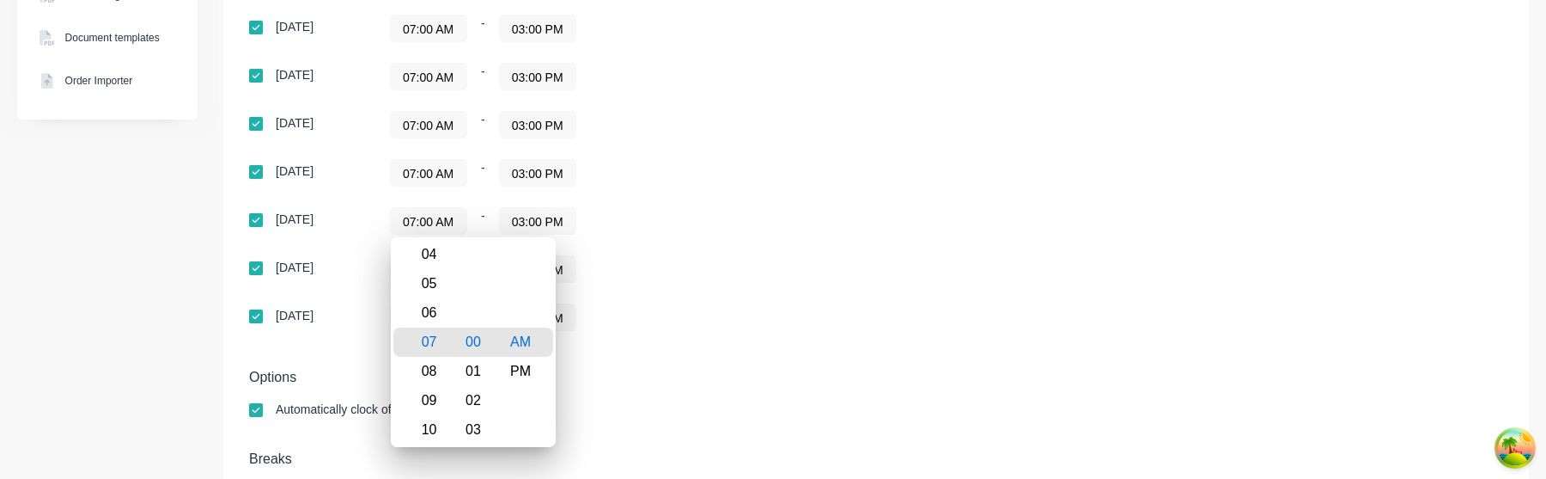
click at [746, 225] on div "07:00 AM - 03:00 PM" at bounding box center [605, 220] width 430 height 27
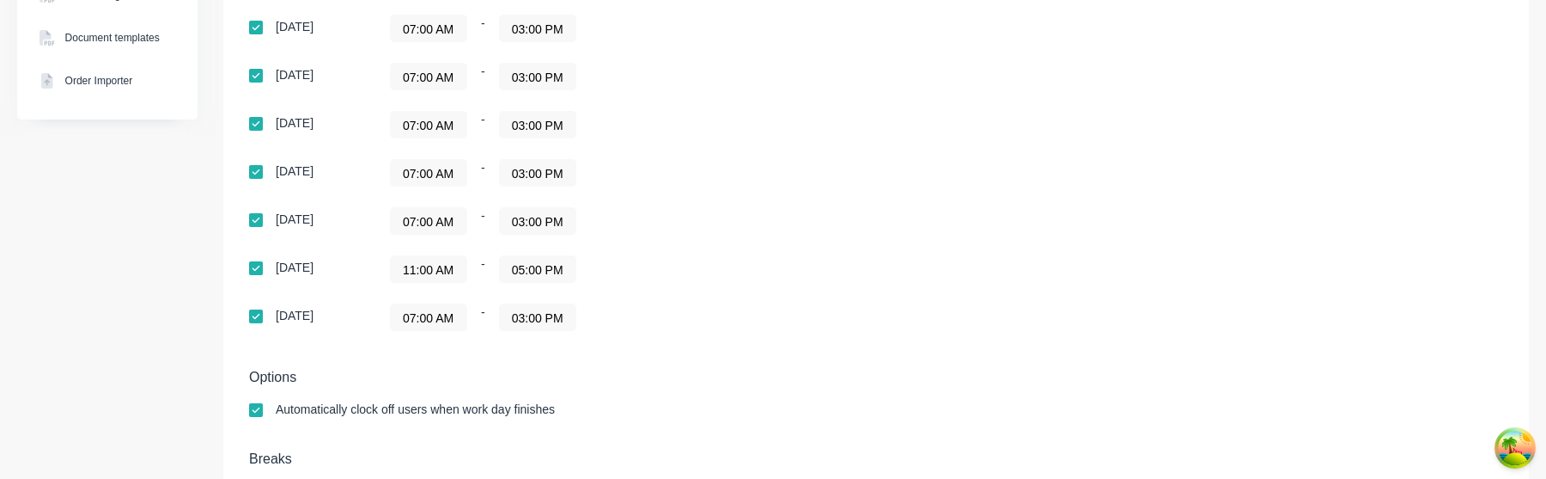
click at [777, 302] on div "[DATE] 07:00 AM - 03:00 PM [DATE] 07:00 AM - 03:00 PM [DATE] 07:00 AM - 03:00 P…" at bounding box center [549, 173] width 601 height 316
click at [428, 267] on input "11:00 AM" at bounding box center [429, 269] width 76 height 26
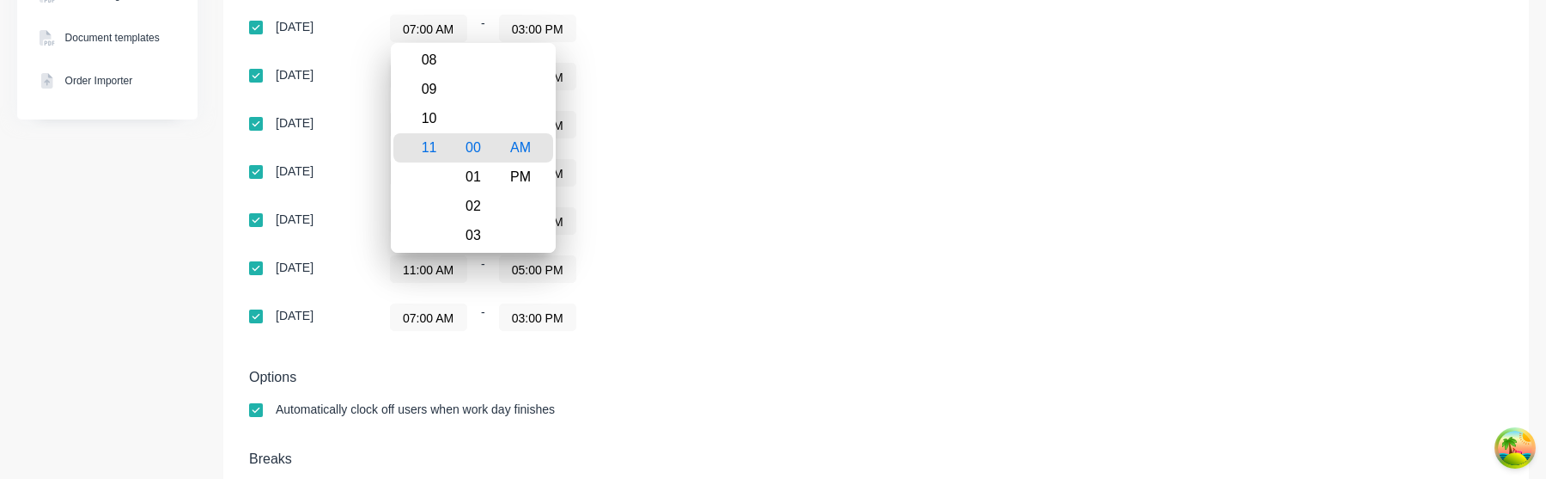
click at [688, 277] on div "11:00 AM - 05:00 PM" at bounding box center [605, 268] width 430 height 27
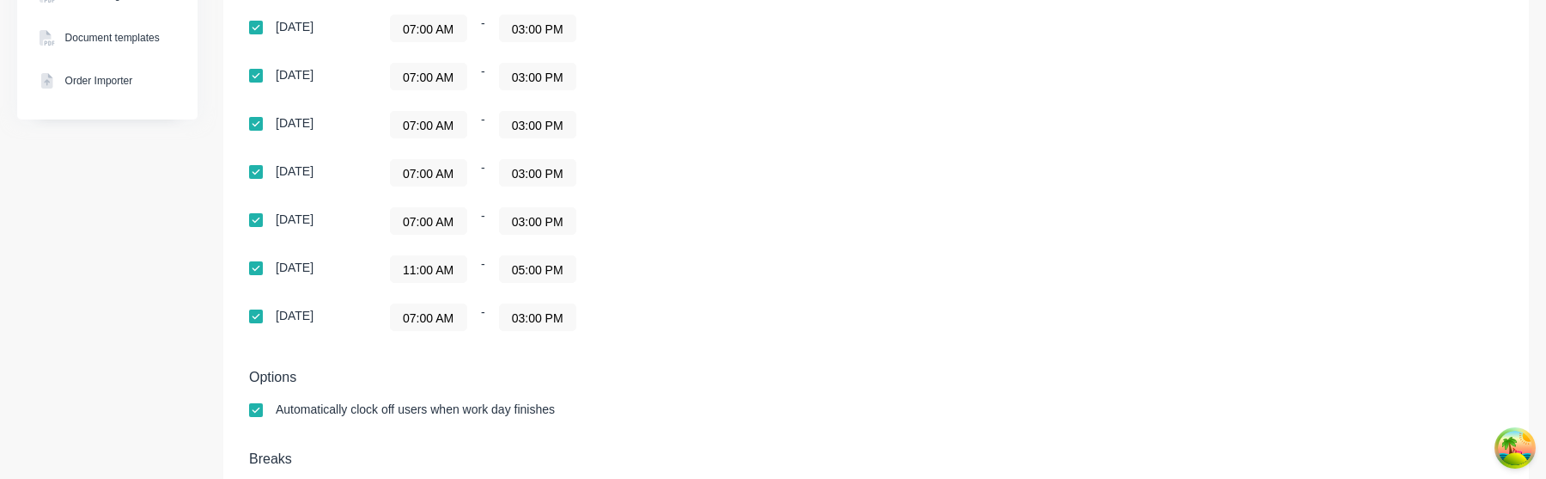
click at [457, 270] on input "11:00 AM" at bounding box center [429, 269] width 76 height 26
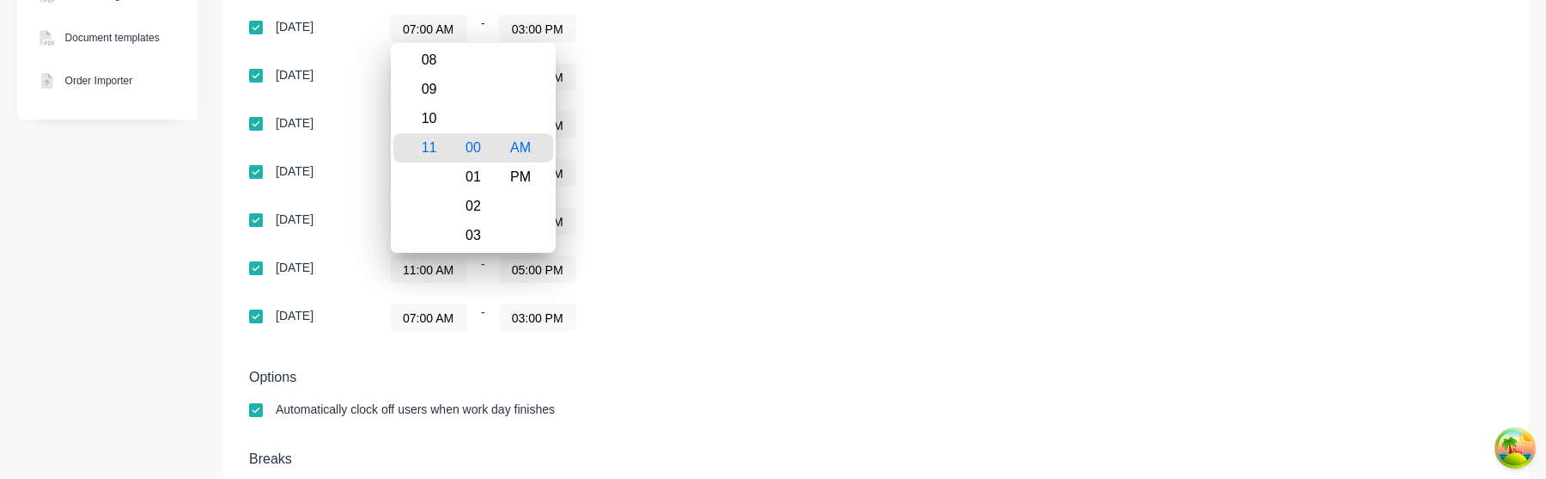
click at [429, 283] on label "11:00 AM" at bounding box center [428, 268] width 77 height 27
click at [429, 282] on input "11:00 AM" at bounding box center [429, 269] width 76 height 26
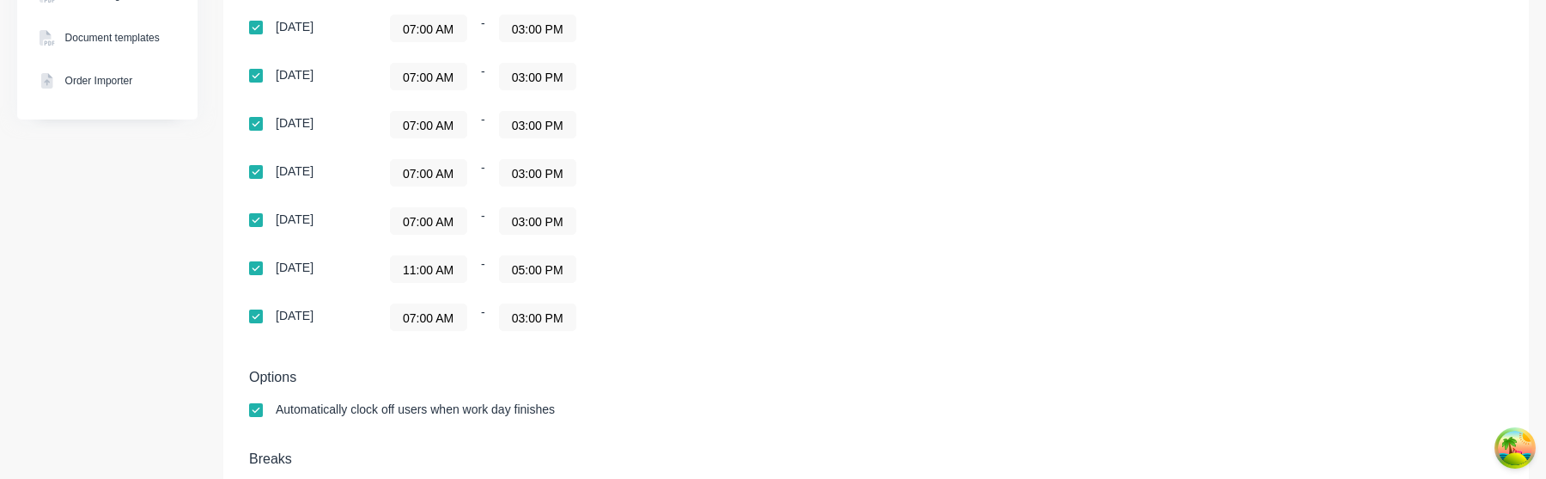
click at [433, 273] on input "11:00 AM" at bounding box center [429, 269] width 76 height 26
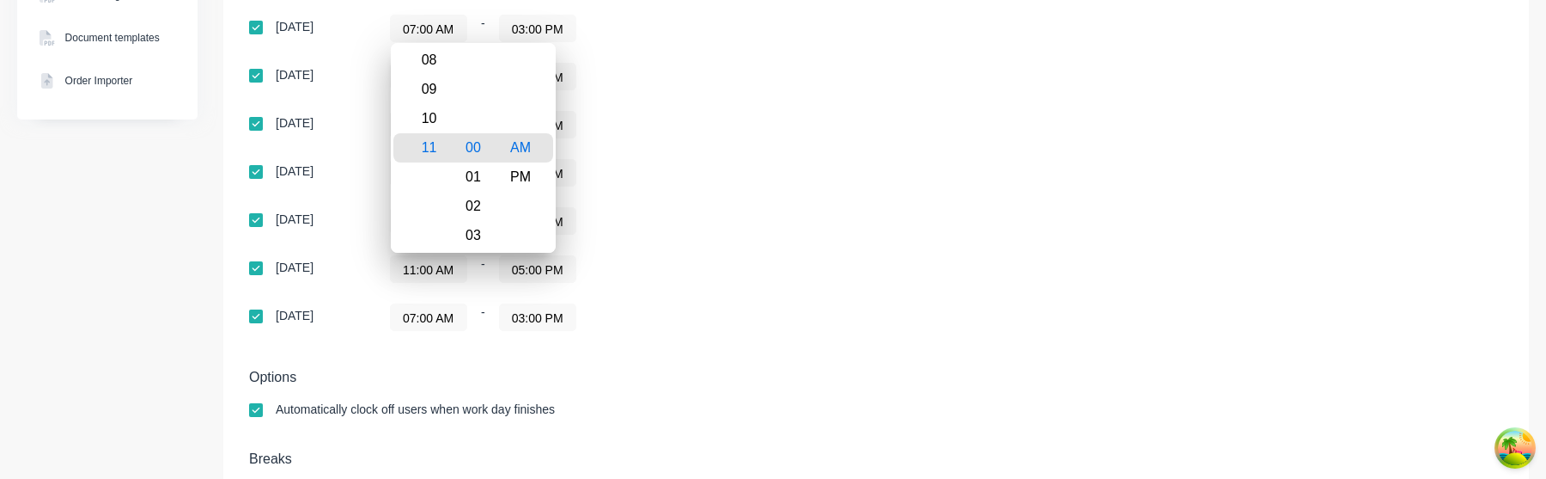
click at [432, 273] on input "11:00 AM" at bounding box center [429, 269] width 76 height 26
click at [452, 283] on label "11:00 AM" at bounding box center [428, 268] width 77 height 27
click at [452, 282] on input "11:00 AM" at bounding box center [429, 269] width 76 height 26
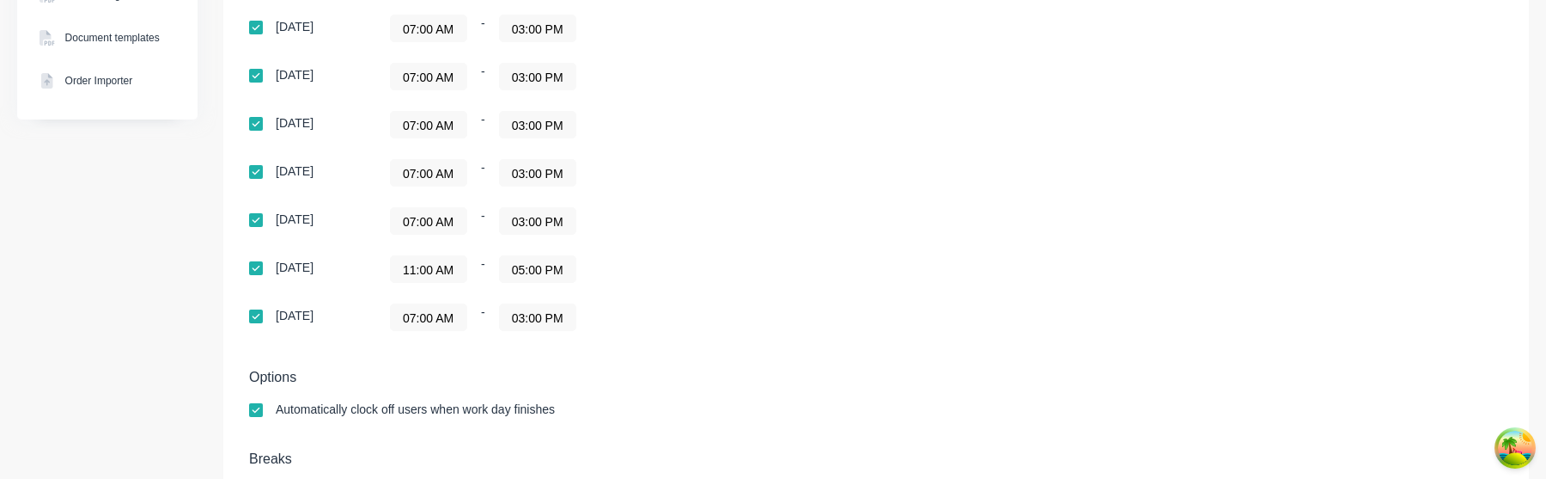
click at [452, 283] on label "11:00 AM" at bounding box center [428, 268] width 77 height 27
click at [452, 282] on input "11:00 AM" at bounding box center [429, 269] width 76 height 26
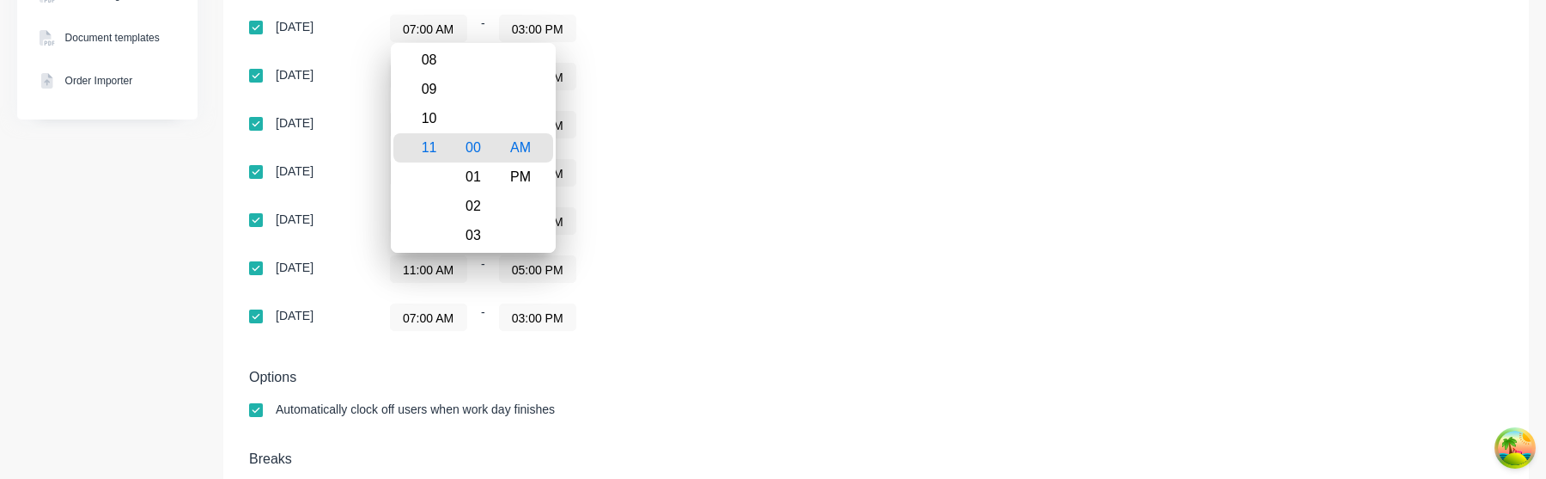
click at [451, 279] on input "11:00 AM" at bounding box center [429, 269] width 76 height 26
click at [735, 155] on div "Sunday 07:00 AM - 03:00 PM Monday 07:00 AM - 03:00 PM Tuesday 07:00 AM - 03:00 …" at bounding box center [549, 173] width 601 height 316
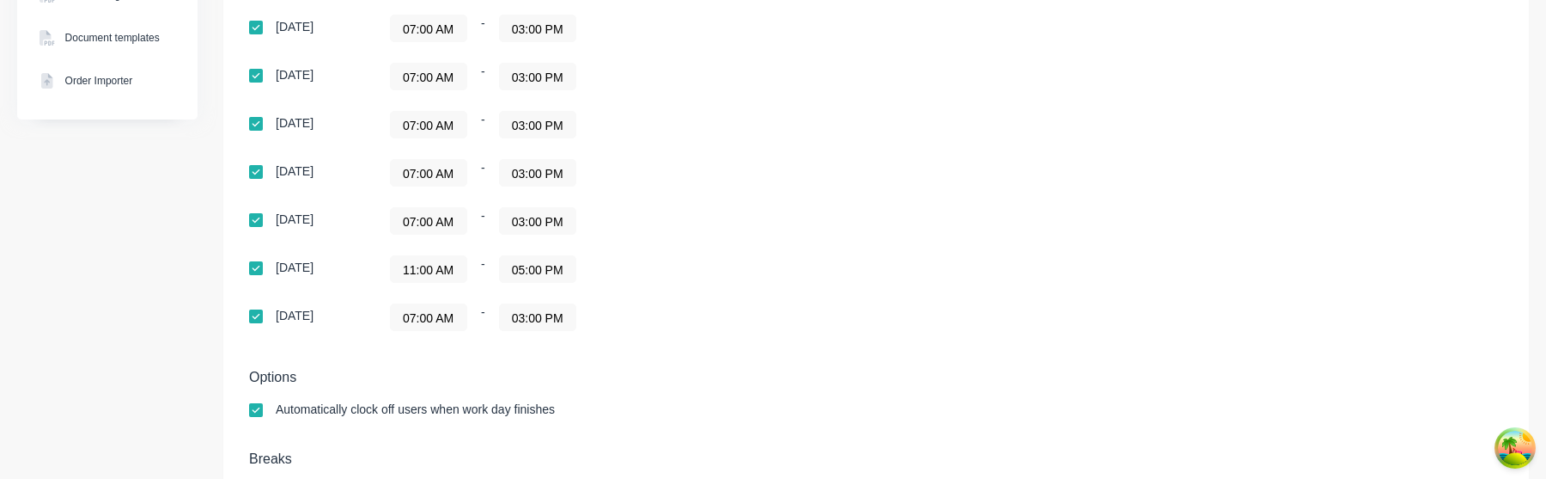
click at [259, 222] on div at bounding box center [256, 220] width 34 height 34
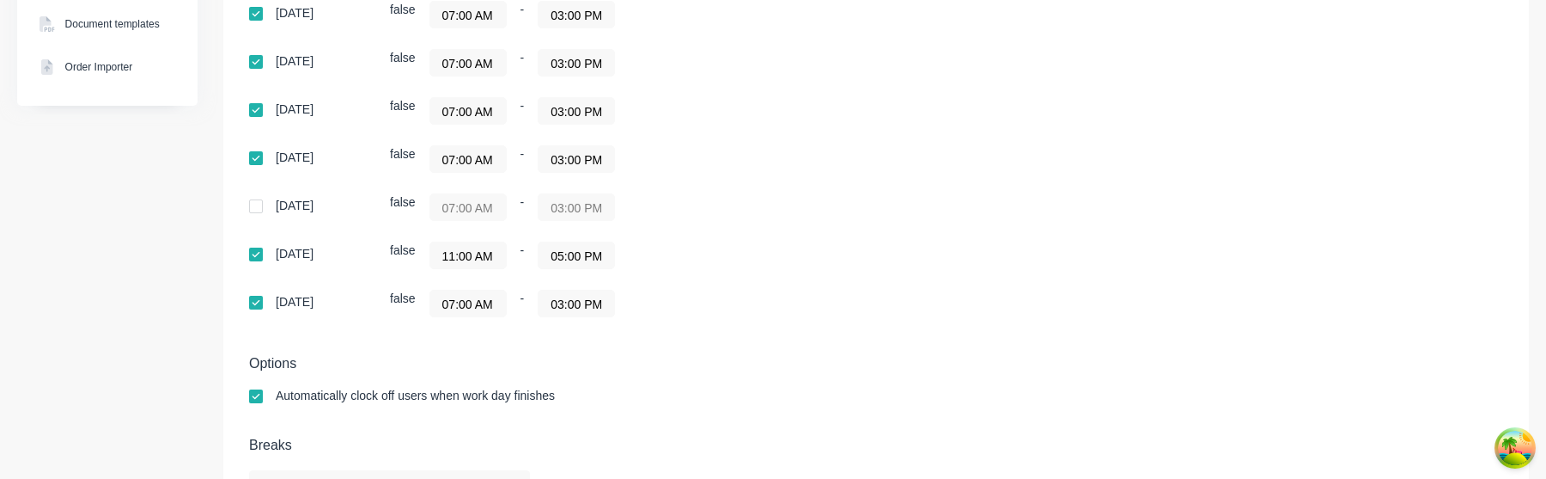
scroll to position [512, 0]
click at [253, 206] on div at bounding box center [256, 207] width 34 height 34
click at [254, 256] on div at bounding box center [256, 255] width 34 height 34
click at [258, 256] on div at bounding box center [256, 255] width 34 height 34
click at [261, 256] on div at bounding box center [256, 255] width 34 height 34
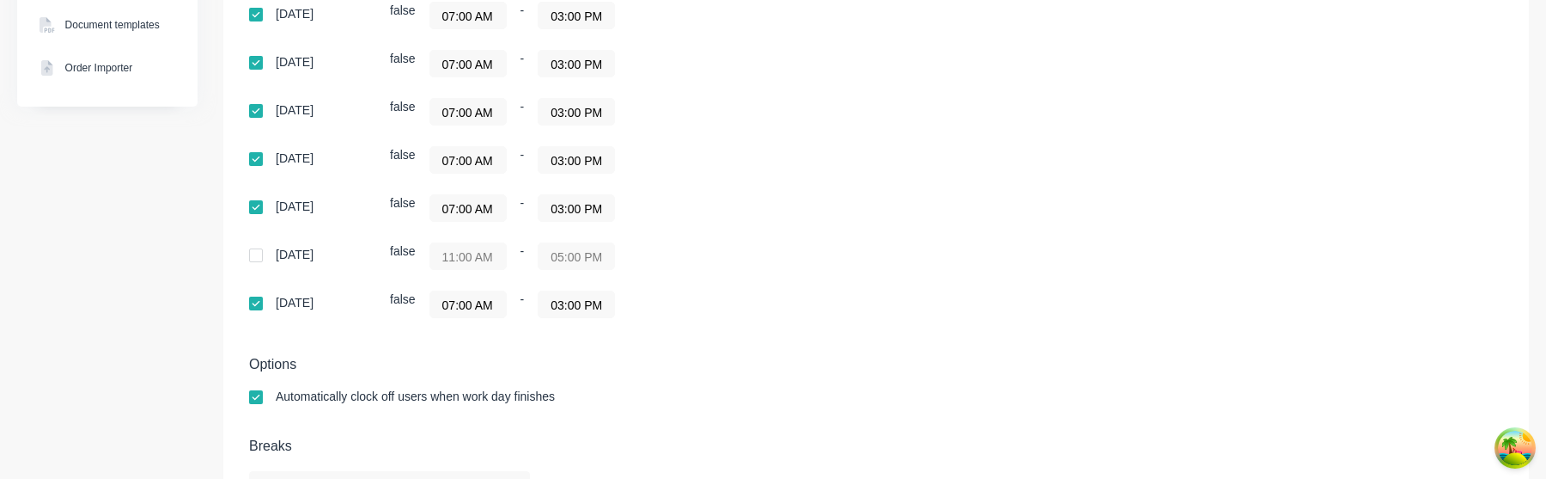
click at [253, 260] on div at bounding box center [256, 255] width 34 height 34
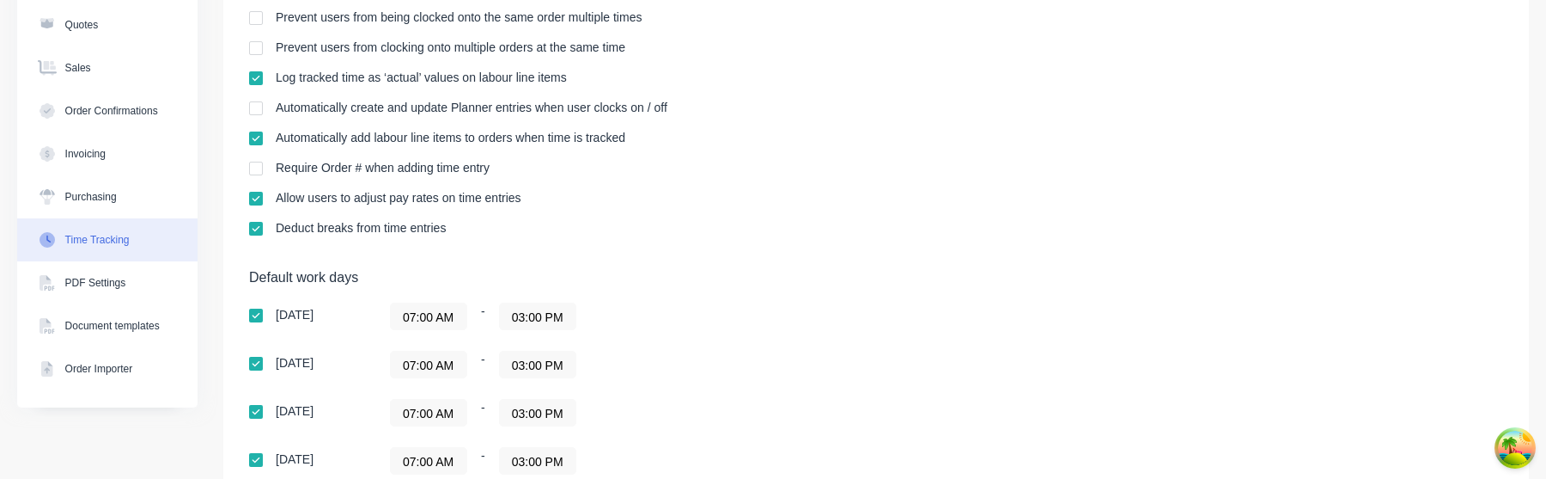
scroll to position [576, 0]
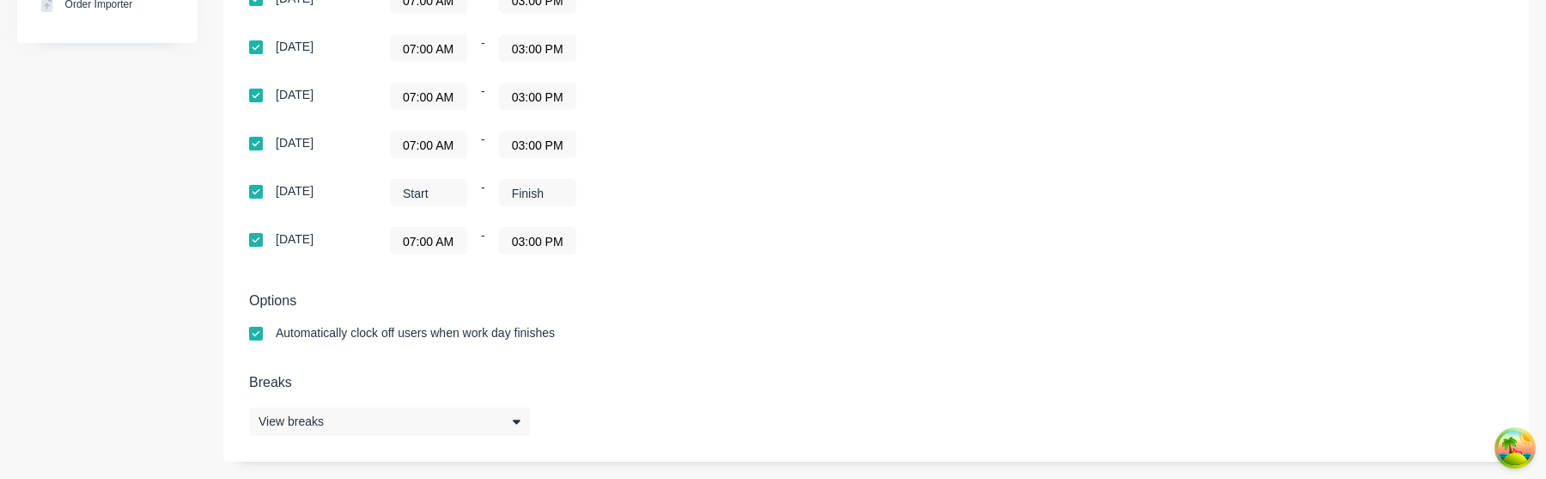
click at [421, 198] on input at bounding box center [429, 193] width 76 height 26
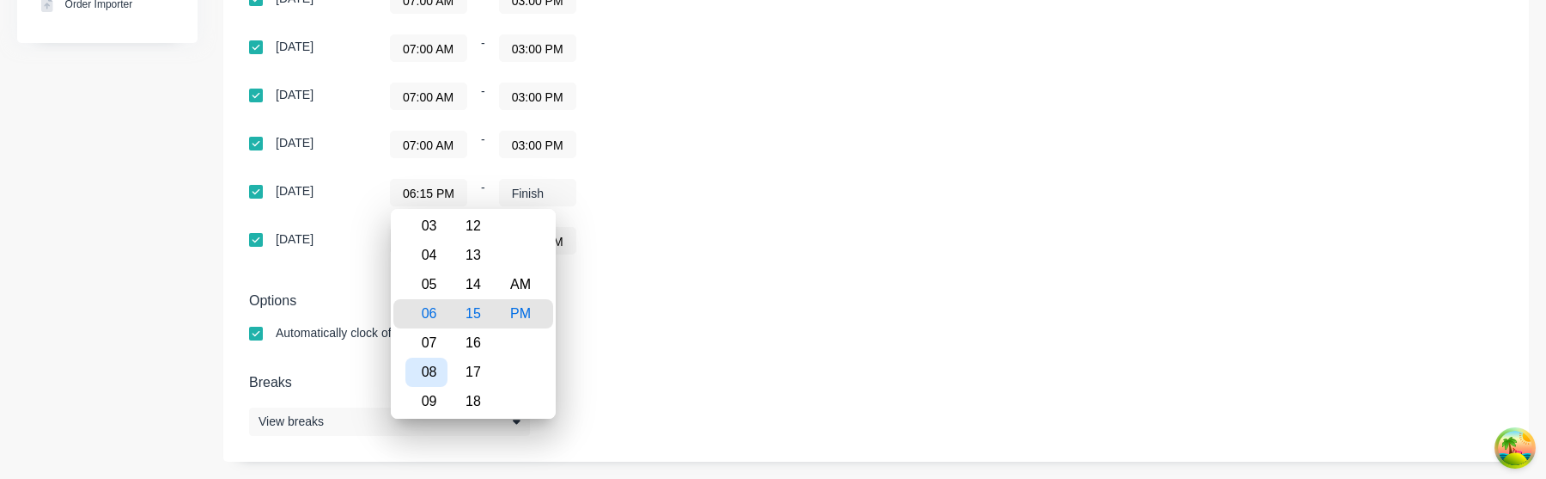
click at [438, 370] on div "08" at bounding box center [426, 371] width 42 height 29
click at [529, 280] on div "AM" at bounding box center [521, 284] width 42 height 29
type input "08:15 AM"
click at [606, 254] on div "07:00 AM - 03:00 PM" at bounding box center [605, 240] width 430 height 27
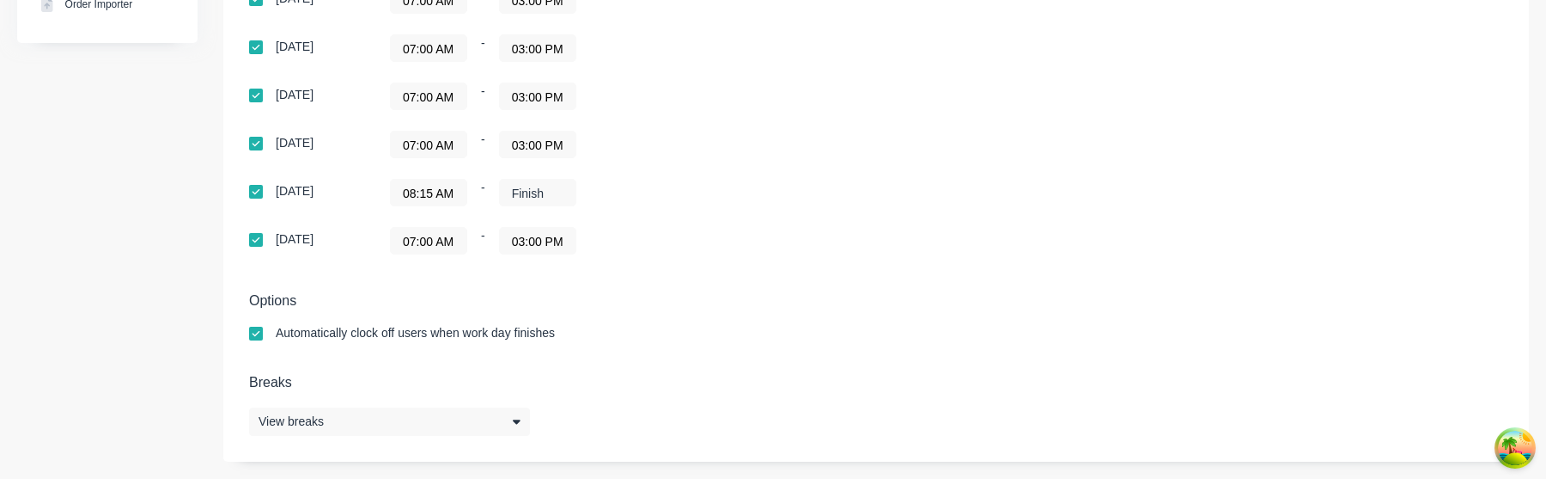
click at [545, 190] on input at bounding box center [538, 193] width 76 height 26
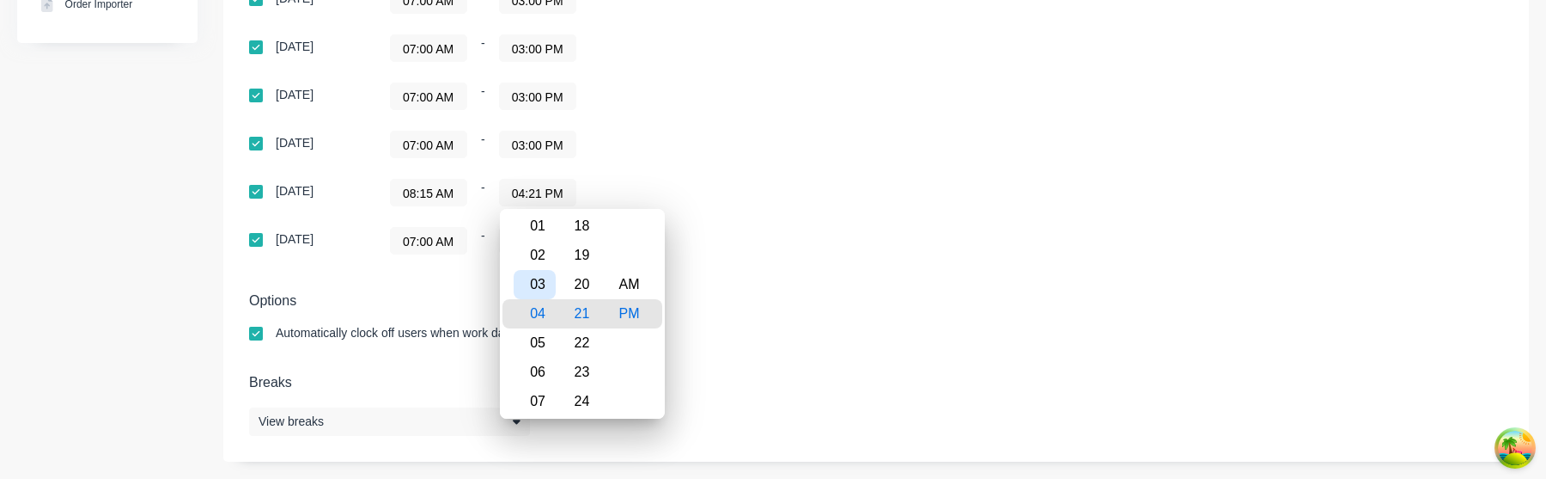
click at [546, 286] on div "03" at bounding box center [535, 284] width 42 height 29
type input "03:00 PM"
click at [583, 311] on div "00" at bounding box center [582, 313] width 42 height 29
click at [691, 314] on div "Options Automatically clock off users when work day finishes" at bounding box center [876, 324] width 1254 height 64
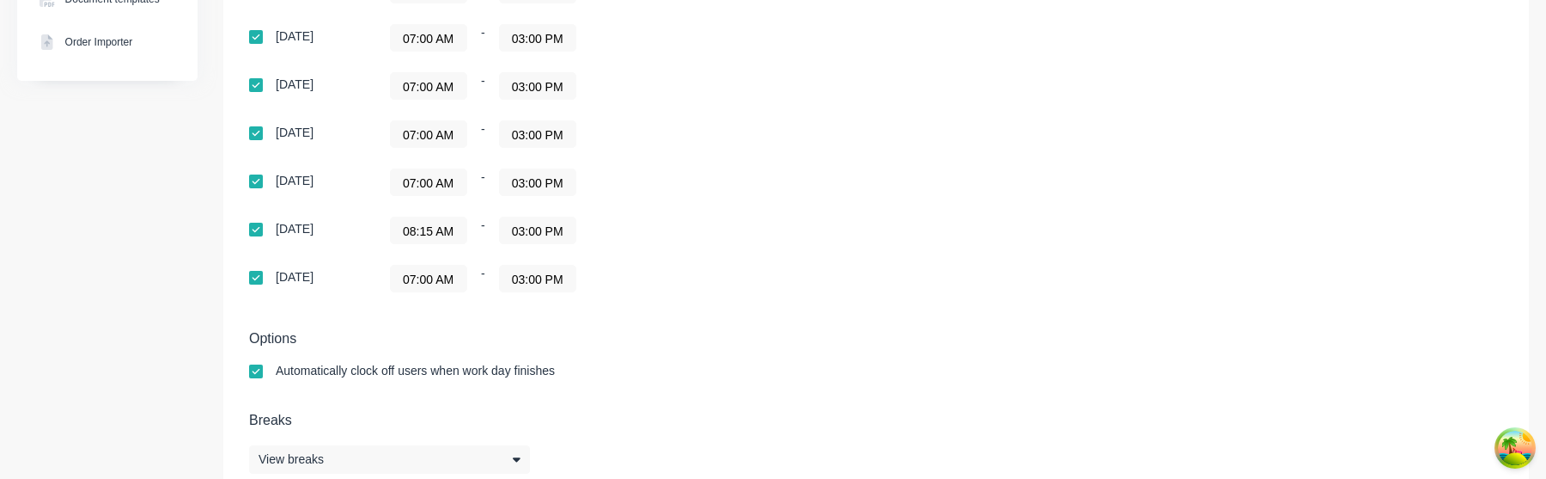
scroll to position [527, 0]
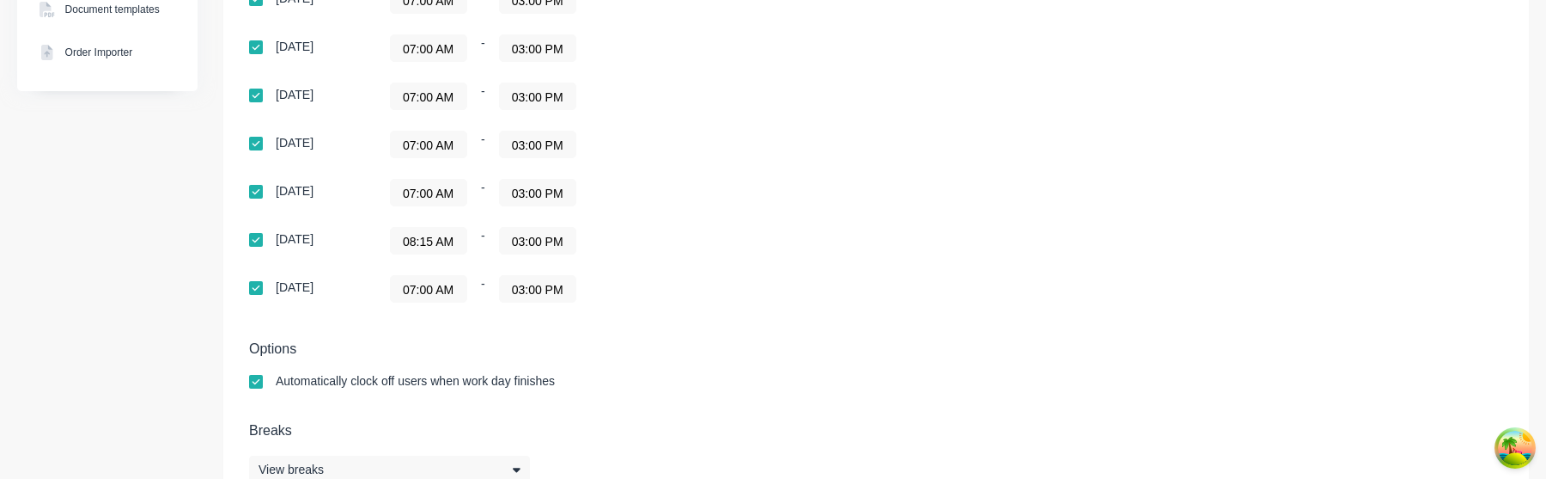
click at [441, 247] on input "08:15 AM" at bounding box center [429, 241] width 76 height 26
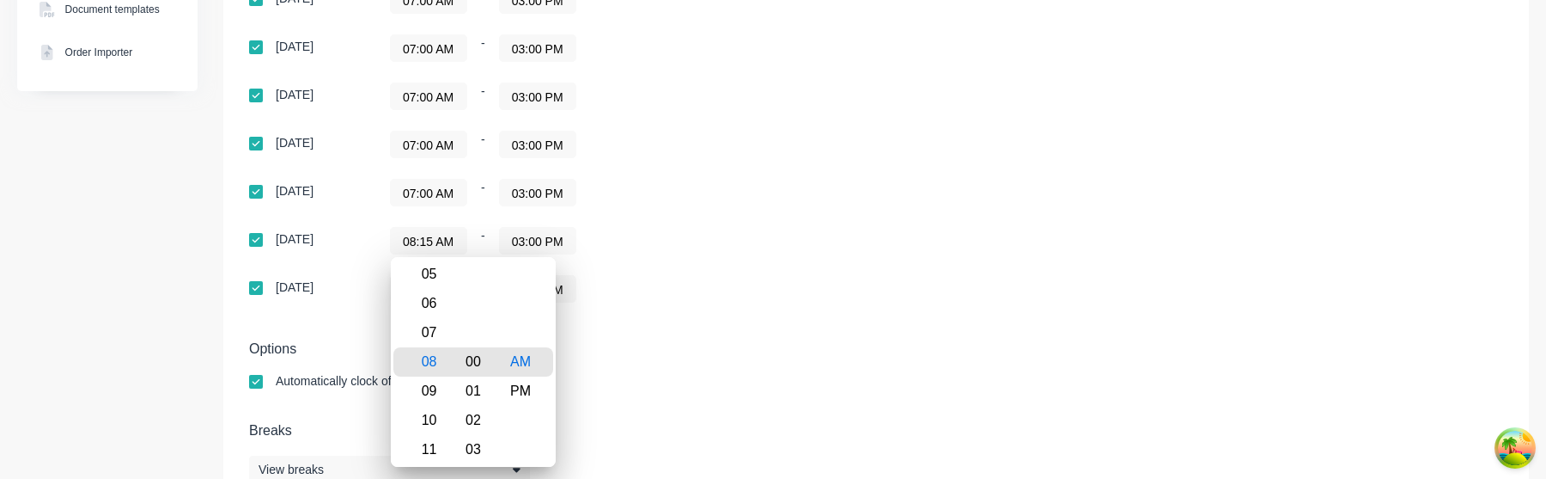
type input "08:00 AM"
click at [476, 366] on div "00" at bounding box center [474, 361] width 42 height 29
click at [699, 334] on div "Settings Require PINs for clocking on and clocking off Prevent users from being…" at bounding box center [876, 53] width 1306 height 912
